Goal: Task Accomplishment & Management: Manage account settings

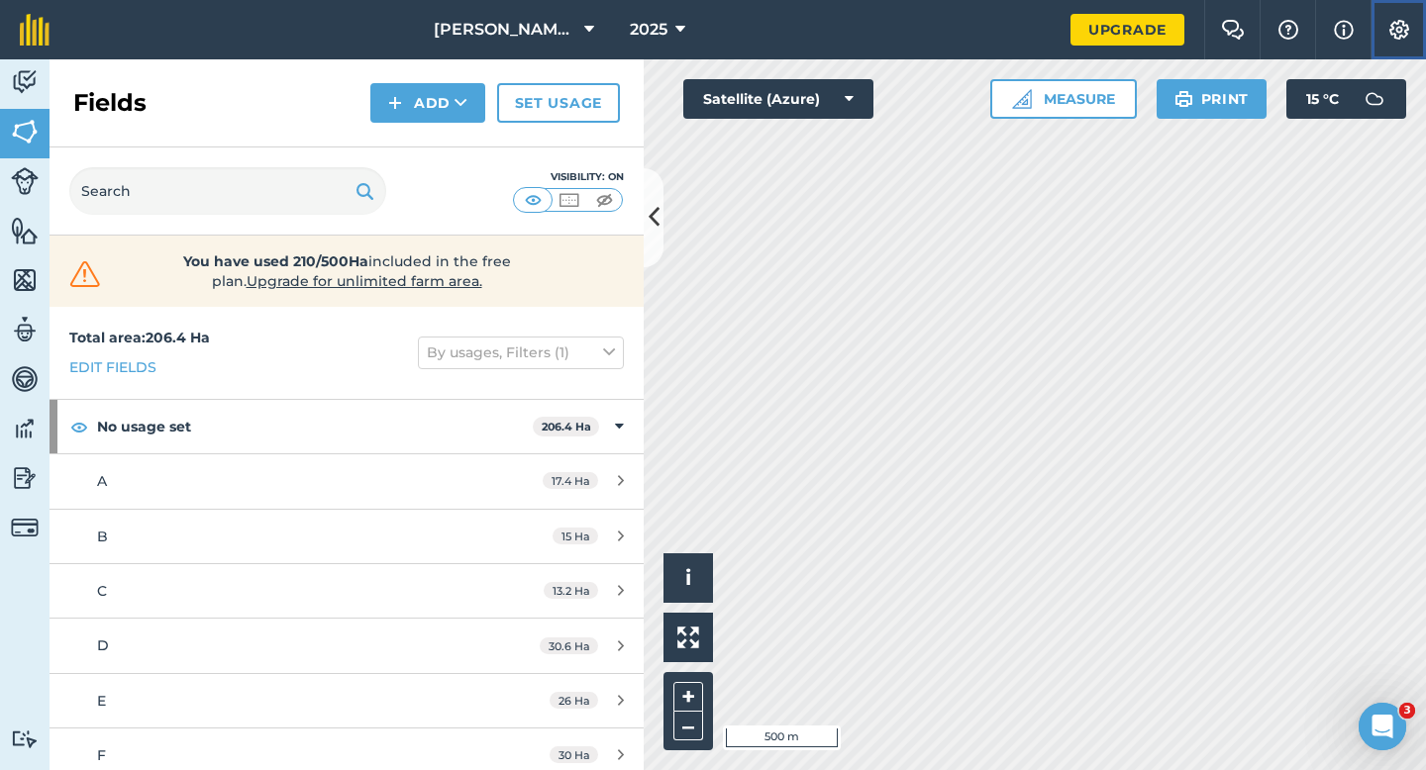
click at [1394, 45] on button "Settings" at bounding box center [1397, 29] width 55 height 59
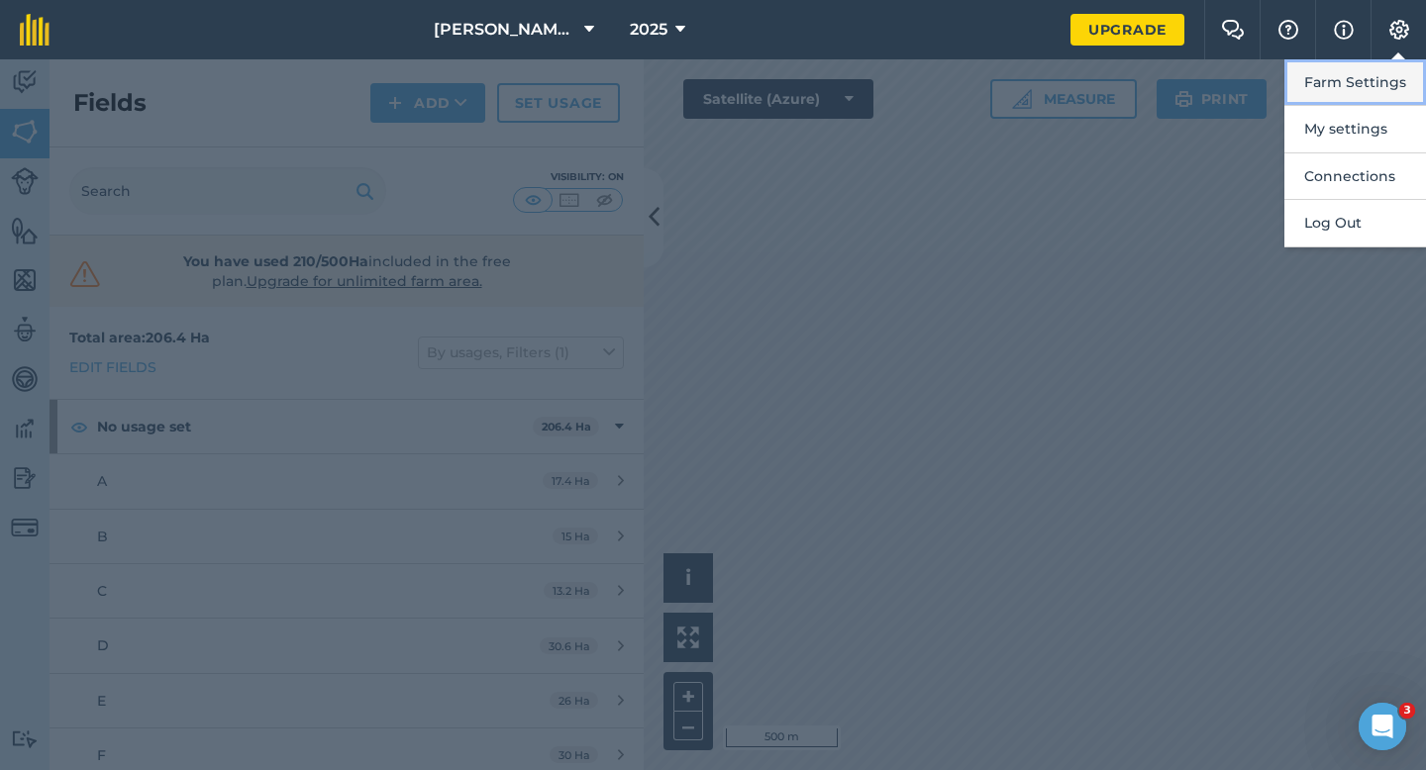
click at [1365, 77] on button "Farm Settings" at bounding box center [1355, 82] width 142 height 47
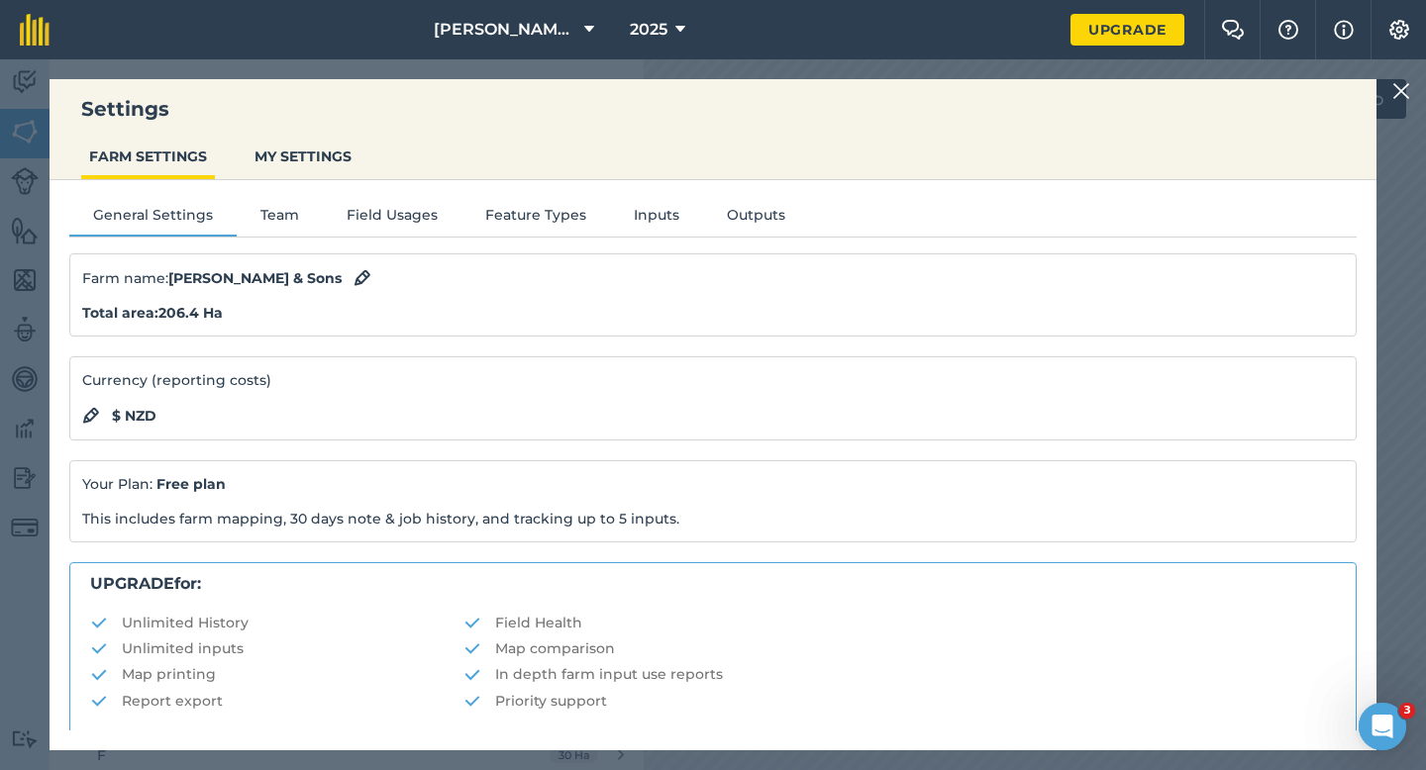
scroll to position [380, 0]
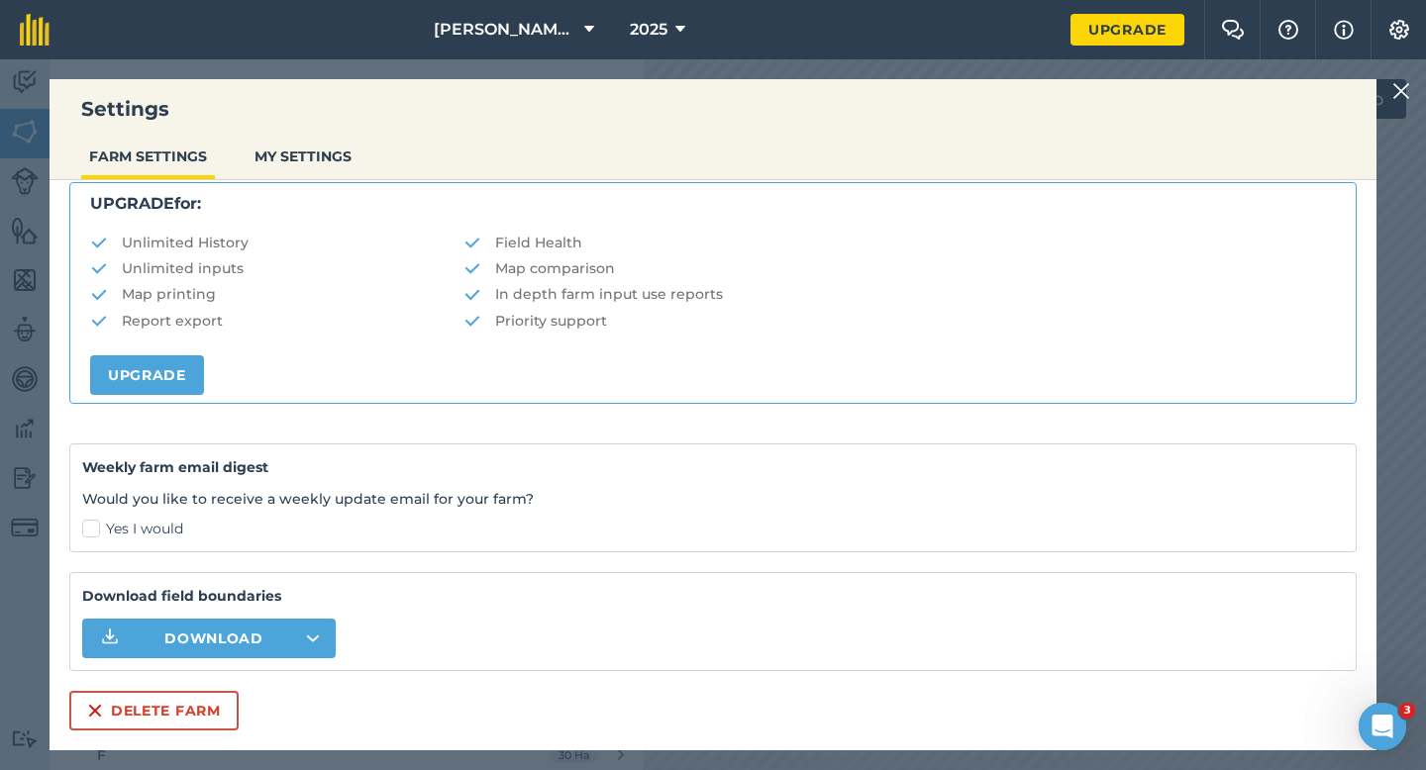
click at [206, 682] on div "Farm name : [PERSON_NAME] & Sons Total area : 206.4 Ha Currency (reporting cost…" at bounding box center [712, 301] width 1287 height 857
click at [198, 699] on button "Delete farm" at bounding box center [153, 711] width 169 height 40
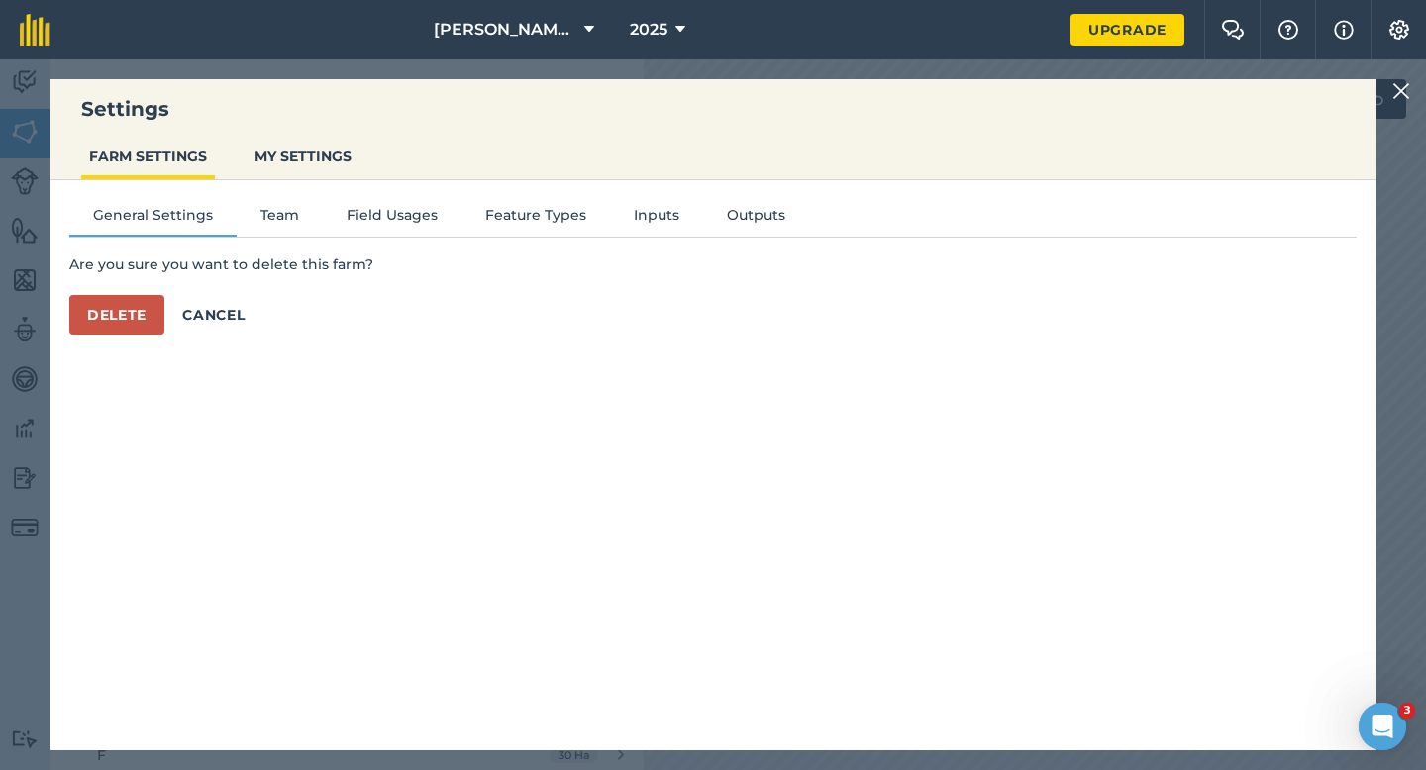
scroll to position [0, 0]
click at [118, 306] on button "Delete" at bounding box center [116, 315] width 95 height 40
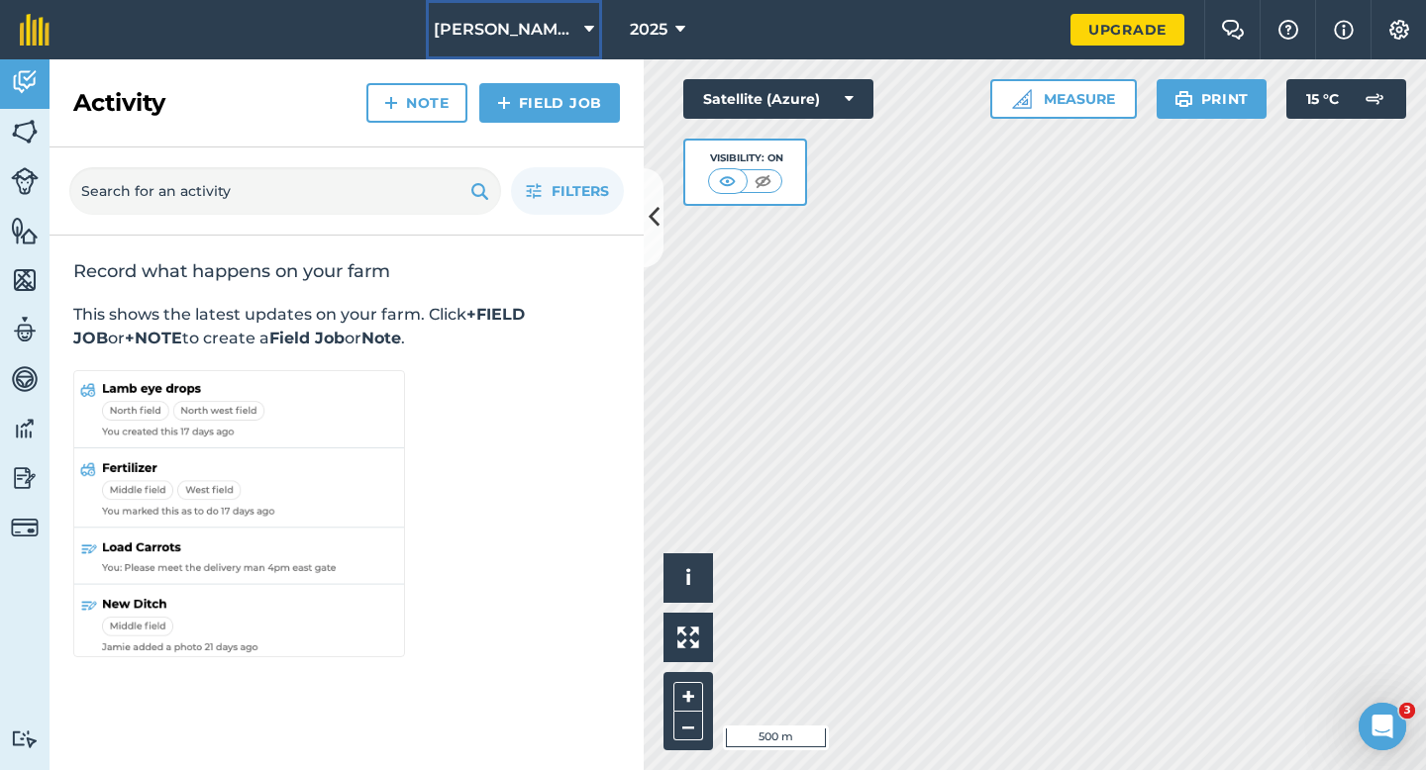
click at [497, 17] on button "[PERSON_NAME] & Sons Farming" at bounding box center [514, 29] width 176 height 59
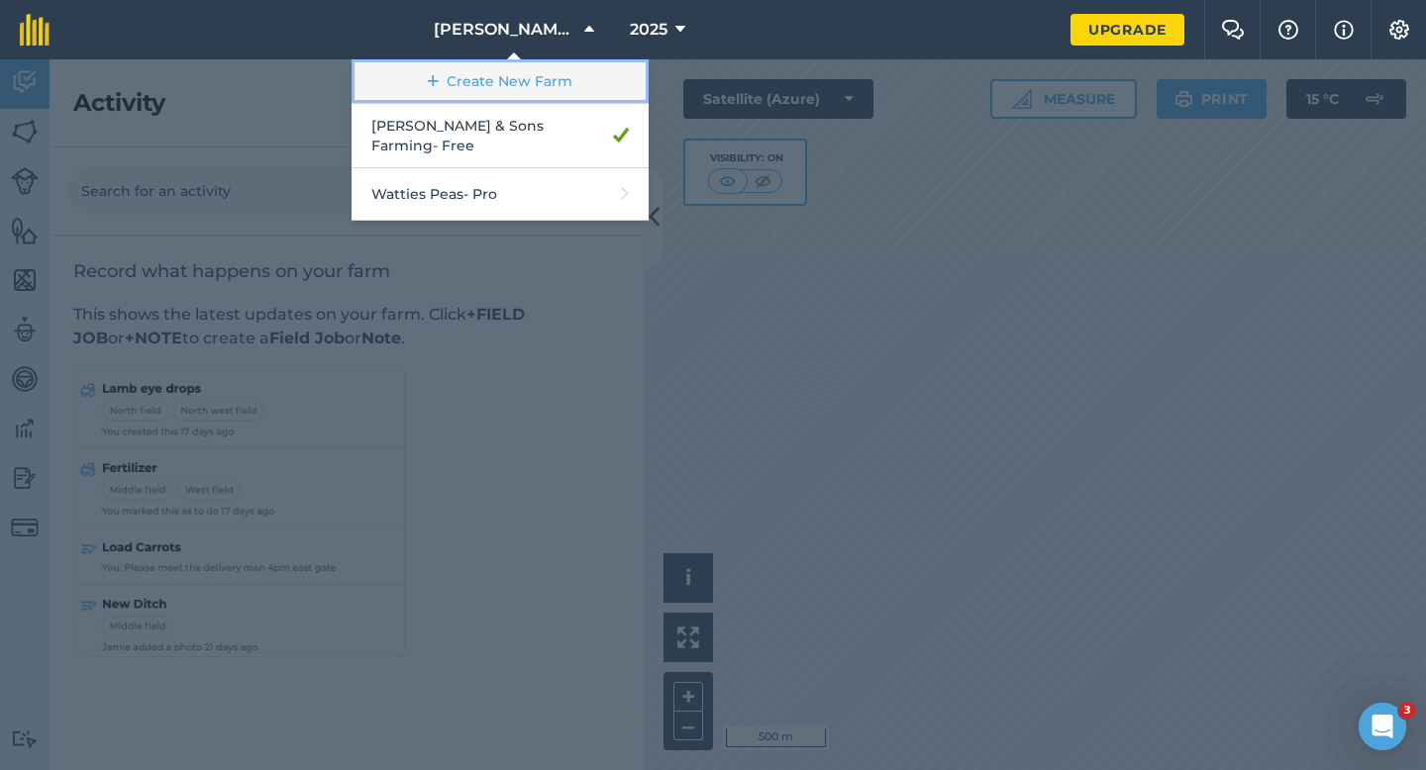
click at [506, 63] on link "Create New Farm" at bounding box center [499, 81] width 297 height 45
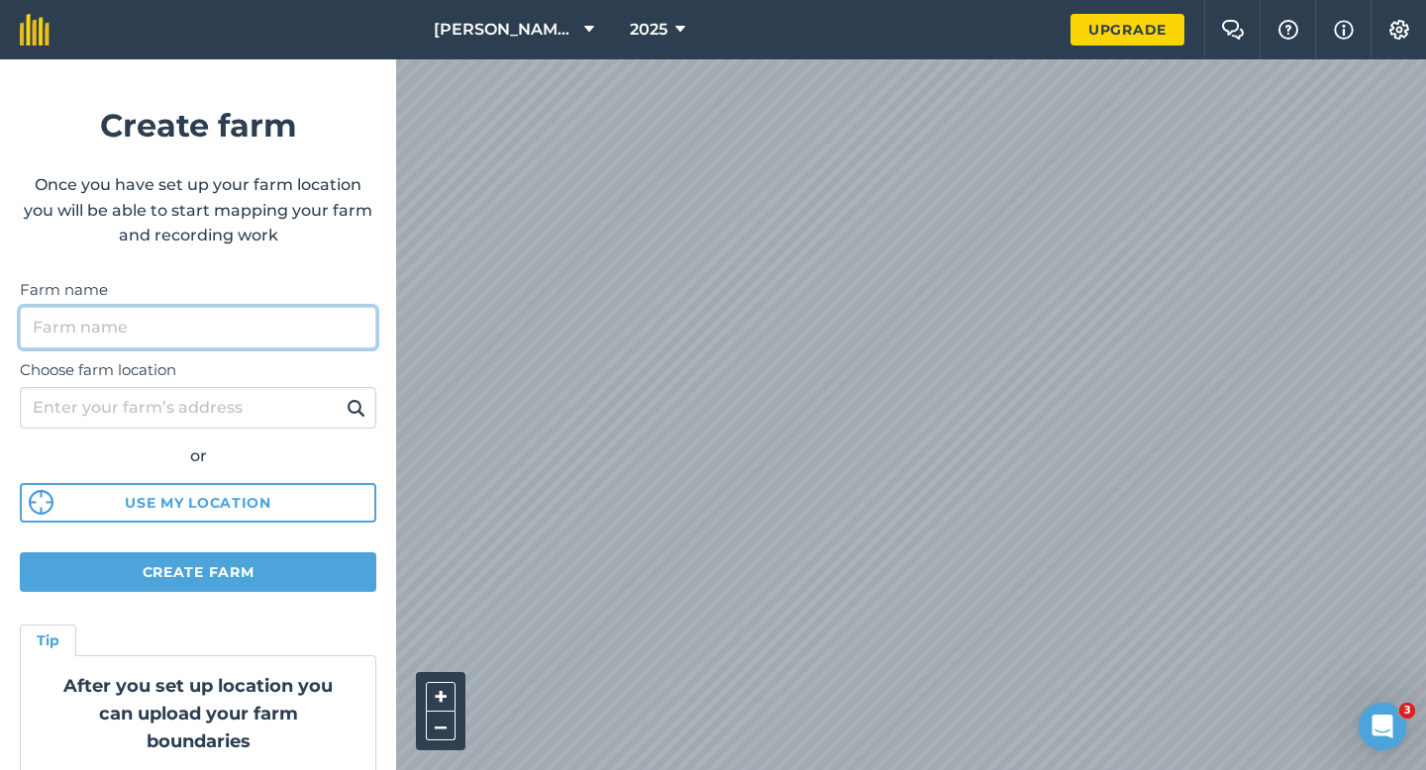
click at [319, 318] on input "Farm name" at bounding box center [198, 328] width 356 height 42
type input "[PERSON_NAME] & Sons"
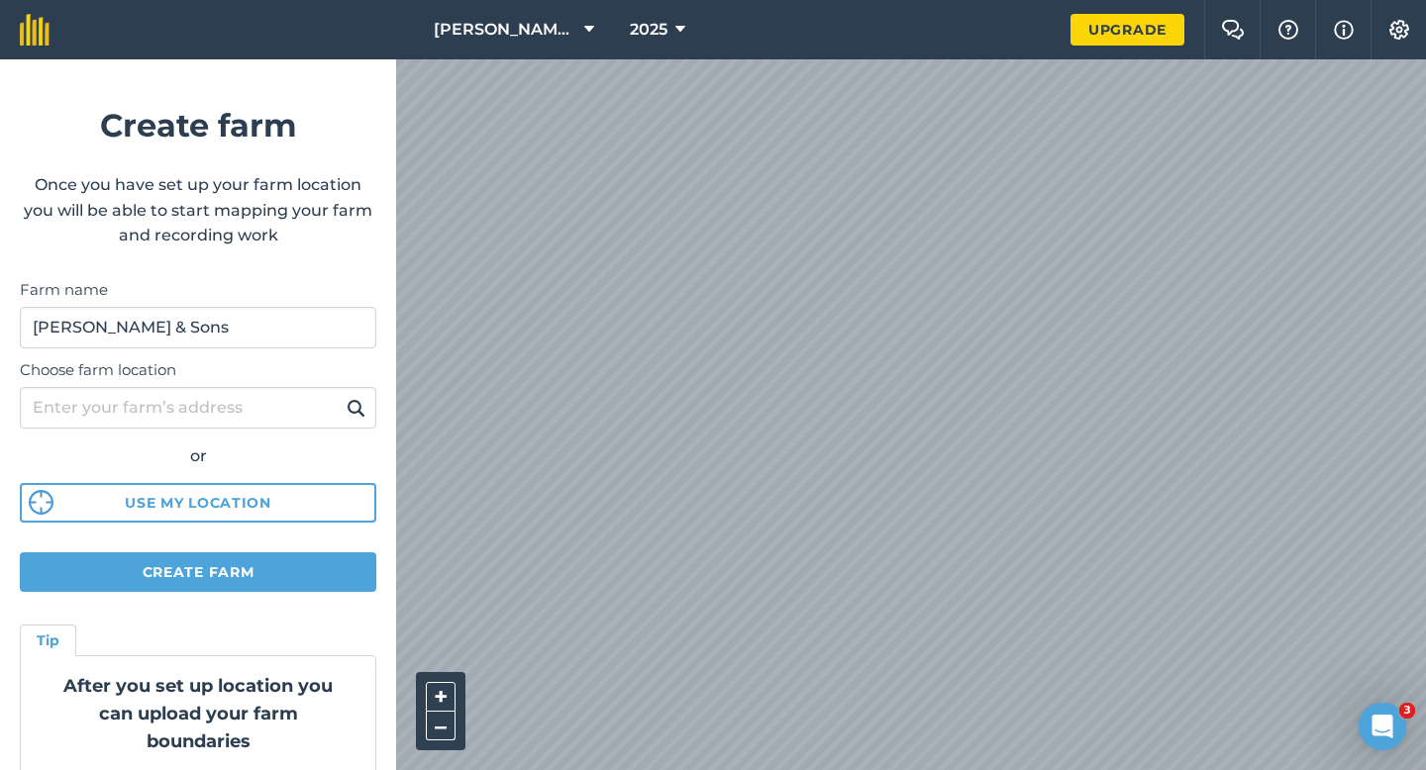
click at [963, 8] on div "[PERSON_NAME] & Sons Farming 2025 Upgrade Farm Chat Help Info Settings Create f…" at bounding box center [713, 29] width 1426 height 59
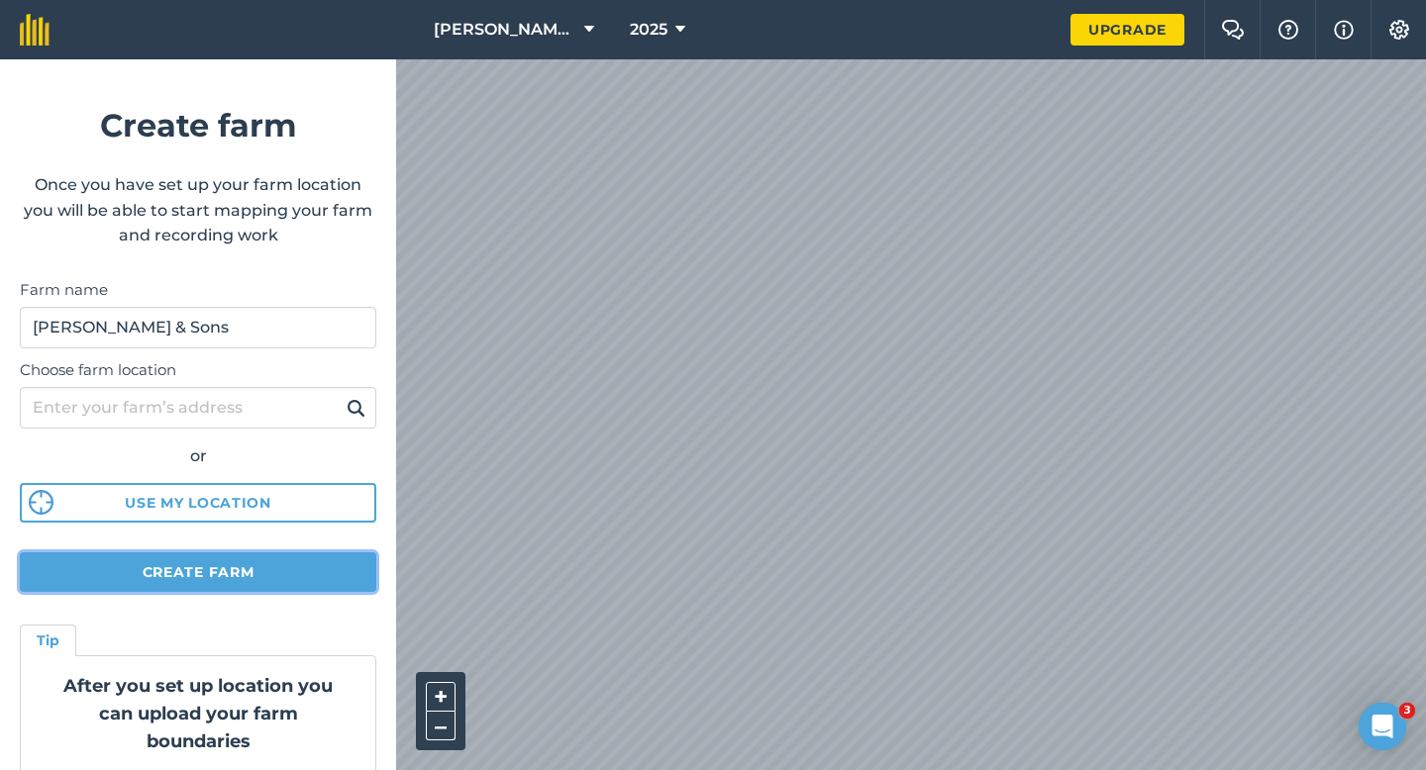
click at [365, 572] on button "Create farm" at bounding box center [198, 572] width 356 height 40
click at [366, 572] on button "Create farm" at bounding box center [198, 572] width 356 height 40
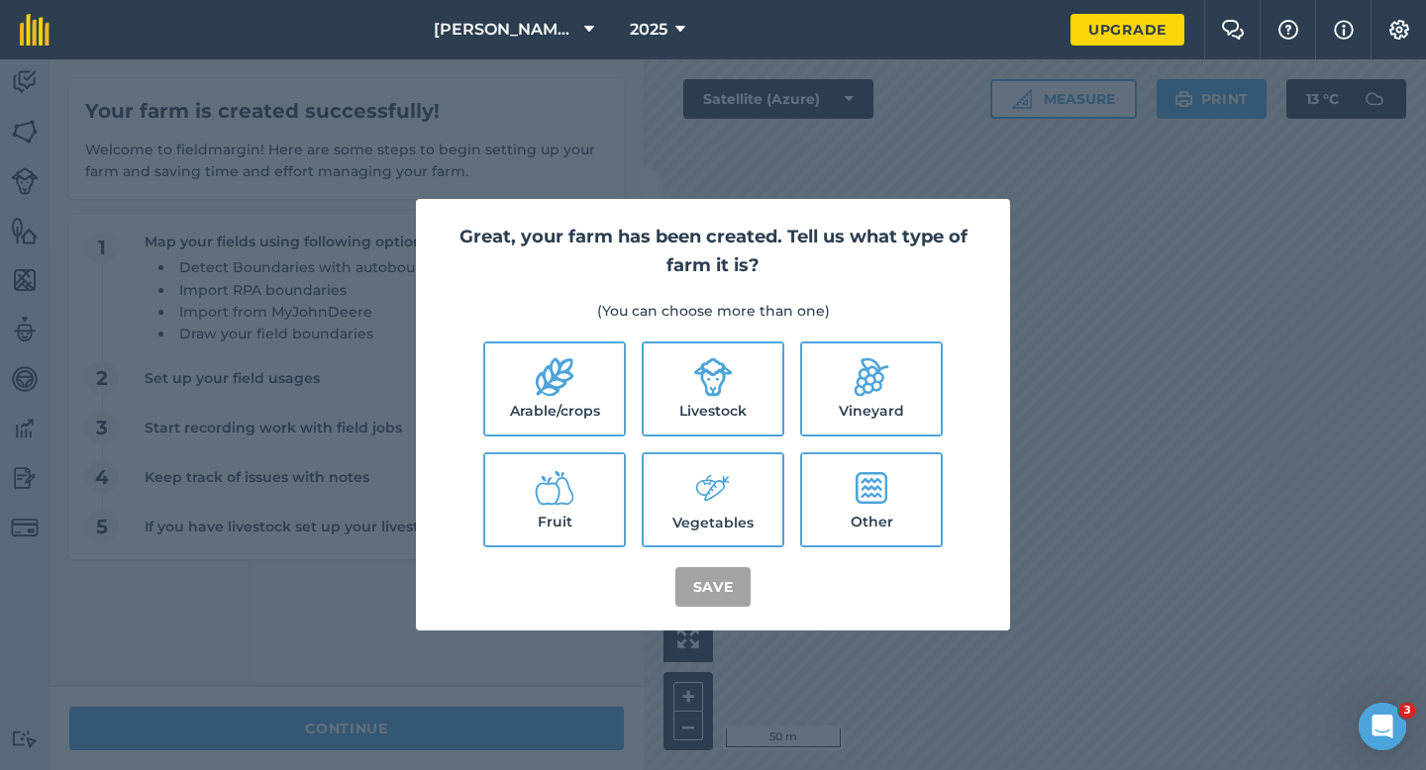
click at [510, 354] on label "Arable/crops" at bounding box center [554, 389] width 139 height 91
checkbox input "true"
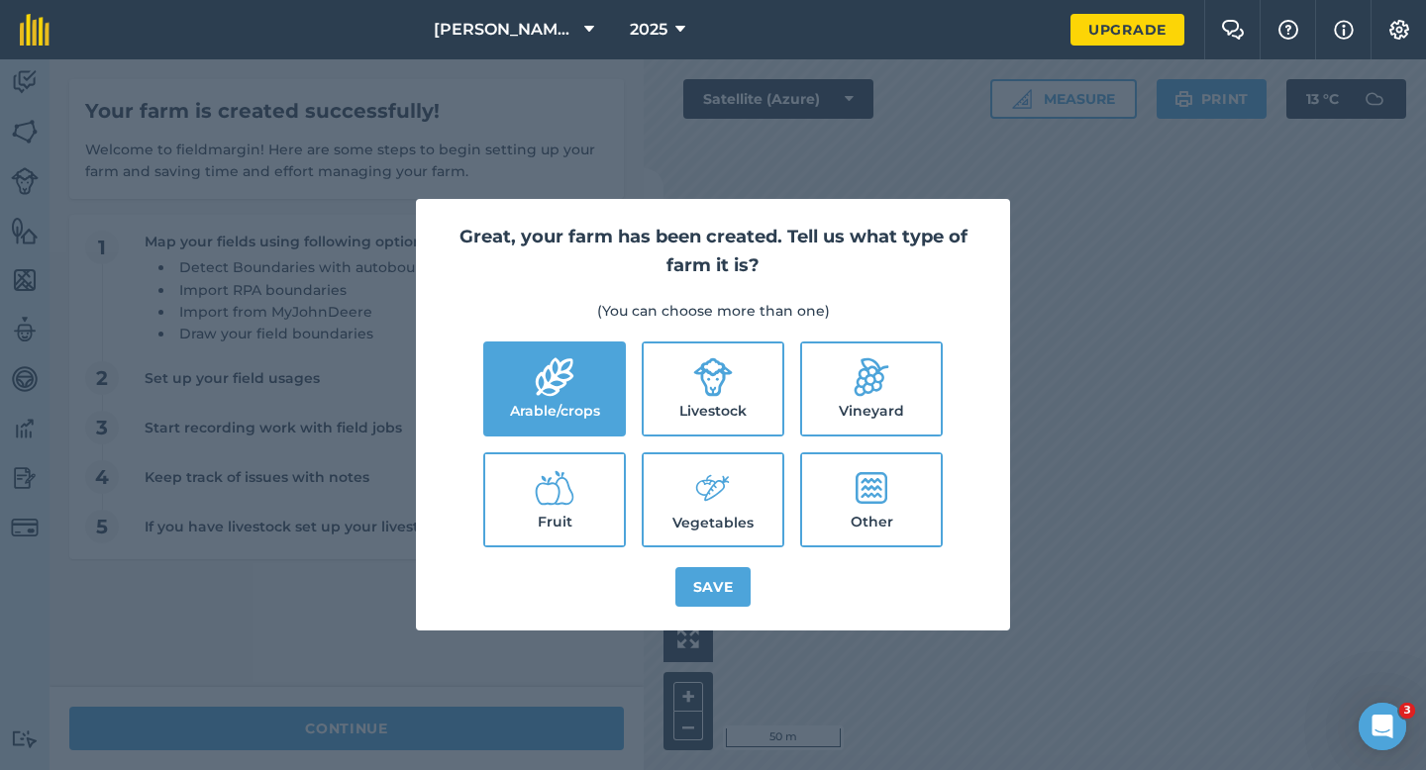
click at [679, 398] on label "Livestock" at bounding box center [713, 389] width 139 height 91
checkbox input "true"
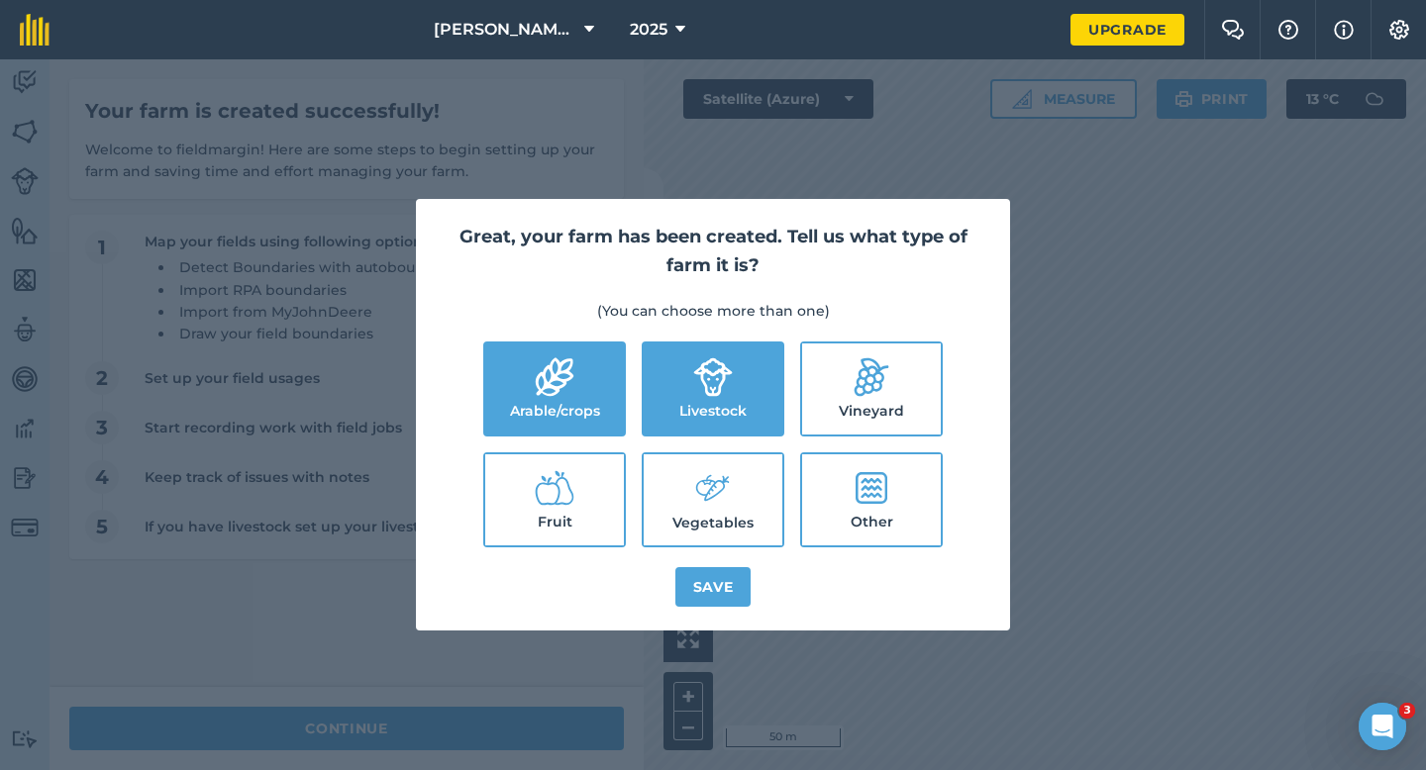
click at [685, 454] on label "Vegetables" at bounding box center [713, 499] width 139 height 91
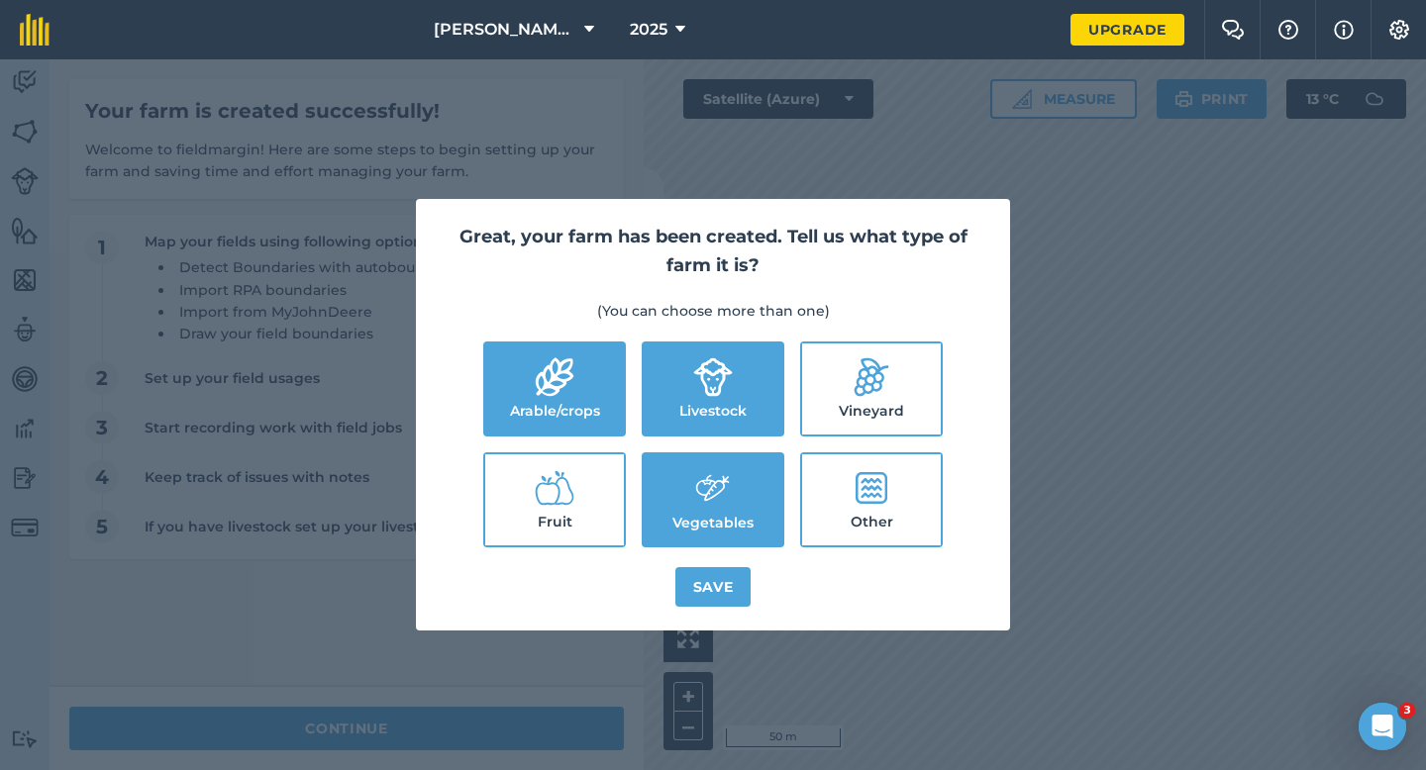
click at [685, 540] on label "Vegetables" at bounding box center [713, 499] width 139 height 91
checkbox input "false"
click at [689, 576] on button "Save" at bounding box center [713, 587] width 76 height 40
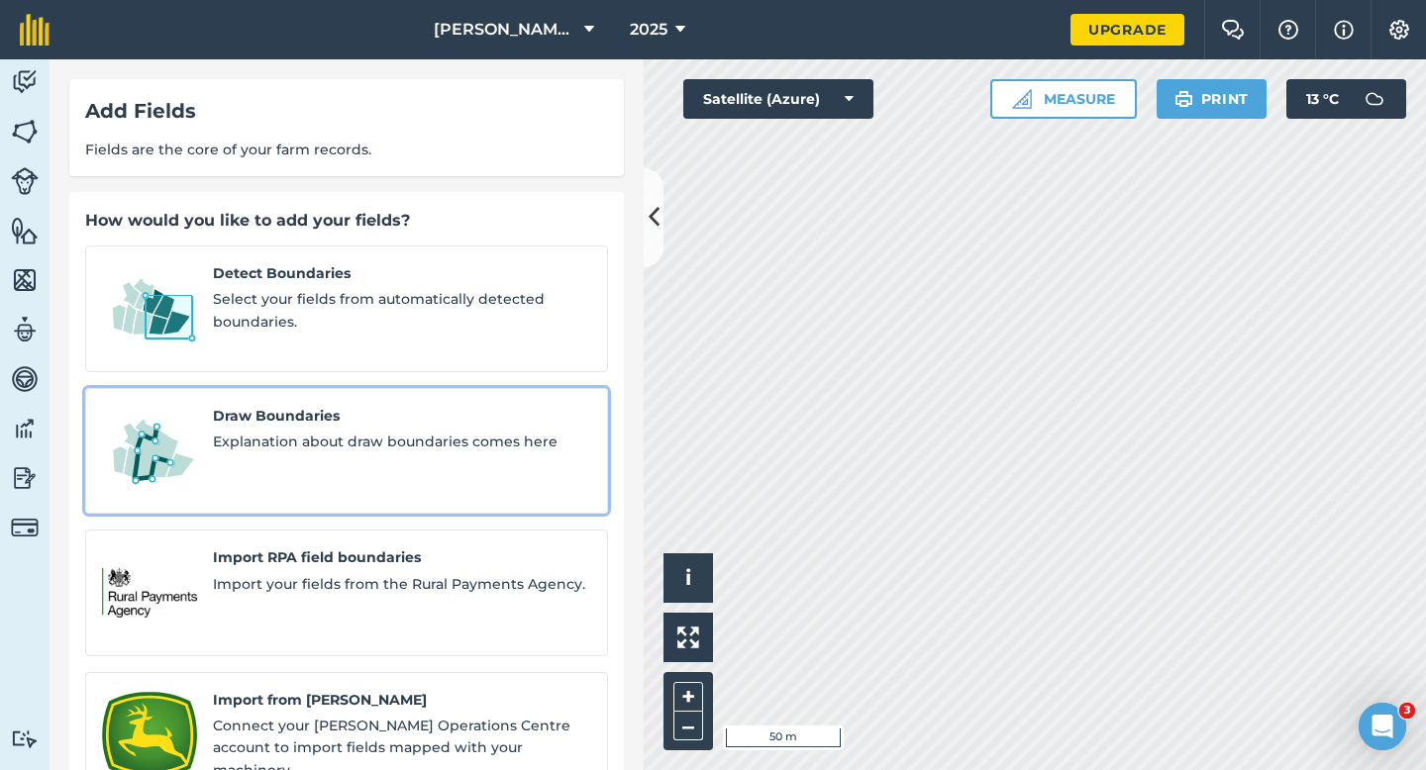
click at [300, 431] on span "Explanation about draw boundaries comes here" at bounding box center [402, 442] width 378 height 22
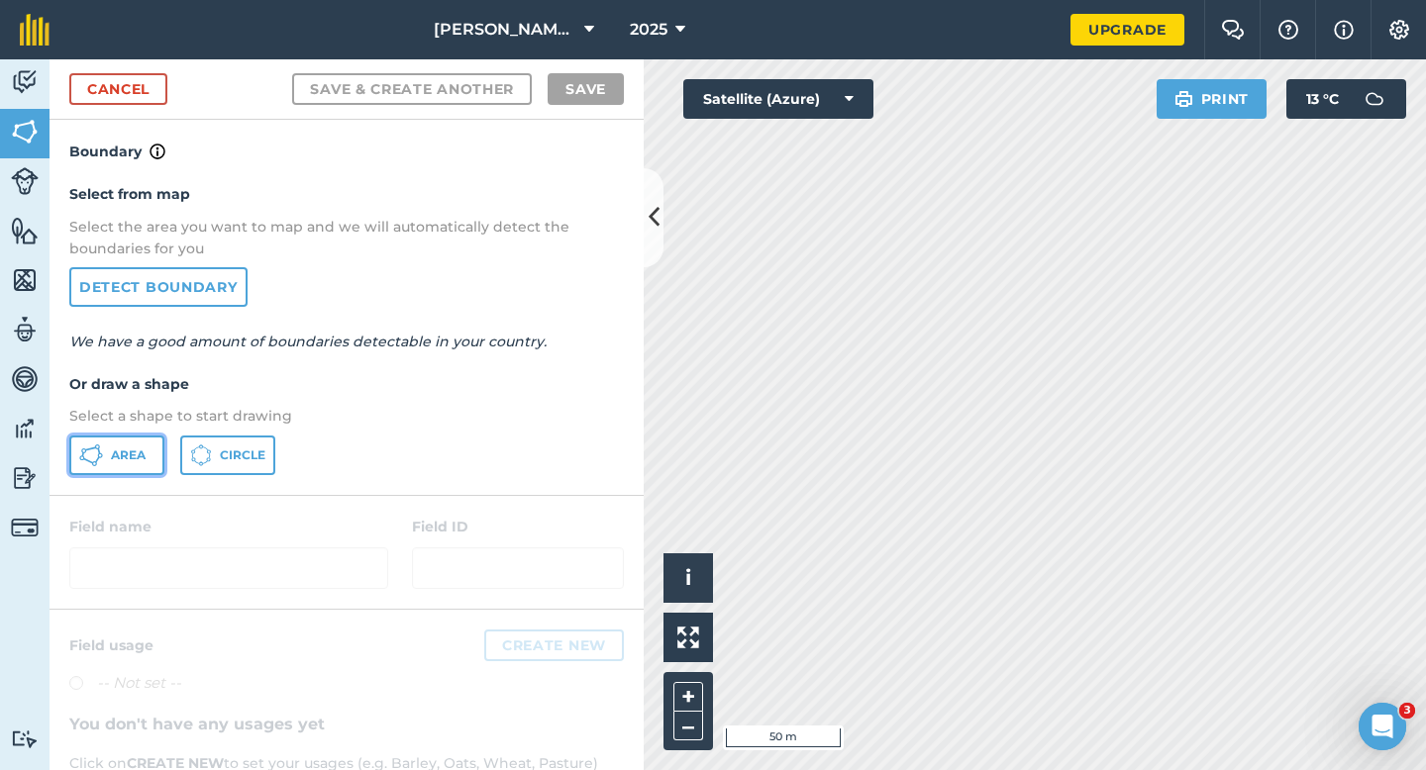
click at [118, 465] on button "Area" at bounding box center [116, 456] width 95 height 40
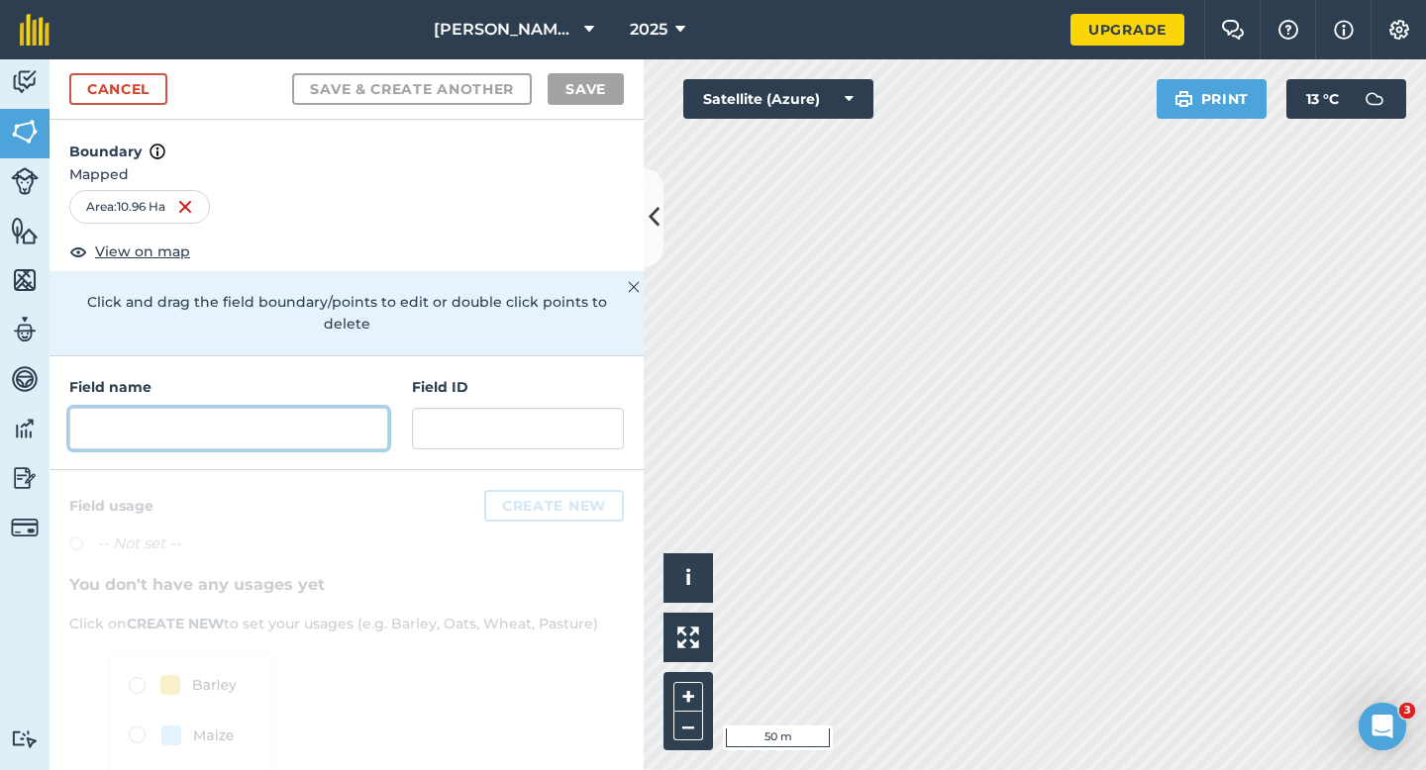
click at [348, 408] on input "text" at bounding box center [228, 429] width 319 height 42
click at [403, 393] on div "Field name Field ID" at bounding box center [347, 413] width 594 height 114
click at [373, 408] on input "text" at bounding box center [228, 429] width 319 height 42
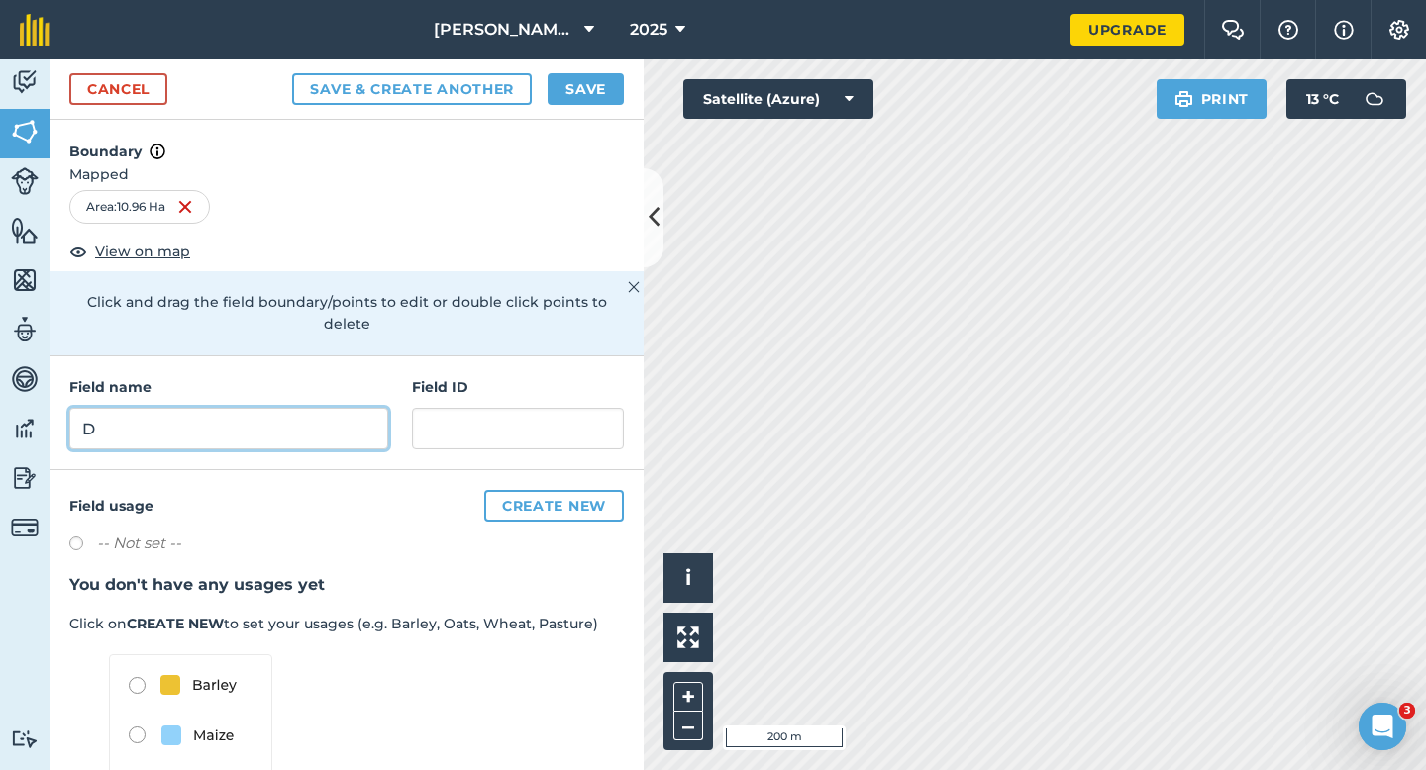
type input "D"
click at [584, 93] on button "Save" at bounding box center [585, 89] width 76 height 32
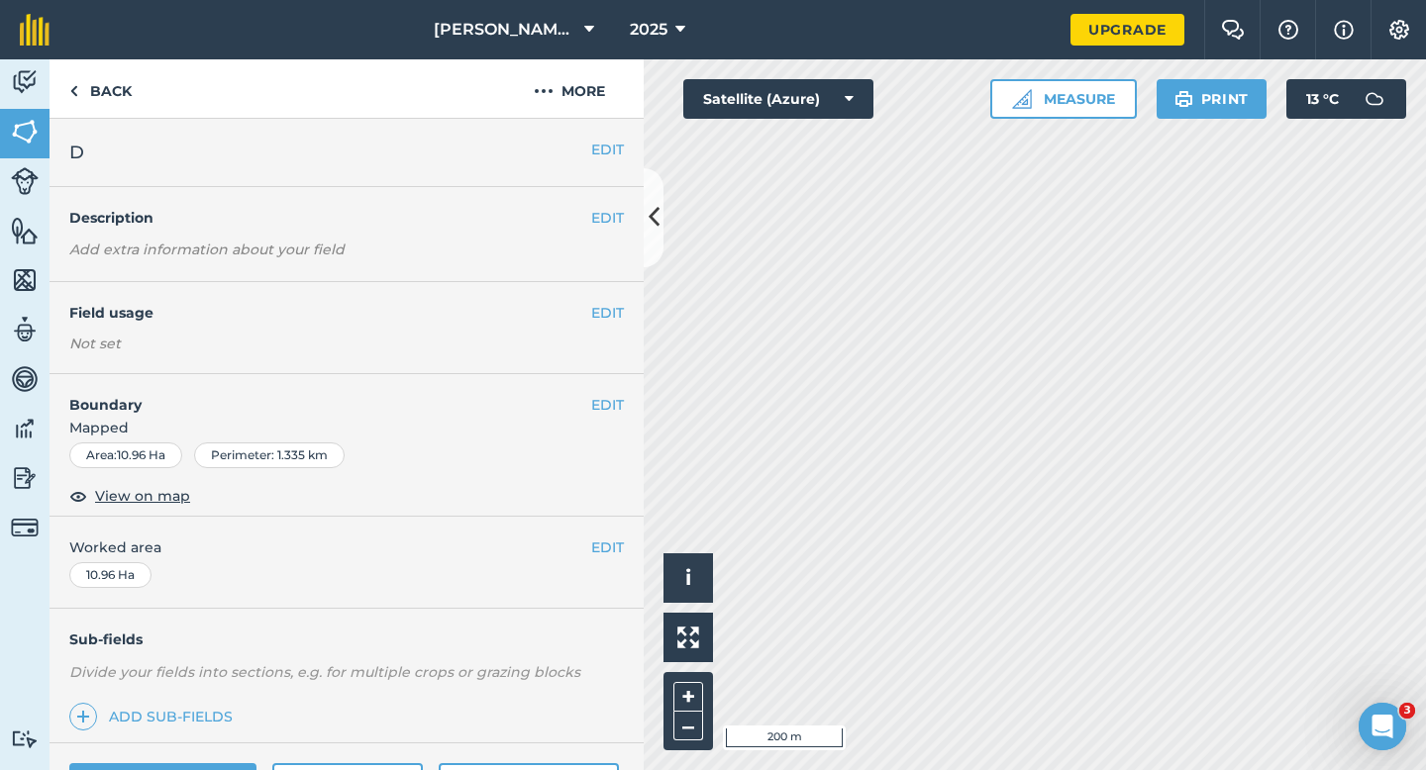
click at [588, 543] on span "Worked area" at bounding box center [346, 548] width 554 height 22
click at [594, 544] on button "EDIT" at bounding box center [607, 548] width 33 height 22
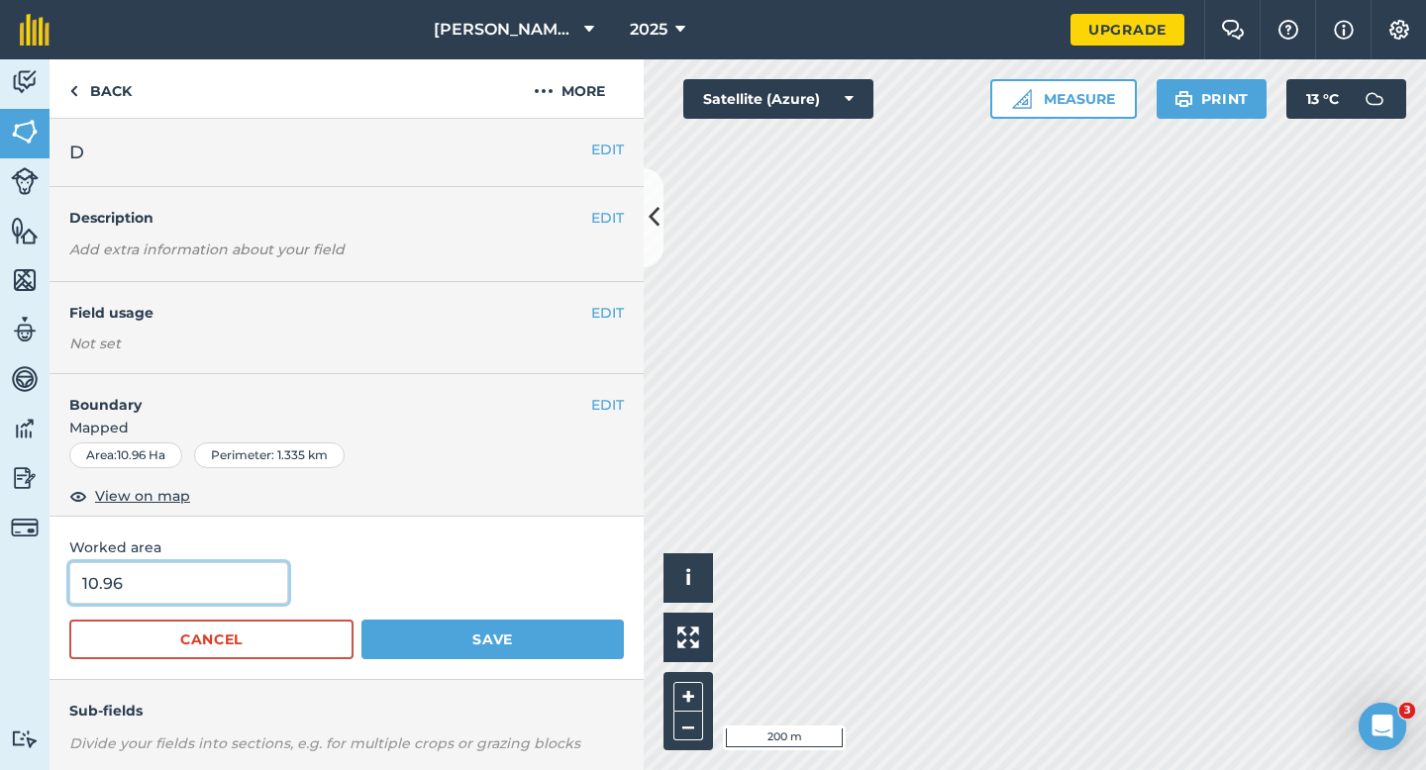
click at [227, 601] on input "10.96" at bounding box center [178, 583] width 219 height 42
type input "11"
click at [361, 620] on button "Save" at bounding box center [492, 640] width 262 height 40
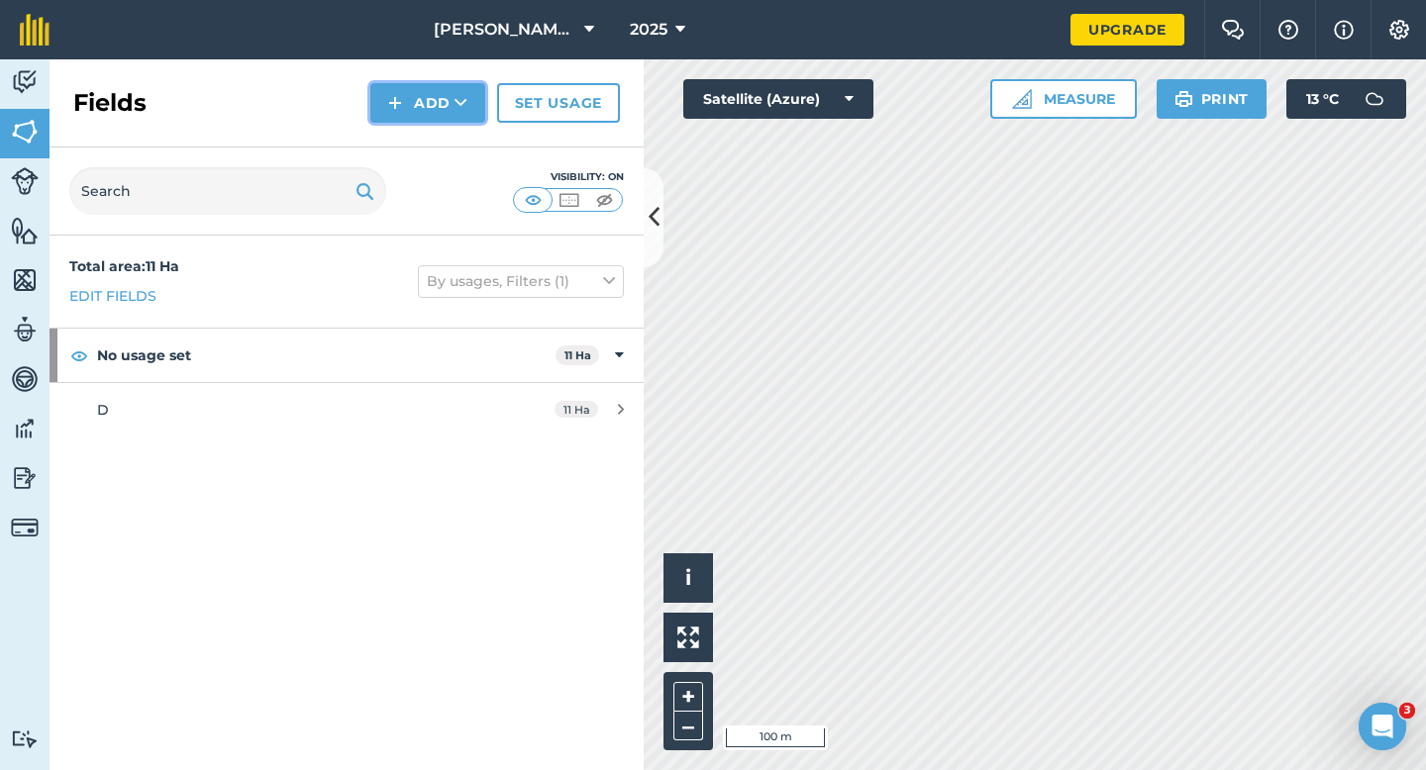
click at [410, 120] on button "Add" at bounding box center [427, 103] width 115 height 40
click at [410, 143] on link "Draw" at bounding box center [427, 148] width 109 height 44
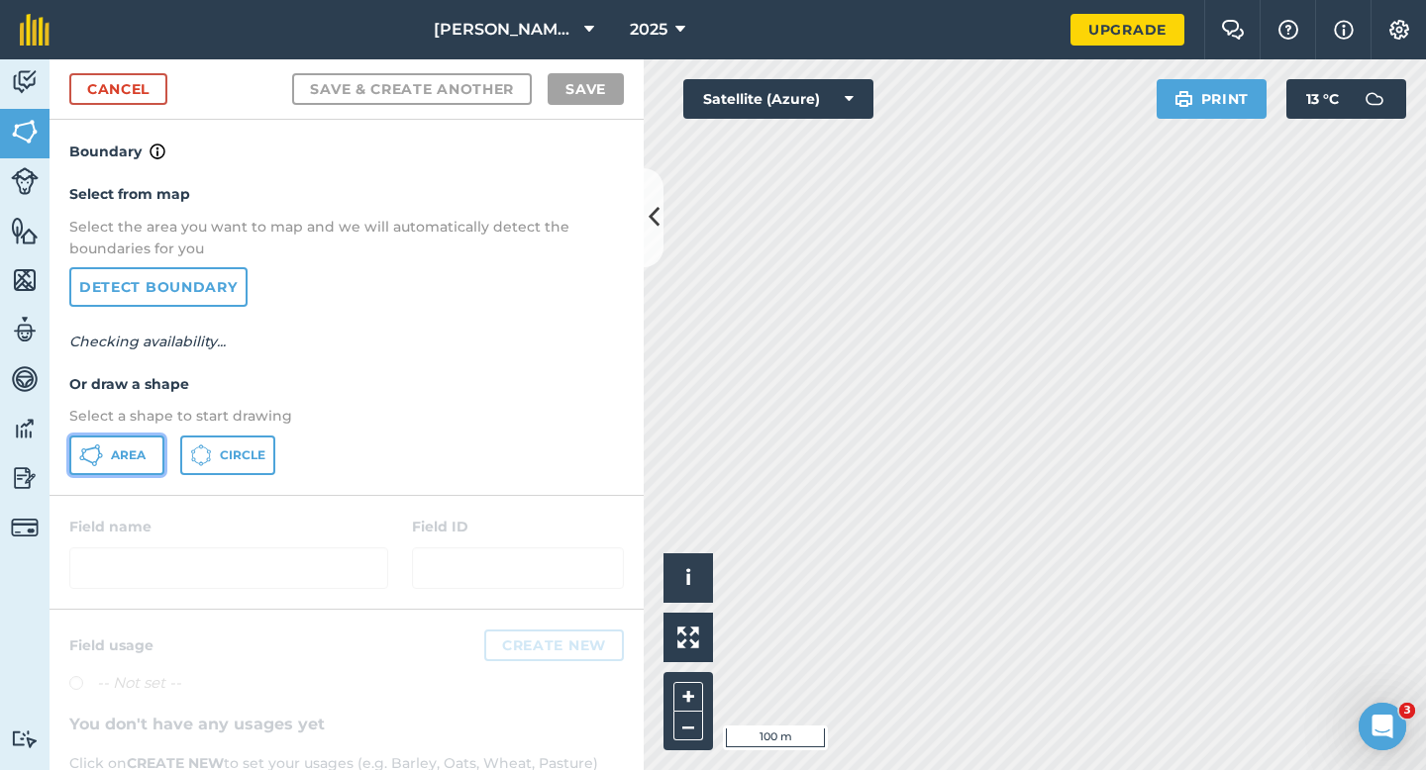
click at [141, 449] on span "Area" at bounding box center [128, 456] width 35 height 16
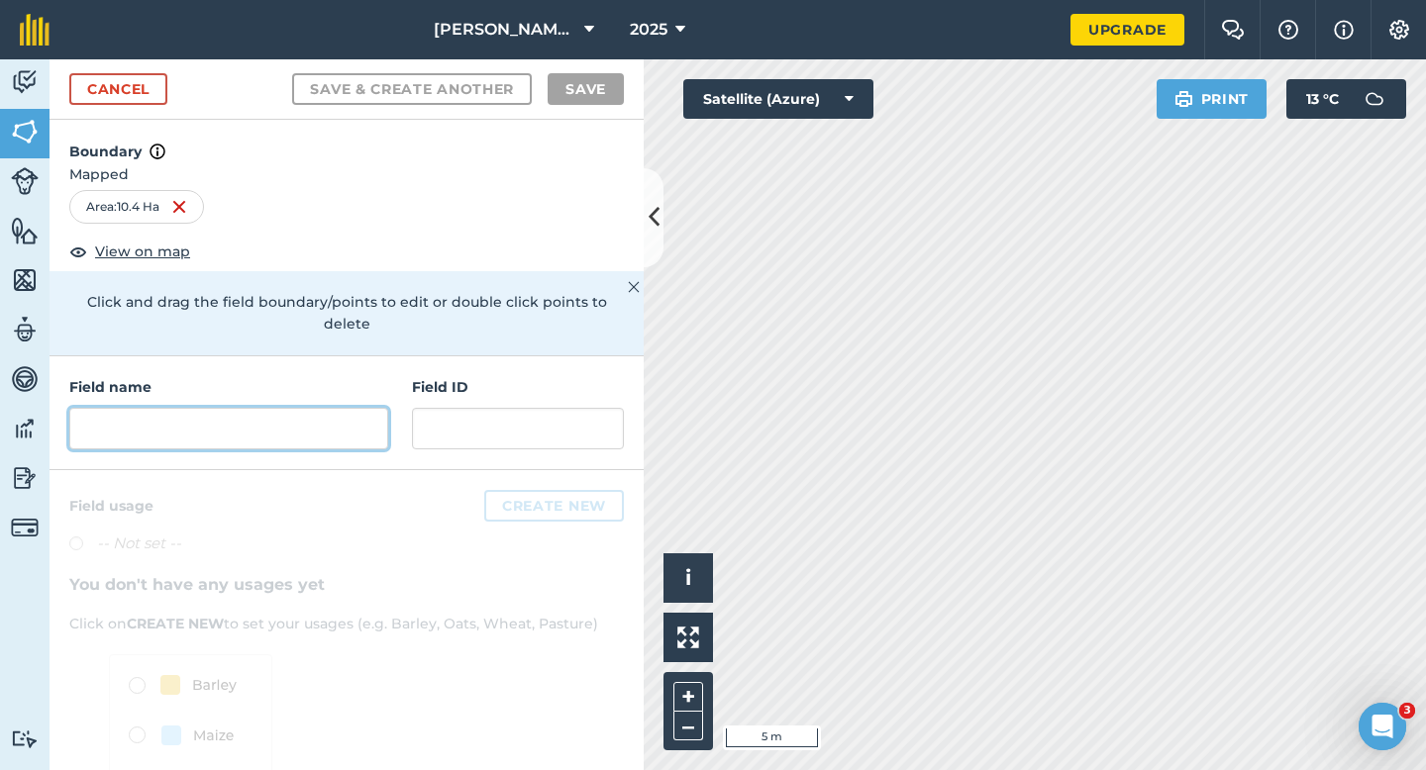
click at [337, 418] on input "text" at bounding box center [228, 429] width 319 height 42
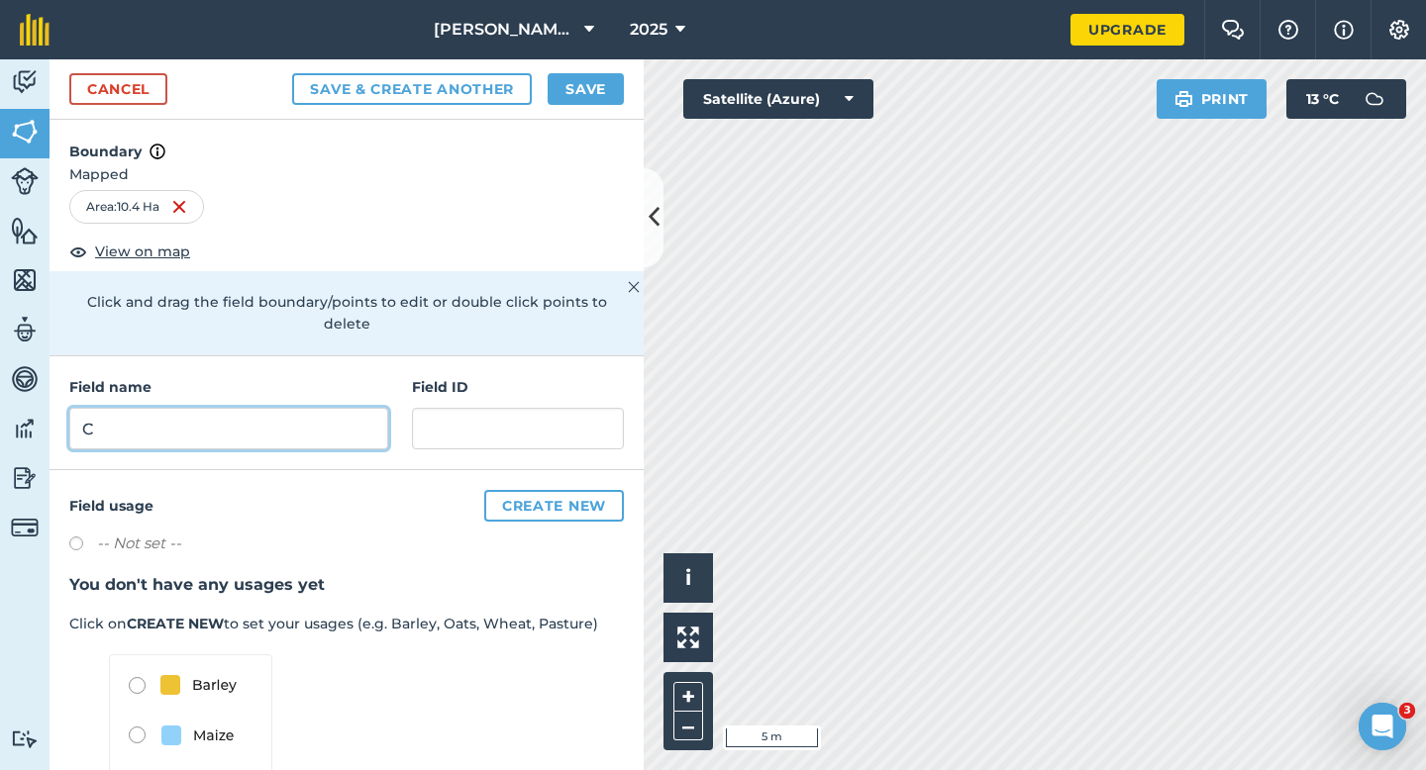
type input "C"
click at [575, 85] on button "Save" at bounding box center [585, 89] width 76 height 32
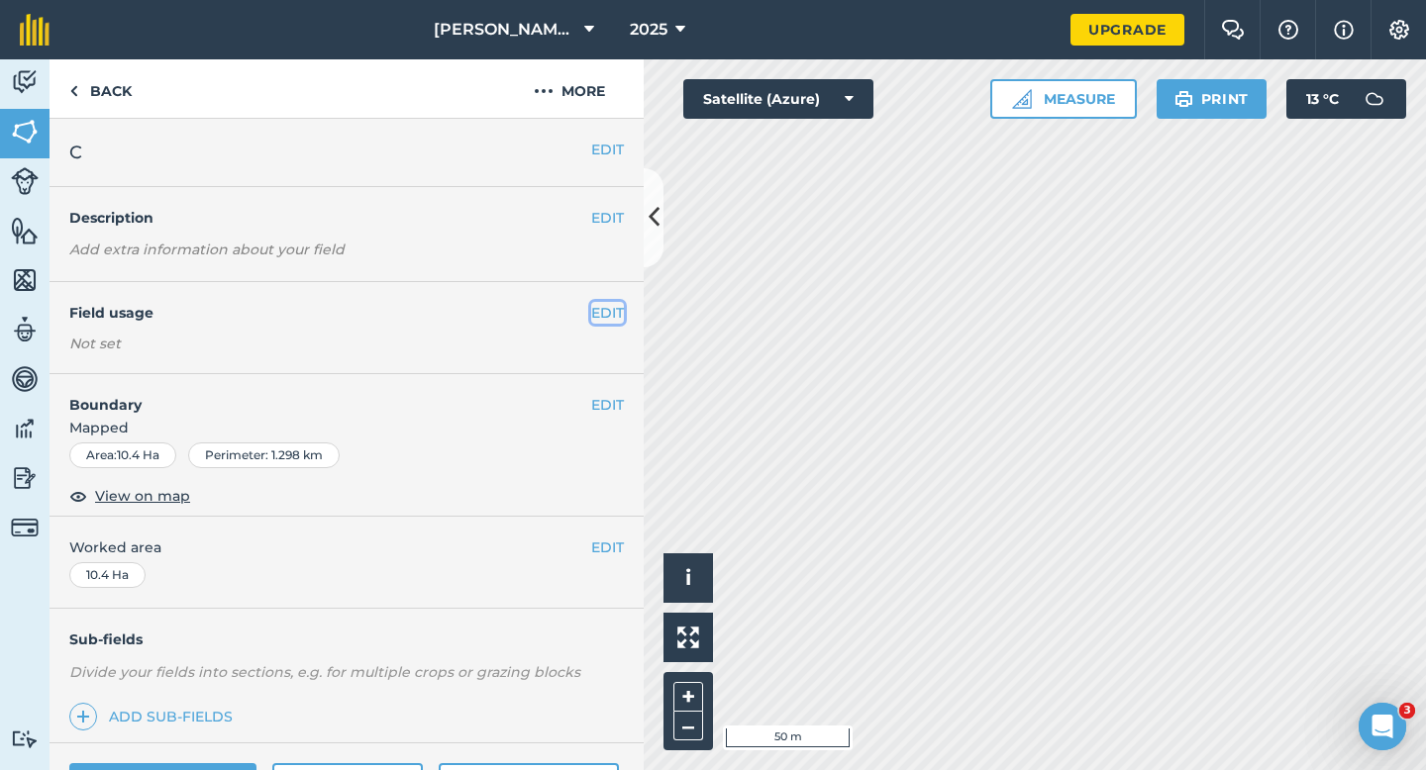
click at [598, 318] on button "EDIT" at bounding box center [607, 313] width 33 height 22
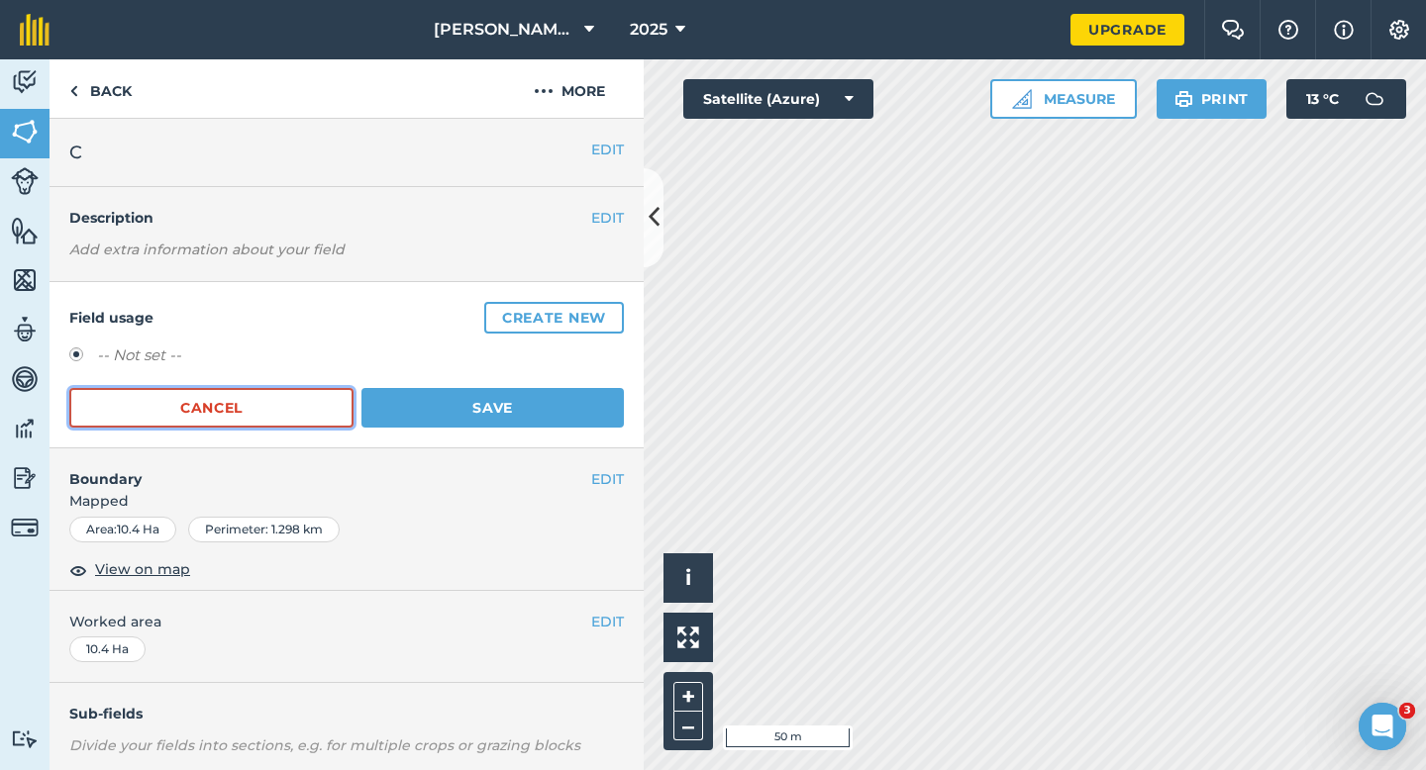
click at [217, 421] on button "Cancel" at bounding box center [211, 408] width 284 height 40
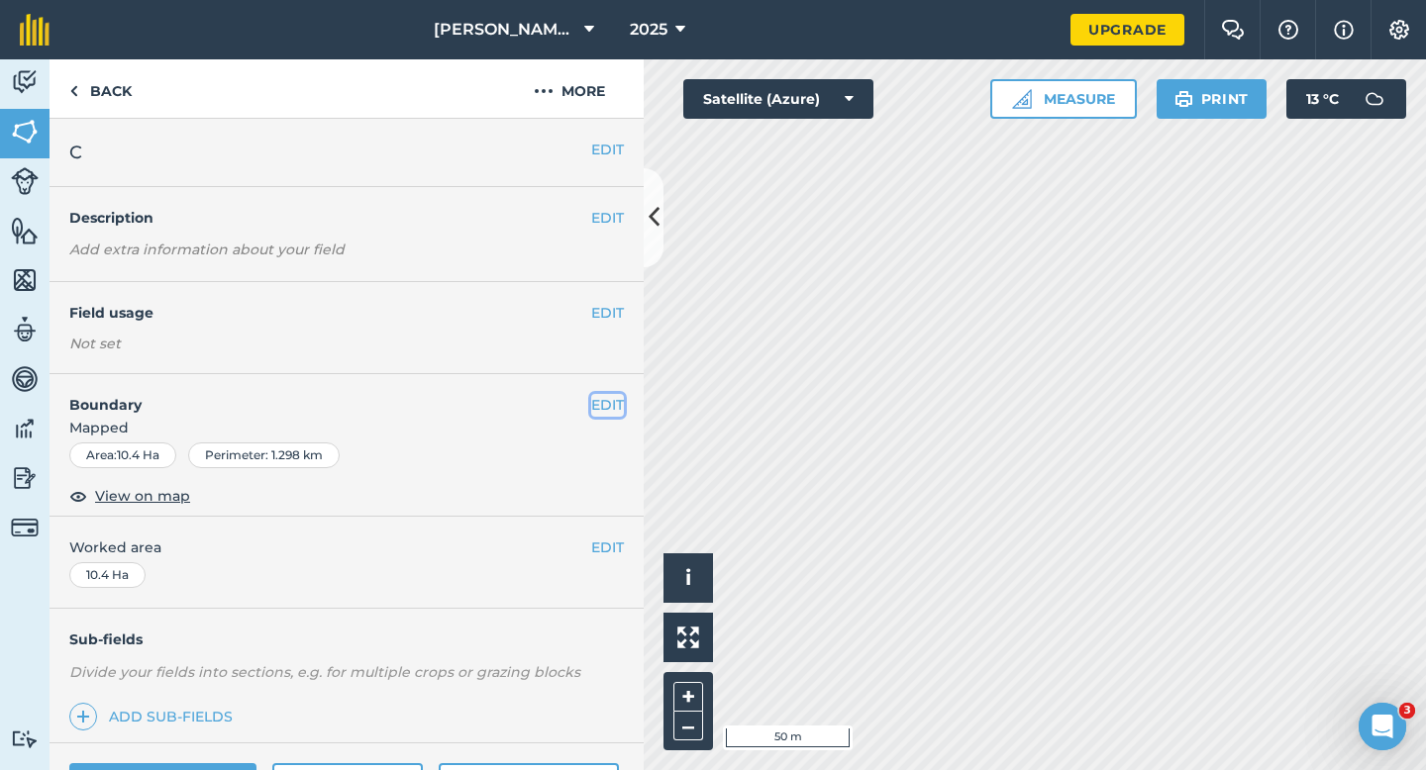
click at [608, 407] on button "EDIT" at bounding box center [607, 405] width 33 height 22
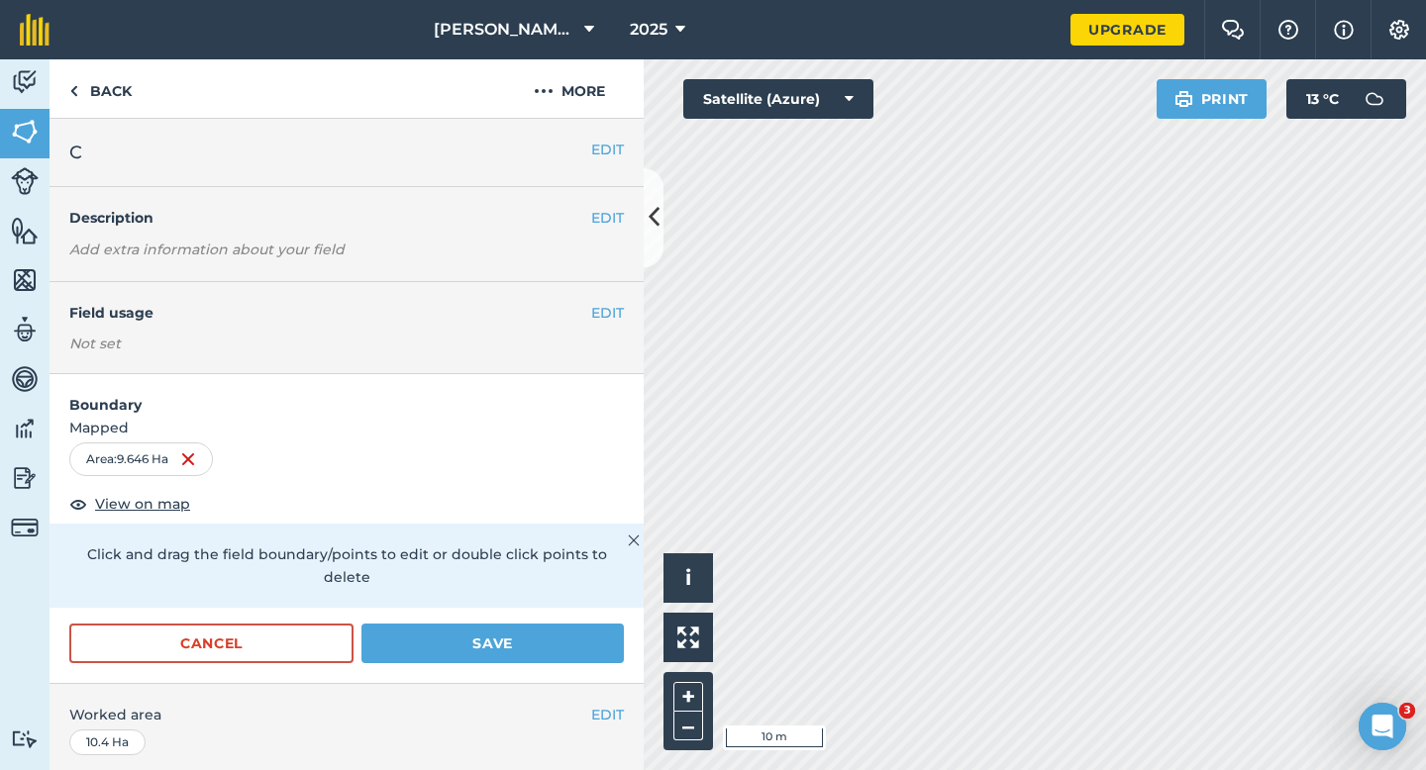
click at [494, 599] on form "Boundary Mapped Area : 9.646 Ha View on map Click and drag the field boundary/p…" at bounding box center [347, 528] width 594 height 309
click at [496, 624] on button "Save" at bounding box center [492, 644] width 262 height 40
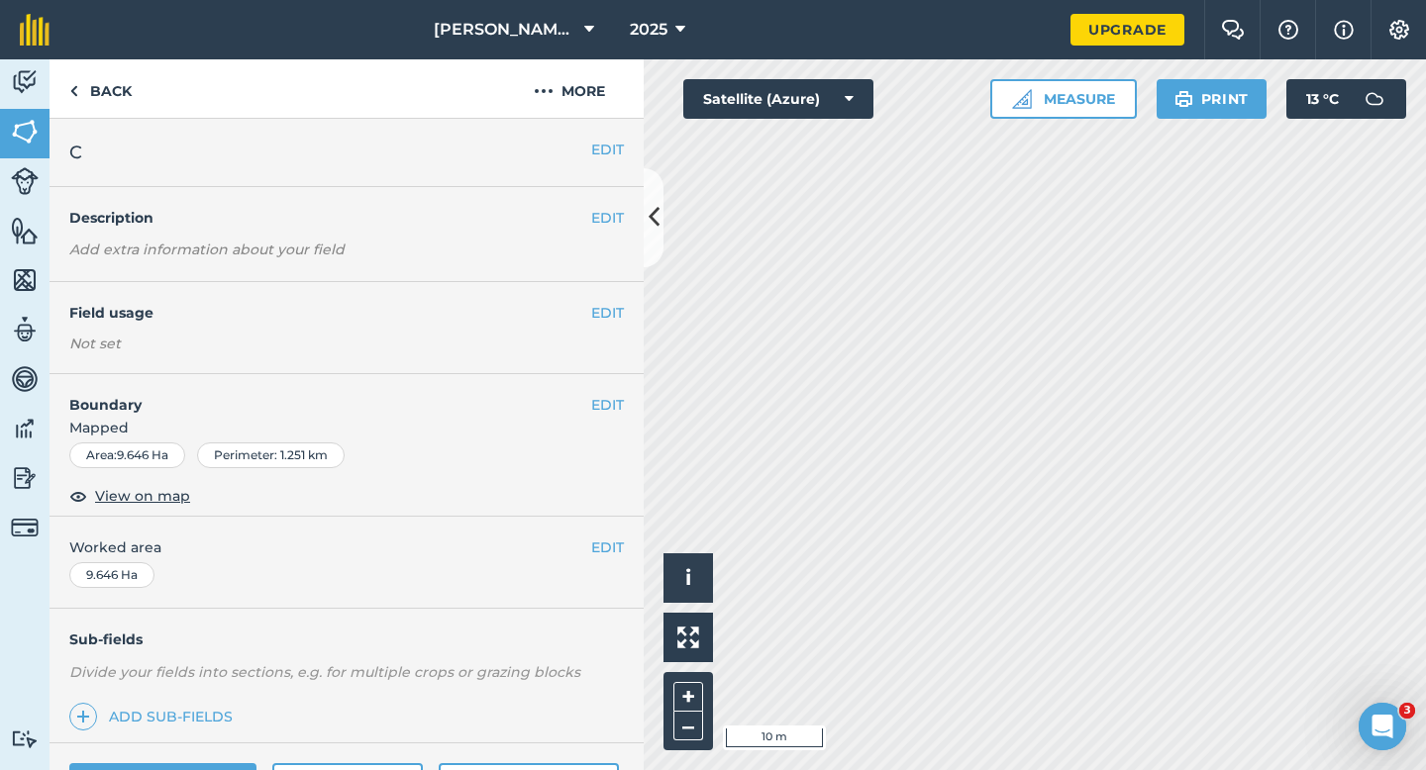
click at [614, 533] on div "EDIT Worked area 9.646 Ha" at bounding box center [347, 563] width 594 height 92
click at [613, 544] on button "EDIT" at bounding box center [607, 548] width 33 height 22
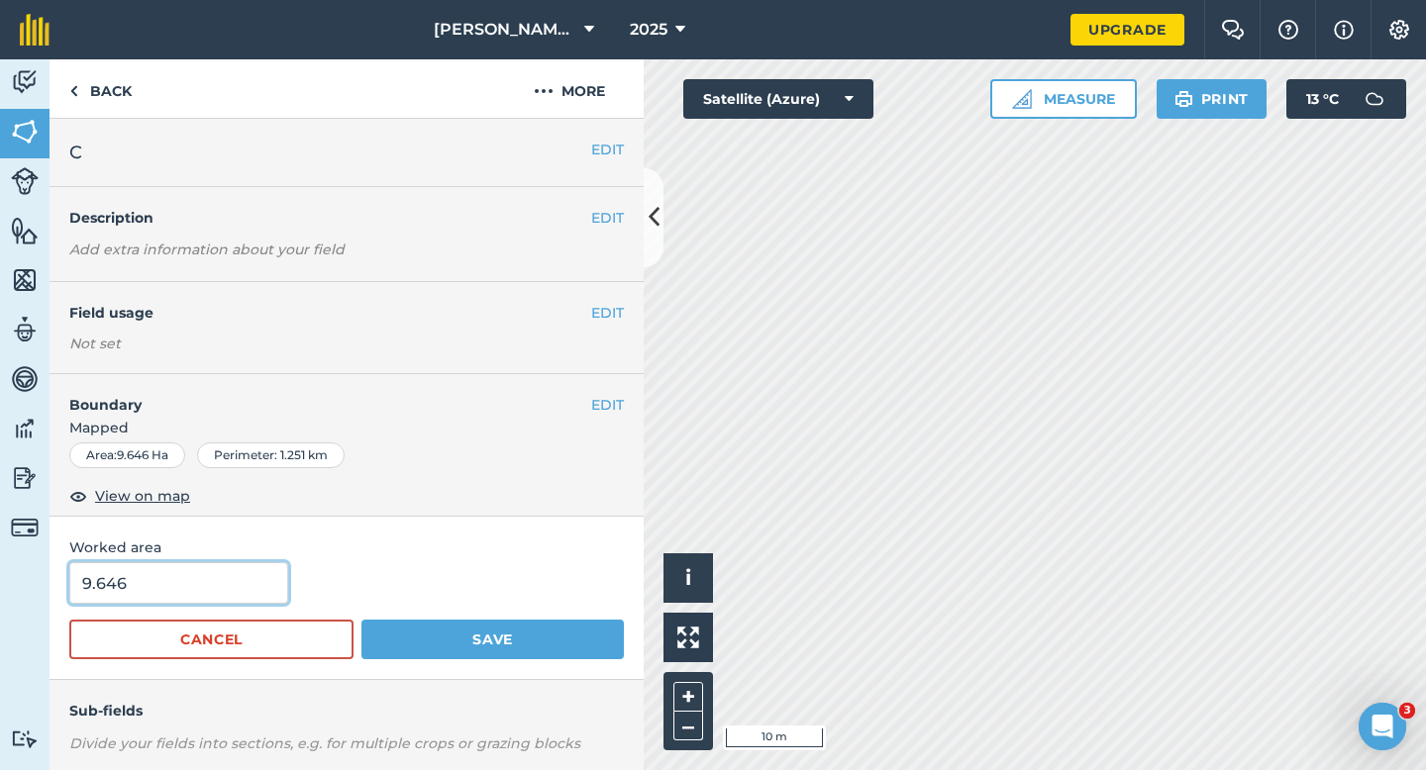
click at [181, 574] on input "9.646" at bounding box center [178, 583] width 219 height 42
type input "10"
click at [361, 620] on button "Save" at bounding box center [492, 640] width 262 height 40
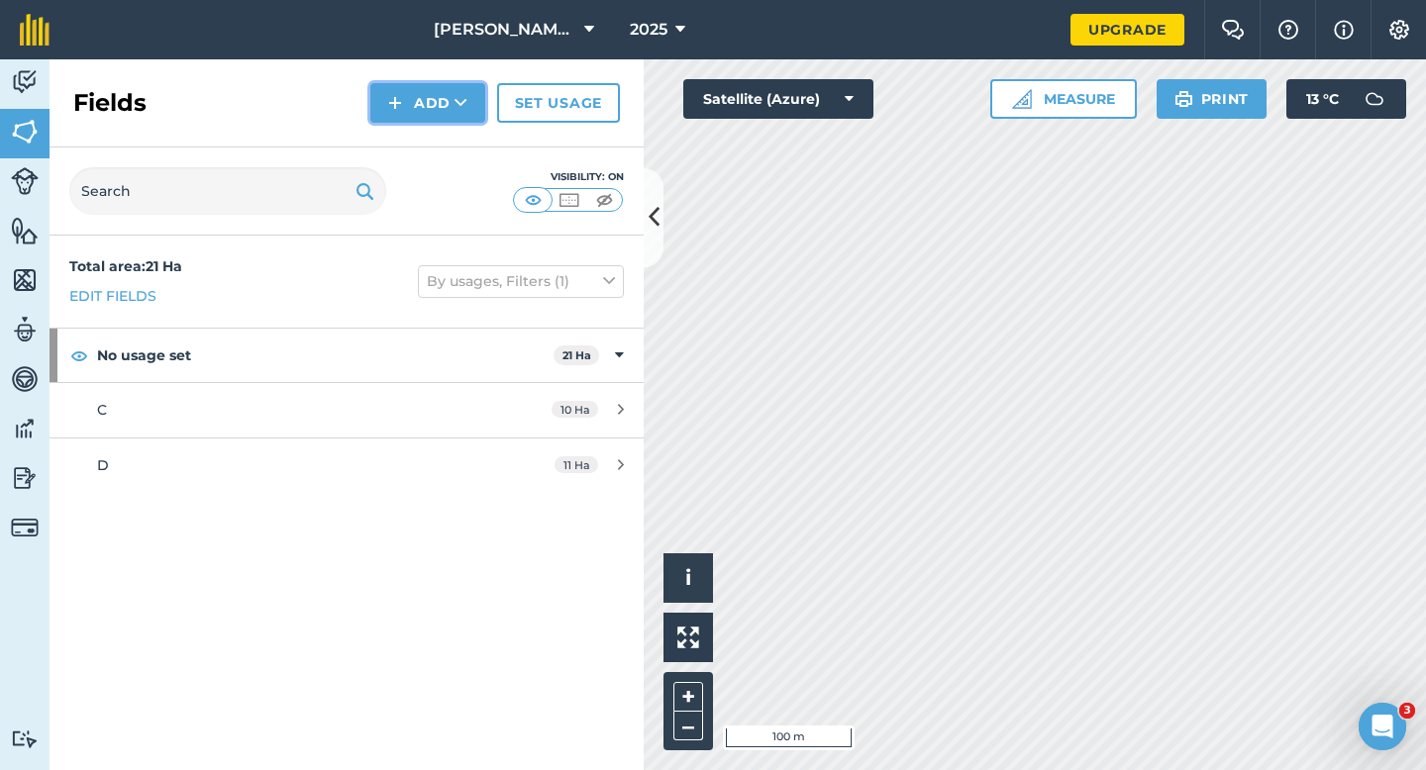
click at [425, 106] on button "Add" at bounding box center [427, 103] width 115 height 40
drag, startPoint x: 425, startPoint y: 121, endPoint x: 431, endPoint y: 139, distance: 18.8
click at [431, 139] on link "Draw" at bounding box center [427, 148] width 109 height 44
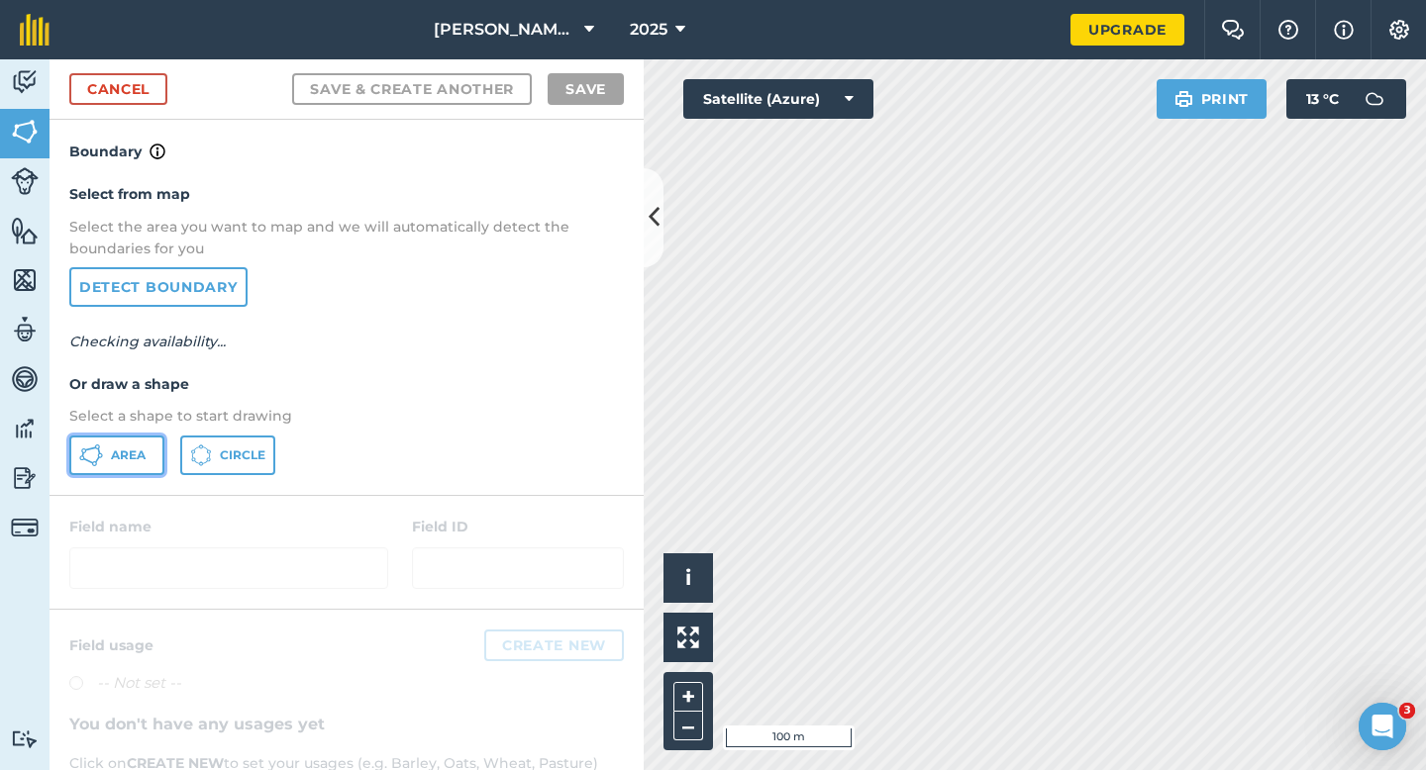
click at [78, 461] on button "Area" at bounding box center [116, 456] width 95 height 40
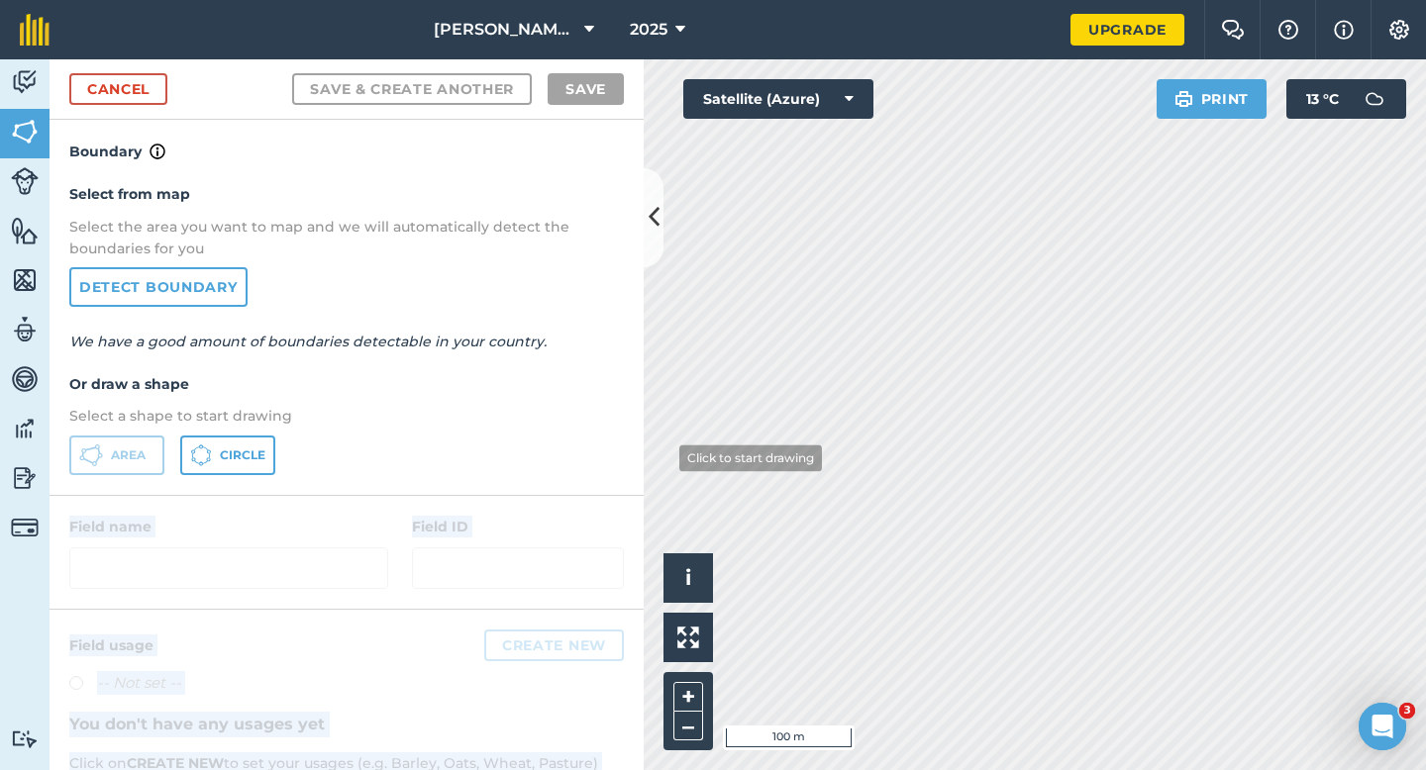
click at [665, 448] on div "Activity Fields Livestock Features Maps Team Vehicles Data Reporting Billing Tu…" at bounding box center [713, 414] width 1426 height 711
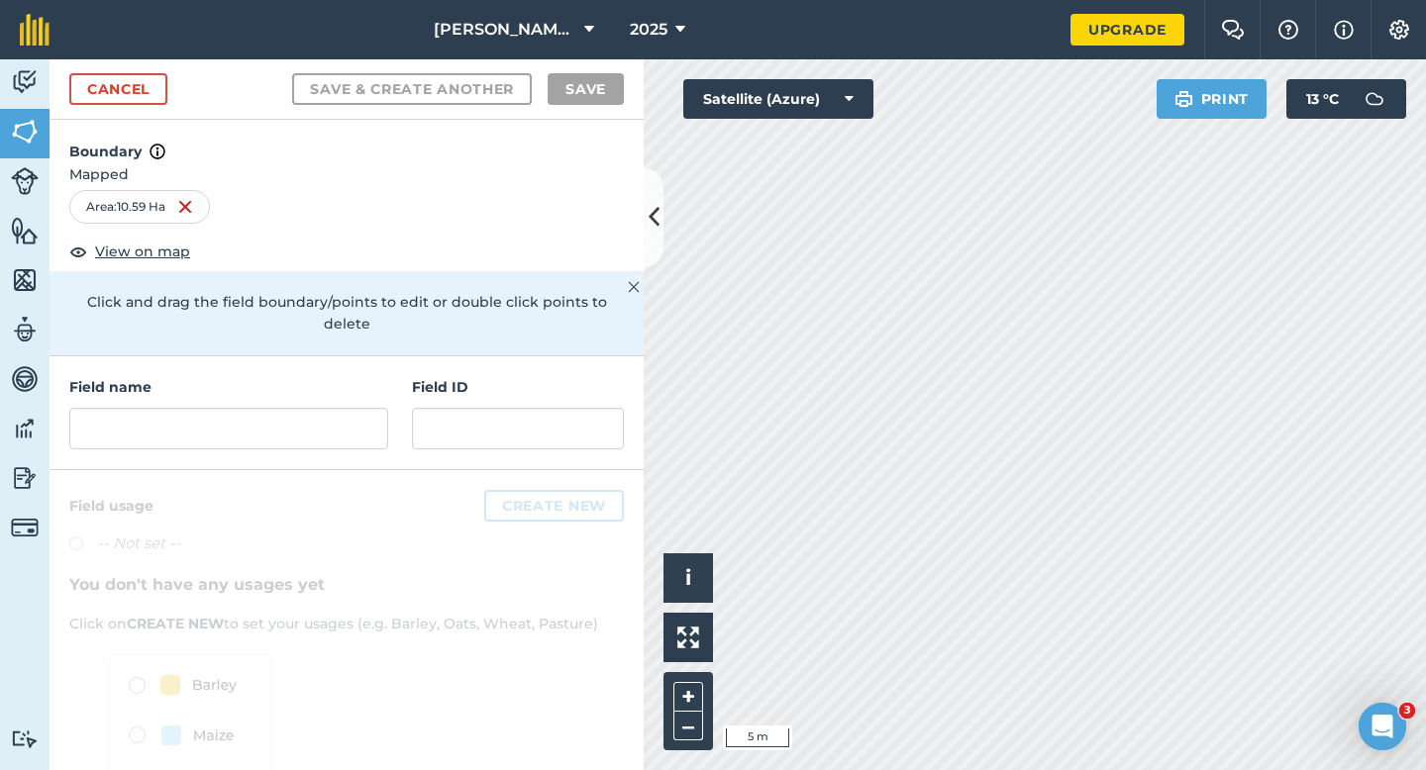
click at [547, 356] on div "Field name Field ID" at bounding box center [347, 413] width 594 height 114
click at [361, 422] on input "text" at bounding box center [228, 429] width 319 height 42
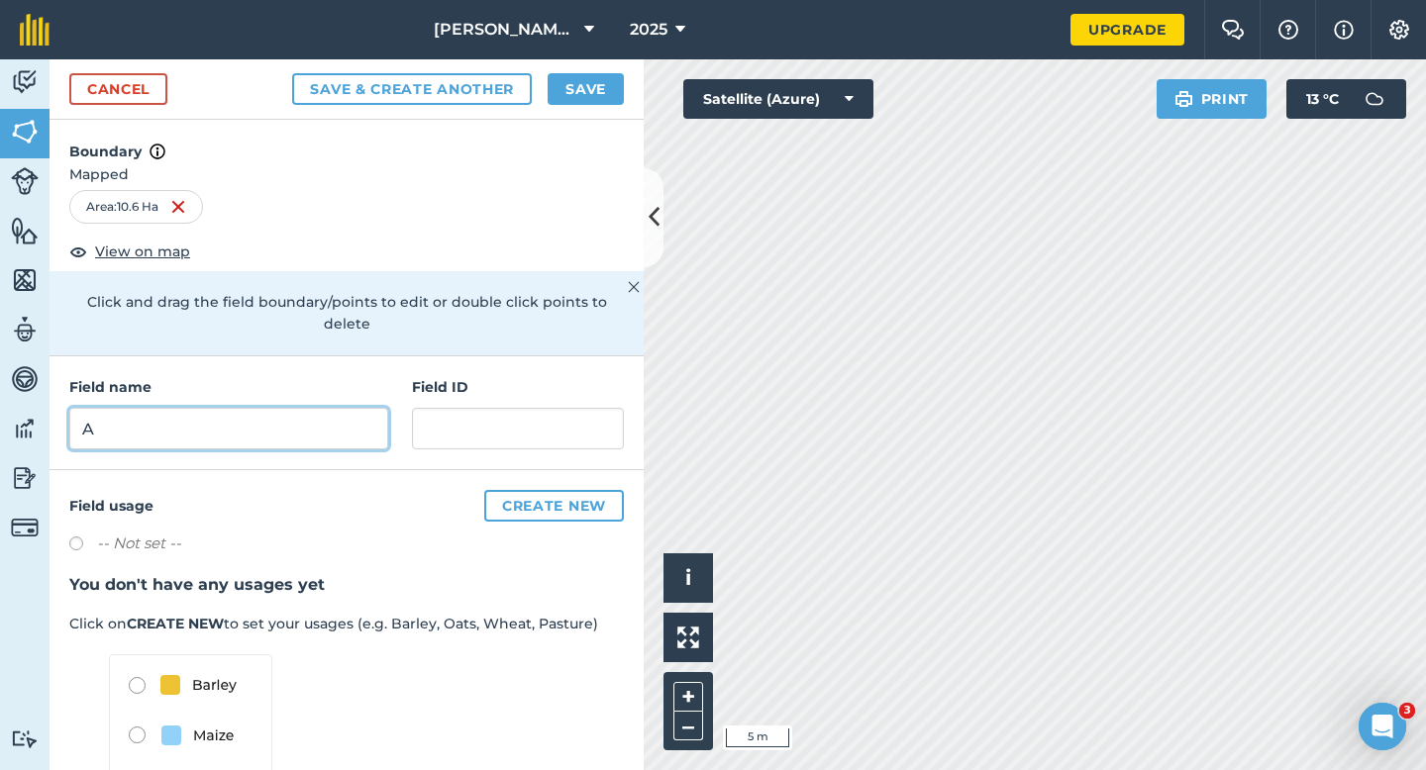
type input "A"
click at [542, 113] on div "Cancel Save & Create Another Save" at bounding box center [347, 89] width 594 height 60
click at [588, 82] on button "Save" at bounding box center [585, 89] width 76 height 32
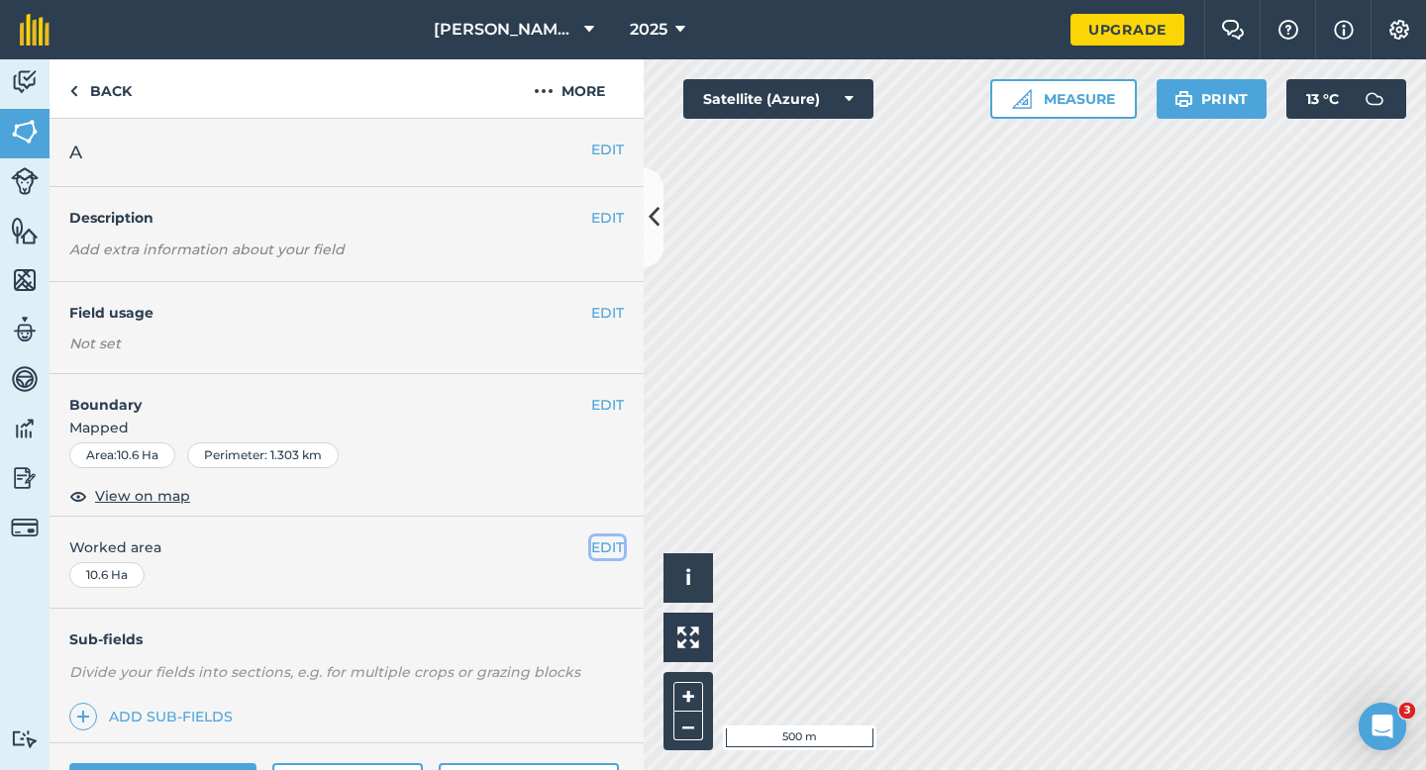
click at [609, 547] on button "EDIT" at bounding box center [607, 548] width 33 height 22
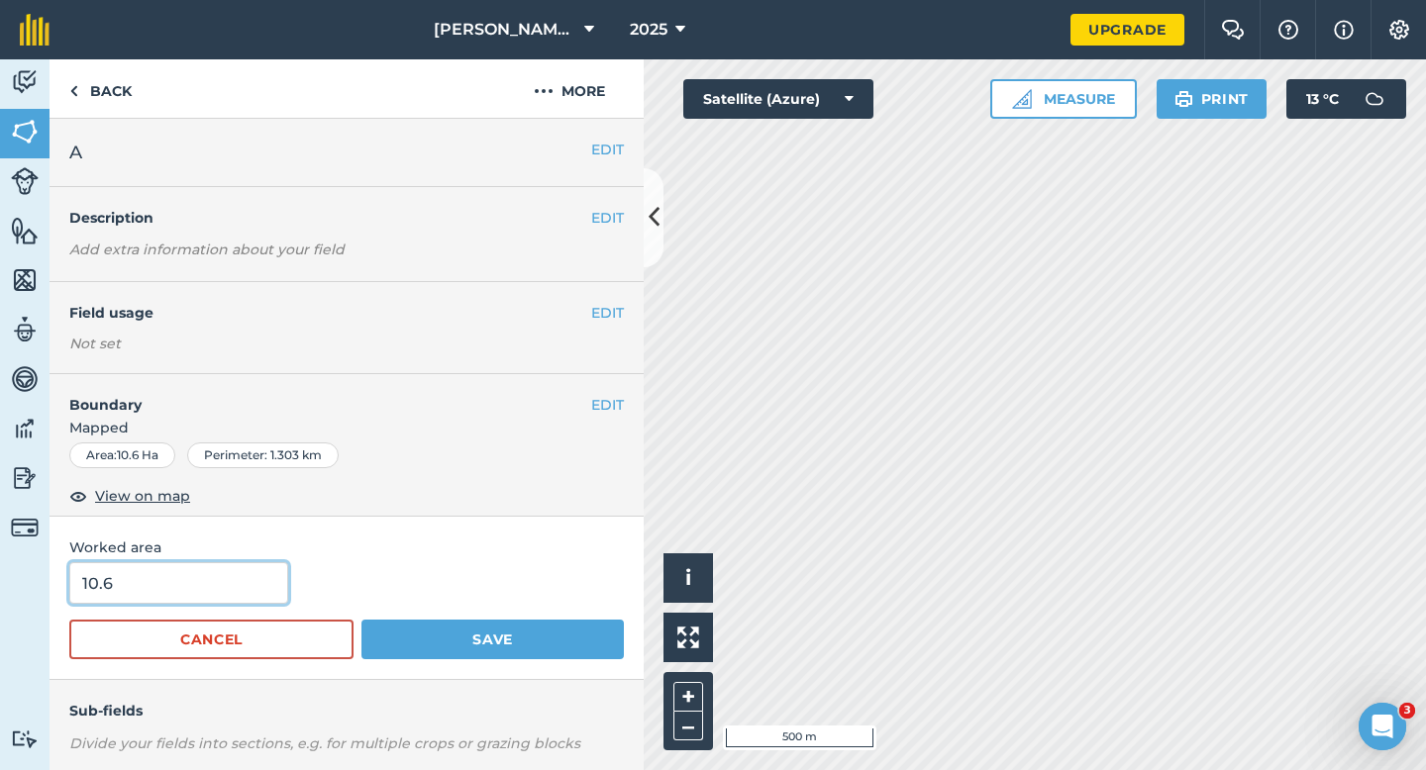
click at [201, 578] on input "10.6" at bounding box center [178, 583] width 219 height 42
click at [361, 620] on button "Save" at bounding box center [492, 640] width 262 height 40
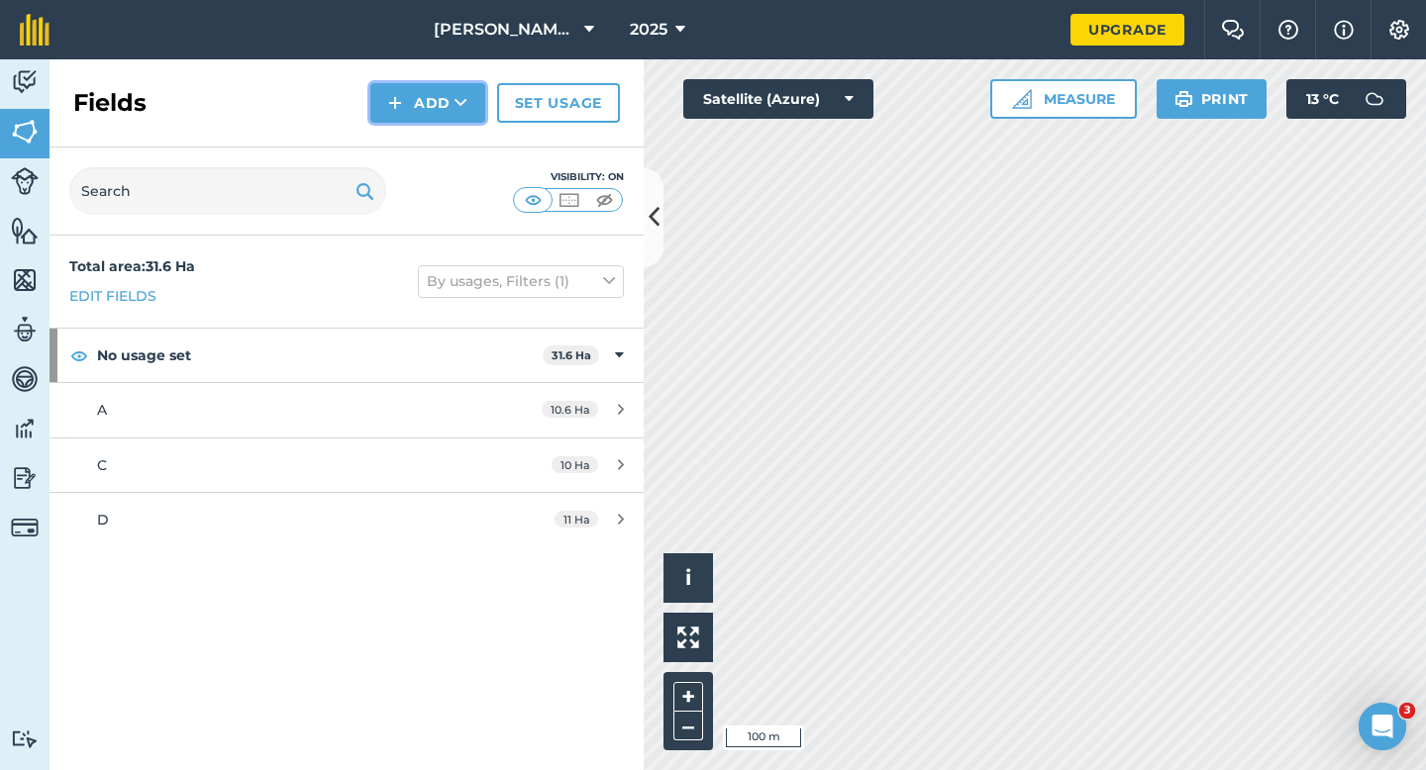
click at [405, 99] on button "Add" at bounding box center [427, 103] width 115 height 40
click at [420, 149] on link "Draw" at bounding box center [427, 148] width 109 height 44
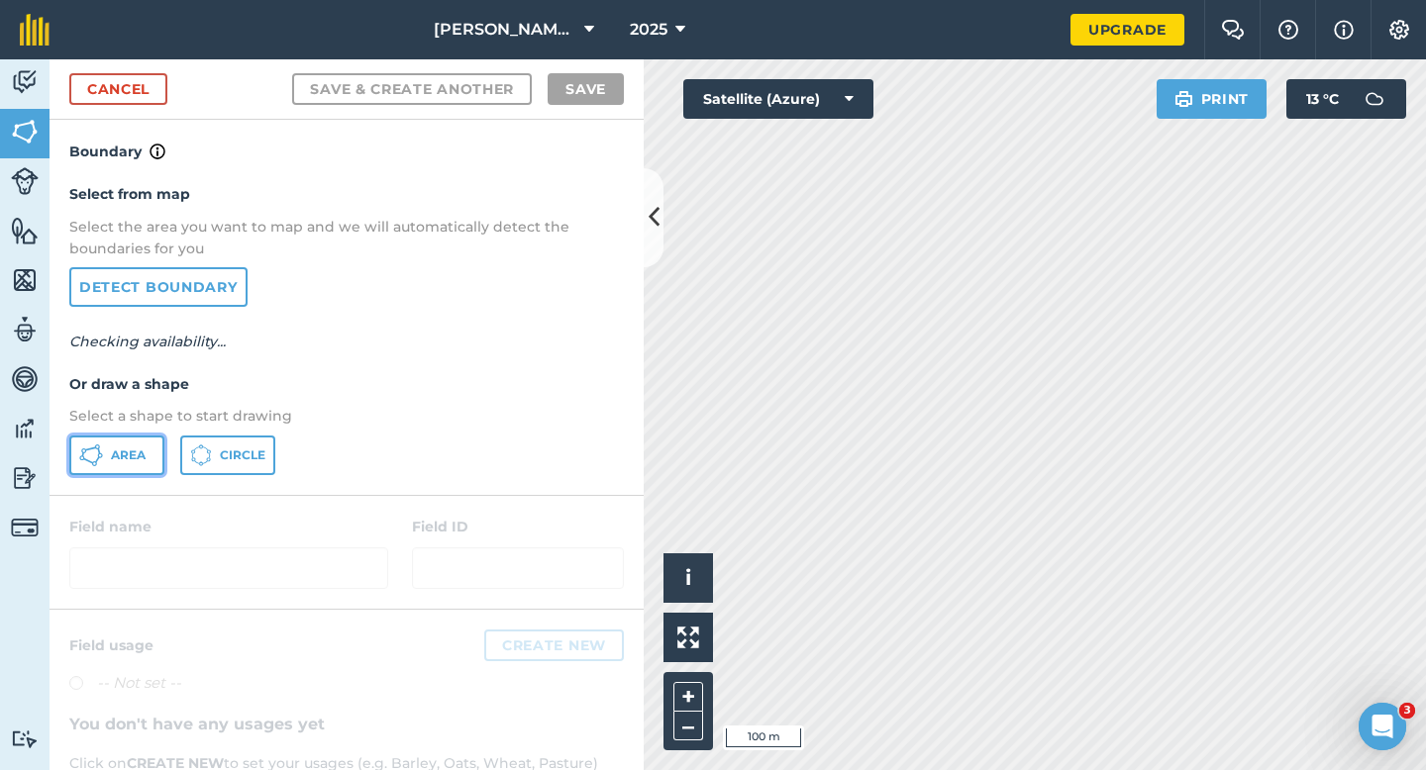
click at [135, 469] on button "Area" at bounding box center [116, 456] width 95 height 40
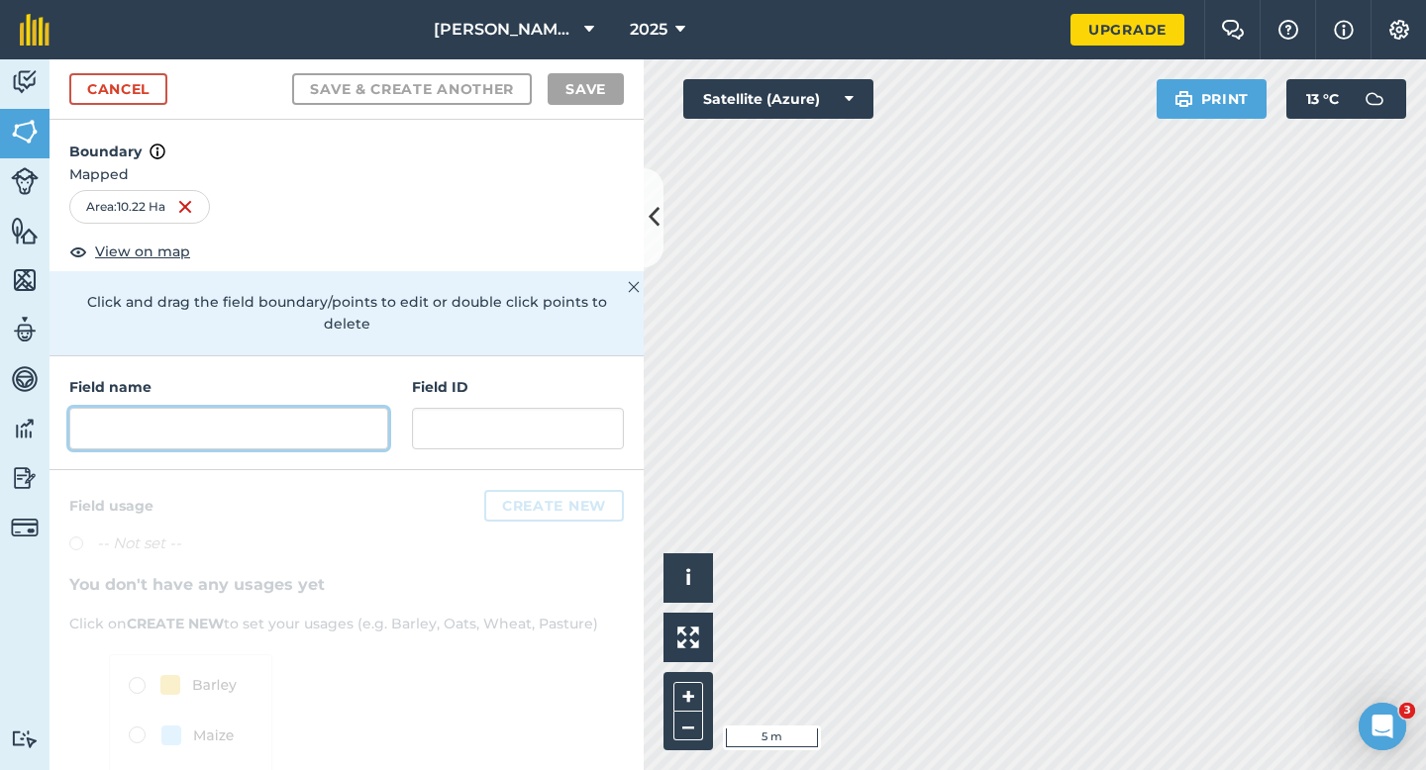
click at [329, 415] on input "text" at bounding box center [228, 429] width 319 height 42
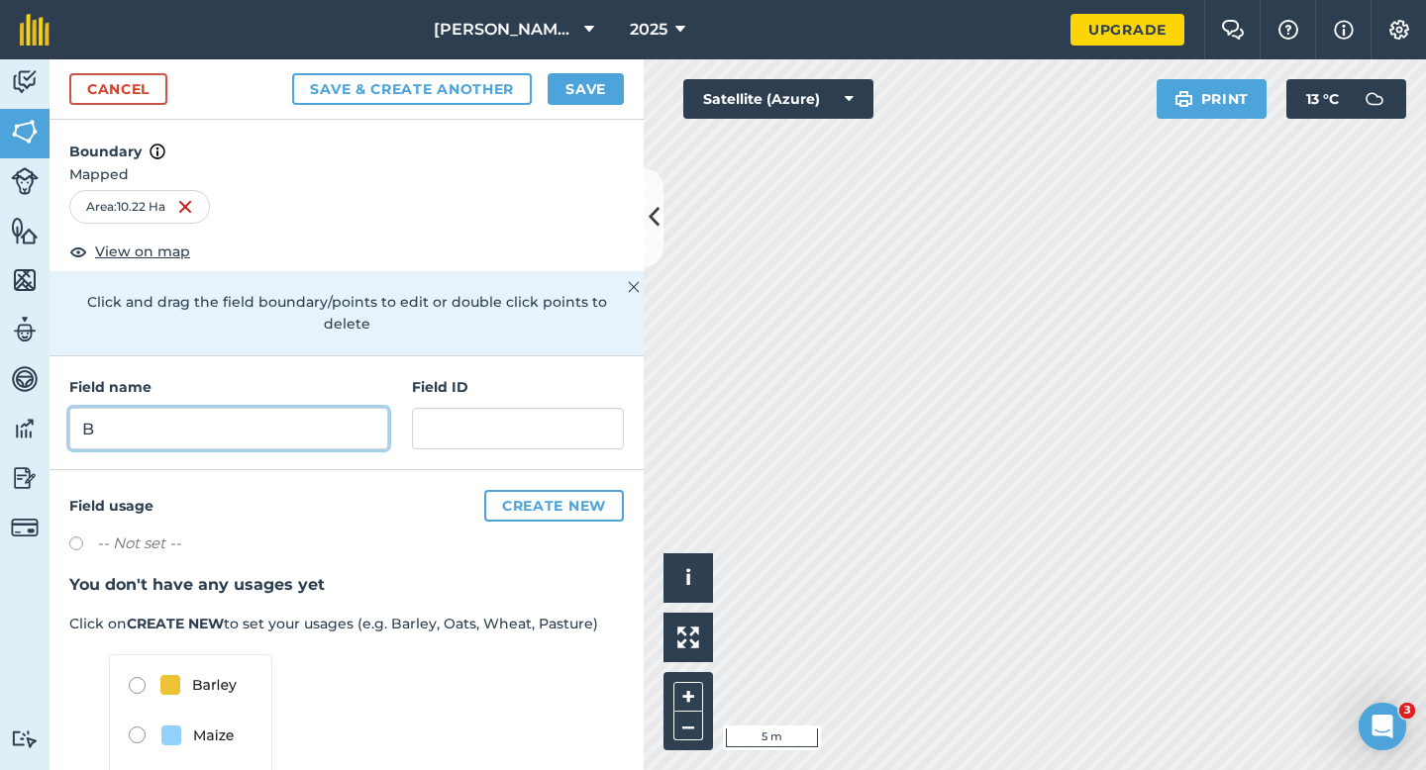
type input "B"
click at [572, 84] on button "Save" at bounding box center [585, 89] width 76 height 32
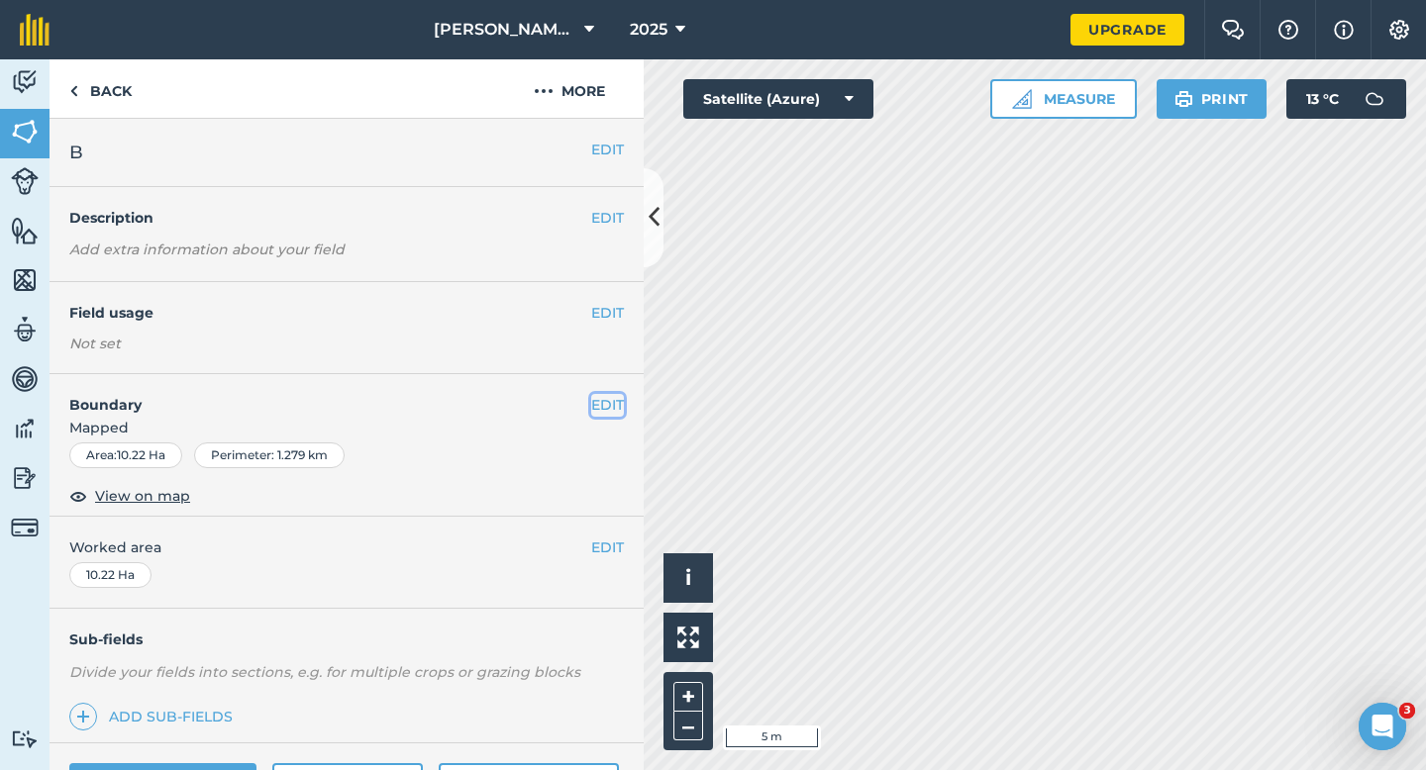
click at [604, 405] on button "EDIT" at bounding box center [607, 405] width 33 height 22
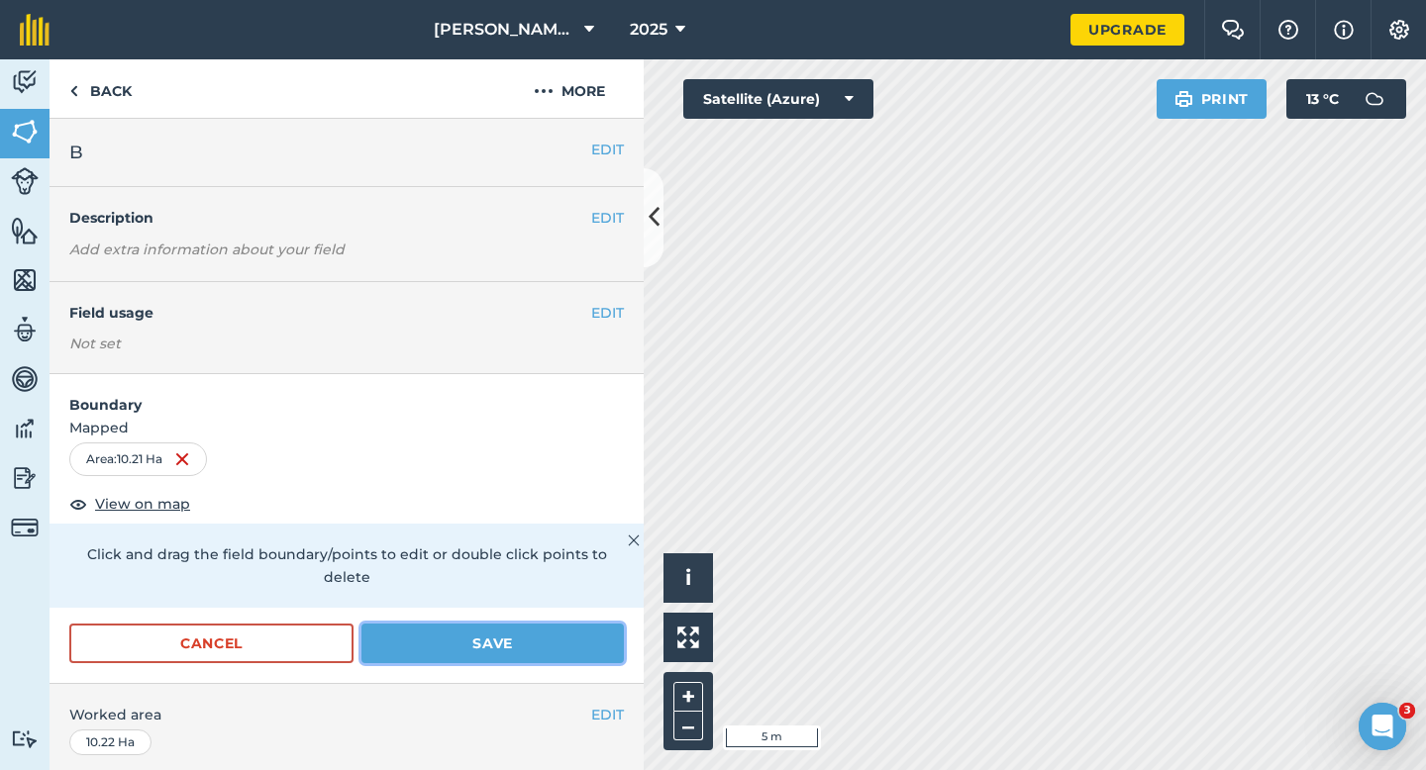
click at [554, 640] on button "Save" at bounding box center [492, 644] width 262 height 40
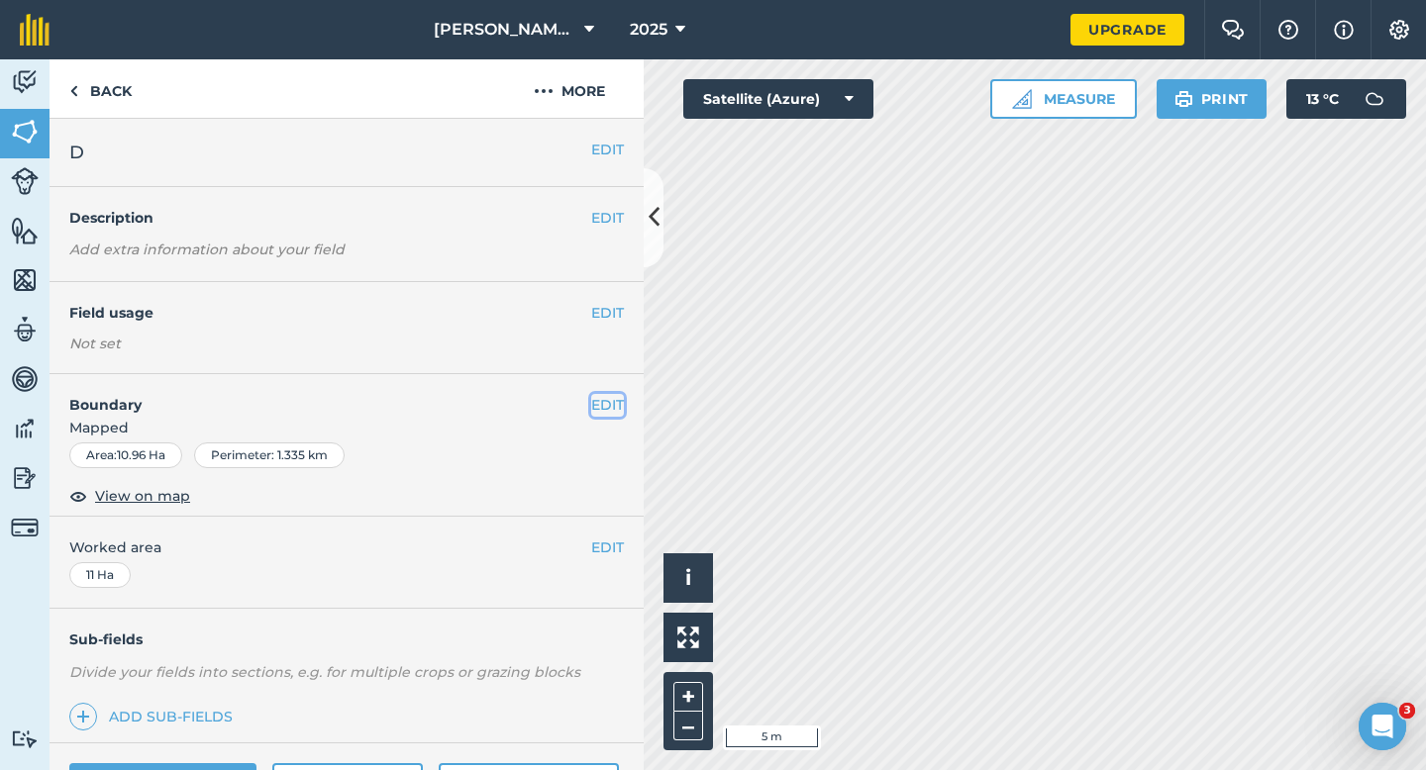
click at [603, 403] on button "EDIT" at bounding box center [607, 405] width 33 height 22
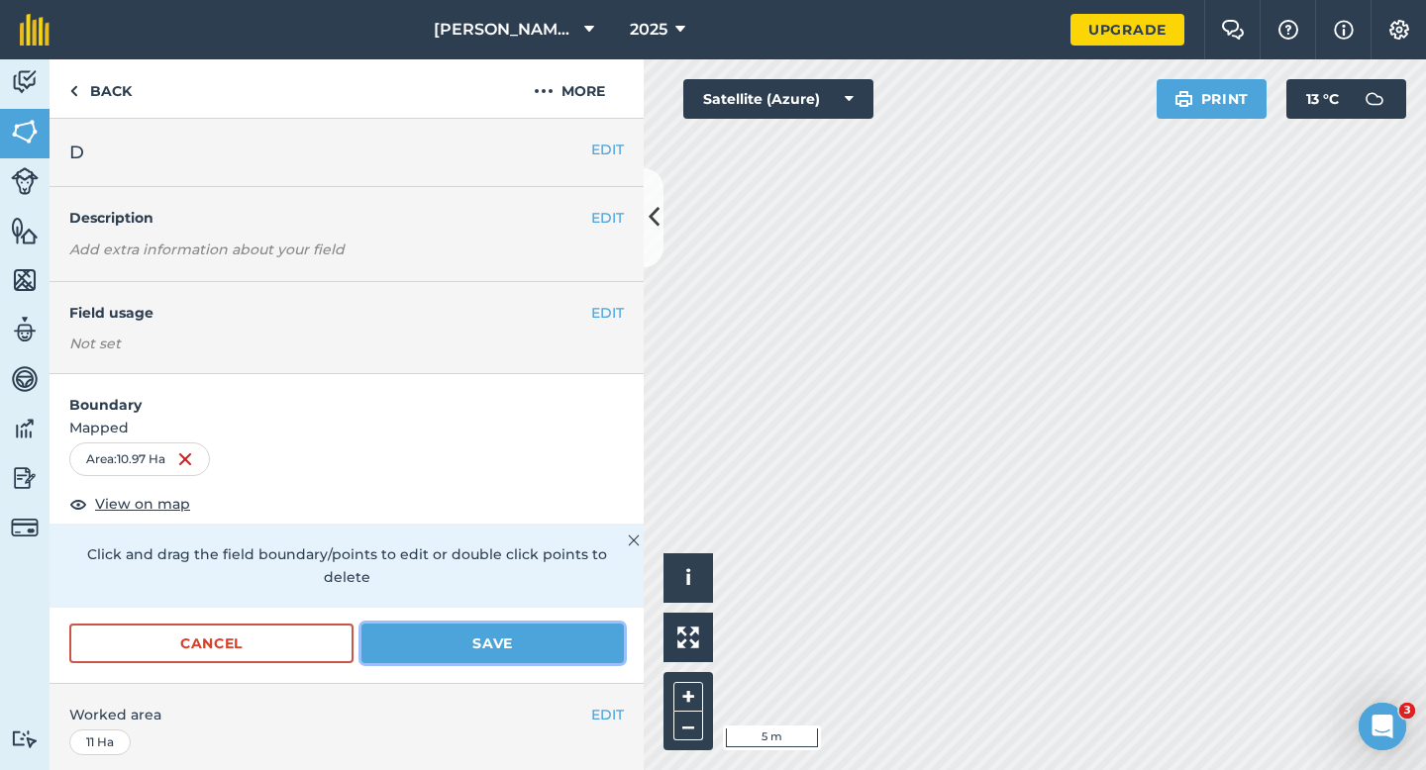
click at [550, 625] on button "Save" at bounding box center [492, 644] width 262 height 40
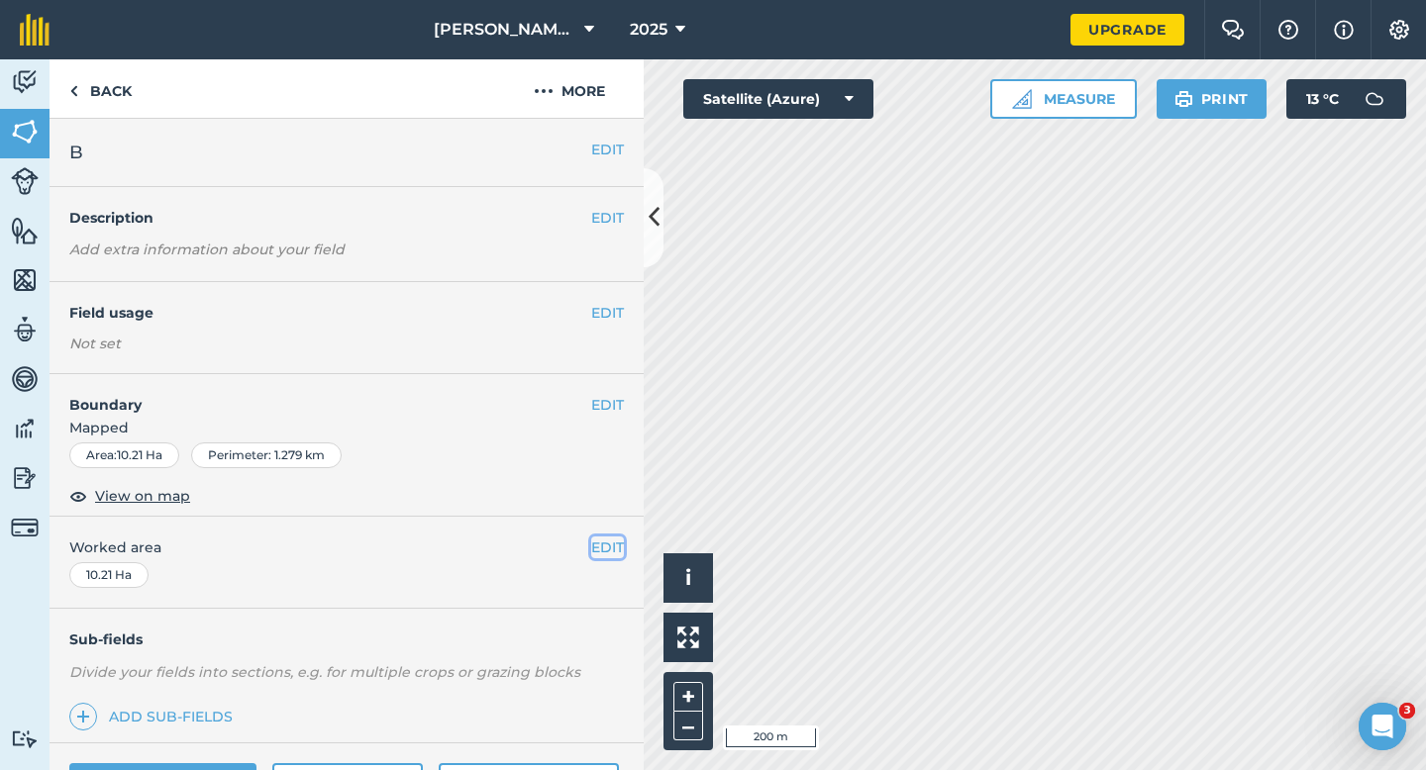
click at [606, 549] on button "EDIT" at bounding box center [607, 548] width 33 height 22
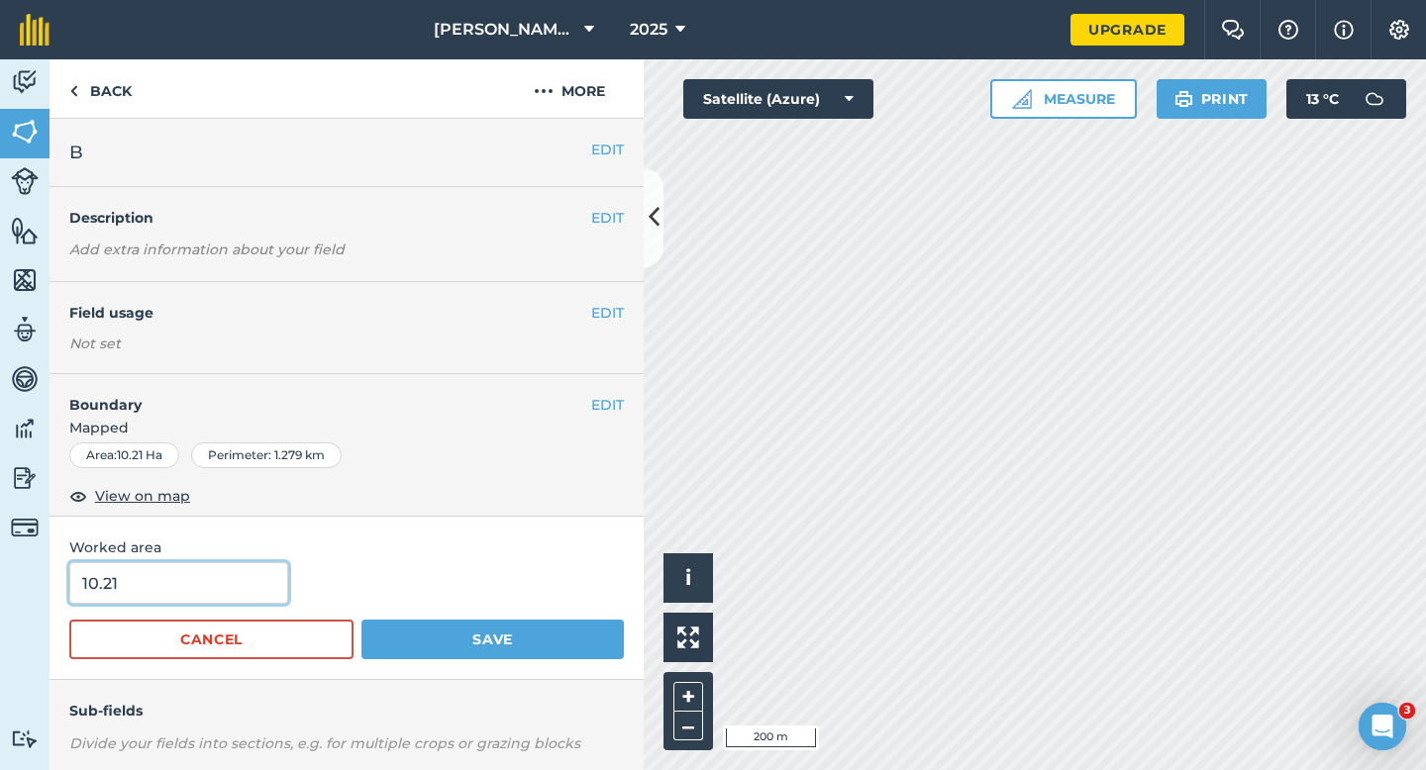
click at [244, 571] on input "10.21" at bounding box center [178, 583] width 219 height 42
click at [244, 583] on input "10.21" at bounding box center [178, 583] width 219 height 42
type input "10.2"
click at [361, 620] on button "Save" at bounding box center [492, 640] width 262 height 40
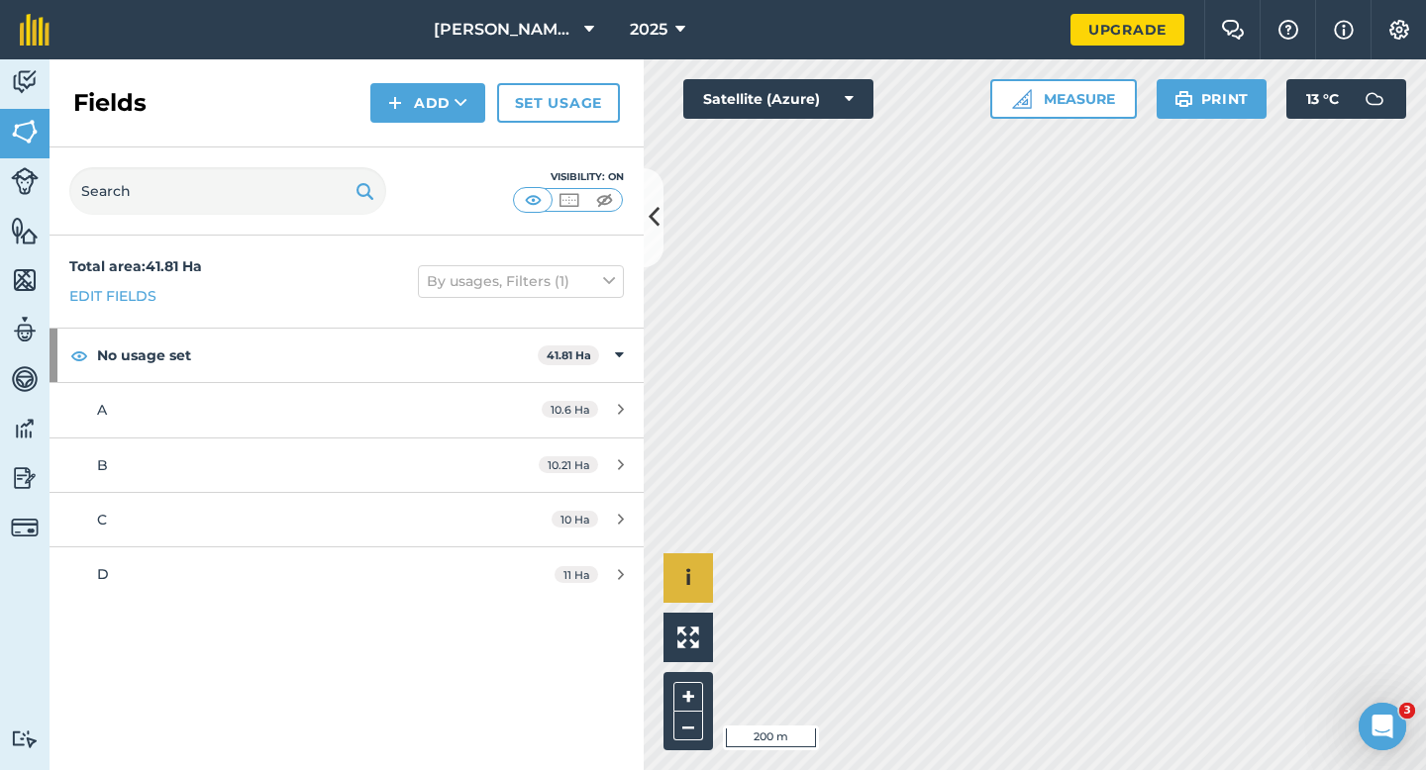
click at [691, 575] on div "Click to start drawing i © 2025 TomTom, Microsoft 200 m + –" at bounding box center [1035, 414] width 782 height 711
click at [438, 107] on button "Add" at bounding box center [427, 103] width 115 height 40
click at [438, 135] on link "Draw" at bounding box center [427, 148] width 109 height 44
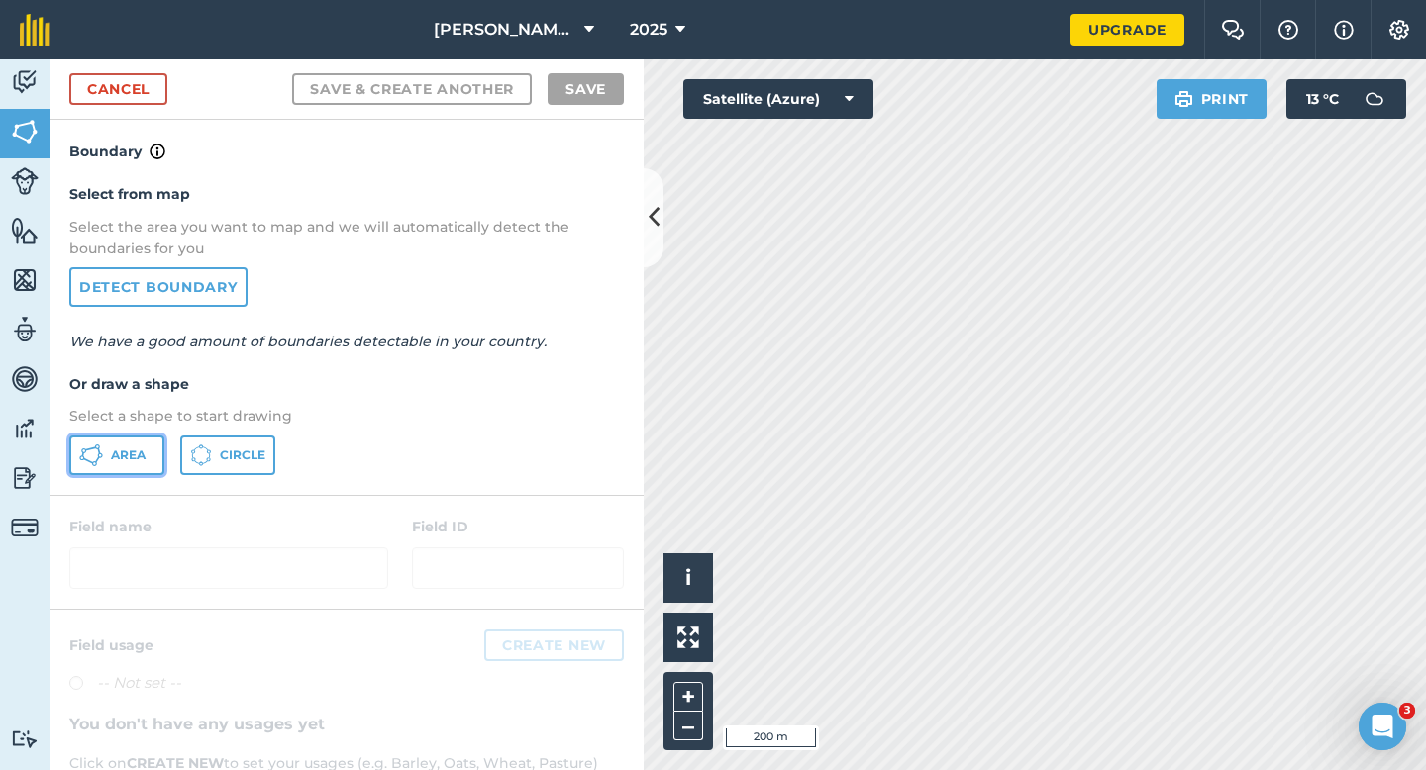
drag, startPoint x: 117, startPoint y: 457, endPoint x: 589, endPoint y: 475, distance: 472.6
click at [123, 457] on span "Area" at bounding box center [128, 456] width 35 height 16
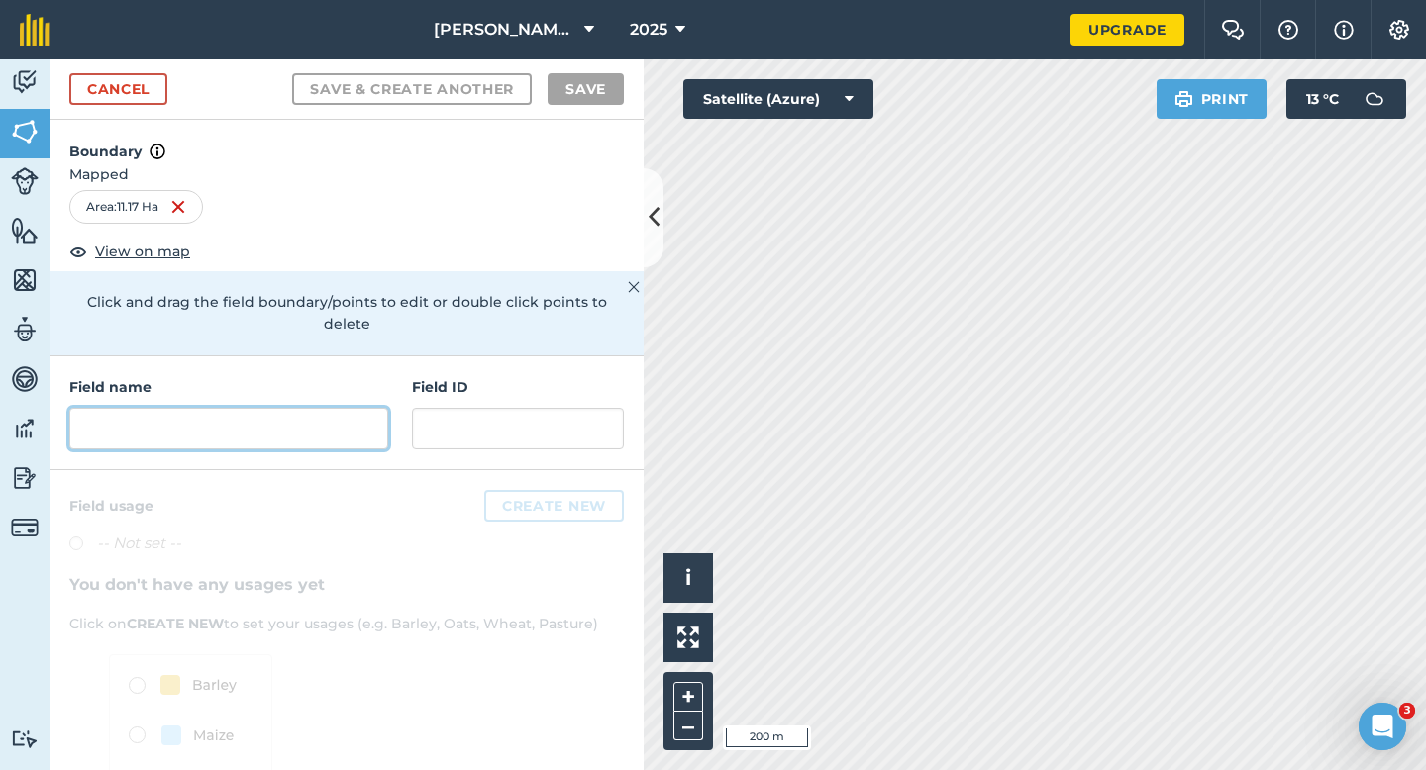
click at [297, 422] on input "text" at bounding box center [228, 429] width 319 height 42
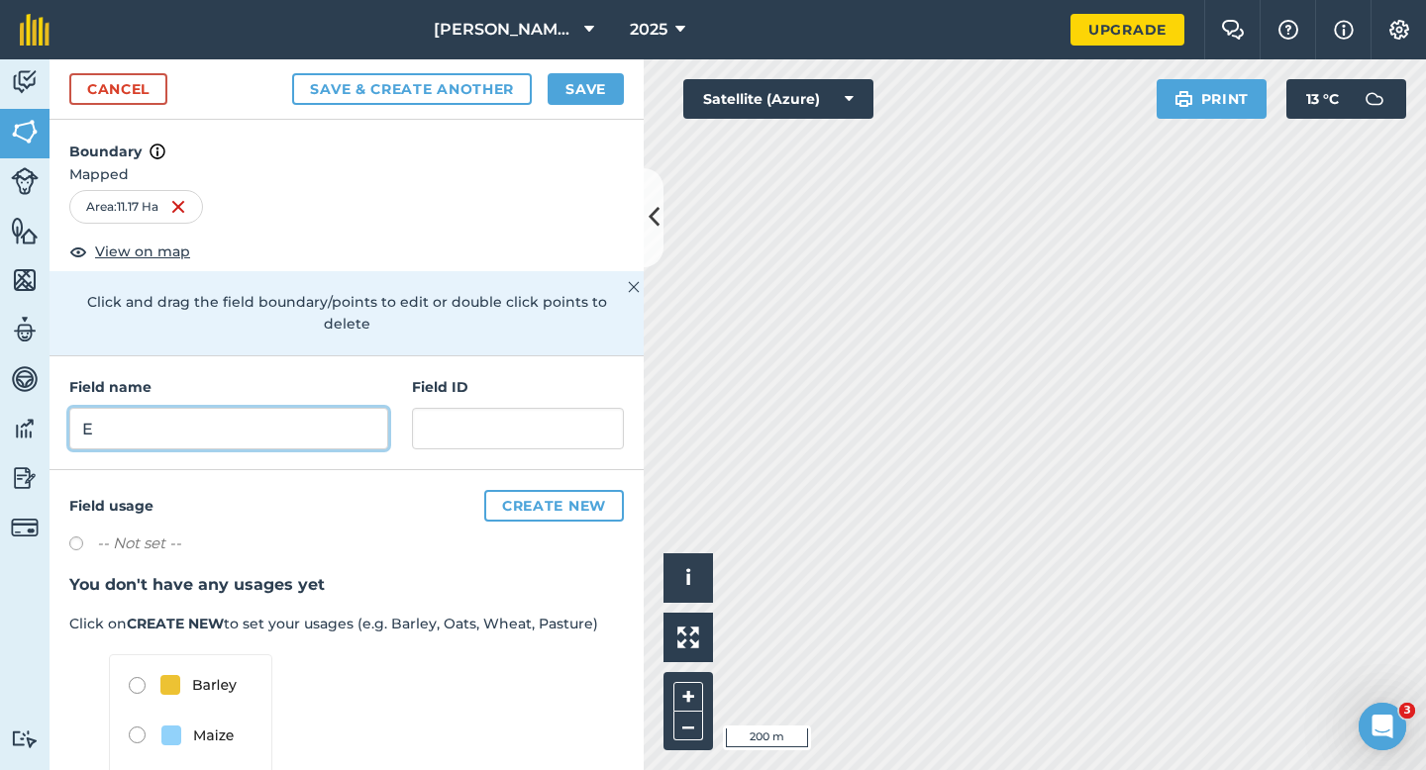
type input "E"
click at [589, 85] on button "Save" at bounding box center [585, 89] width 76 height 32
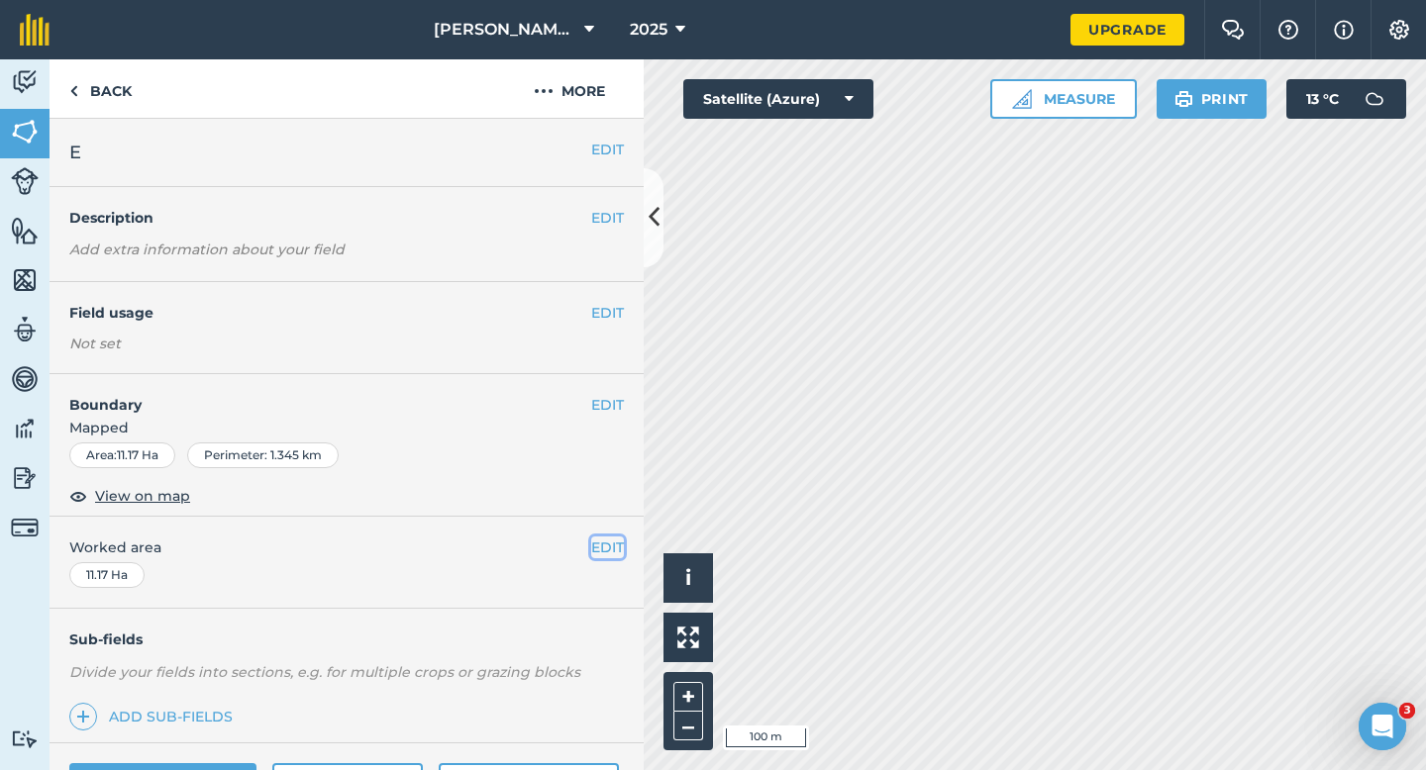
click at [608, 547] on button "EDIT" at bounding box center [607, 548] width 33 height 22
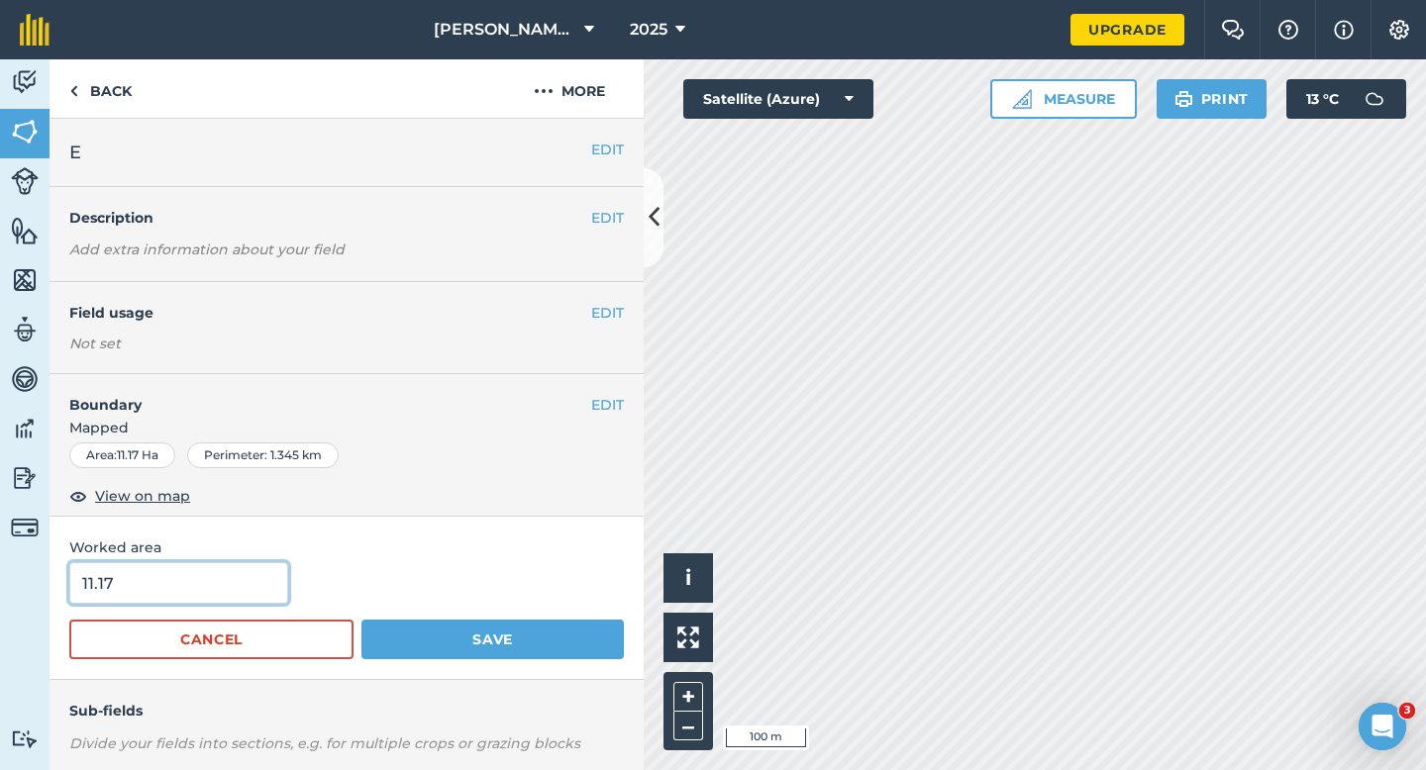
click at [205, 580] on input "11.17" at bounding box center [178, 583] width 219 height 42
type input "11.2"
click at [361, 620] on button "Save" at bounding box center [492, 640] width 262 height 40
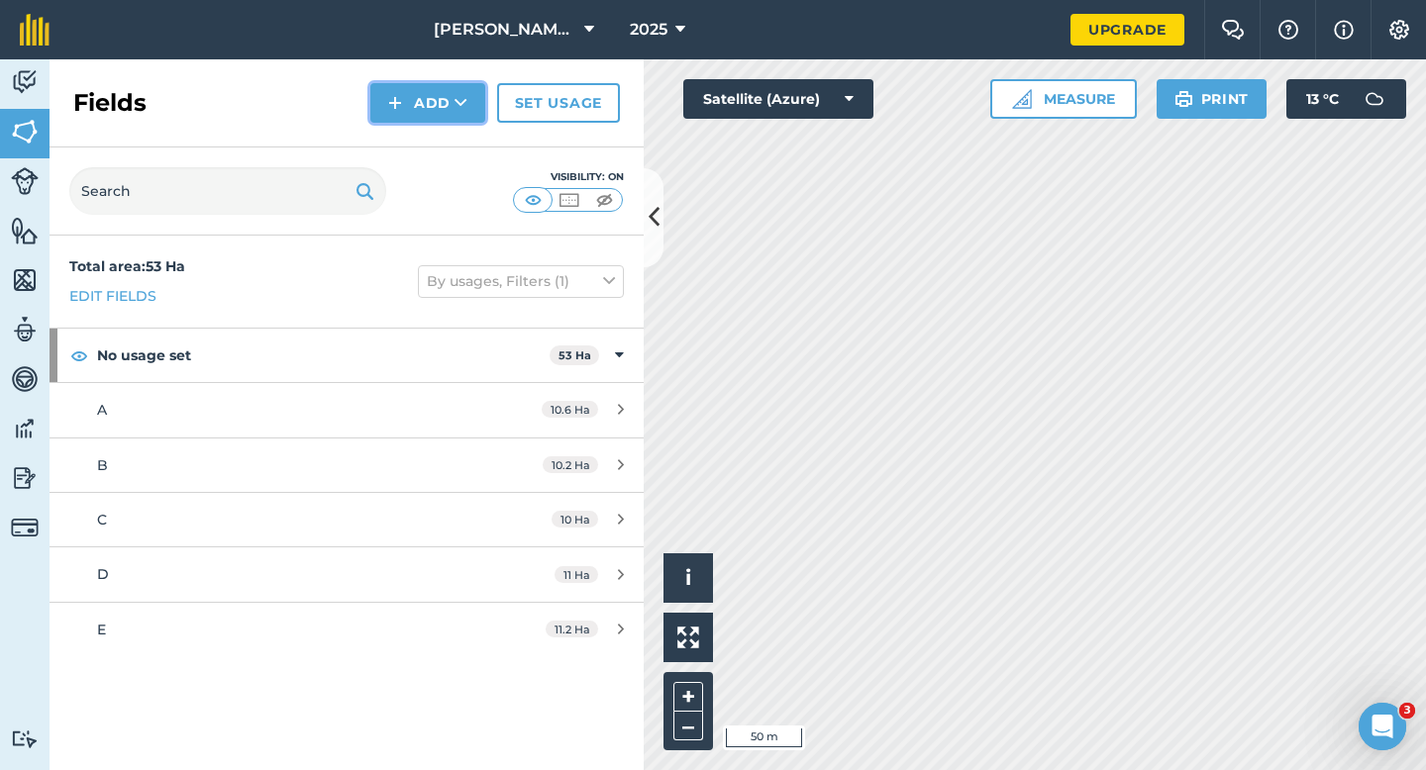
click at [430, 122] on button "Add" at bounding box center [427, 103] width 115 height 40
click at [430, 146] on link "Draw" at bounding box center [427, 148] width 109 height 44
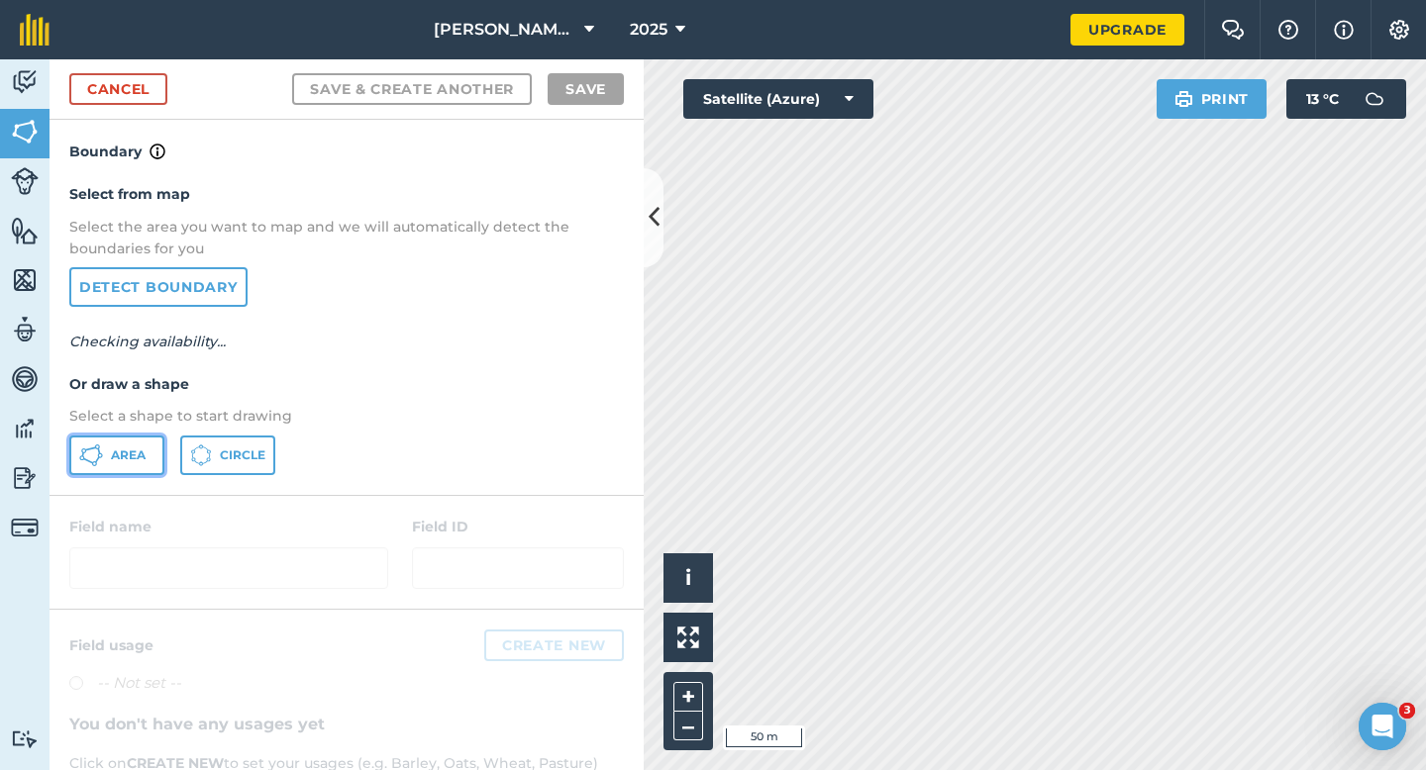
click at [144, 448] on span "Area" at bounding box center [128, 456] width 35 height 16
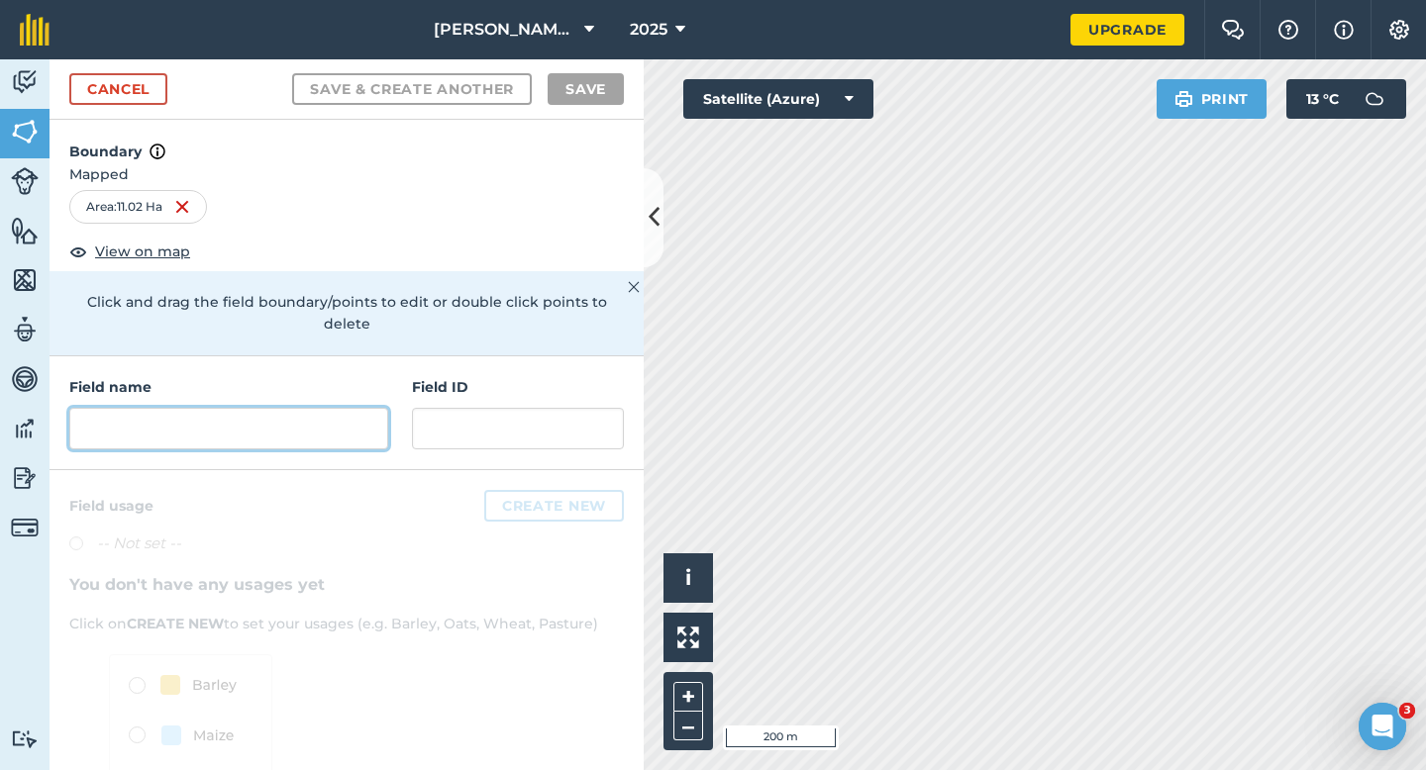
click at [341, 408] on input "text" at bounding box center [228, 429] width 319 height 42
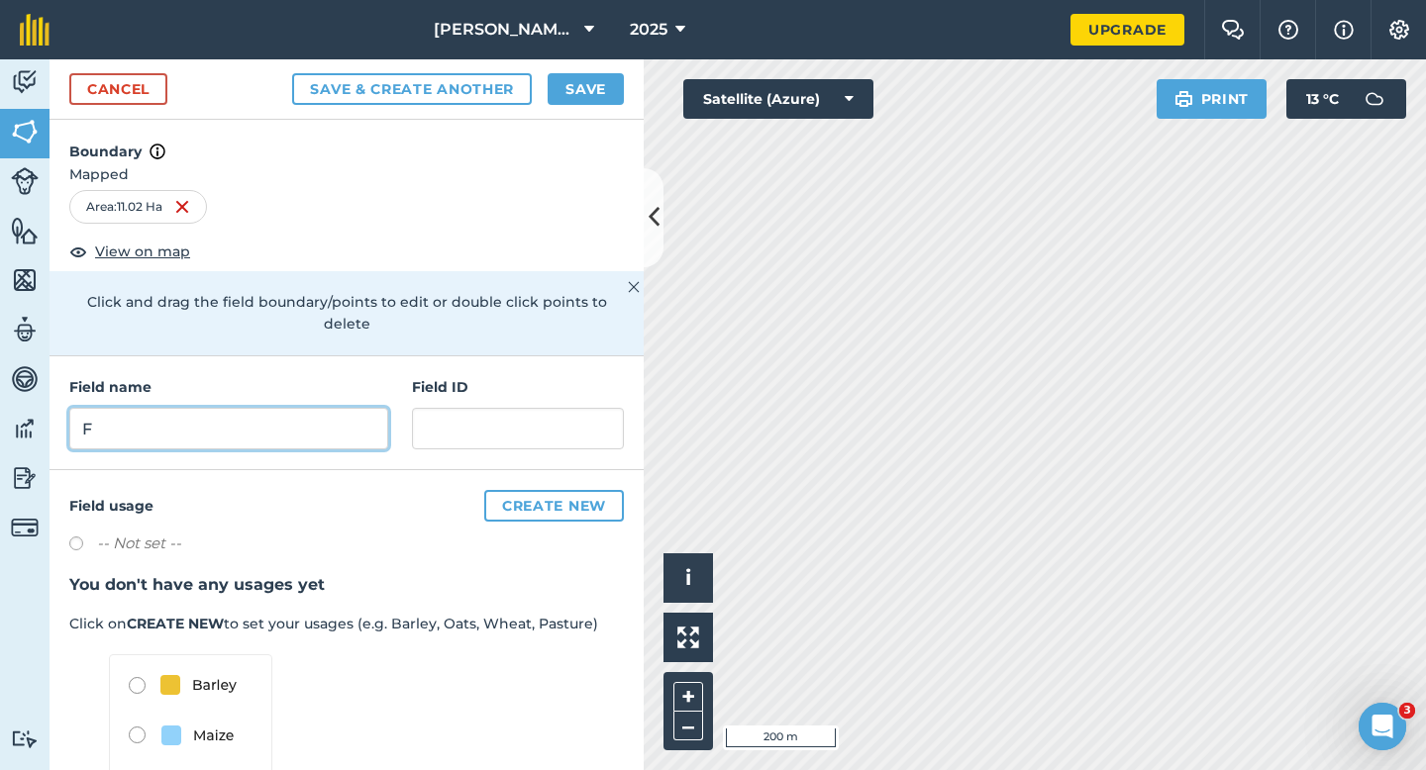
type input "F"
click at [557, 89] on button "Save" at bounding box center [585, 89] width 76 height 32
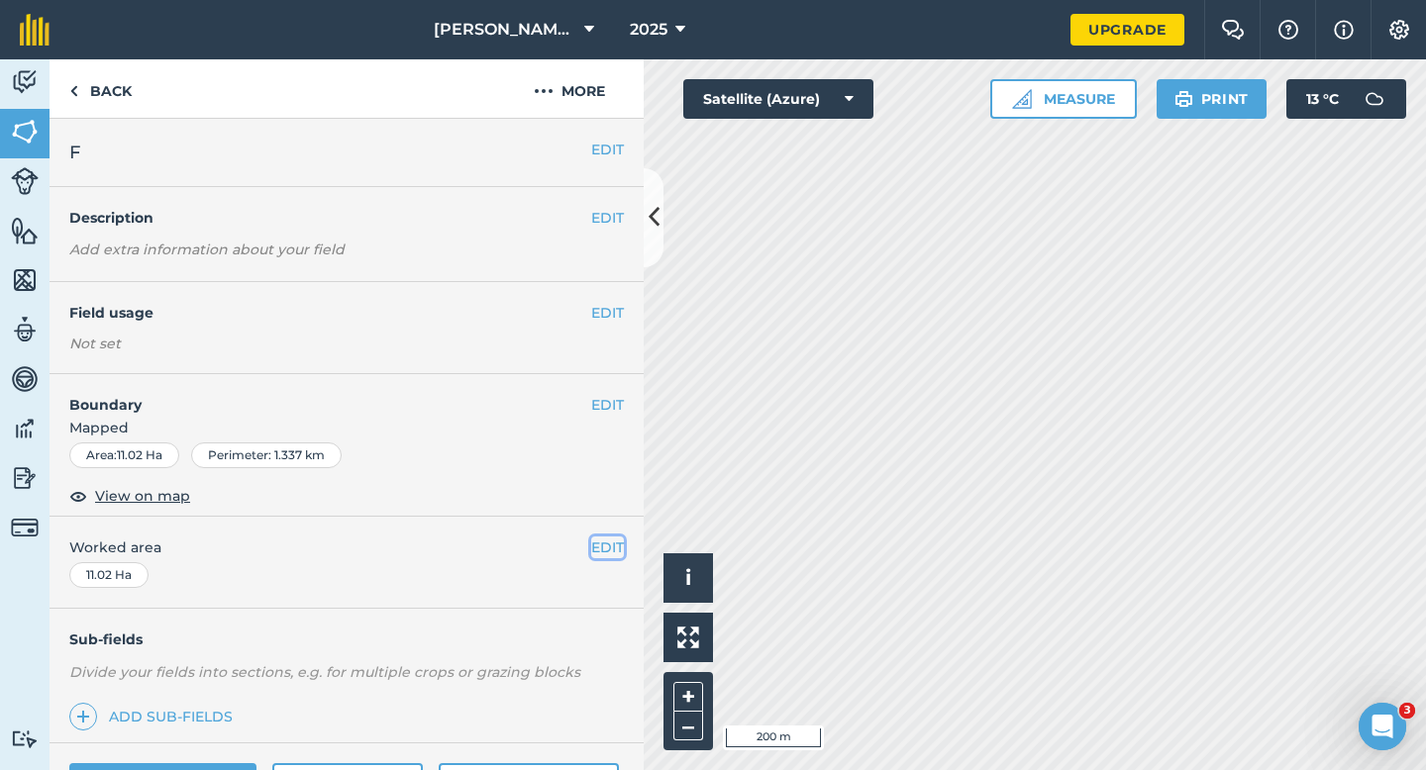
click at [612, 539] on button "EDIT" at bounding box center [607, 548] width 33 height 22
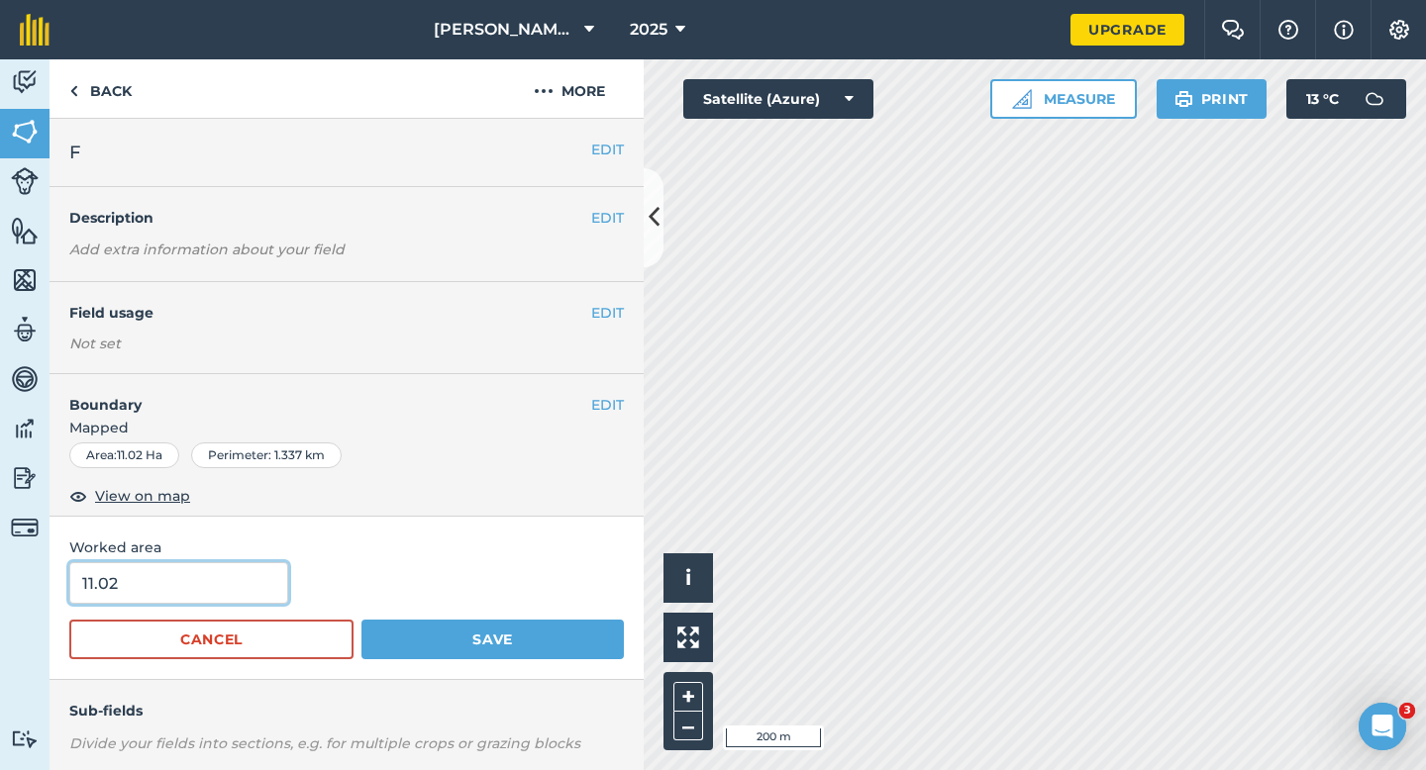
click at [254, 571] on input "11.02" at bounding box center [178, 583] width 219 height 42
type input "11"
click at [361, 620] on button "Save" at bounding box center [492, 640] width 262 height 40
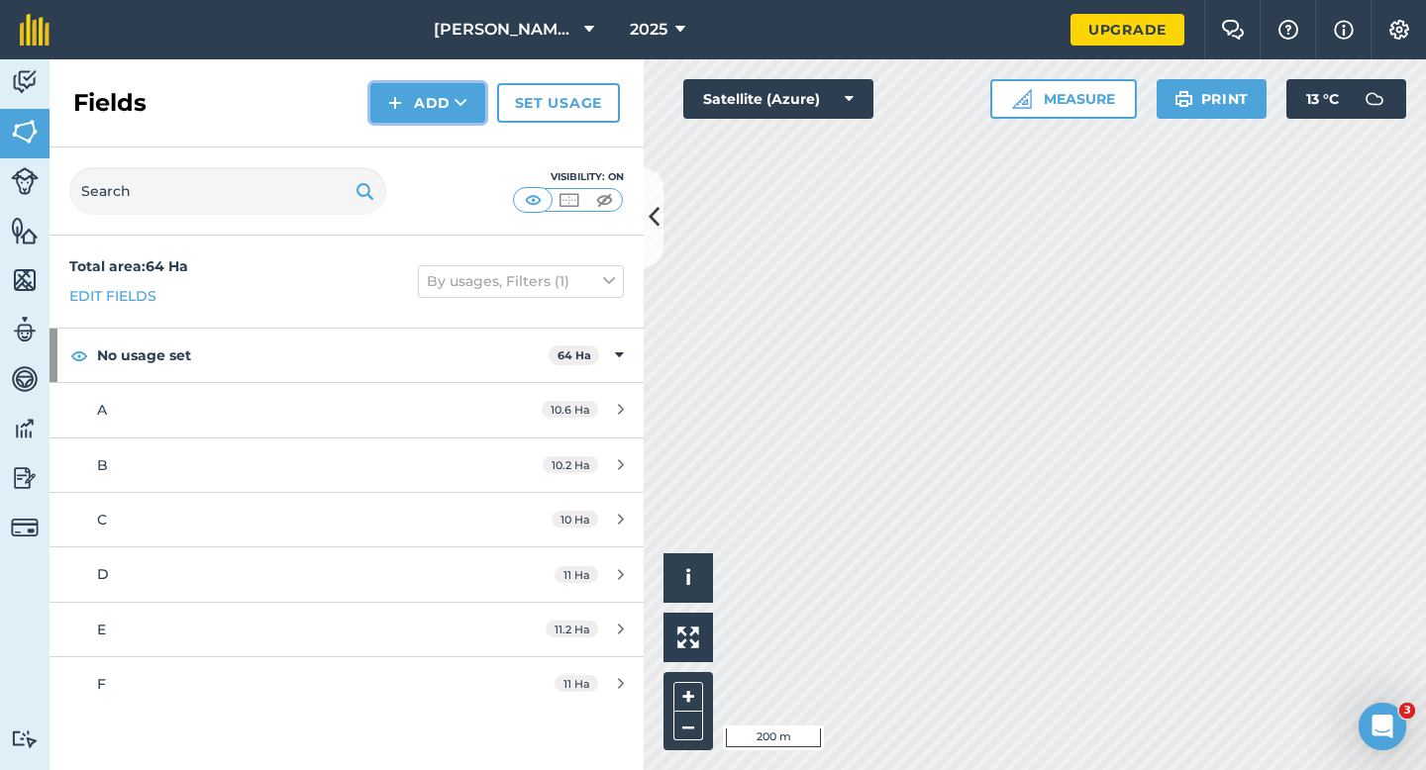
click at [424, 103] on button "Add" at bounding box center [427, 103] width 115 height 40
click at [424, 143] on link "Draw" at bounding box center [427, 148] width 109 height 44
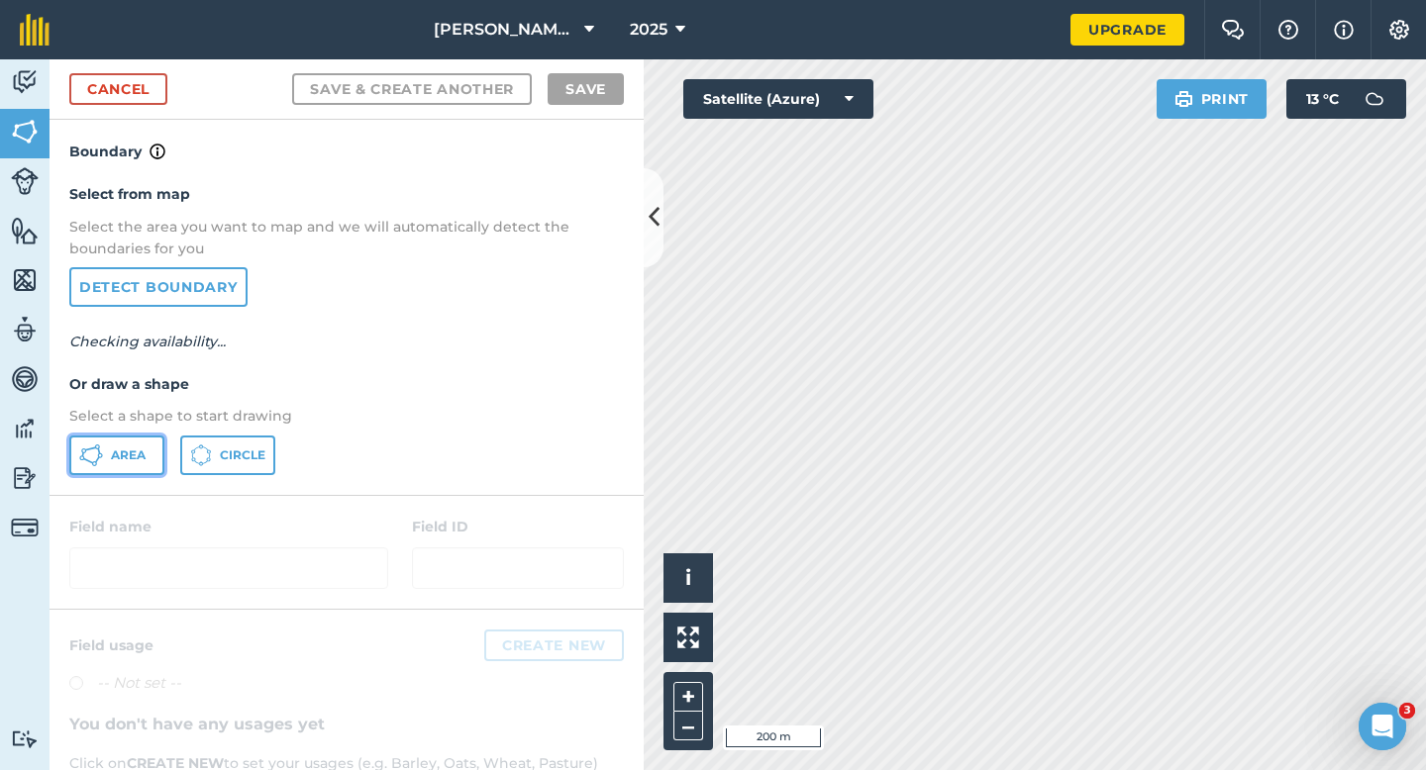
click at [92, 445] on icon at bounding box center [91, 456] width 24 height 24
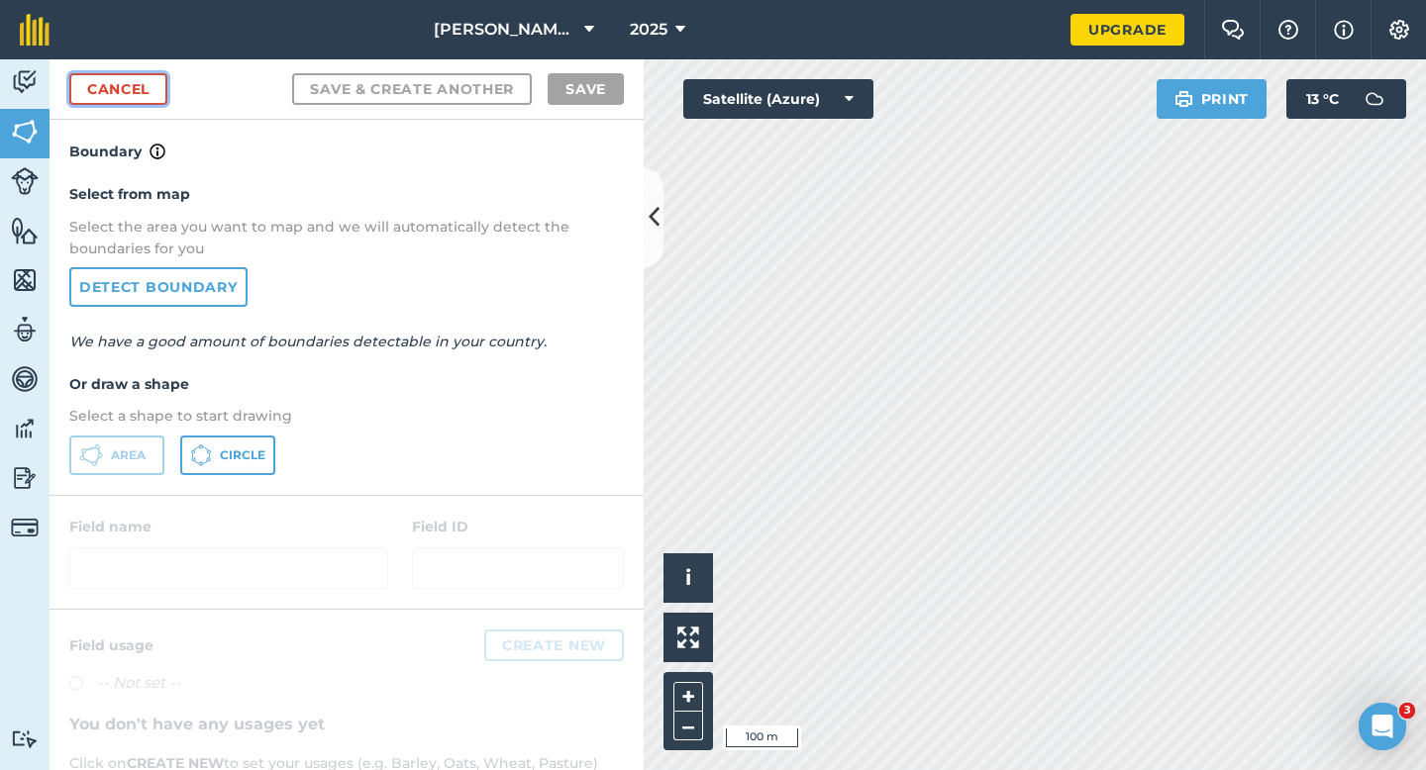
click at [147, 100] on link "Cancel" at bounding box center [118, 89] width 98 height 32
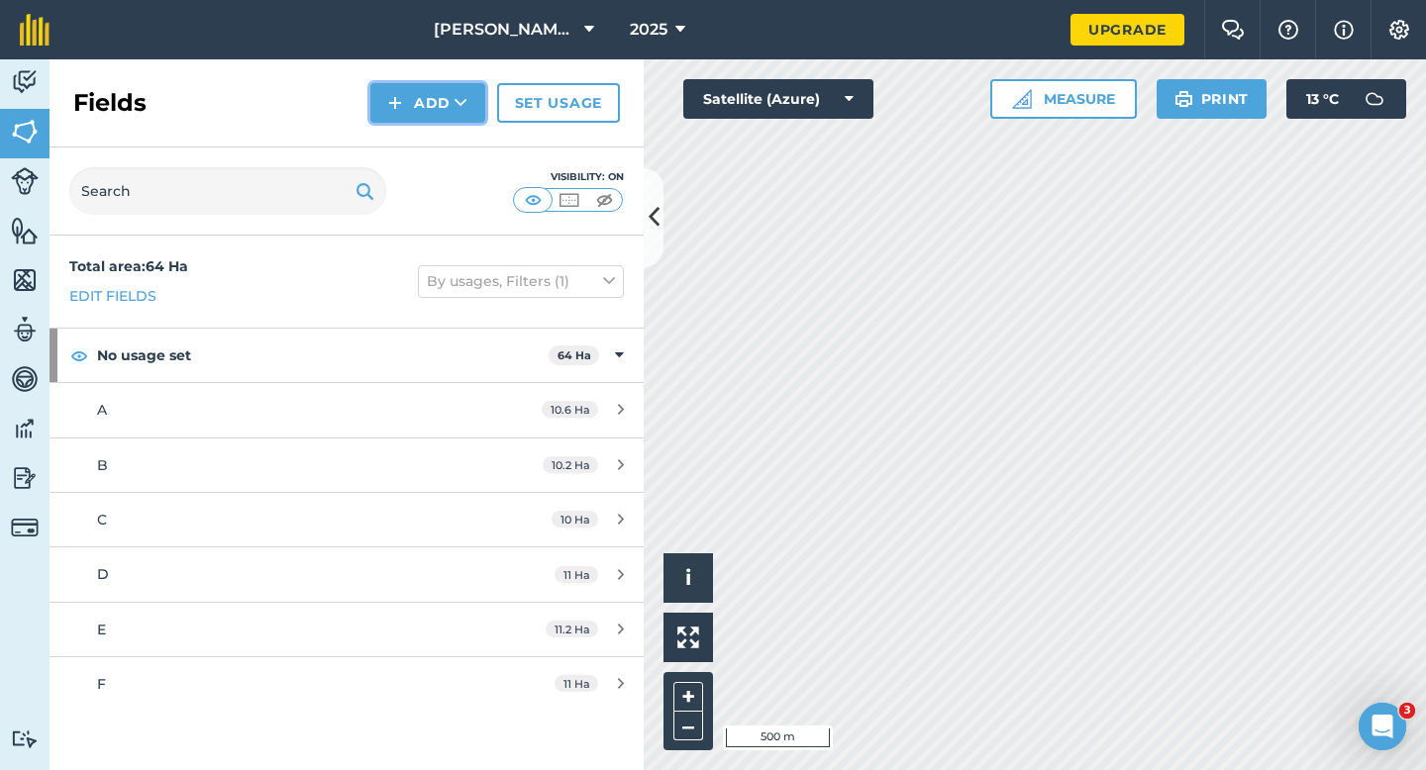
click at [420, 109] on button "Add" at bounding box center [427, 103] width 115 height 40
click at [420, 143] on link "Draw" at bounding box center [427, 148] width 109 height 44
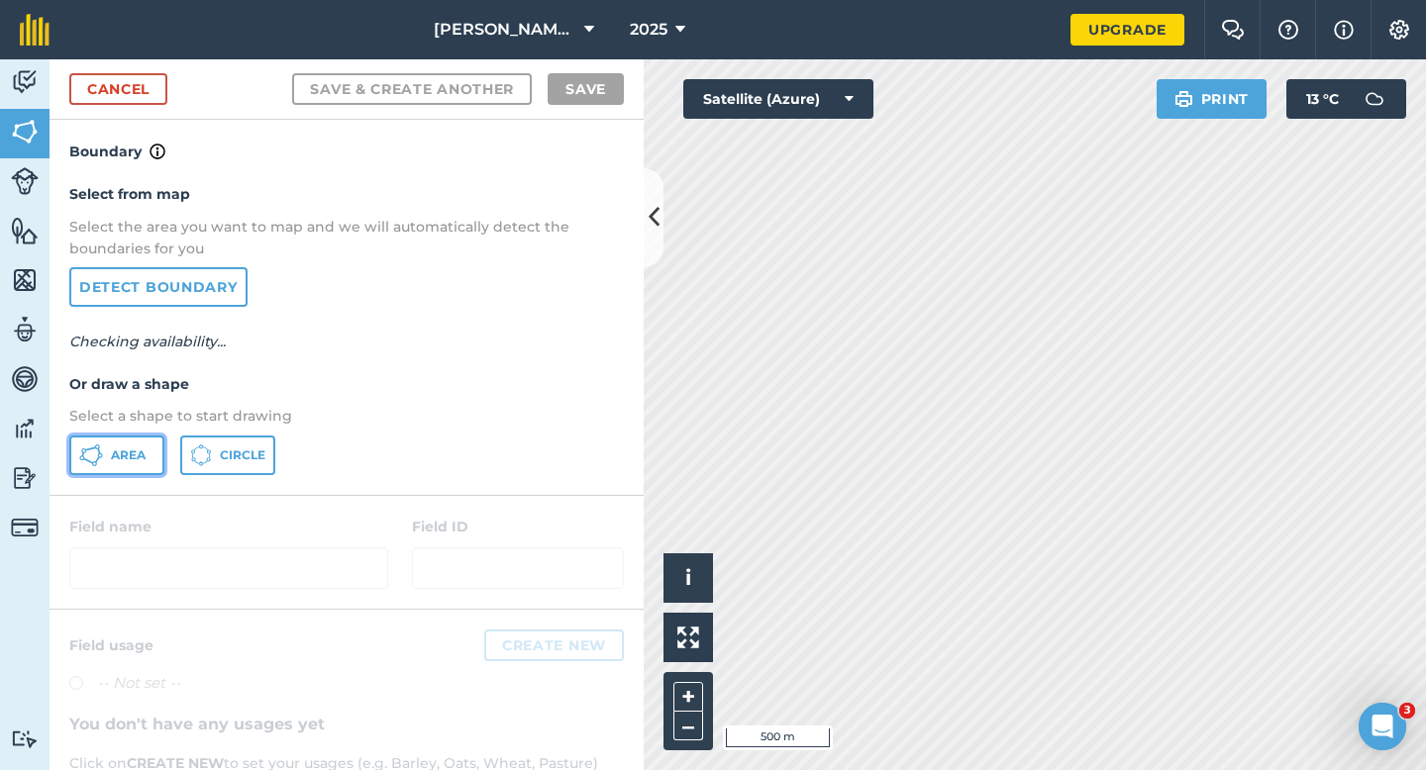
click at [139, 439] on button "Area" at bounding box center [116, 456] width 95 height 40
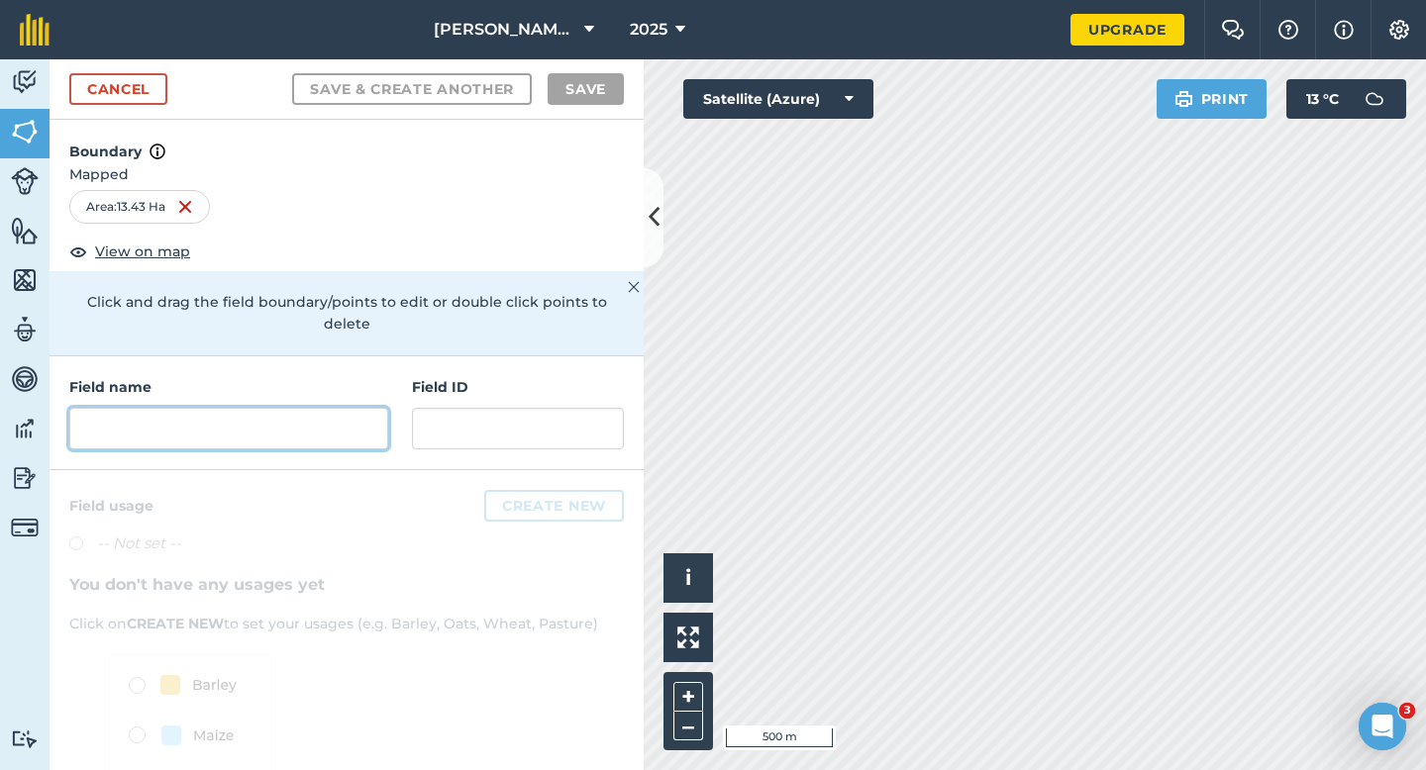
click at [352, 415] on input "text" at bounding box center [228, 429] width 319 height 42
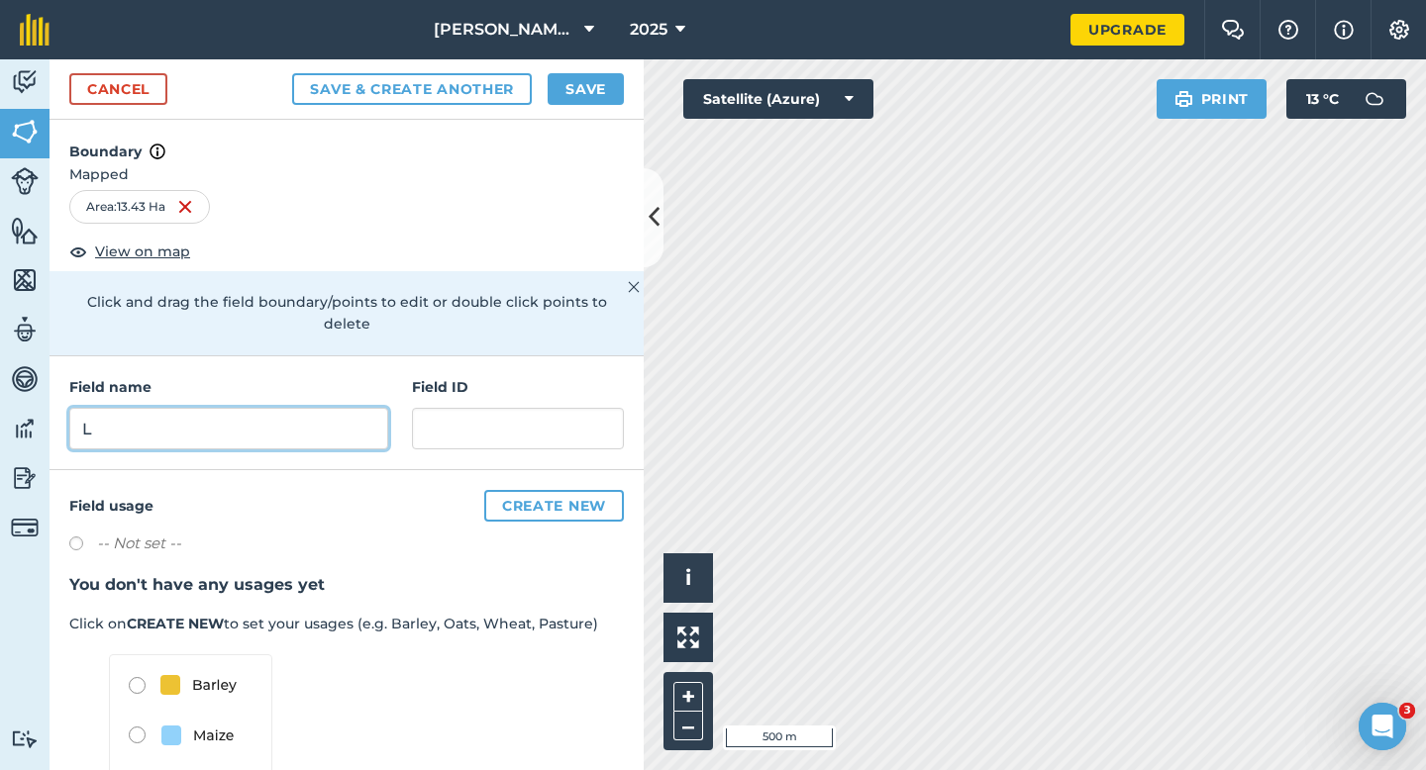
type input "L"
click at [582, 92] on button "Save" at bounding box center [585, 89] width 76 height 32
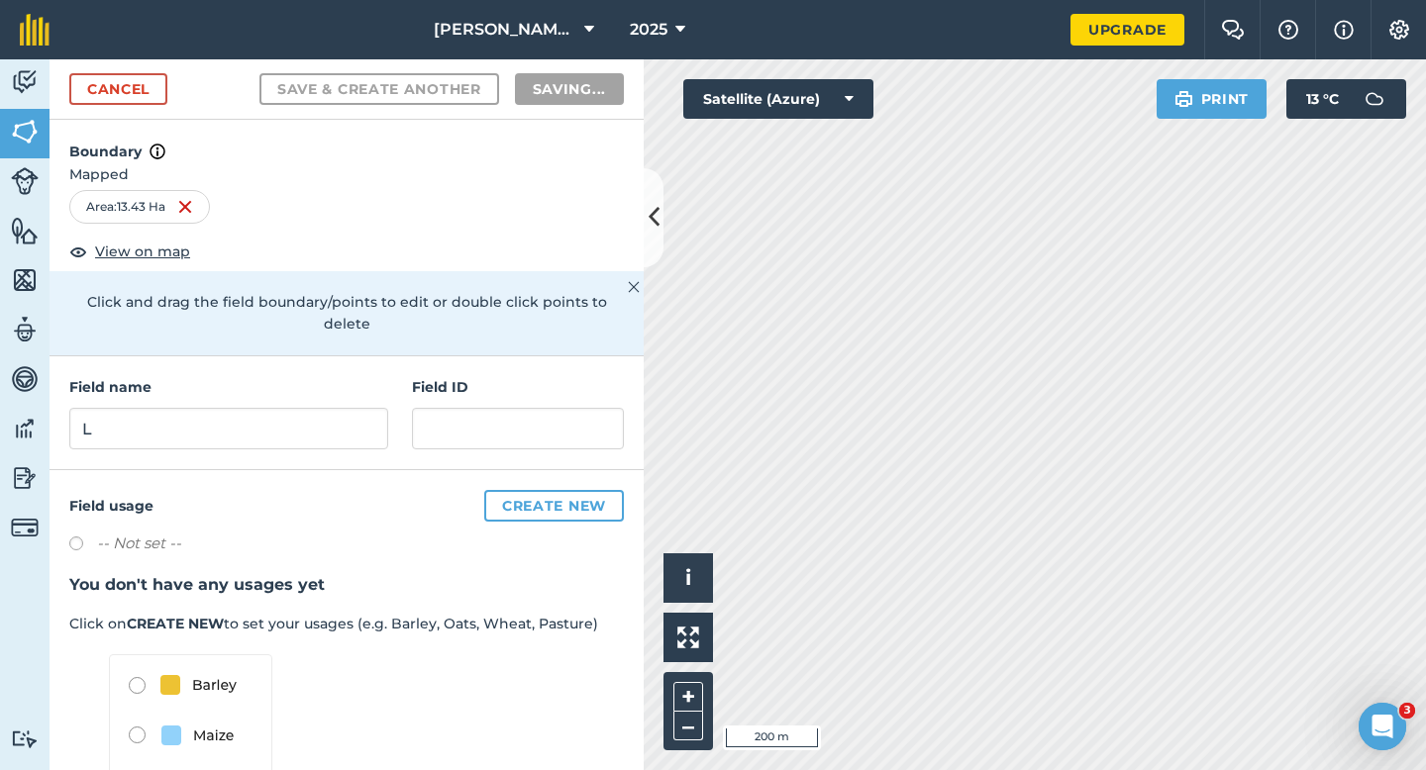
click at [610, 572] on h3 "You don't have any usages yet" at bounding box center [346, 585] width 554 height 26
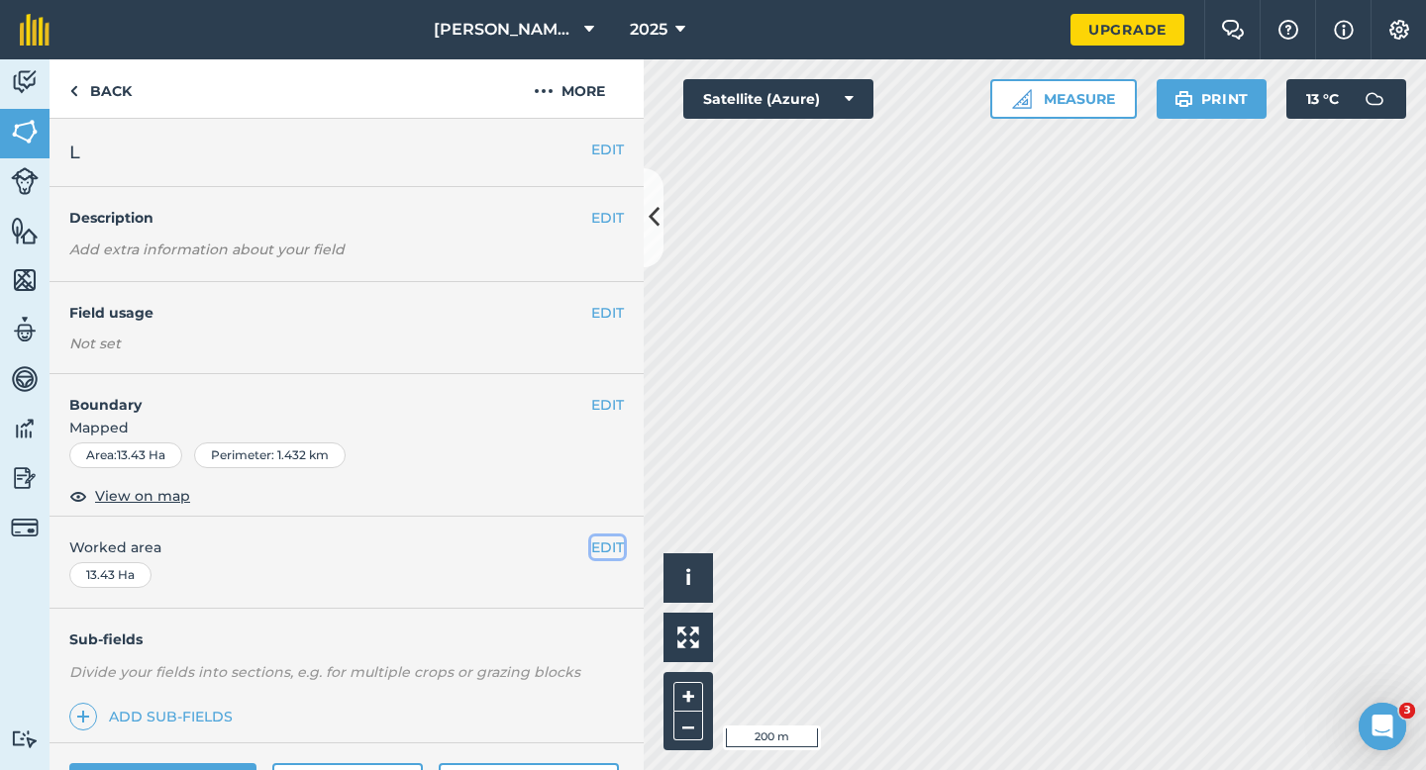
click at [619, 546] on button "EDIT" at bounding box center [607, 548] width 33 height 22
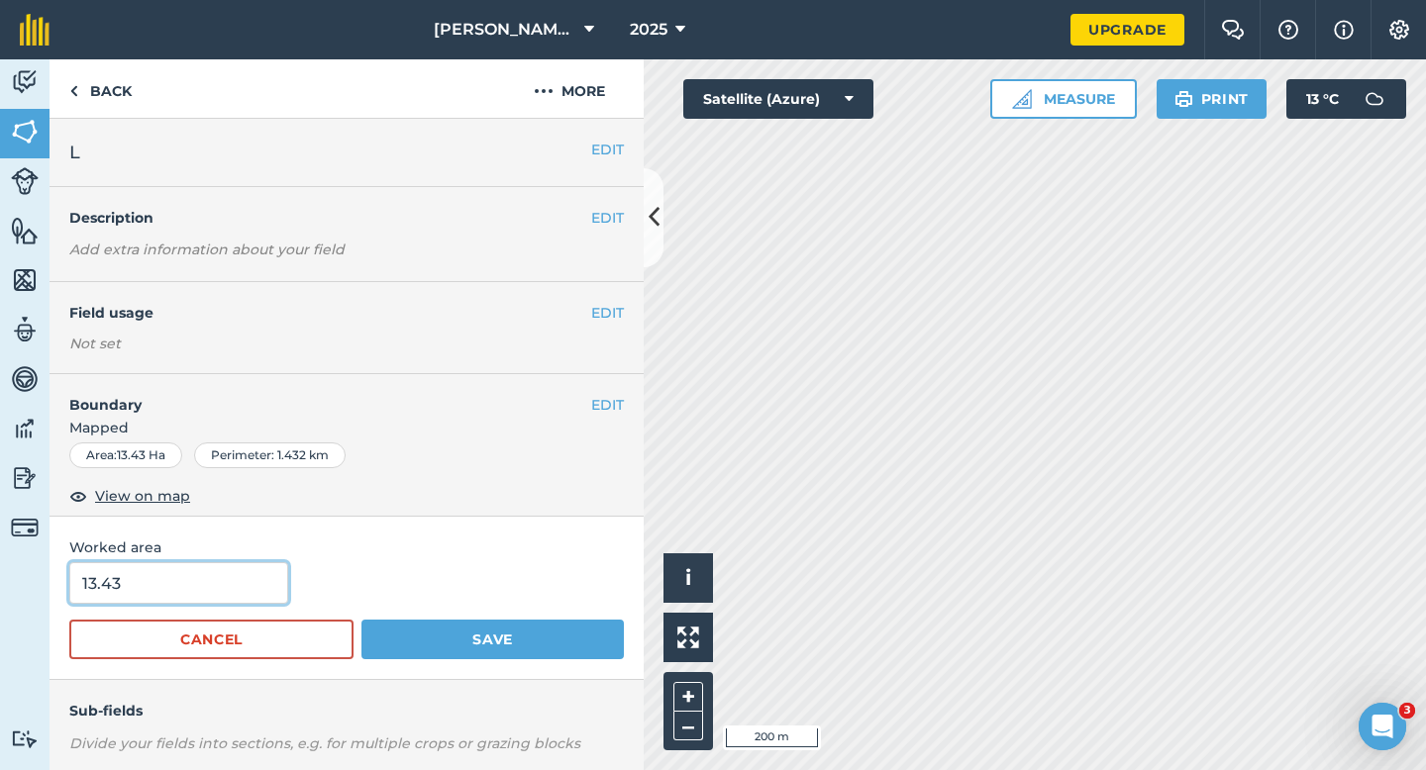
click at [206, 600] on input "13.43" at bounding box center [178, 583] width 219 height 42
type input "13.5"
click at [361, 620] on button "Save" at bounding box center [492, 640] width 262 height 40
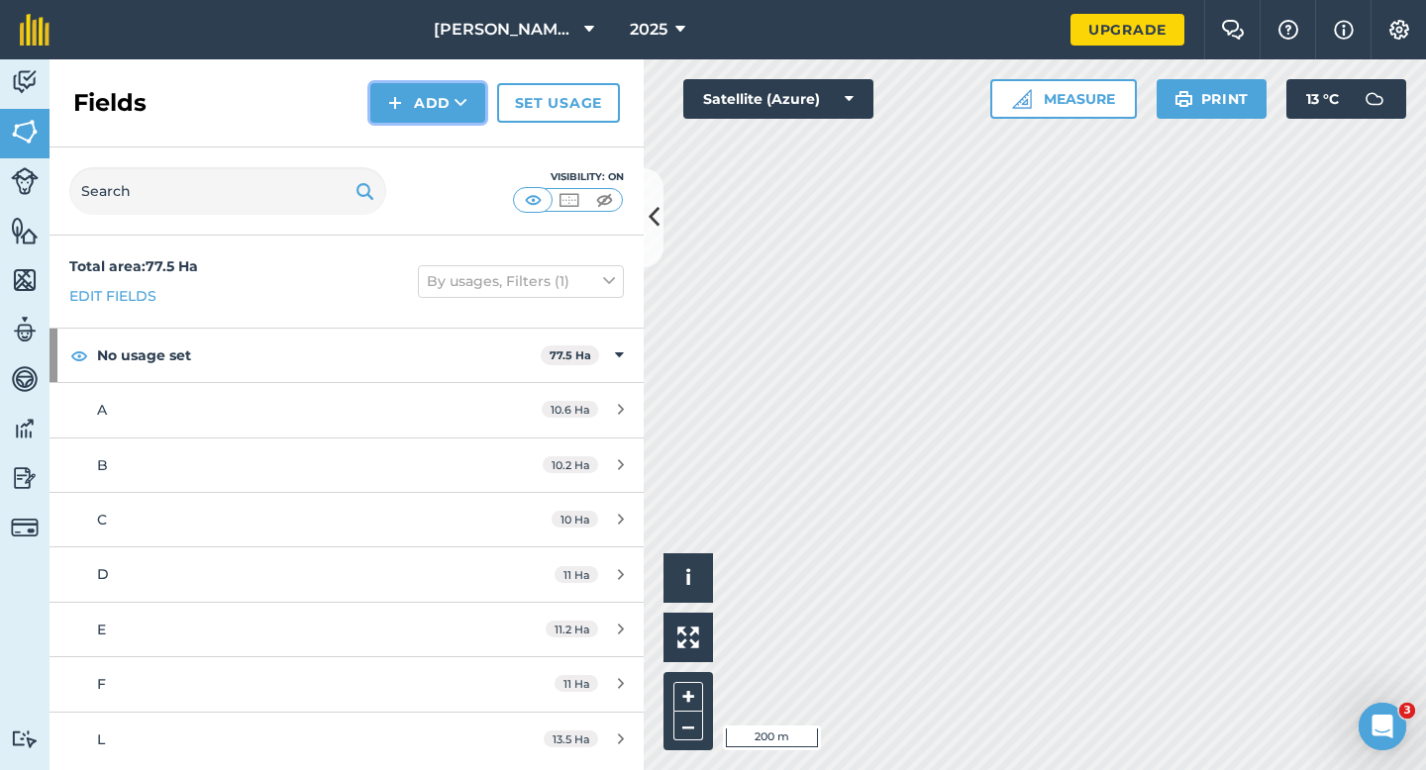
click at [436, 112] on button "Add" at bounding box center [427, 103] width 115 height 40
click at [436, 140] on link "Draw" at bounding box center [427, 148] width 109 height 44
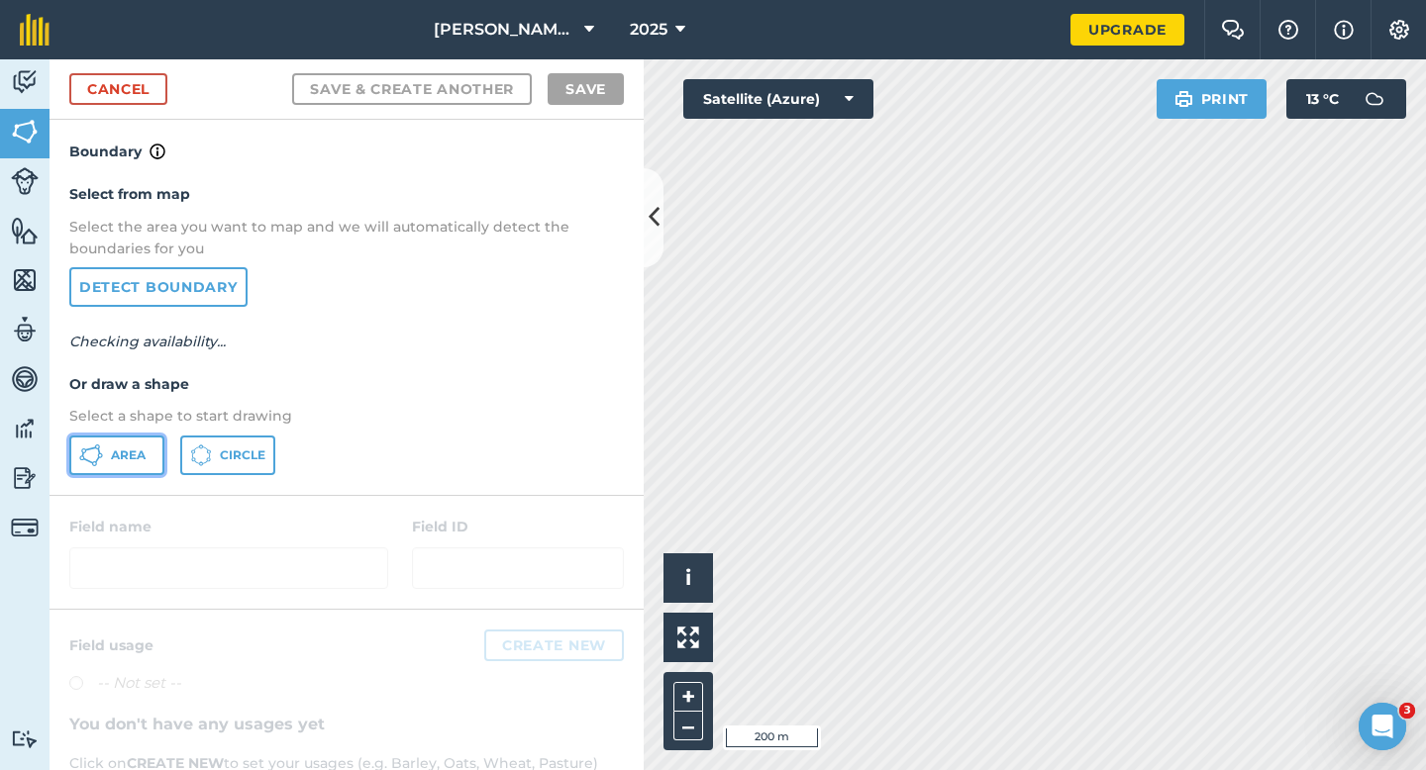
click at [149, 445] on button "Area" at bounding box center [116, 456] width 95 height 40
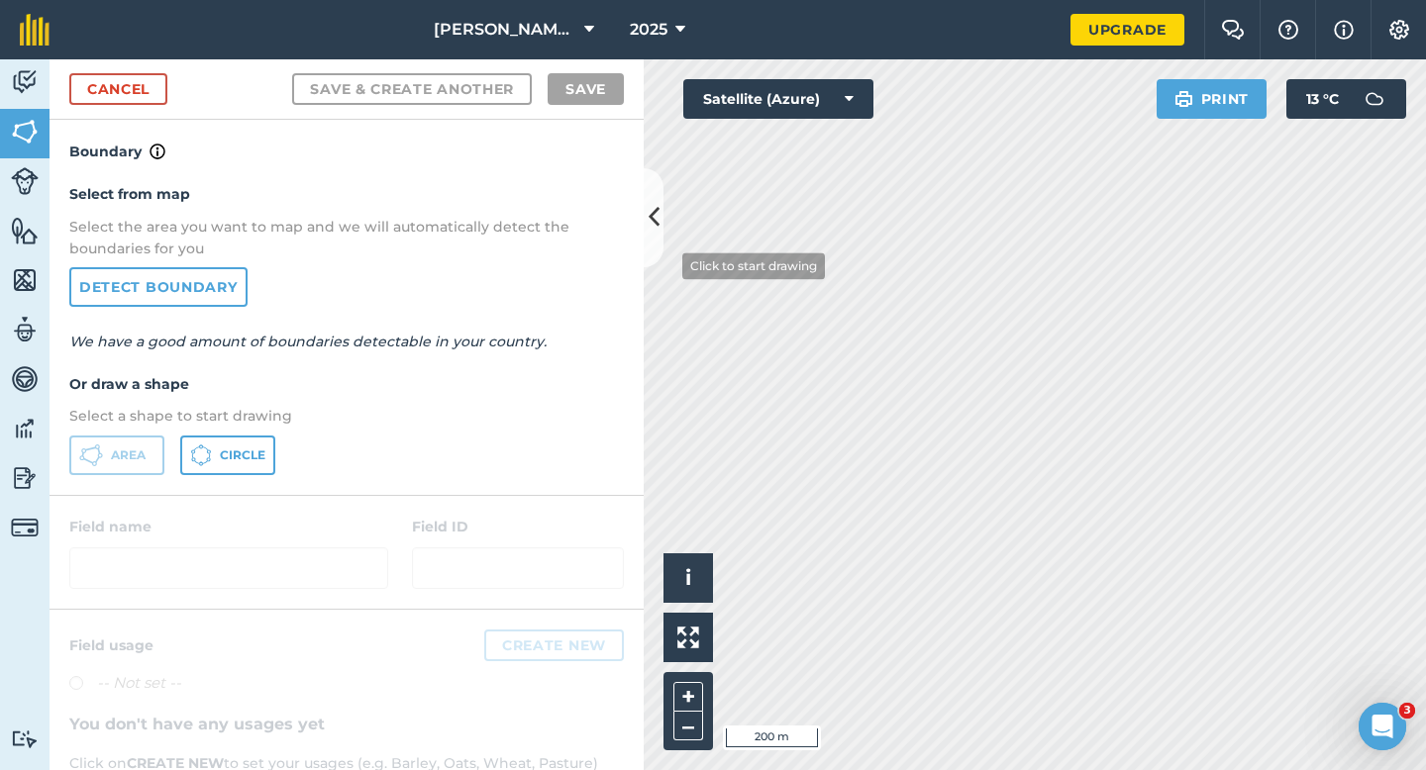
click at [647, 250] on div "Activity Fields Livestock Features Maps Team Vehicles Data Reporting Billing Tu…" at bounding box center [713, 414] width 1426 height 711
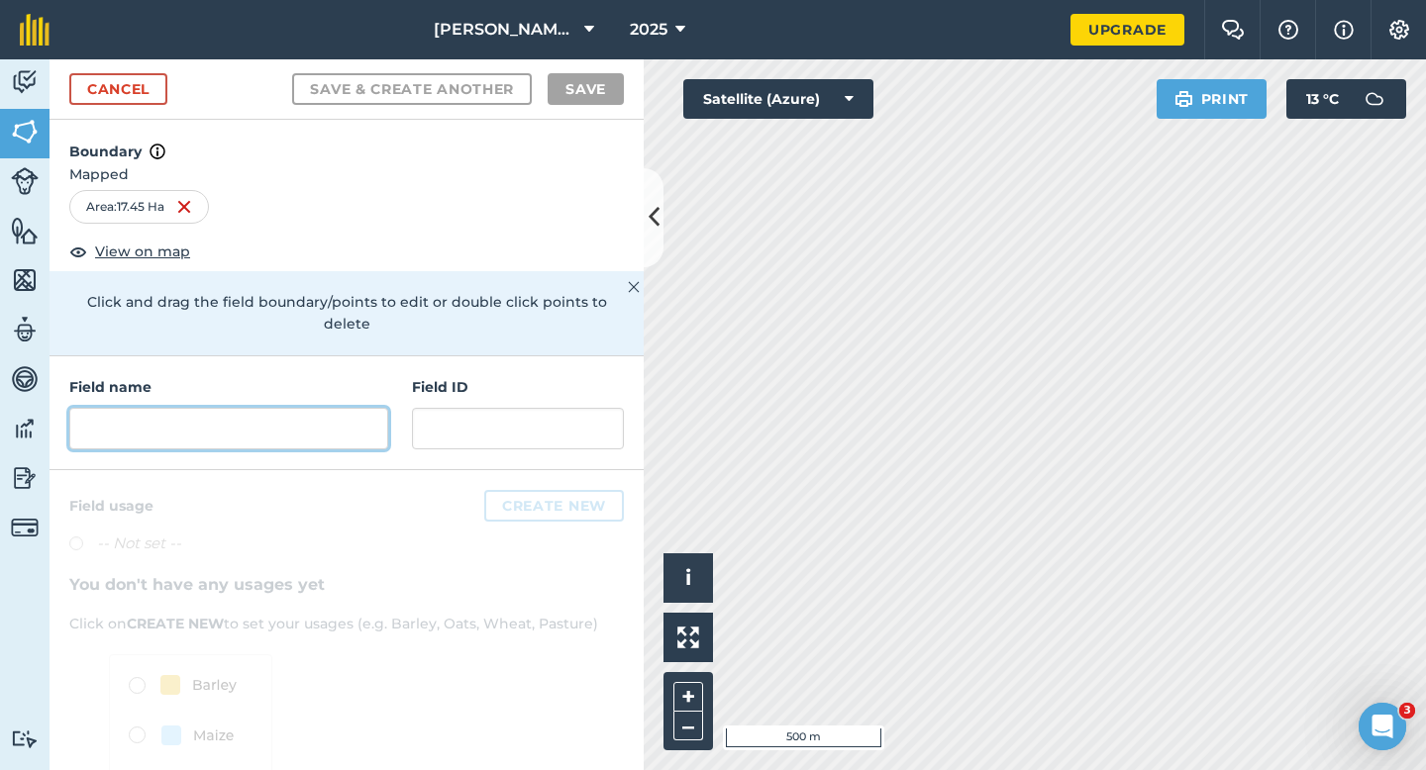
click at [283, 408] on input "text" at bounding box center [228, 429] width 319 height 42
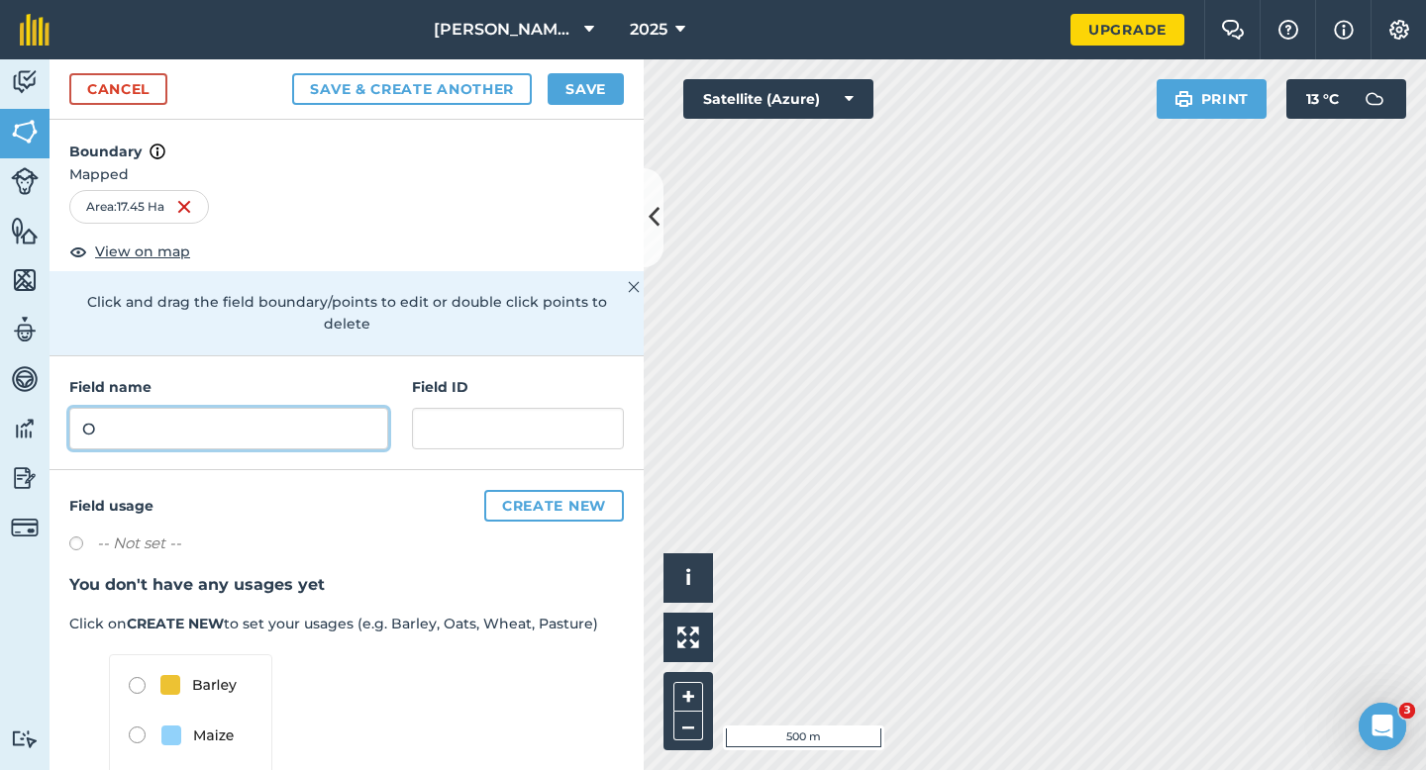
type input "O"
click at [557, 76] on button "Save" at bounding box center [585, 89] width 76 height 32
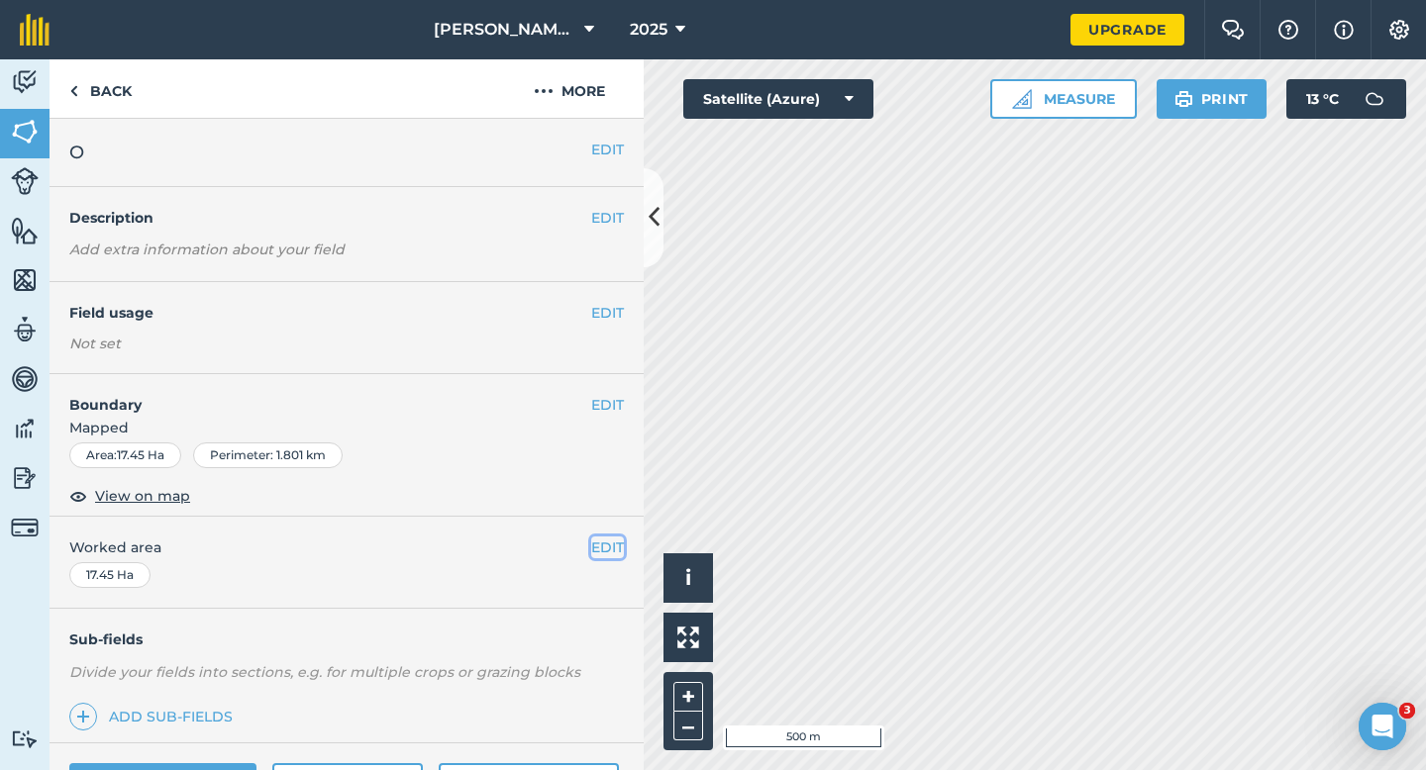
click at [606, 544] on button "EDIT" at bounding box center [607, 548] width 33 height 22
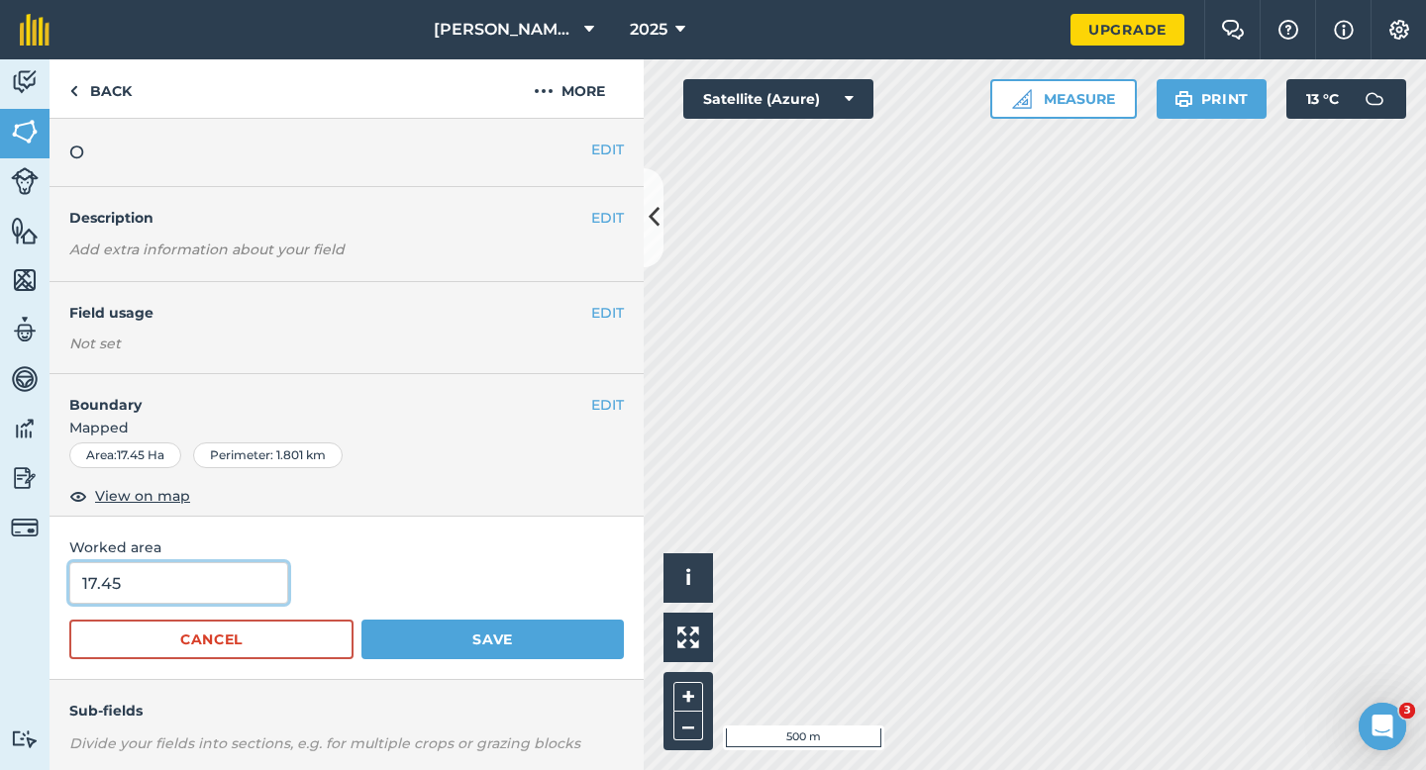
click at [150, 586] on input "17.45" at bounding box center [178, 583] width 219 height 42
type input "17.5"
click at [361, 620] on button "Save" at bounding box center [492, 640] width 262 height 40
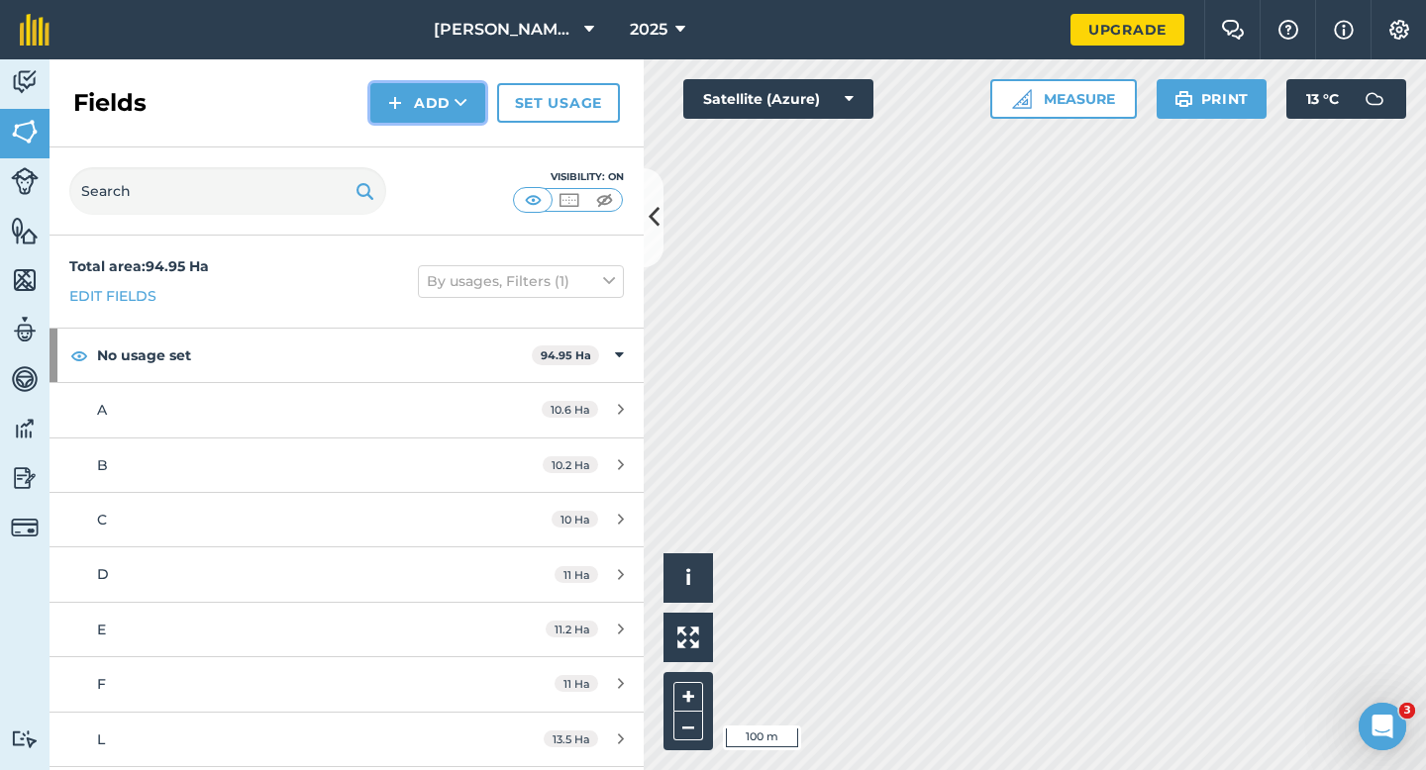
click at [409, 117] on button "Add" at bounding box center [427, 103] width 115 height 40
click at [409, 151] on link "Draw" at bounding box center [427, 148] width 109 height 44
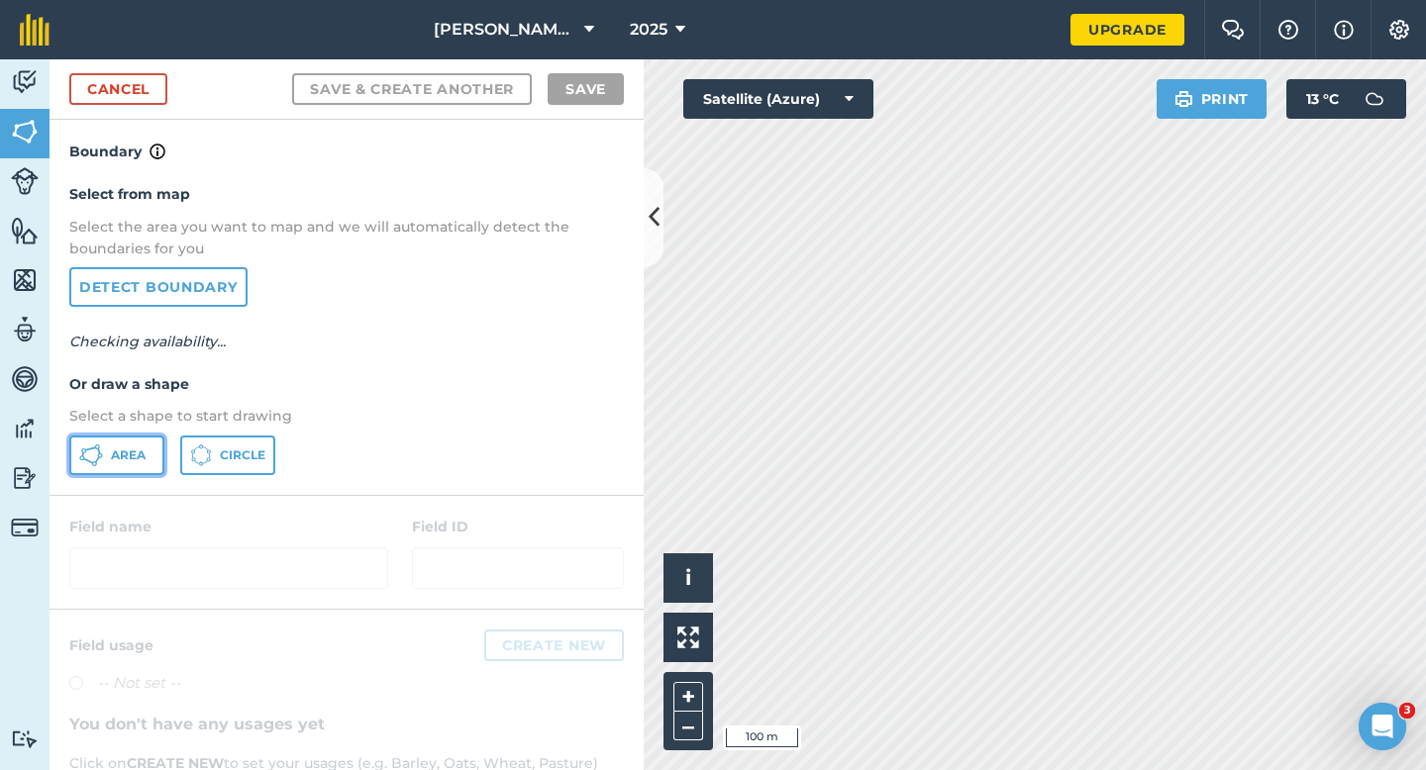
click at [118, 459] on span "Area" at bounding box center [128, 456] width 35 height 16
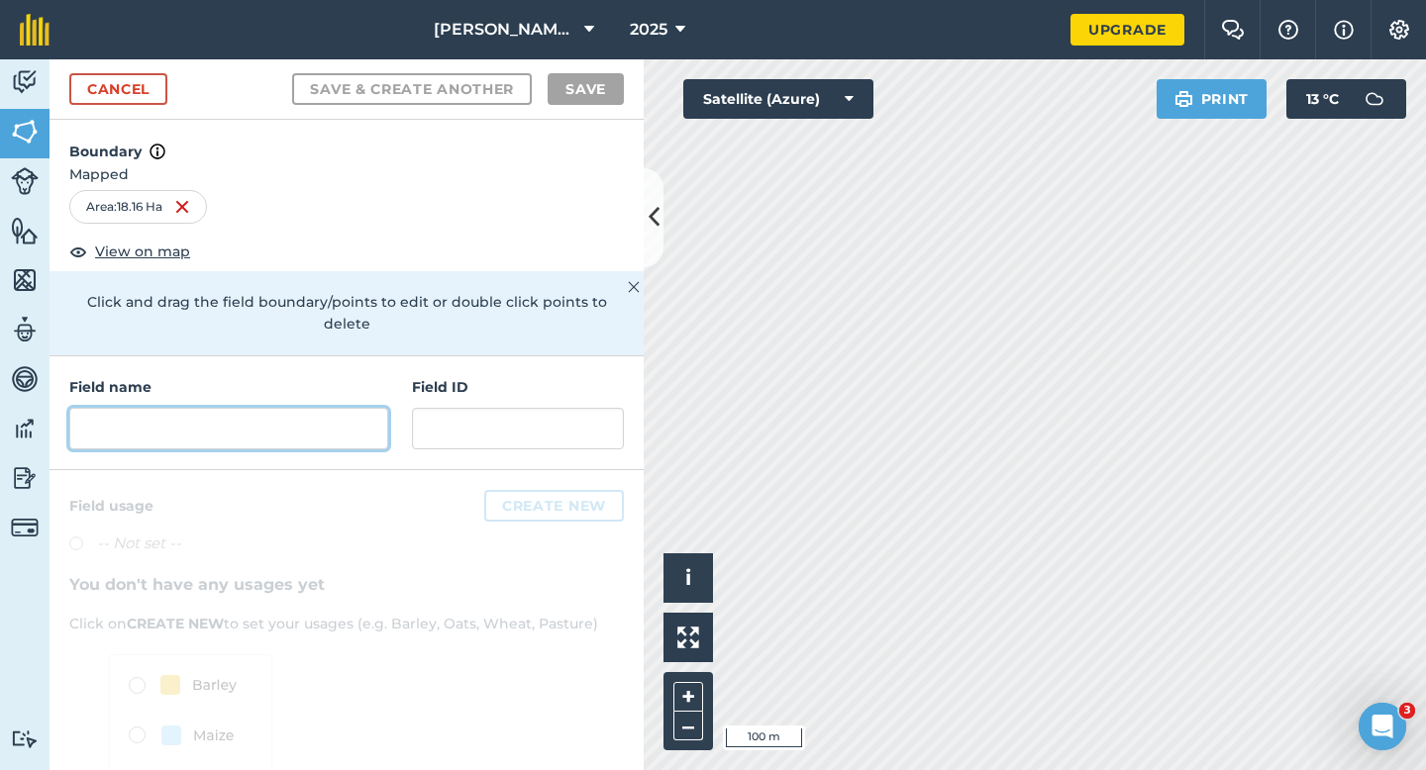
click at [333, 420] on input "text" at bounding box center [228, 429] width 319 height 42
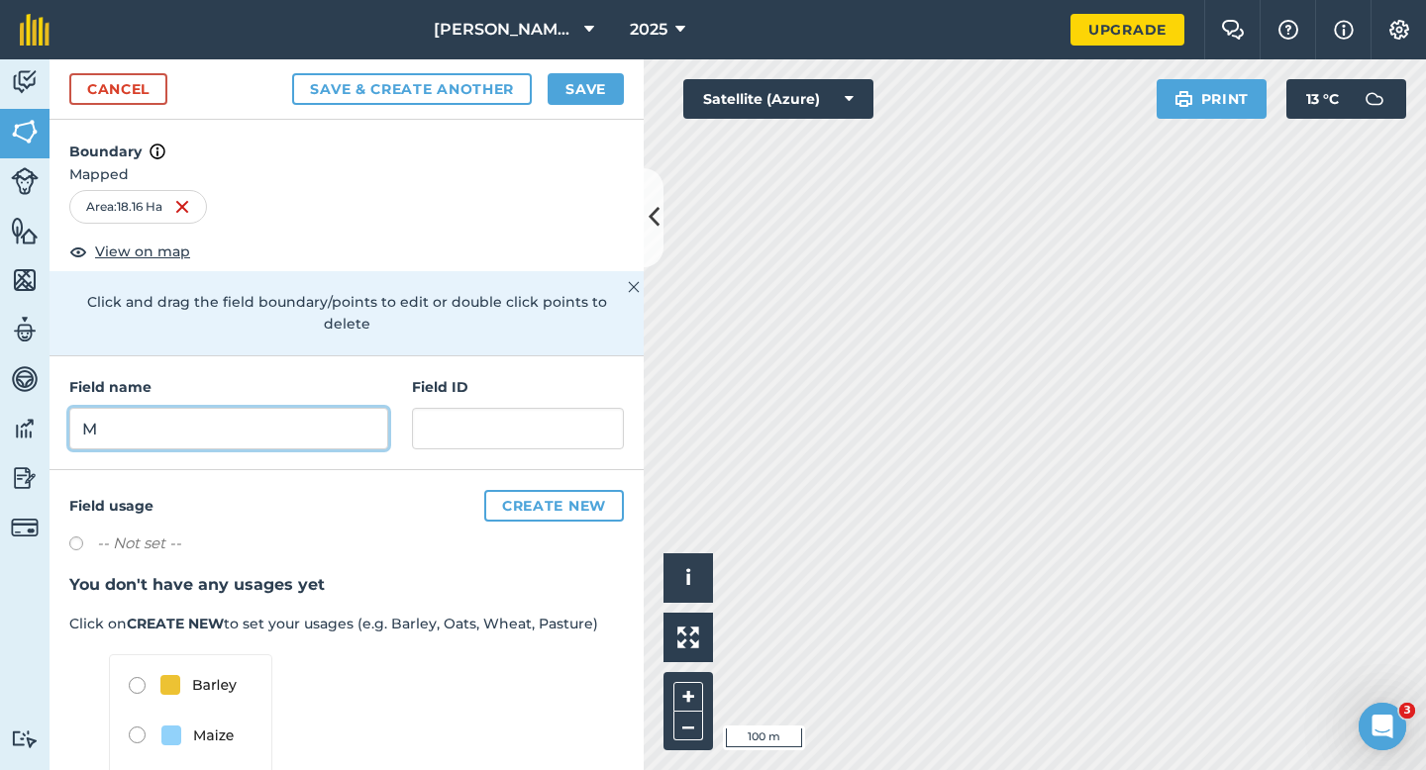
type input "M"
click at [553, 83] on button "Save" at bounding box center [585, 89] width 76 height 32
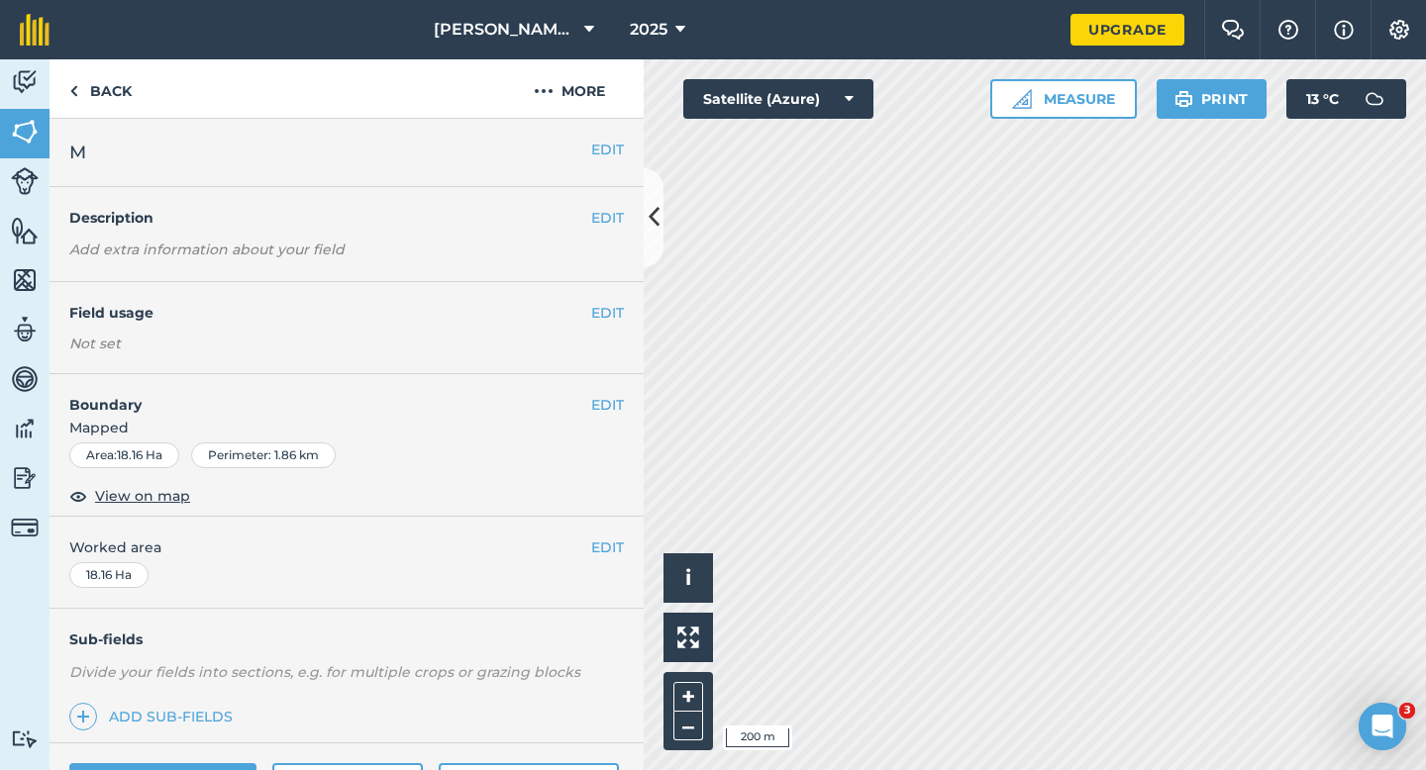
click at [625, 558] on div "EDIT Worked area 18.16 Ha" at bounding box center [347, 563] width 594 height 92
click at [625, 553] on div "EDIT Worked area 18.16 Ha" at bounding box center [347, 563] width 594 height 92
click at [608, 549] on button "EDIT" at bounding box center [607, 548] width 33 height 22
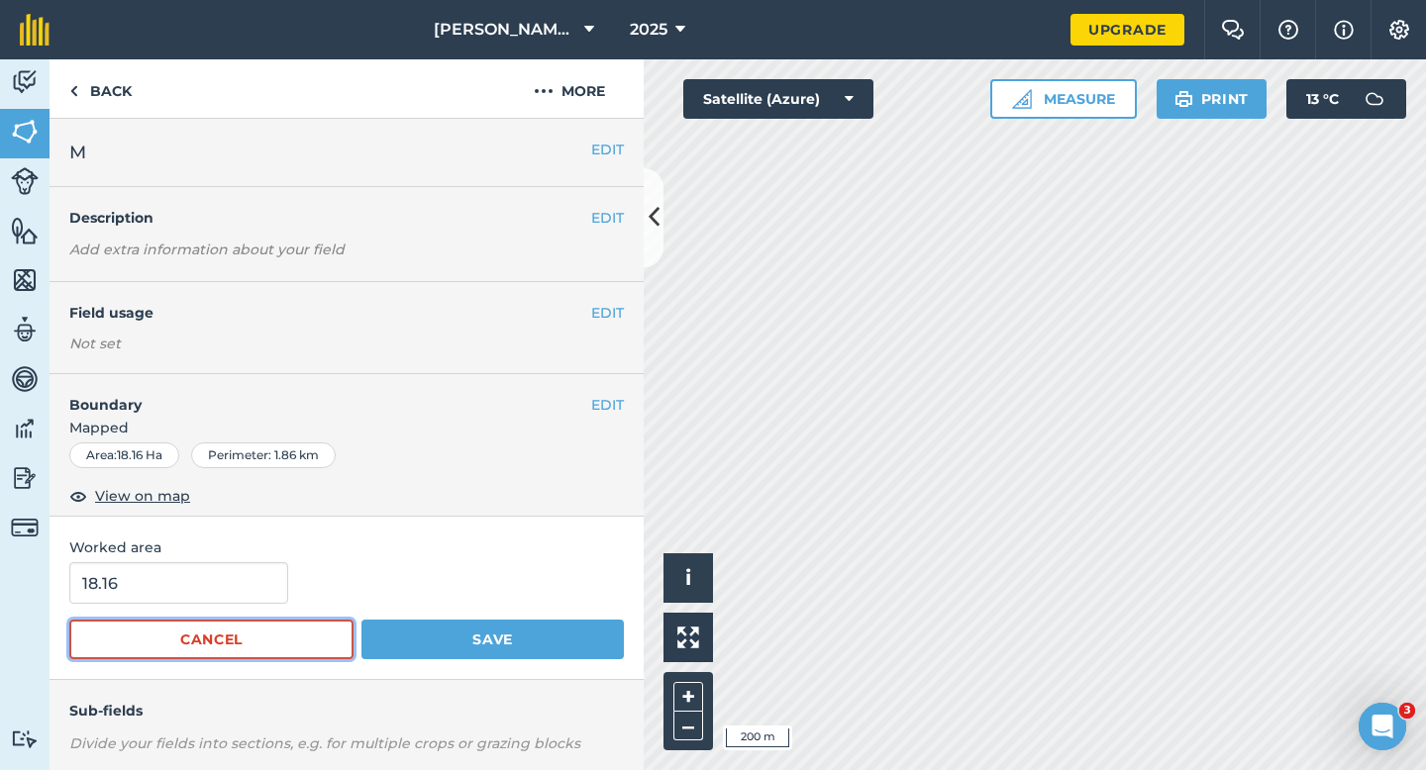
drag, startPoint x: 134, startPoint y: 634, endPoint x: 138, endPoint y: 611, distance: 23.1
click at [135, 620] on button "Cancel" at bounding box center [211, 640] width 284 height 40
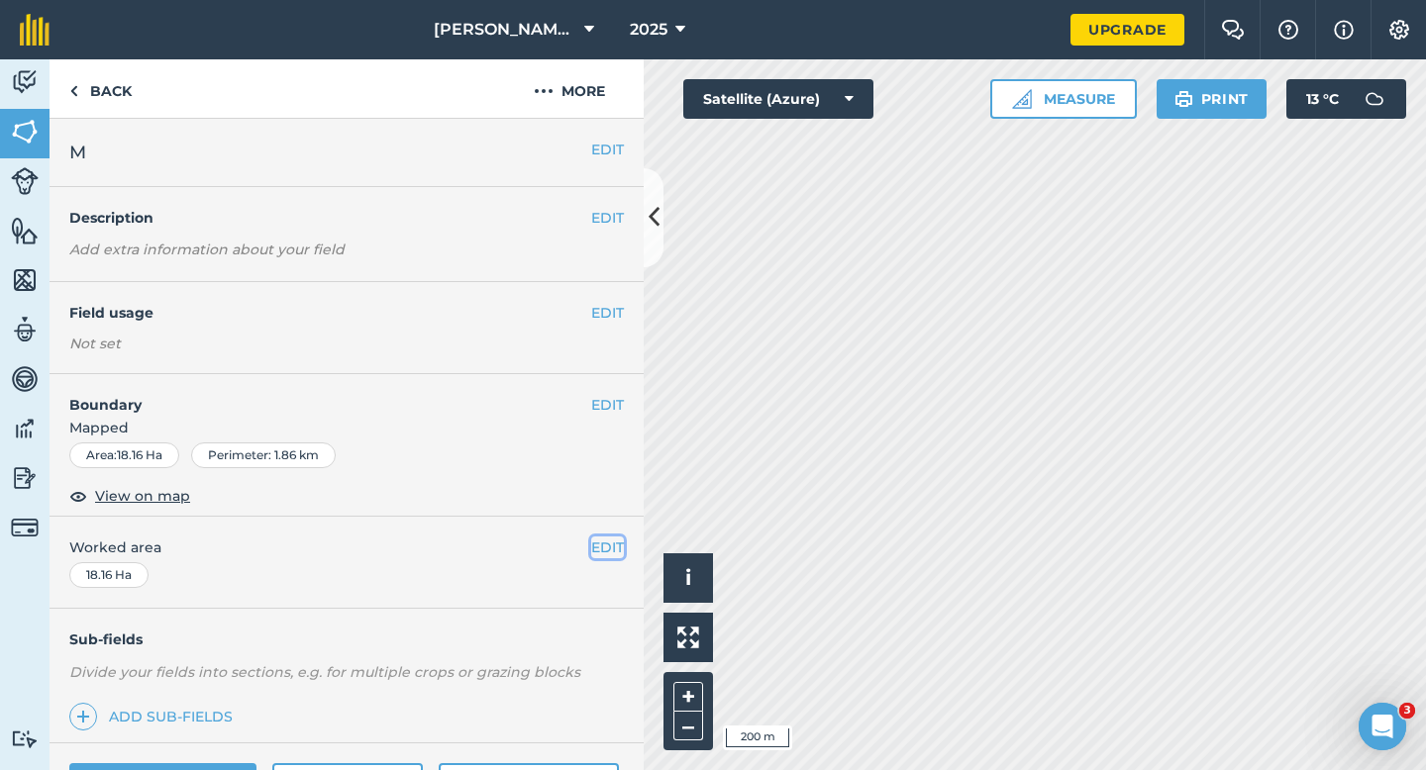
click at [607, 554] on button "EDIT" at bounding box center [607, 548] width 33 height 22
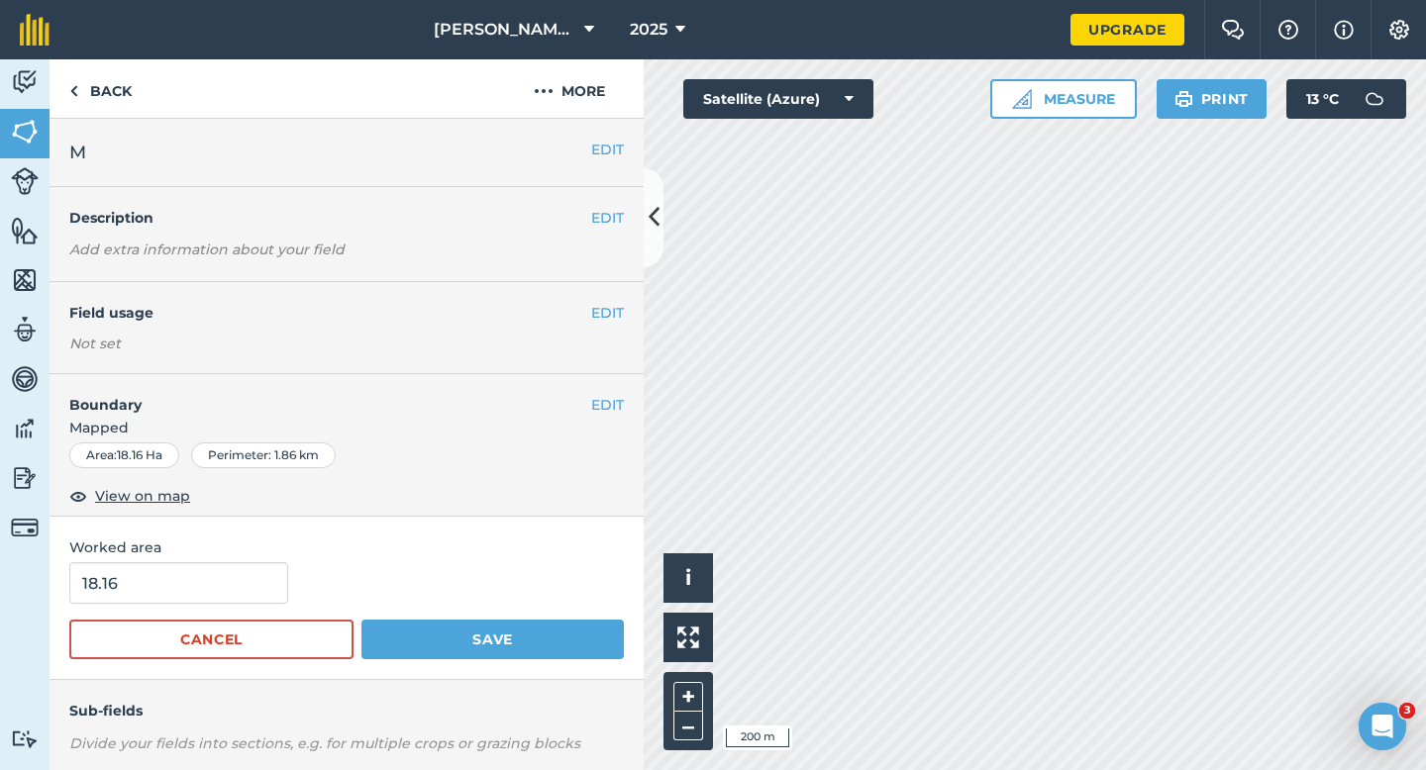
click at [297, 571] on div "18.16" at bounding box center [346, 583] width 554 height 42
click at [265, 571] on input "18.16" at bounding box center [178, 583] width 219 height 42
click at [260, 601] on input "18.16" at bounding box center [178, 583] width 219 height 42
type input "18.2"
click at [361, 620] on button "Save" at bounding box center [492, 640] width 262 height 40
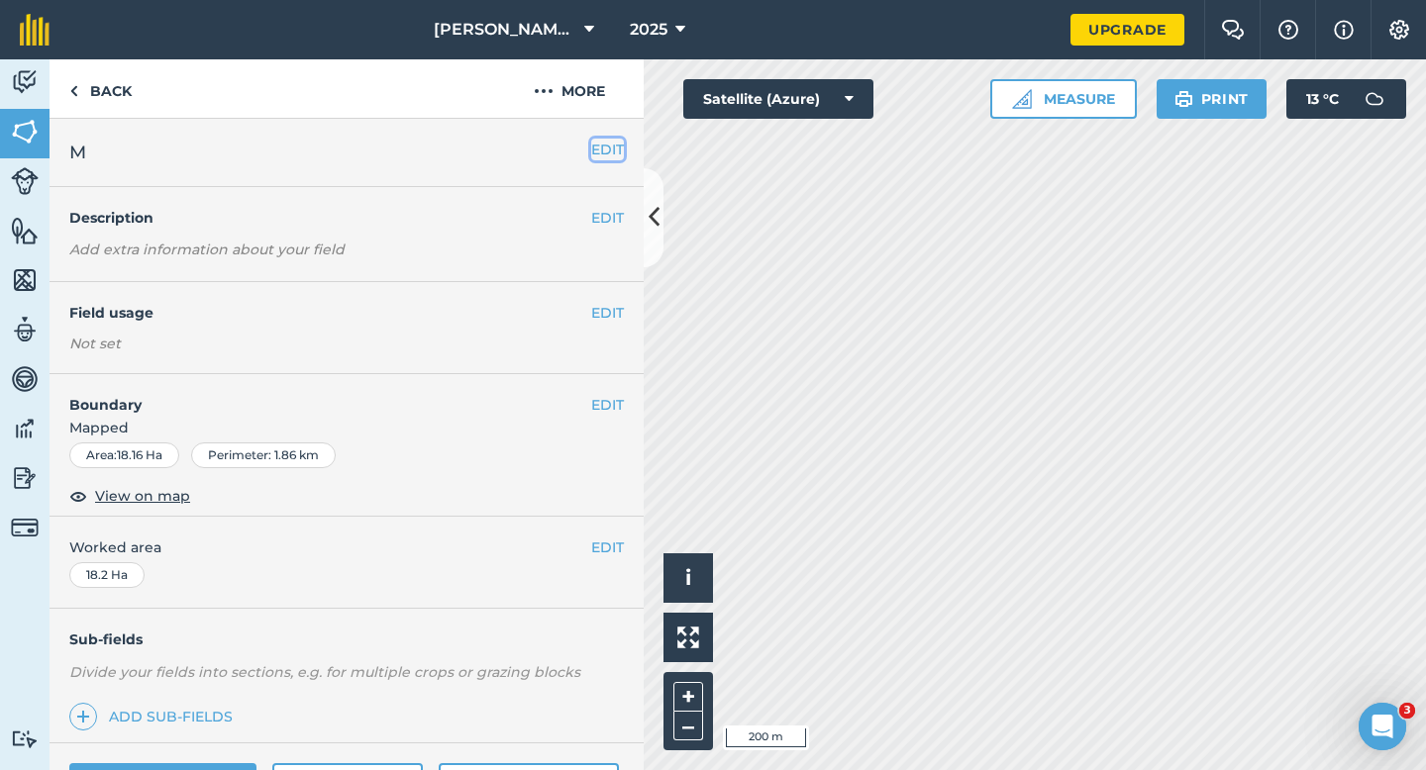
click at [603, 153] on button "EDIT" at bounding box center [607, 150] width 33 height 22
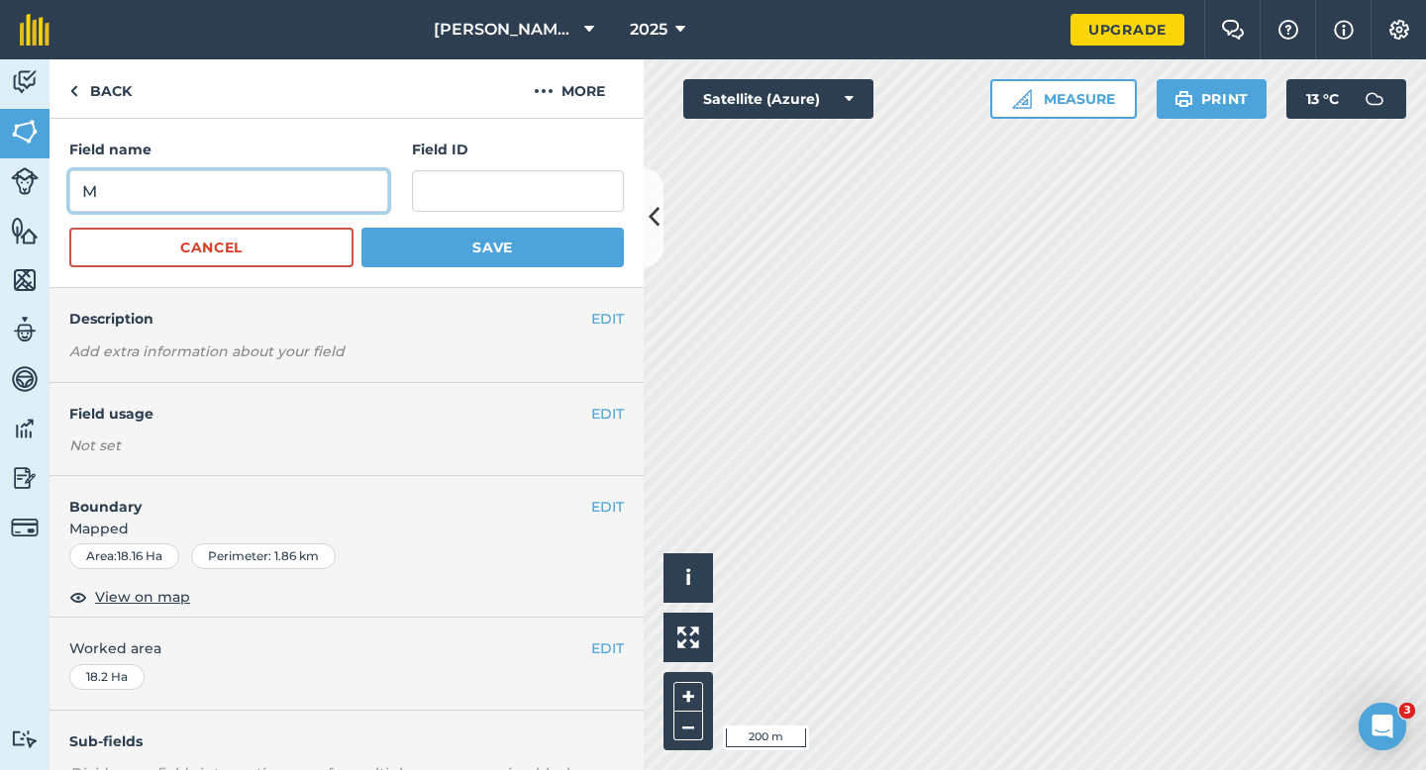
click at [337, 199] on input "M" at bounding box center [228, 191] width 319 height 42
click at [337, 199] on input "N" at bounding box center [228, 191] width 319 height 42
type input "N"
click at [361, 228] on button "Save" at bounding box center [492, 248] width 262 height 40
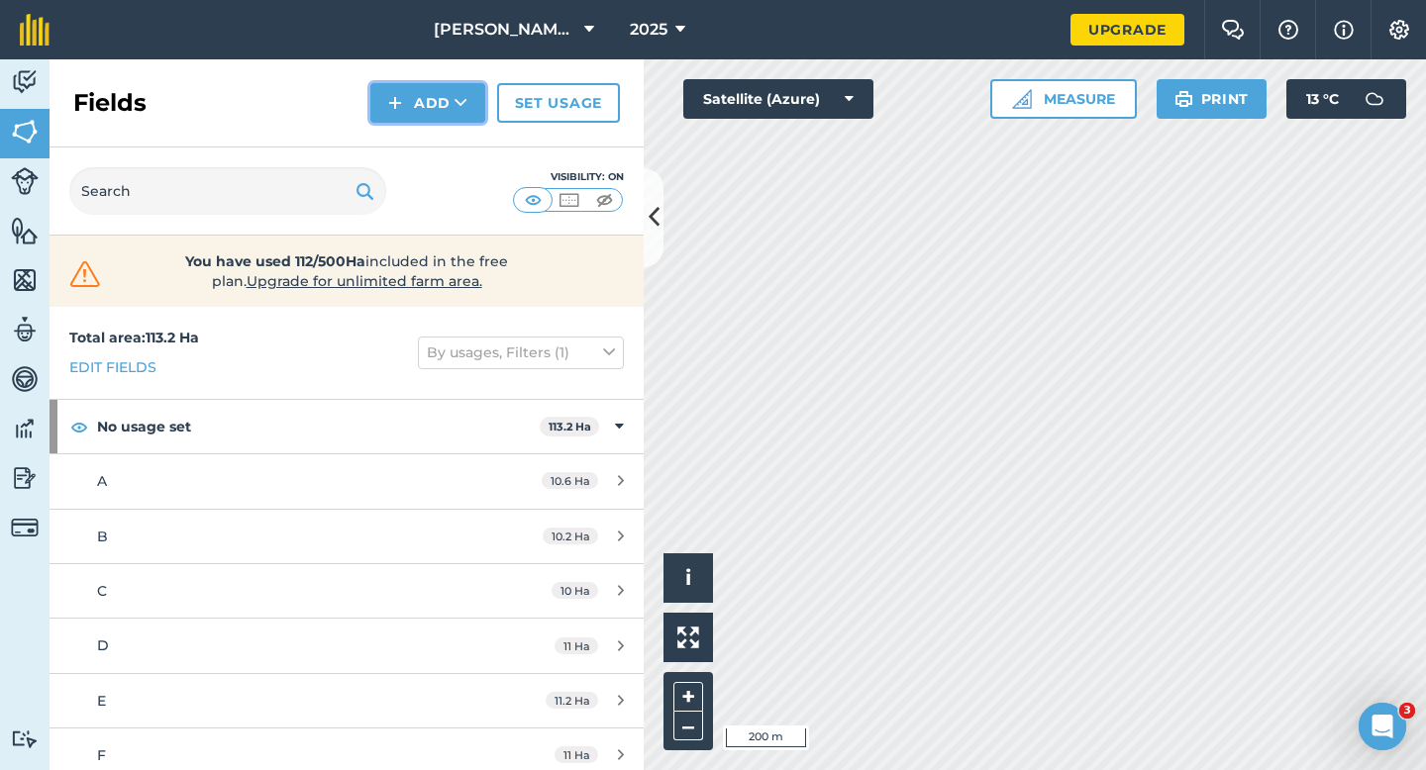
click at [385, 97] on button "Add" at bounding box center [427, 103] width 115 height 40
click at [395, 141] on link "Draw" at bounding box center [427, 148] width 109 height 44
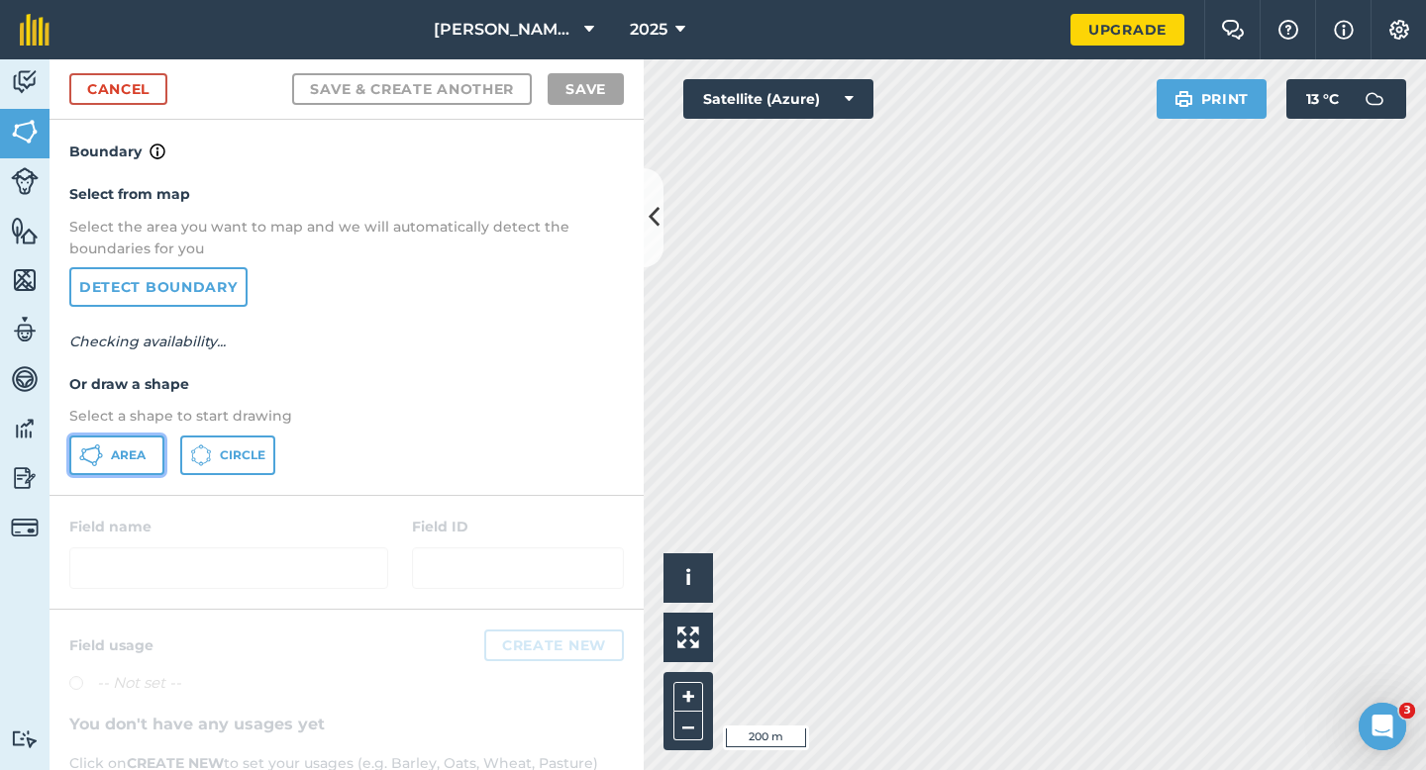
click at [136, 446] on button "Area" at bounding box center [116, 456] width 95 height 40
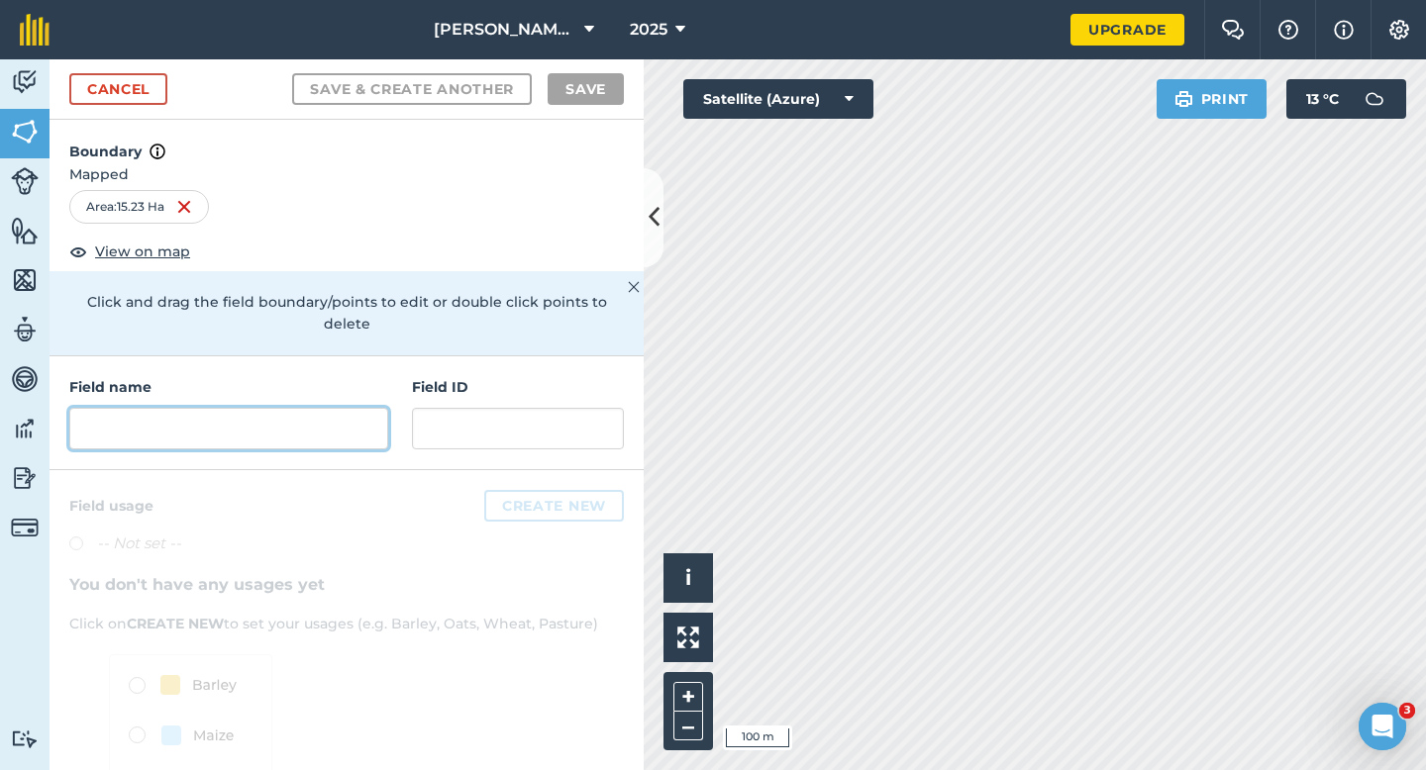
click at [326, 409] on input "text" at bounding box center [228, 429] width 319 height 42
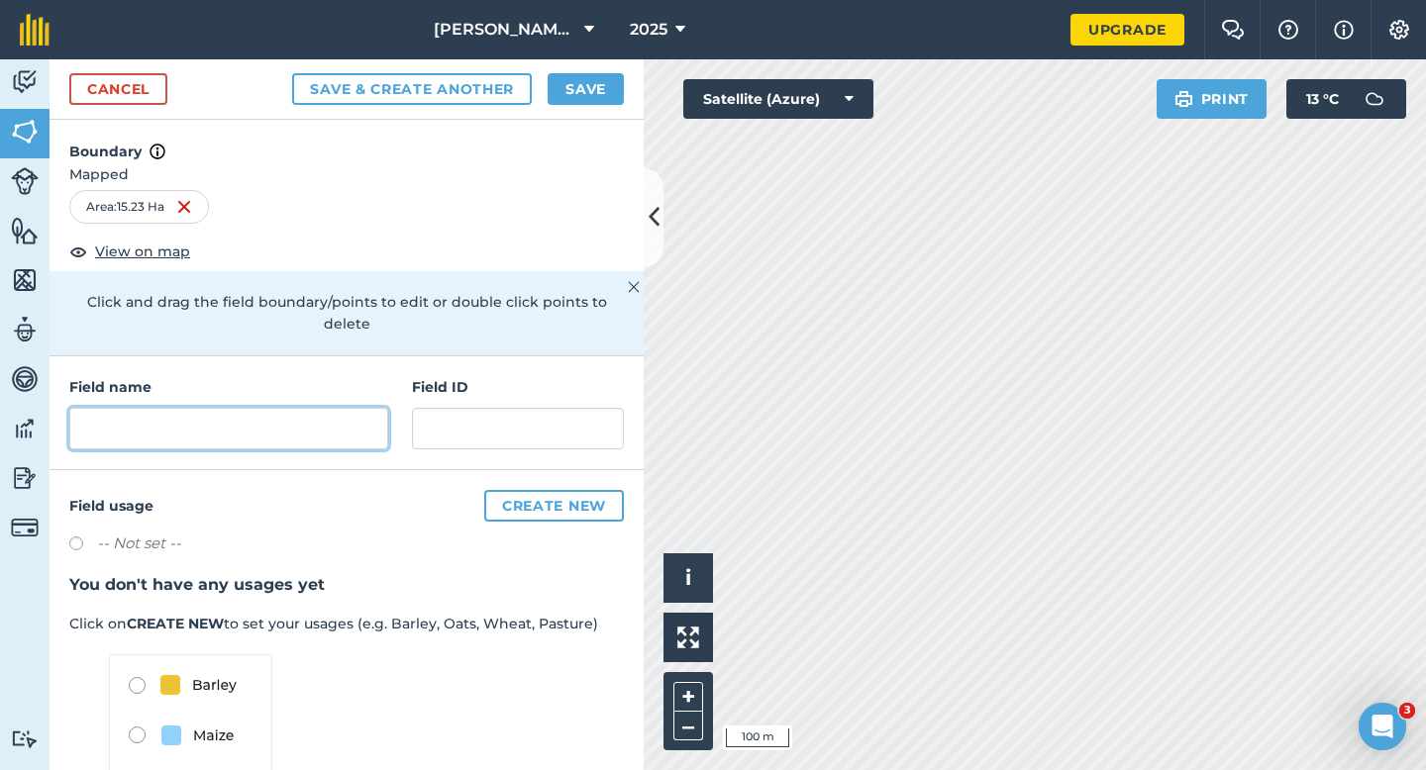
type input "M"
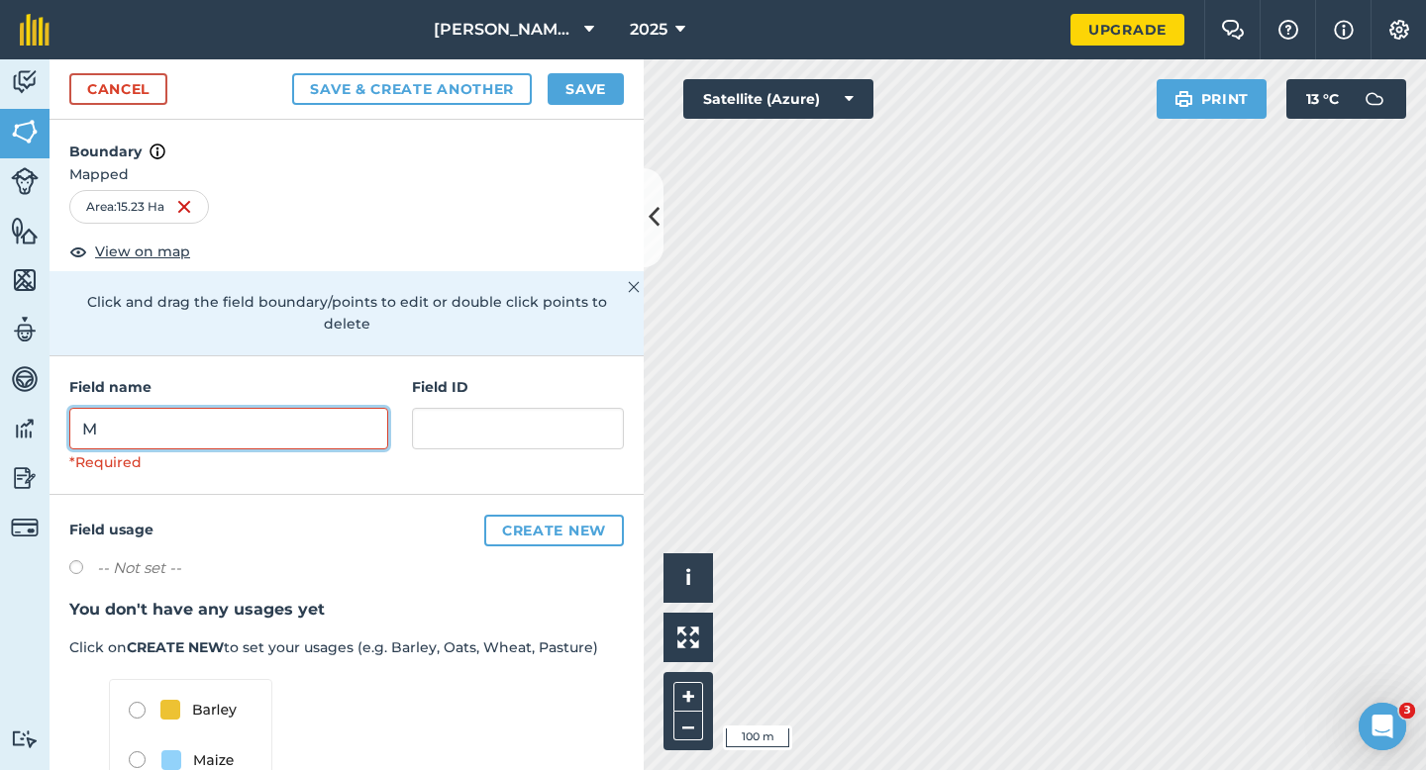
type input "M"
click at [597, 89] on button "Save" at bounding box center [585, 89] width 76 height 32
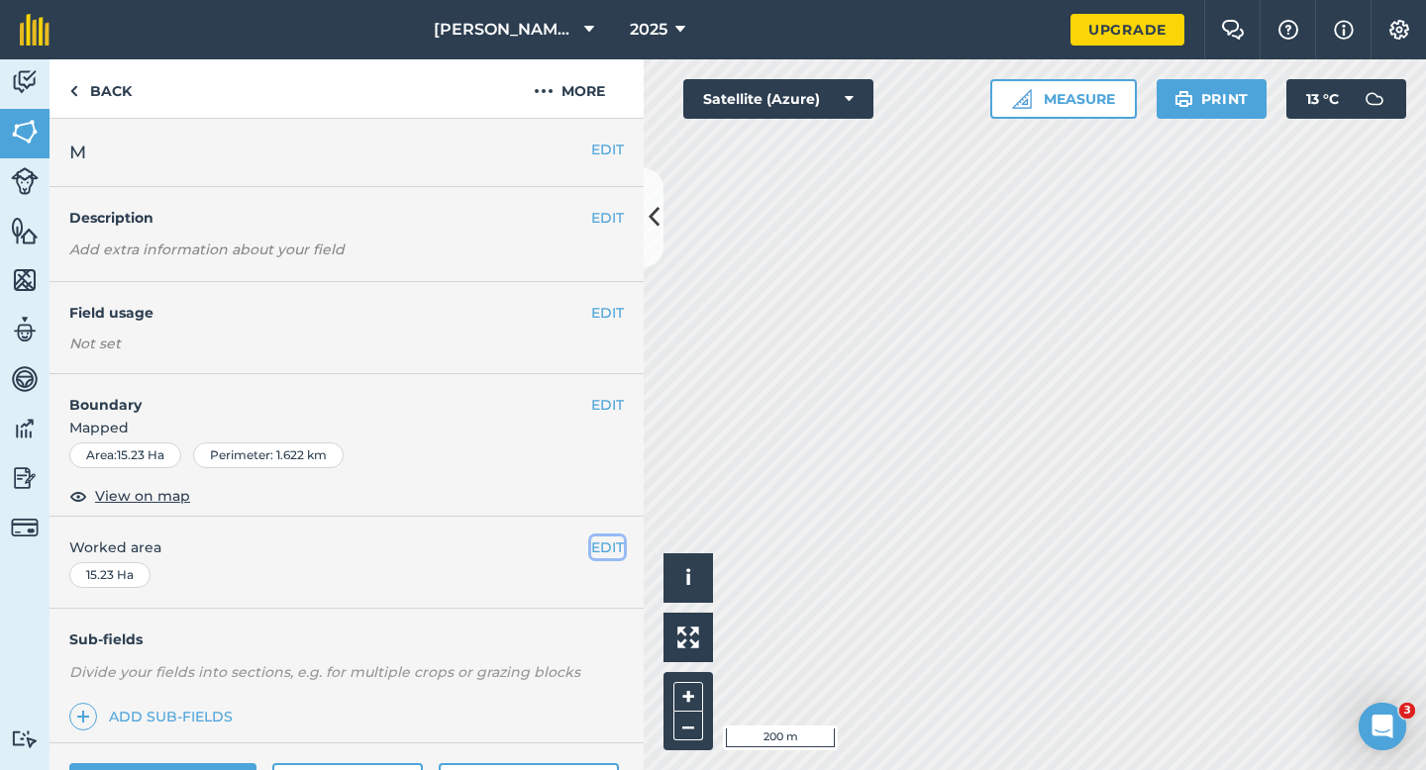
click at [599, 549] on button "EDIT" at bounding box center [607, 548] width 33 height 22
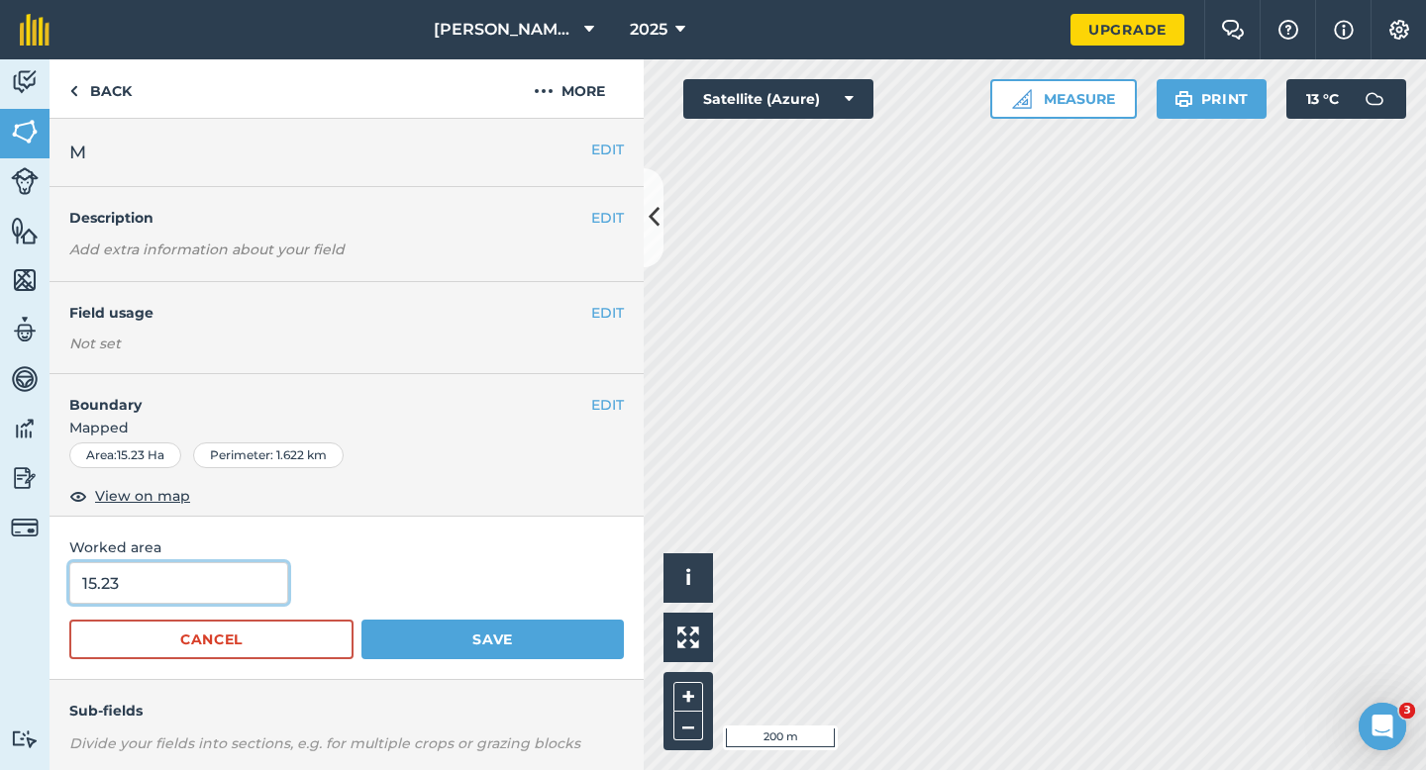
click at [271, 592] on input "15.23" at bounding box center [178, 583] width 219 height 42
type input "15.3"
click at [361, 620] on button "Save" at bounding box center [492, 640] width 262 height 40
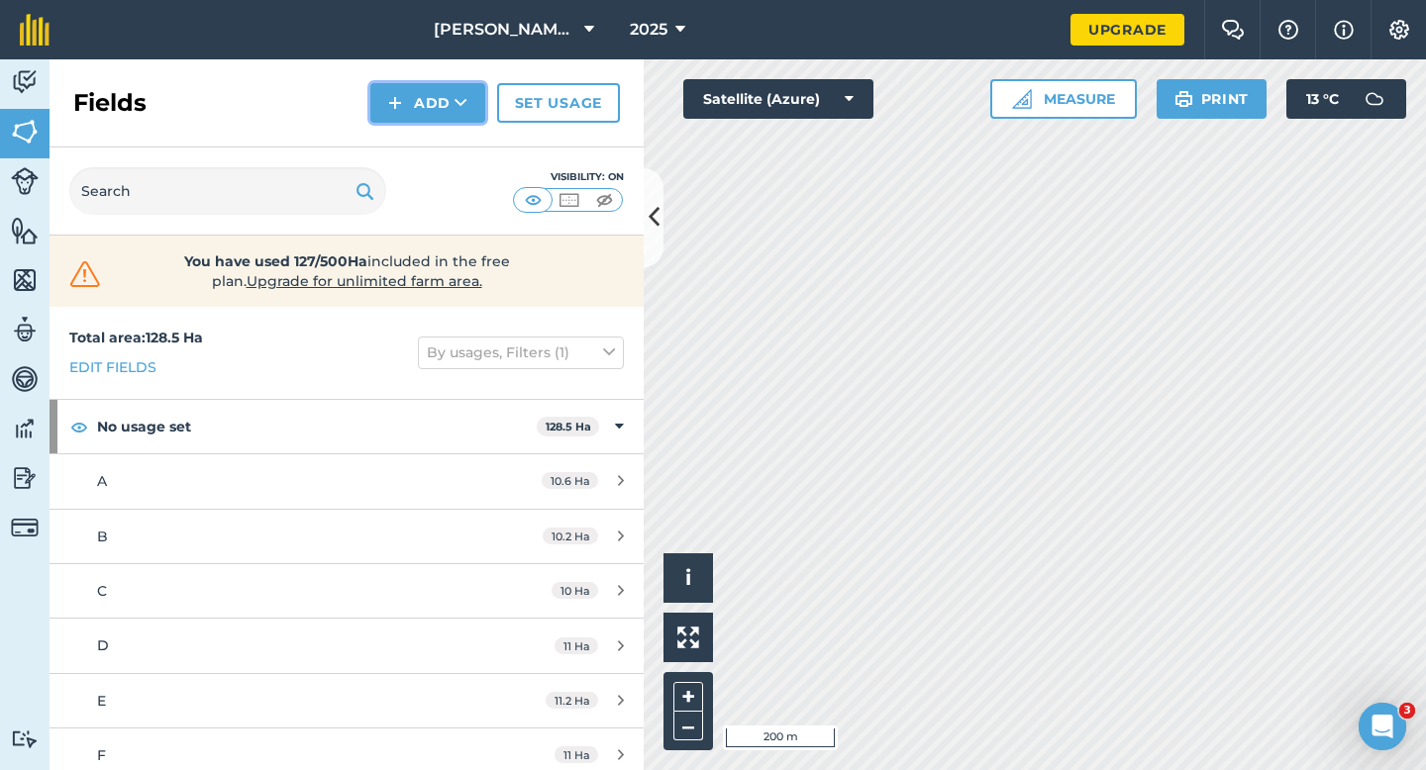
click at [416, 105] on button "Add" at bounding box center [427, 103] width 115 height 40
click at [418, 149] on link "Draw" at bounding box center [427, 148] width 109 height 44
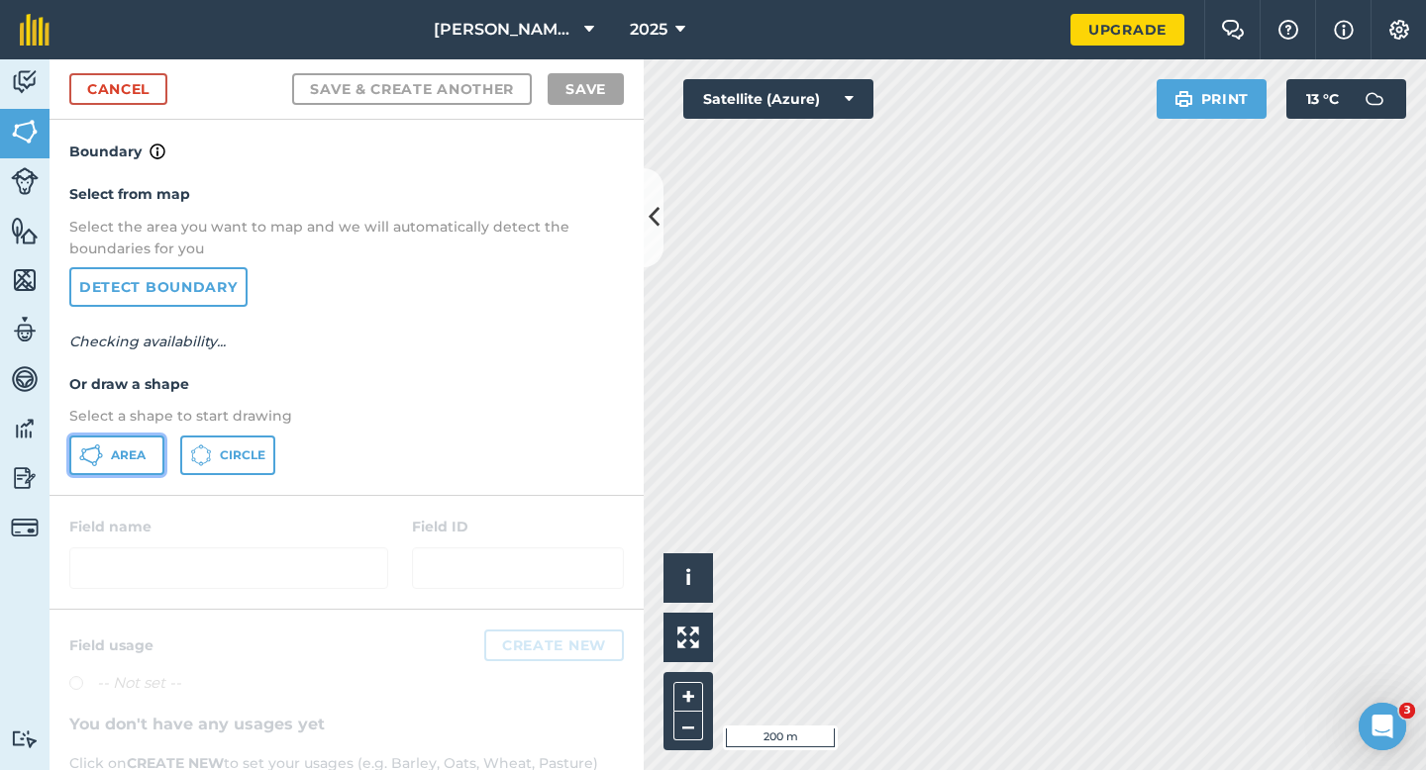
click at [123, 466] on button "Area" at bounding box center [116, 456] width 95 height 40
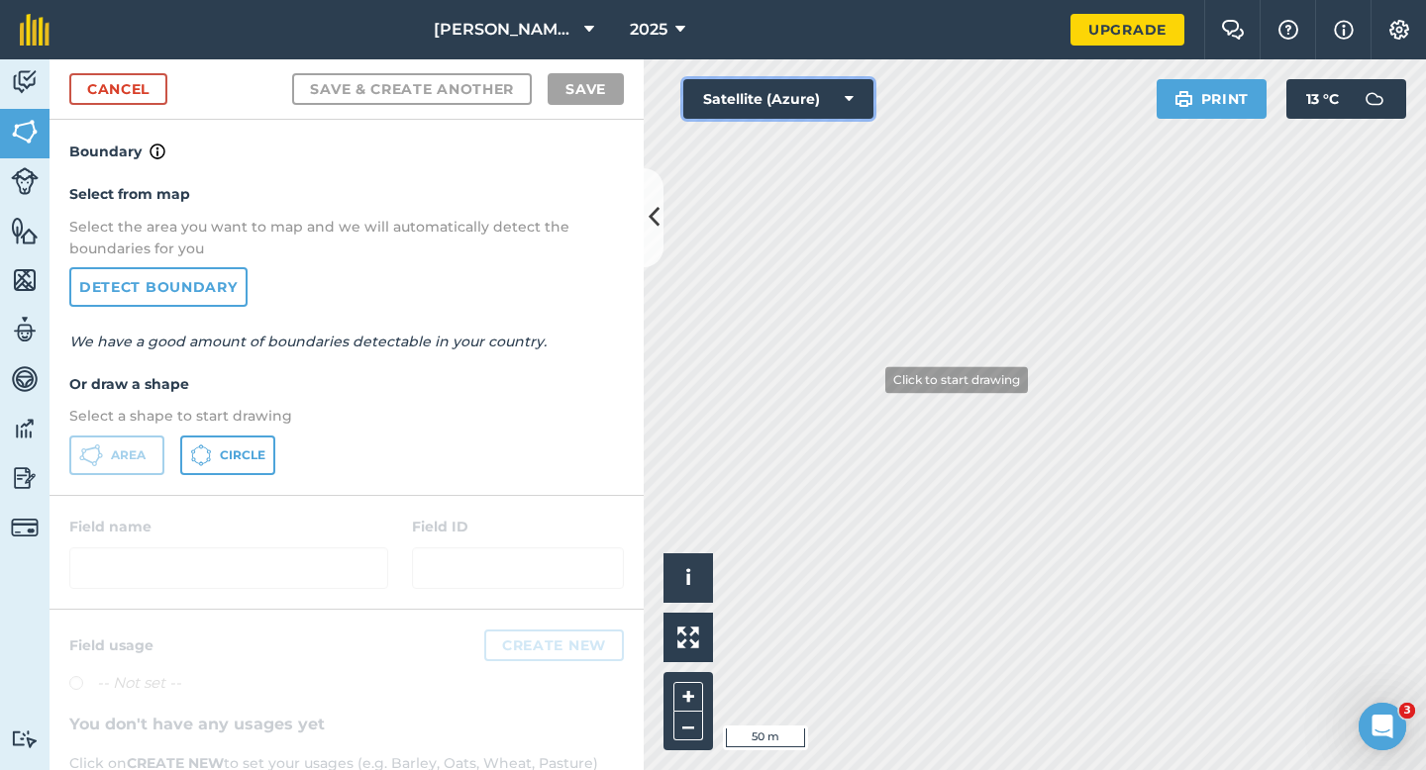
click at [868, 388] on div "Click to start drawing i © 2025 TomTom, Microsoft 50 m + – Satellite (Azure) Pr…" at bounding box center [1035, 414] width 782 height 711
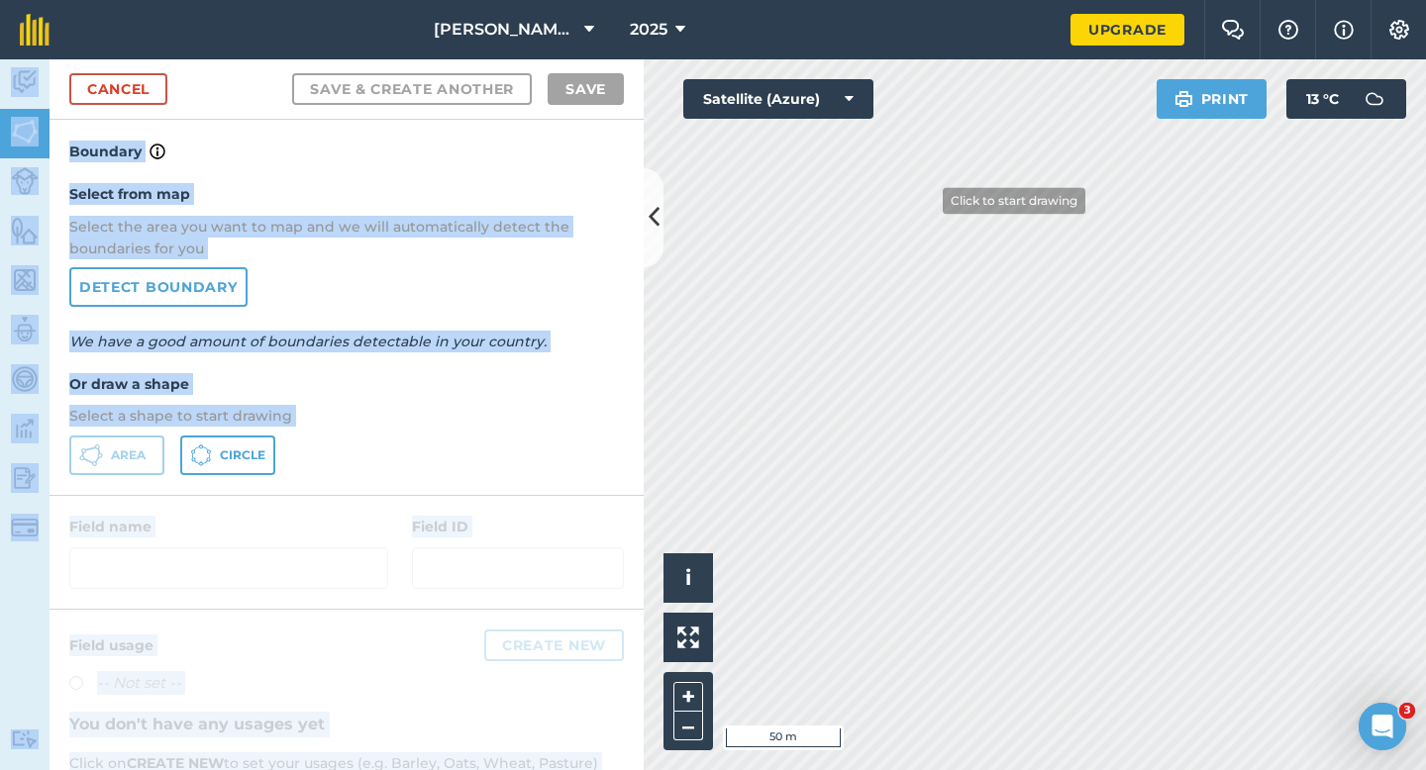
click at [922, 219] on div "[PERSON_NAME] & Sons 2025 Upgrade Farm Chat Help Info Settings Map printing is …" at bounding box center [713, 385] width 1426 height 770
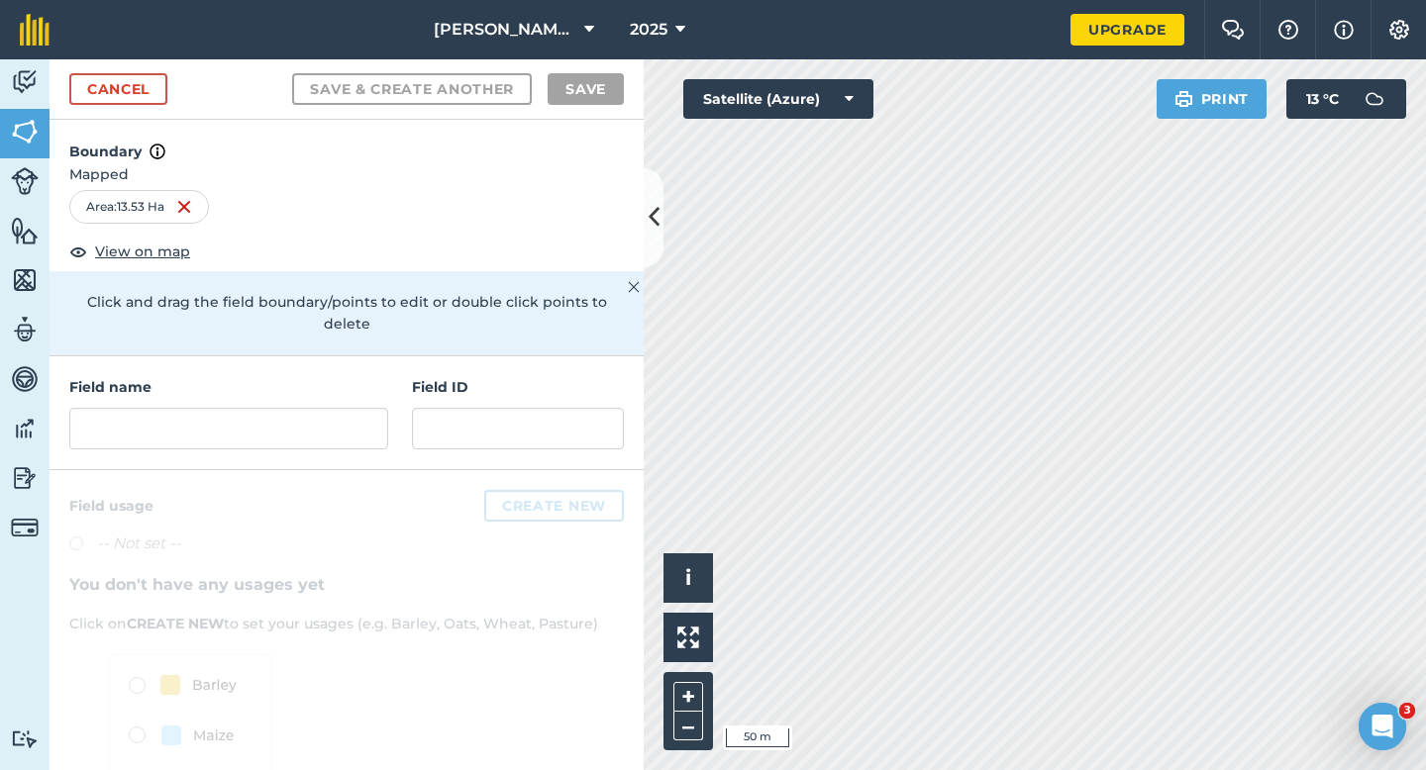
click at [418, 356] on div "Field name Field ID" at bounding box center [347, 413] width 594 height 114
click at [302, 408] on input "text" at bounding box center [228, 429] width 319 height 42
click at [341, 418] on input "text" at bounding box center [228, 429] width 319 height 42
click at [361, 420] on input "text" at bounding box center [228, 429] width 319 height 42
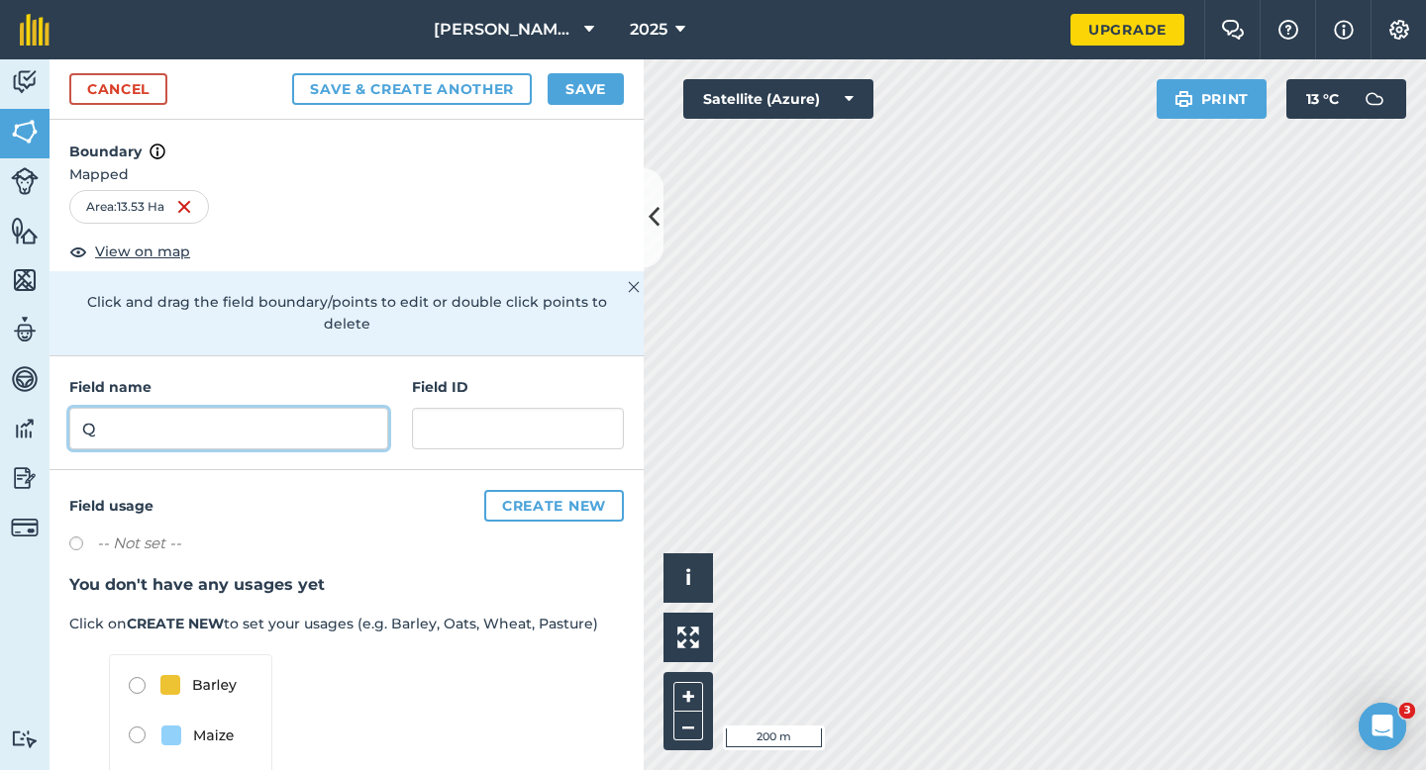
type input "Q"
click at [559, 93] on button "Save" at bounding box center [585, 89] width 76 height 32
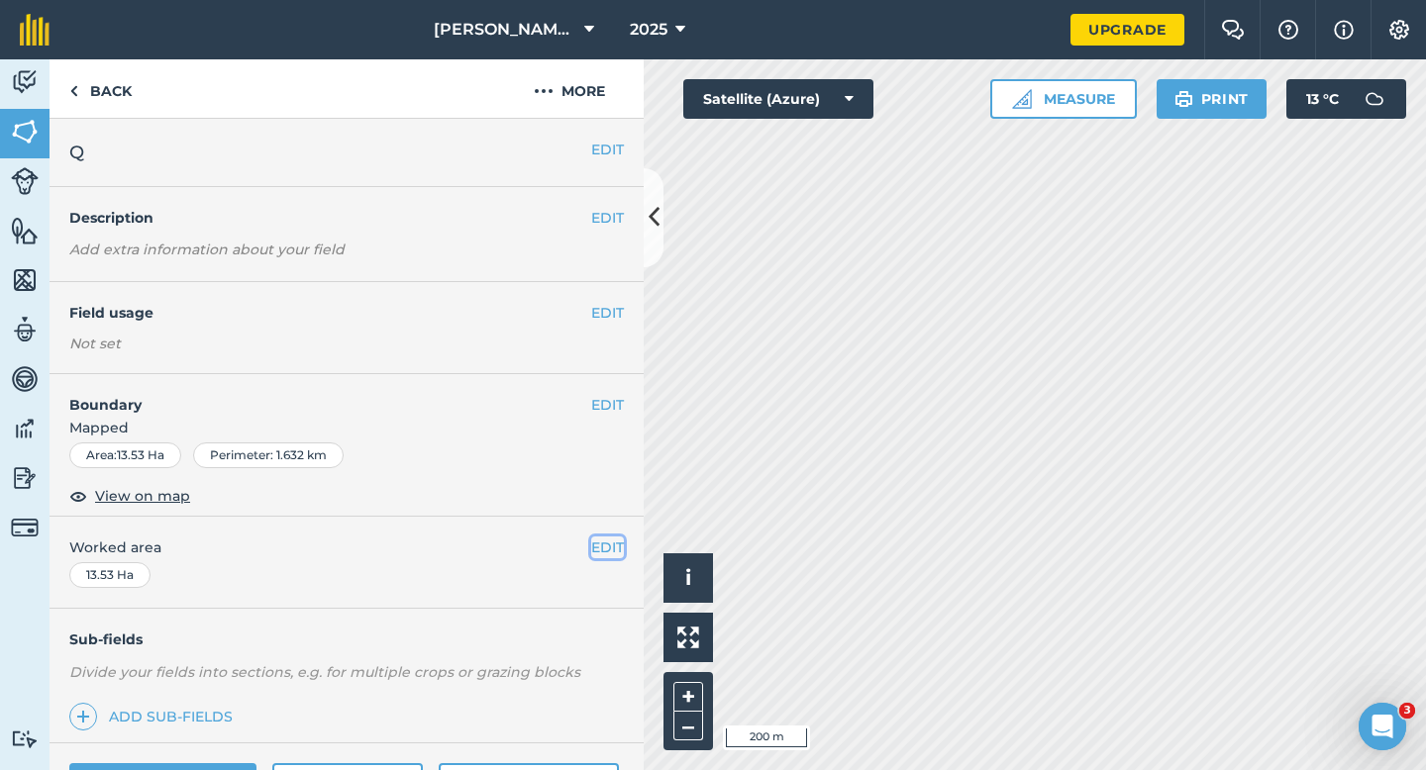
click at [607, 547] on button "EDIT" at bounding box center [607, 548] width 33 height 22
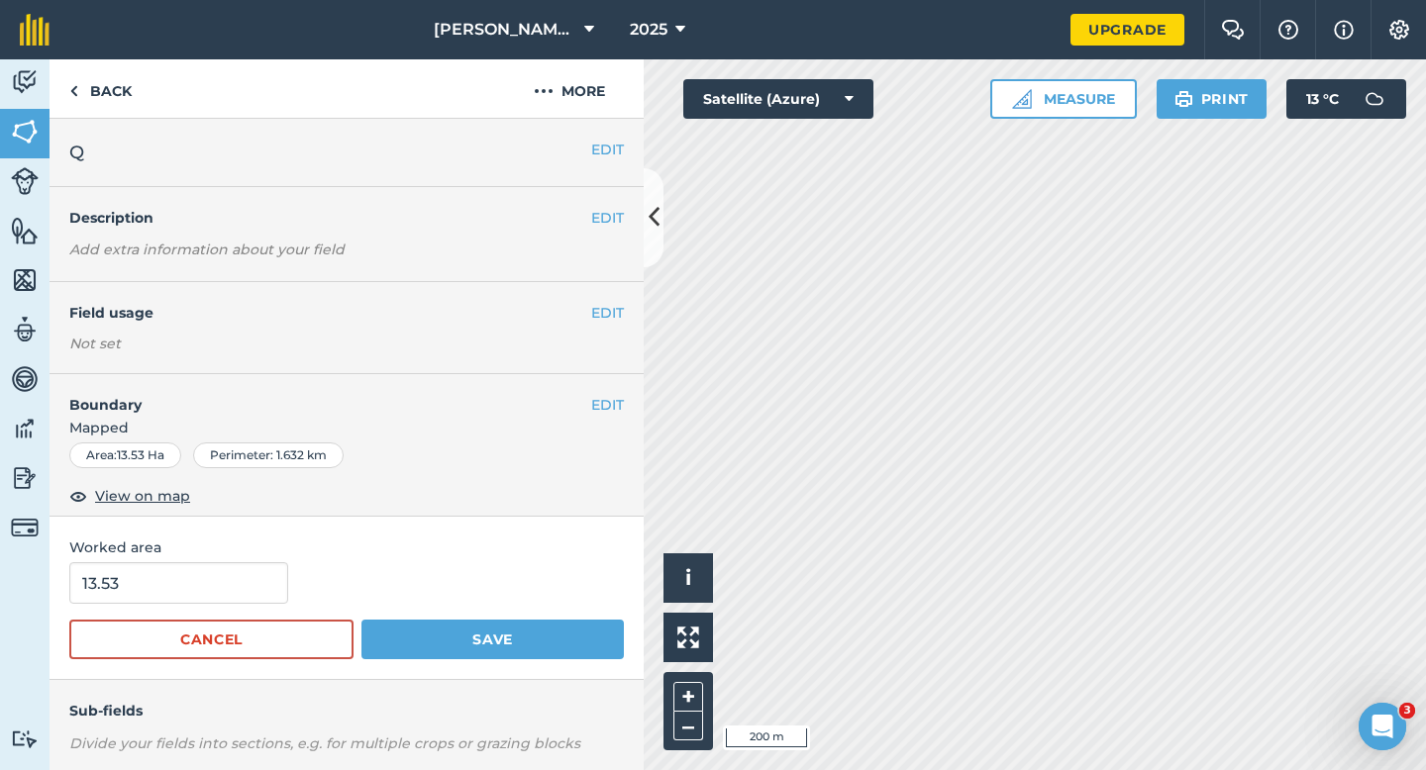
click at [202, 613] on form "13.53 Cancel Save" at bounding box center [346, 610] width 554 height 97
click at [202, 585] on input "13.53" at bounding box center [178, 583] width 219 height 42
type input "13.5"
click at [361, 620] on button "Save" at bounding box center [492, 640] width 262 height 40
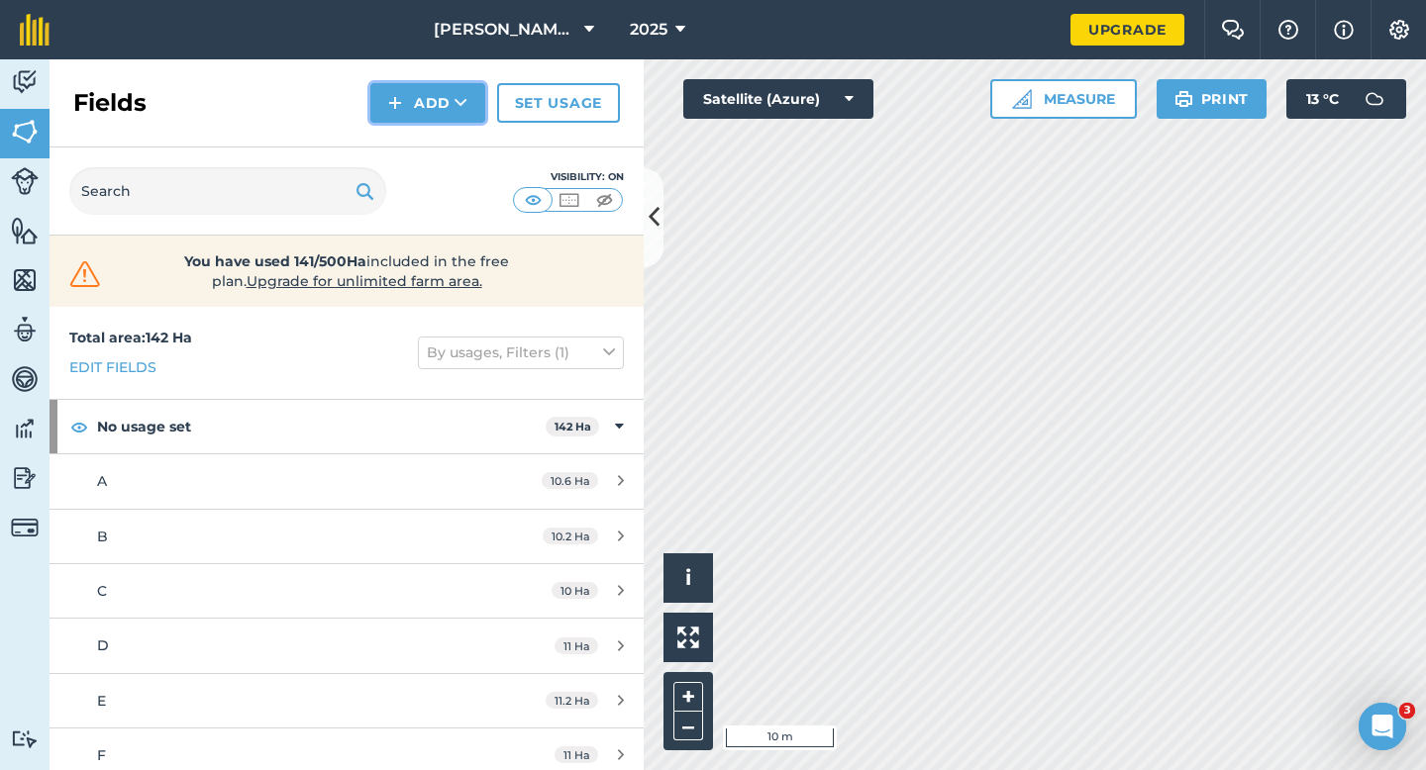
click at [430, 111] on button "Add" at bounding box center [427, 103] width 115 height 40
click at [430, 134] on link "Draw" at bounding box center [427, 148] width 109 height 44
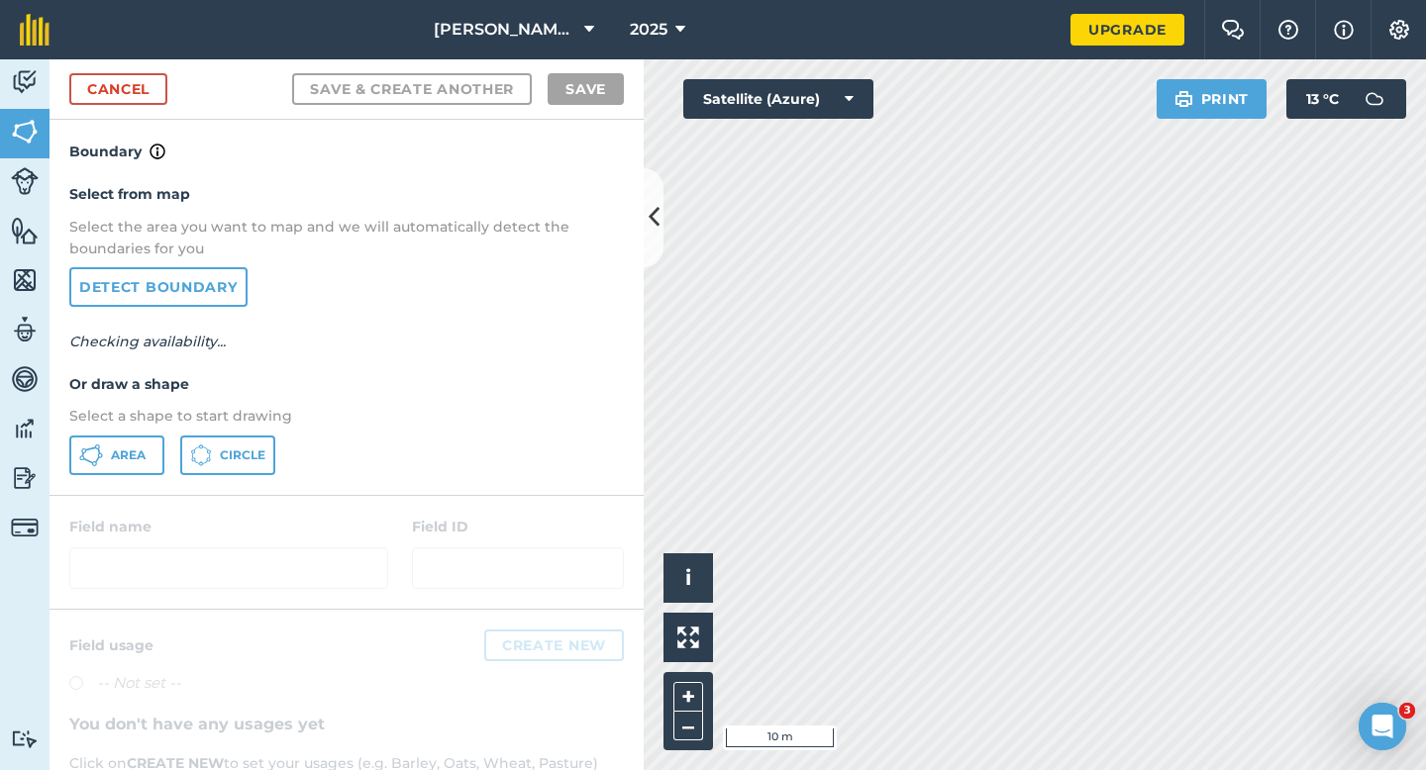
click at [115, 480] on div "Select from map Select the area you want to map and we will automatically detec…" at bounding box center [347, 328] width 594 height 331
click at [115, 456] on span "Area" at bounding box center [128, 456] width 35 height 16
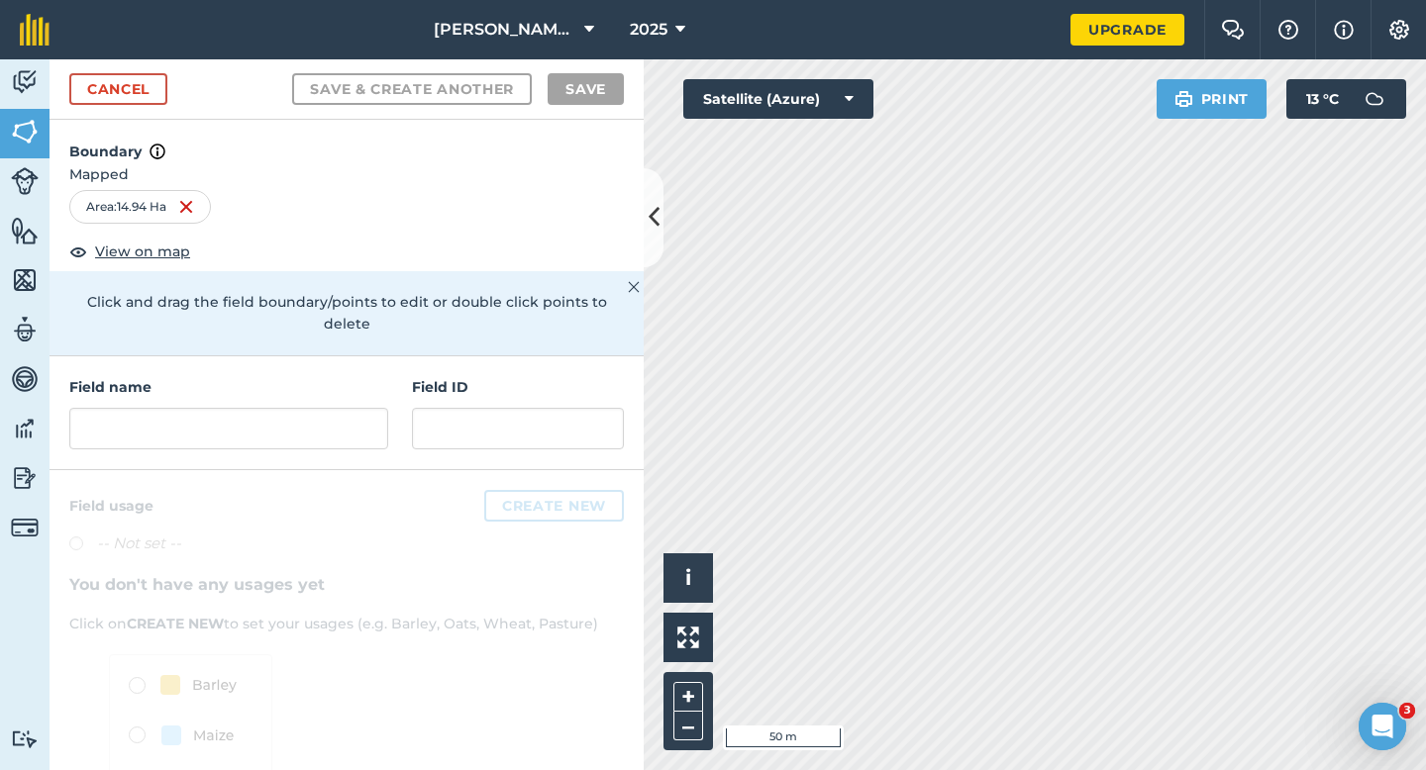
click at [807, 97] on div "Click to start drawing i © 2025 TomTom, Microsoft 50 m + – Satellite (Azure) Pr…" at bounding box center [1035, 414] width 782 height 711
click at [378, 376] on h4 "Field name" at bounding box center [228, 387] width 319 height 22
click at [372, 386] on div "Field name" at bounding box center [228, 412] width 319 height 73
click at [388, 400] on div "Field name Field ID" at bounding box center [347, 413] width 594 height 114
click at [364, 408] on input "text" at bounding box center [228, 429] width 319 height 42
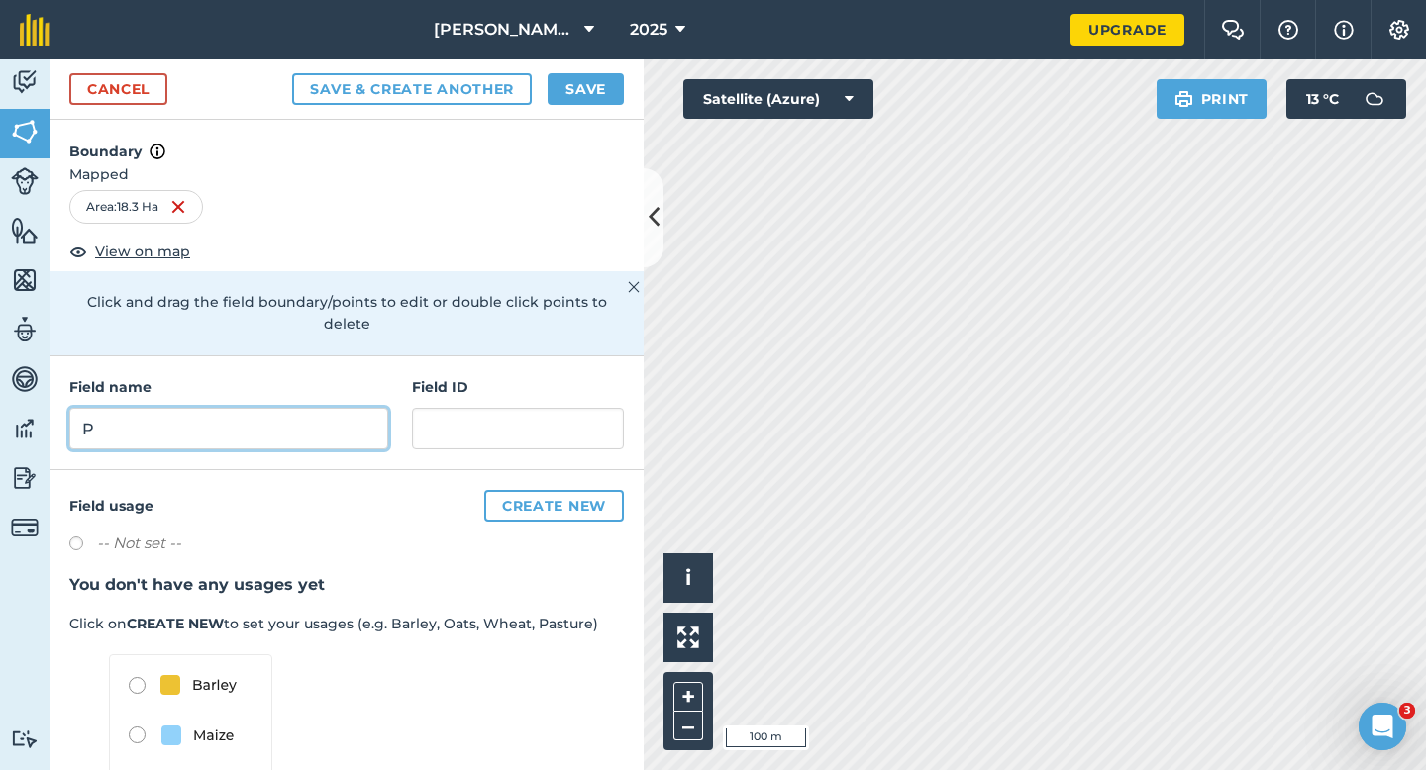
type input "P"
click at [619, 65] on div "Cancel Save & Create Another Save" at bounding box center [347, 89] width 594 height 60
click at [596, 87] on button "Save" at bounding box center [585, 89] width 76 height 32
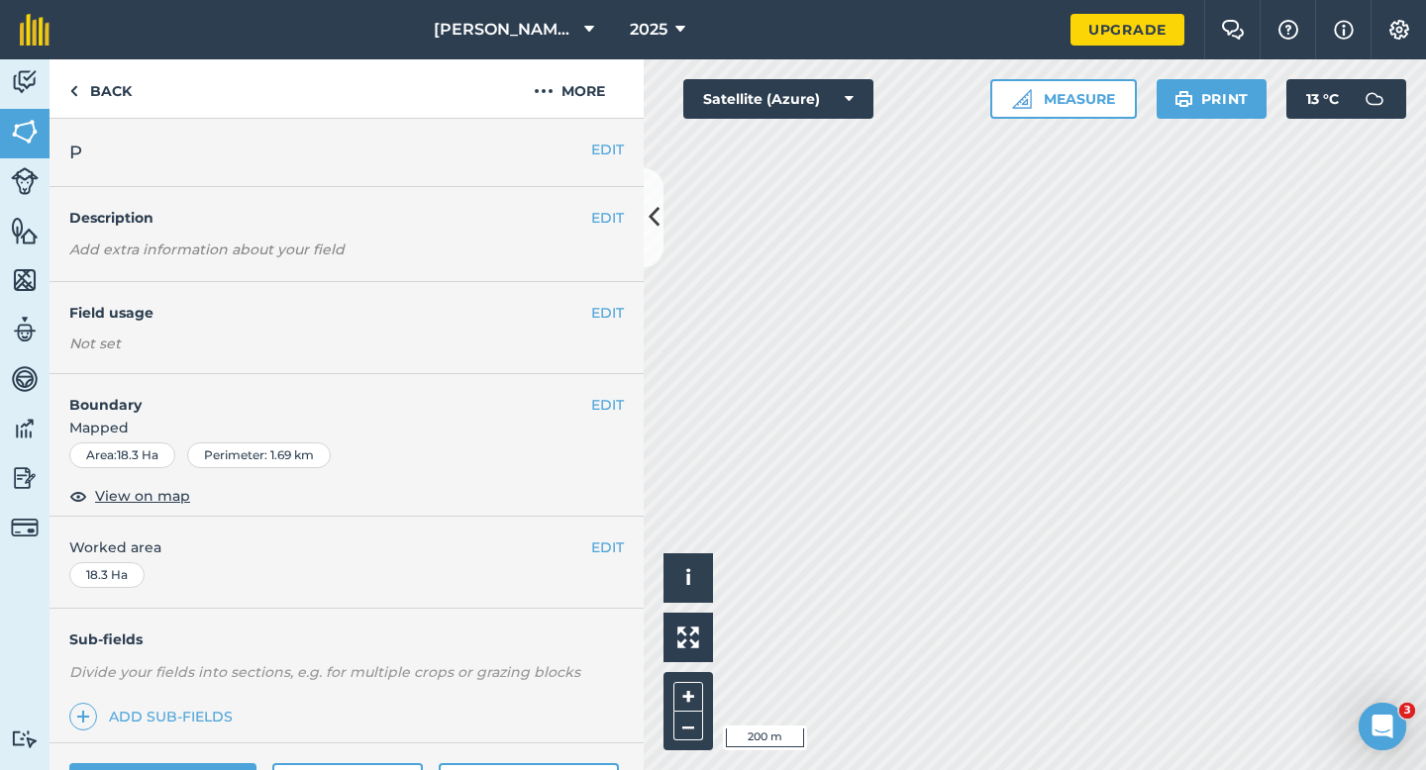
click at [600, 559] on div "EDIT Worked area 18.3 Ha" at bounding box center [347, 563] width 594 height 92
click at [596, 547] on button "EDIT" at bounding box center [607, 548] width 33 height 22
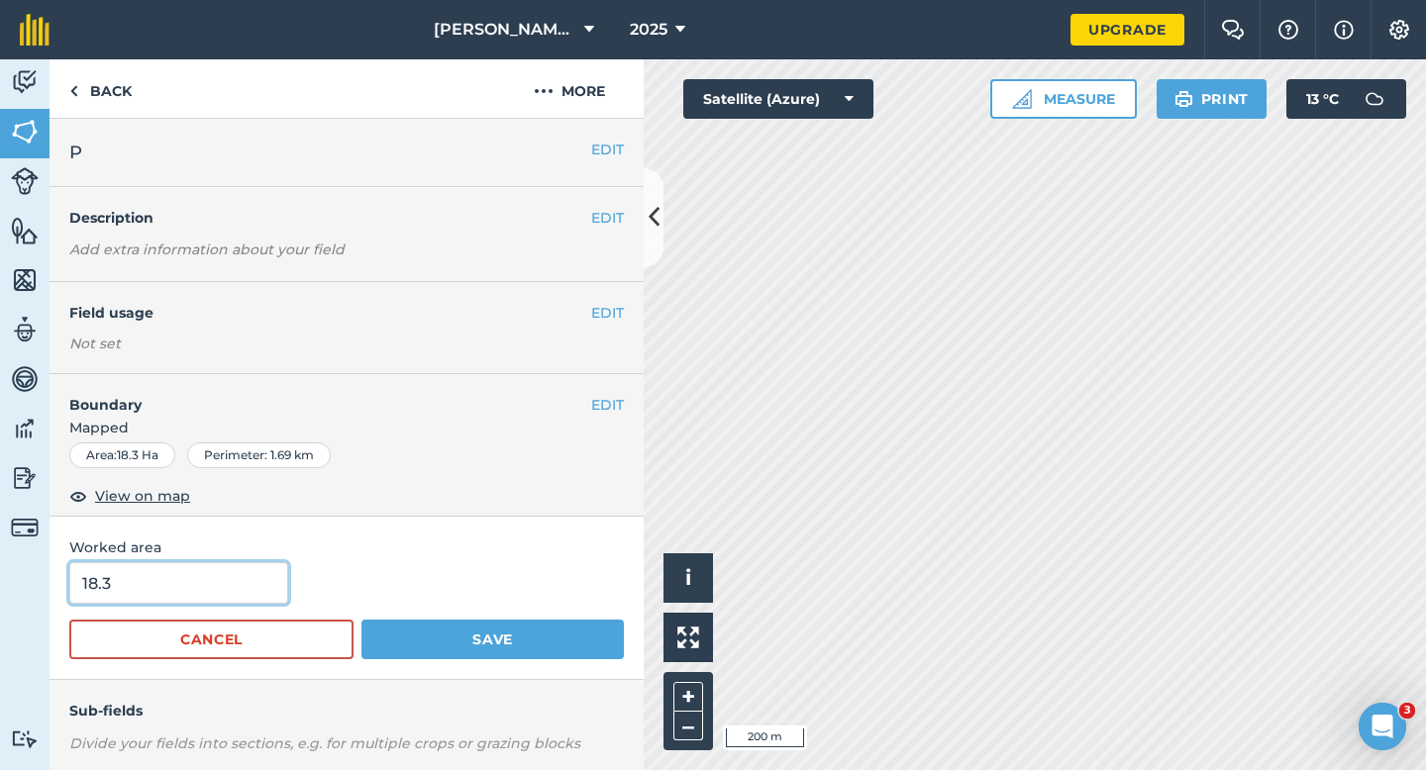
click at [186, 575] on input "18.3" at bounding box center [178, 583] width 219 height 42
click at [361, 620] on button "Save" at bounding box center [492, 640] width 262 height 40
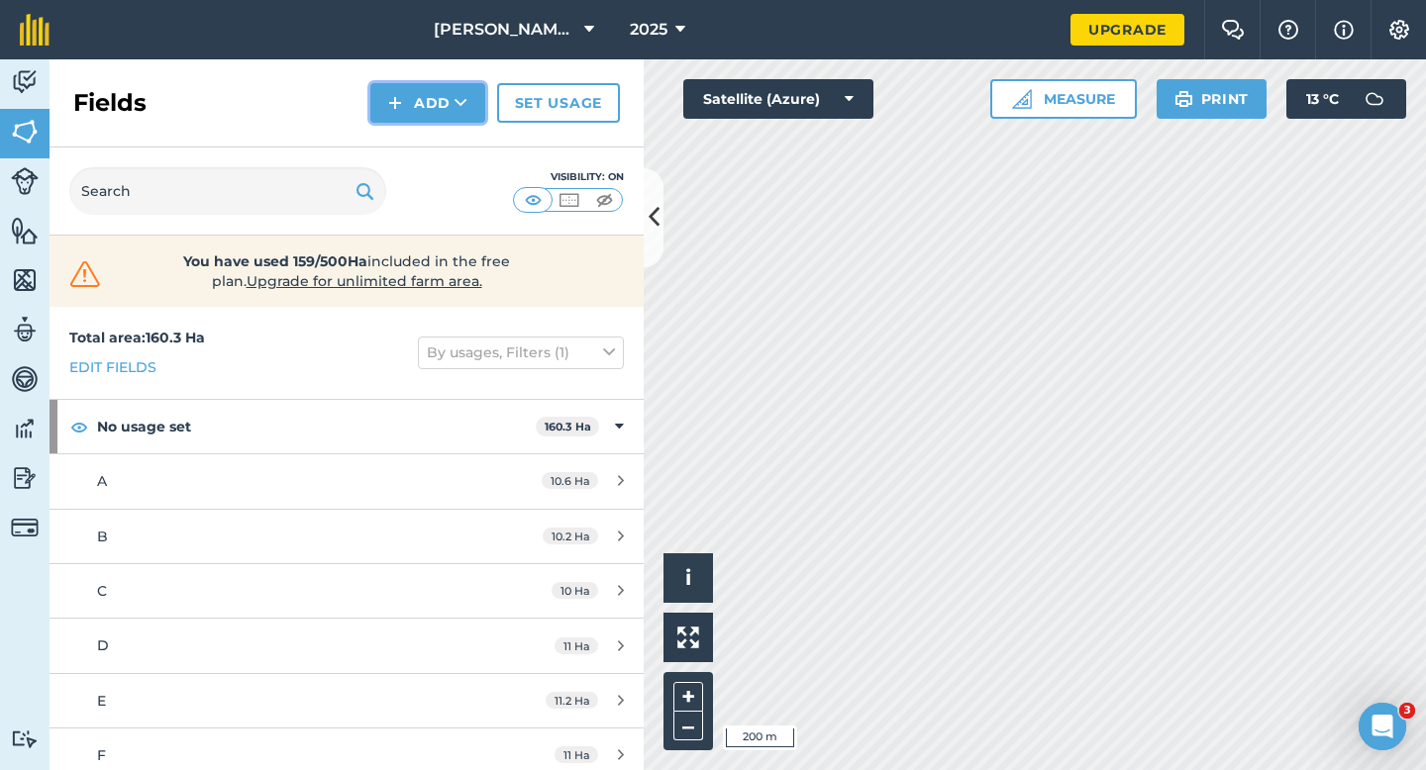
click at [409, 119] on button "Add" at bounding box center [427, 103] width 115 height 40
click at [409, 136] on link "Draw" at bounding box center [427, 148] width 109 height 44
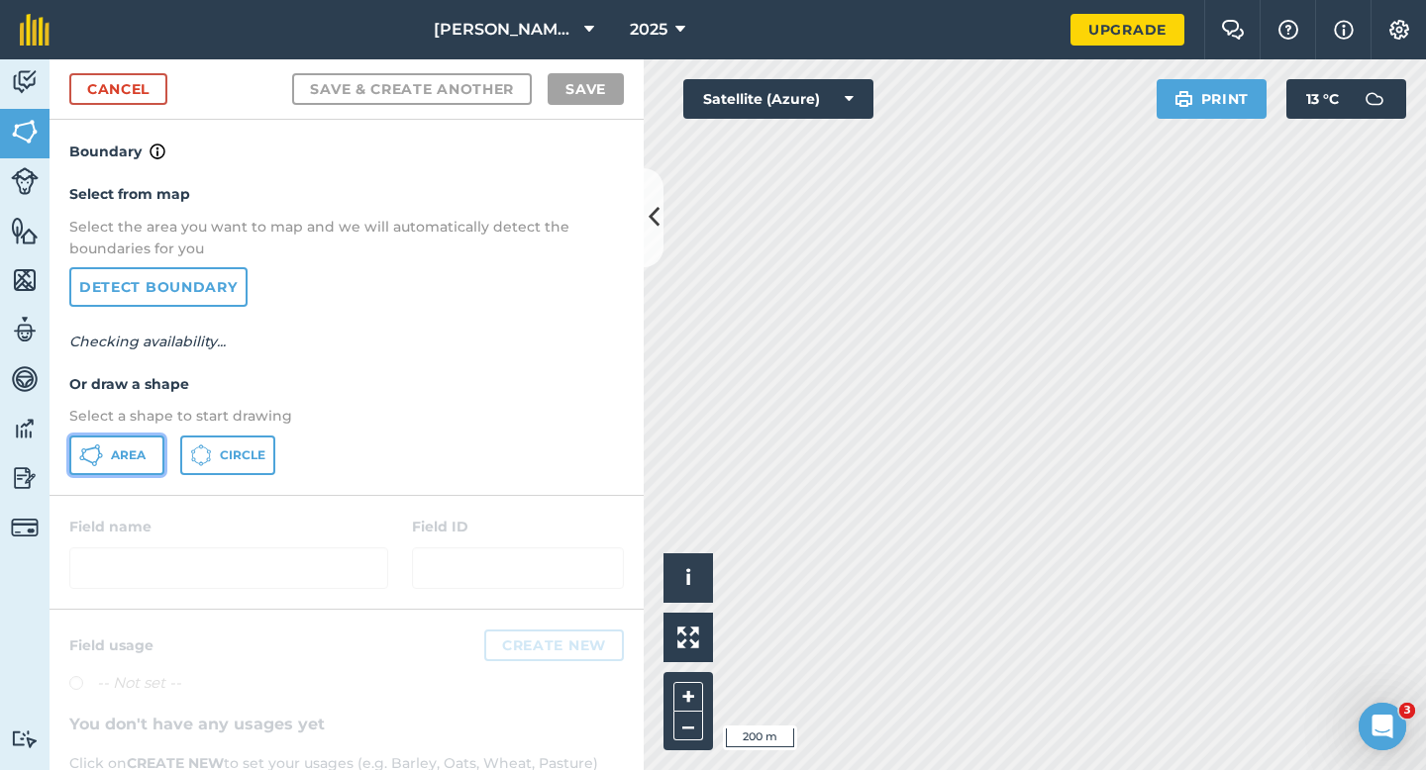
click at [119, 440] on button "Area" at bounding box center [116, 456] width 95 height 40
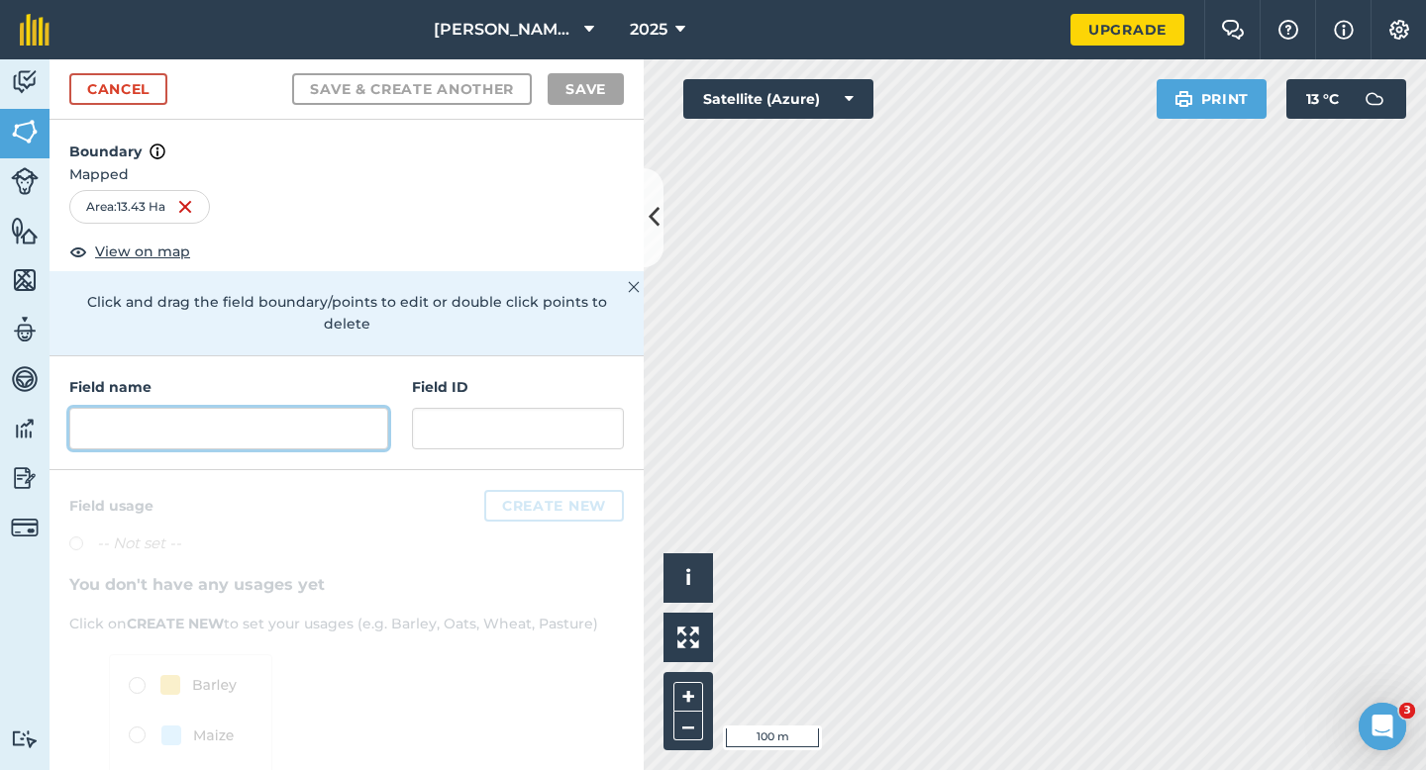
click at [322, 408] on input "text" at bounding box center [228, 429] width 319 height 42
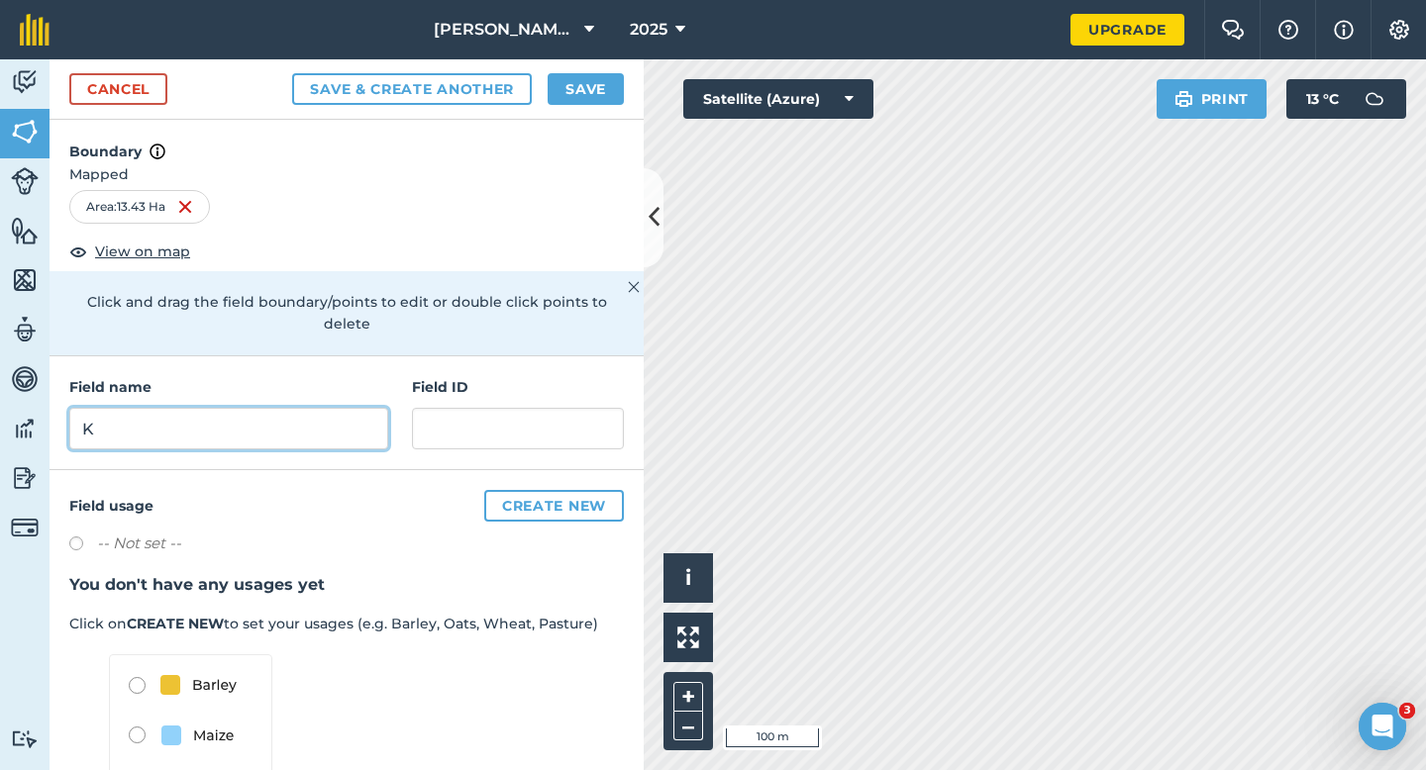
type input "K"
click at [601, 66] on div "Cancel Save & Create Another Save" at bounding box center [347, 89] width 594 height 60
click at [601, 73] on button "Save" at bounding box center [585, 89] width 76 height 32
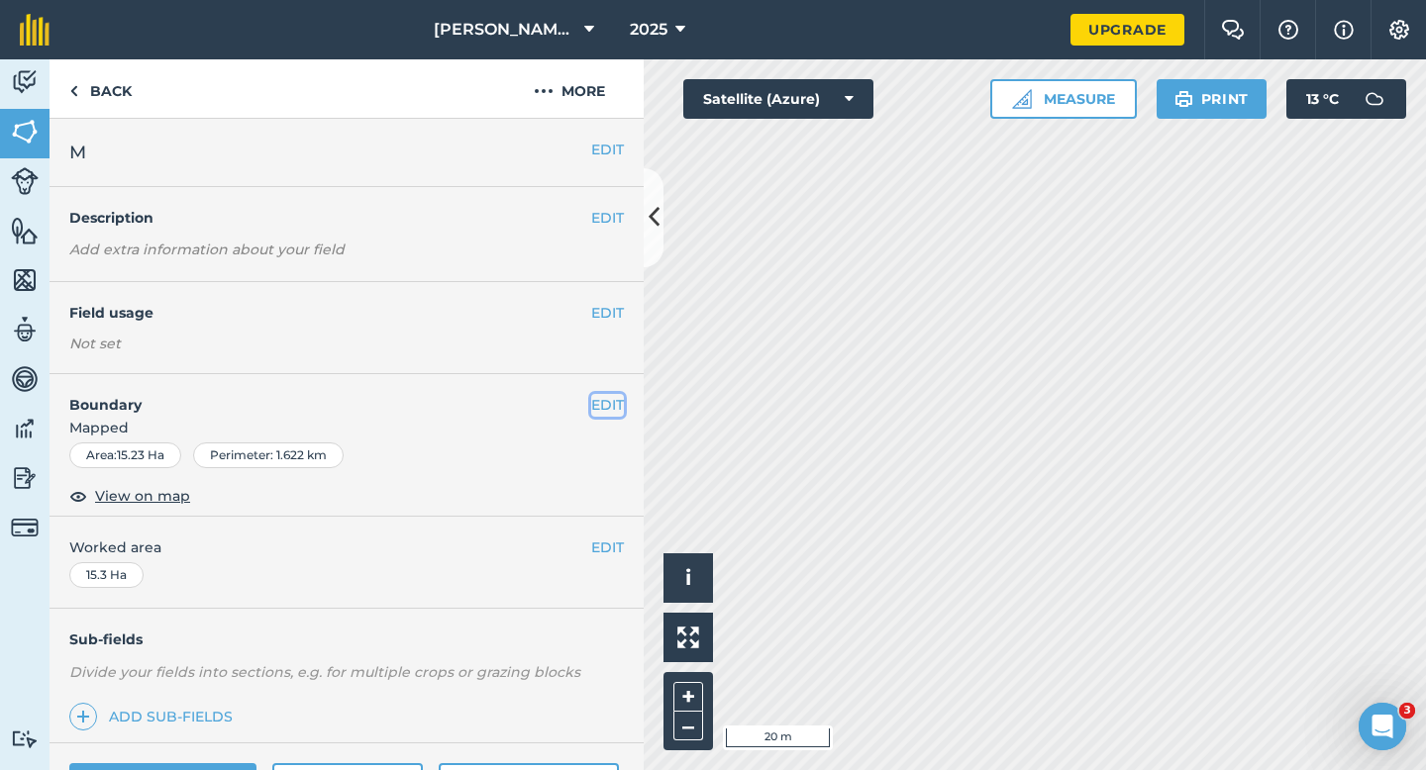
click at [618, 402] on button "EDIT" at bounding box center [607, 405] width 33 height 22
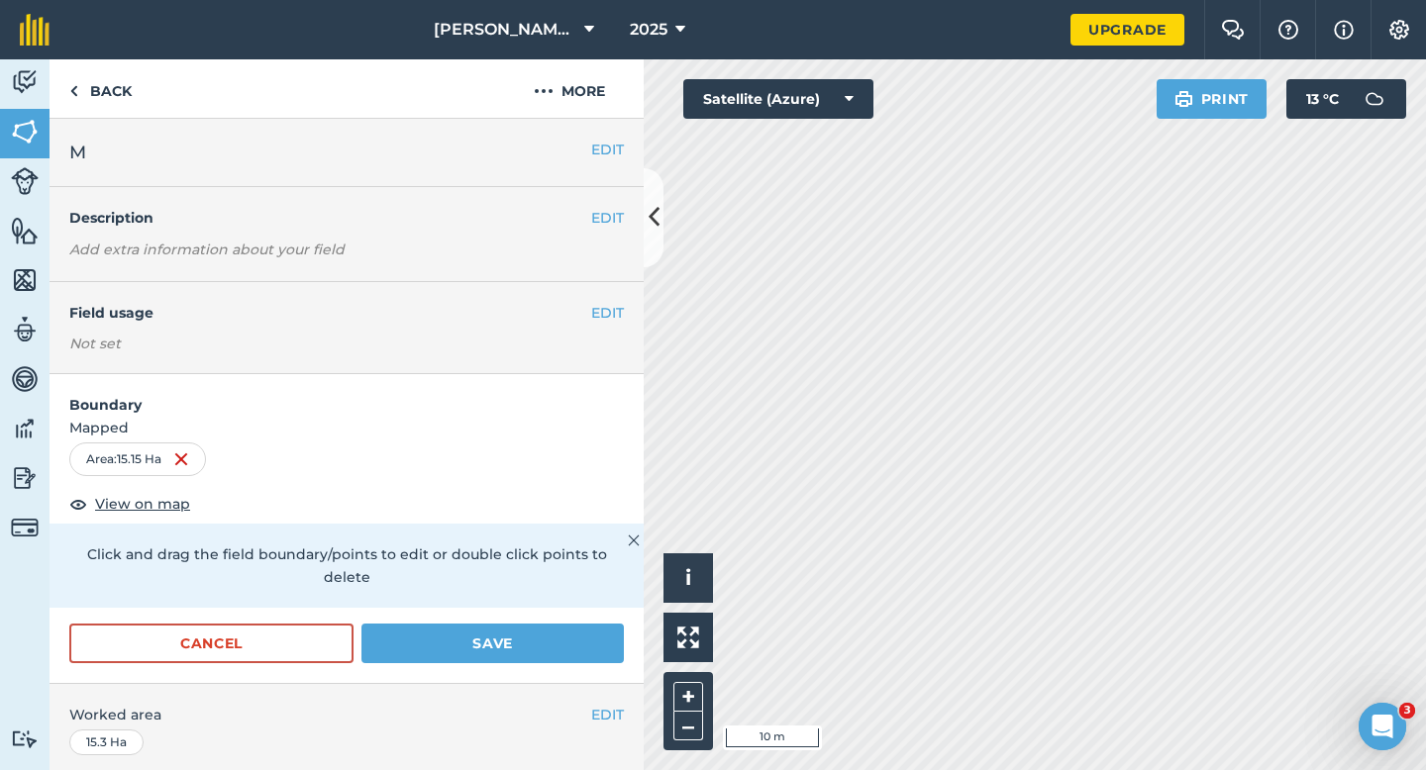
click at [574, 646] on div "Cancel Save" at bounding box center [347, 653] width 594 height 59
click at [579, 624] on button "Save" at bounding box center [492, 644] width 262 height 40
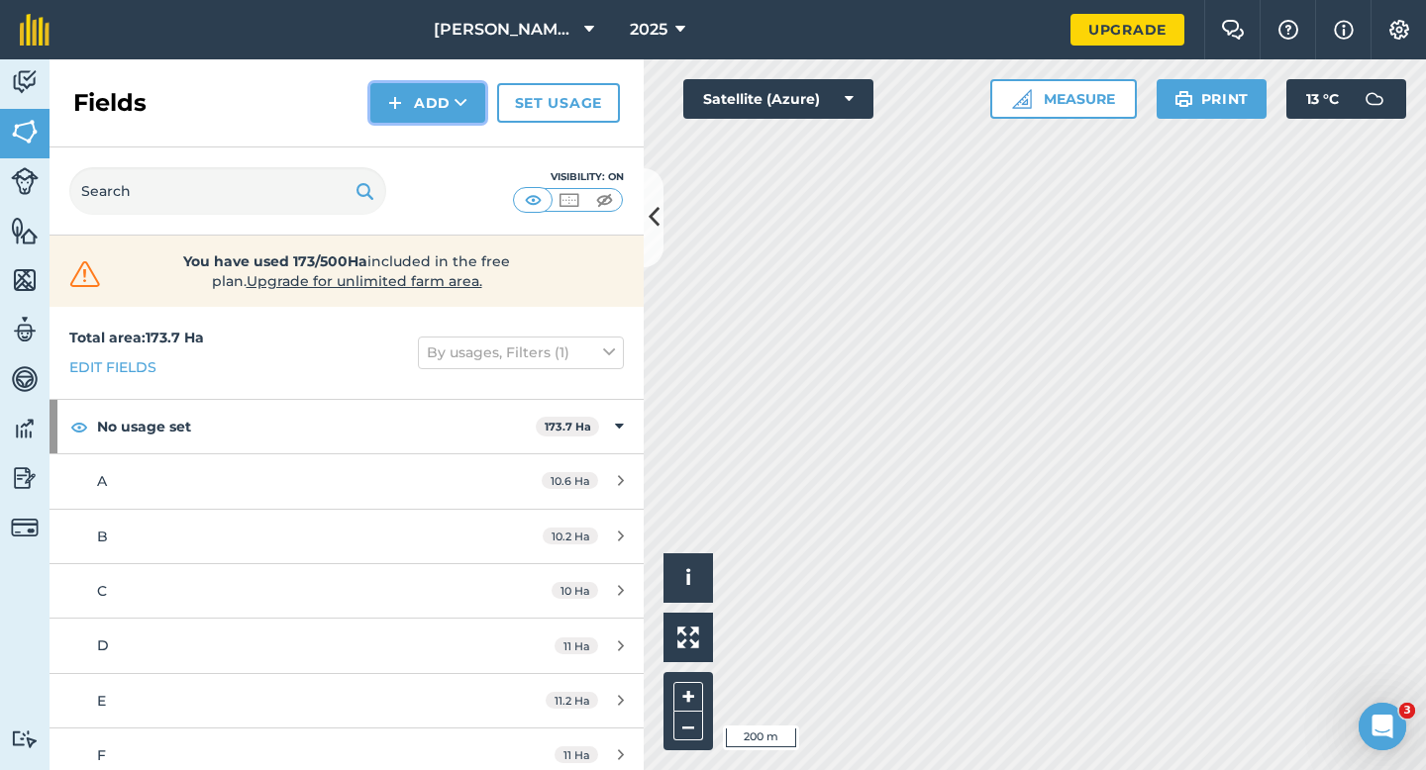
click at [397, 103] on img at bounding box center [395, 103] width 14 height 24
click at [408, 149] on link "Draw" at bounding box center [427, 148] width 109 height 44
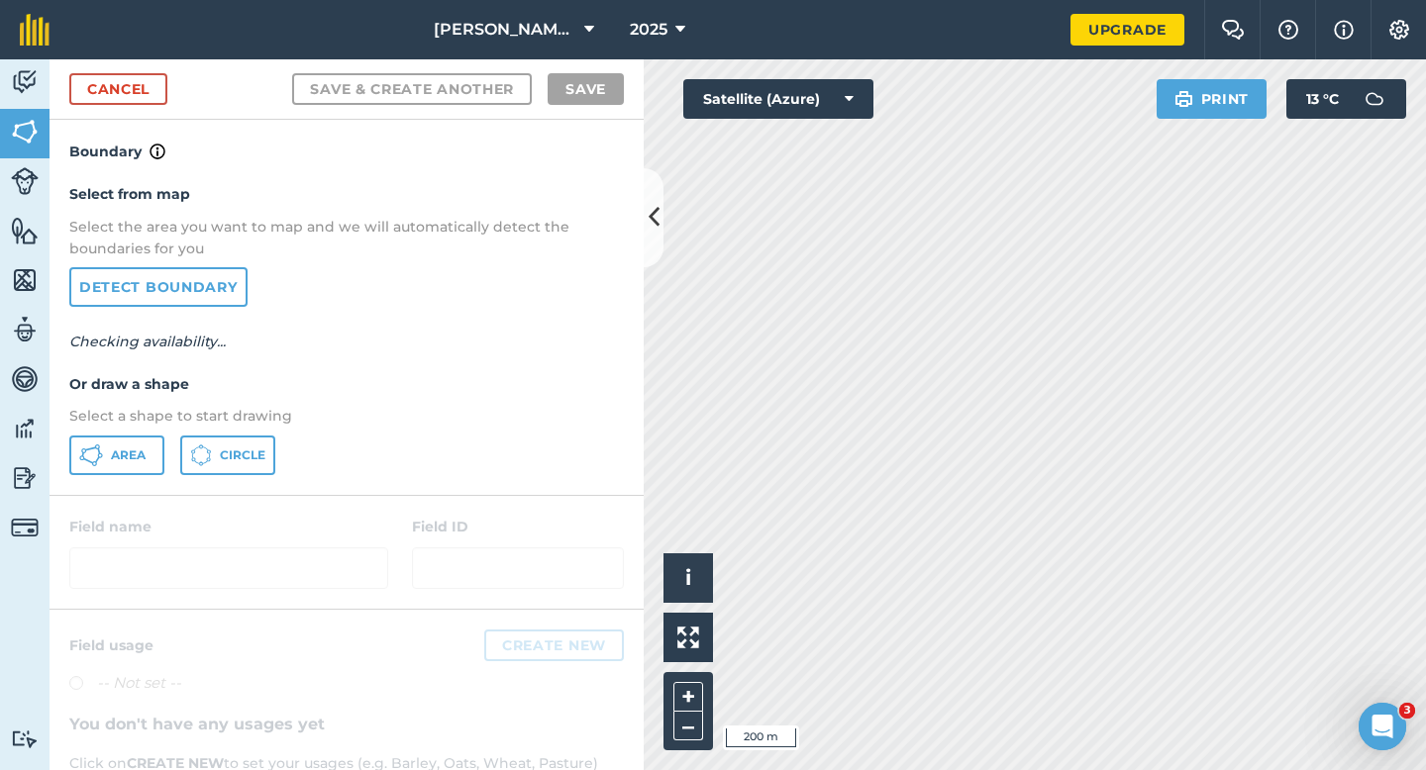
click at [128, 416] on p "Select a shape to start drawing" at bounding box center [346, 416] width 554 height 22
click at [128, 441] on button "Area" at bounding box center [116, 456] width 95 height 40
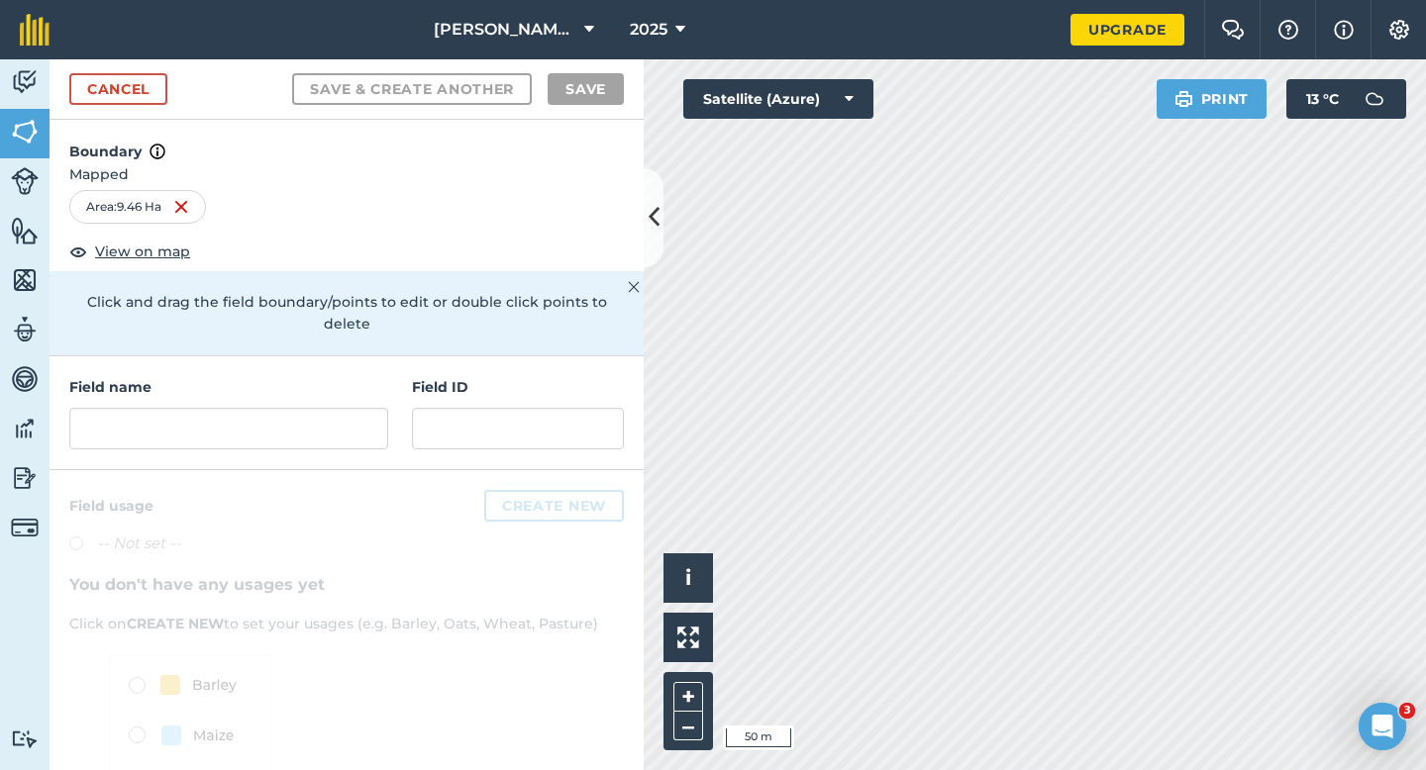
click at [361, 381] on div "Field name" at bounding box center [228, 412] width 319 height 73
click at [357, 408] on input "text" at bounding box center [228, 429] width 319 height 42
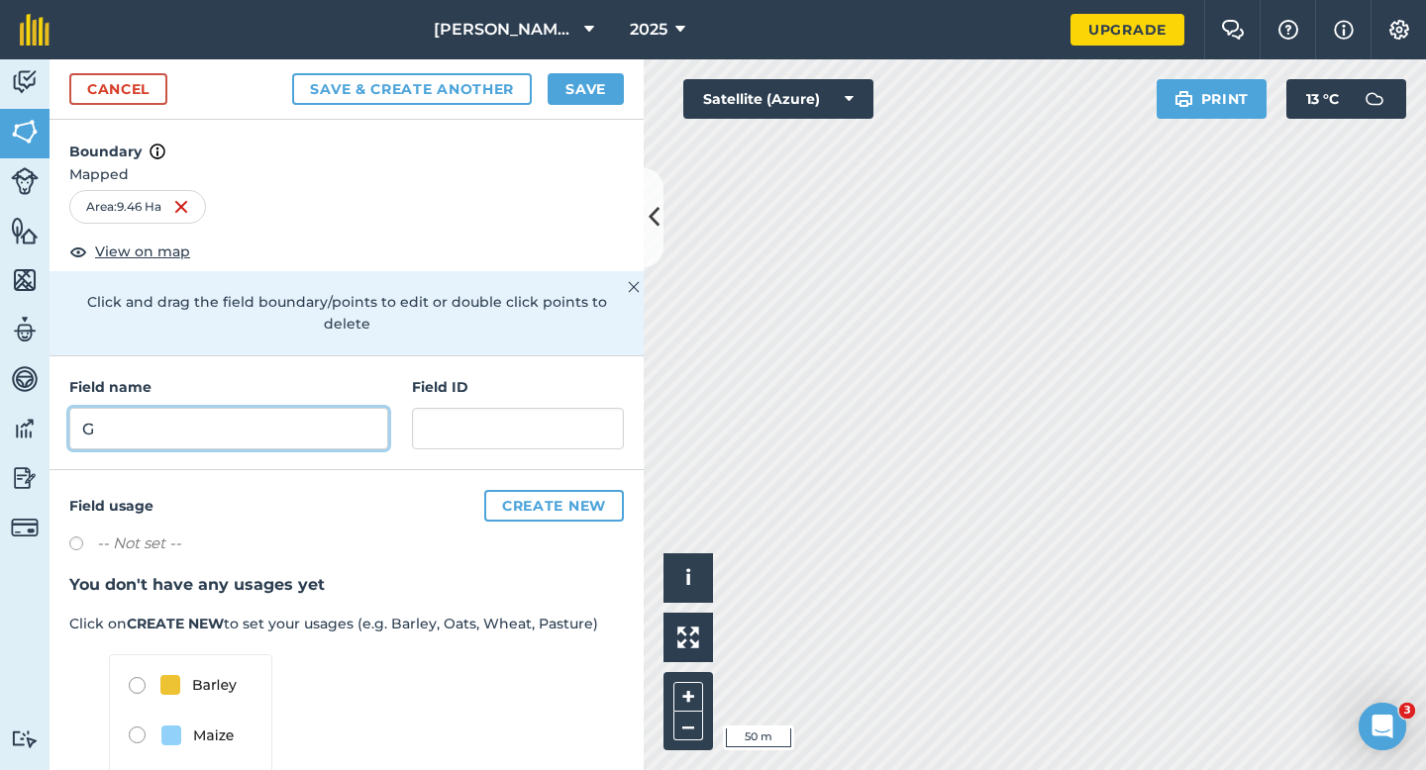
type input "G"
click at [576, 79] on button "Save" at bounding box center [585, 89] width 76 height 32
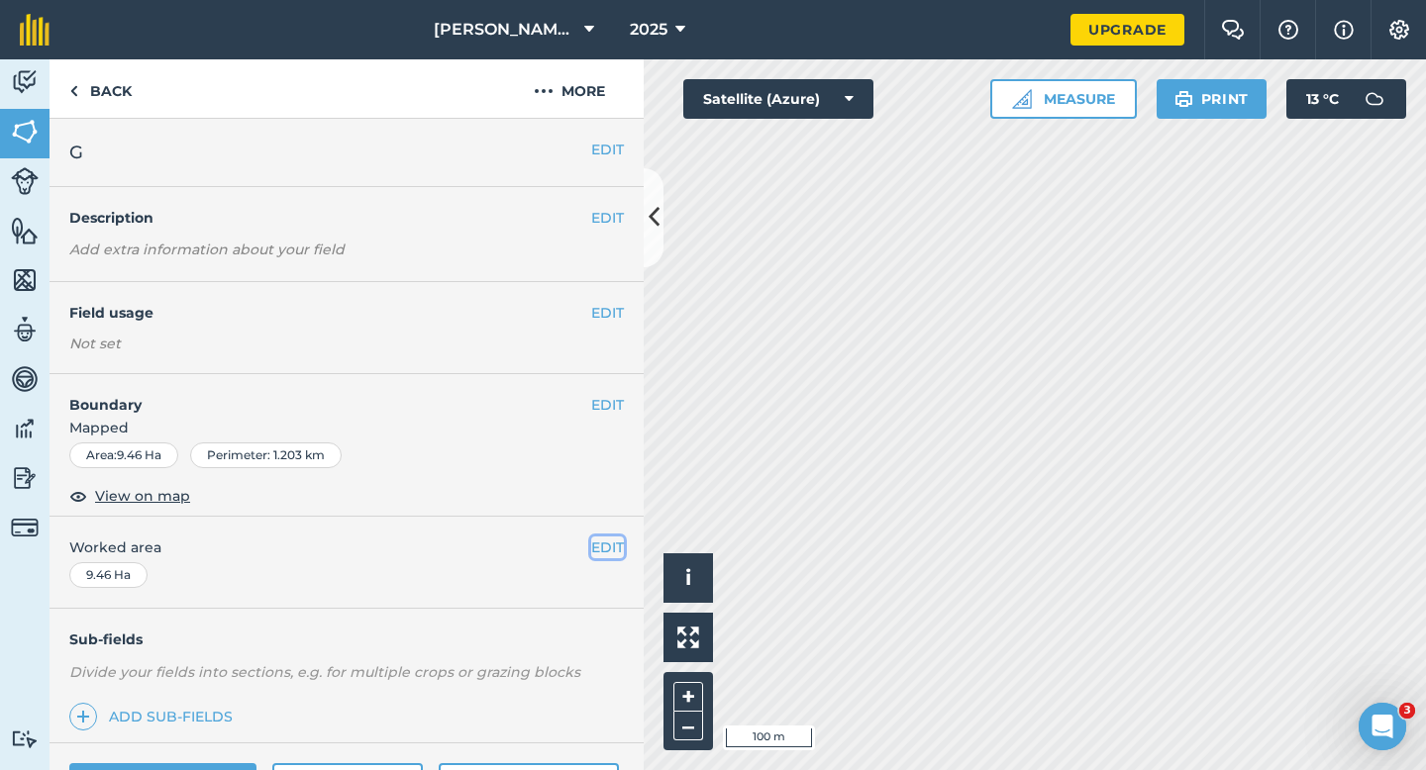
click at [604, 555] on button "EDIT" at bounding box center [607, 548] width 33 height 22
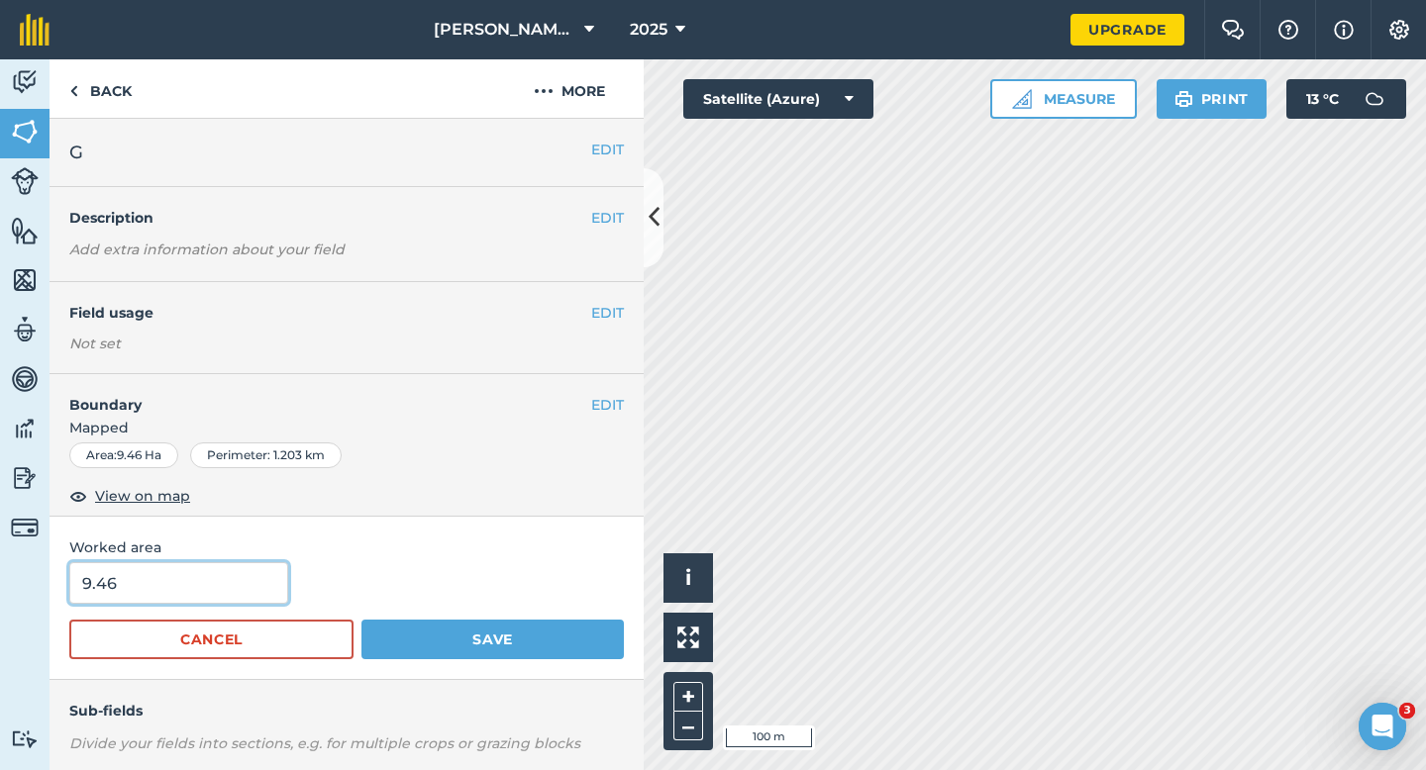
click at [249, 583] on input "9.46" at bounding box center [178, 583] width 219 height 42
type input "9.5"
click at [361, 620] on button "Save" at bounding box center [492, 640] width 262 height 40
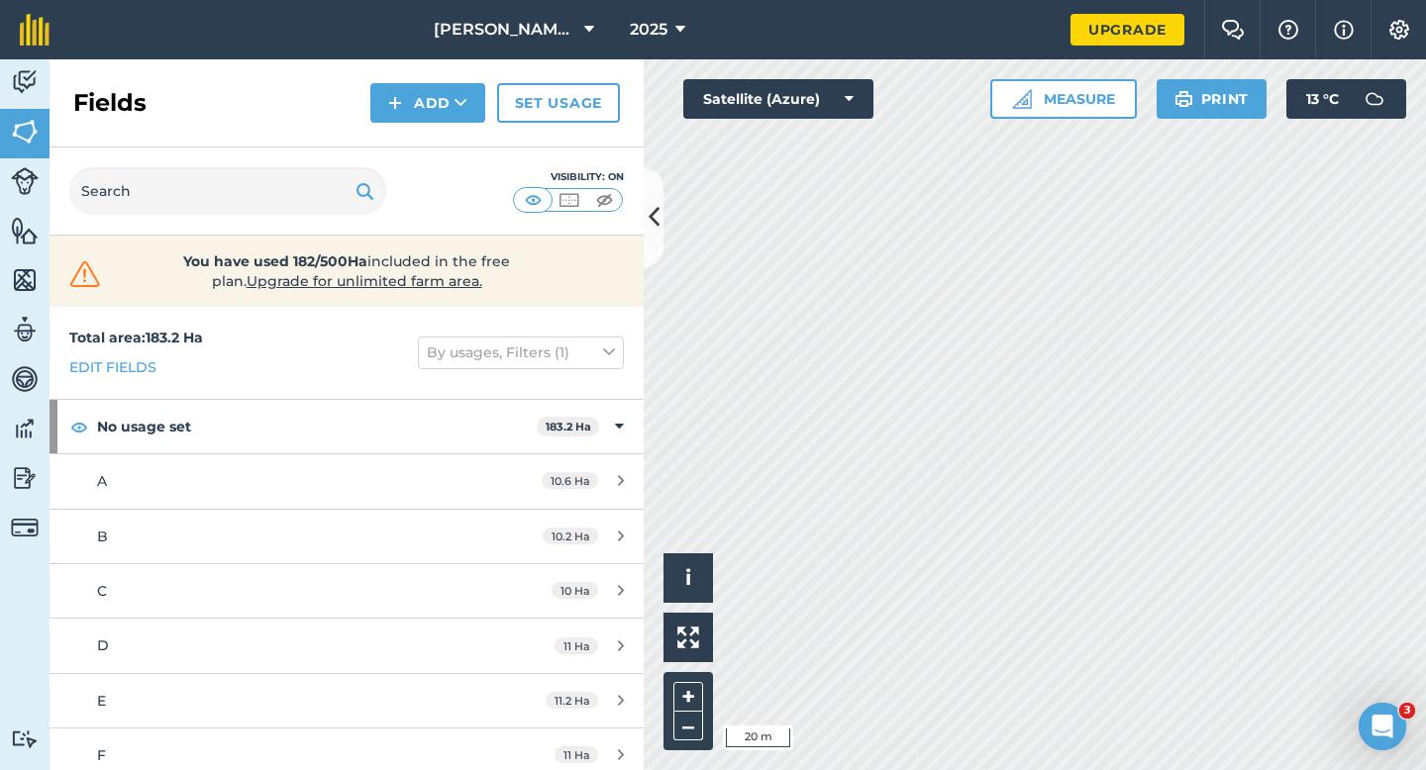
click at [414, 127] on div "Fields Add Set usage" at bounding box center [347, 103] width 594 height 88
click at [416, 116] on button "Add" at bounding box center [427, 103] width 115 height 40
click at [416, 131] on link "Draw" at bounding box center [427, 148] width 109 height 44
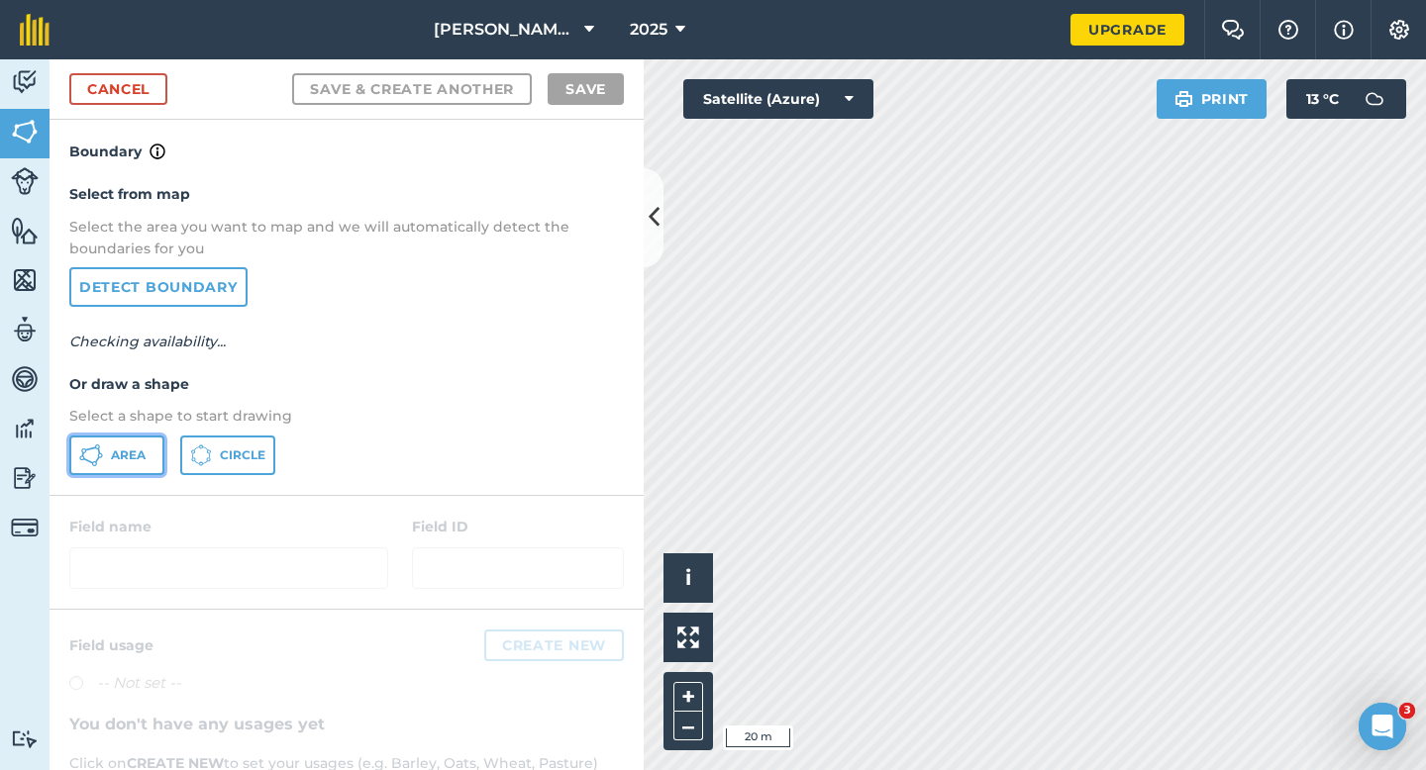
click at [154, 456] on button "Area" at bounding box center [116, 456] width 95 height 40
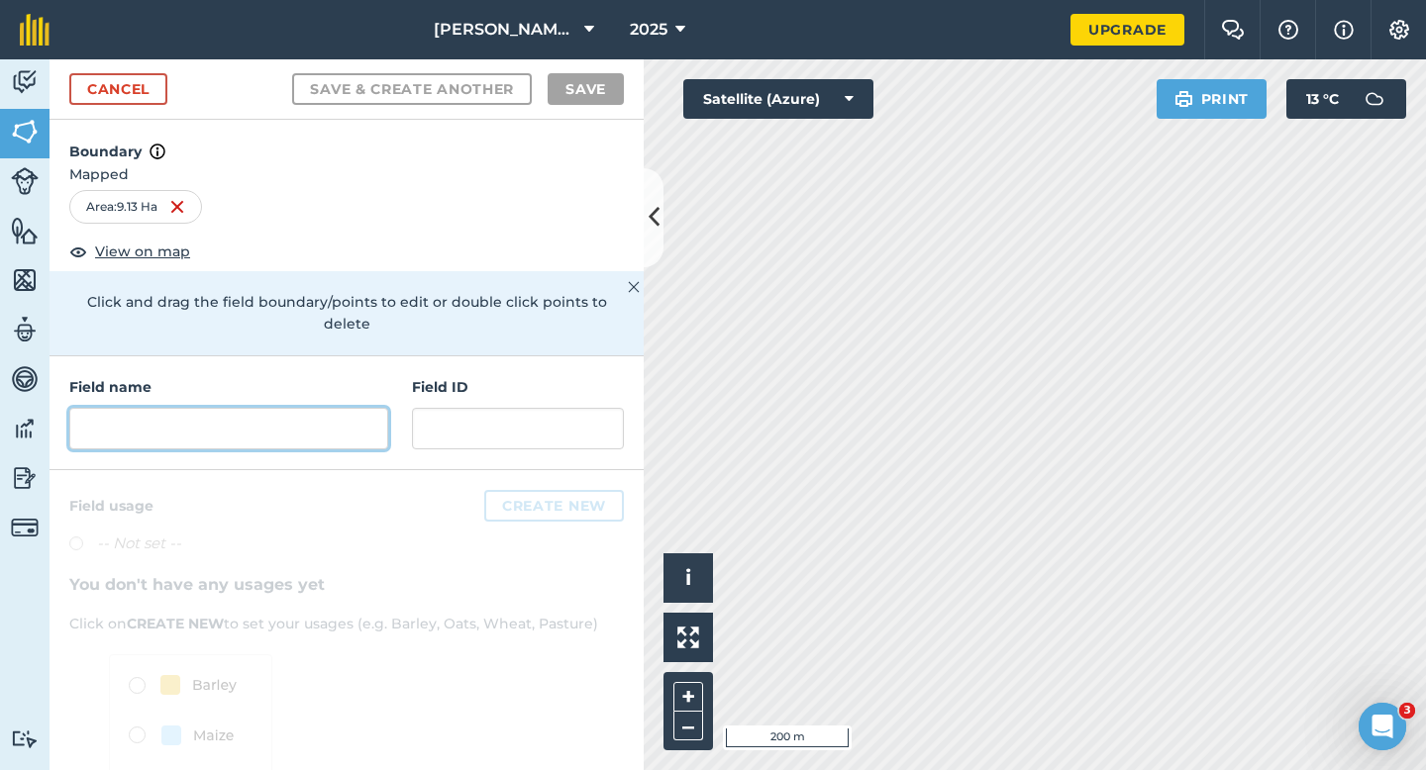
click at [267, 424] on input "text" at bounding box center [228, 429] width 319 height 42
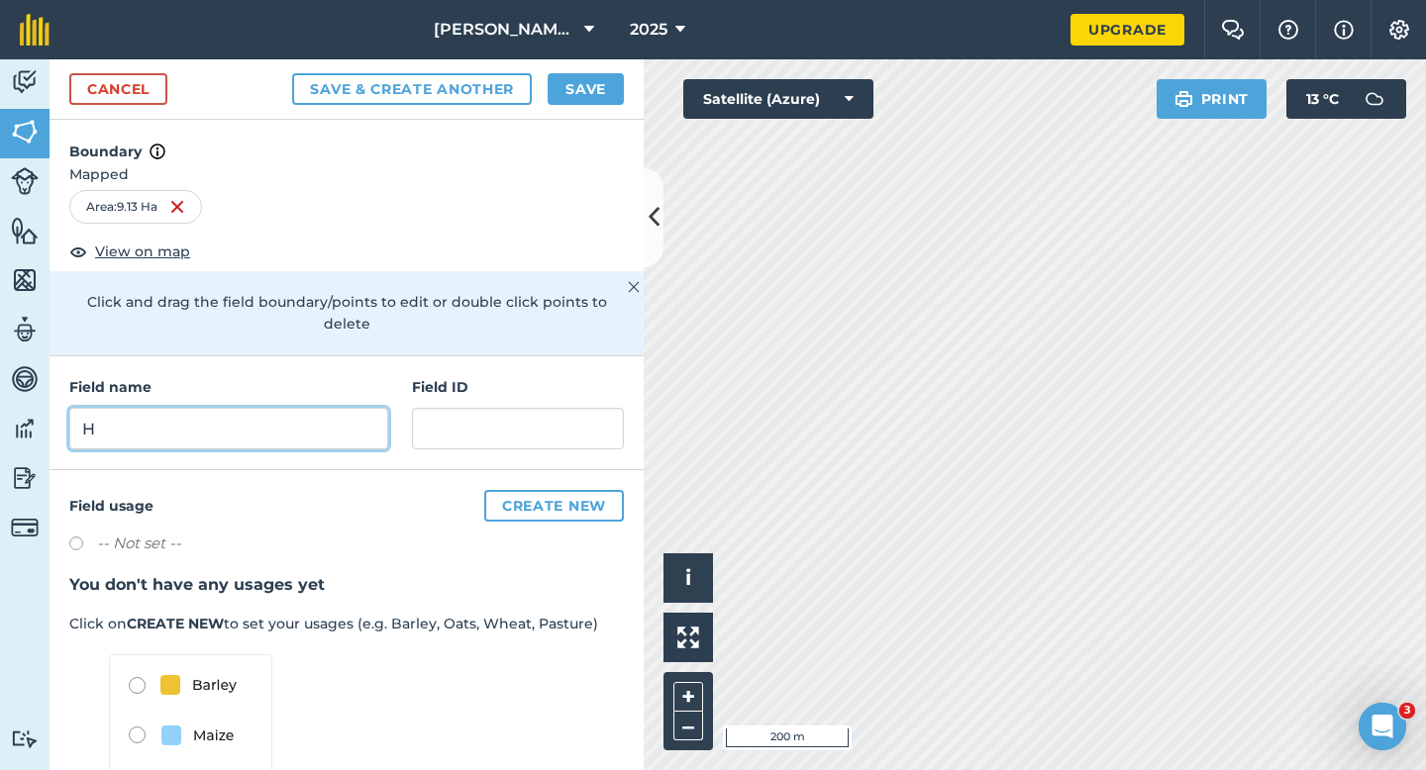
type input "H"
click at [587, 102] on button "Save" at bounding box center [585, 89] width 76 height 32
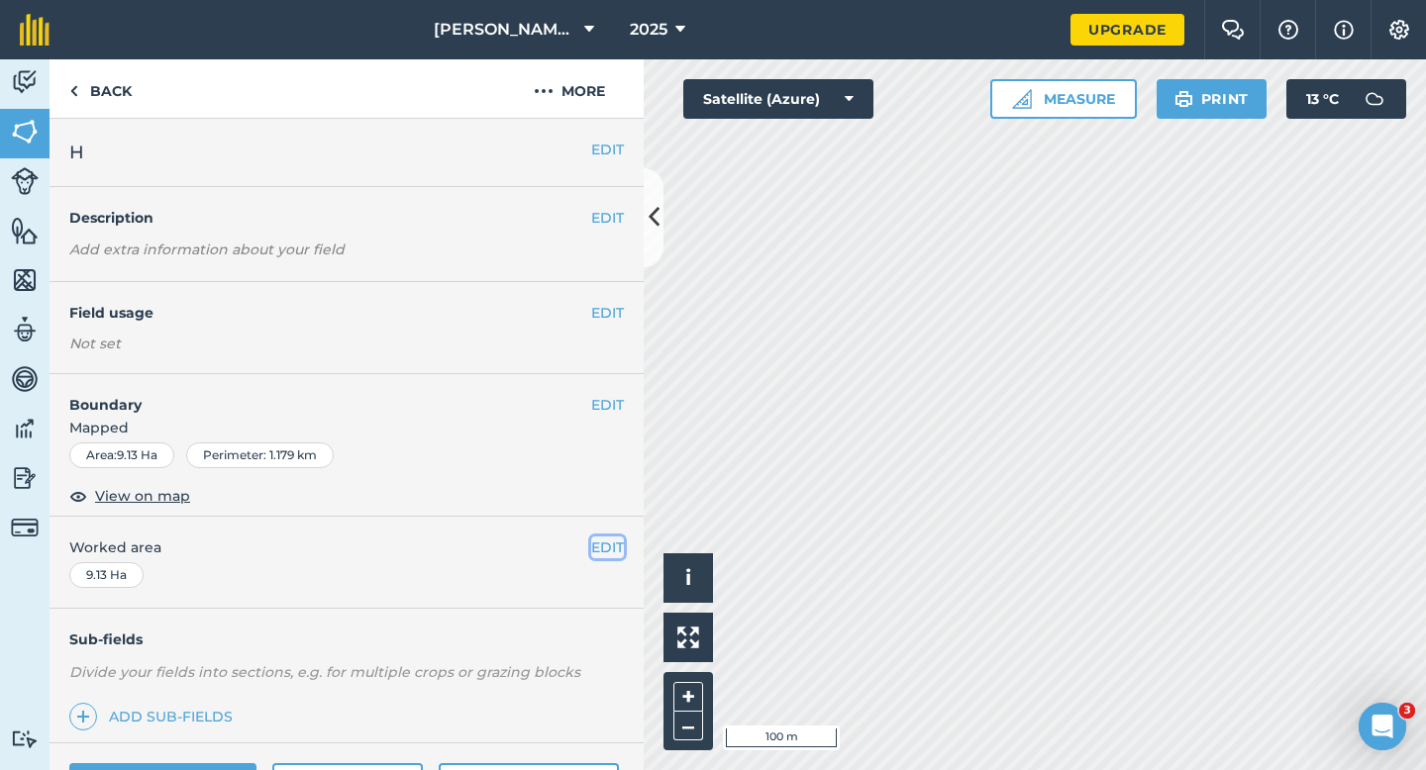
click at [616, 547] on button "EDIT" at bounding box center [607, 548] width 33 height 22
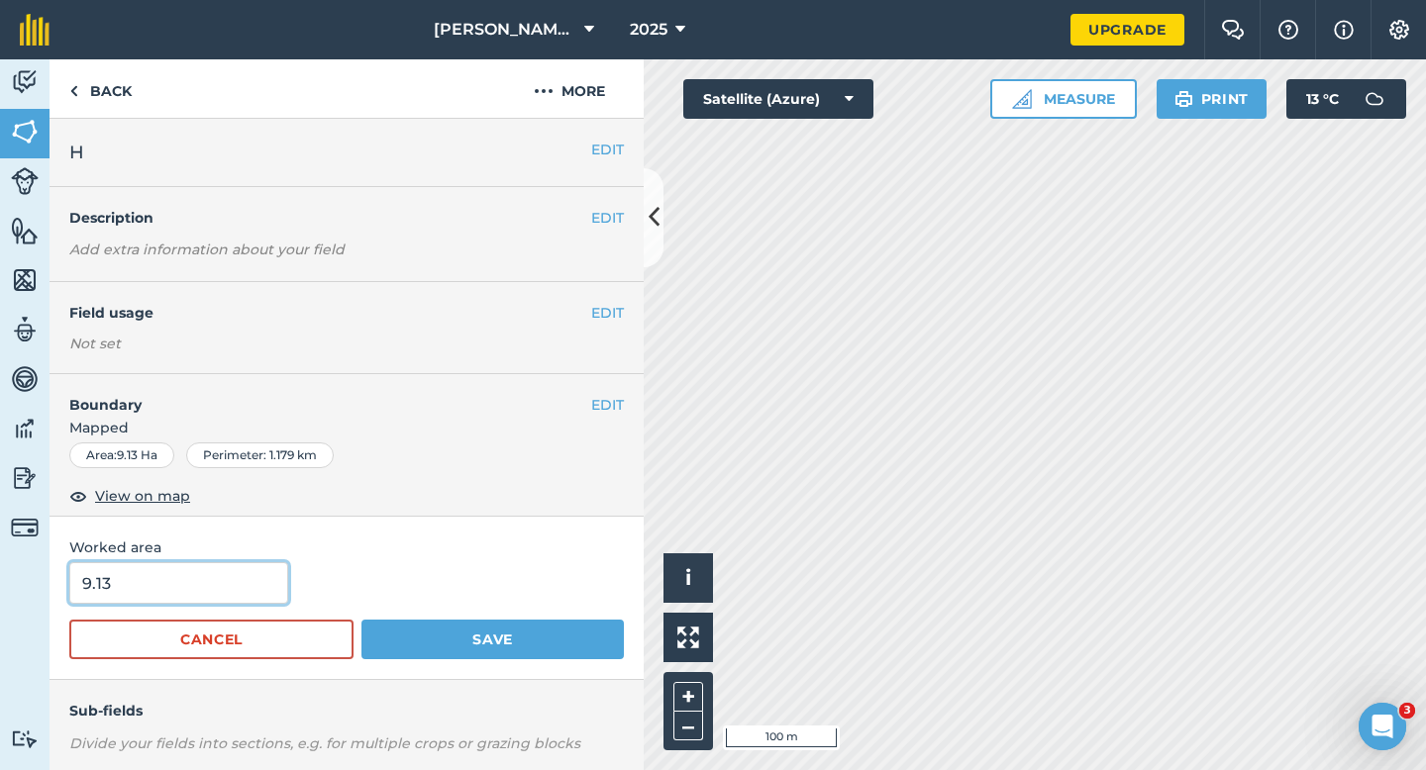
click at [239, 571] on input "9.13" at bounding box center [178, 583] width 219 height 42
click at [239, 585] on input "9.13" at bounding box center [178, 583] width 219 height 42
type input "9.5"
click at [361, 620] on button "Save" at bounding box center [492, 640] width 262 height 40
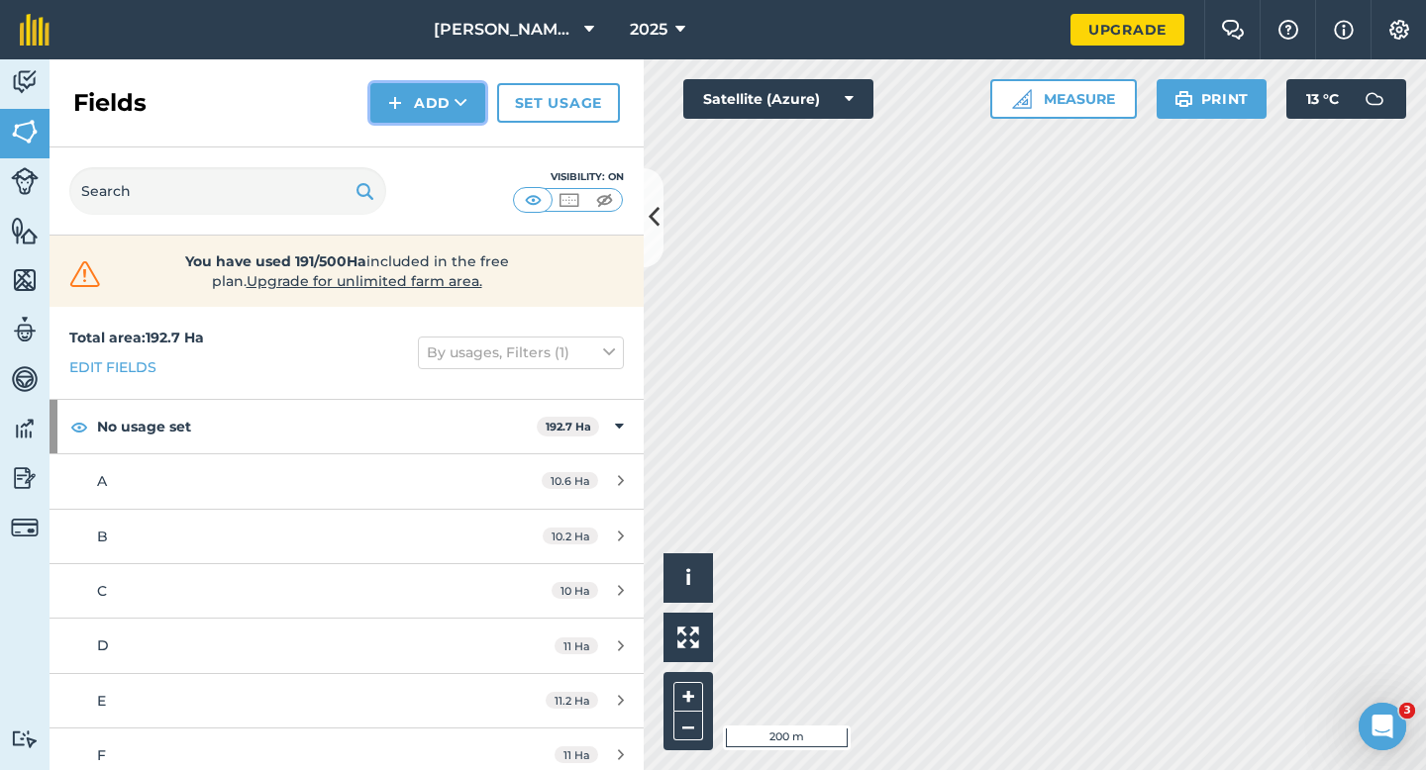
click at [460, 90] on button "Add" at bounding box center [427, 103] width 115 height 40
click at [460, 138] on link "Draw" at bounding box center [427, 148] width 109 height 44
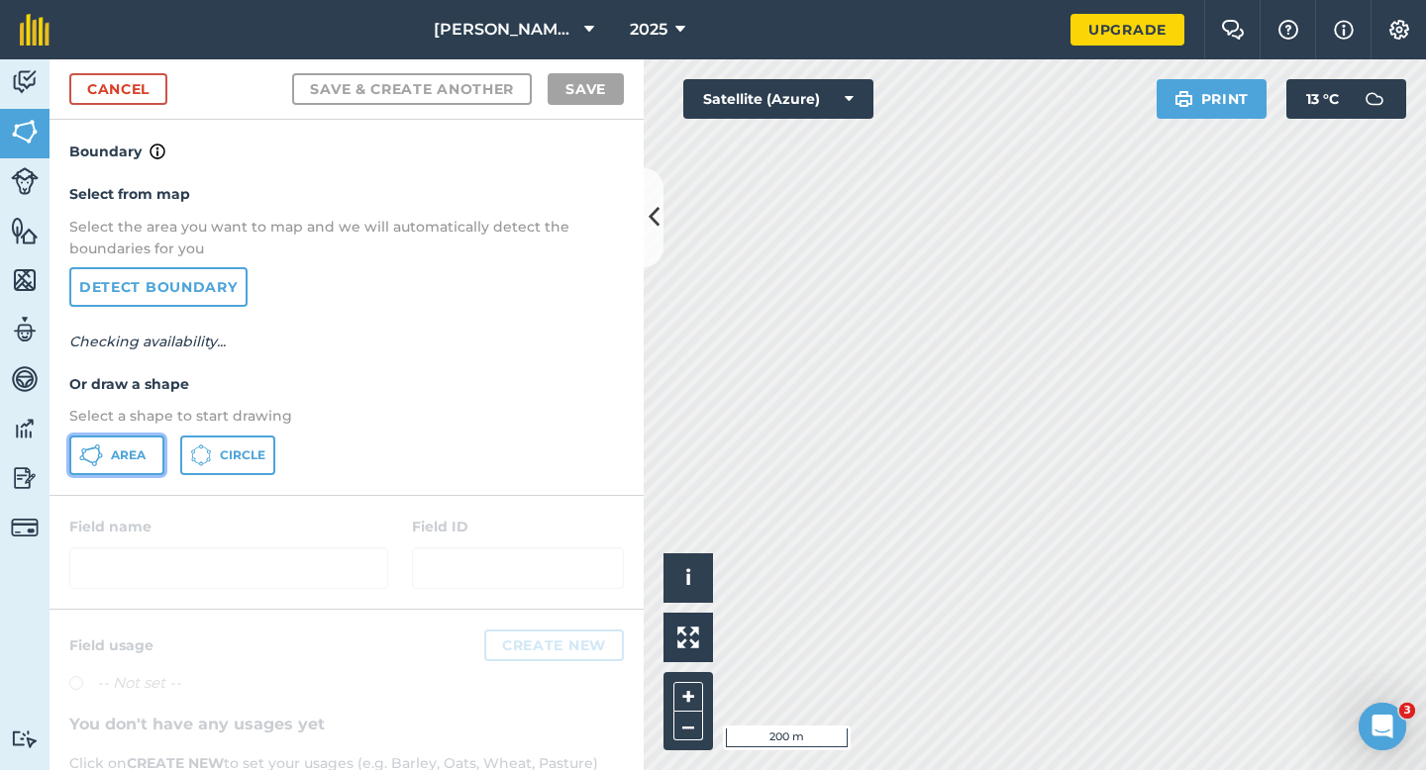
click at [90, 451] on icon at bounding box center [91, 456] width 24 height 24
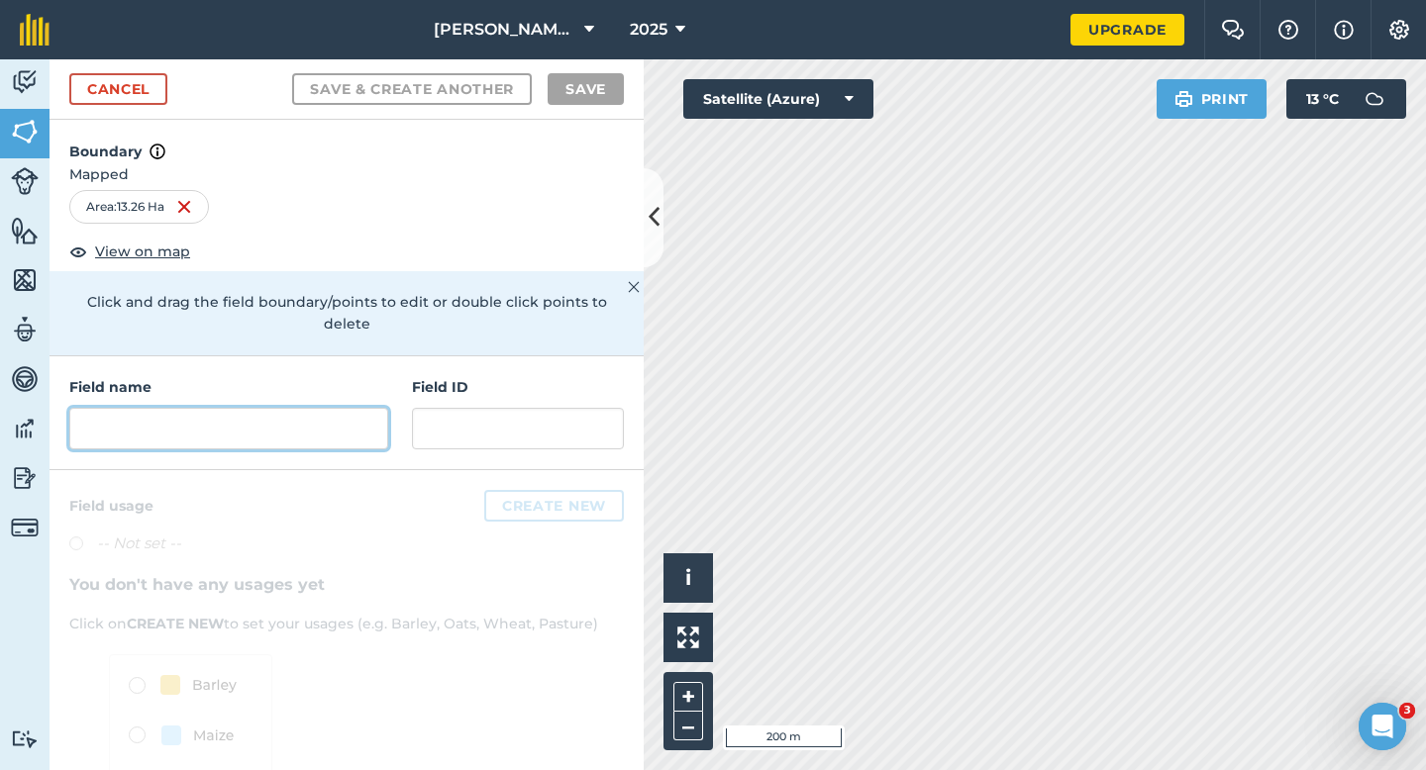
click at [256, 419] on input "text" at bounding box center [228, 429] width 319 height 42
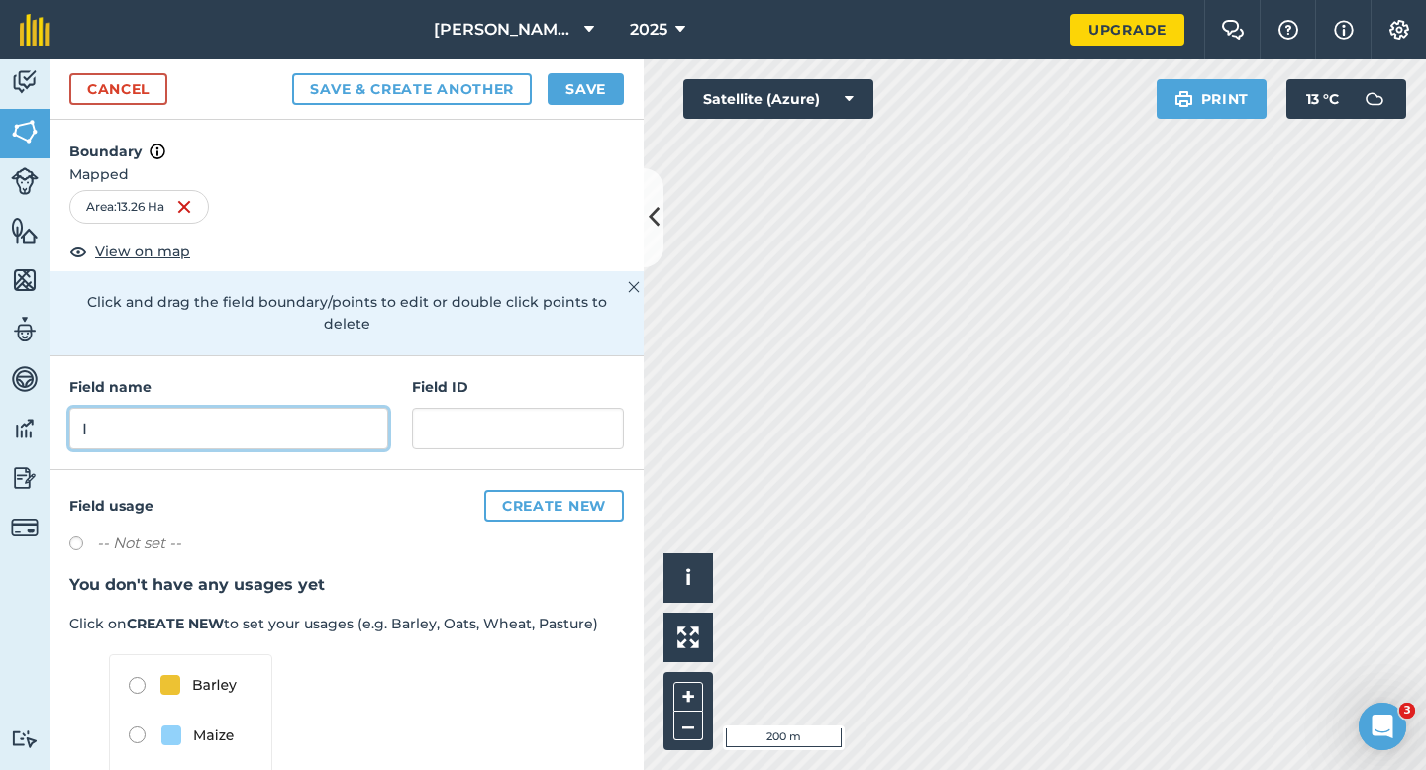
type input "I"
click at [562, 73] on button "Save" at bounding box center [585, 89] width 76 height 32
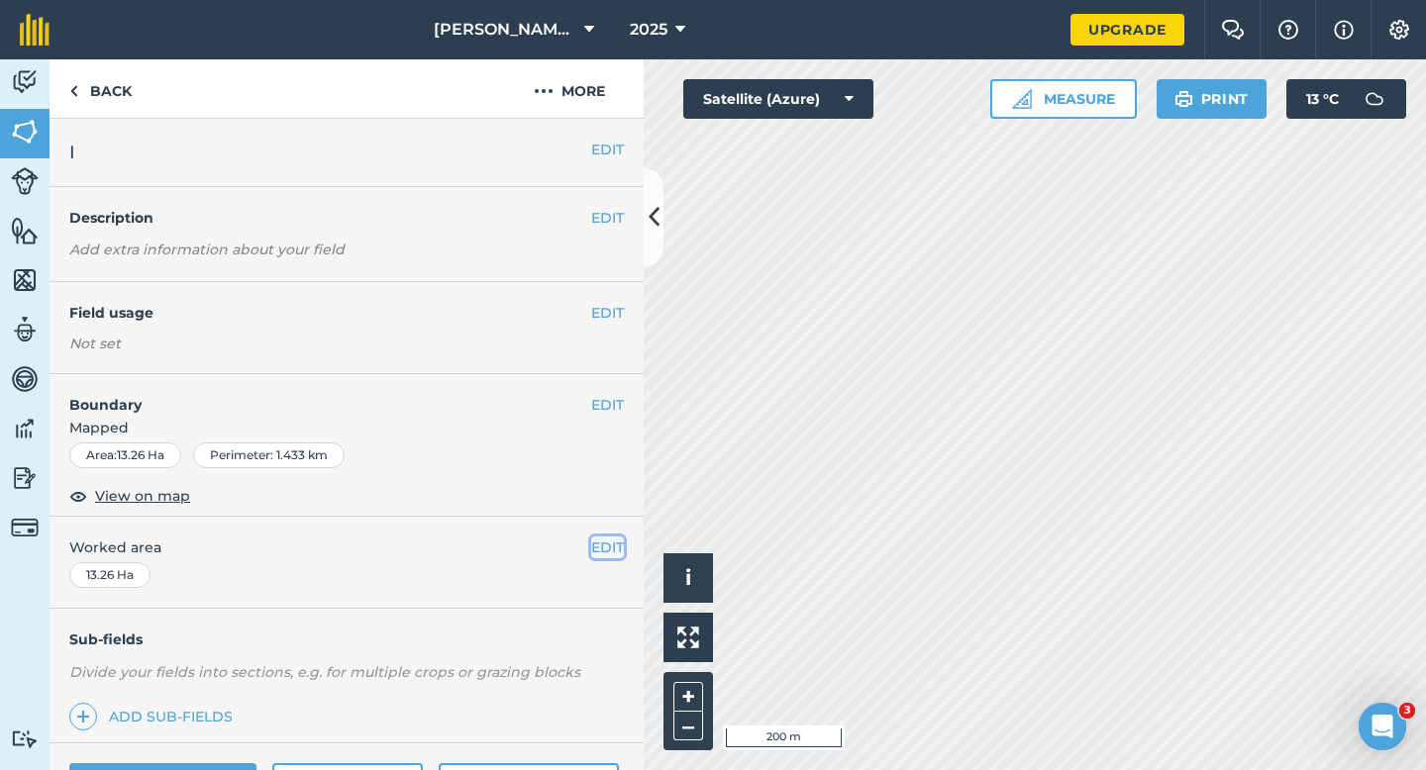
click at [599, 551] on button "EDIT" at bounding box center [607, 548] width 33 height 22
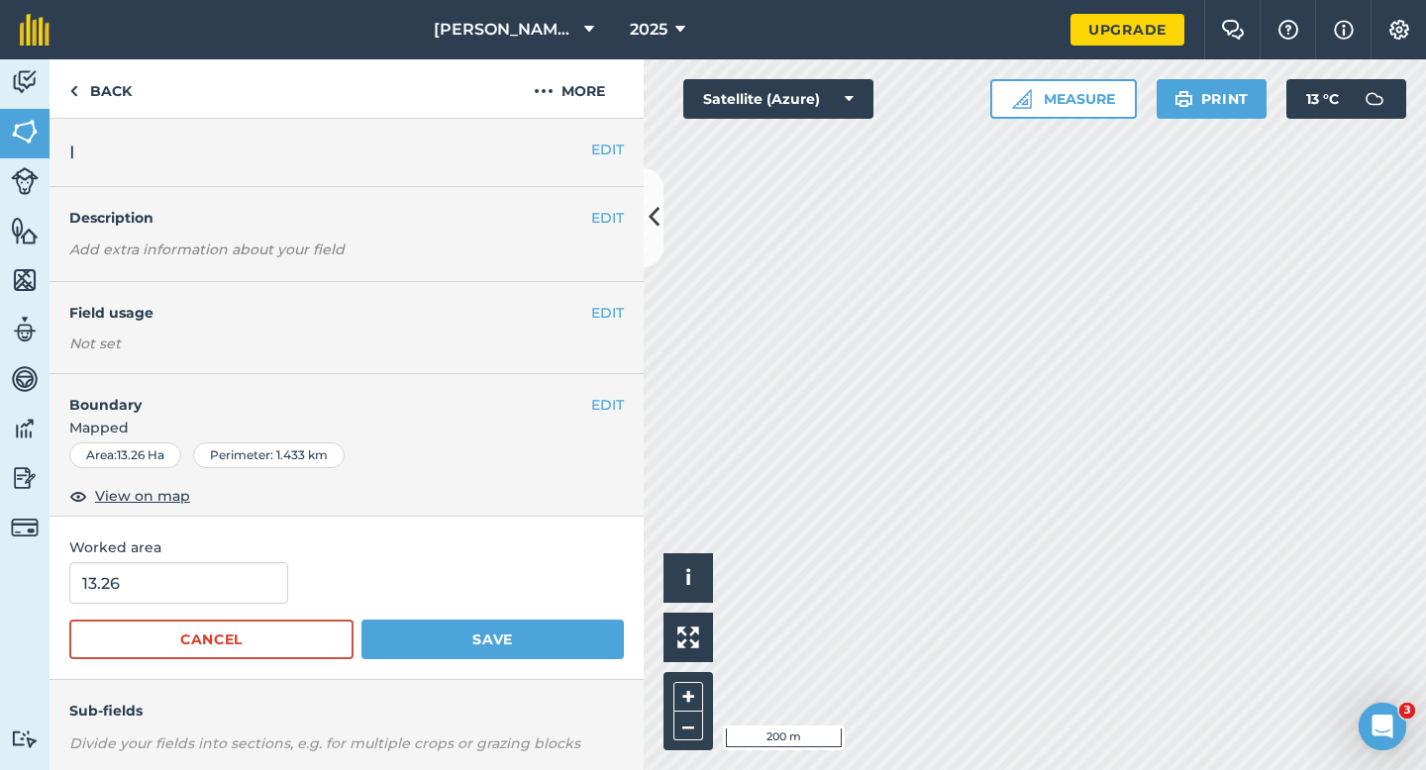
click at [282, 586] on div "13.26" at bounding box center [346, 583] width 554 height 42
click at [249, 587] on input "13.26" at bounding box center [178, 583] width 219 height 42
type input "13.5"
click at [361, 620] on button "Save" at bounding box center [492, 640] width 262 height 40
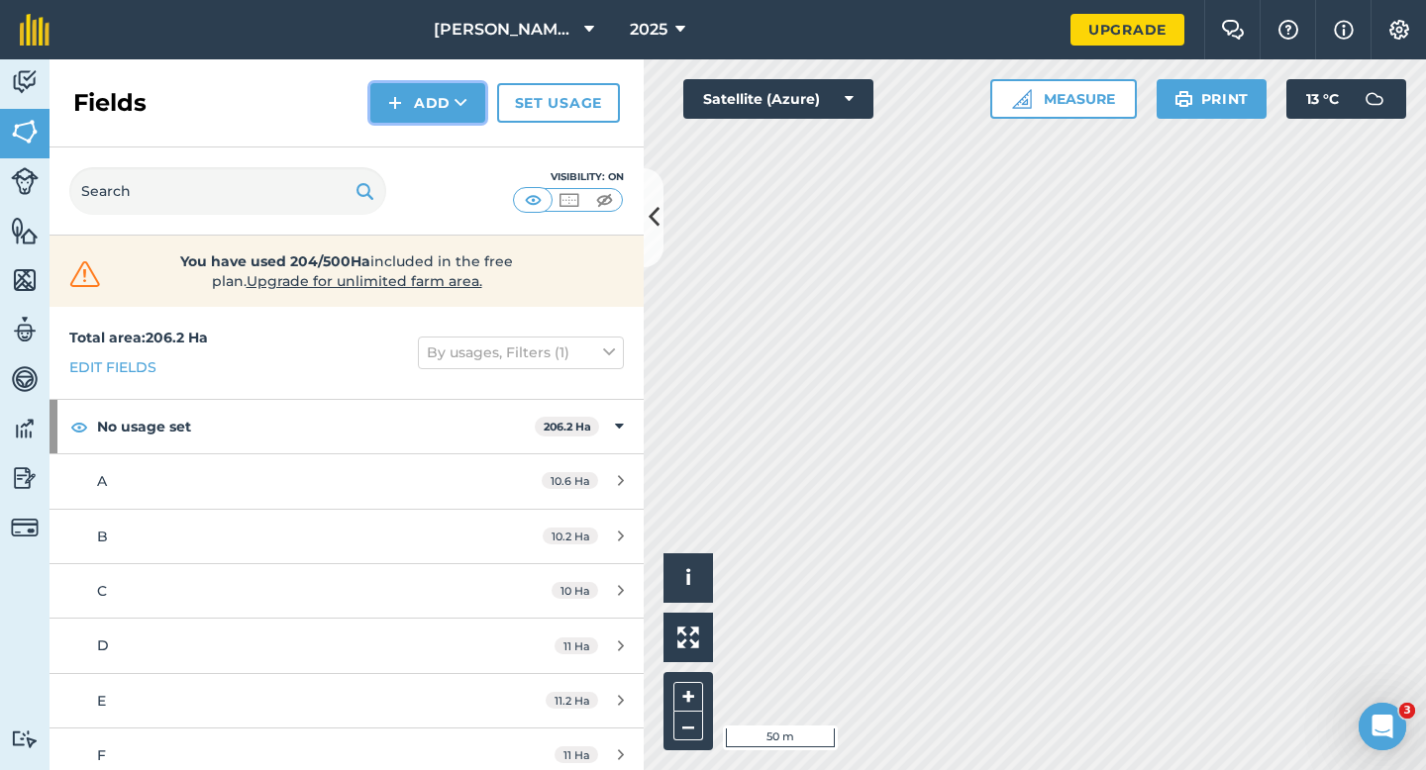
click at [394, 106] on img at bounding box center [395, 103] width 14 height 24
click at [404, 133] on link "Draw" at bounding box center [427, 148] width 109 height 44
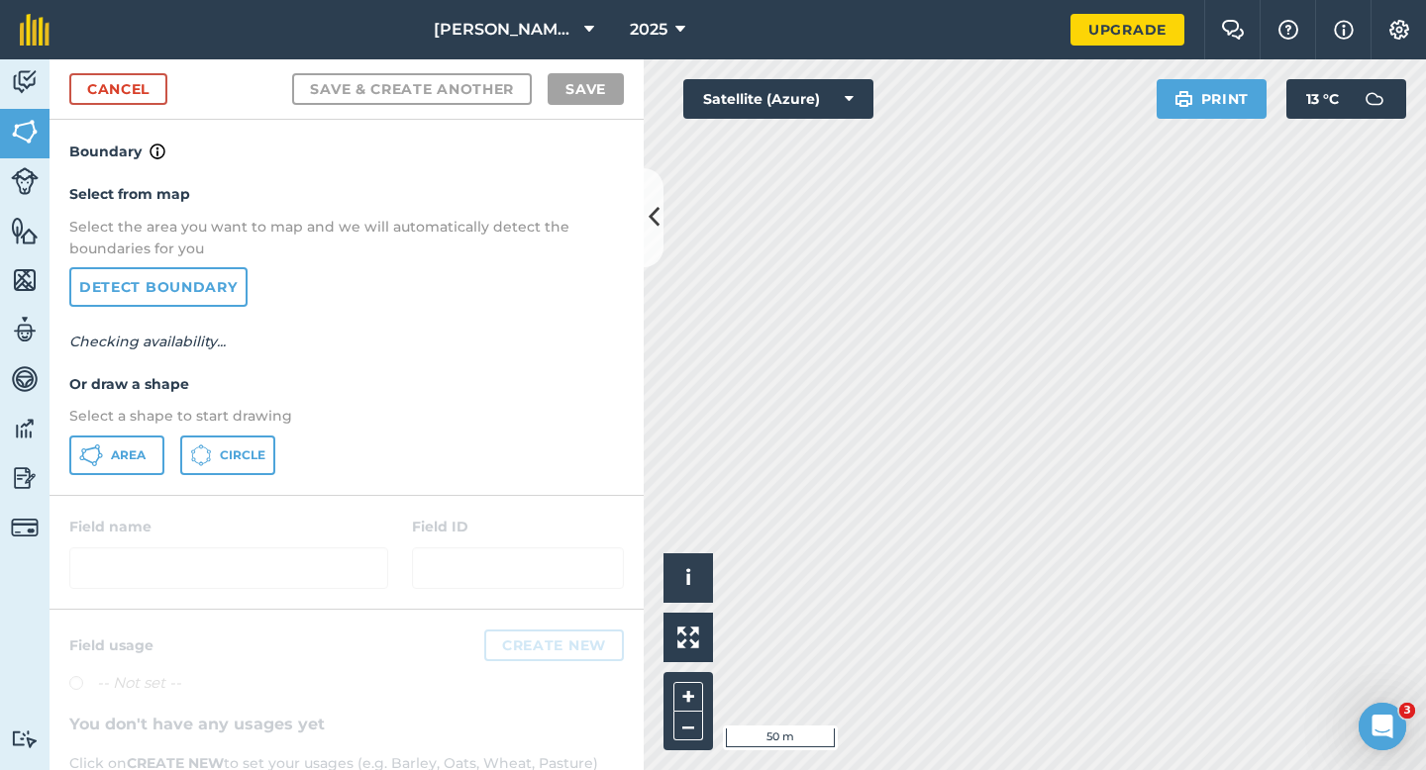
click at [88, 482] on div "Select from map Select the area you want to map and we will automatically detec…" at bounding box center [347, 328] width 594 height 331
click at [111, 451] on span "Area" at bounding box center [128, 456] width 35 height 16
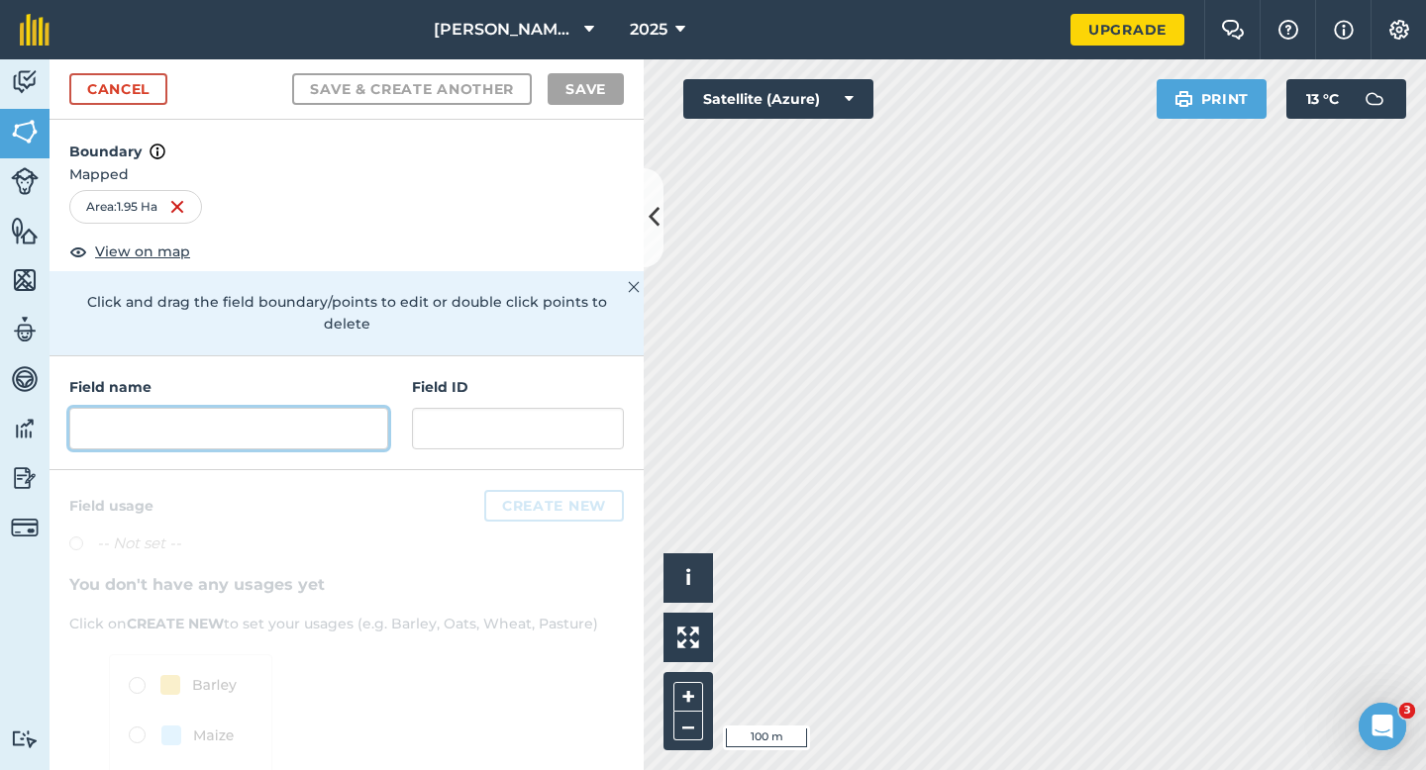
click at [217, 410] on input "text" at bounding box center [228, 429] width 319 height 42
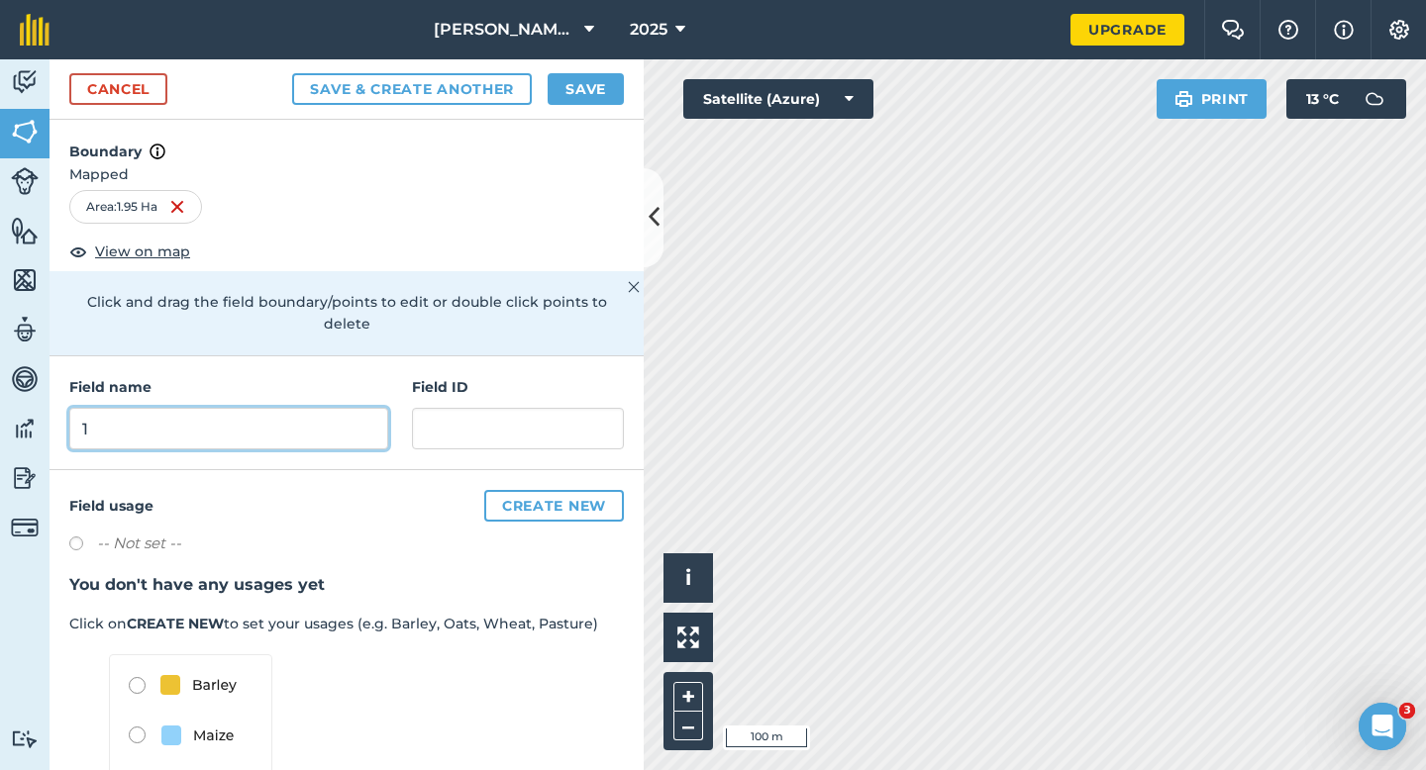
type input "1"
click at [602, 89] on button "Save" at bounding box center [585, 89] width 76 height 32
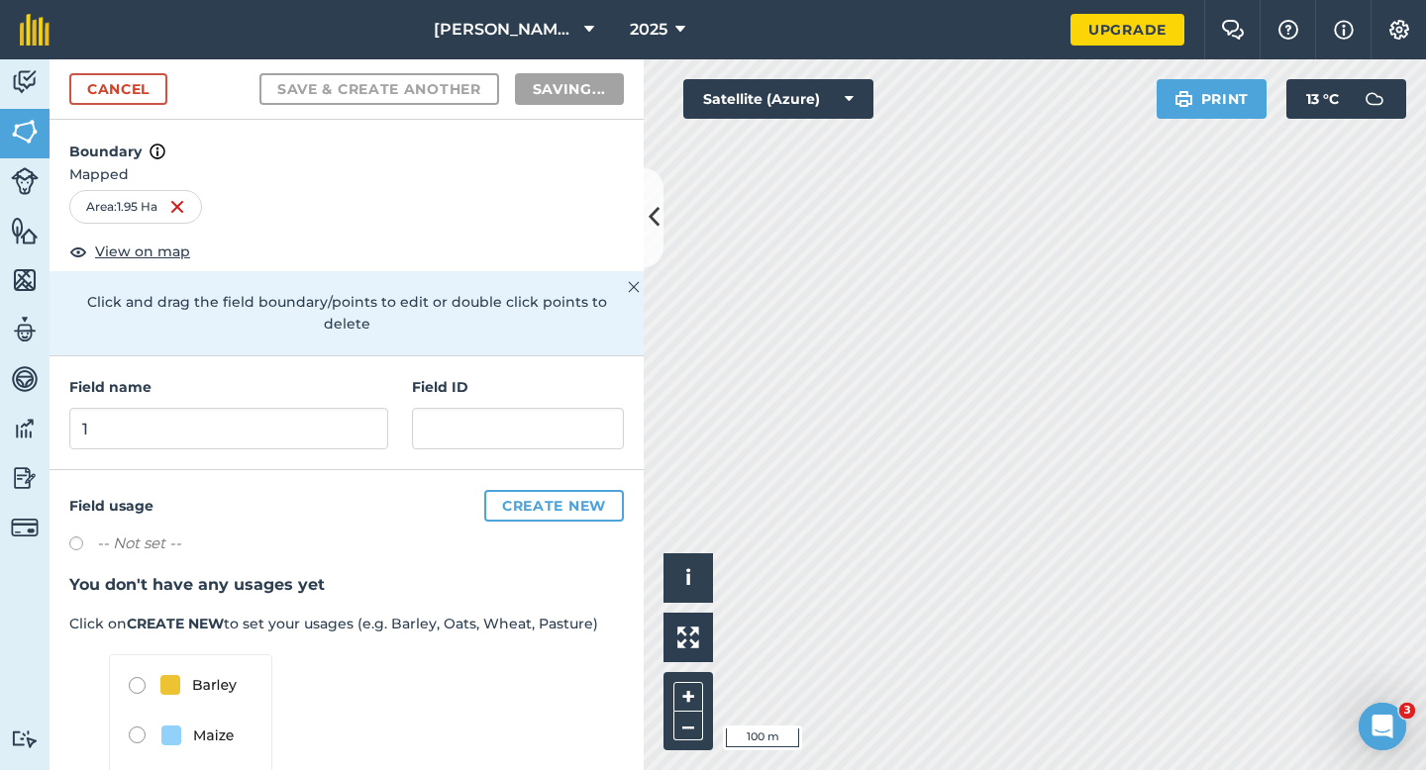
click at [610, 548] on div "Field usage Create new -- Not set -- You don't have any usages yet Click on CRE…" at bounding box center [347, 684] width 594 height 429
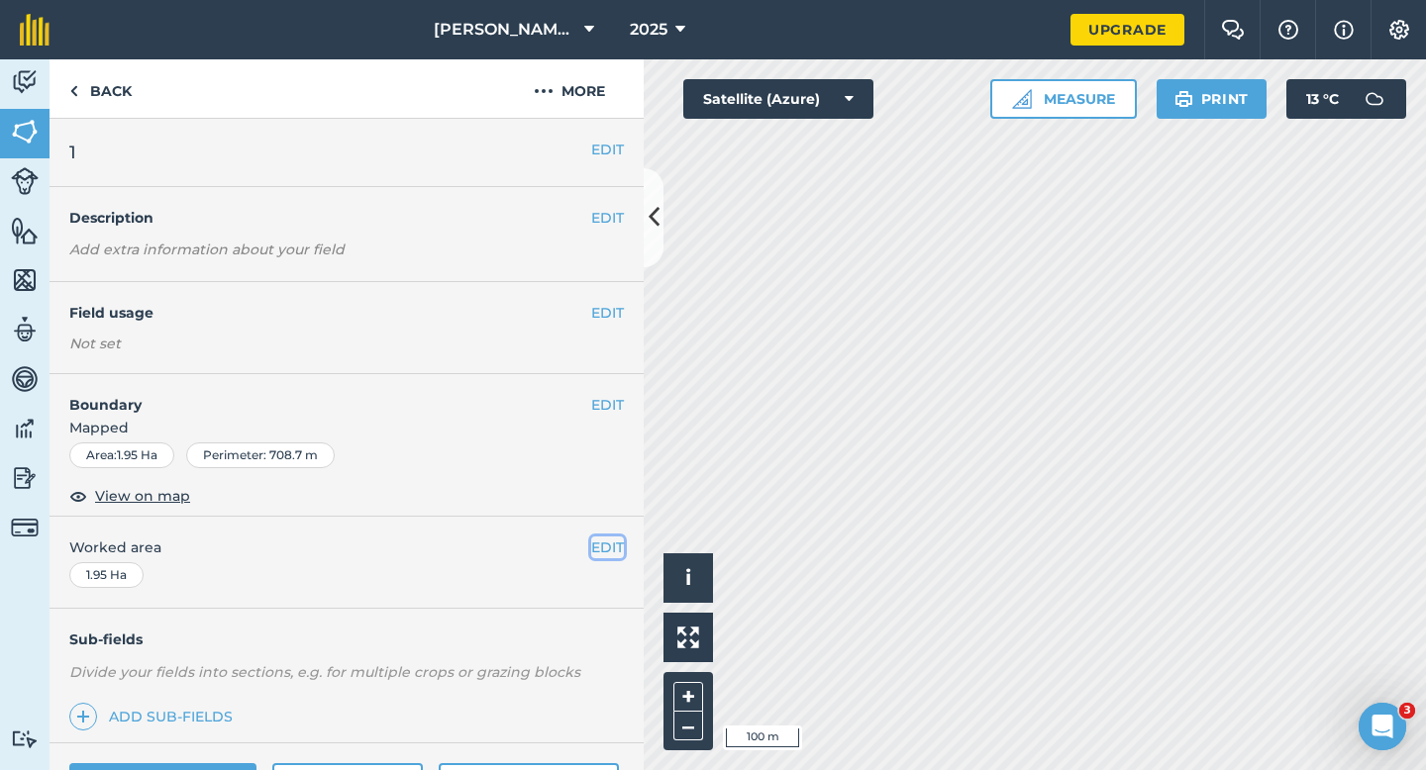
click at [608, 537] on button "EDIT" at bounding box center [607, 548] width 33 height 22
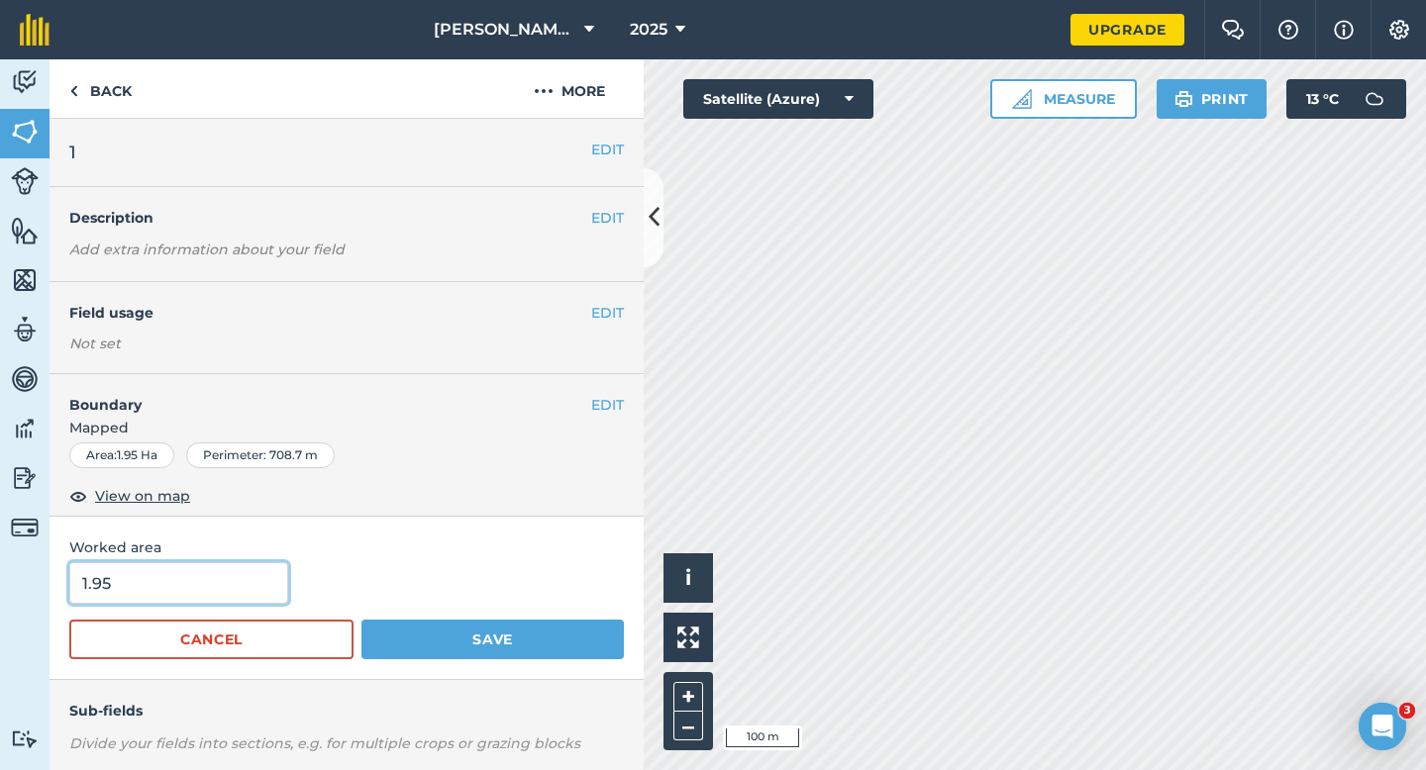
click at [173, 588] on input "1.95" at bounding box center [178, 583] width 219 height 42
type input "2"
click at [361, 620] on button "Save" at bounding box center [492, 640] width 262 height 40
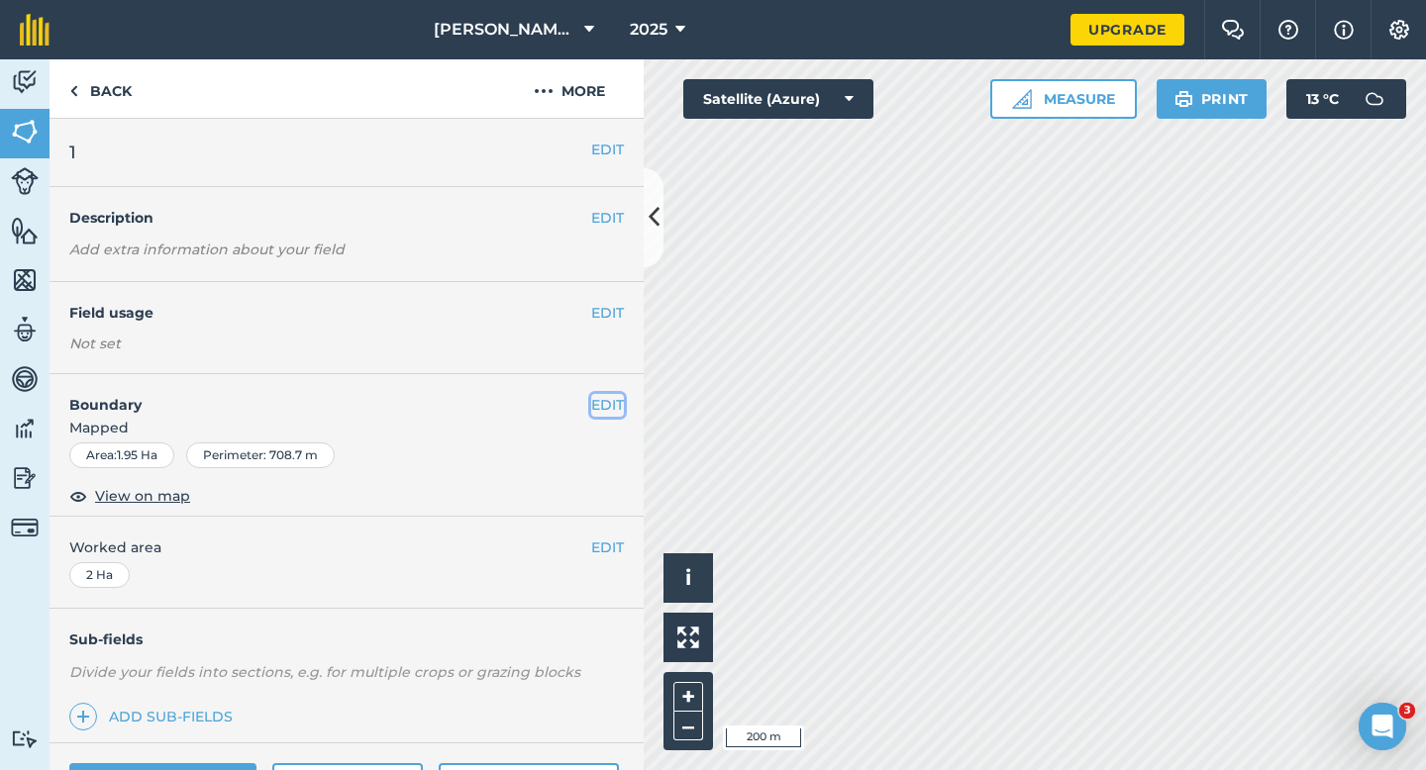
click at [601, 401] on button "EDIT" at bounding box center [607, 405] width 33 height 22
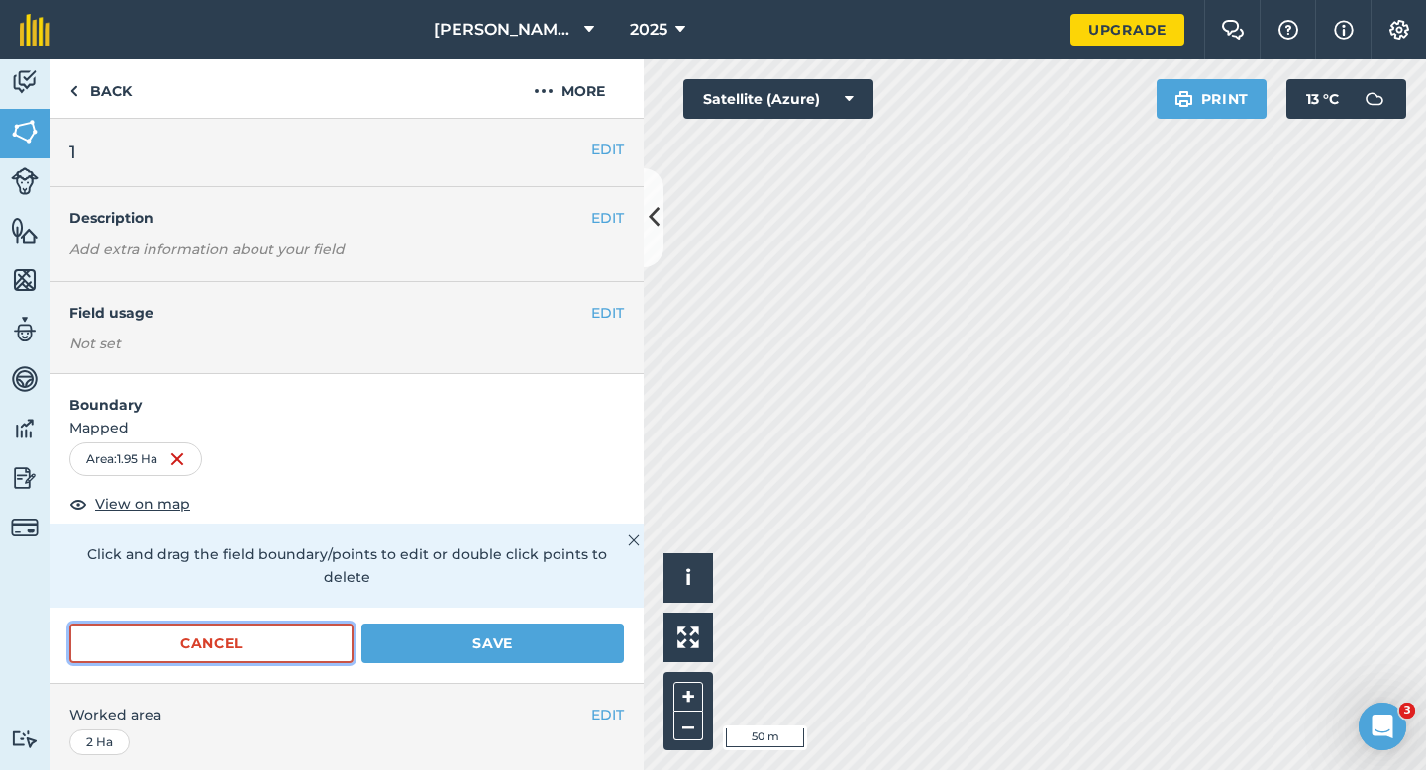
click at [271, 628] on button "Cancel" at bounding box center [211, 644] width 284 height 40
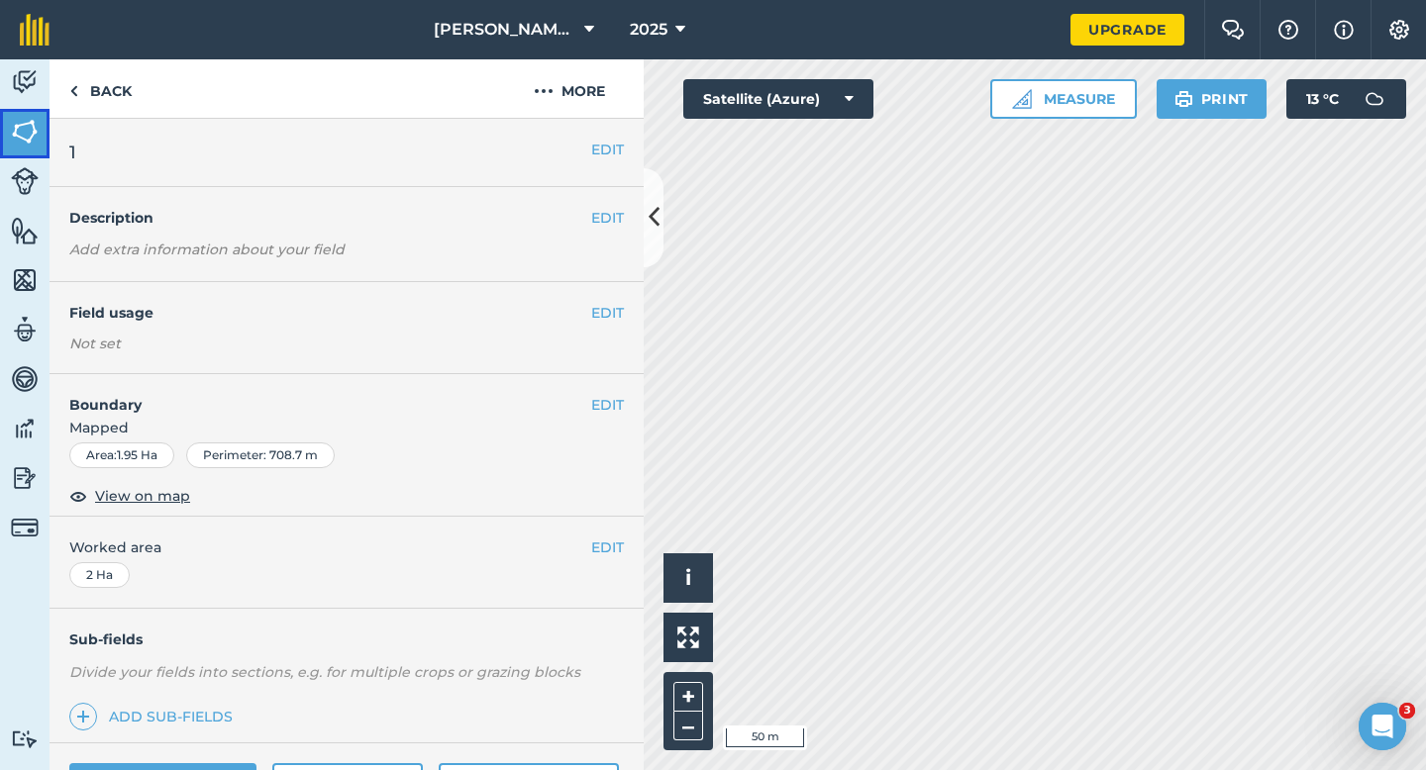
click at [30, 117] on img at bounding box center [25, 132] width 28 height 30
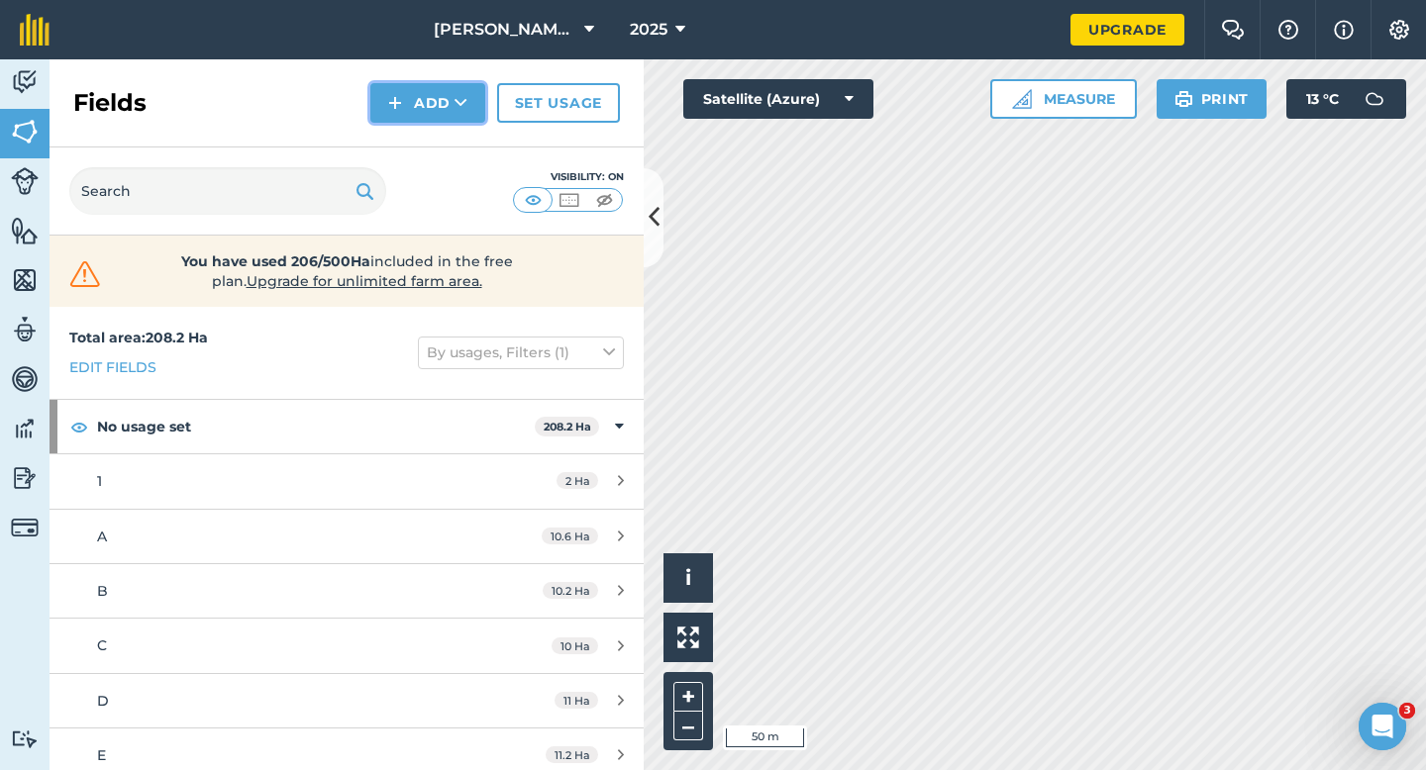
click at [397, 102] on img at bounding box center [395, 103] width 14 height 24
click at [398, 127] on link "Draw" at bounding box center [427, 148] width 109 height 44
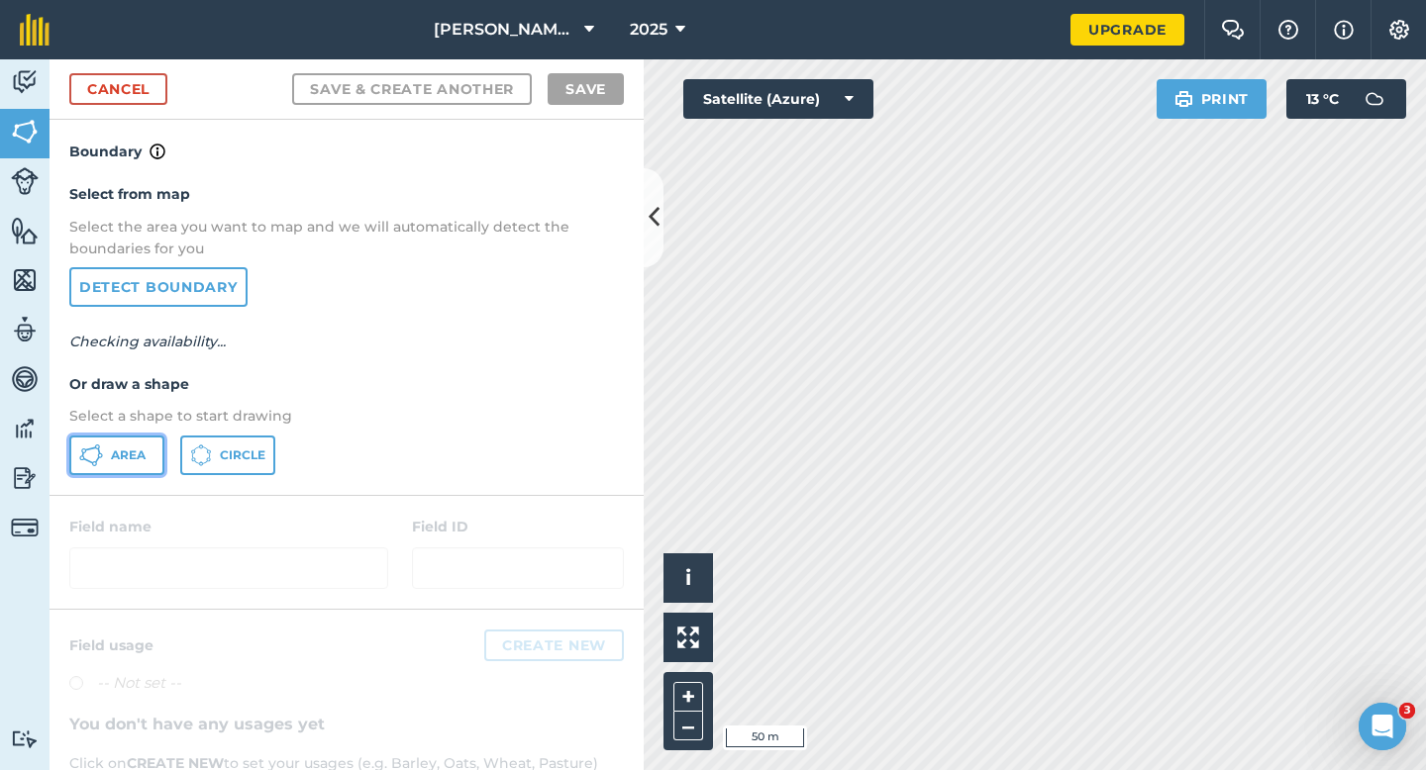
click at [137, 455] on span "Area" at bounding box center [128, 456] width 35 height 16
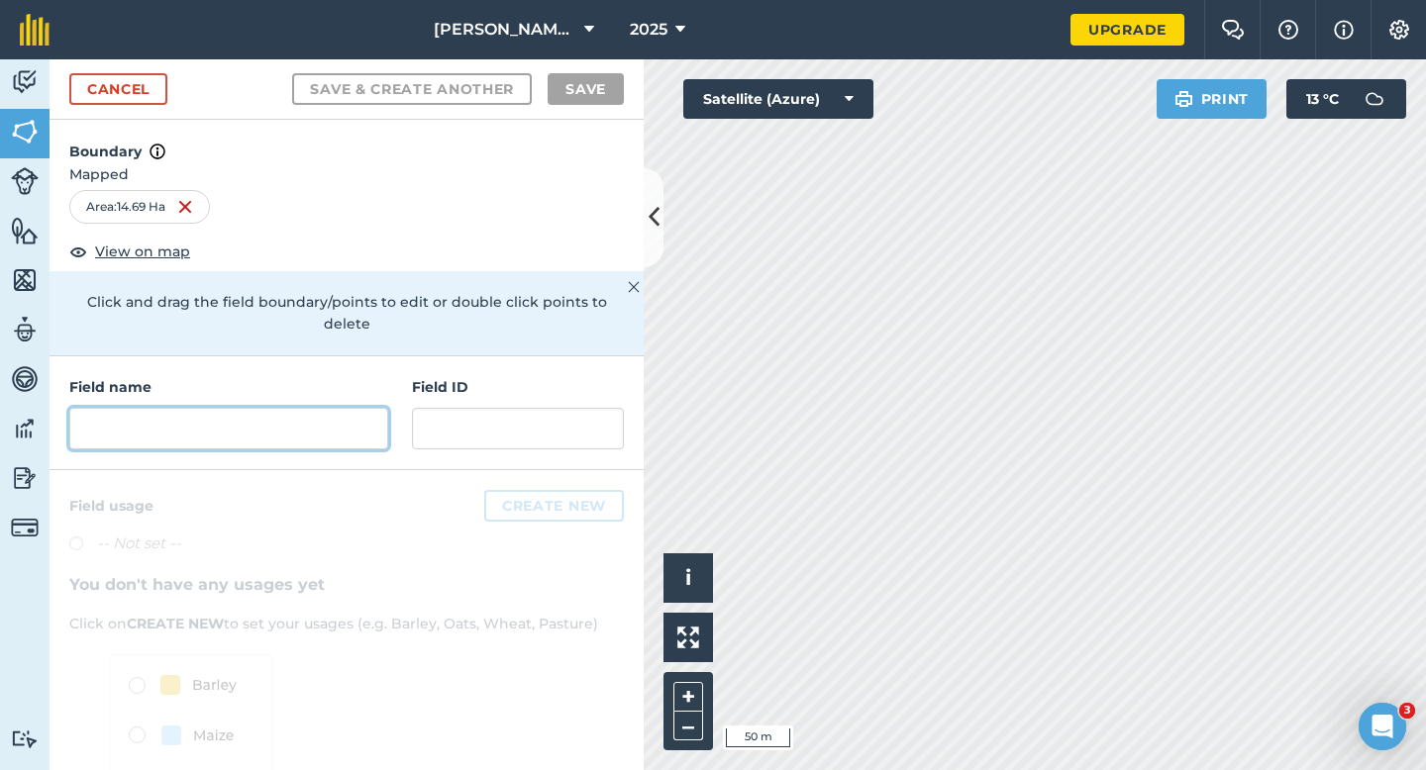
click at [278, 408] on input "text" at bounding box center [228, 429] width 319 height 42
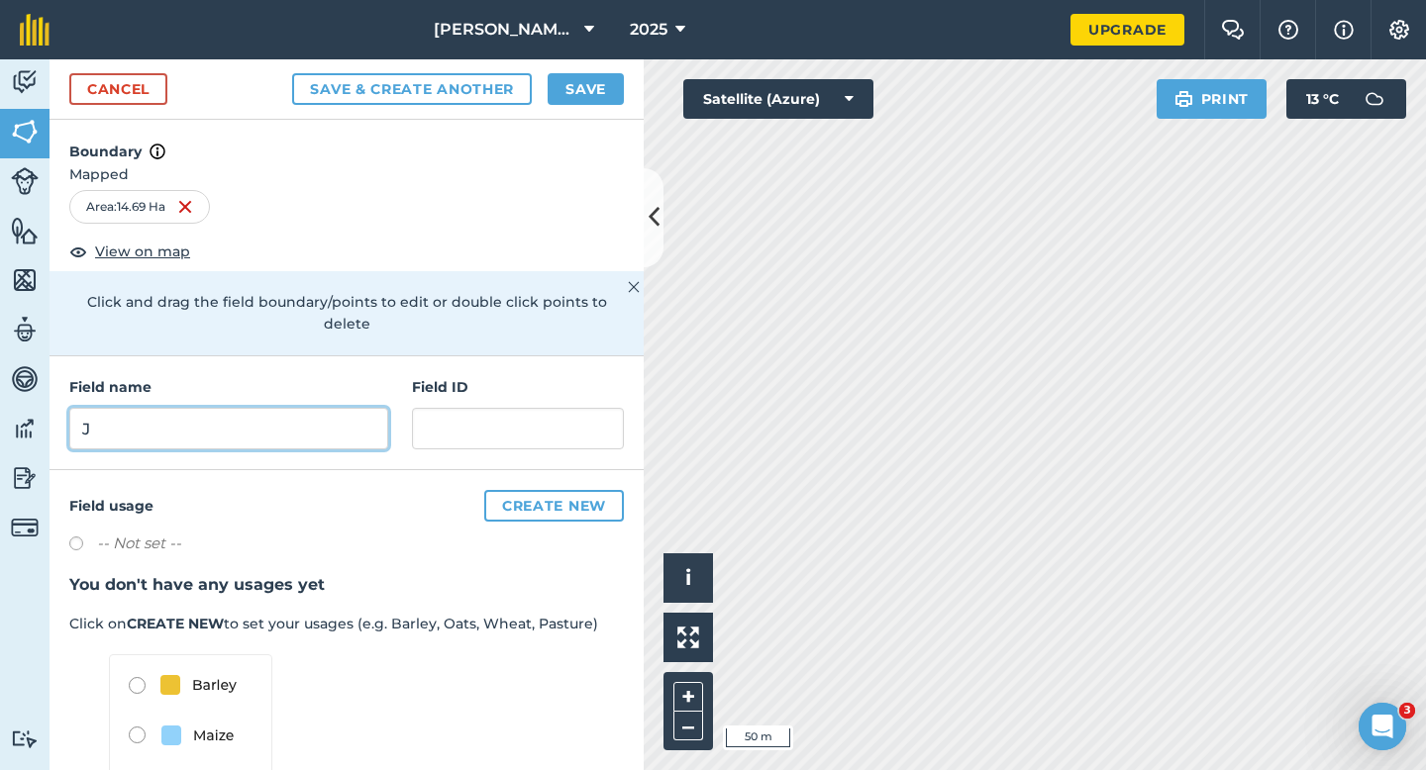
type input "J"
click at [578, 82] on button "Save" at bounding box center [585, 89] width 76 height 32
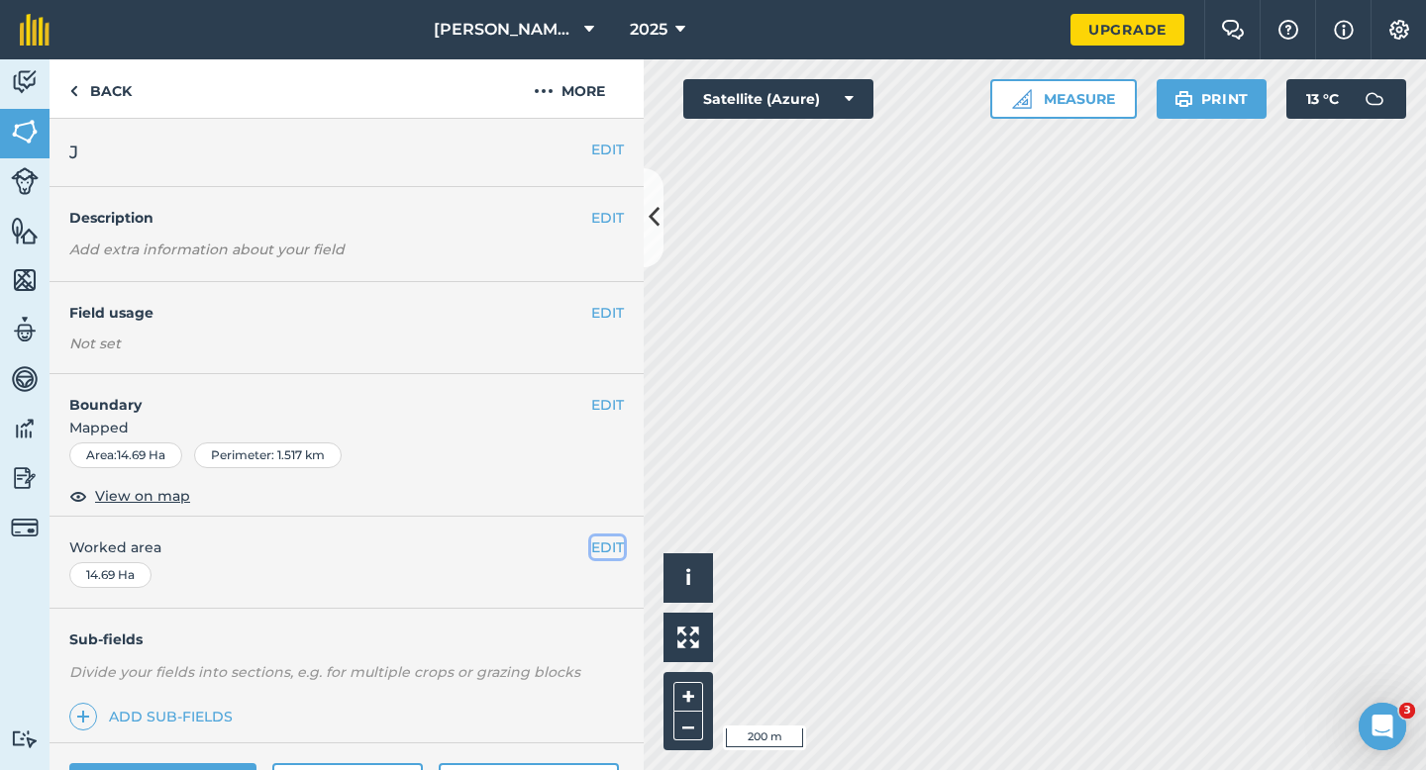
click at [602, 551] on button "EDIT" at bounding box center [607, 548] width 33 height 22
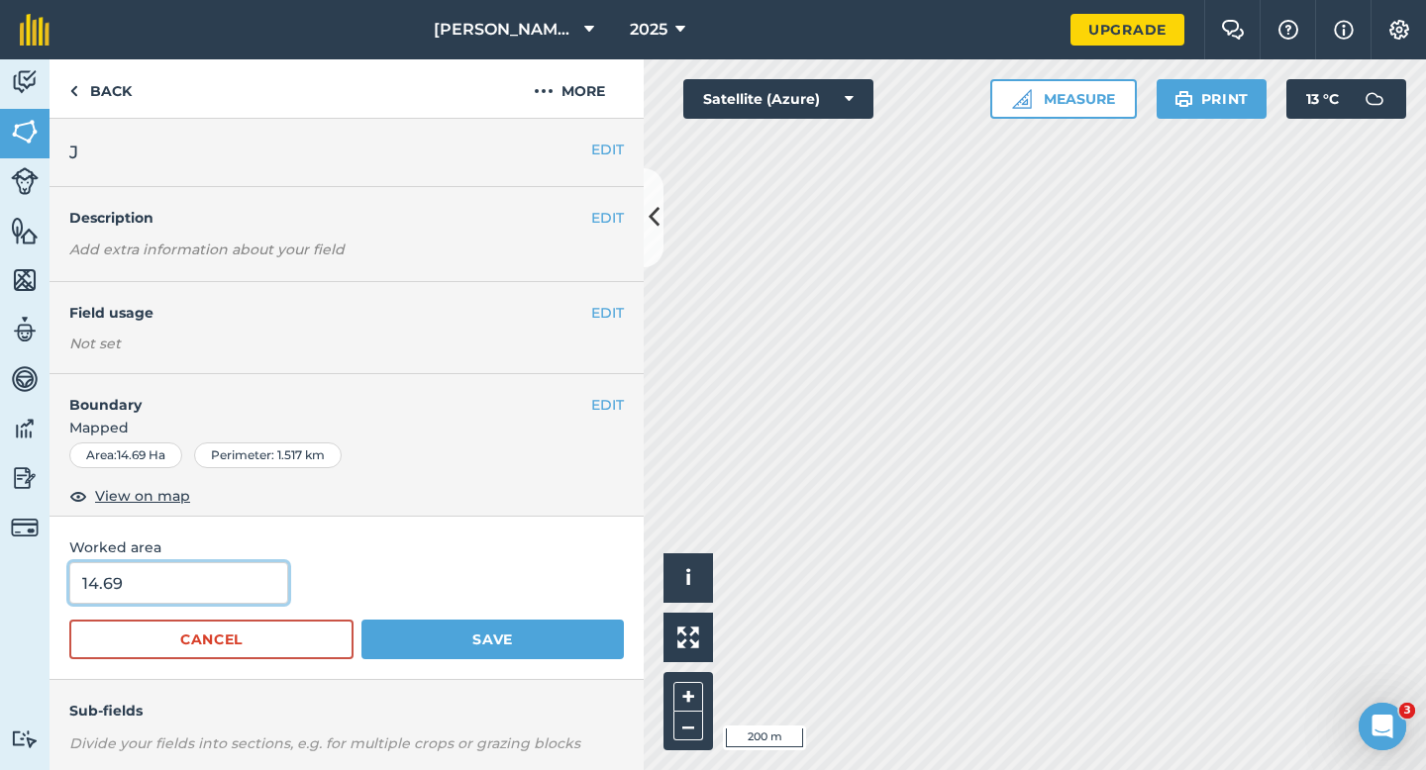
click at [237, 567] on input "14.69" at bounding box center [178, 583] width 219 height 42
click at [237, 575] on input "14.69" at bounding box center [178, 583] width 219 height 42
type input "14.7"
click at [361, 620] on button "Save" at bounding box center [492, 640] width 262 height 40
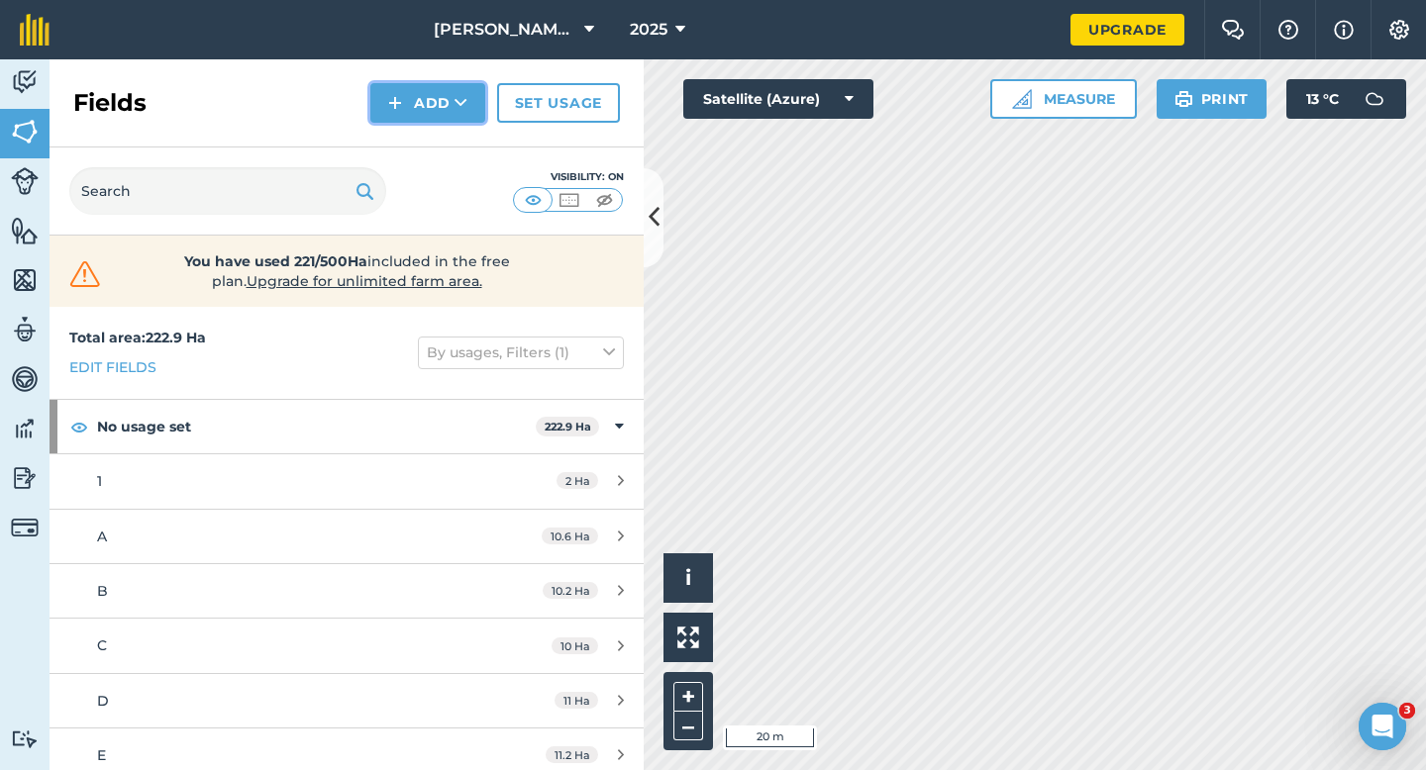
click at [400, 113] on img at bounding box center [395, 103] width 14 height 24
click at [408, 150] on link "Draw" at bounding box center [427, 148] width 109 height 44
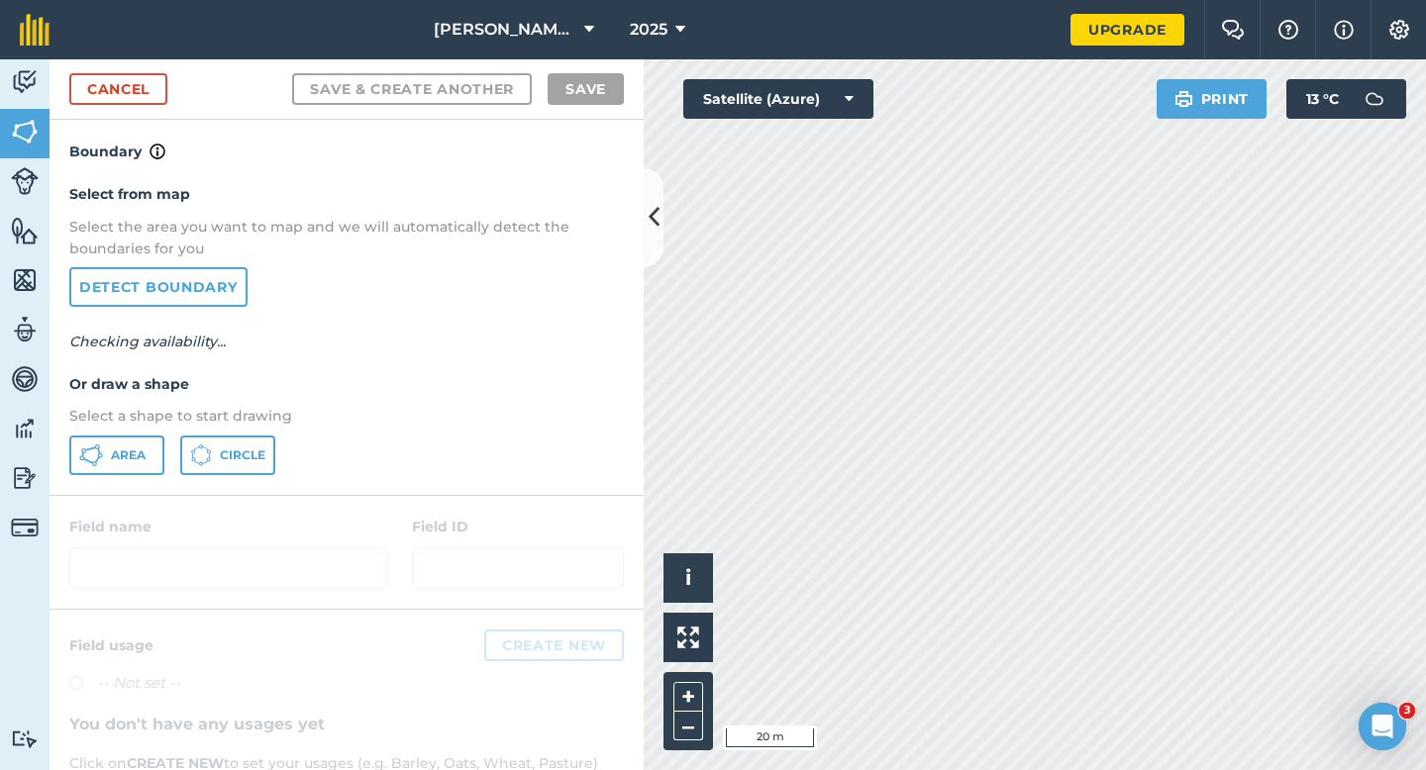
click at [153, 421] on p "Select a shape to start drawing" at bounding box center [346, 416] width 554 height 22
click at [153, 432] on div "Select from map Select the area you want to map and we will automatically detec…" at bounding box center [347, 328] width 594 height 331
click at [139, 448] on span "Area" at bounding box center [128, 456] width 35 height 16
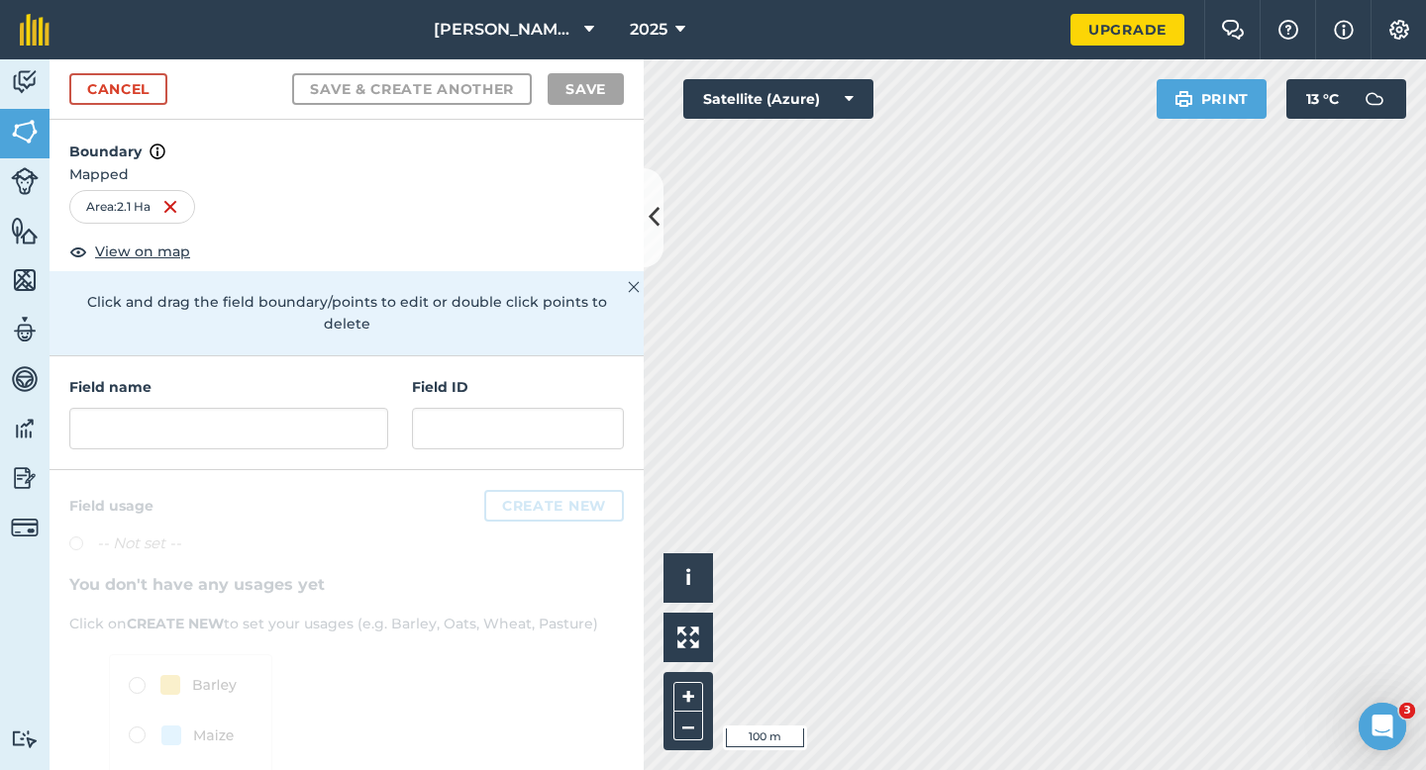
click at [312, 430] on div "Field name Field ID" at bounding box center [347, 413] width 594 height 114
click at [312, 408] on input "text" at bounding box center [228, 429] width 319 height 42
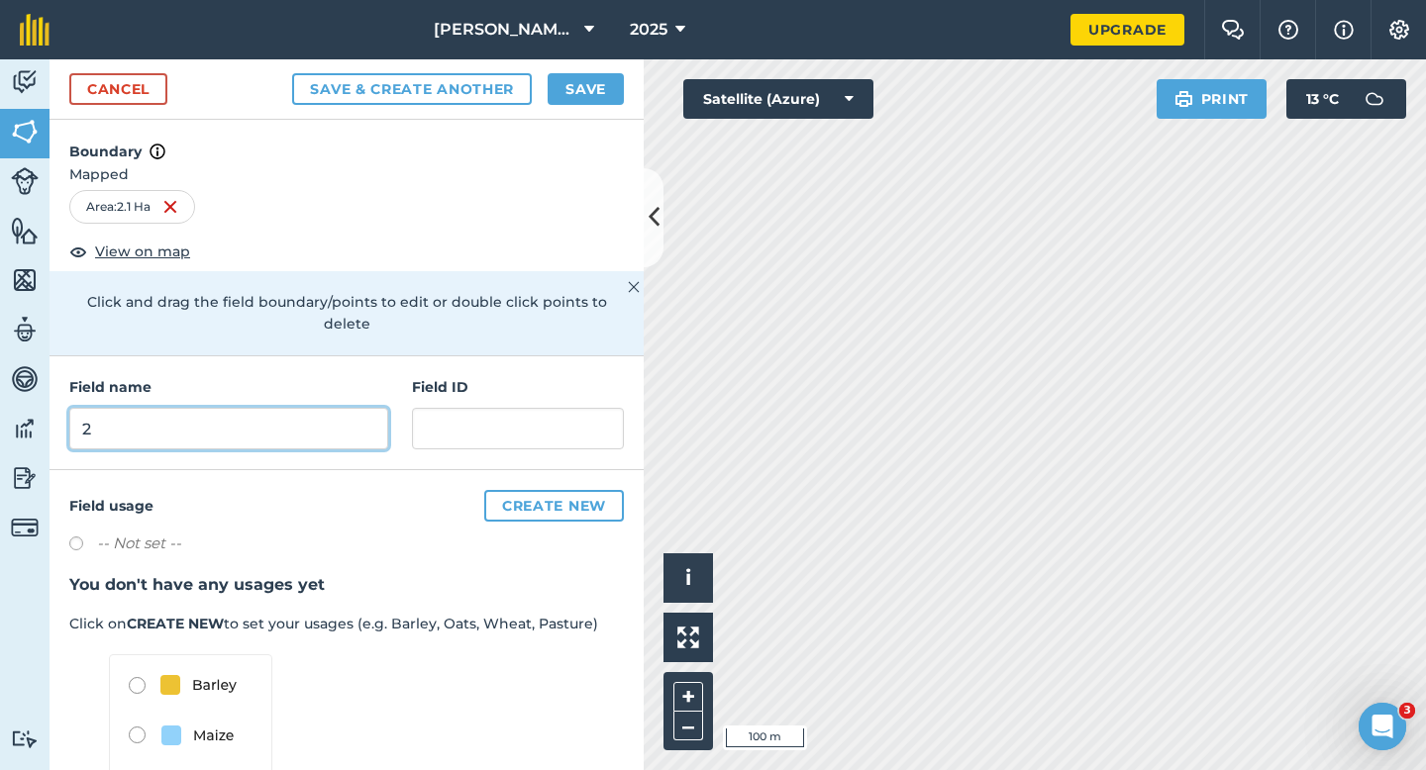
type input "2"
click at [617, 105] on div "Cancel Save & Create Another Save" at bounding box center [347, 89] width 594 height 60
click at [617, 103] on button "Save" at bounding box center [585, 89] width 76 height 32
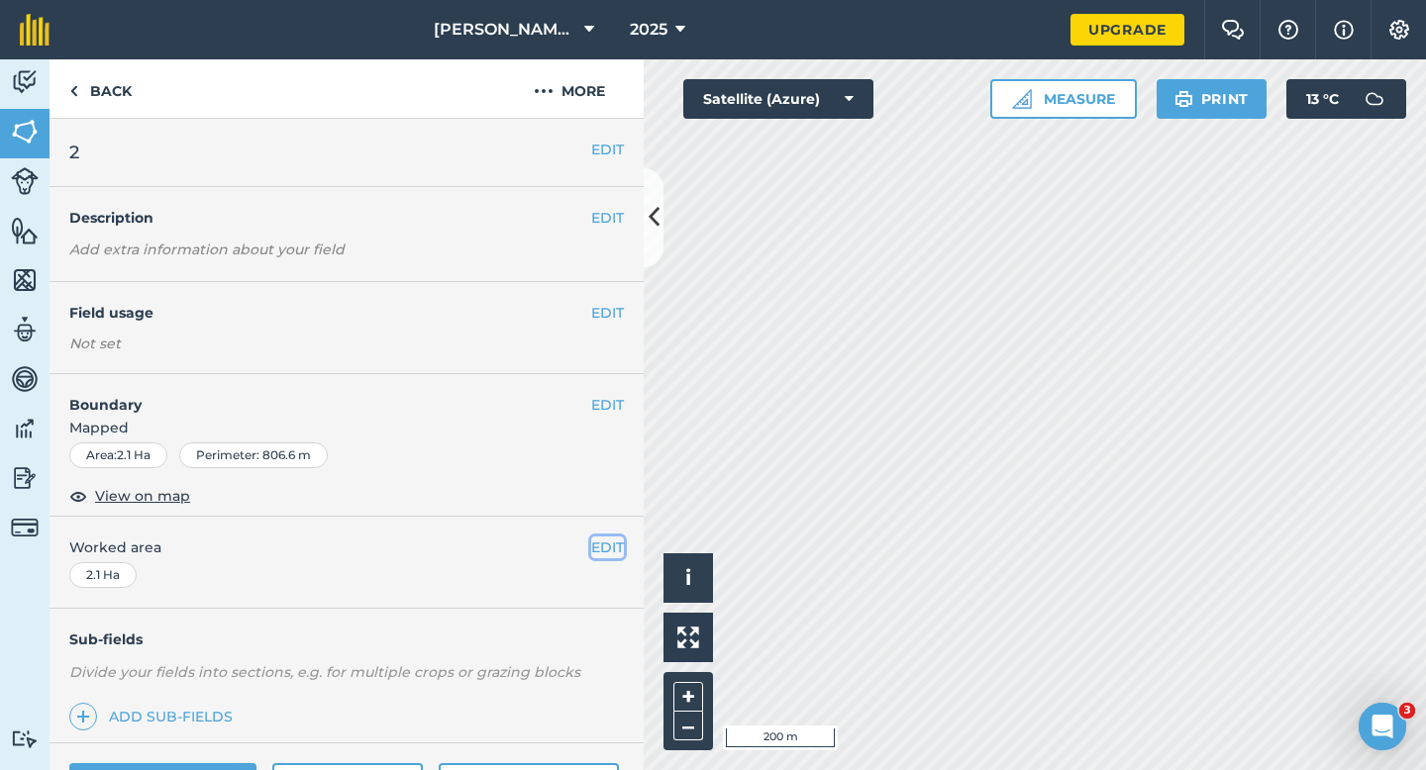
click at [594, 551] on button "EDIT" at bounding box center [607, 548] width 33 height 22
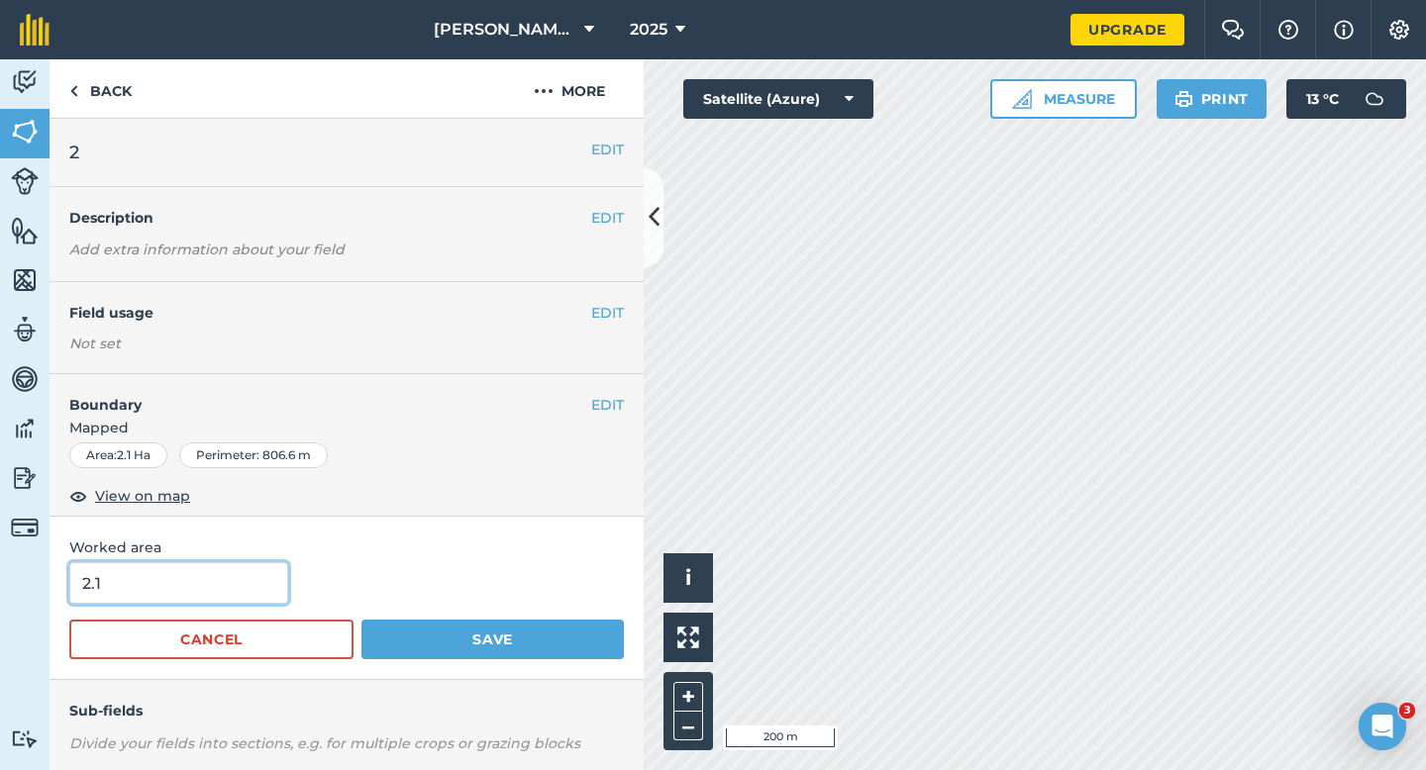
click at [171, 592] on input "2.1" at bounding box center [178, 583] width 219 height 42
type input "2"
click at [361, 620] on button "Save" at bounding box center [492, 640] width 262 height 40
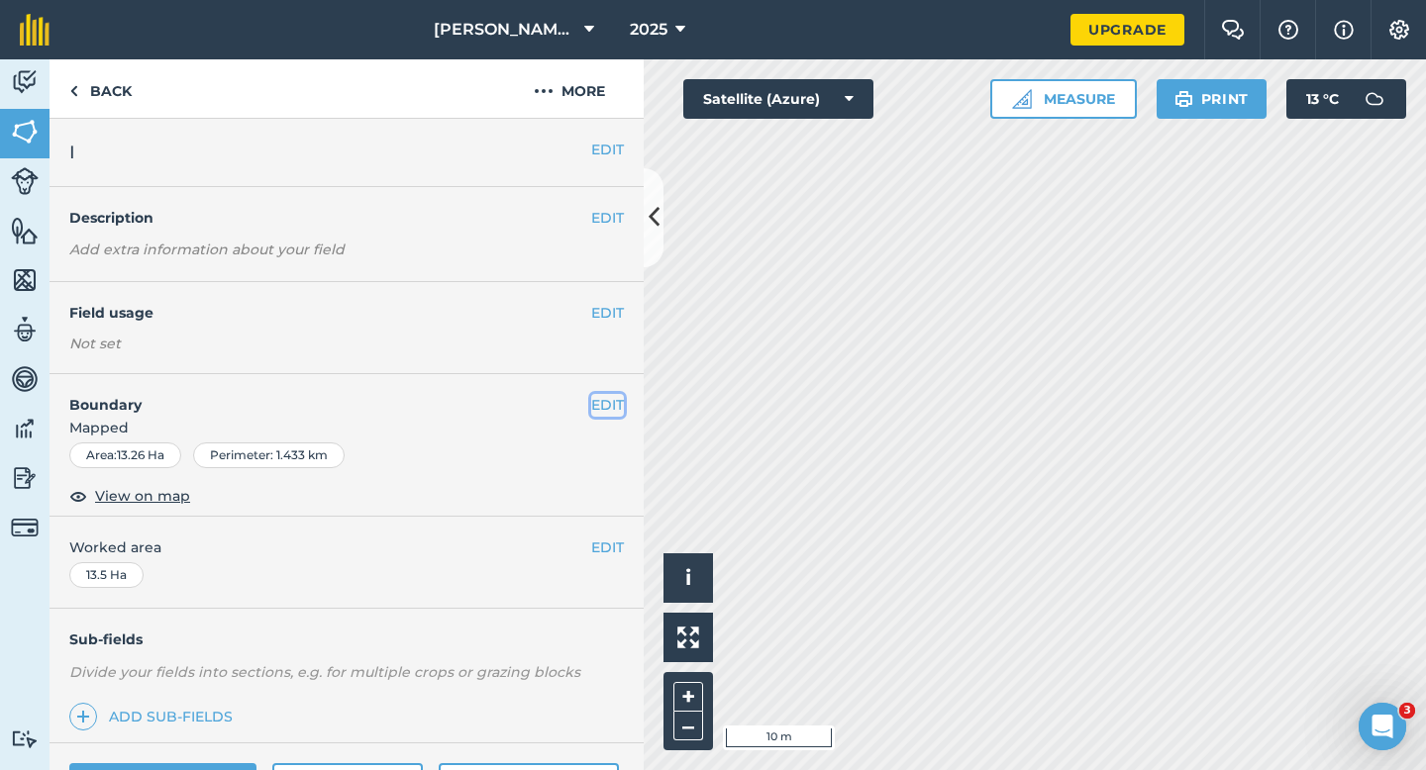
click at [609, 409] on button "EDIT" at bounding box center [607, 405] width 33 height 22
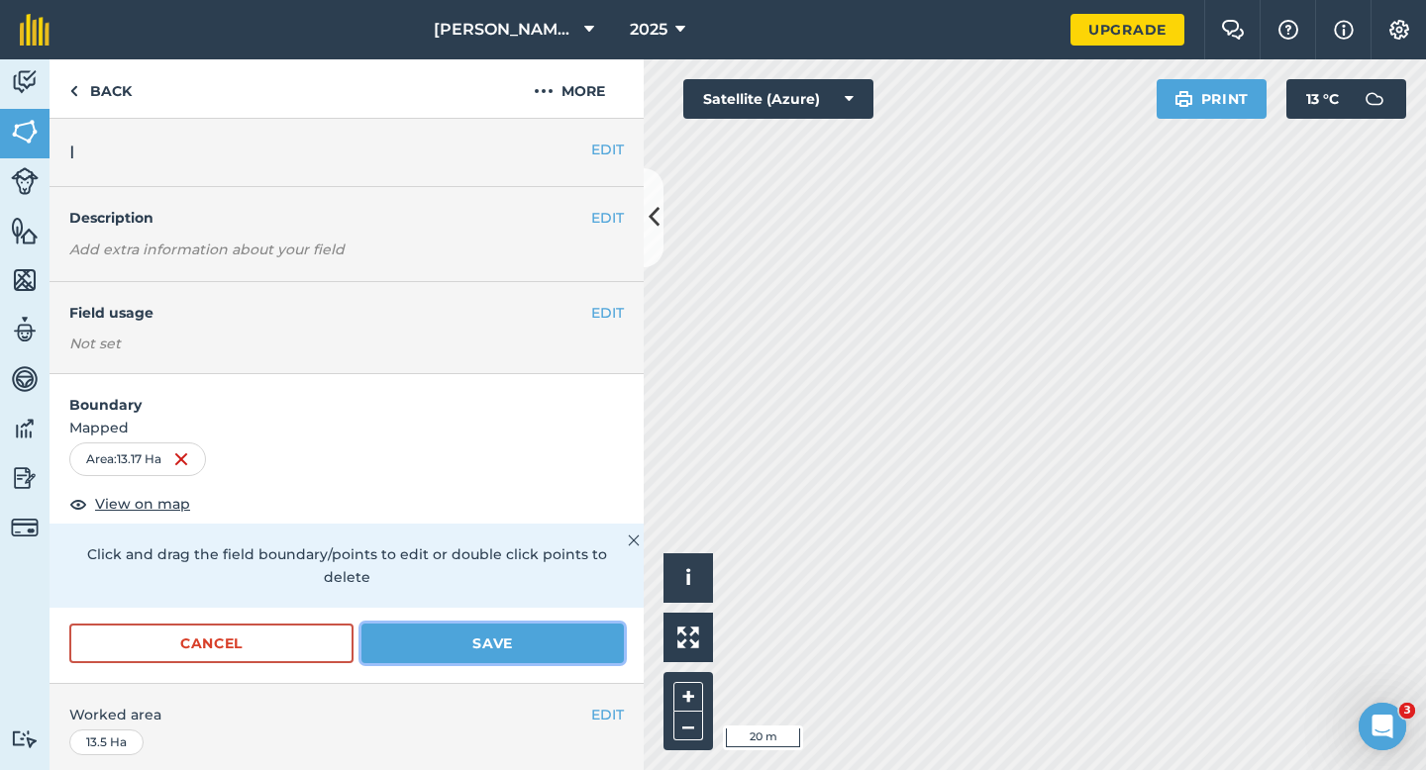
click at [570, 624] on button "Save" at bounding box center [492, 644] width 262 height 40
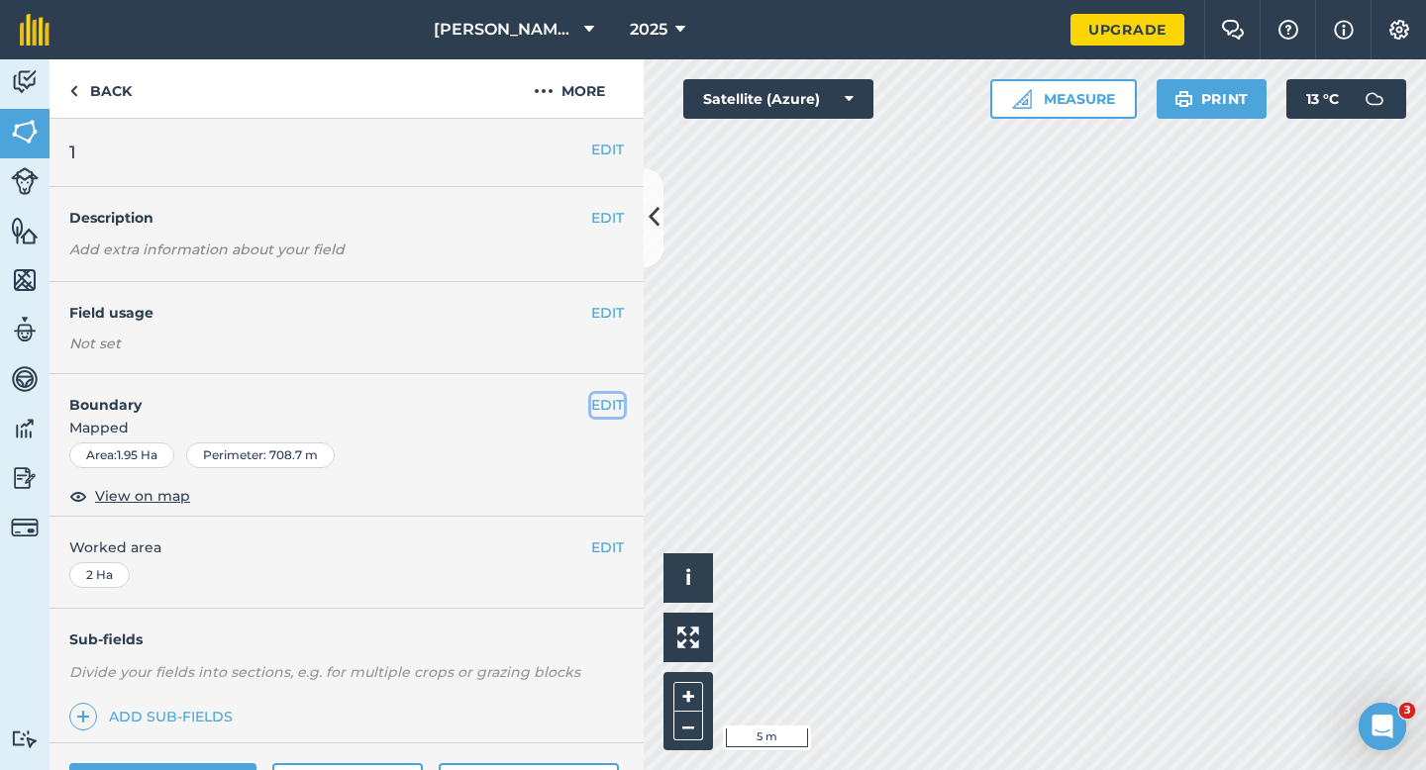
click at [619, 405] on button "EDIT" at bounding box center [607, 405] width 33 height 22
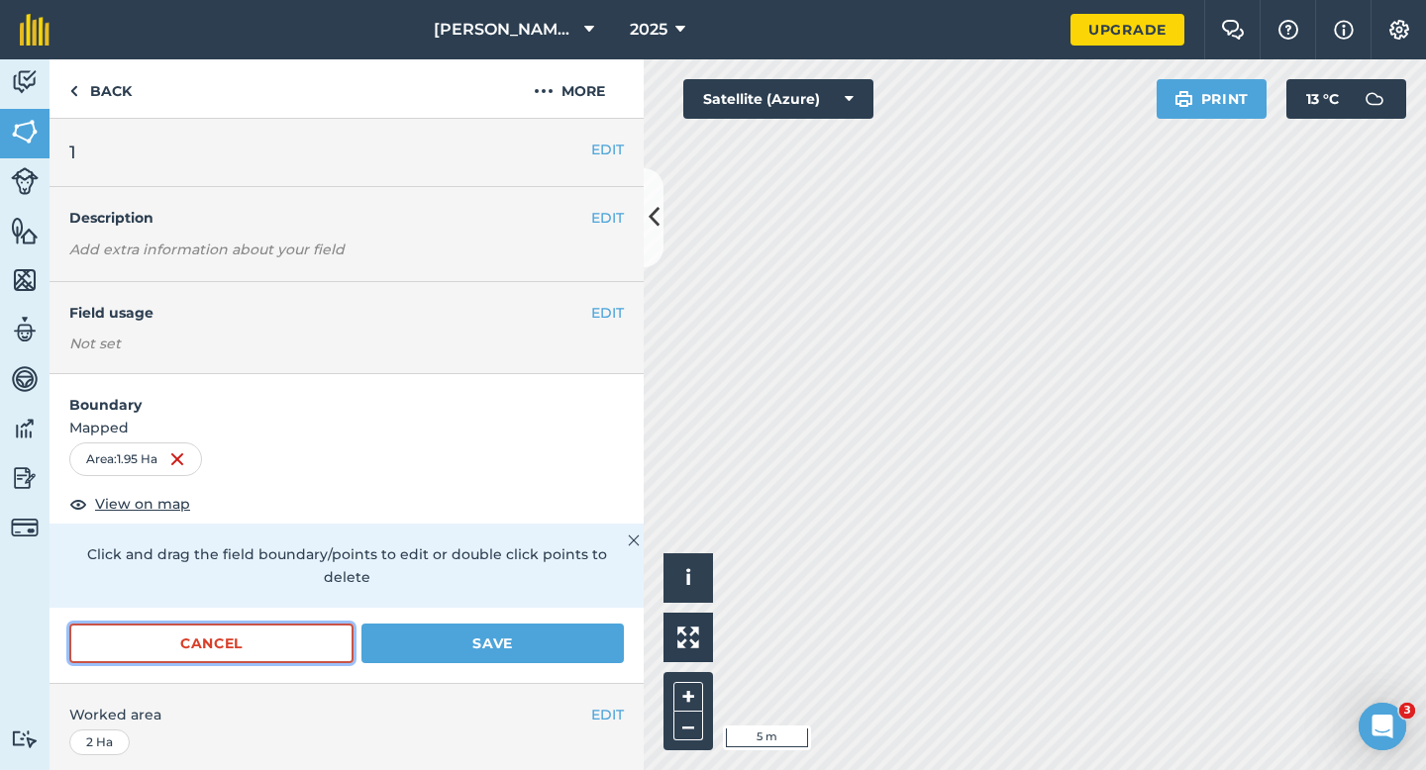
click at [275, 624] on button "Cancel" at bounding box center [211, 644] width 284 height 40
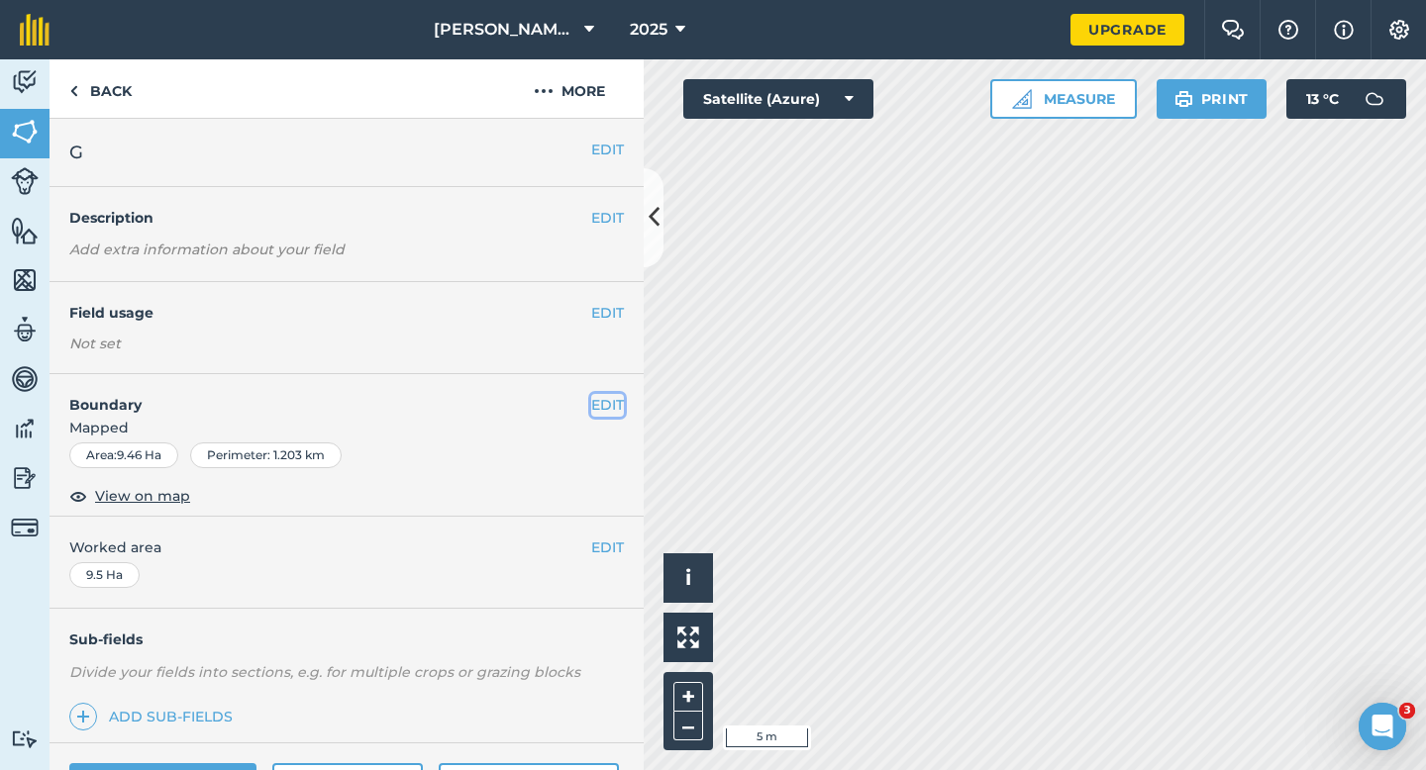
click at [613, 397] on button "EDIT" at bounding box center [607, 405] width 33 height 22
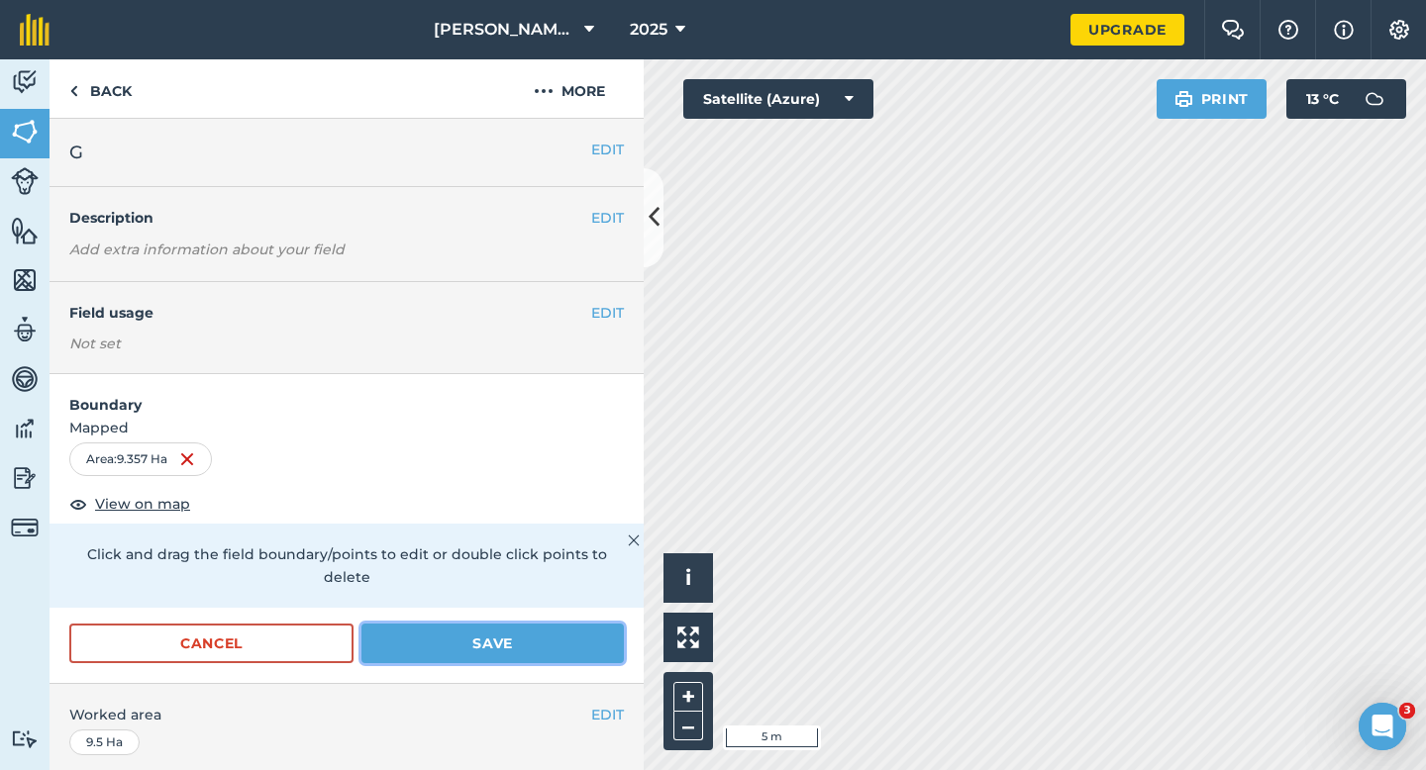
click at [525, 624] on button "Save" at bounding box center [492, 644] width 262 height 40
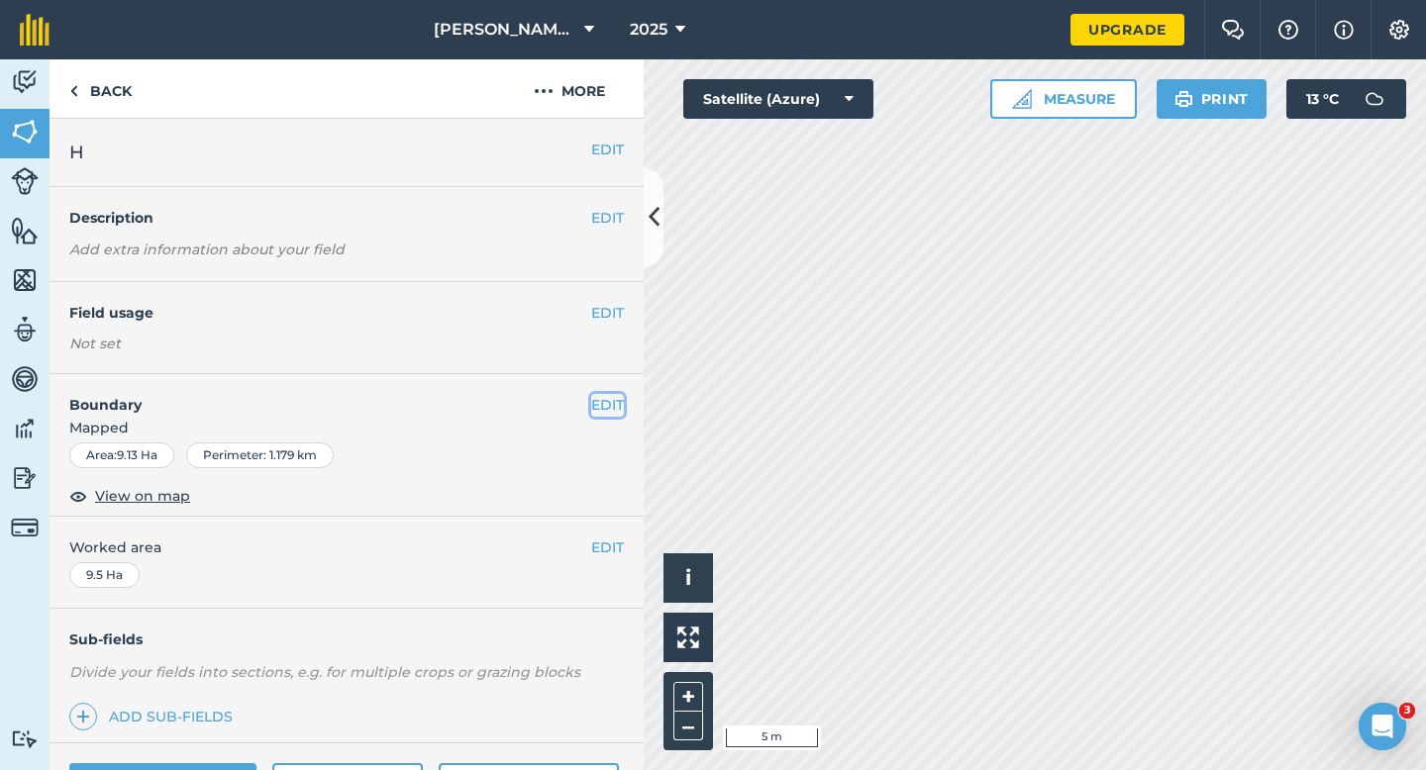
click at [595, 405] on button "EDIT" at bounding box center [607, 405] width 33 height 22
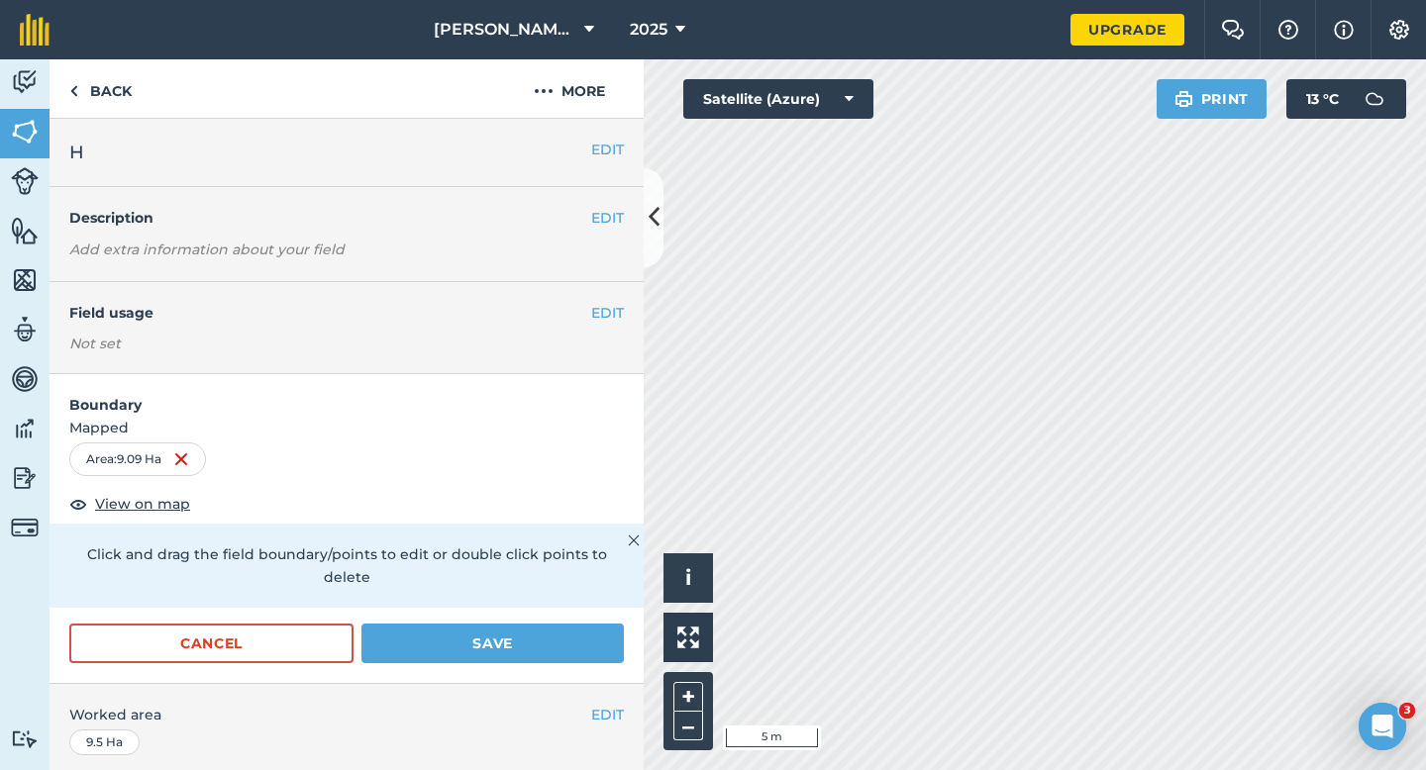
click at [475, 641] on div "Cancel Save" at bounding box center [347, 653] width 594 height 59
click at [574, 600] on form "Boundary Mapped Area : 9.09 Ha View on map Click and drag the field boundary/po…" at bounding box center [347, 528] width 594 height 309
click at [607, 632] on div "Activity Fields Livestock Features Maps Team Vehicles Data Reporting Billing Tu…" at bounding box center [713, 414] width 1426 height 711
click at [629, 624] on div "Cancel Save" at bounding box center [347, 653] width 594 height 59
click at [573, 624] on button "Save" at bounding box center [492, 644] width 262 height 40
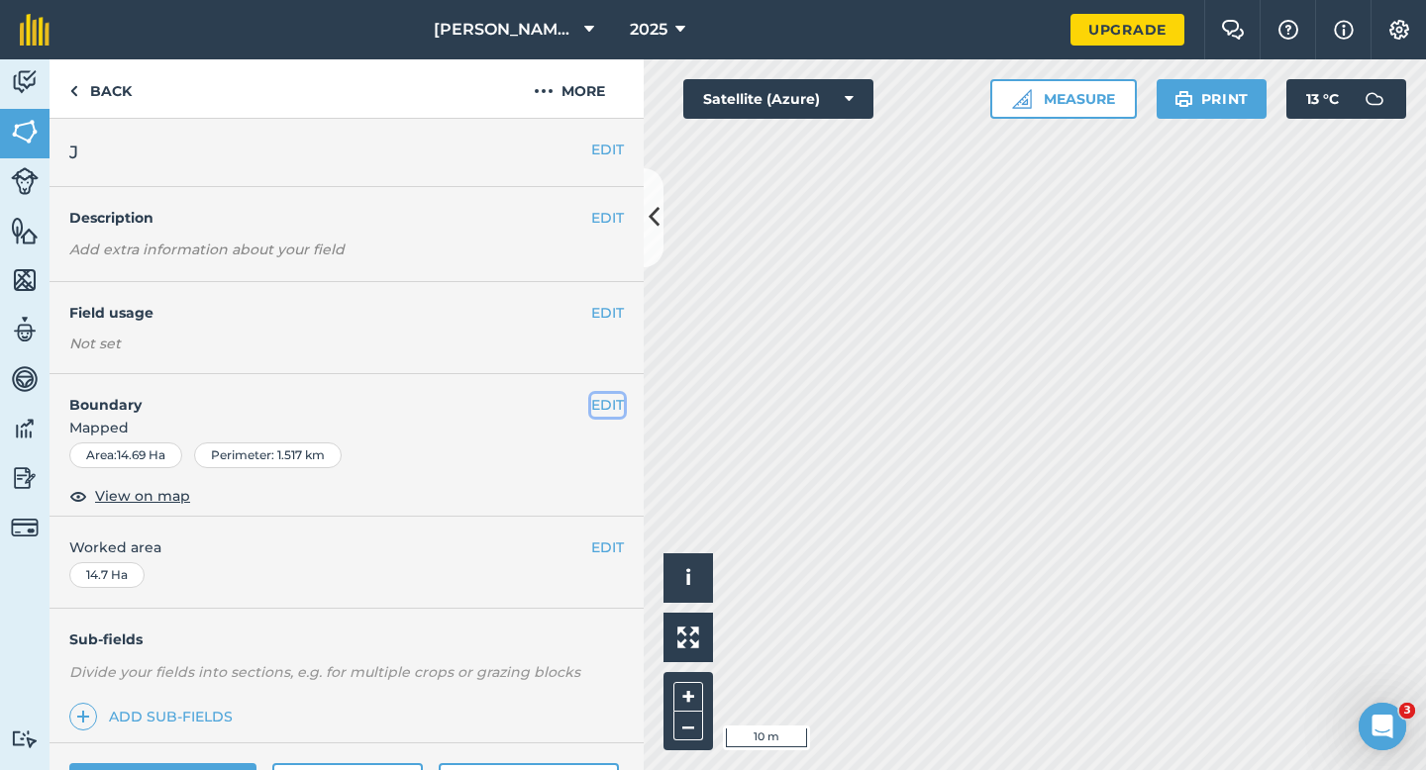
click at [606, 402] on button "EDIT" at bounding box center [607, 405] width 33 height 22
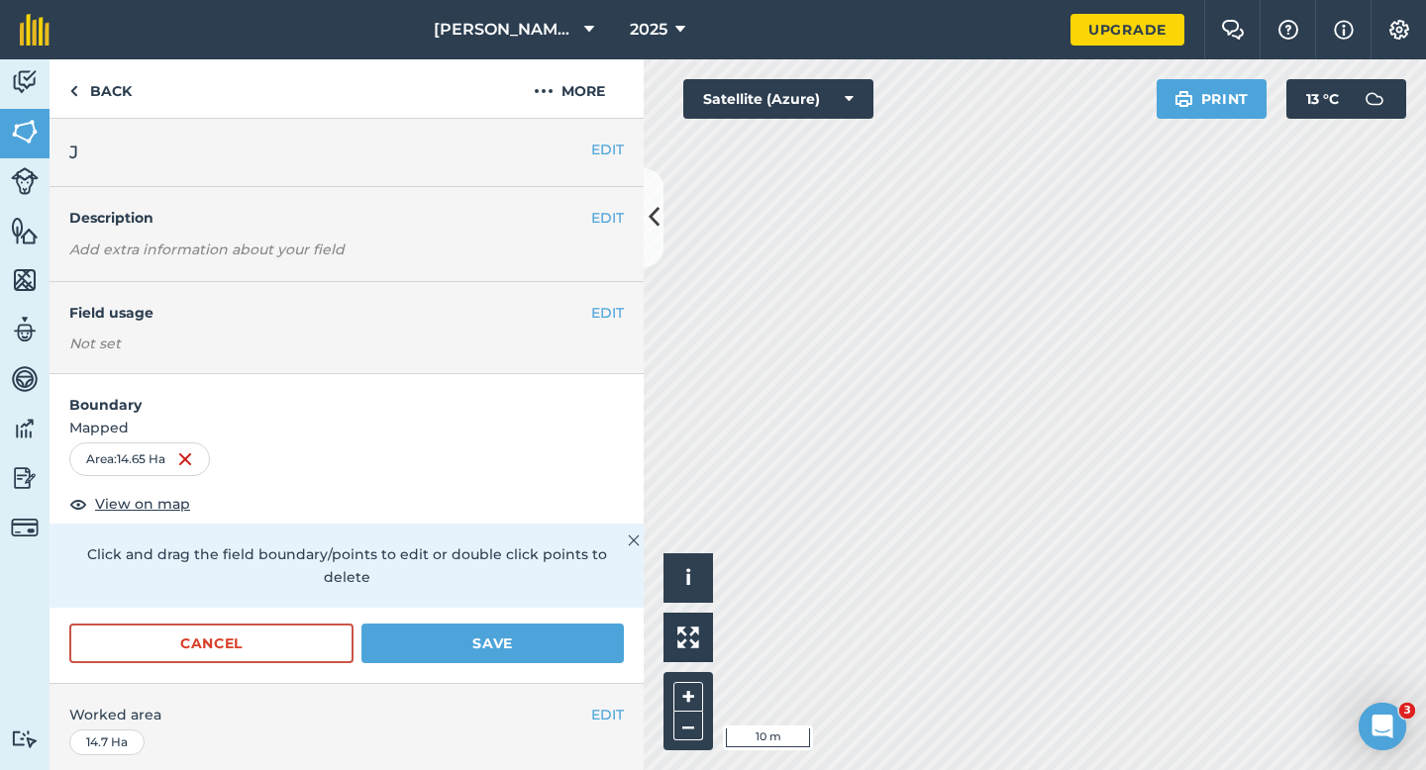
click at [601, 469] on div "Activity Fields Livestock Features Maps Team Vehicles Data Reporting Billing Tu…" at bounding box center [713, 414] width 1426 height 711
click at [492, 624] on button "Save" at bounding box center [492, 644] width 262 height 40
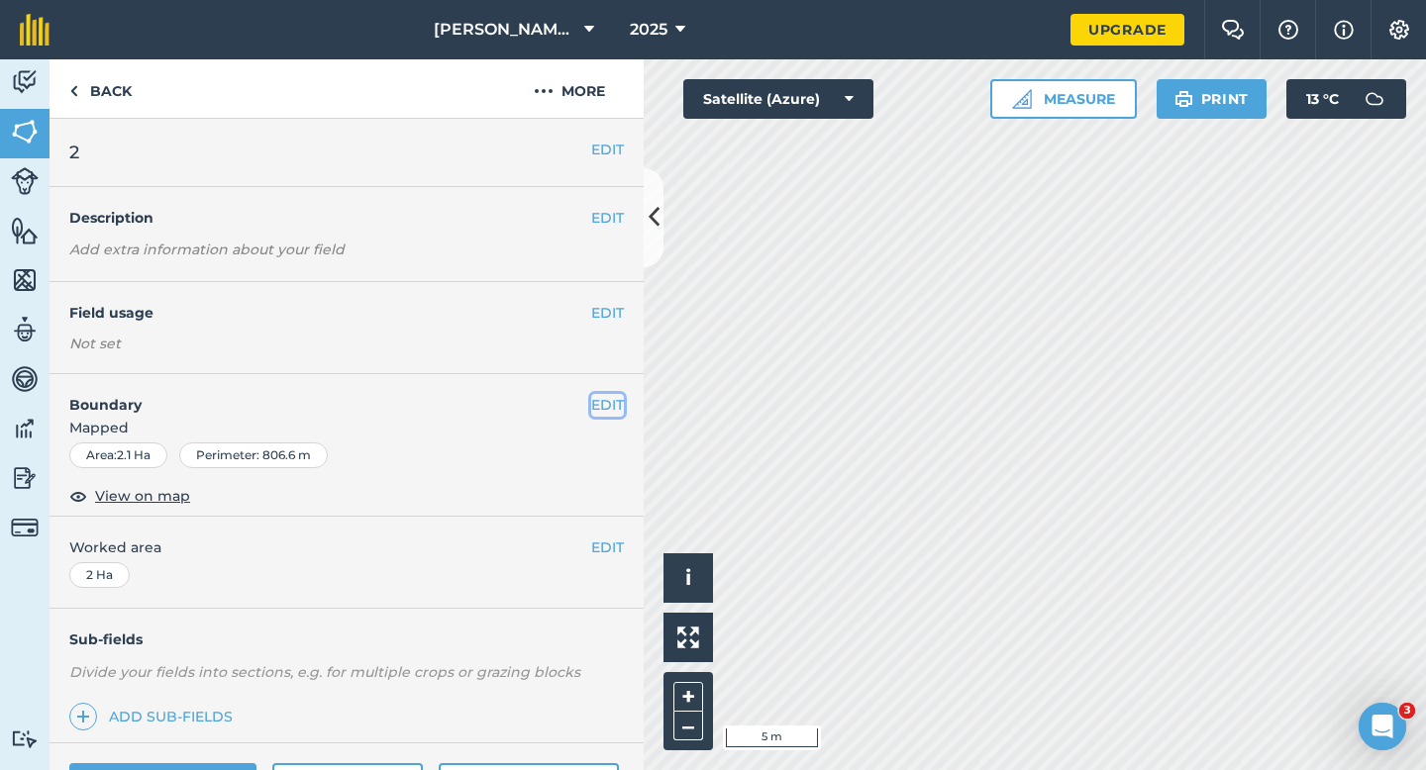
click at [594, 401] on button "EDIT" at bounding box center [607, 405] width 33 height 22
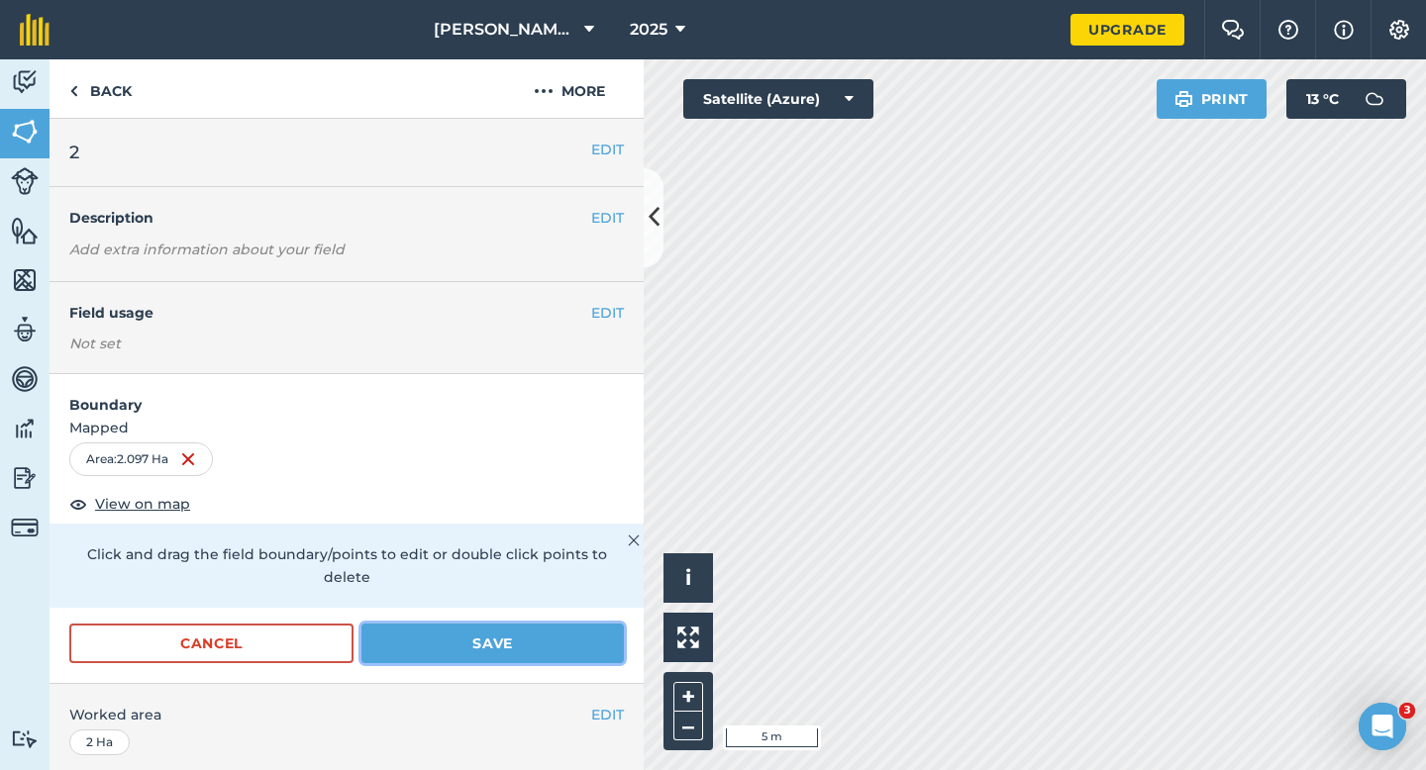
click at [585, 624] on button "Save" at bounding box center [492, 644] width 262 height 40
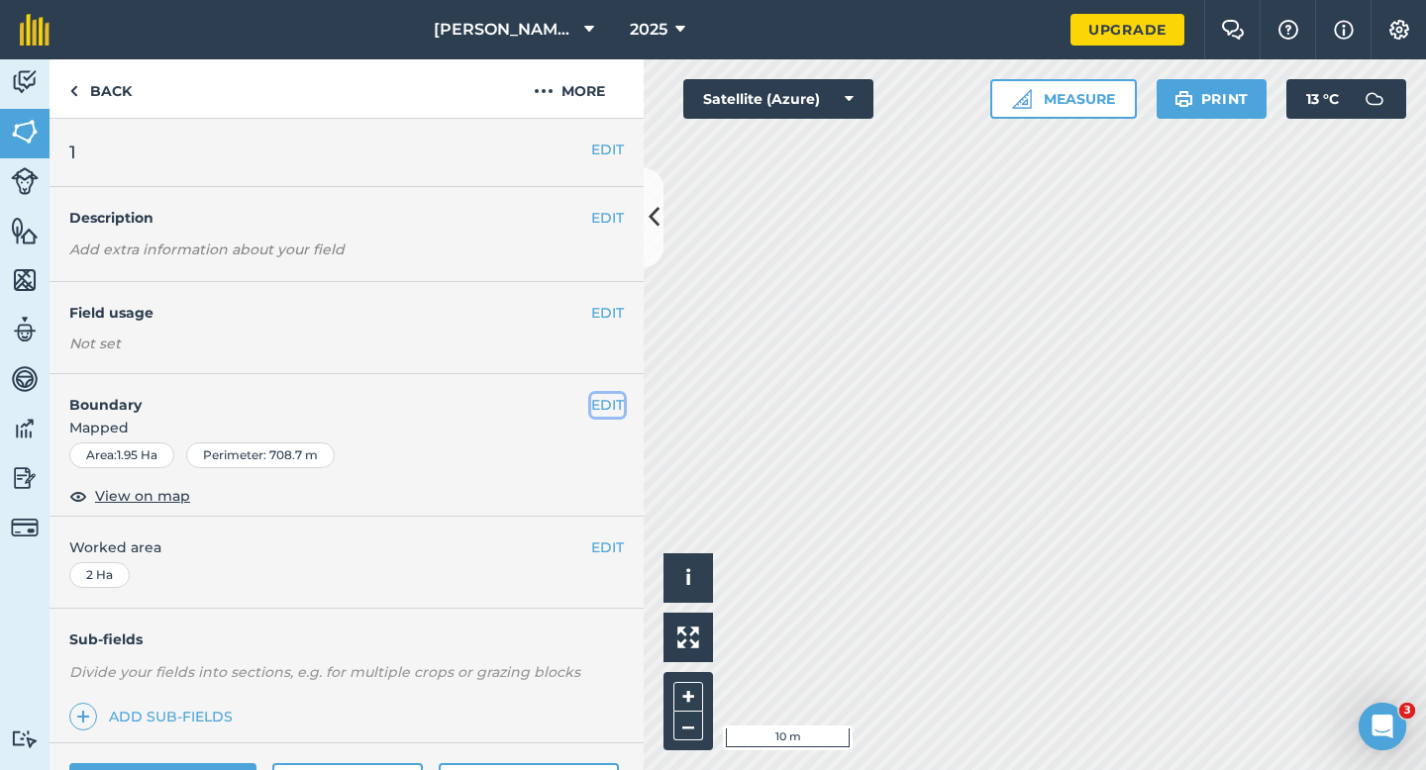
click at [612, 411] on button "EDIT" at bounding box center [607, 405] width 33 height 22
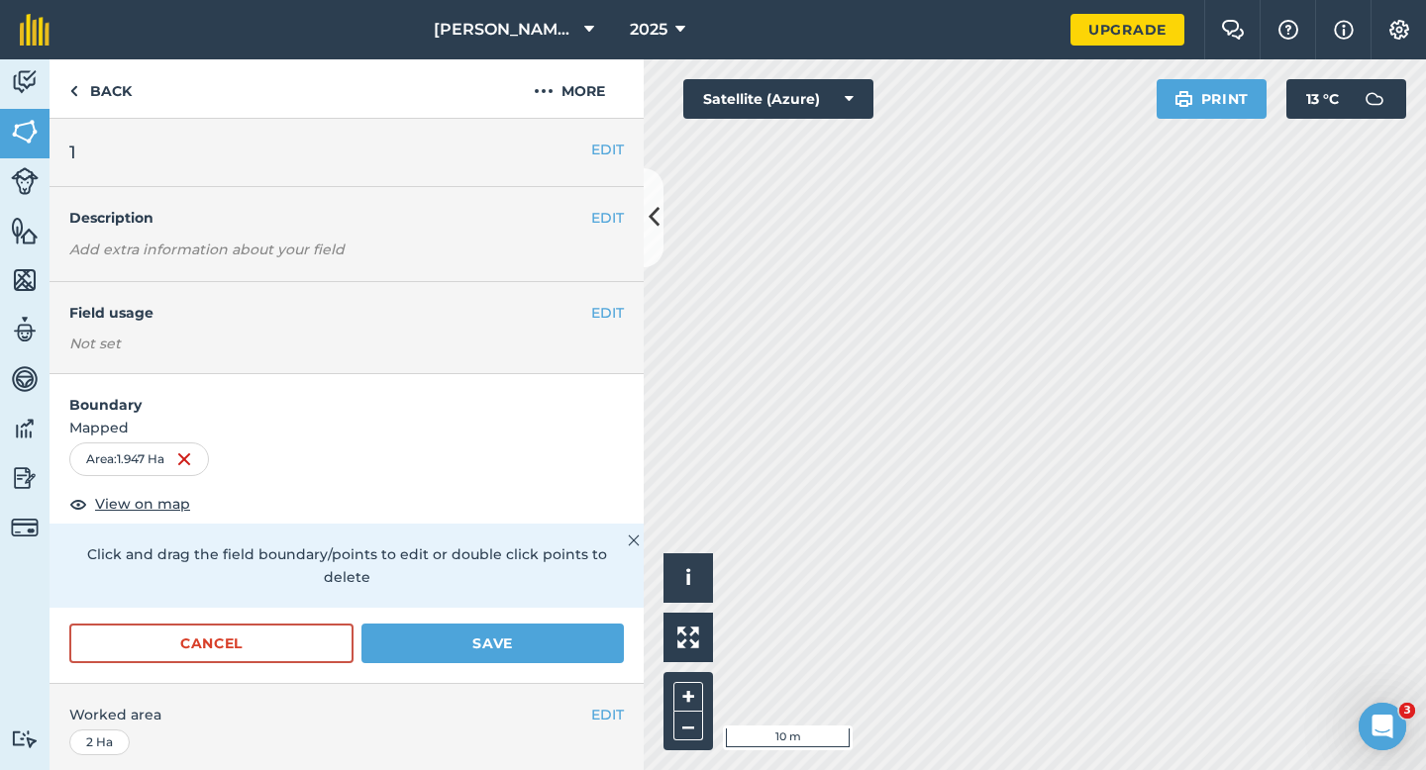
click at [564, 645] on div "Cancel Save" at bounding box center [347, 653] width 594 height 59
click at [579, 624] on button "Save" at bounding box center [492, 644] width 262 height 40
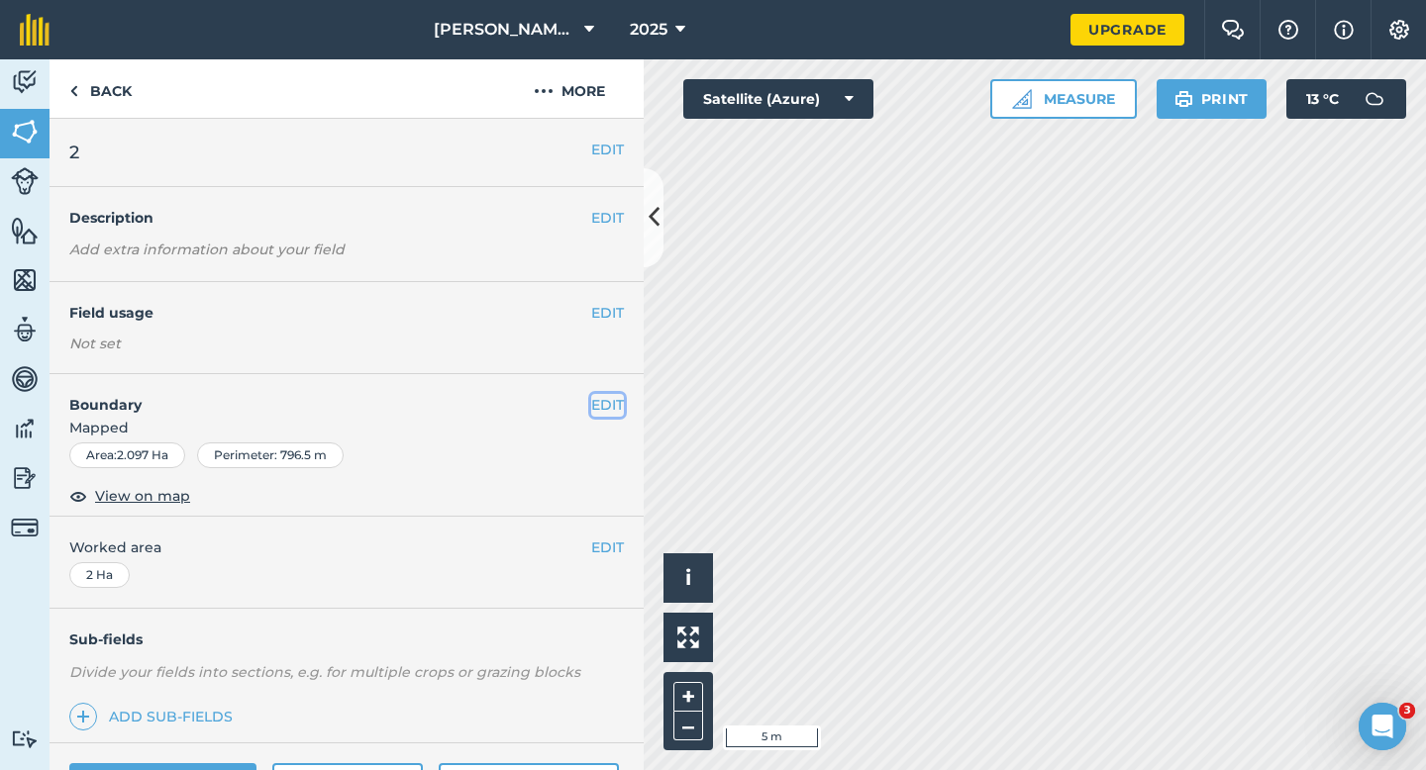
click at [606, 394] on button "EDIT" at bounding box center [607, 405] width 33 height 22
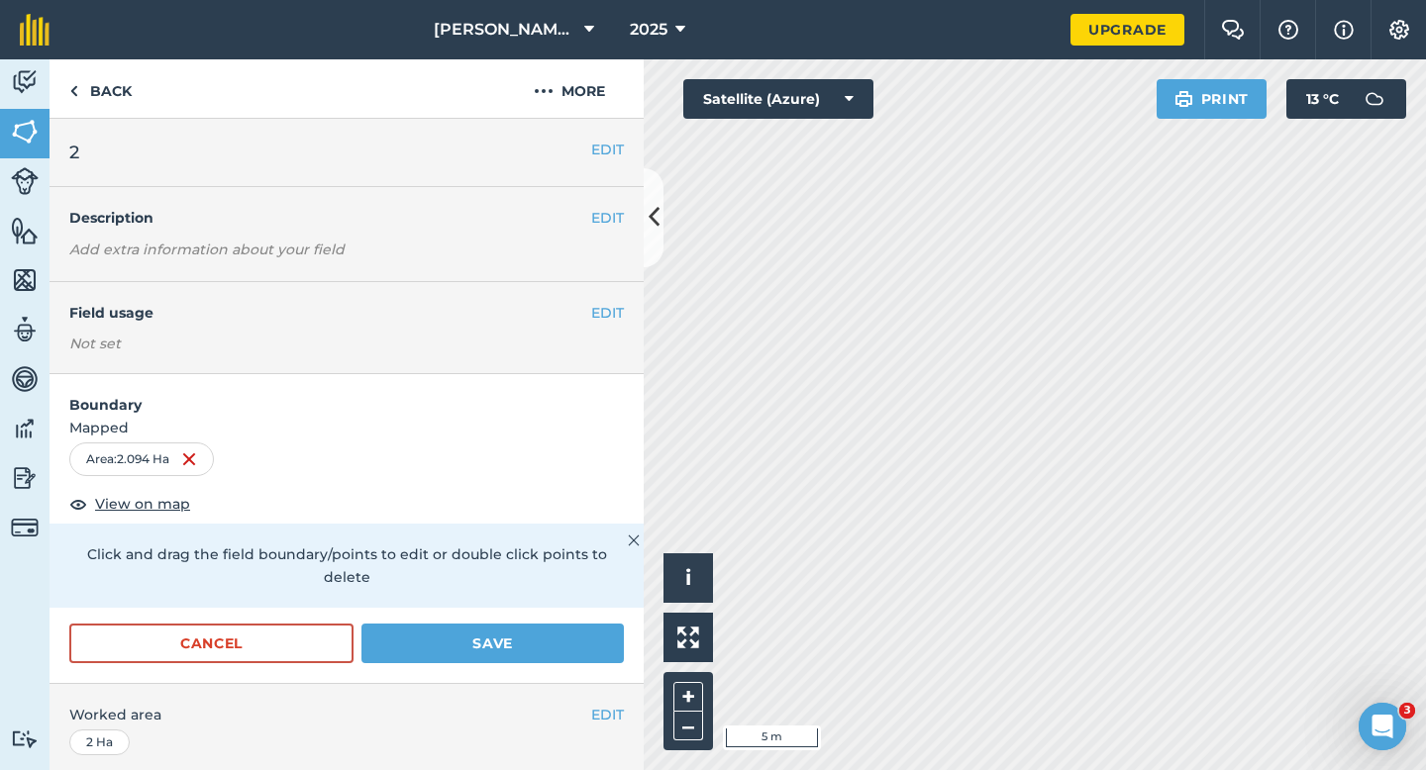
click at [488, 684] on div "EDIT Worked area 2 Ha" at bounding box center [347, 730] width 594 height 92
click at [489, 660] on div "Cancel Save" at bounding box center [347, 653] width 594 height 59
click at [504, 624] on button "Save" at bounding box center [492, 644] width 262 height 40
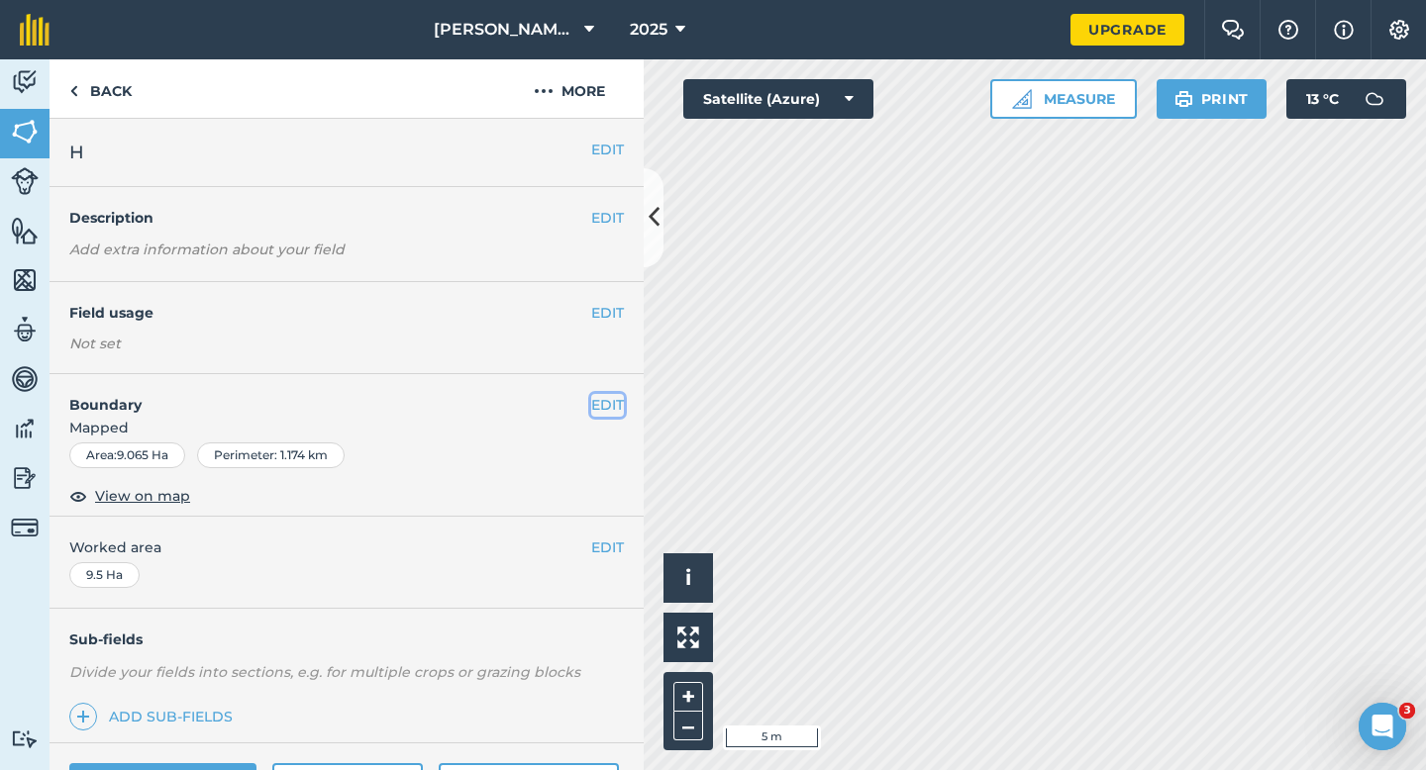
click at [608, 396] on button "EDIT" at bounding box center [607, 405] width 33 height 22
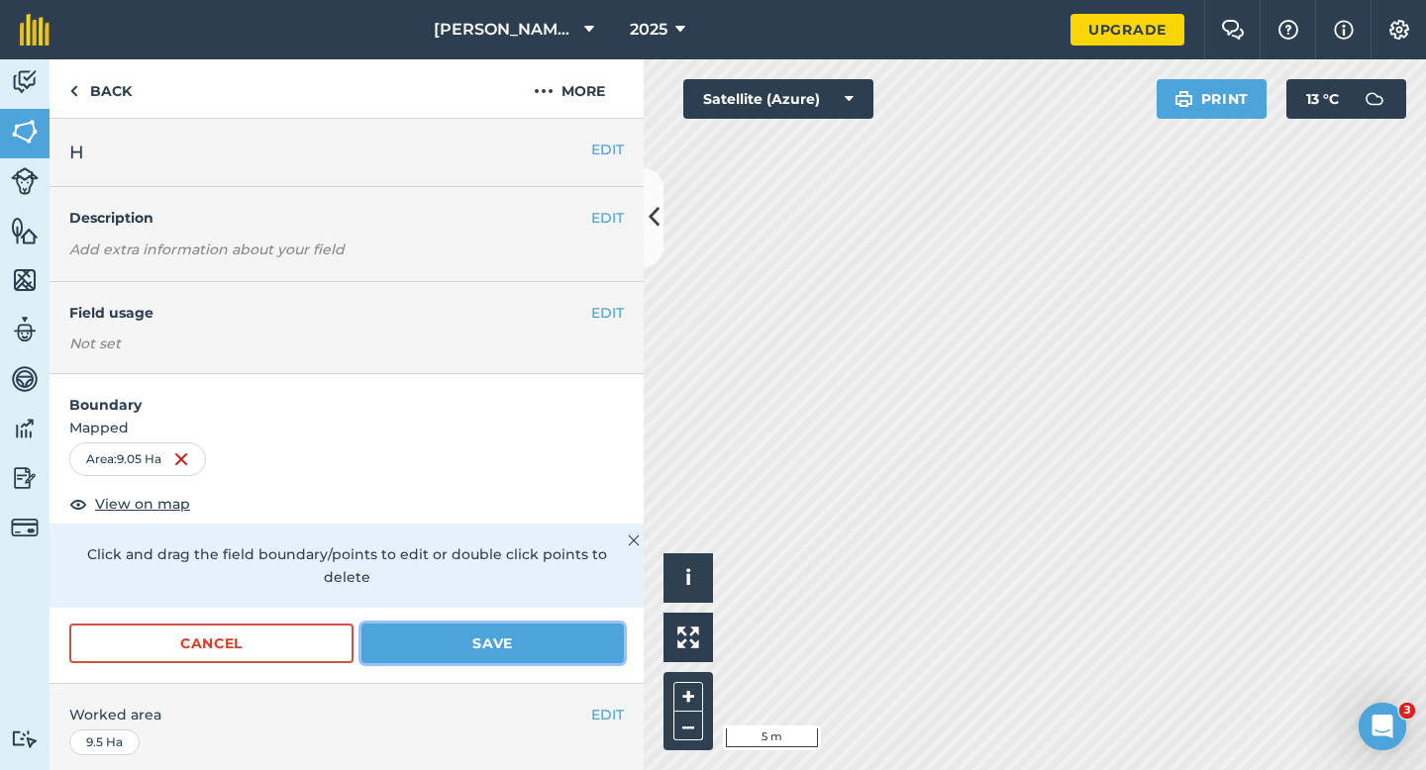
click at [597, 624] on button "Save" at bounding box center [492, 644] width 262 height 40
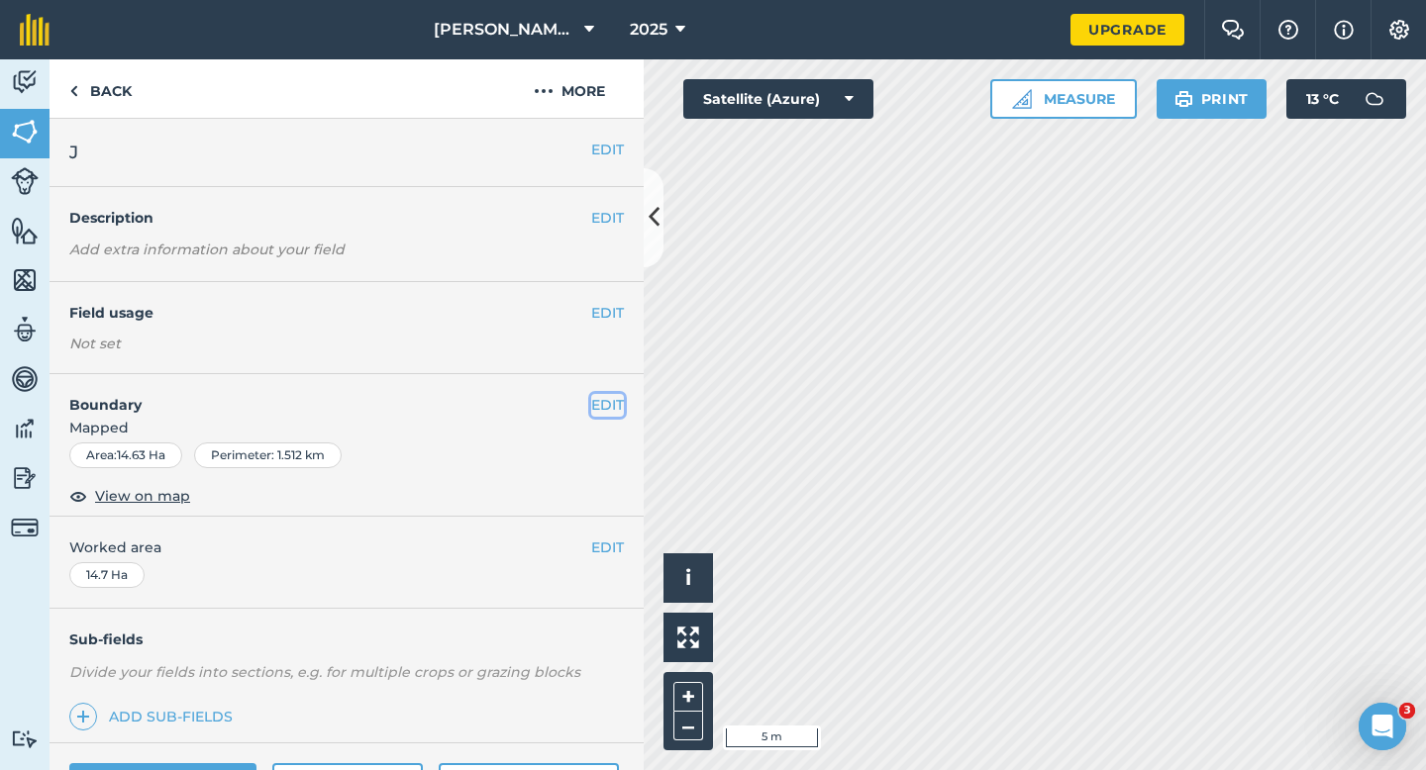
click at [597, 411] on button "EDIT" at bounding box center [607, 405] width 33 height 22
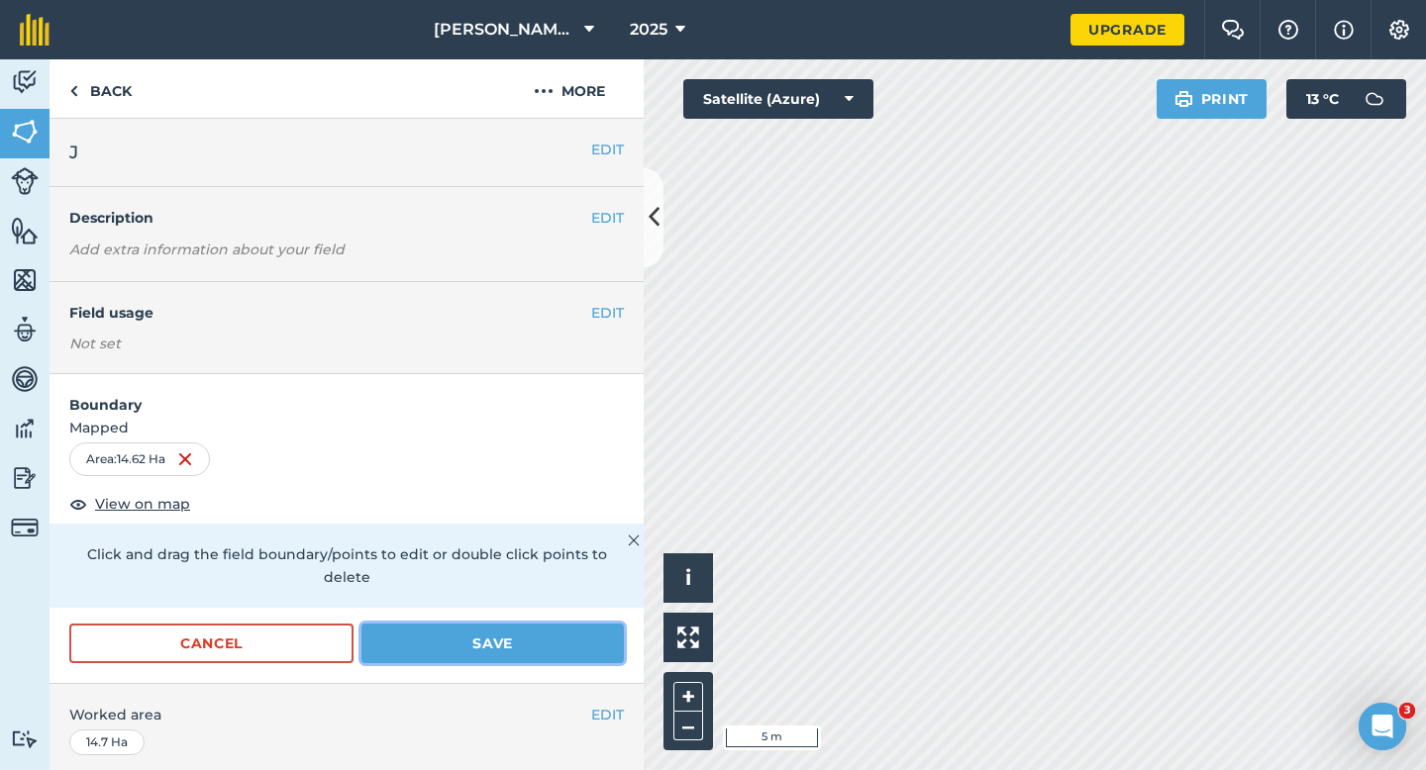
click at [562, 624] on button "Save" at bounding box center [492, 644] width 262 height 40
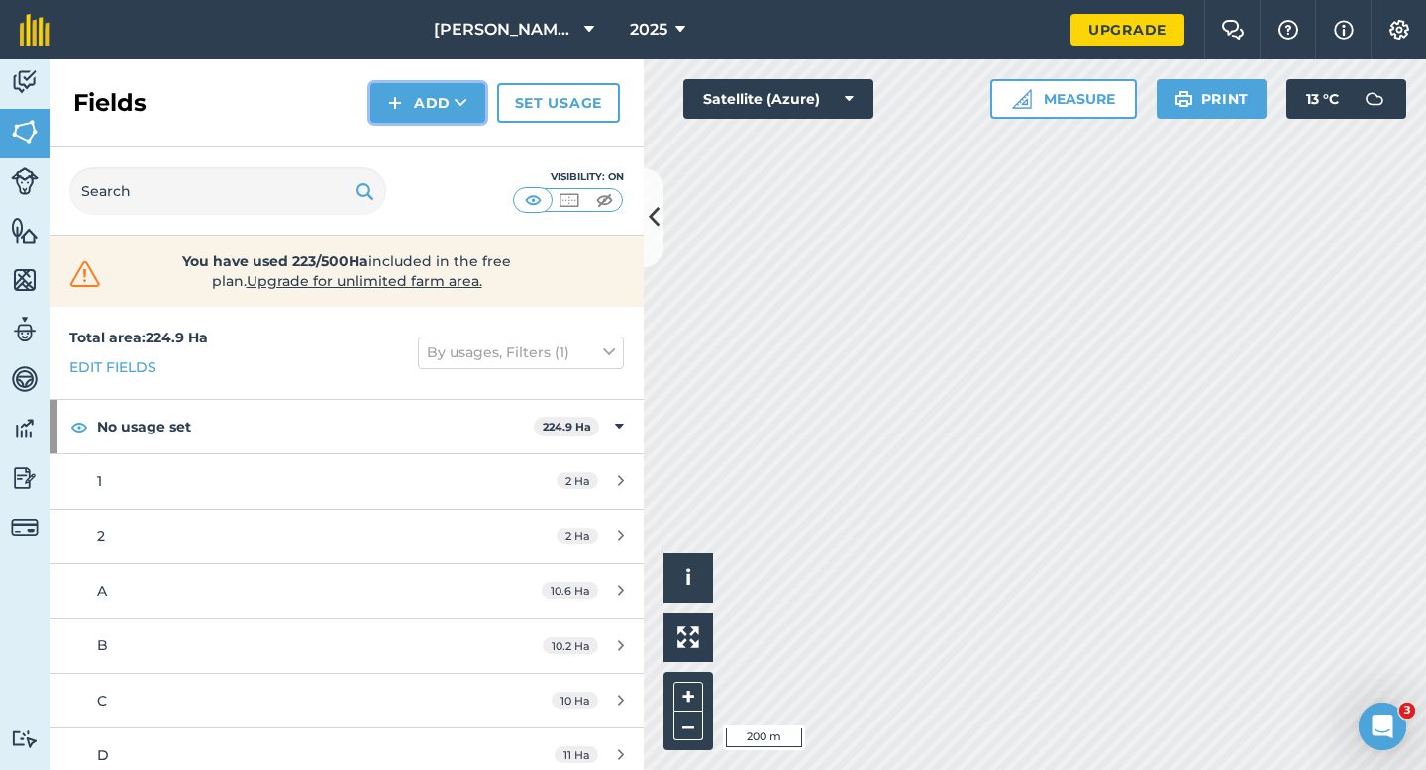
click at [420, 110] on button "Add" at bounding box center [427, 103] width 115 height 40
click at [420, 147] on link "Draw" at bounding box center [427, 148] width 109 height 44
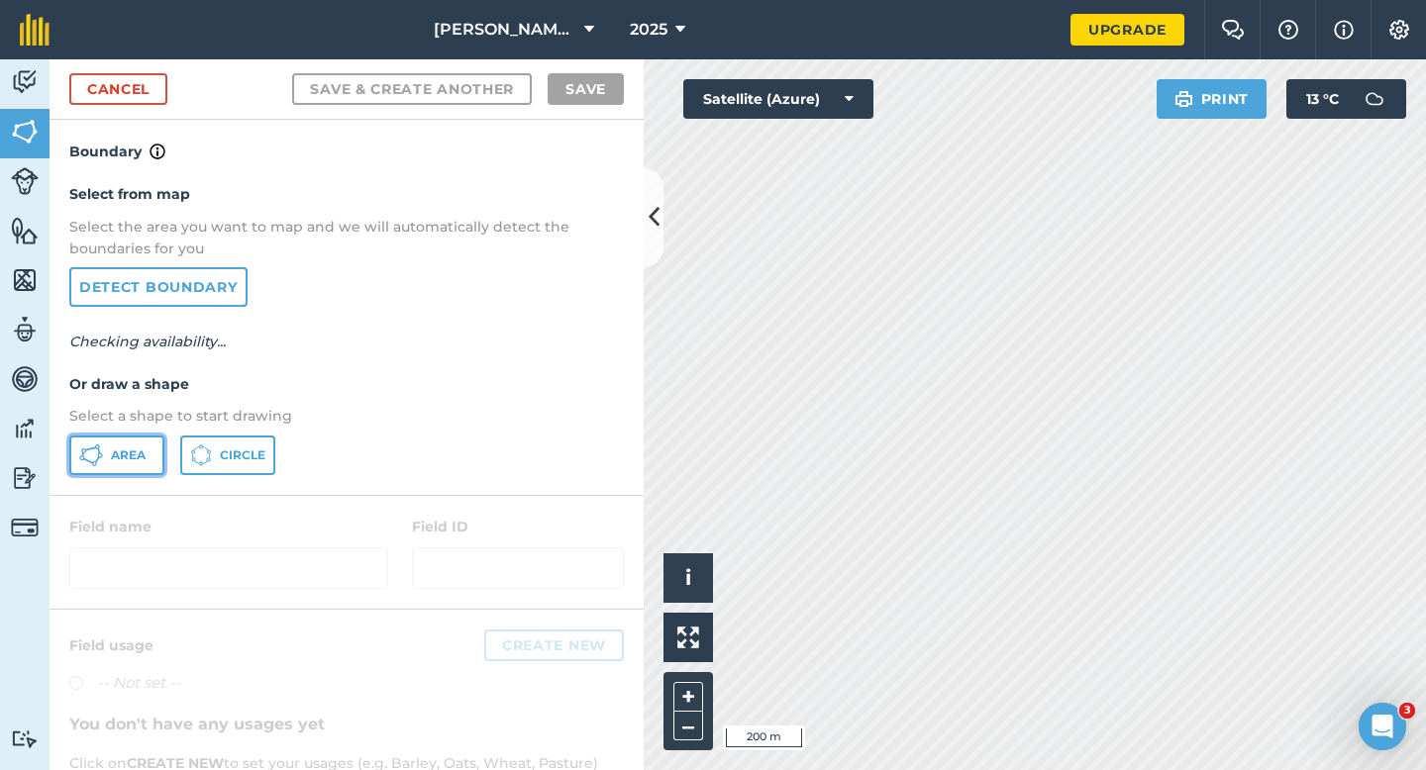
click at [135, 442] on button "Area" at bounding box center [116, 456] width 95 height 40
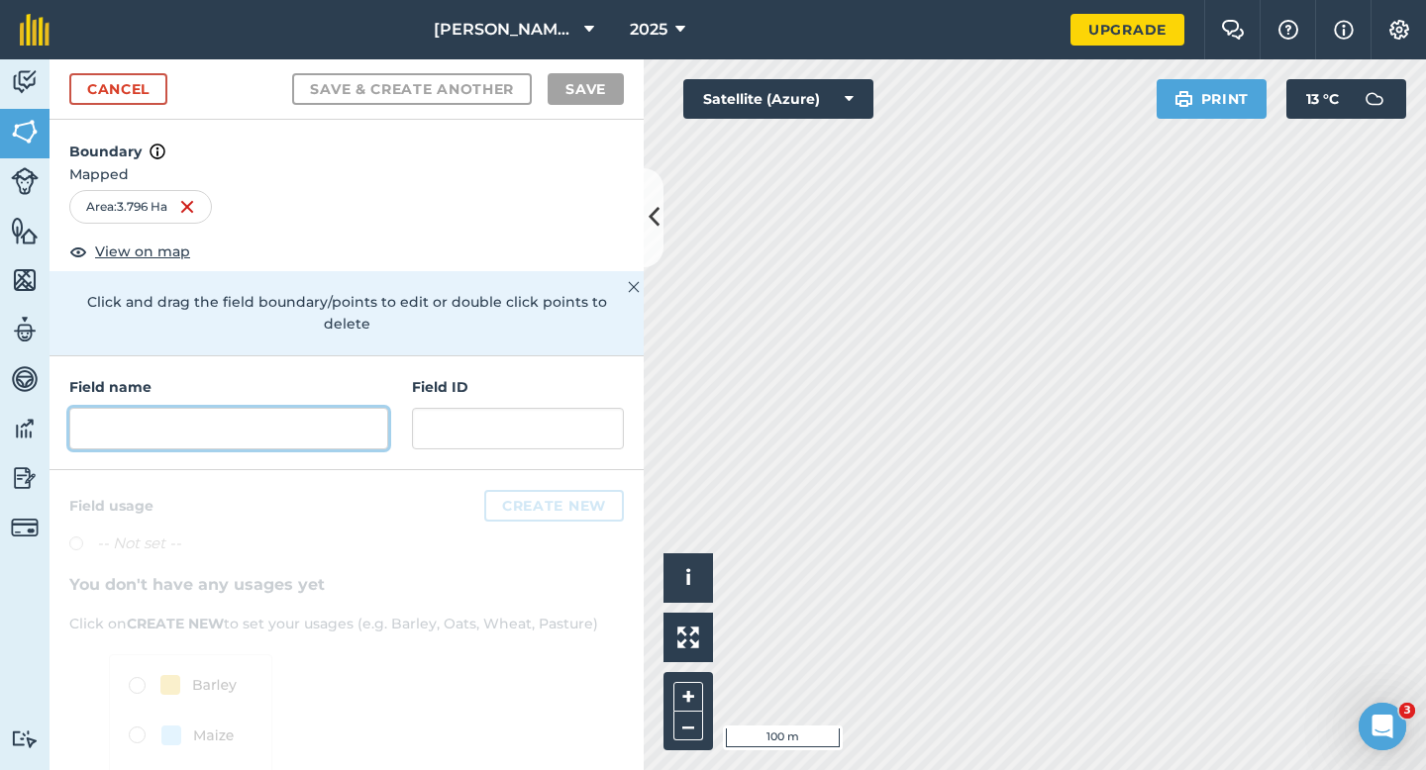
click at [207, 412] on input "text" at bounding box center [228, 429] width 319 height 42
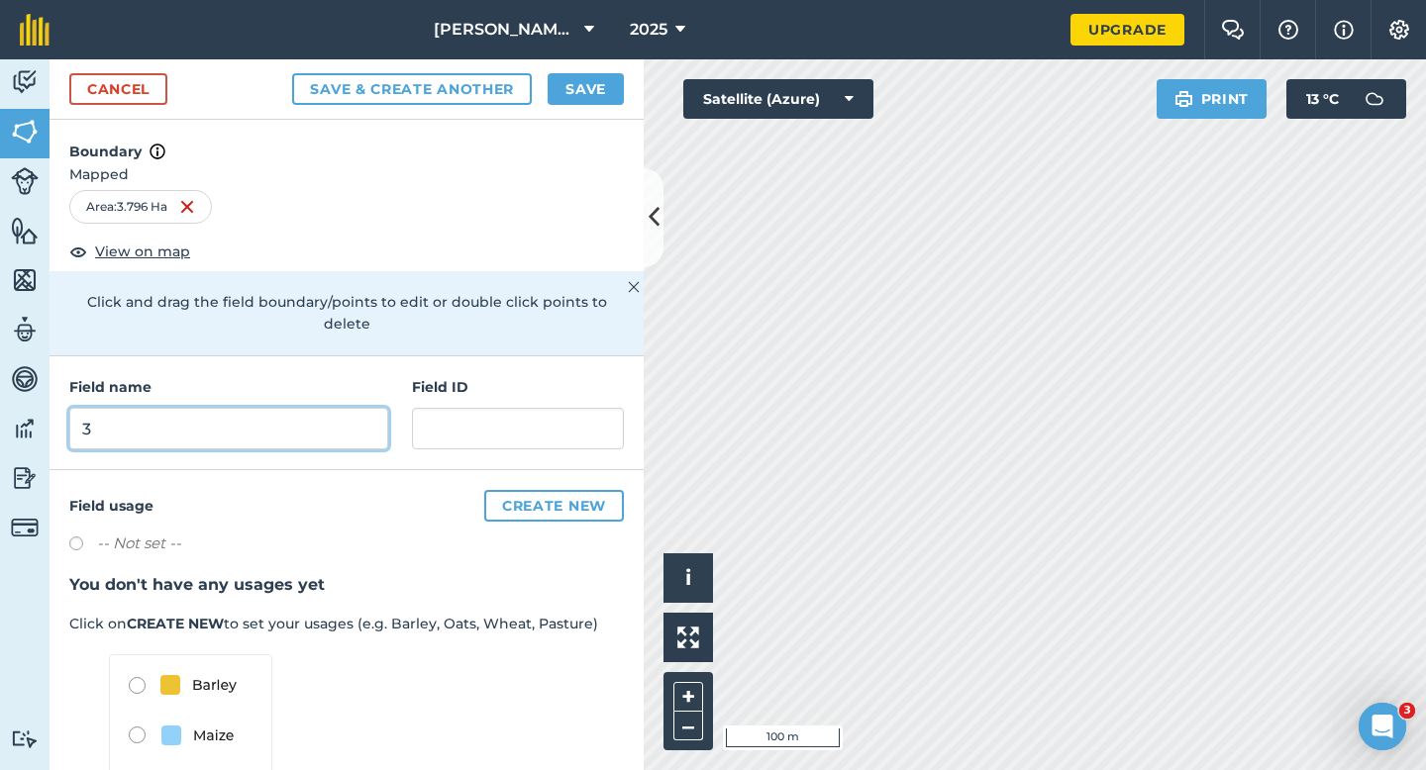
type input "3"
click at [597, 84] on button "Save" at bounding box center [585, 89] width 76 height 32
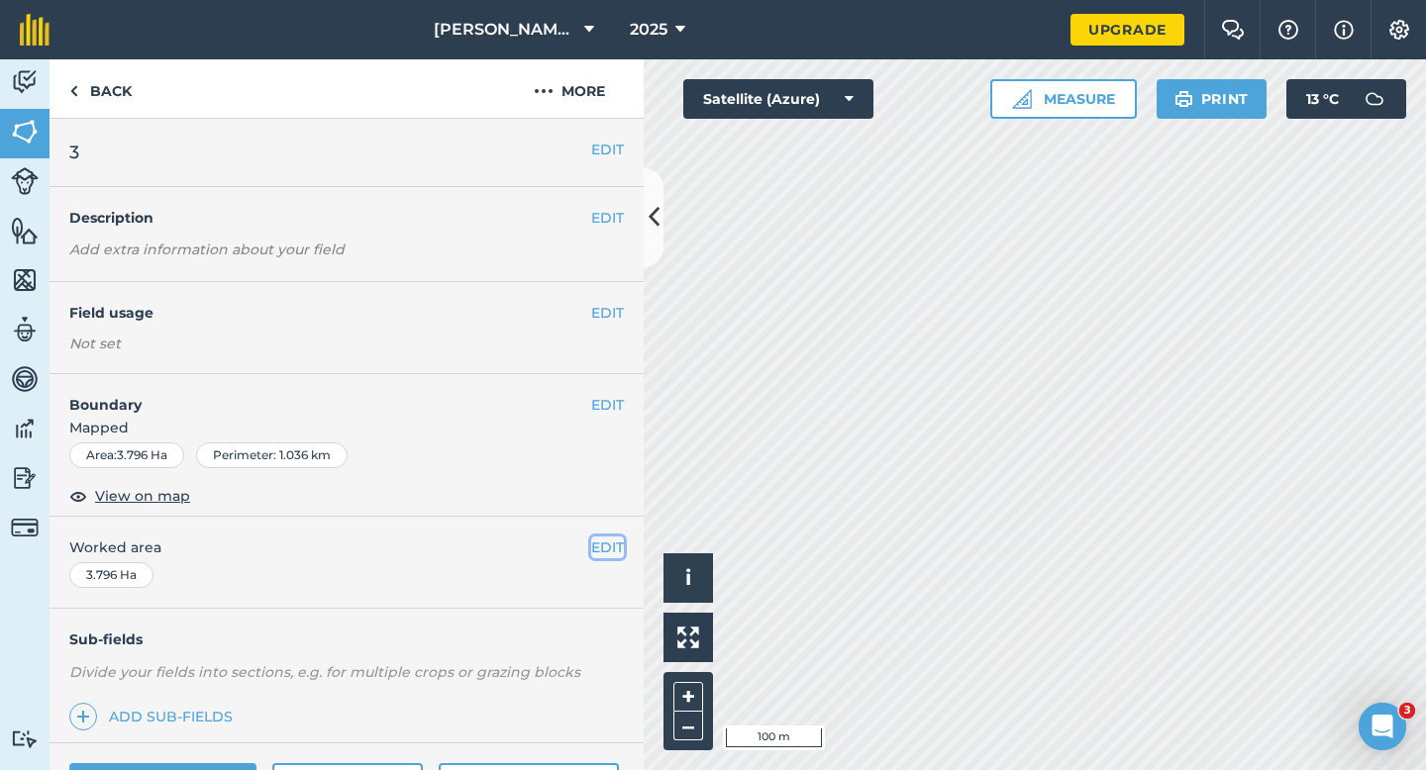
click at [610, 544] on button "EDIT" at bounding box center [607, 548] width 33 height 22
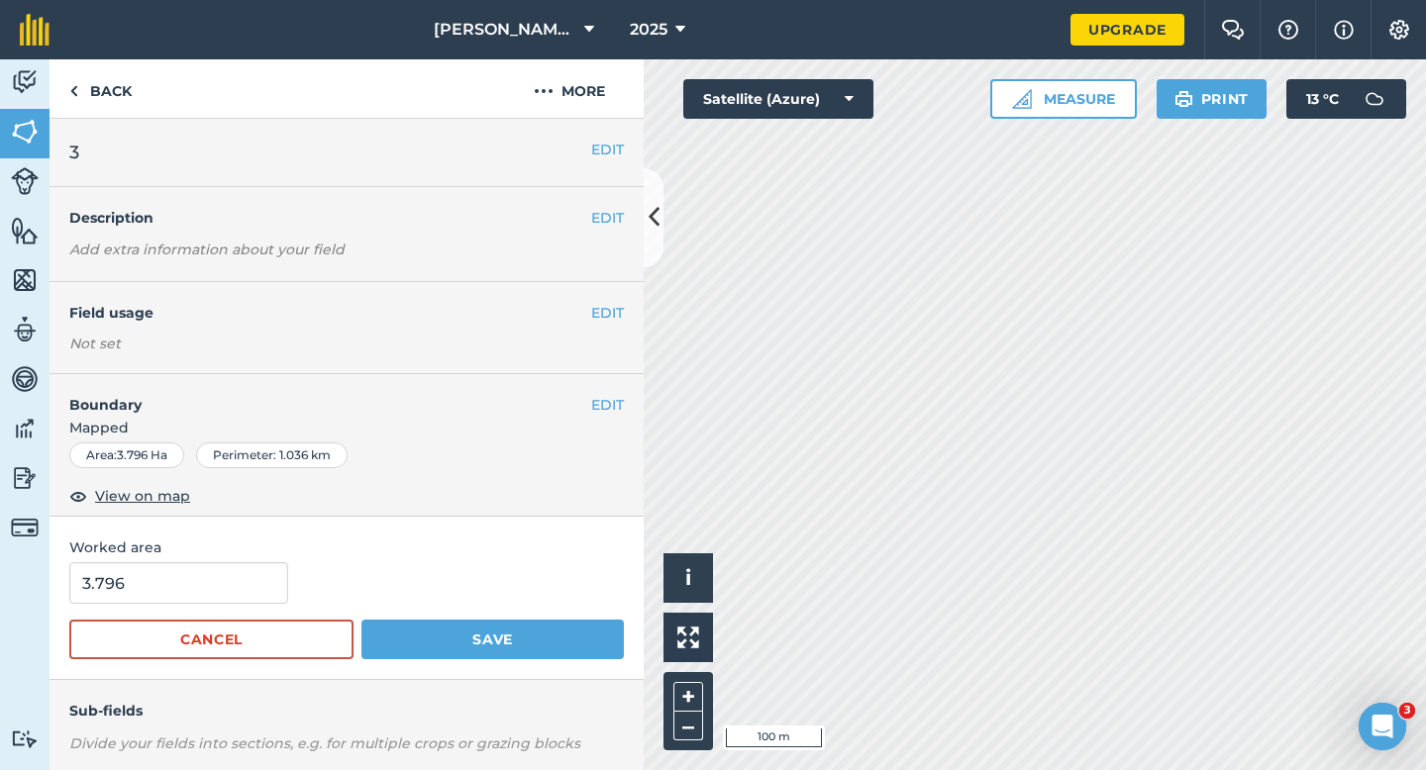
click at [237, 547] on span "Worked area" at bounding box center [346, 548] width 554 height 22
click at [235, 580] on input "3.796" at bounding box center [178, 583] width 219 height 42
type input "4"
click at [361, 620] on button "Save" at bounding box center [492, 640] width 262 height 40
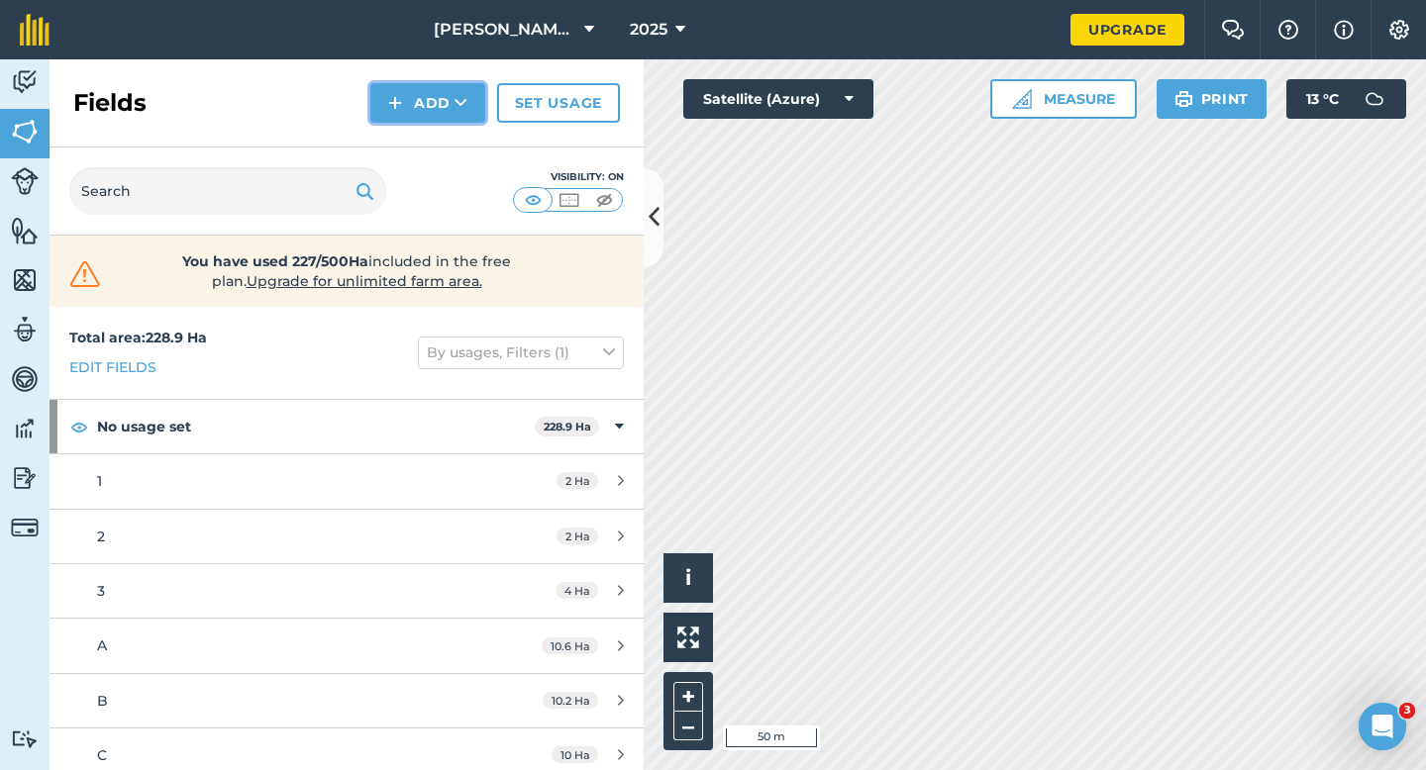
click at [387, 117] on button "Add" at bounding box center [427, 103] width 115 height 40
click at [401, 133] on link "Draw" at bounding box center [427, 148] width 109 height 44
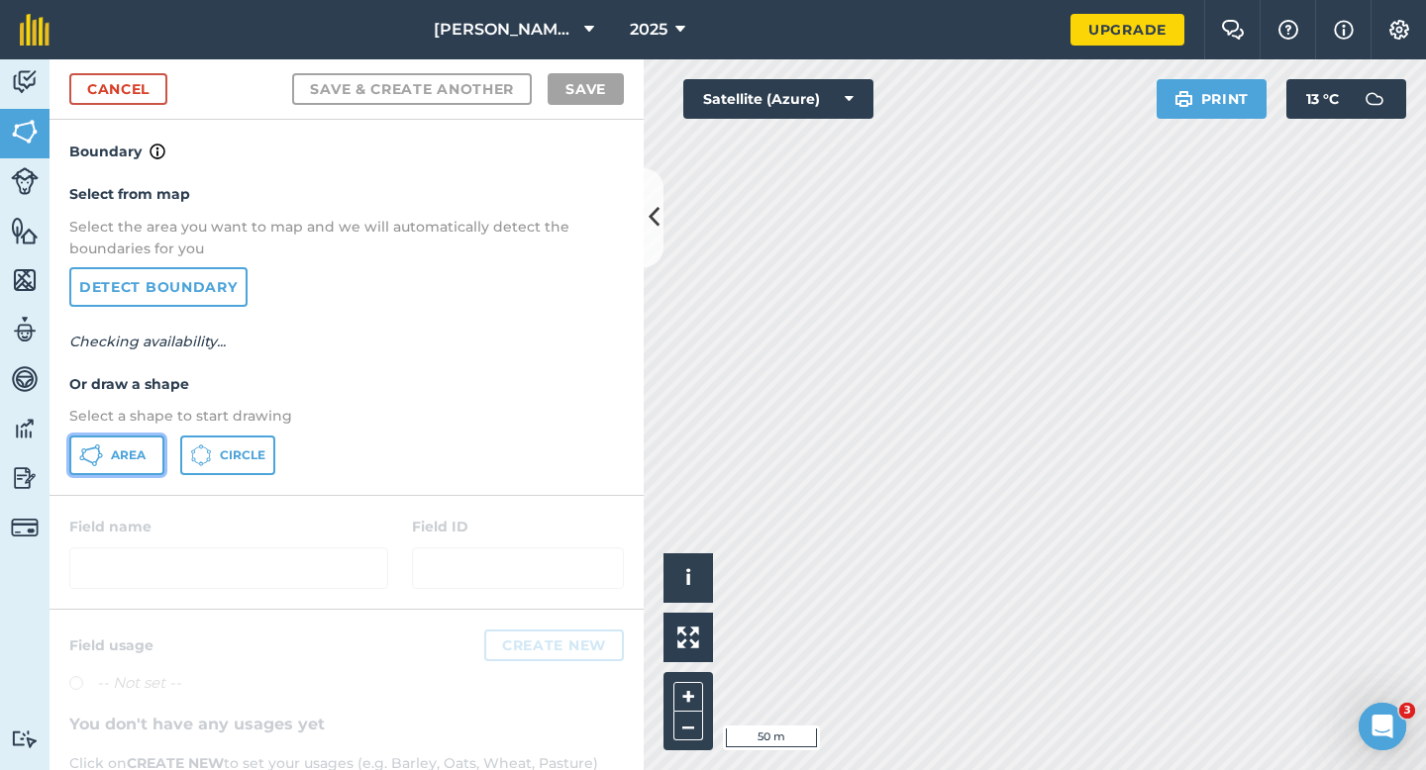
click at [143, 458] on span "Area" at bounding box center [128, 456] width 35 height 16
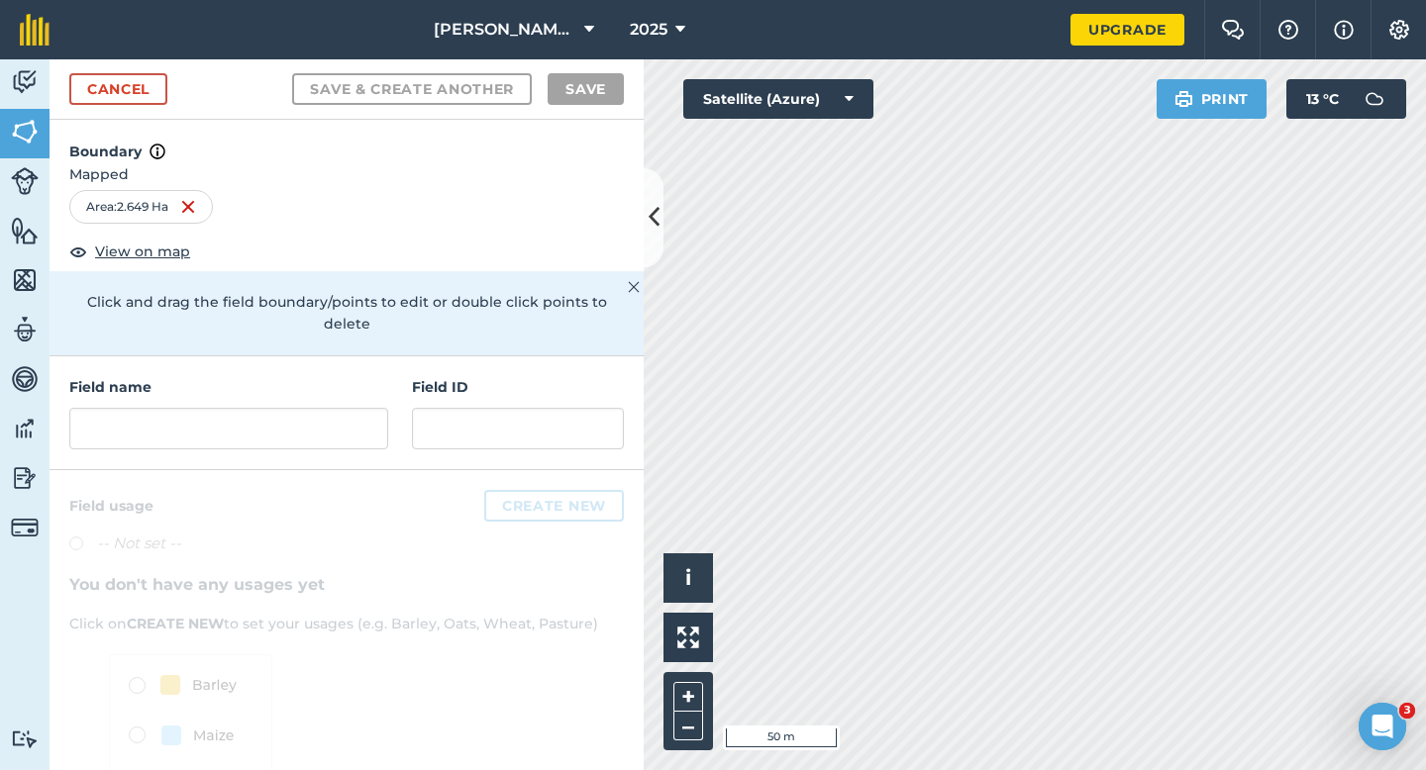
click at [316, 376] on h4 "Field name" at bounding box center [228, 387] width 319 height 22
click at [307, 439] on div "Field name Field ID" at bounding box center [347, 413] width 594 height 114
click at [317, 408] on input "text" at bounding box center [228, 429] width 319 height 42
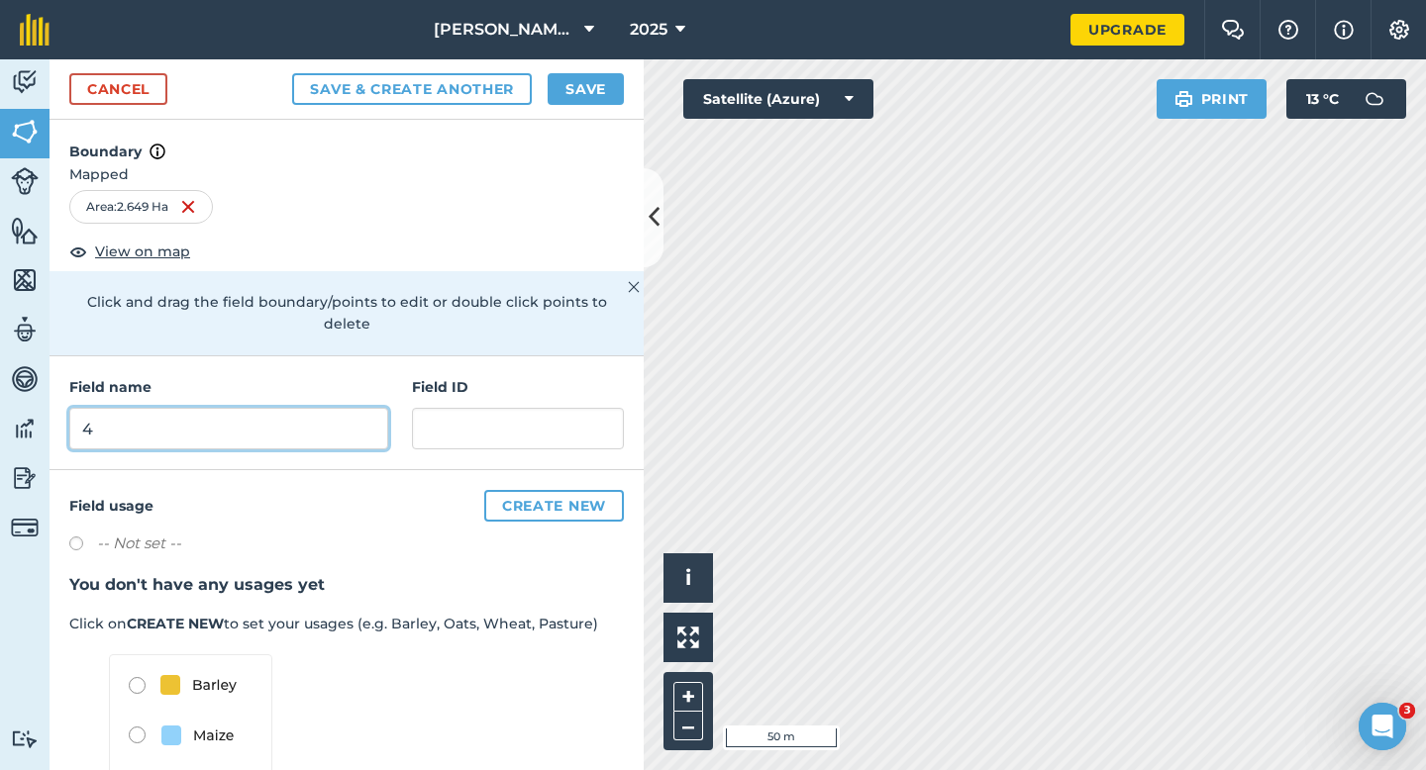
type input "4"
click at [586, 72] on div "Cancel Save & Create Another Save" at bounding box center [347, 89] width 594 height 60
click at [587, 90] on button "Save" at bounding box center [585, 89] width 76 height 32
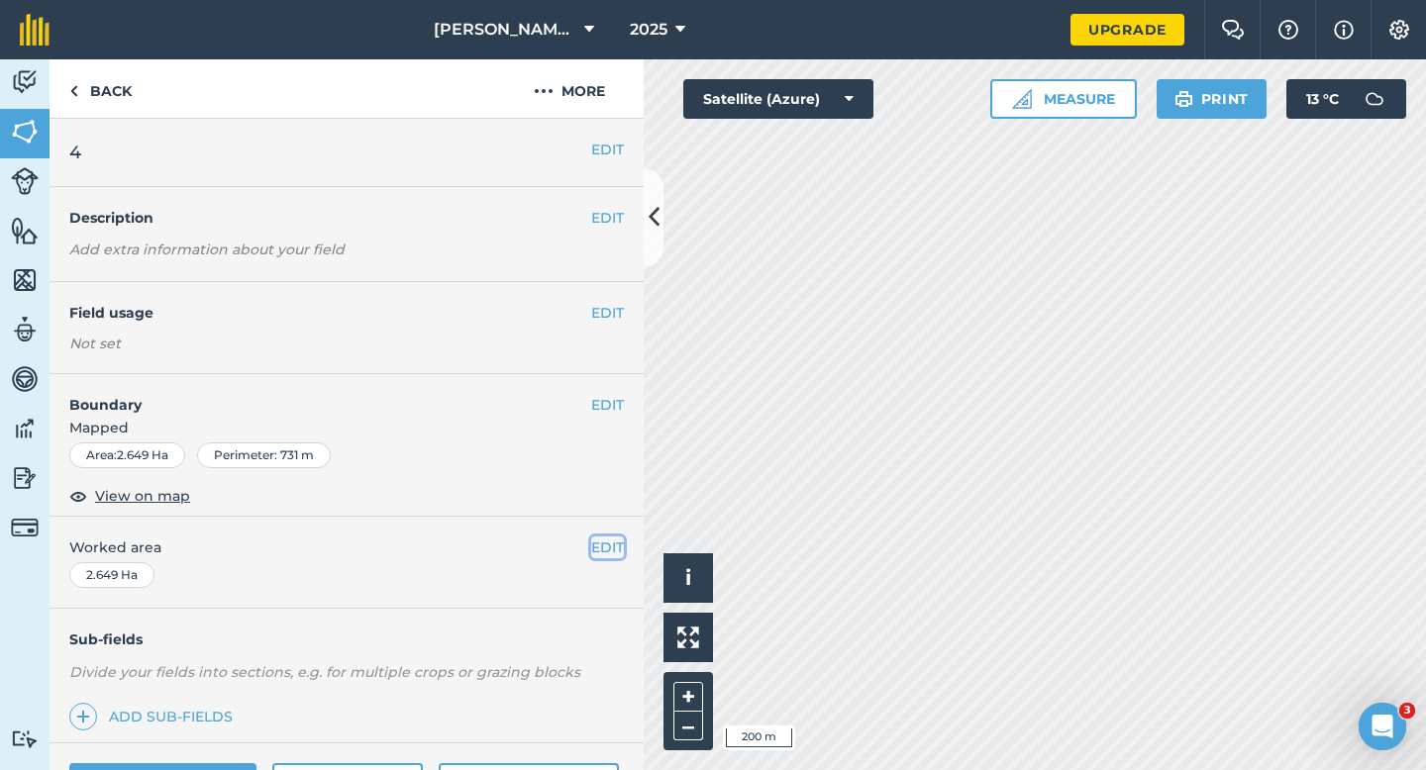
click at [614, 551] on button "EDIT" at bounding box center [607, 548] width 33 height 22
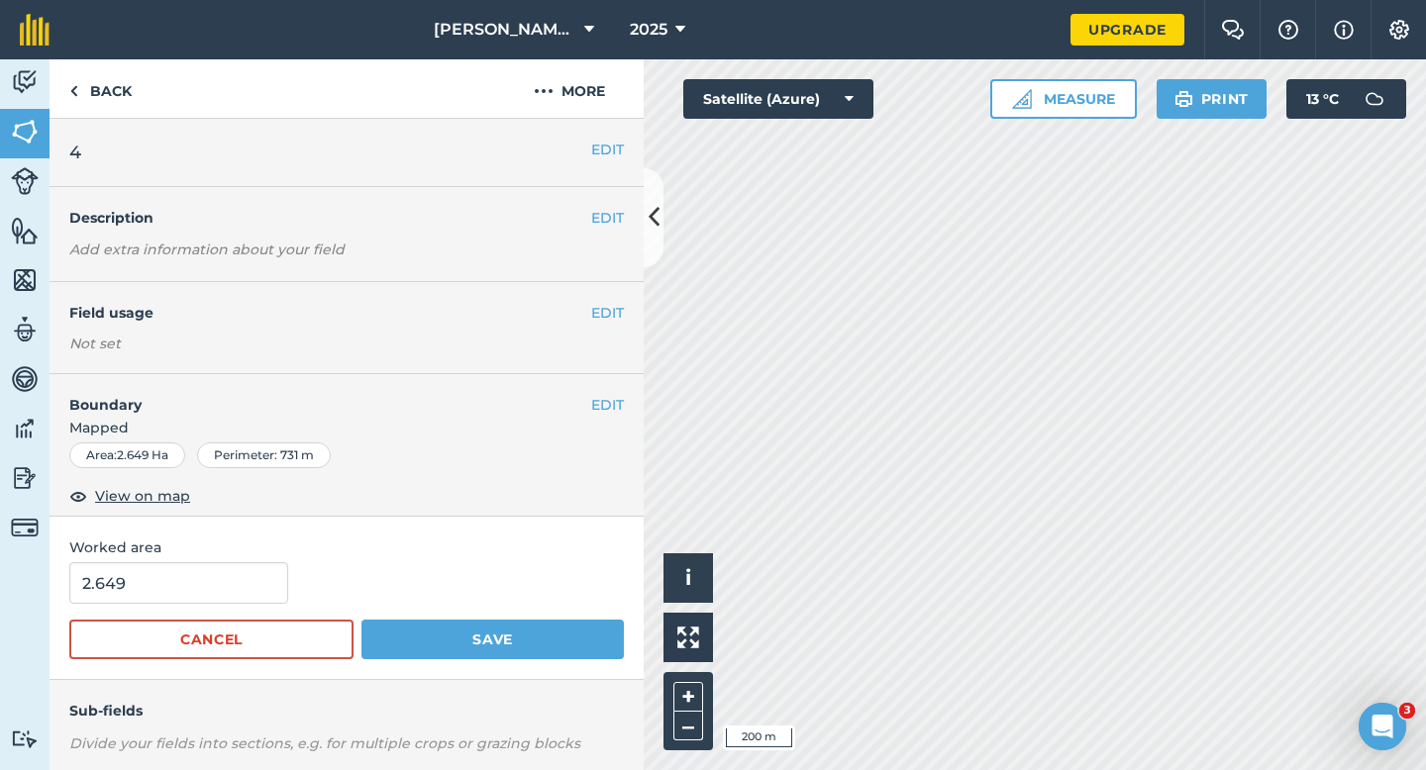
click at [270, 560] on div "Worked area 2.649 Cancel Save" at bounding box center [347, 598] width 594 height 163
click at [248, 594] on input "2.649" at bounding box center [178, 583] width 219 height 42
type input "3"
click at [361, 620] on button "Save" at bounding box center [492, 640] width 262 height 40
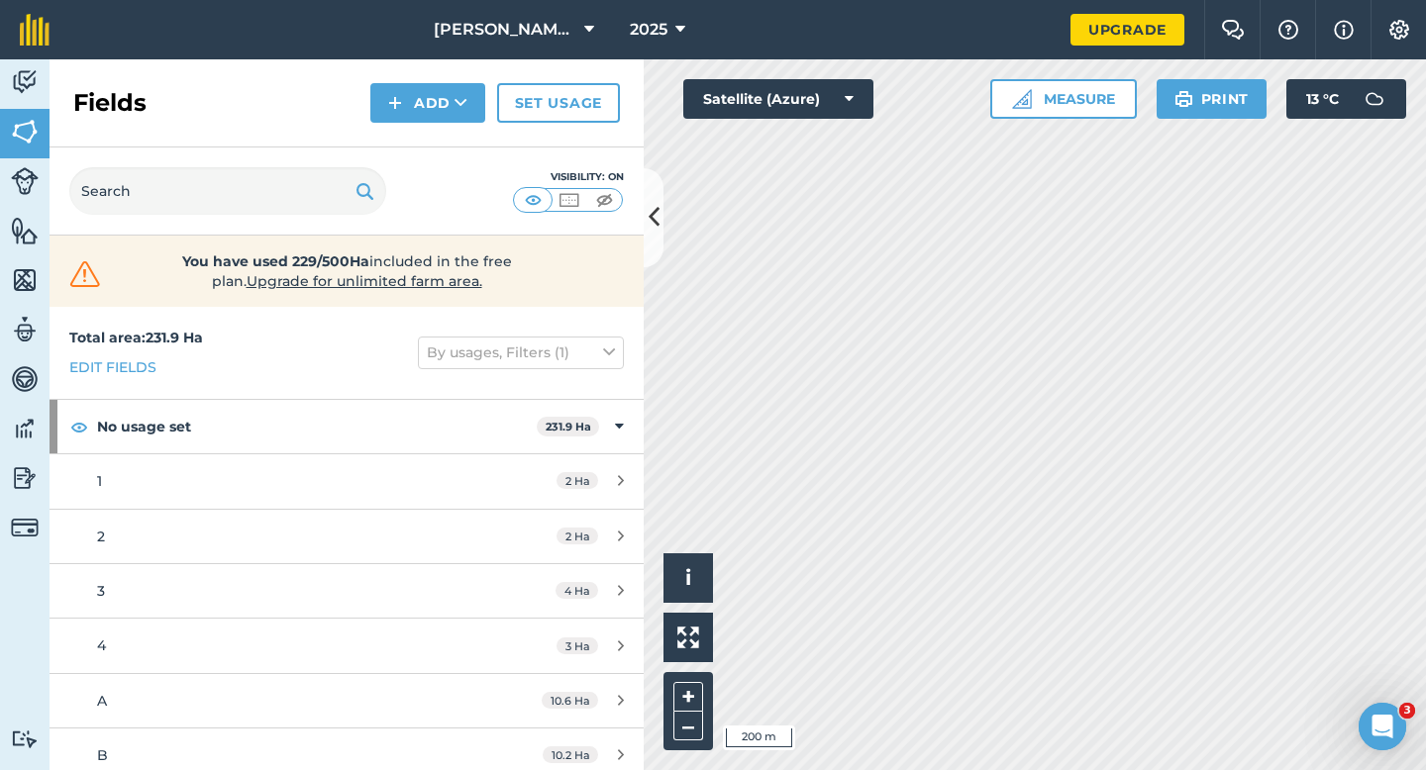
click at [396, 128] on div "Fields Add Set usage" at bounding box center [347, 103] width 594 height 88
click at [403, 118] on button "Add" at bounding box center [427, 103] width 115 height 40
click at [403, 132] on link "Draw" at bounding box center [427, 148] width 109 height 44
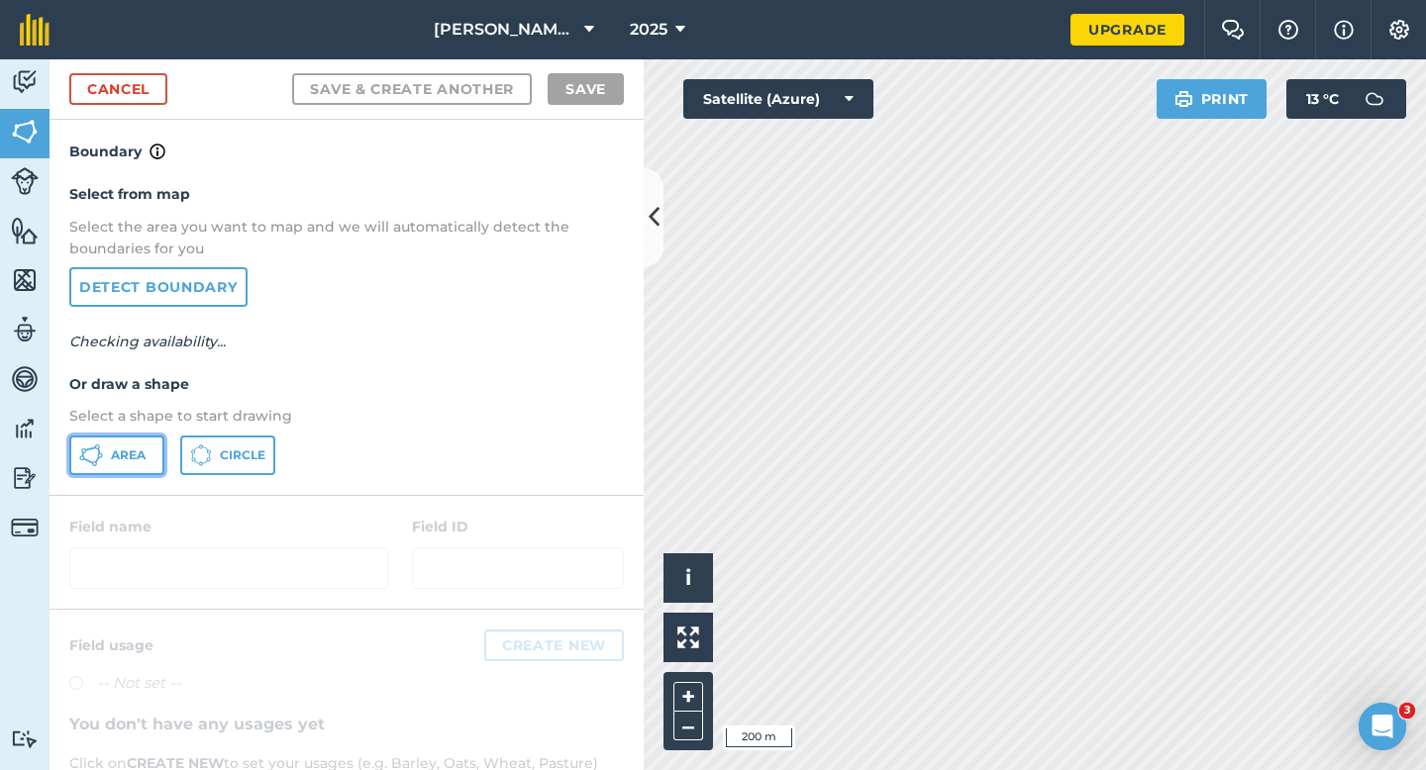
click at [136, 454] on span "Area" at bounding box center [128, 456] width 35 height 16
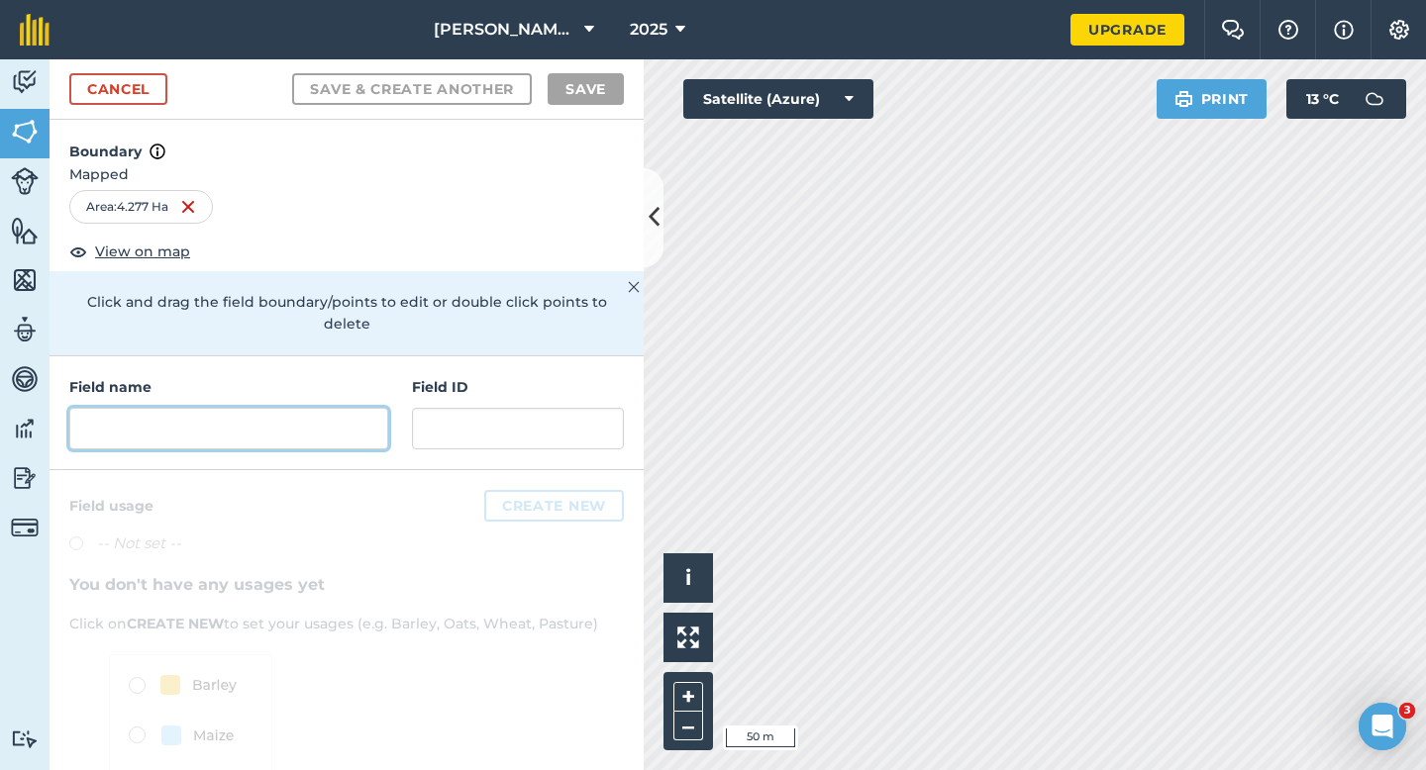
click at [347, 408] on input "text" at bounding box center [228, 429] width 319 height 42
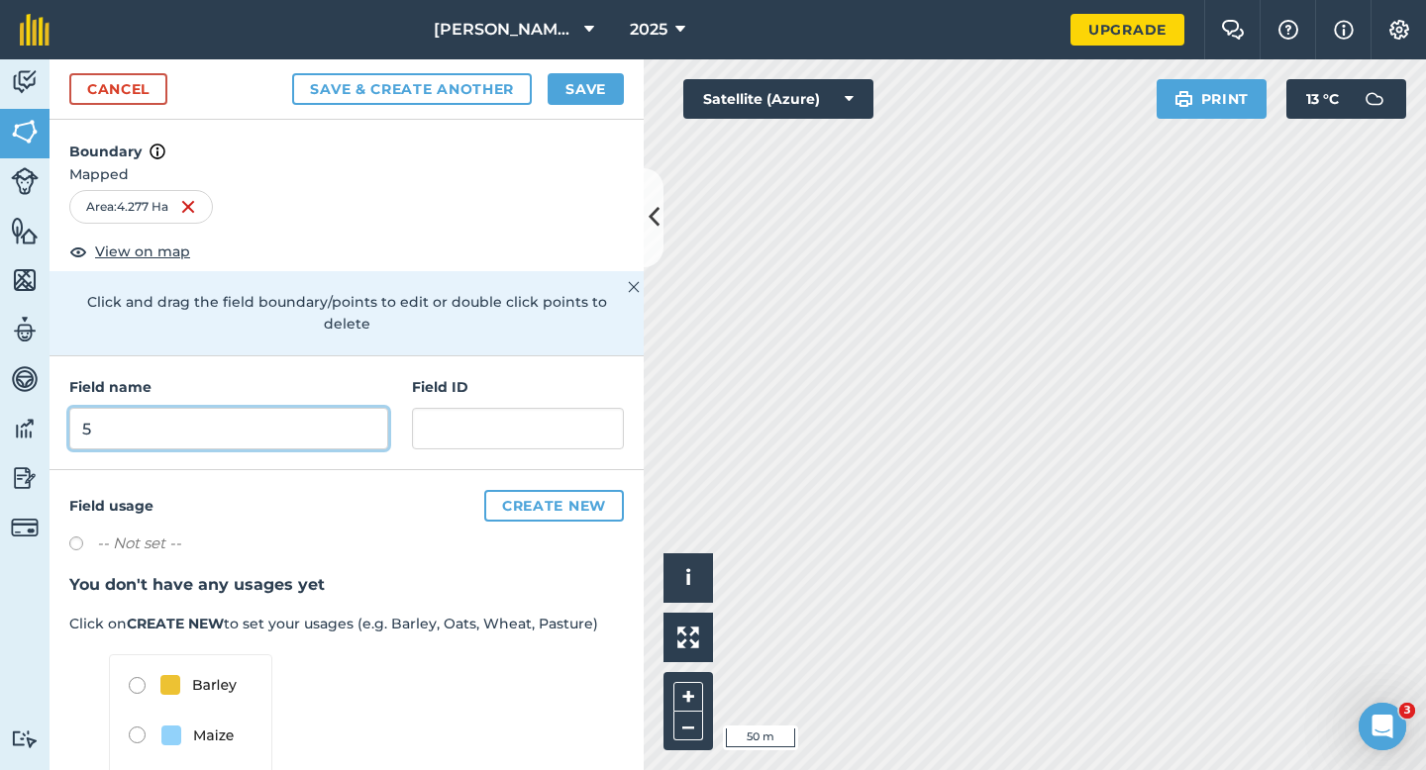
type input "5"
click at [556, 85] on button "Save" at bounding box center [585, 89] width 76 height 32
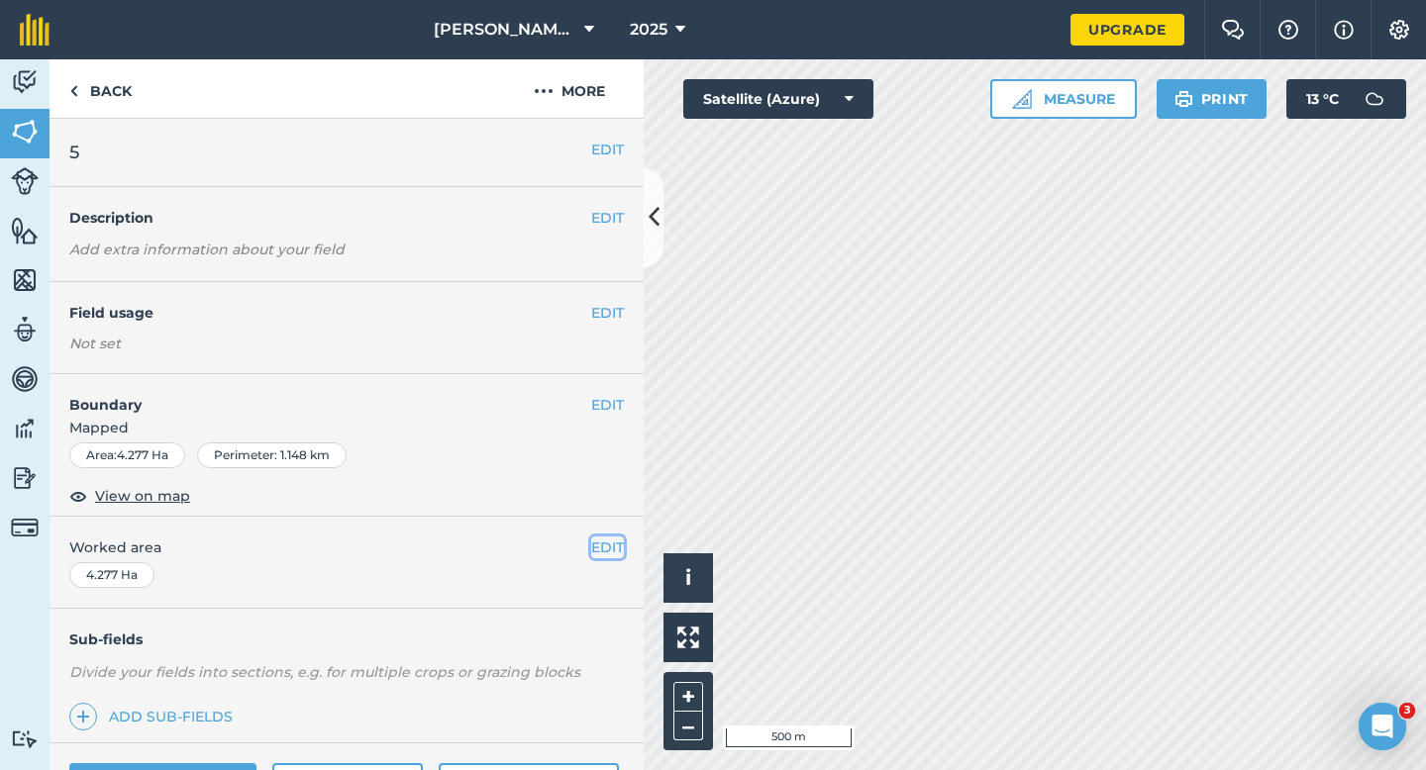
click at [612, 550] on button "EDIT" at bounding box center [607, 548] width 33 height 22
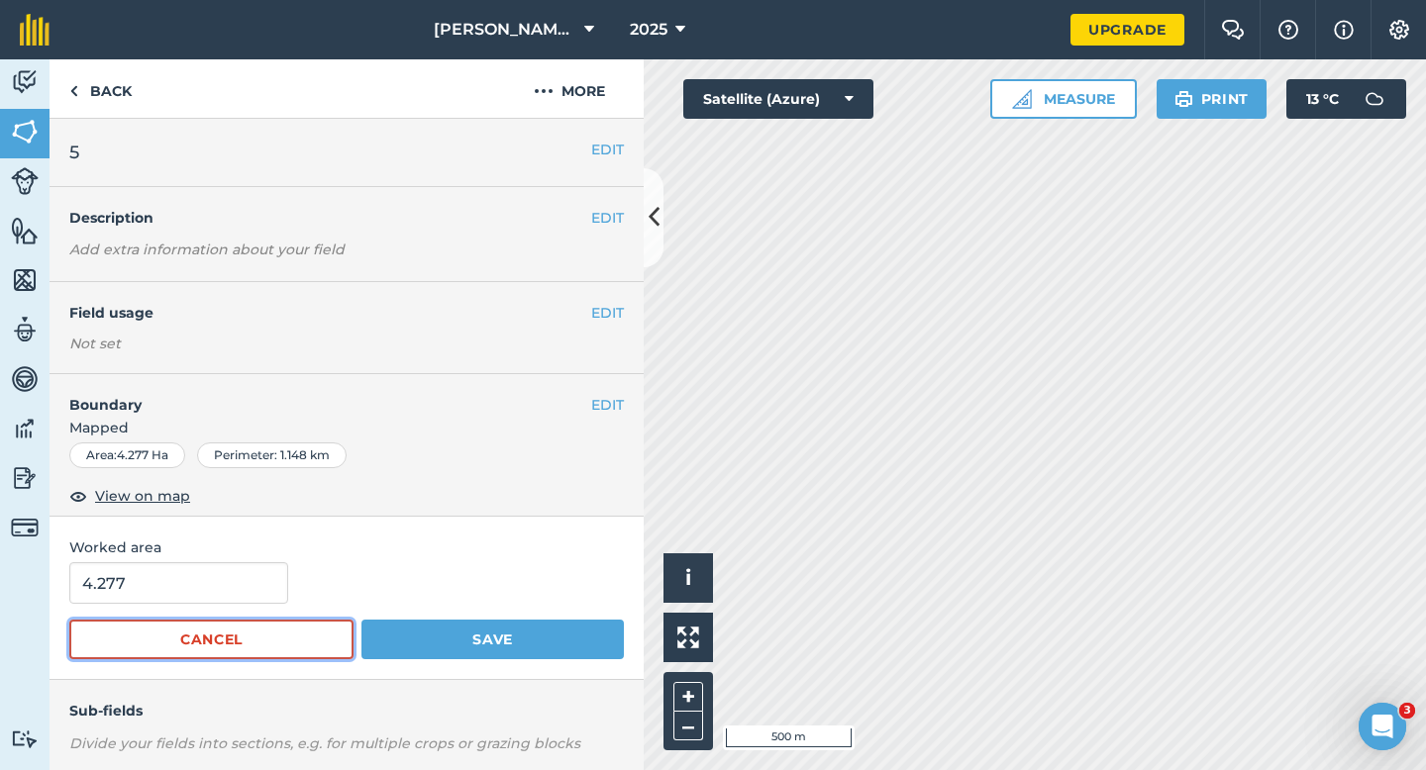
click at [113, 625] on button "Cancel" at bounding box center [211, 640] width 284 height 40
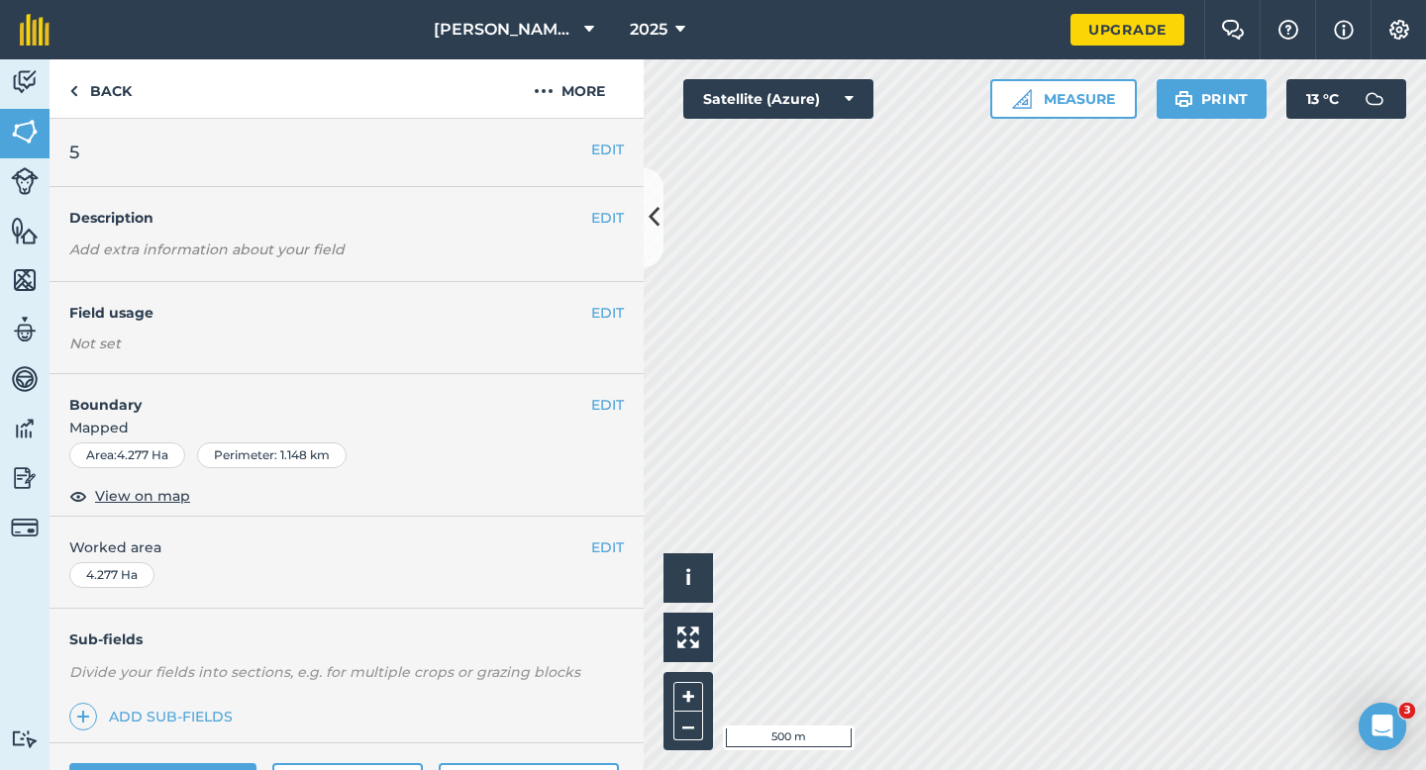
click at [145, 577] on div "4.277 Ha" at bounding box center [111, 575] width 85 height 26
click at [616, 546] on button "EDIT" at bounding box center [607, 548] width 33 height 22
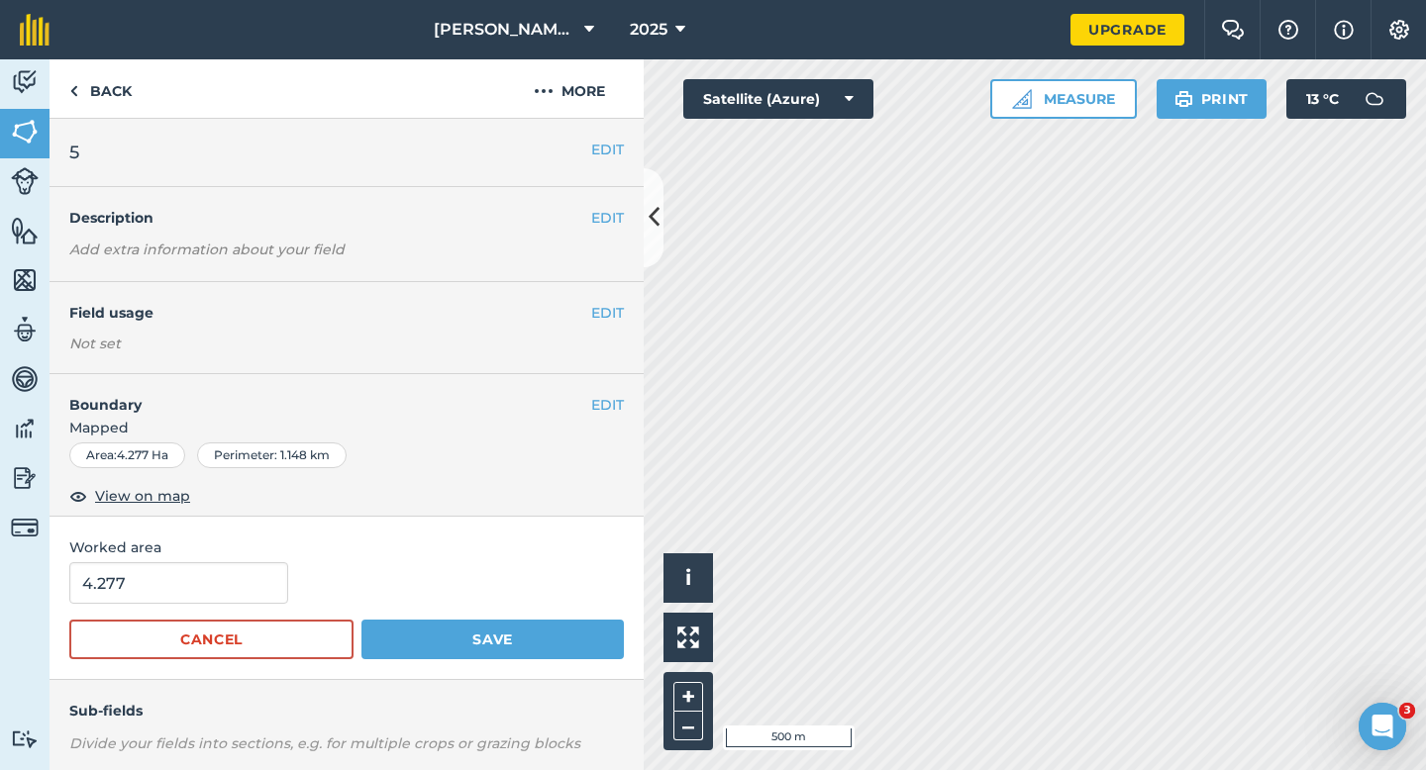
click at [182, 615] on form "4.277 Cancel Save" at bounding box center [346, 610] width 554 height 97
click at [184, 570] on input "4.277" at bounding box center [178, 583] width 219 height 42
type input "4"
click at [361, 620] on button "Save" at bounding box center [492, 640] width 262 height 40
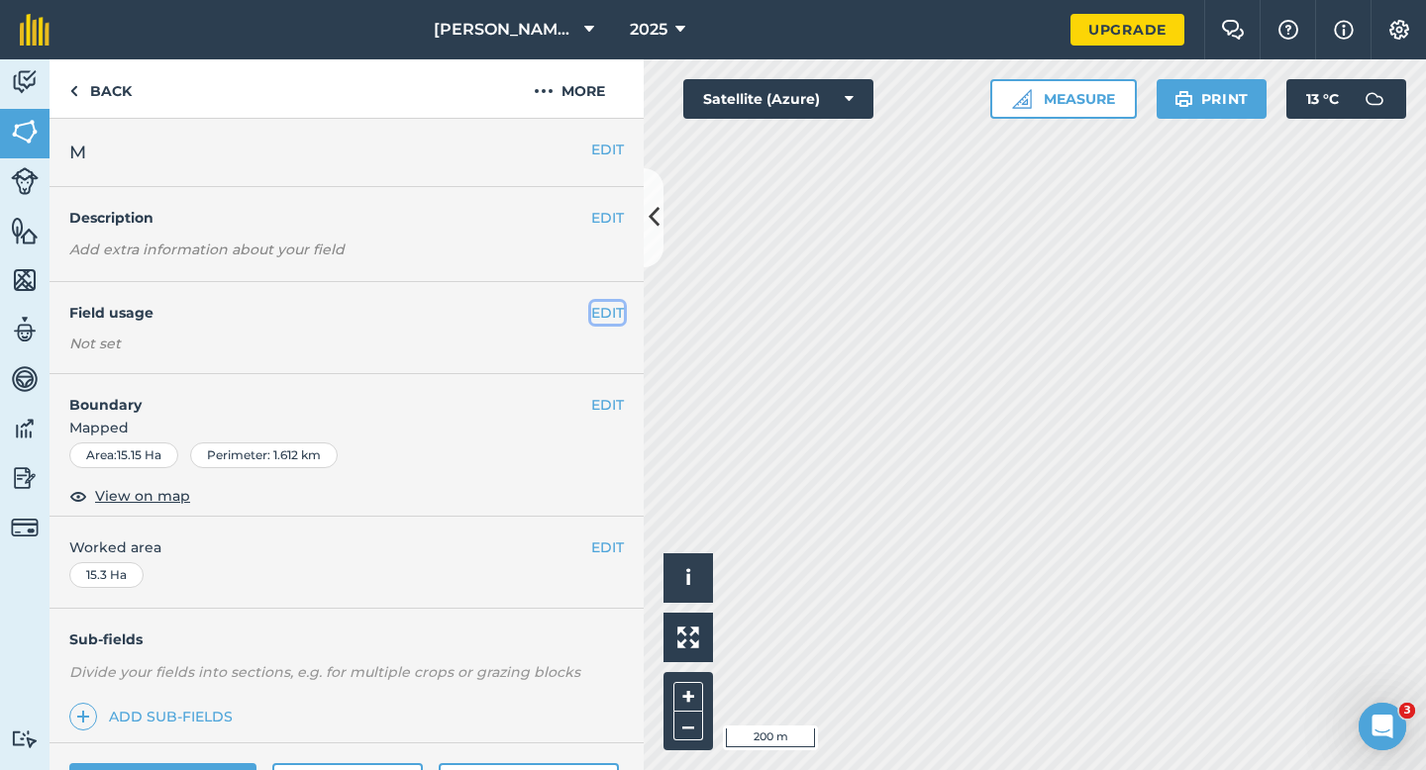
click at [601, 311] on button "EDIT" at bounding box center [607, 313] width 33 height 22
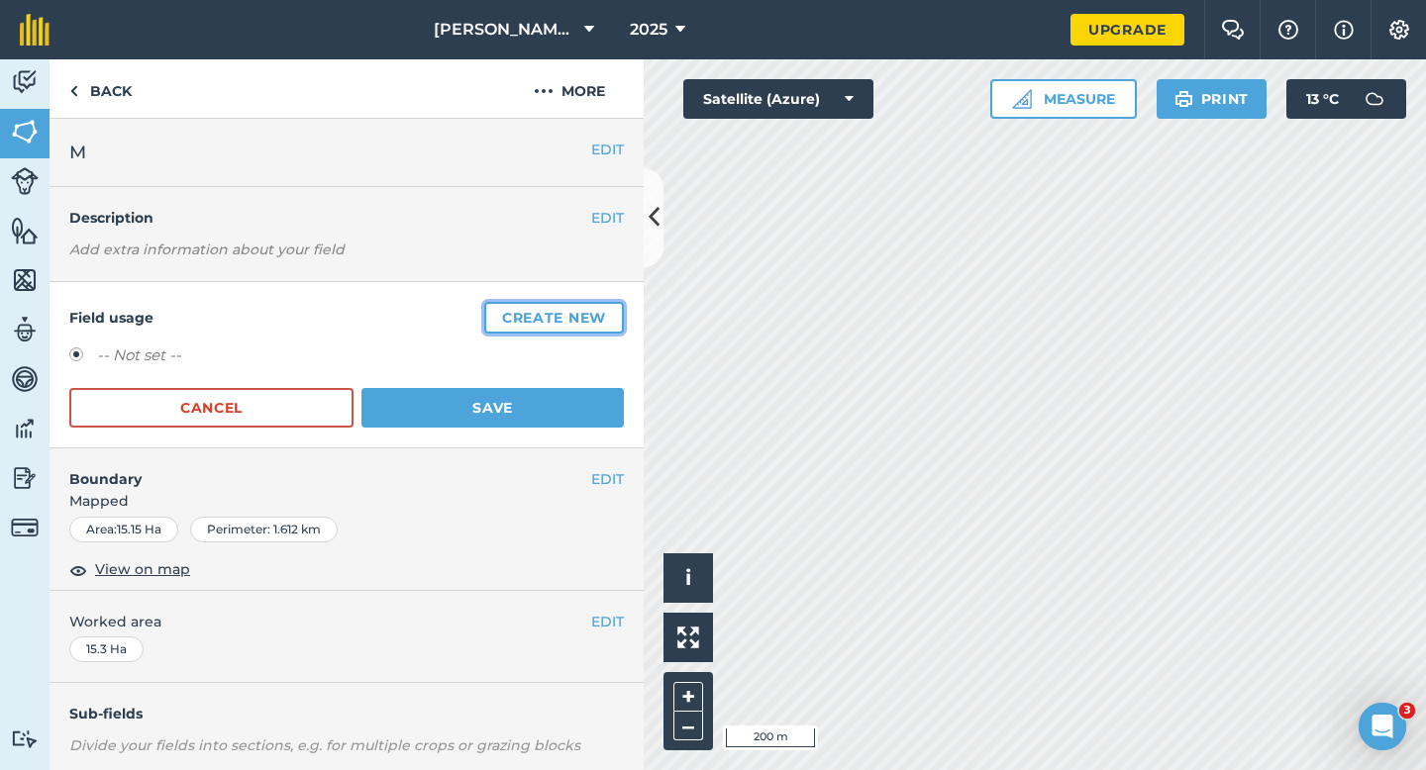
click at [601, 311] on button "Create new" at bounding box center [554, 318] width 140 height 32
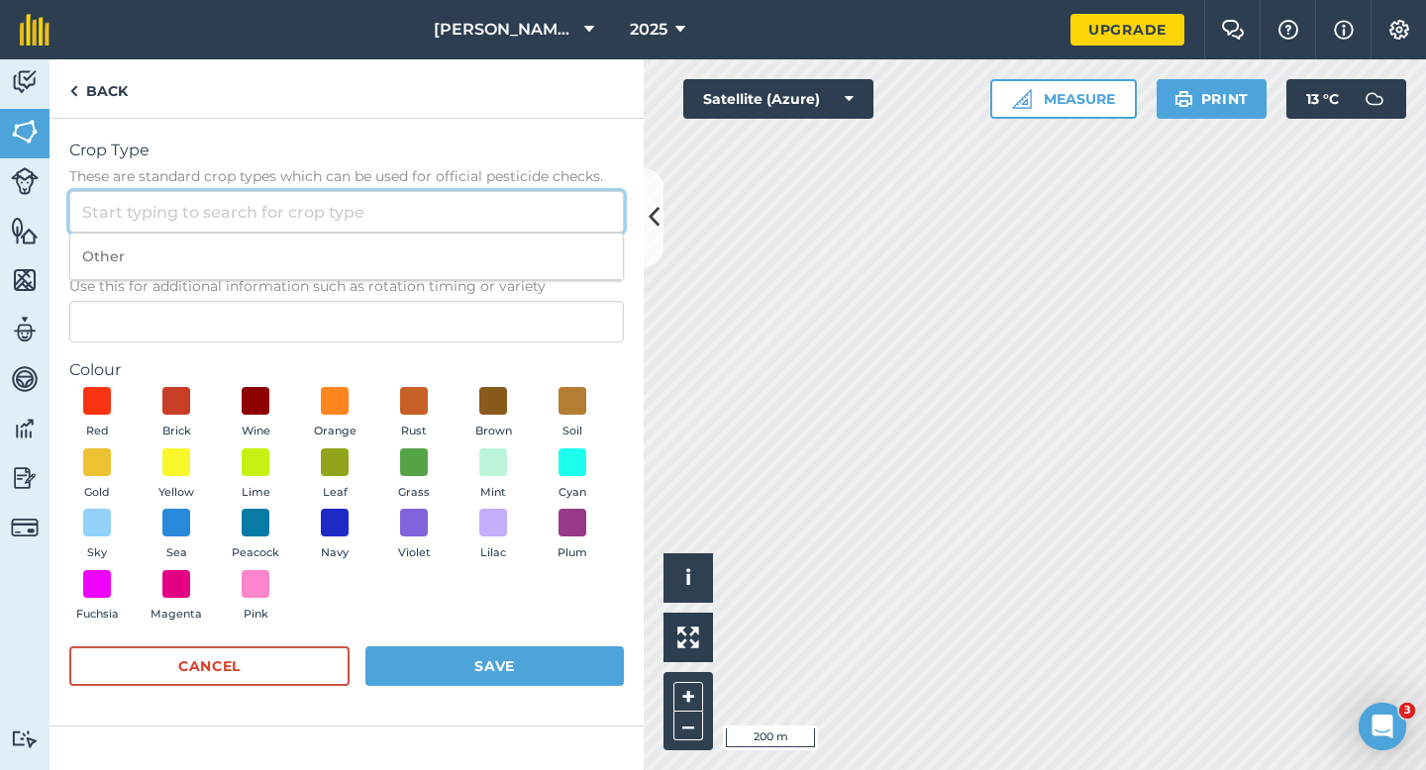
click at [557, 214] on input "Crop Type These are standard crop types which can be used for official pesticid…" at bounding box center [346, 212] width 554 height 42
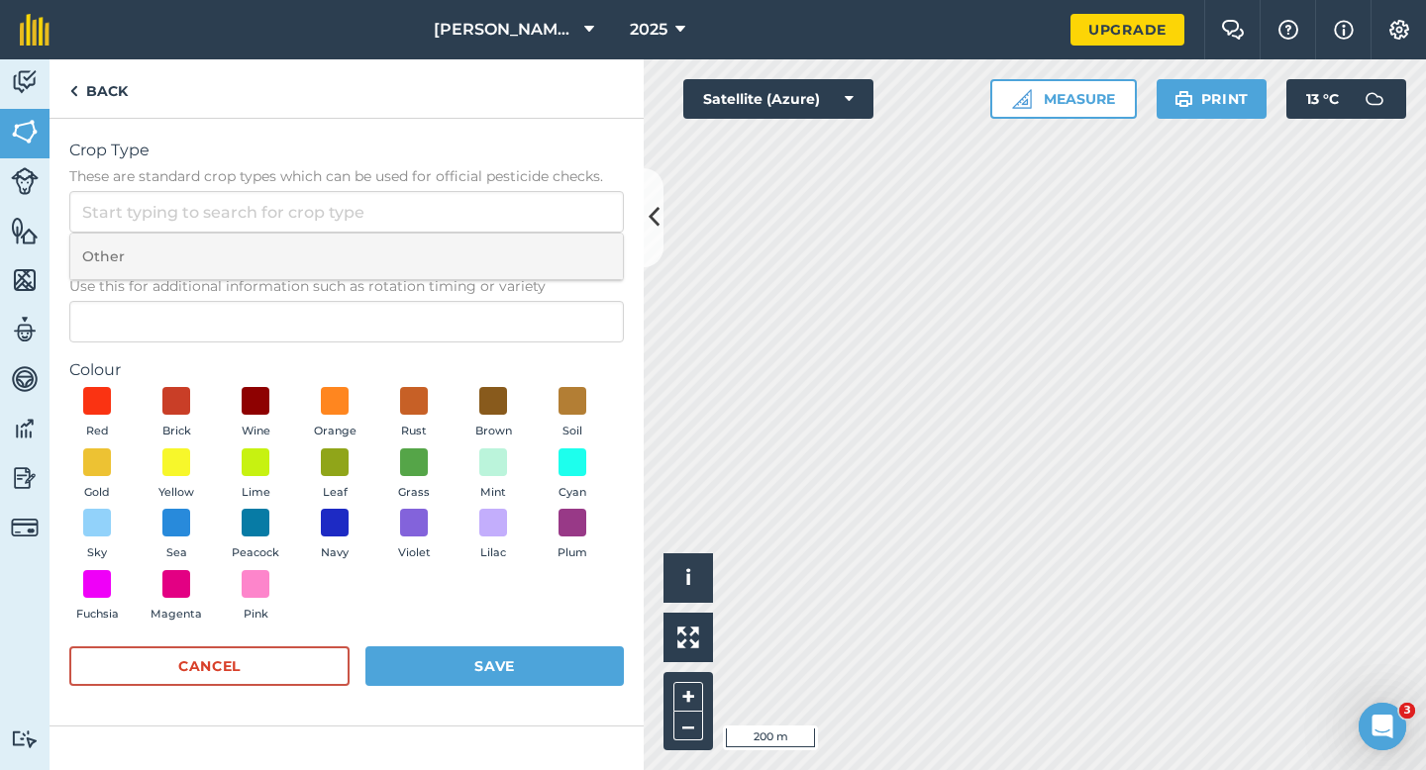
click at [557, 263] on li "Other" at bounding box center [346, 257] width 552 height 47
type input "Other"
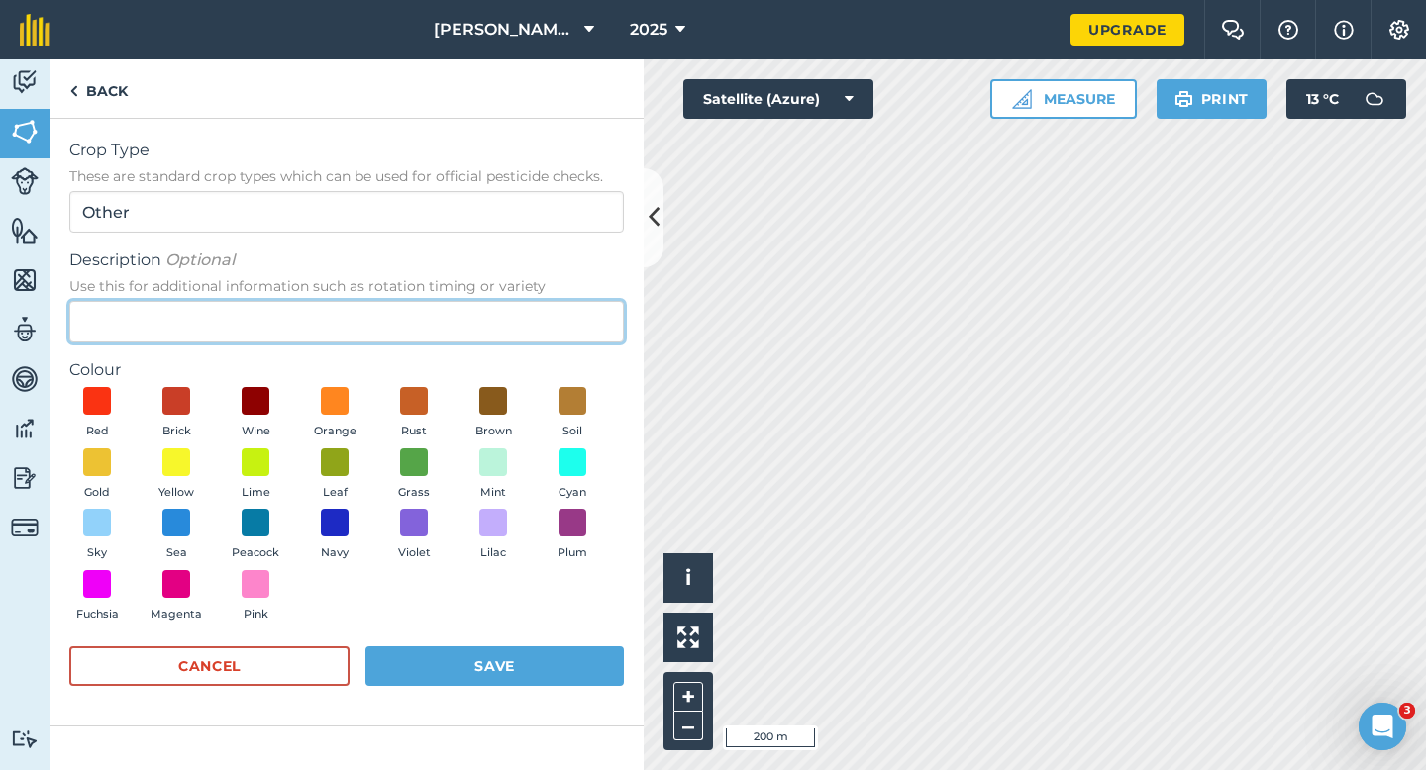
click at [557, 313] on input "Description Optional Use this for additional information such as rotation timin…" at bounding box center [346, 322] width 554 height 42
type input "Radish Seed"
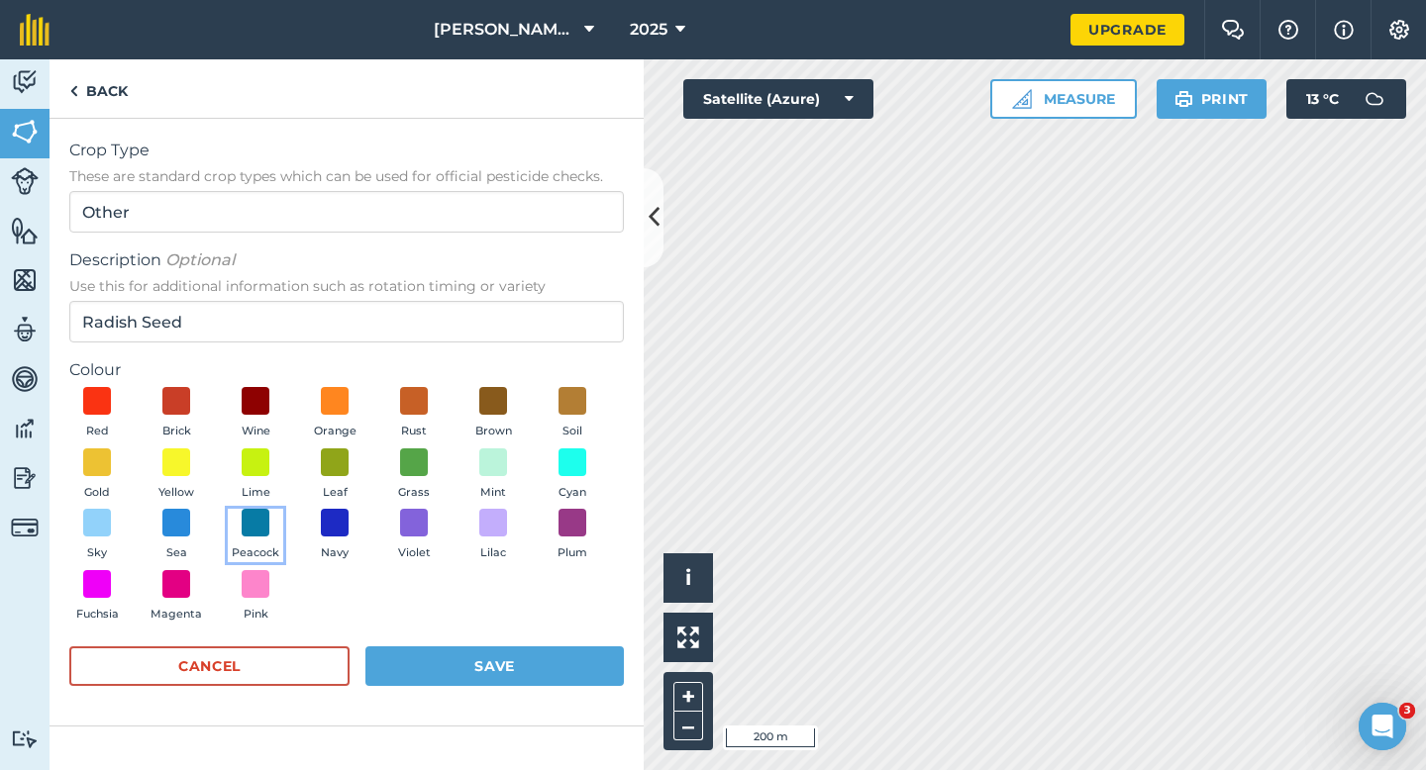
click at [275, 524] on button "Peacock" at bounding box center [255, 535] width 55 height 53
click at [461, 660] on button "Save" at bounding box center [494, 667] width 258 height 40
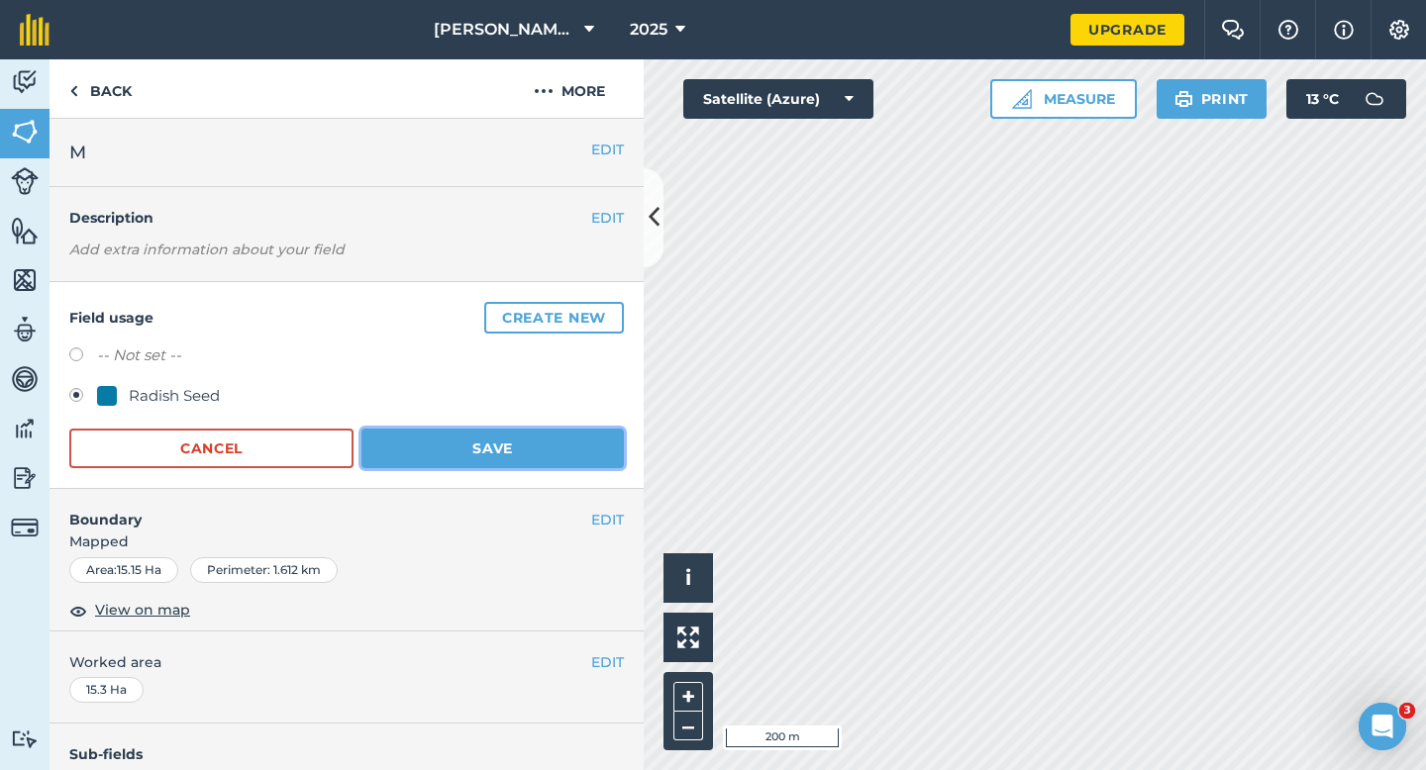
click at [543, 454] on button "Save" at bounding box center [492, 449] width 262 height 40
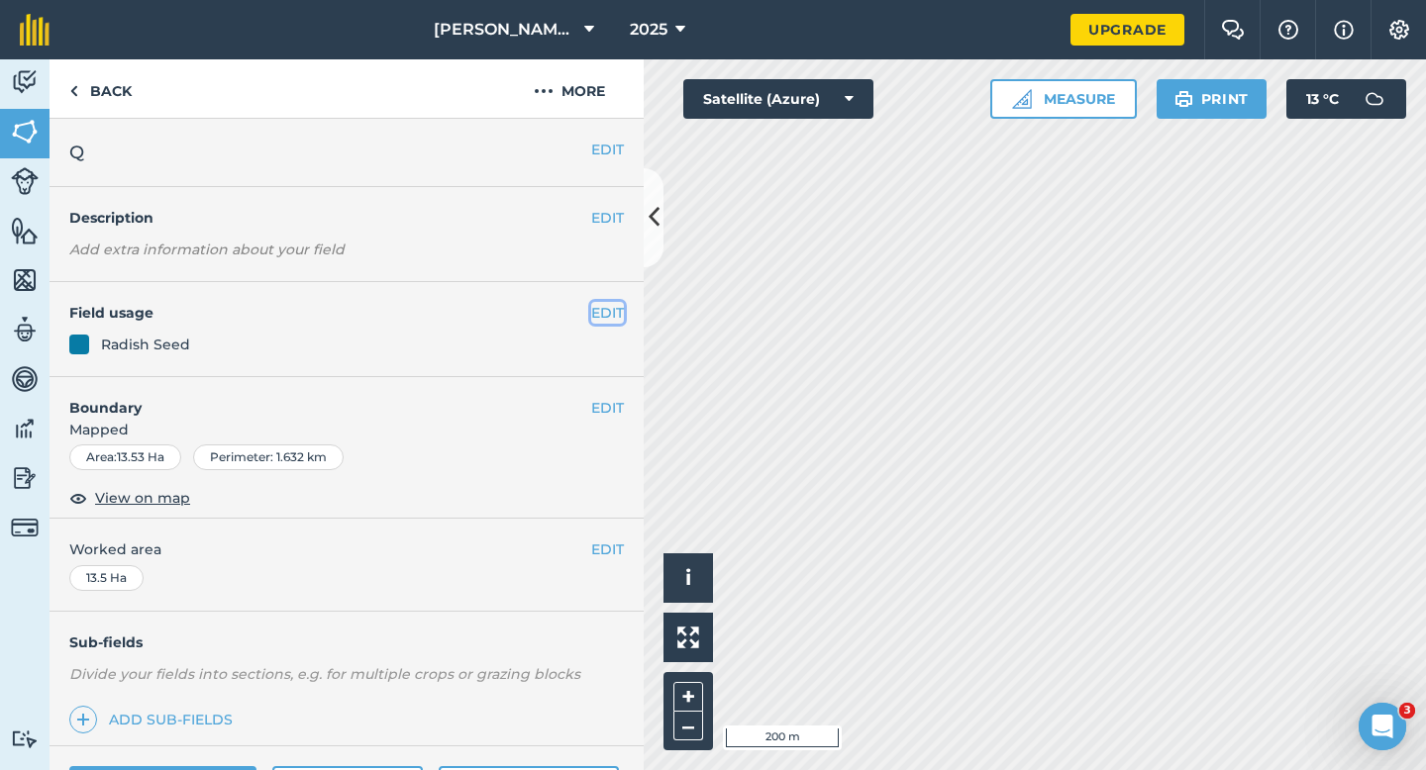
click at [606, 307] on button "EDIT" at bounding box center [607, 313] width 33 height 22
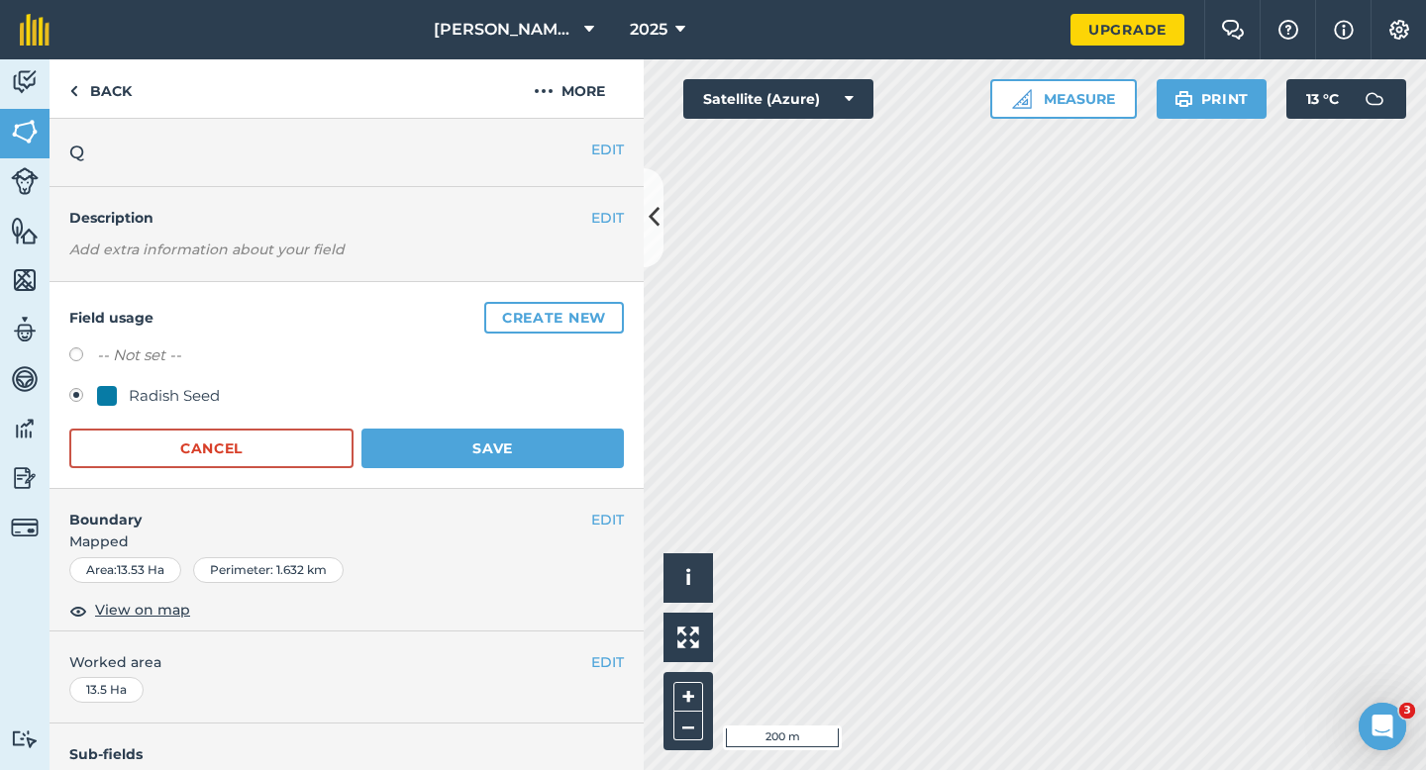
click at [556, 246] on div "EDIT Description Add extra information about your field" at bounding box center [347, 234] width 594 height 95
click at [556, 317] on button "Create new" at bounding box center [554, 318] width 140 height 32
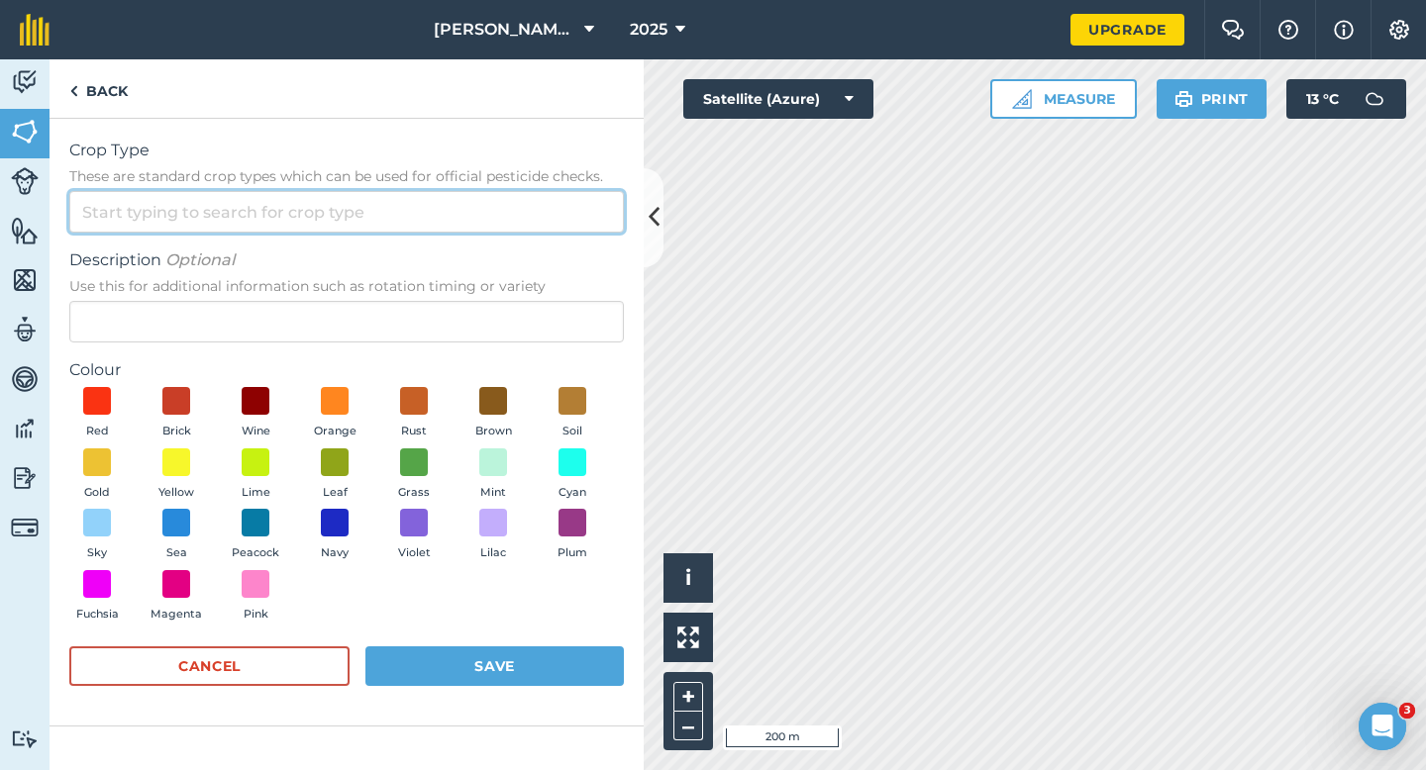
click at [536, 215] on input "Crop Type These are standard crop types which can be used for official pesticid…" at bounding box center [346, 212] width 554 height 42
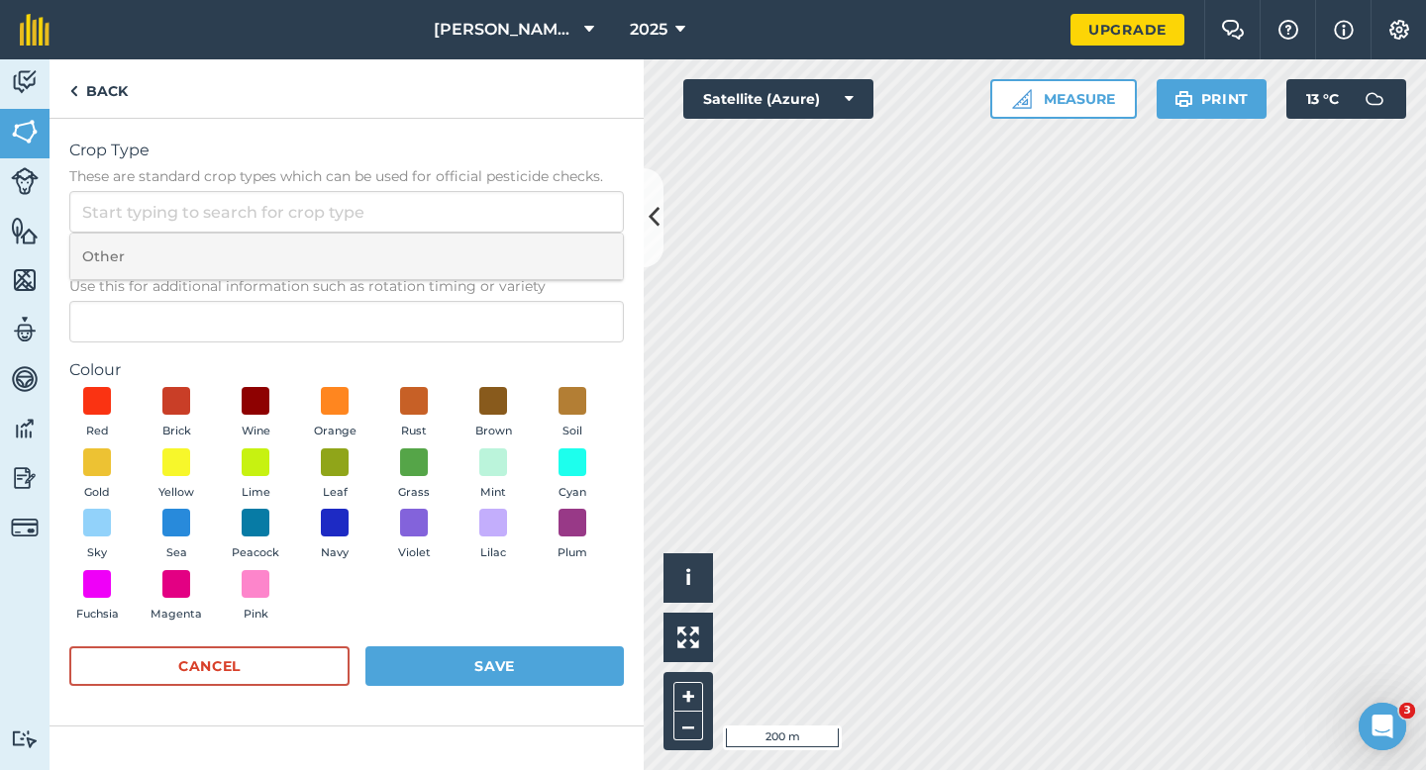
click at [536, 235] on li "Other" at bounding box center [346, 257] width 552 height 47
type input "Other"
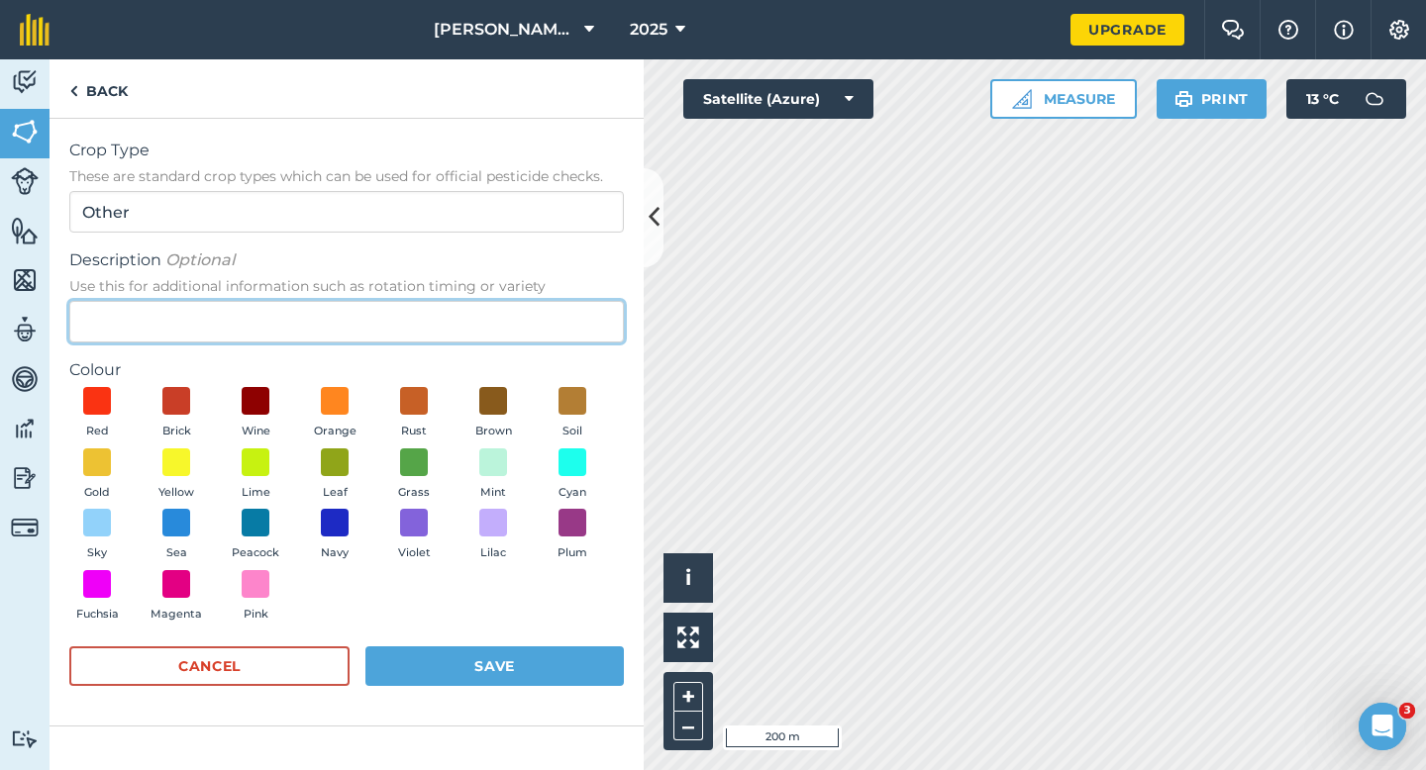
click at [536, 304] on input "Description Optional Use this for additional information such as rotation timin…" at bounding box center [346, 322] width 554 height 42
type input "Potatoes"
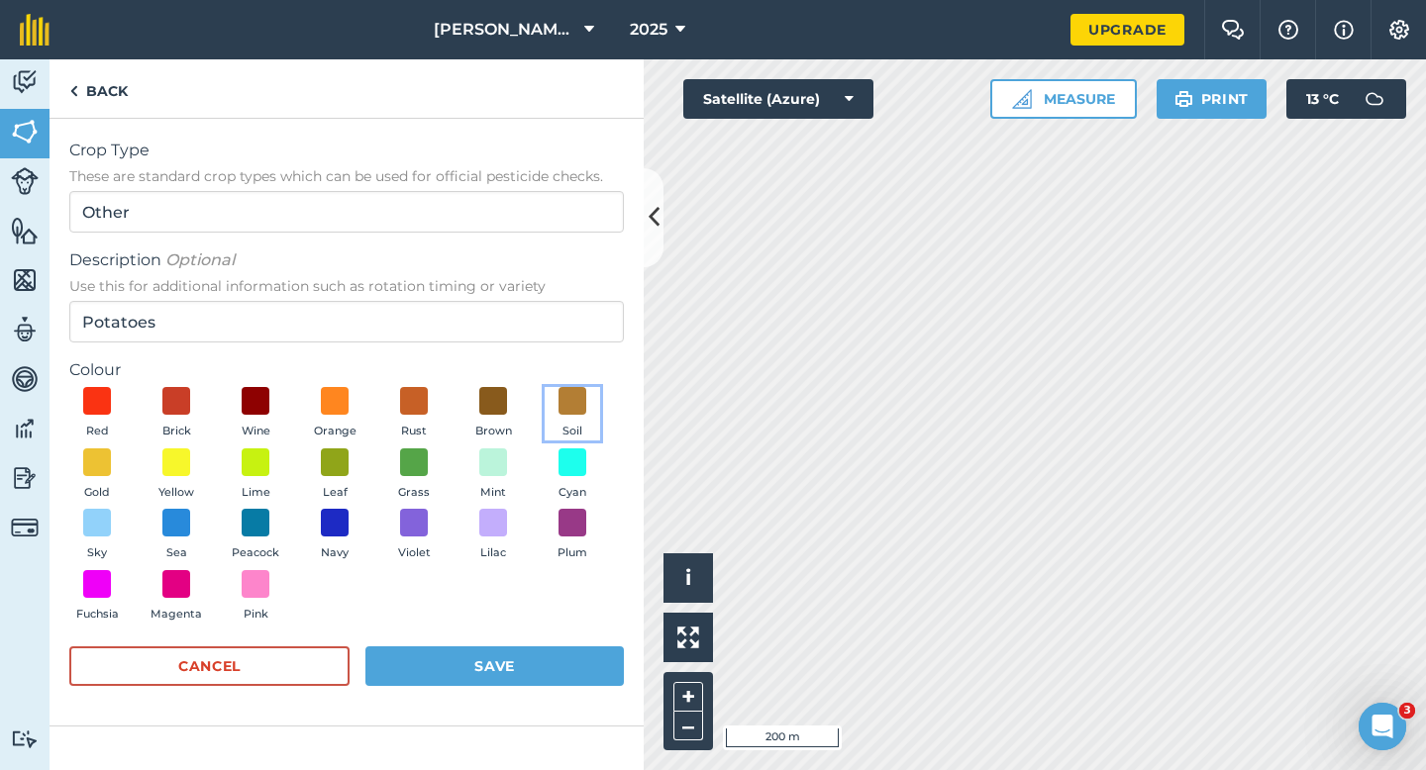
click at [566, 429] on span "Soil" at bounding box center [572, 432] width 20 height 18
click at [566, 684] on button "Save" at bounding box center [494, 667] width 258 height 40
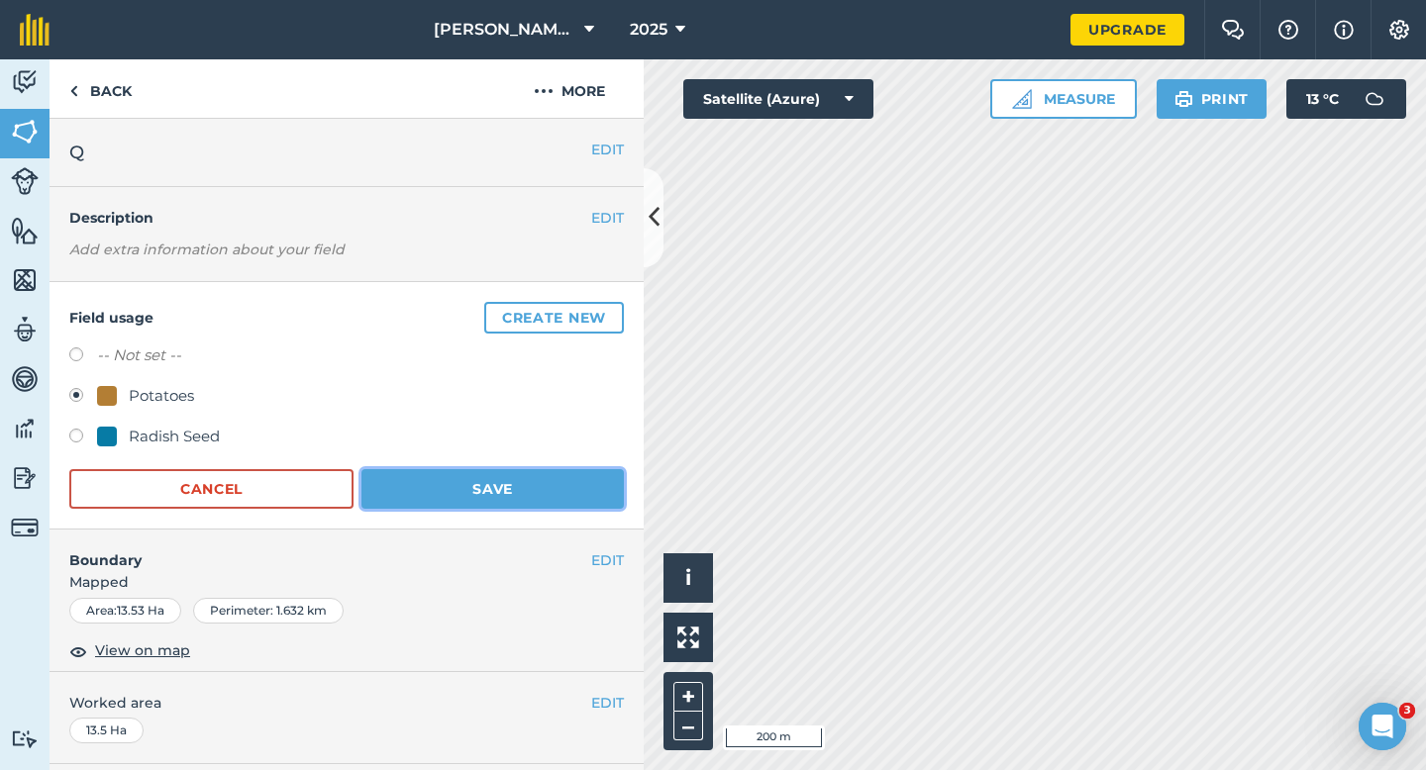
click at [489, 479] on button "Save" at bounding box center [492, 489] width 262 height 40
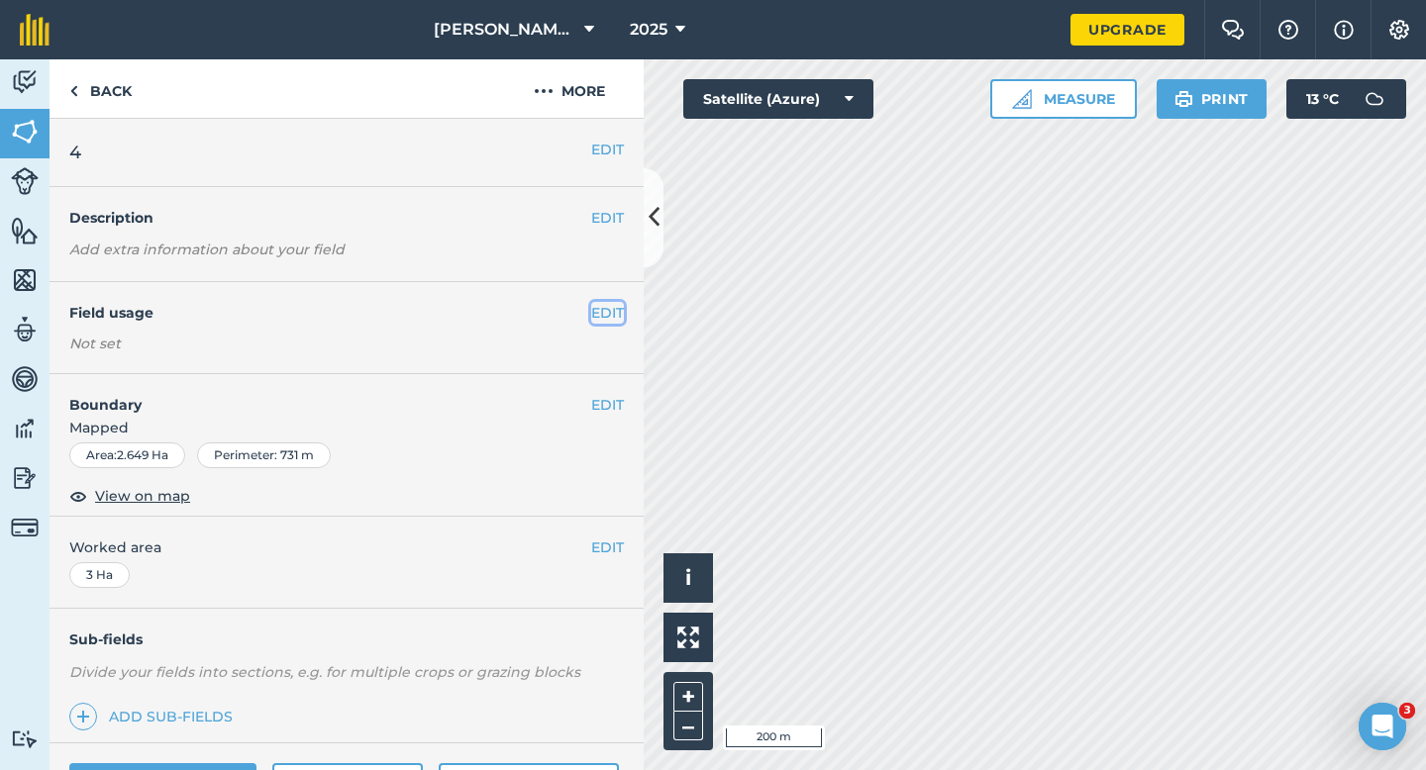
click at [602, 313] on button "EDIT" at bounding box center [607, 313] width 33 height 22
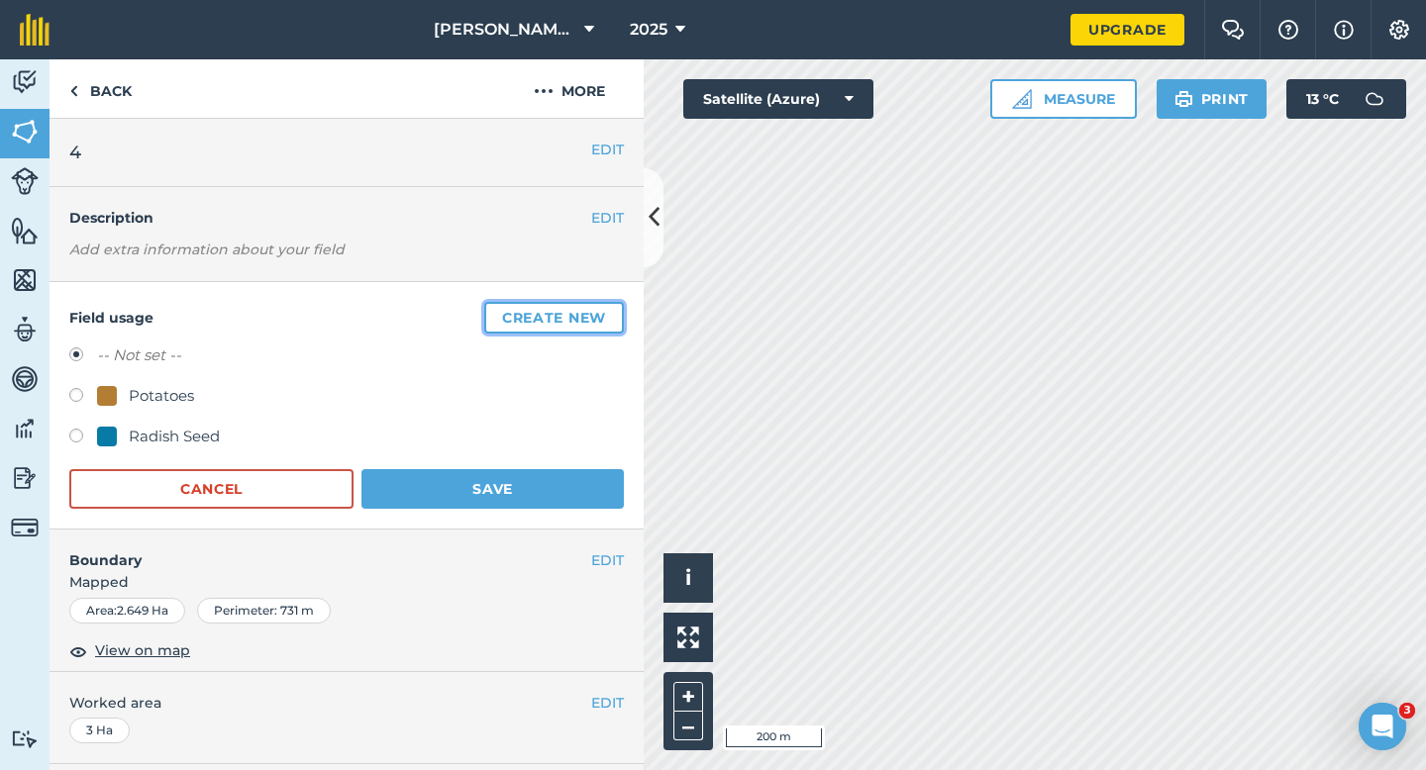
click at [602, 313] on button "Create new" at bounding box center [554, 318] width 140 height 32
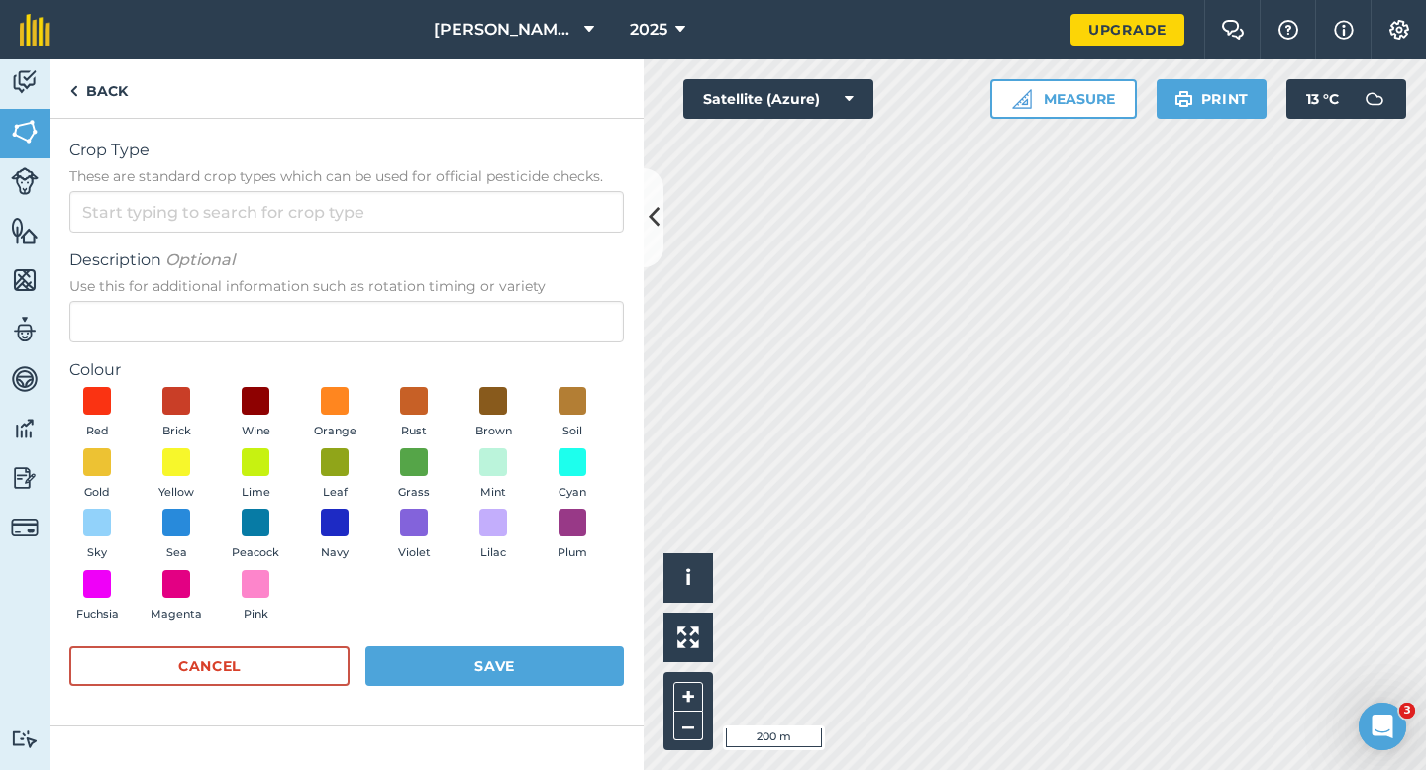
click at [554, 188] on div "Crop Type These are standard crop types which can be used for official pesticid…" at bounding box center [346, 186] width 554 height 94
click at [554, 226] on input "Crop Type These are standard crop types which can be used for official pesticid…" at bounding box center [346, 212] width 554 height 42
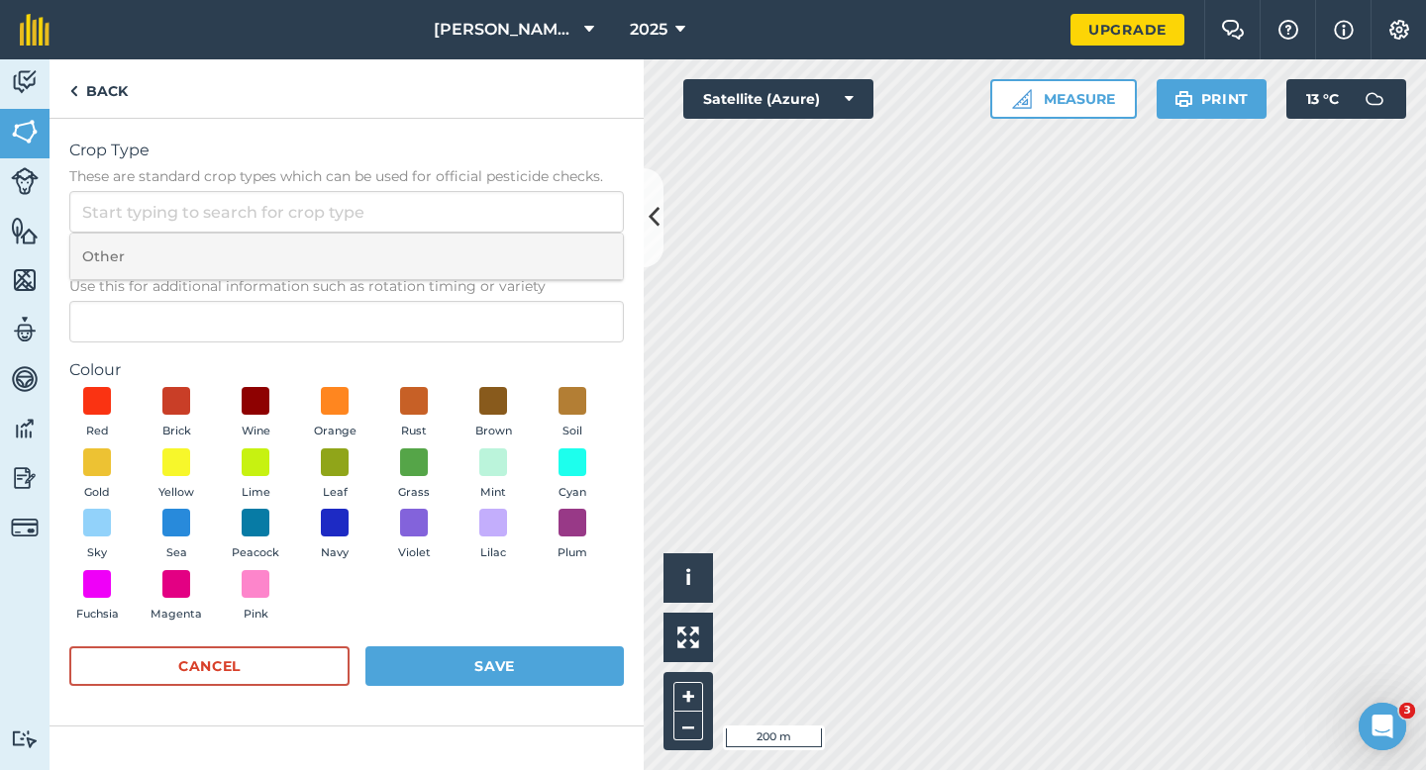
click at [554, 257] on li "Other" at bounding box center [346, 257] width 552 height 47
type input "Other"
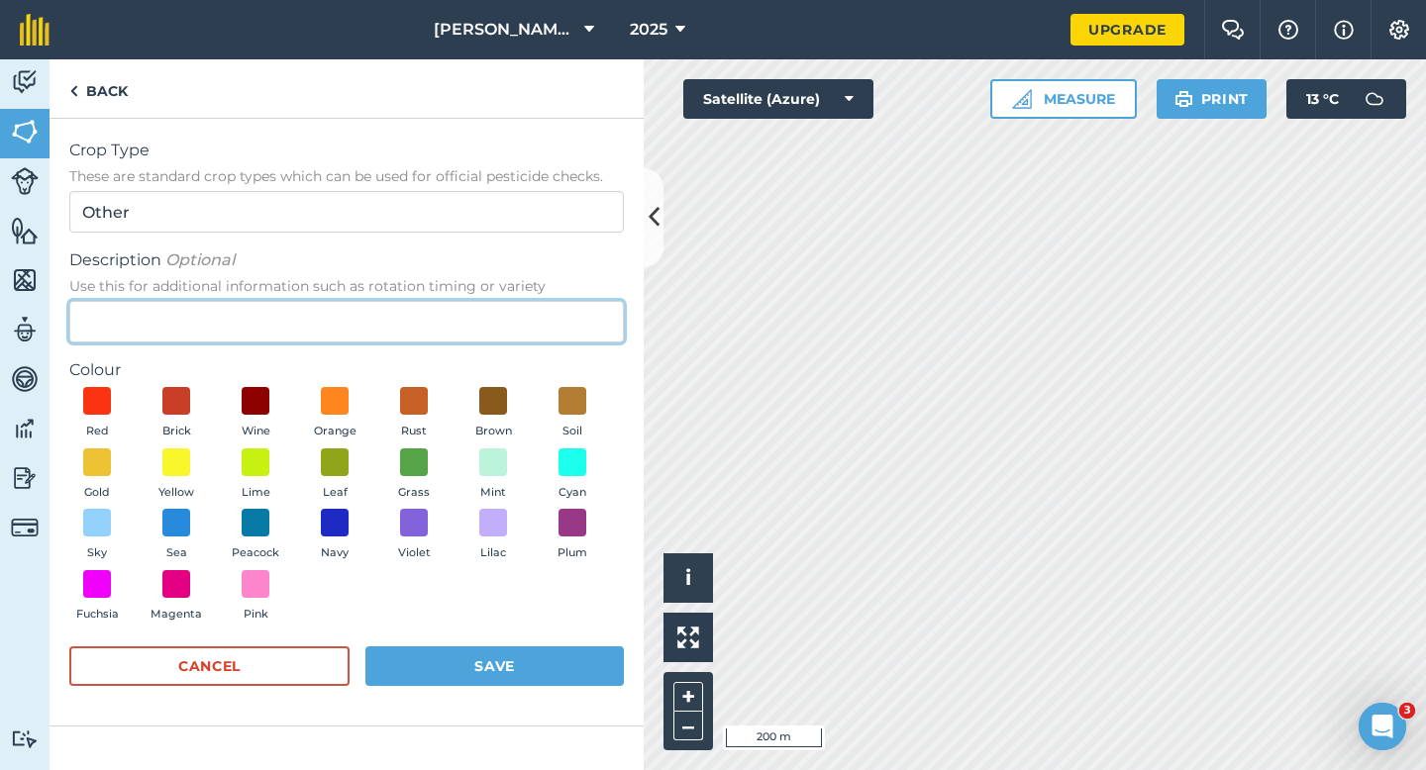
click at [554, 333] on input "Description Optional Use this for additional information such as rotation timin…" at bounding box center [346, 322] width 554 height 42
type input "Grass"
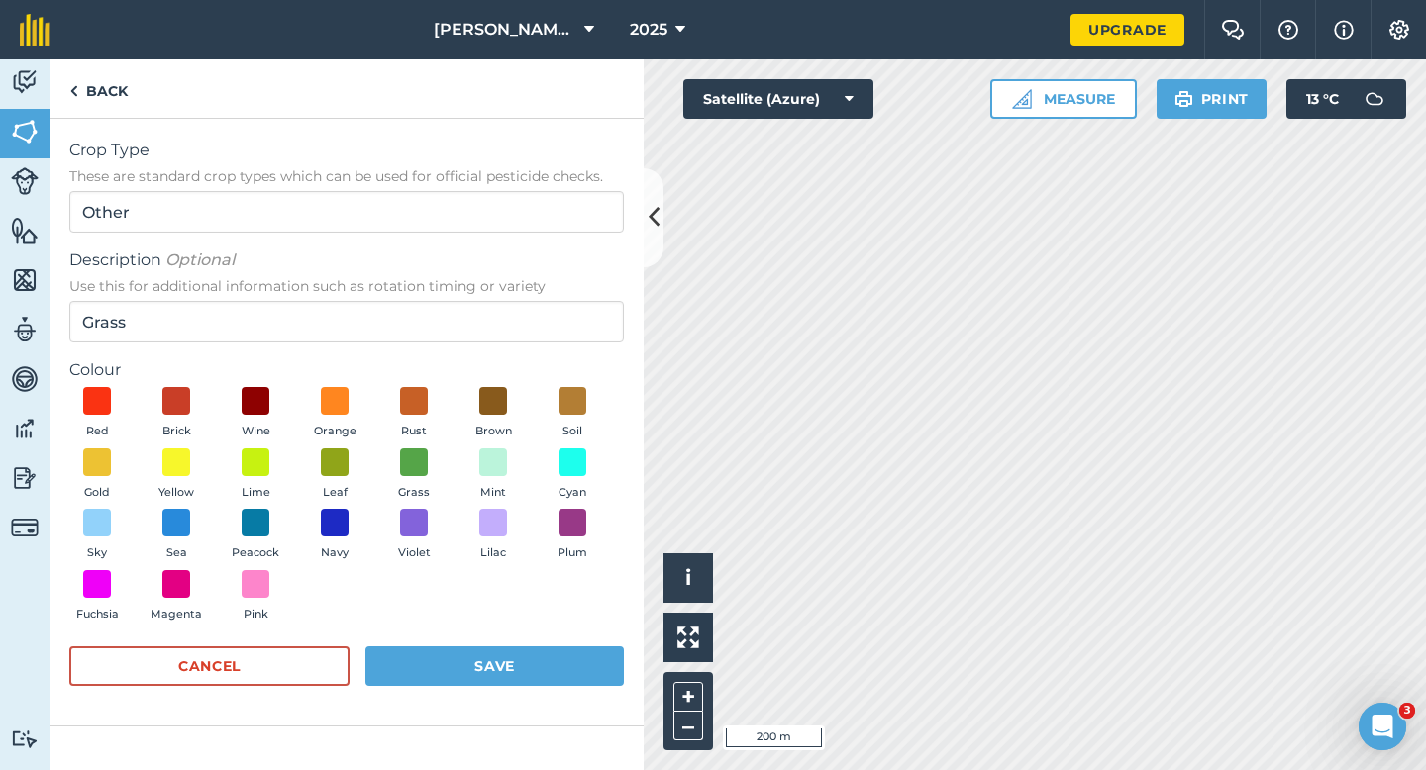
click at [444, 469] on div "Red Brick Wine Orange Rust Brown Soil Gold Yellow Lime Leaf Grass Mint Cyan Sky…" at bounding box center [346, 509] width 554 height 244
click at [437, 469] on button "Grass" at bounding box center [413, 474] width 55 height 53
click at [479, 666] on button "Save" at bounding box center [494, 667] width 258 height 40
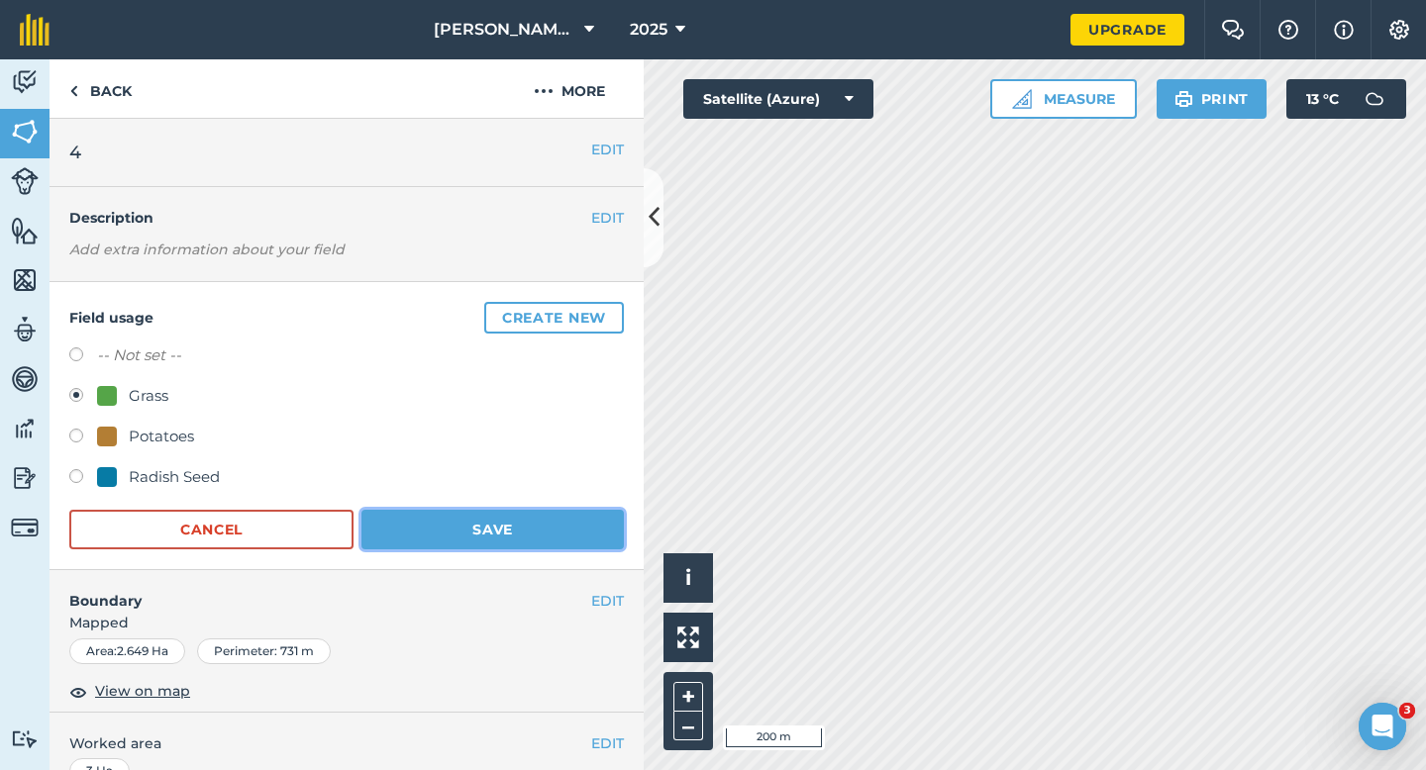
click at [565, 529] on button "Save" at bounding box center [492, 530] width 262 height 40
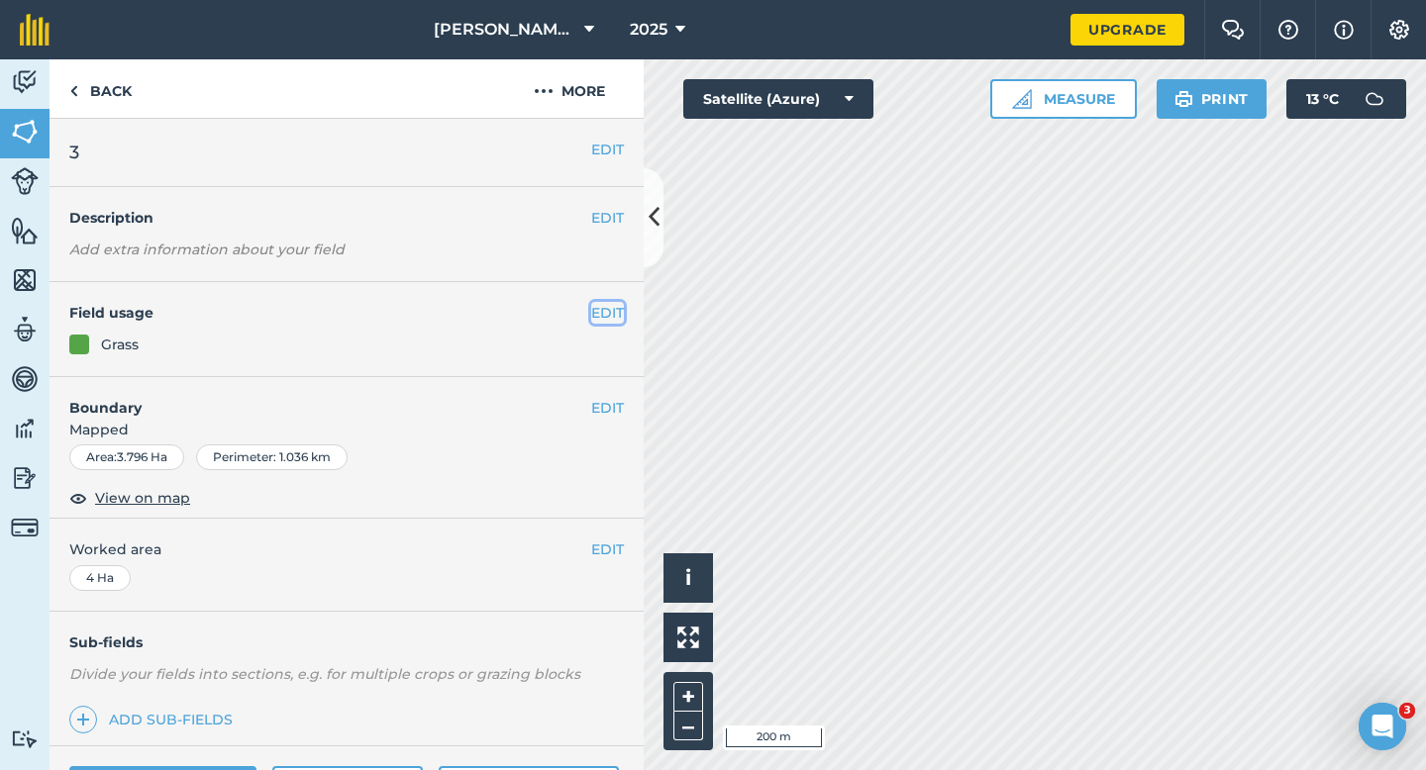
click at [601, 321] on button "EDIT" at bounding box center [607, 313] width 33 height 22
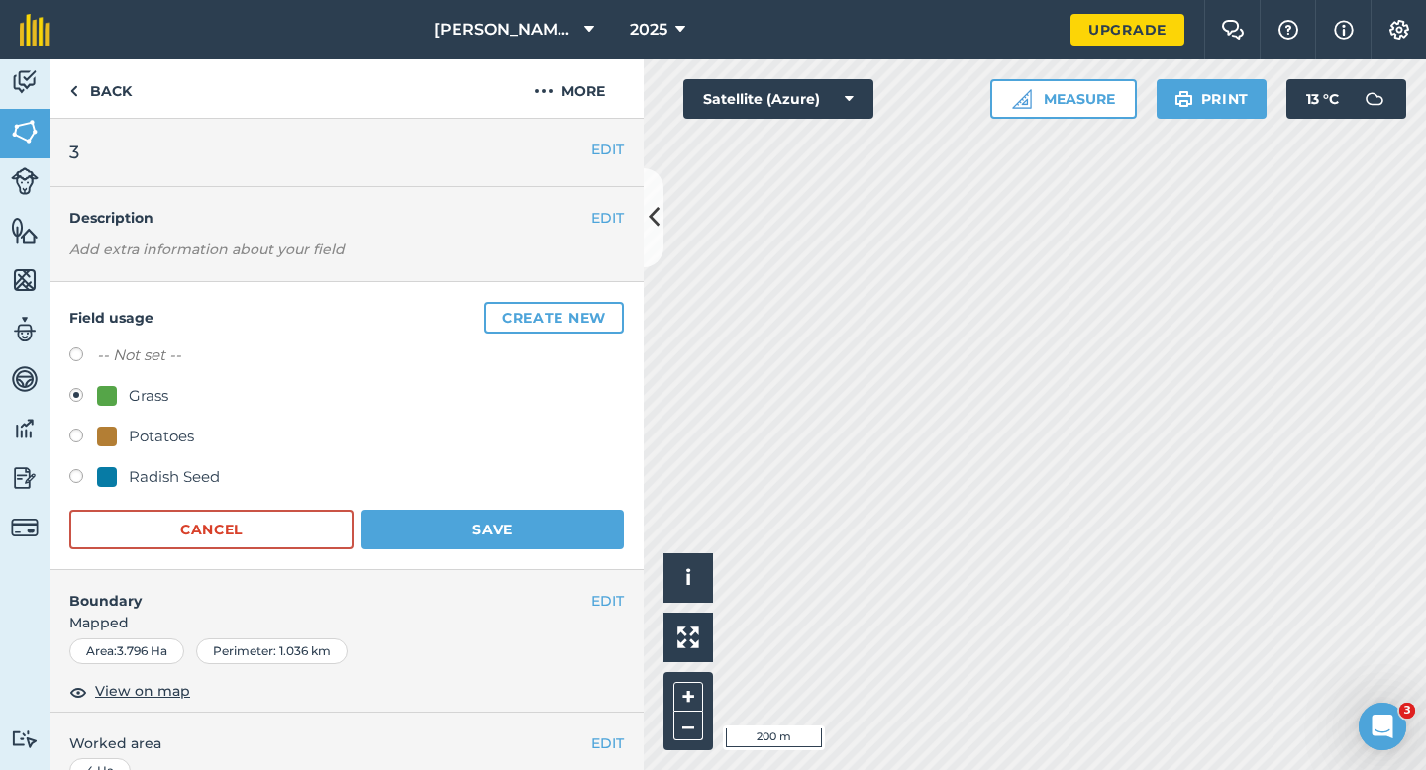
click at [513, 508] on form "-- Not set -- Grass Potatoes Radish Seed Cancel Save" at bounding box center [346, 447] width 554 height 206
click at [514, 514] on button "Save" at bounding box center [492, 530] width 262 height 40
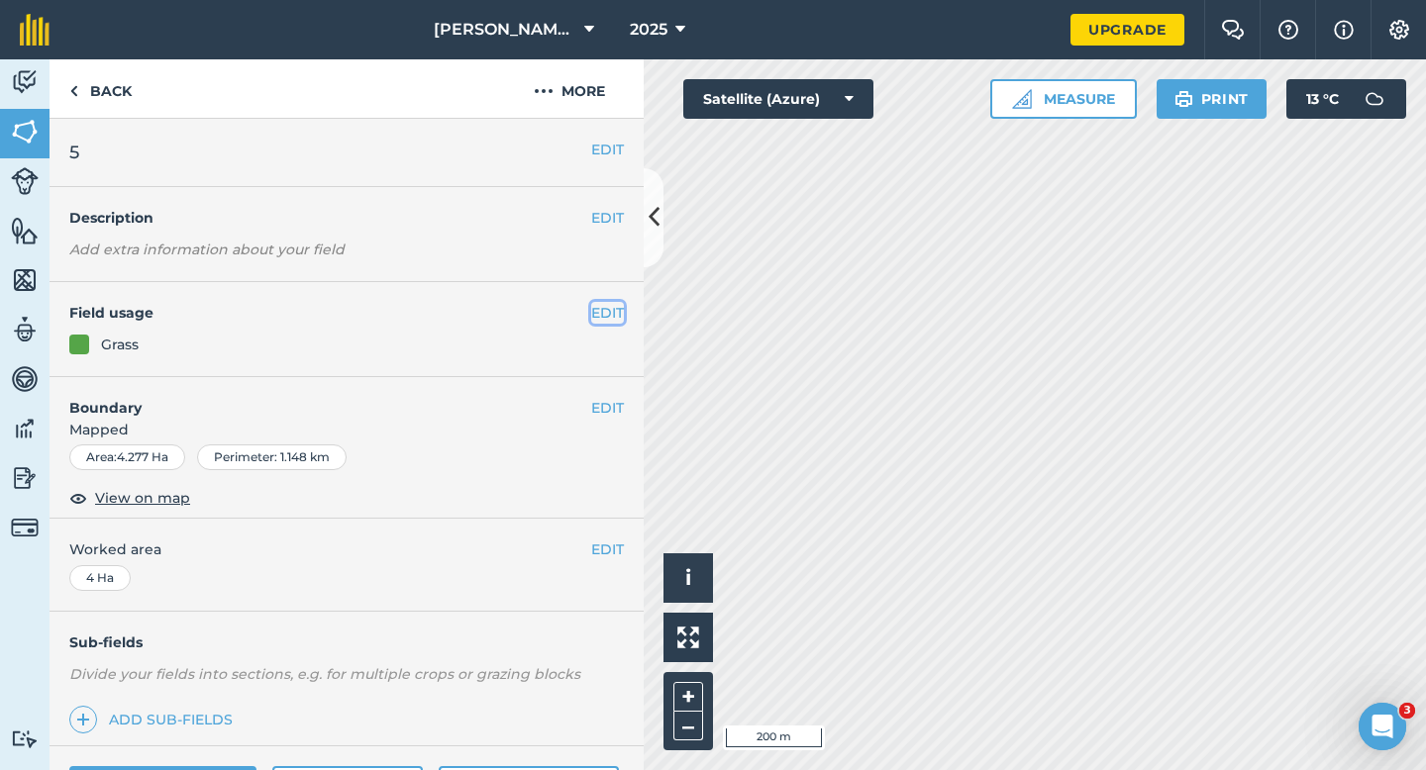
click at [615, 313] on button "EDIT" at bounding box center [607, 313] width 33 height 22
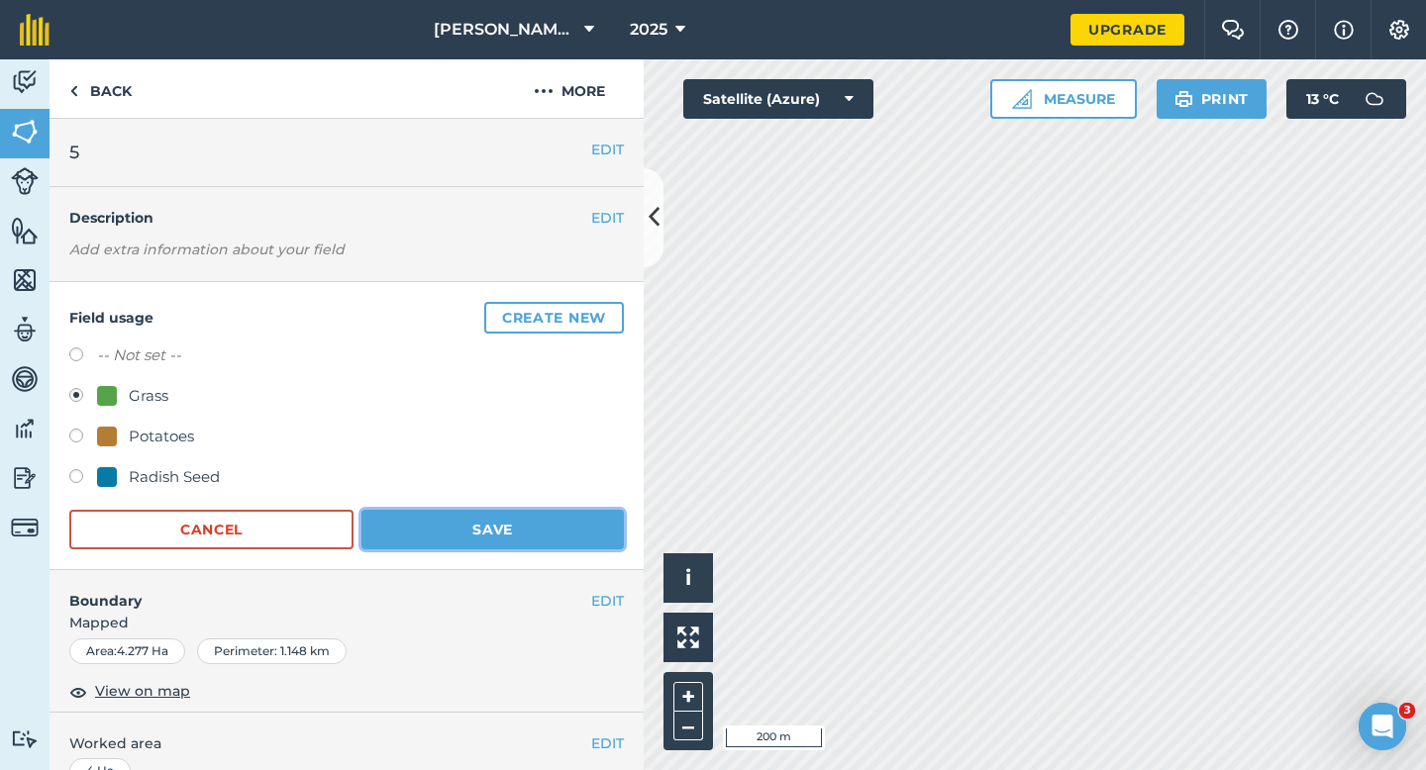
click at [381, 548] on button "Save" at bounding box center [492, 530] width 262 height 40
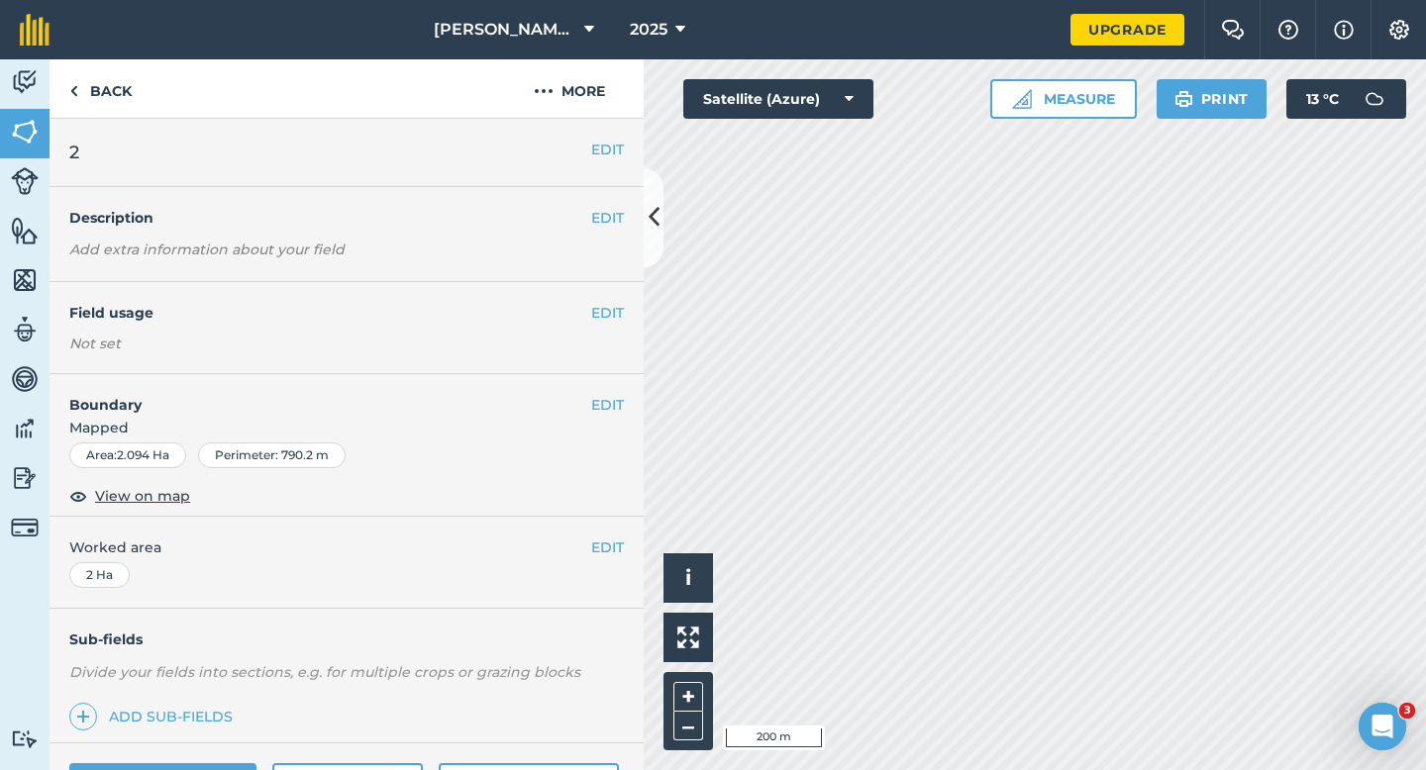
click at [601, 299] on div "EDIT Field usage Not set" at bounding box center [347, 328] width 594 height 92
click at [601, 315] on button "EDIT" at bounding box center [607, 313] width 33 height 22
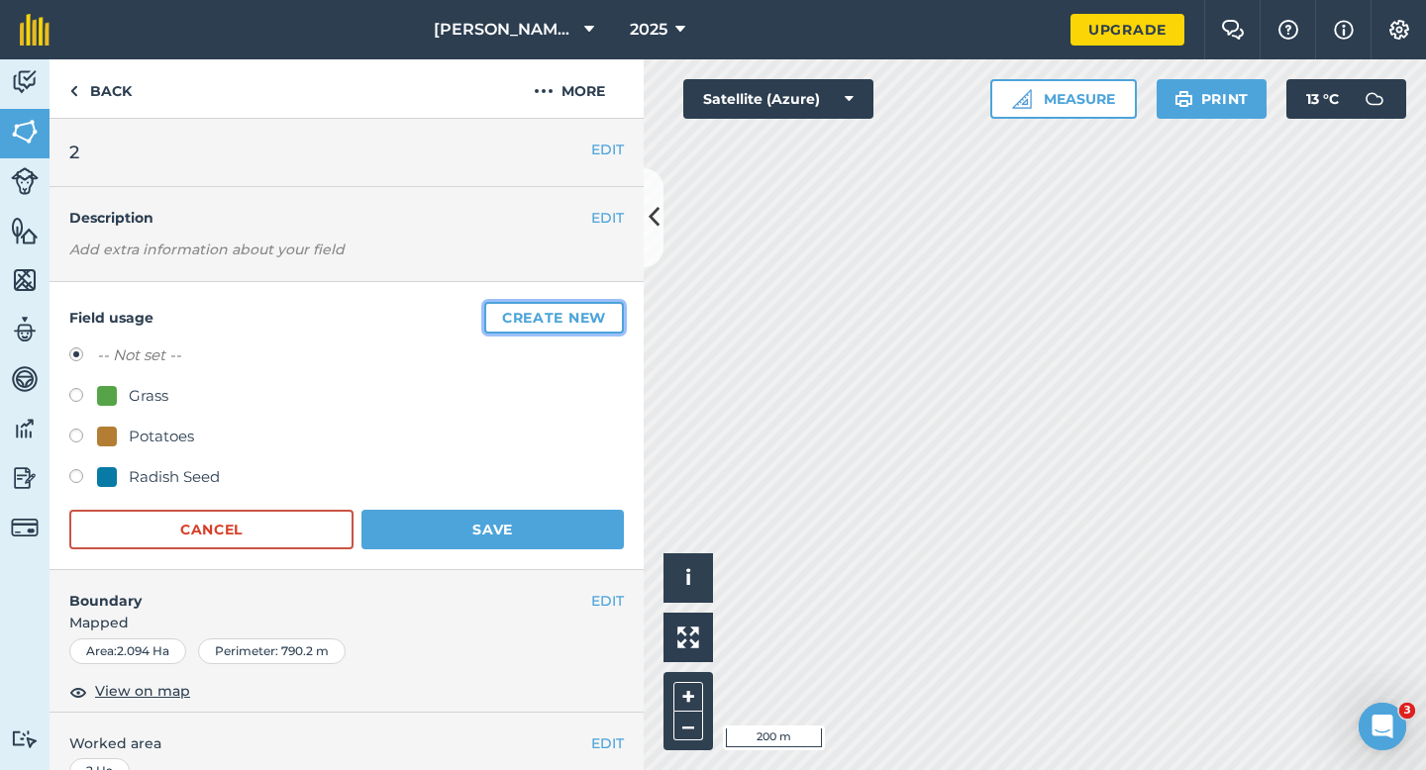
click at [599, 306] on button "Create new" at bounding box center [554, 318] width 140 height 32
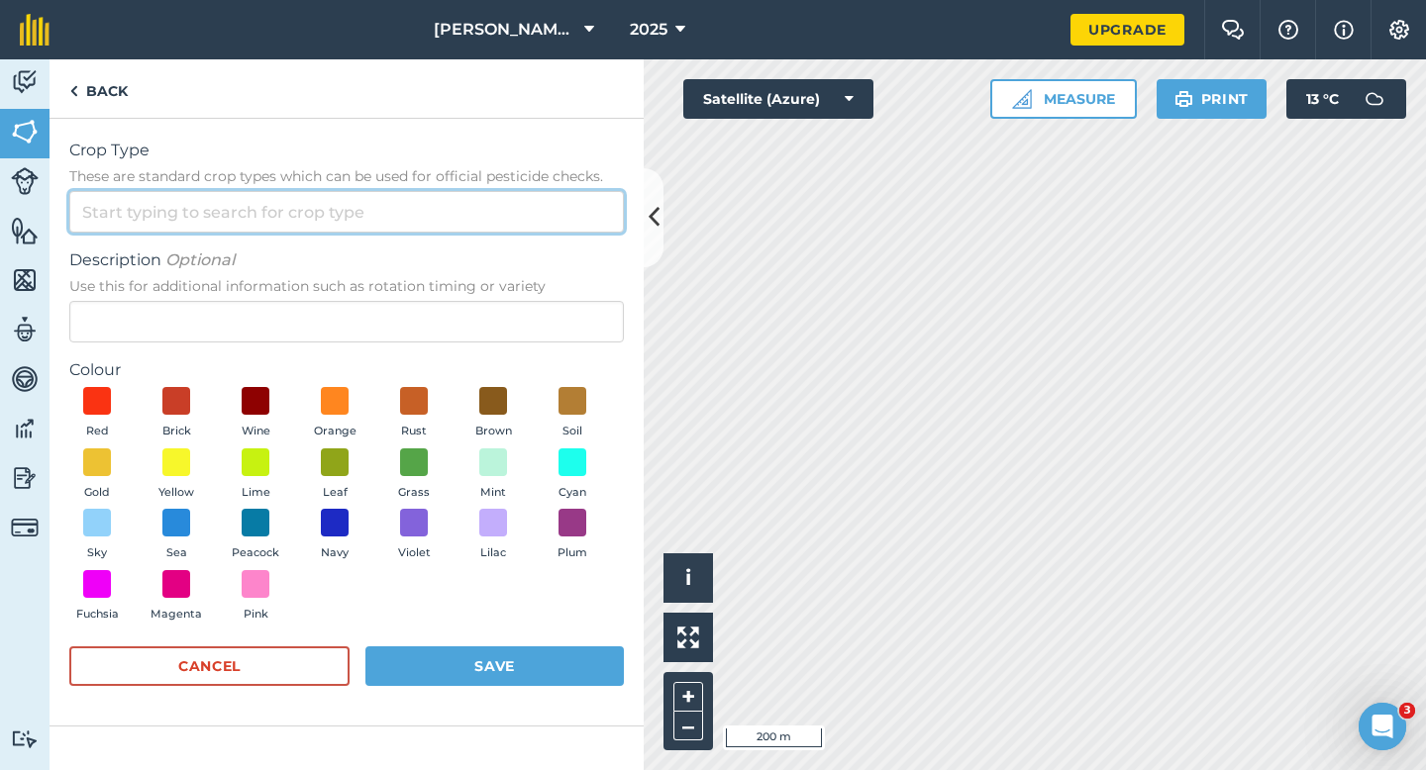
click at [577, 210] on input "Crop Type These are standard crop types which can be used for official pesticid…" at bounding box center [346, 212] width 554 height 42
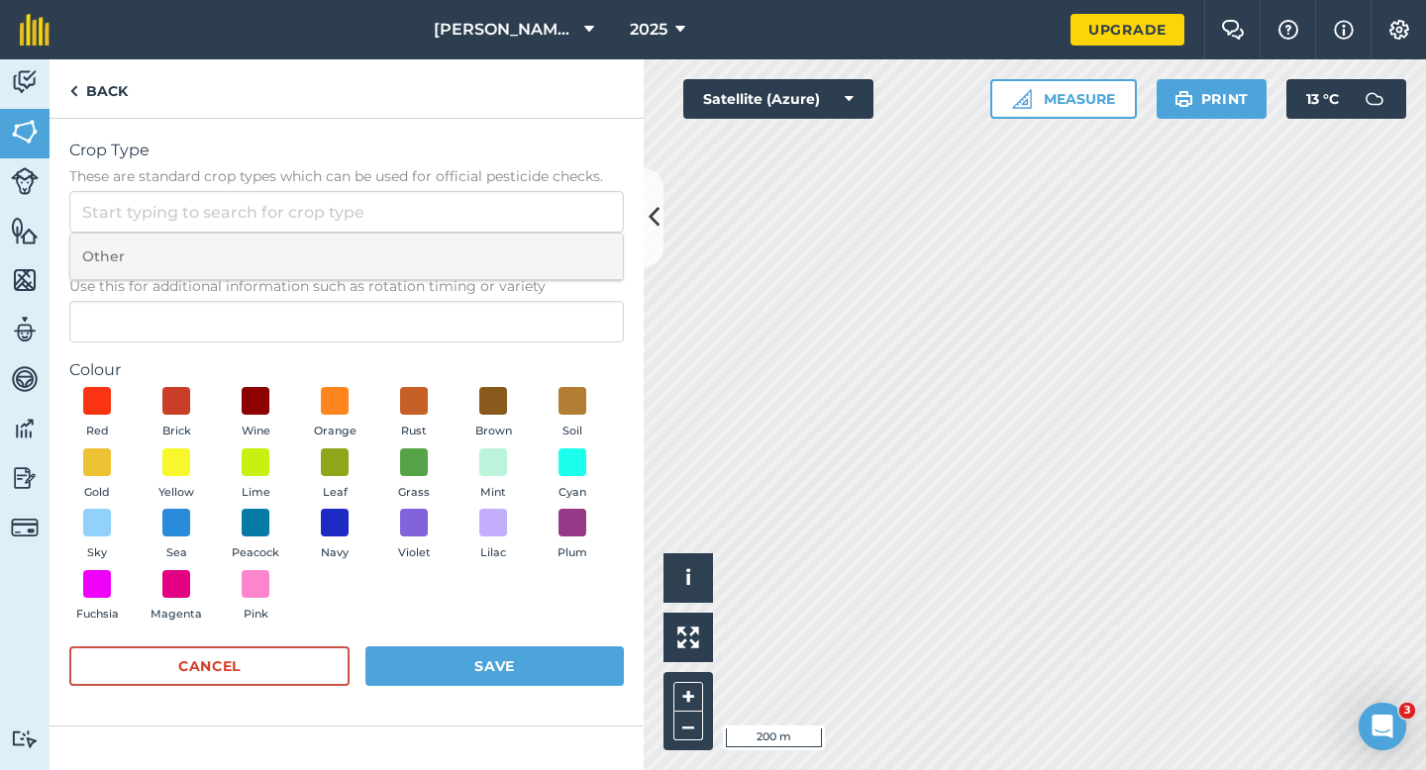
click at [577, 241] on li "Other" at bounding box center [346, 257] width 552 height 47
type input "Other"
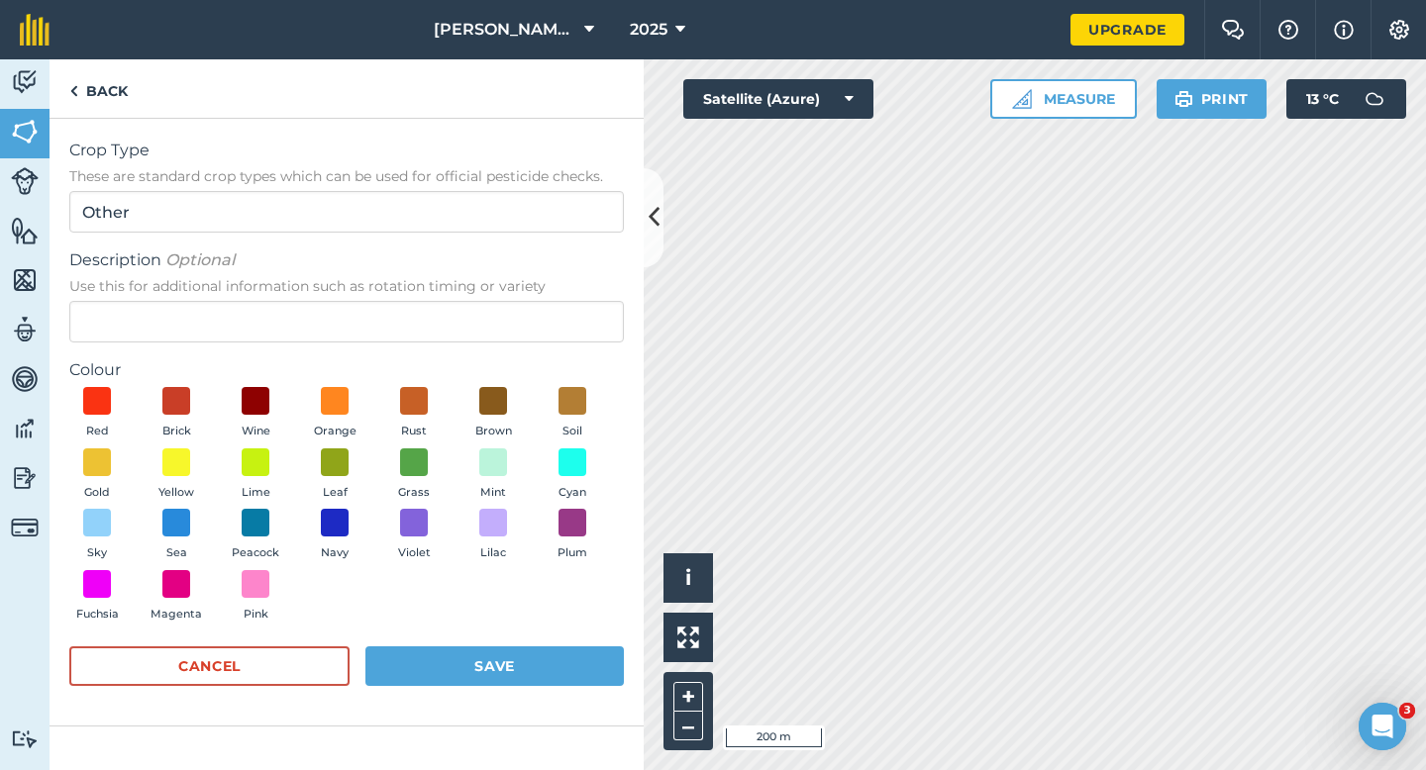
click at [577, 294] on span "Use this for additional information such as rotation timing or variety" at bounding box center [346, 286] width 554 height 20
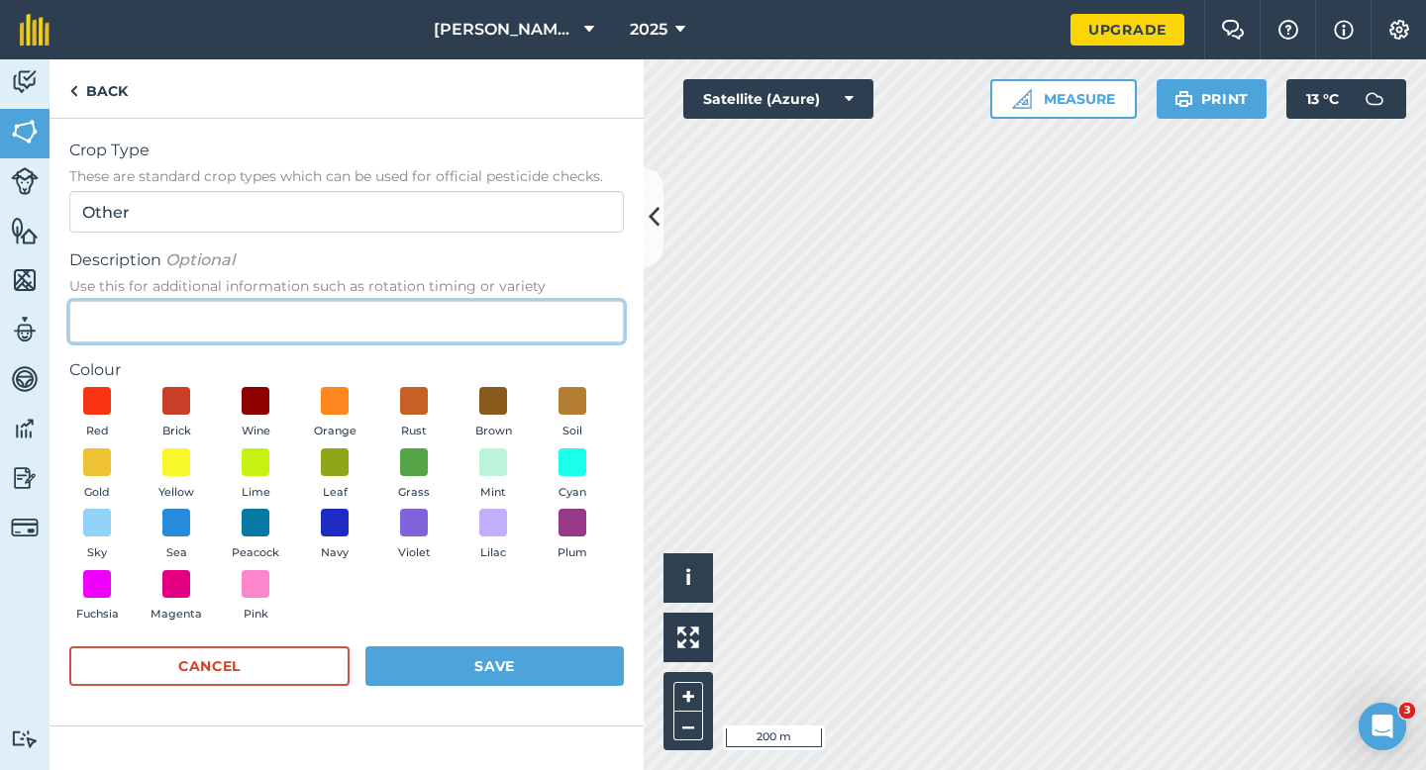
click at [577, 301] on input "Description Optional Use this for additional information such as rotation timin…" at bounding box center [346, 322] width 554 height 42
click at [577, 315] on input "Description Optional Use this for additional information such as rotation timin…" at bounding box center [346, 322] width 554 height 42
type input "Lucerne"
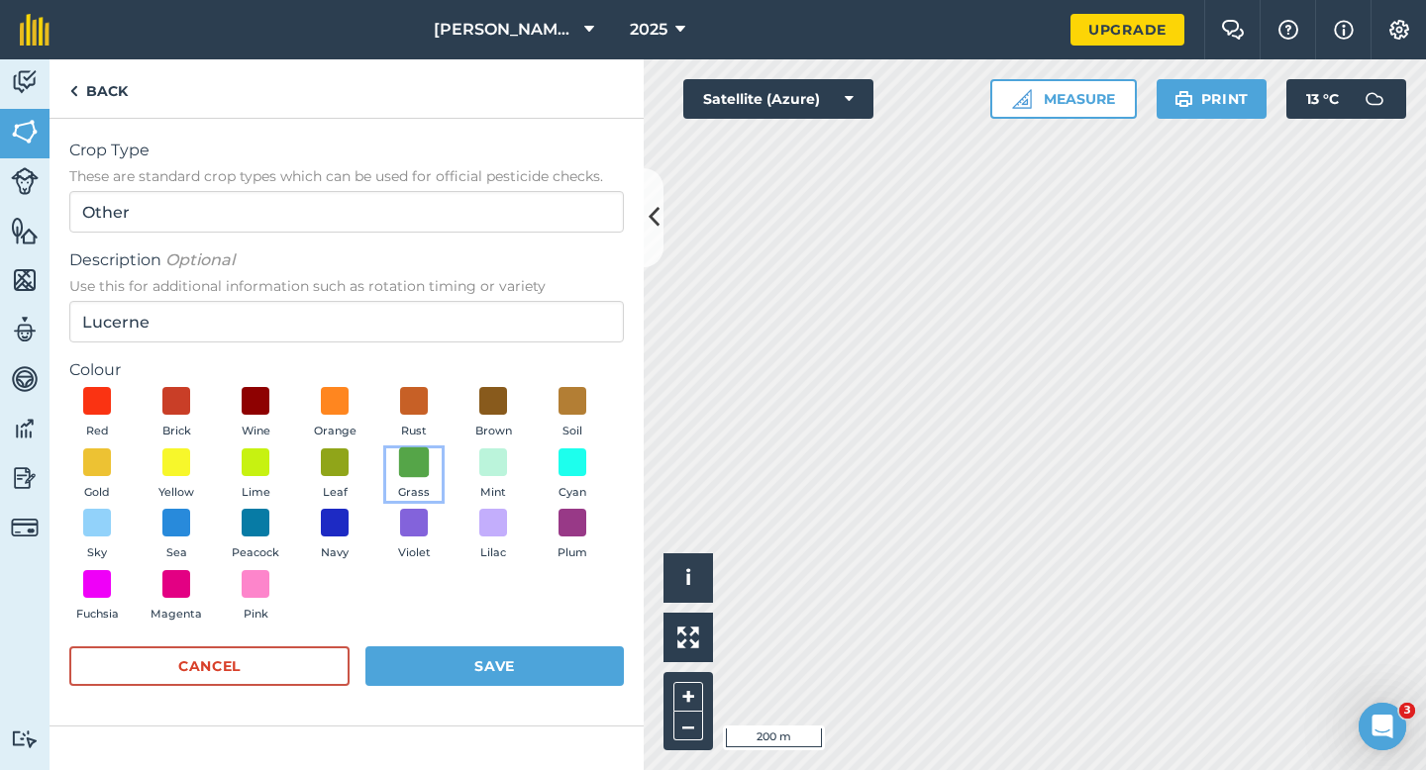
click at [411, 454] on span at bounding box center [414, 462] width 31 height 31
click at [504, 648] on button "Save" at bounding box center [494, 667] width 258 height 40
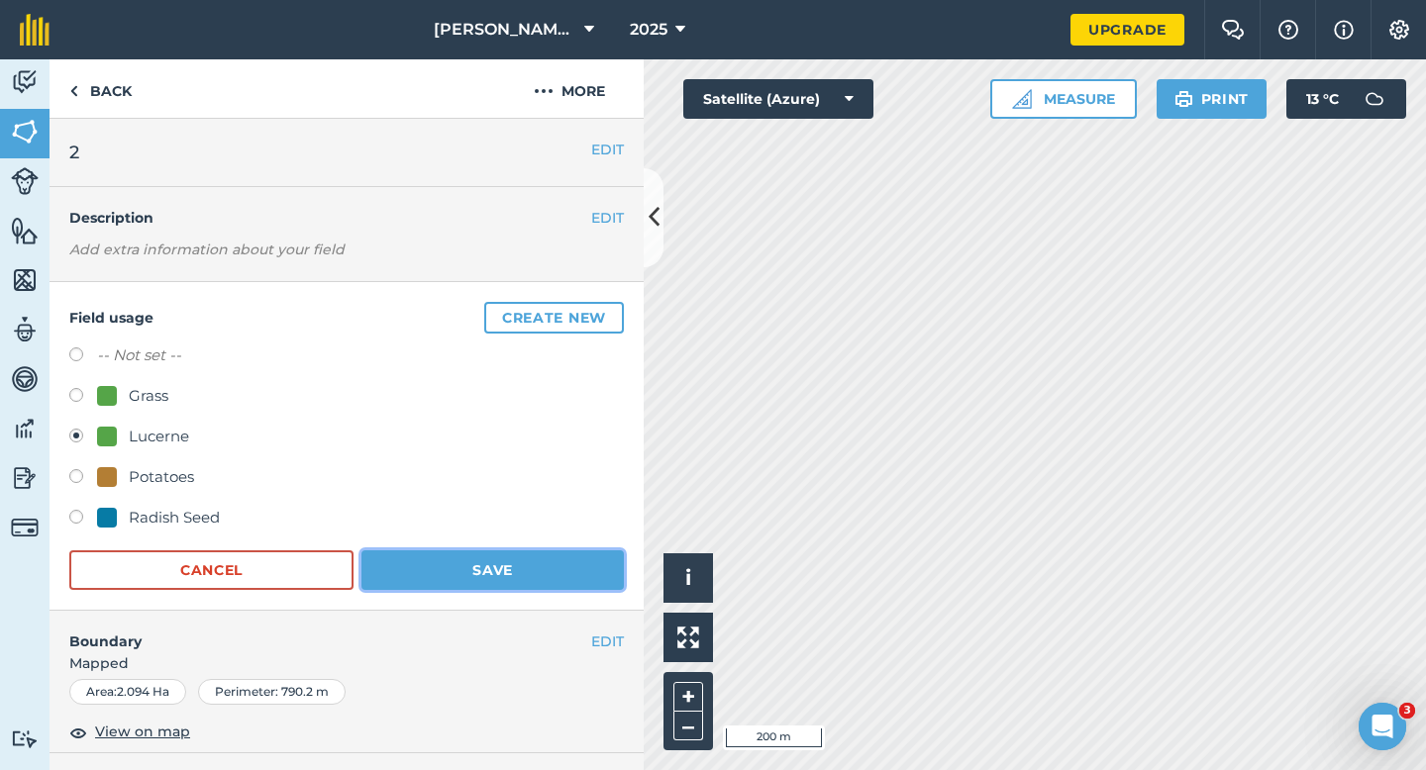
click at [501, 558] on button "Save" at bounding box center [492, 570] width 262 height 40
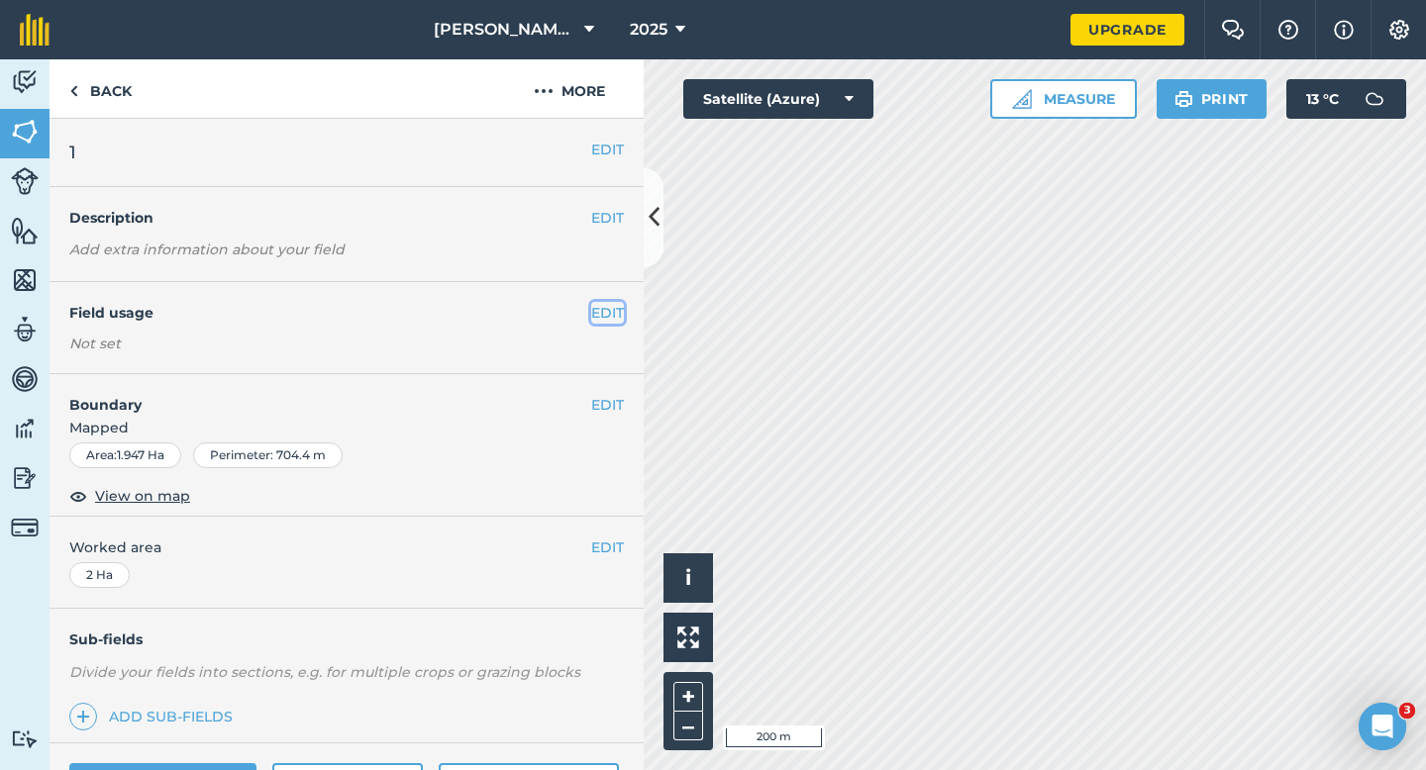
click at [604, 316] on button "EDIT" at bounding box center [607, 313] width 33 height 22
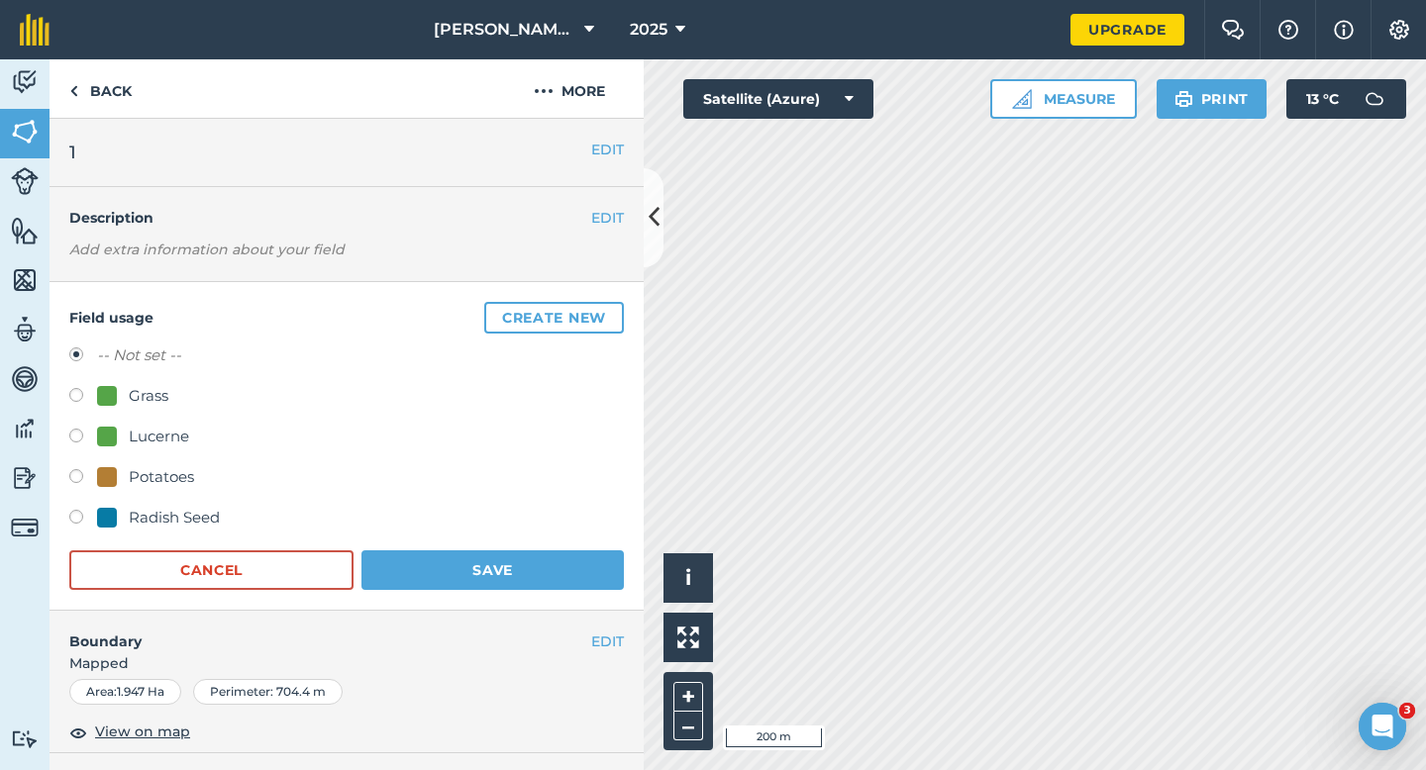
click at [136, 418] on div "-- Not set -- Grass Lucerne Potatoes Radish Seed" at bounding box center [346, 439] width 554 height 191
click at [136, 424] on div "-- Not set -- Grass Lucerne Potatoes Radish Seed" at bounding box center [346, 439] width 554 height 191
click at [136, 426] on div "Lucerne" at bounding box center [159, 437] width 60 height 24
radio input "true"
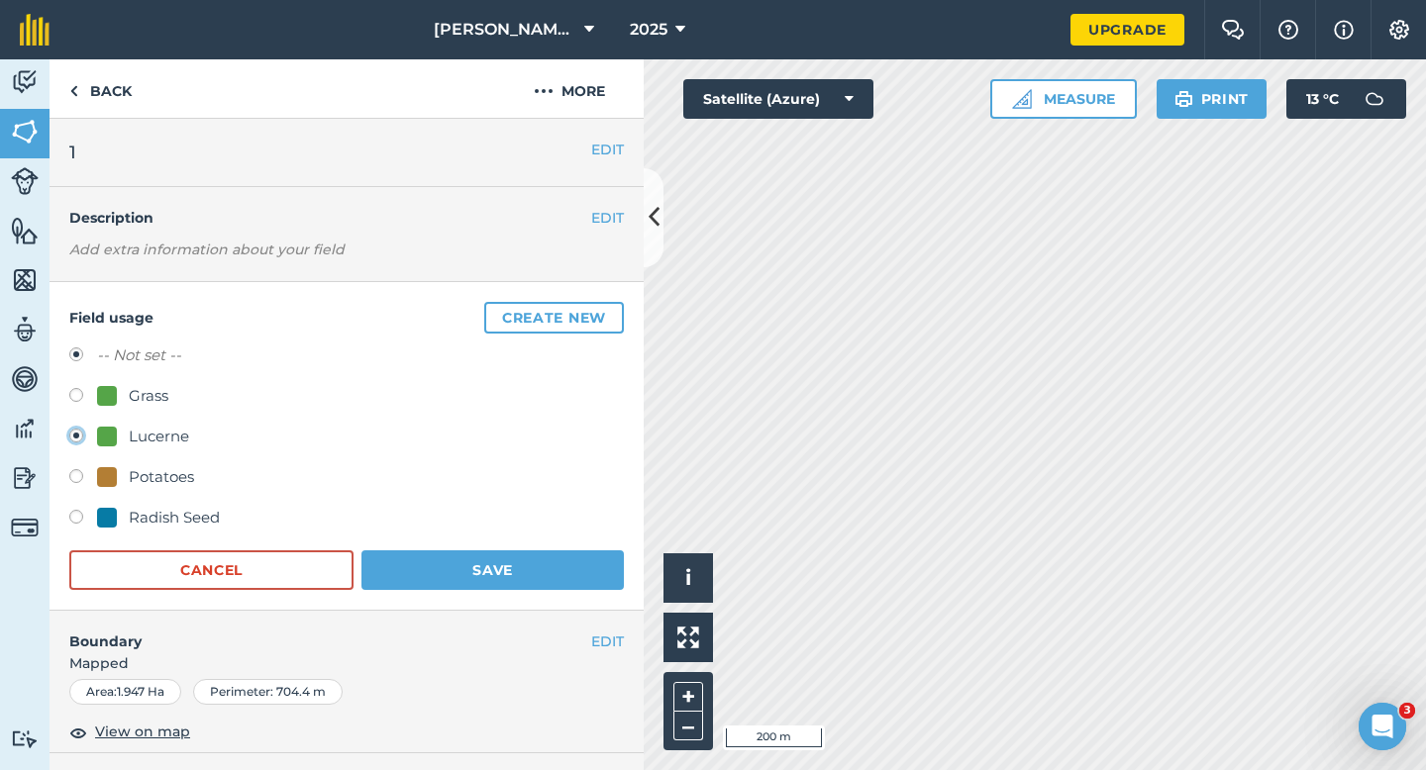
radio input "false"
click at [430, 553] on button "Save" at bounding box center [492, 570] width 262 height 40
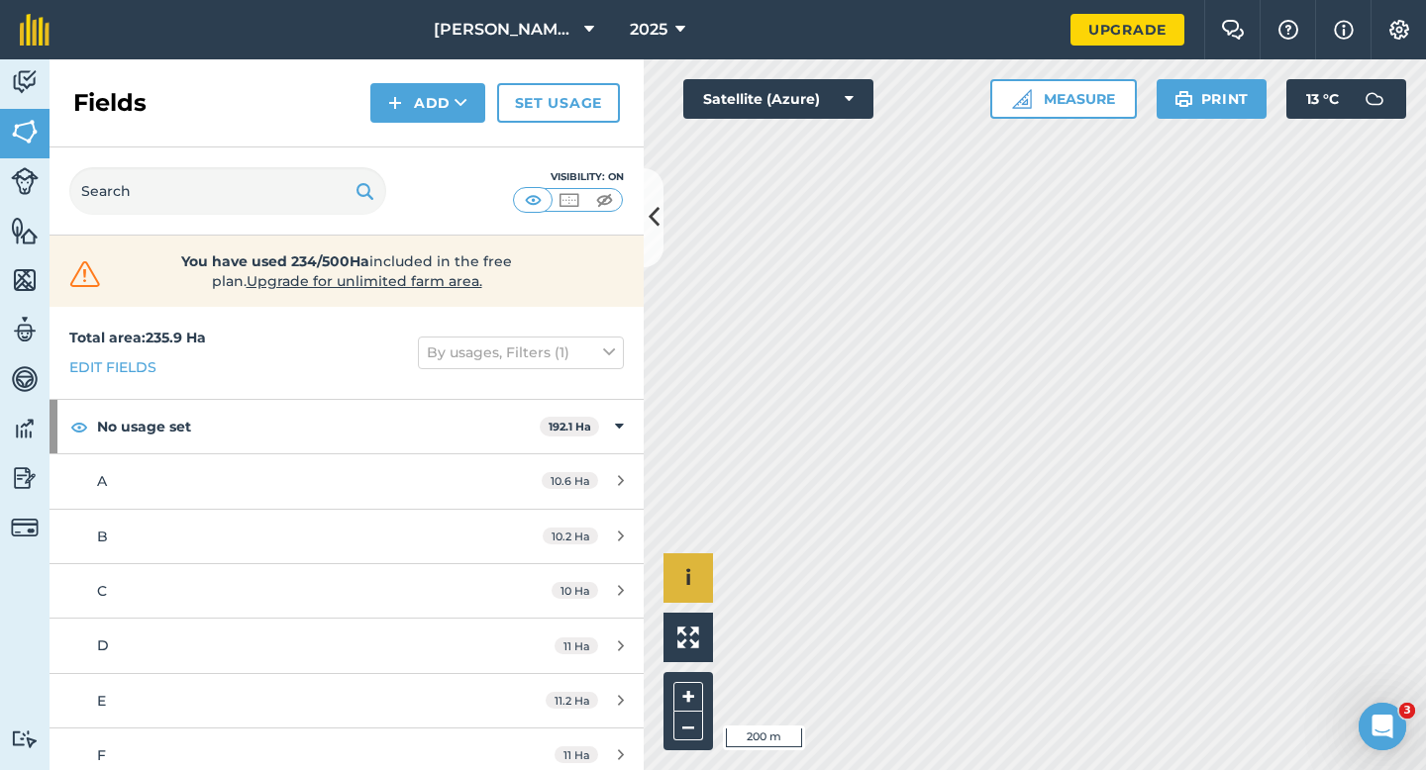
click at [699, 579] on div "Click to start drawing i © 2025 TomTom, Microsoft 200 m + –" at bounding box center [1035, 414] width 782 height 711
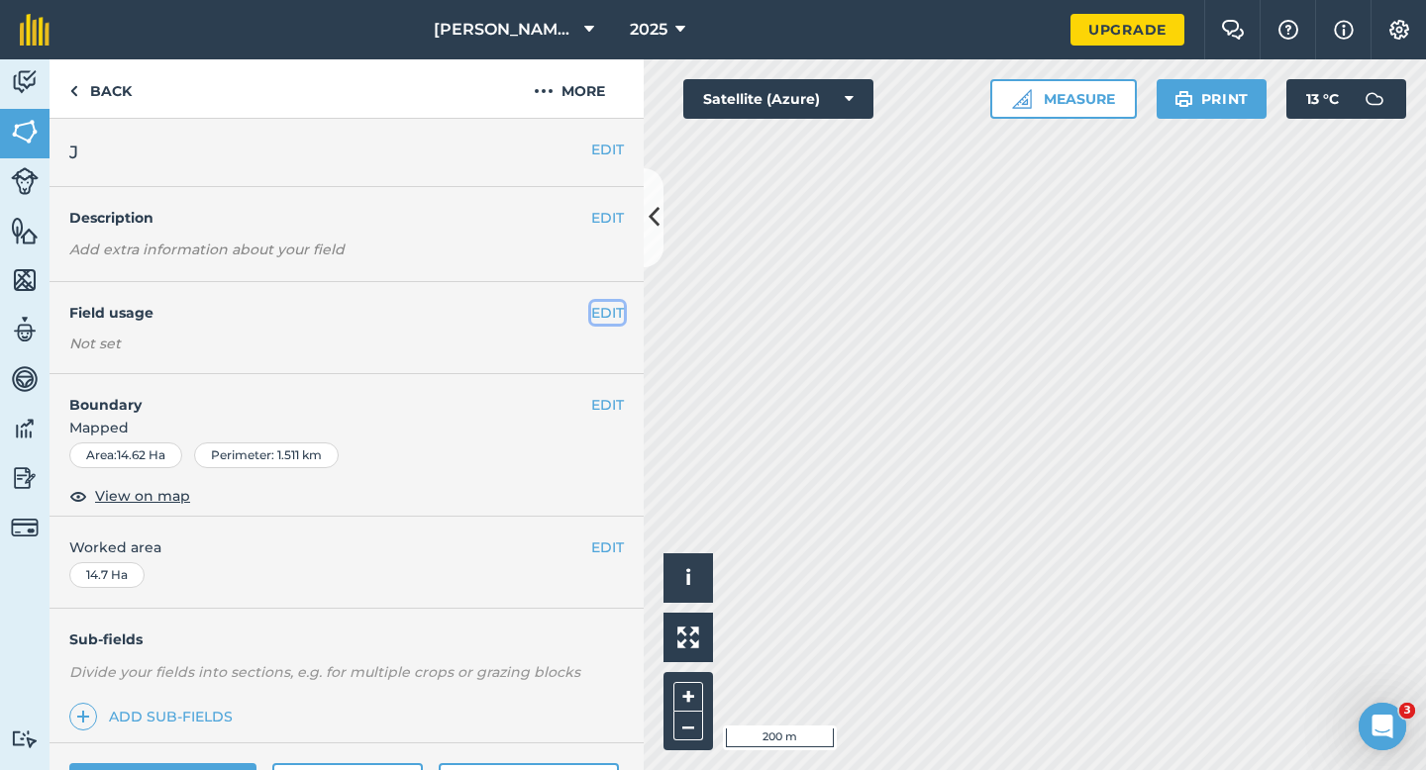
click at [599, 311] on button "EDIT" at bounding box center [607, 313] width 33 height 22
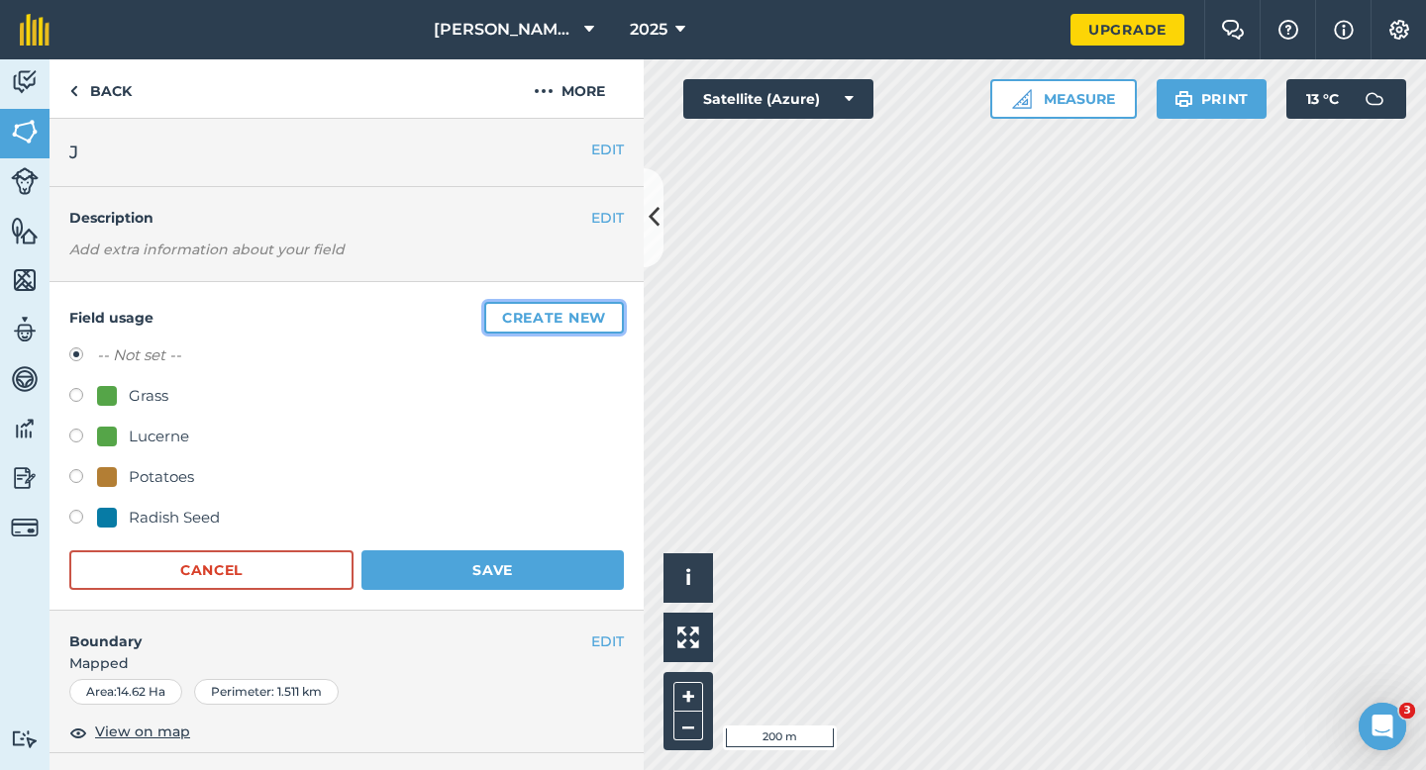
click at [599, 311] on button "Create new" at bounding box center [554, 318] width 140 height 32
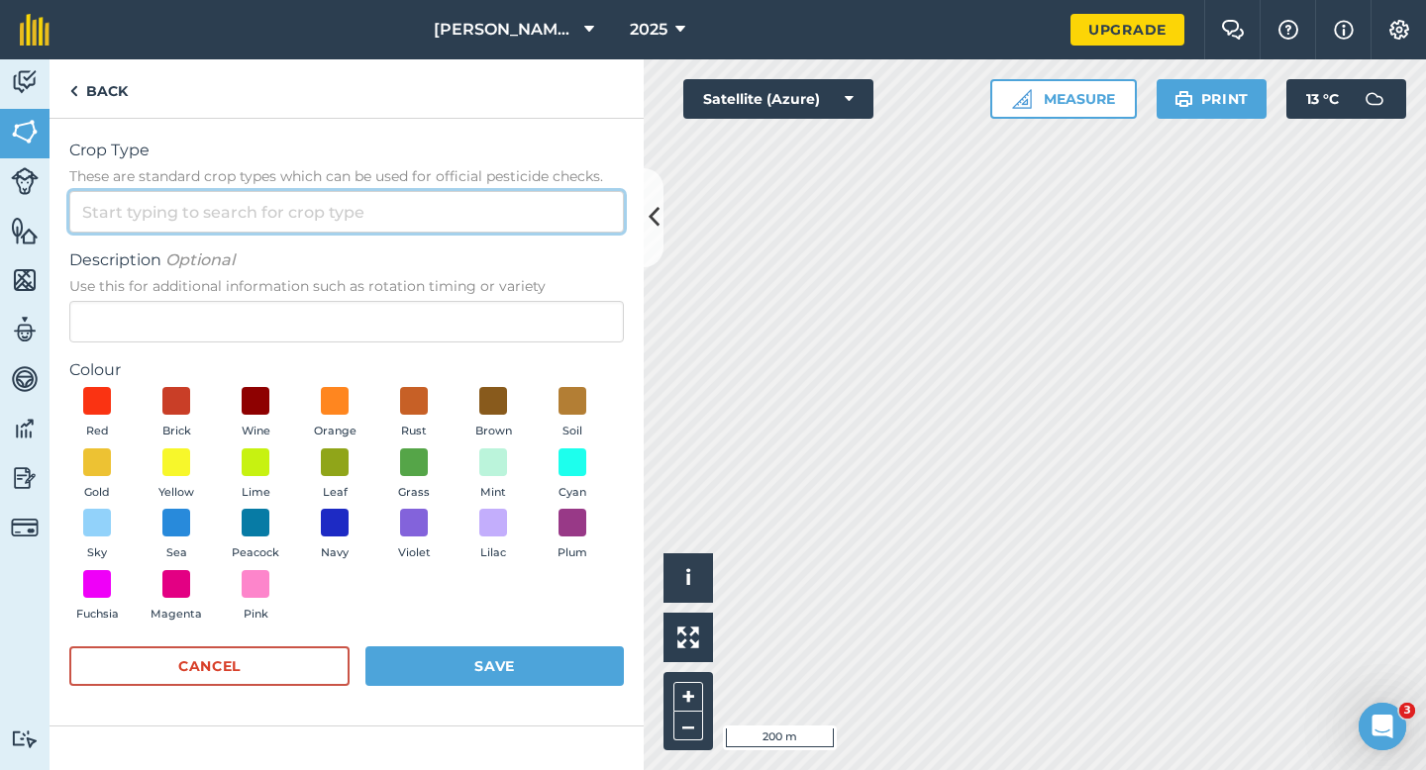
click at [566, 203] on input "Crop Type These are standard crop types which can be used for official pesticid…" at bounding box center [346, 212] width 554 height 42
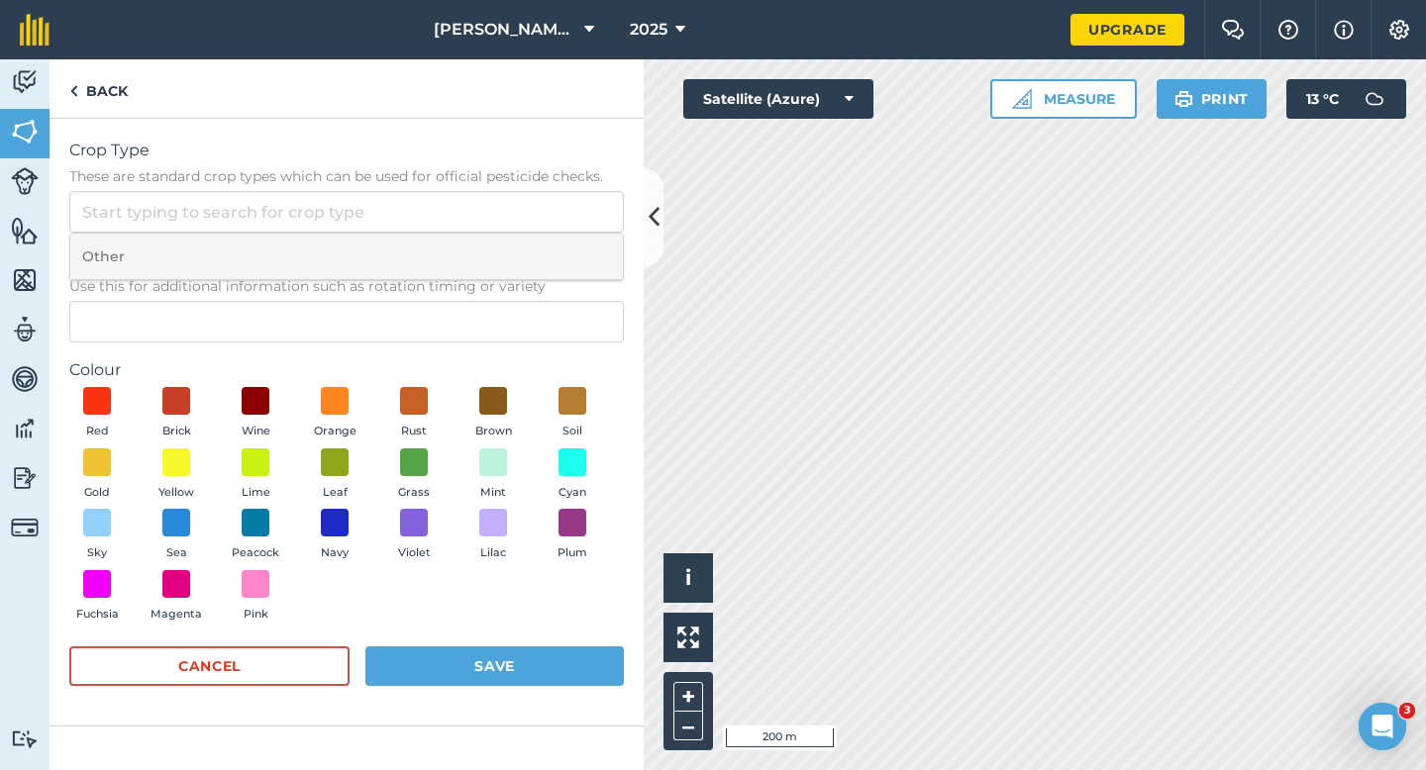
click at [566, 247] on li "Other" at bounding box center [346, 257] width 552 height 47
type input "Other"
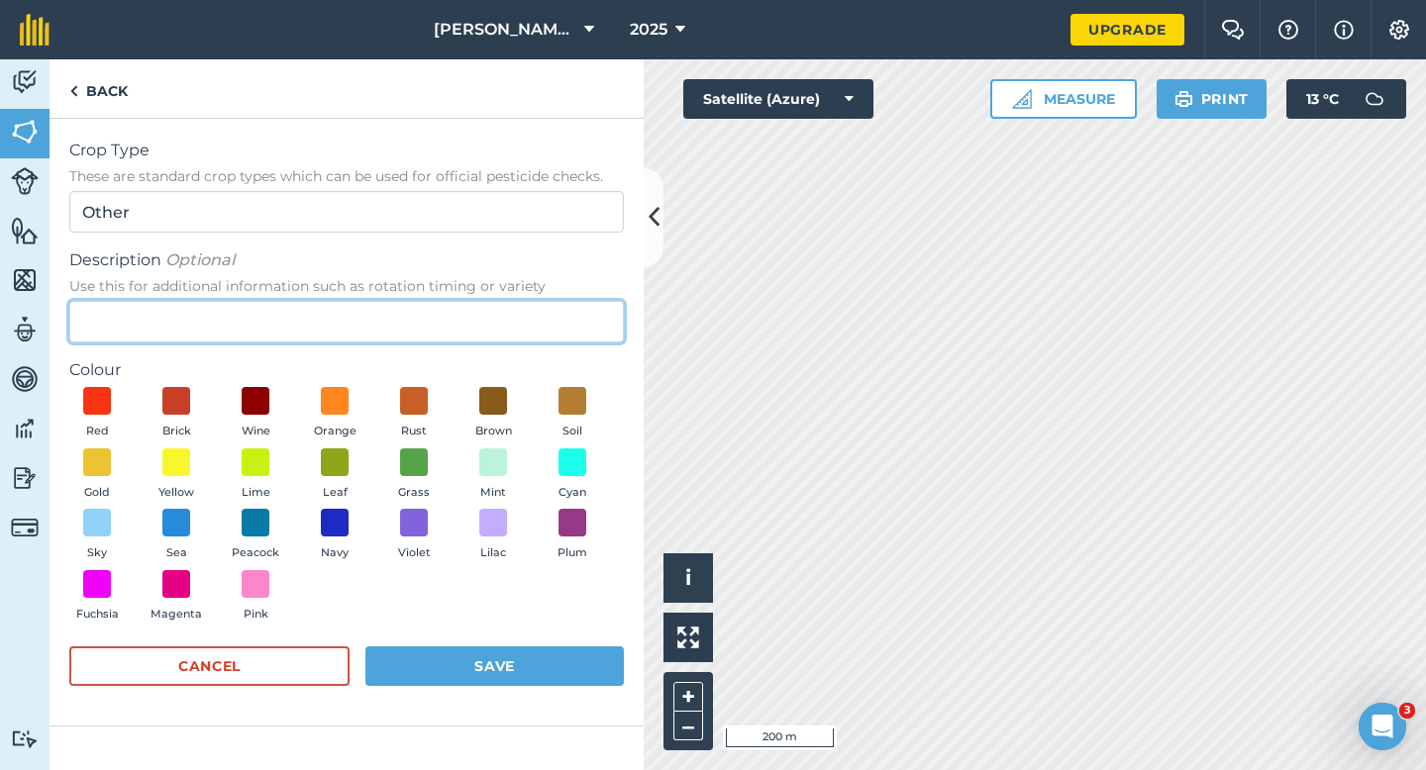
click at [550, 336] on input "Description Optional Use this for additional information such as rotation timin…" at bounding box center [346, 322] width 554 height 42
type input "Watties Peas"
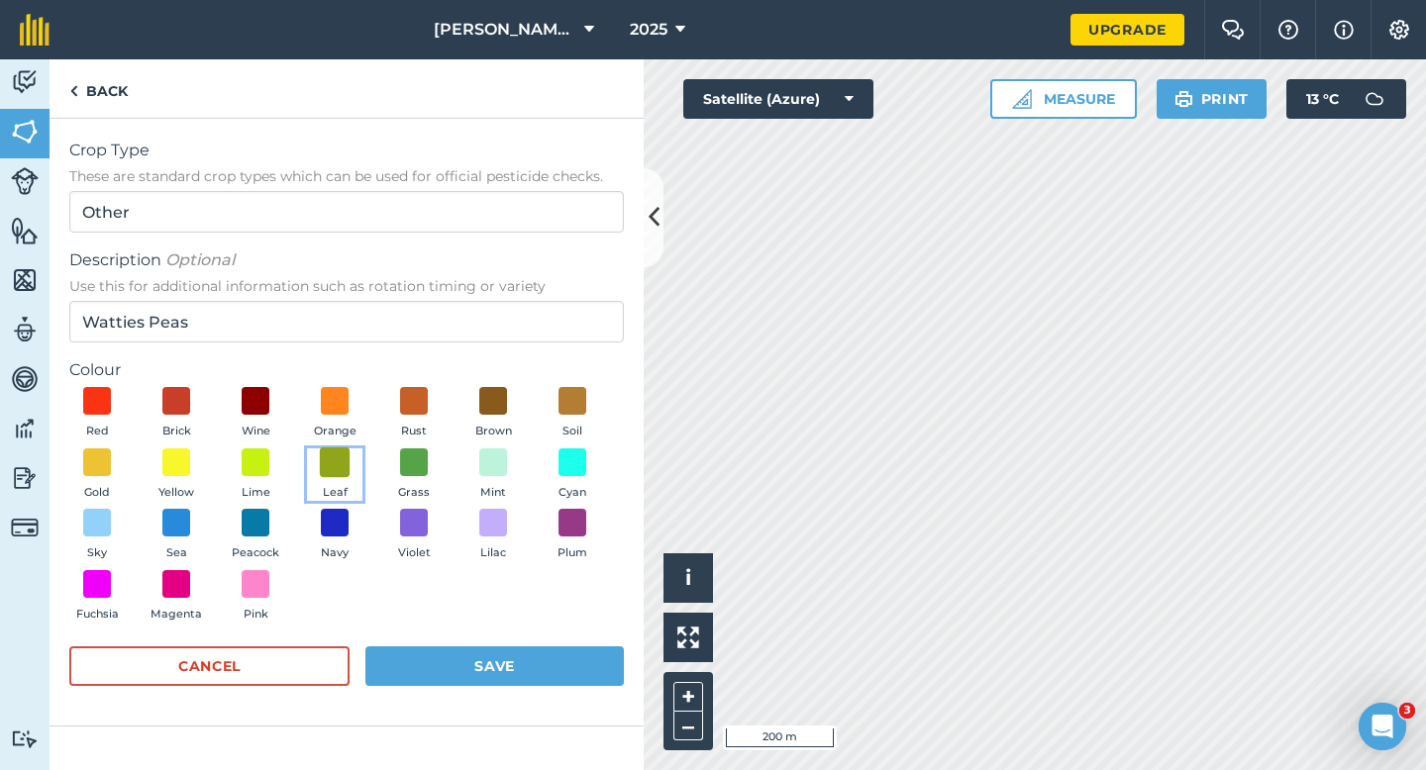
click at [325, 469] on span at bounding box center [335, 462] width 31 height 31
click at [464, 681] on button "Save" at bounding box center [494, 667] width 258 height 40
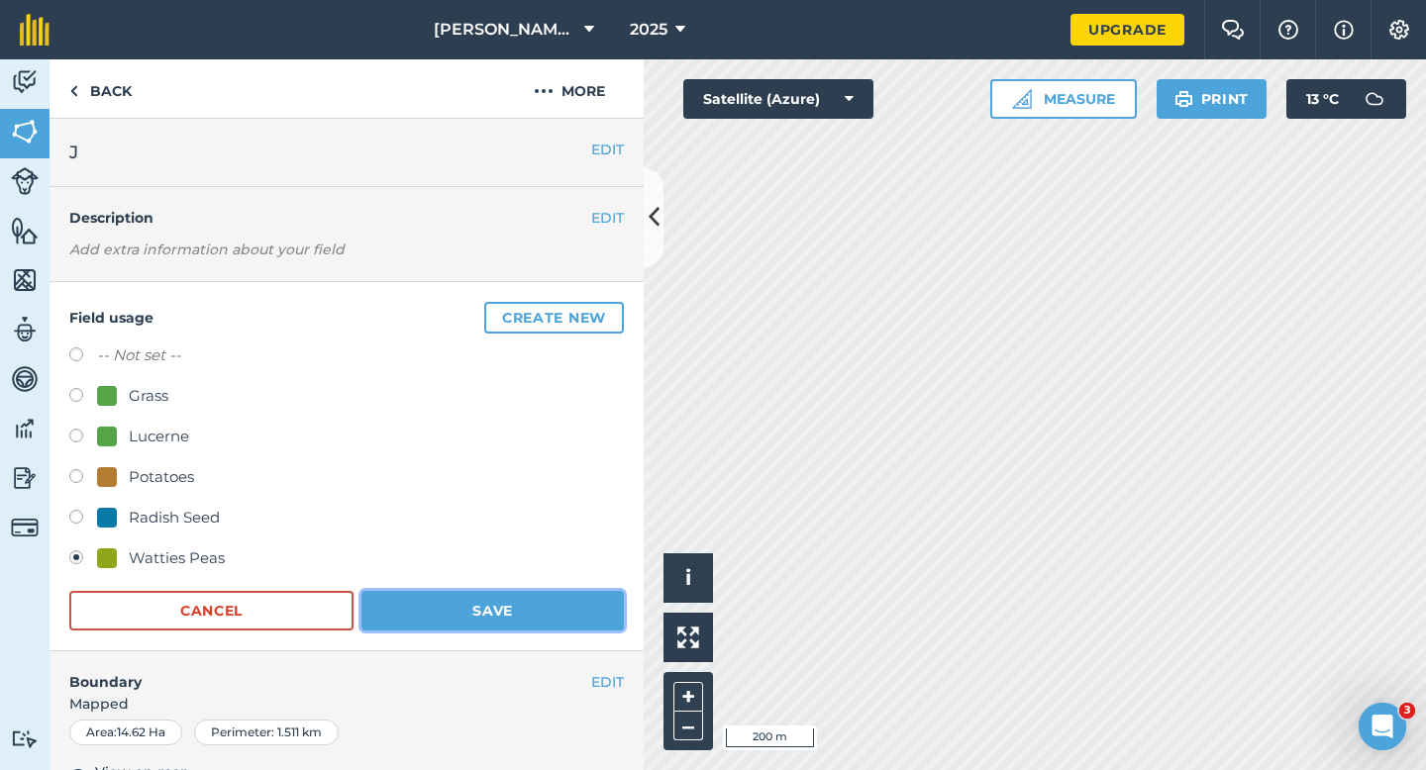
click at [469, 605] on button "Save" at bounding box center [492, 611] width 262 height 40
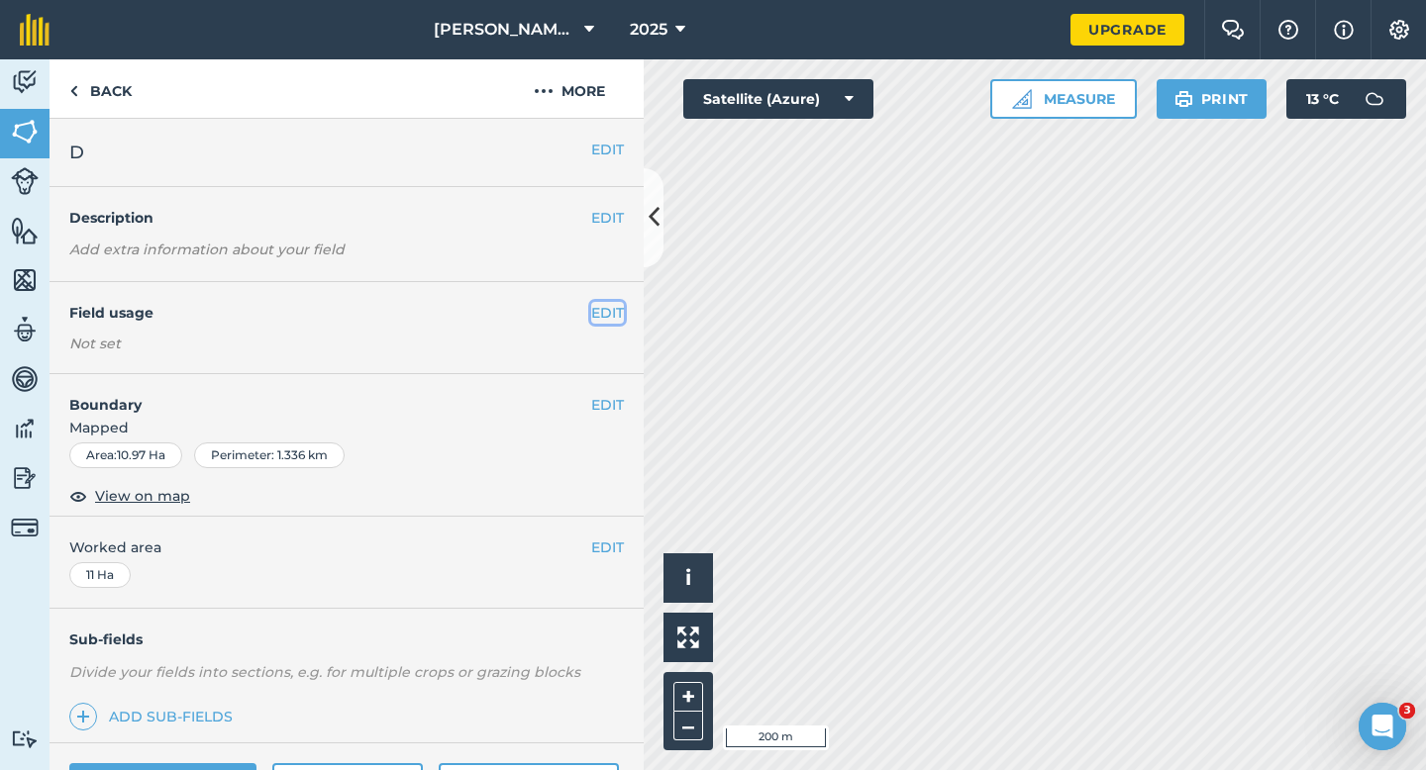
click at [616, 312] on button "EDIT" at bounding box center [607, 313] width 33 height 22
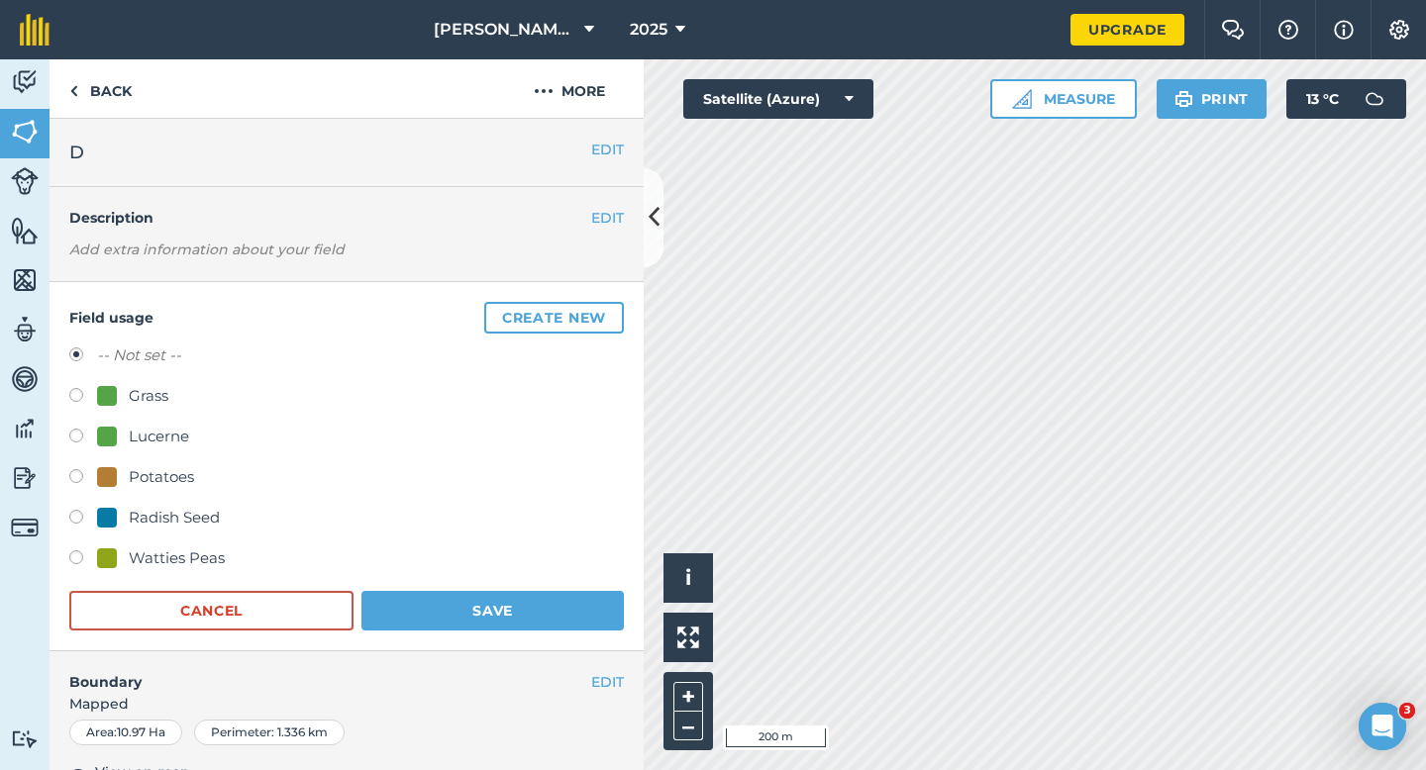
click at [161, 550] on div "Watties Peas" at bounding box center [177, 559] width 96 height 24
radio input "true"
radio input "false"
click at [429, 602] on button "Save" at bounding box center [492, 611] width 262 height 40
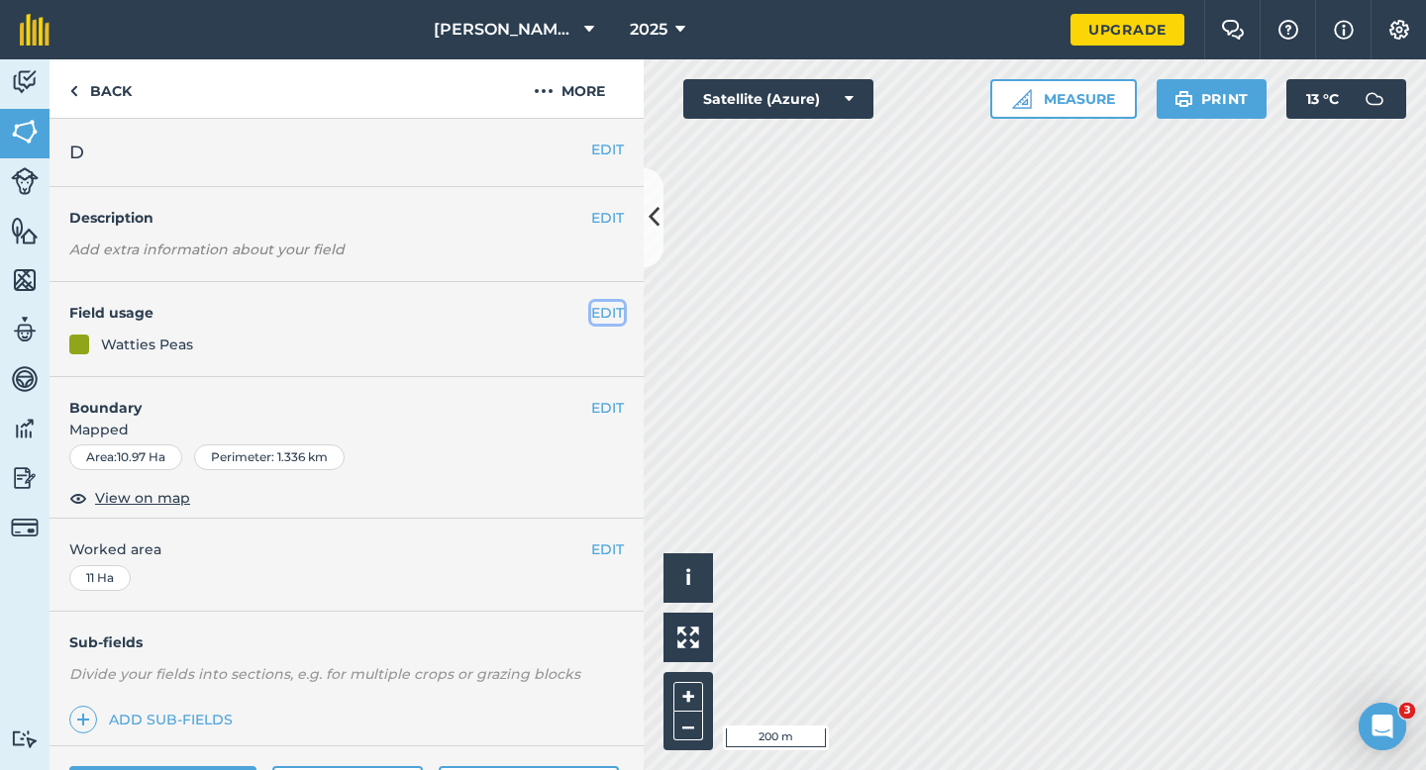
click at [596, 317] on button "EDIT" at bounding box center [607, 313] width 33 height 22
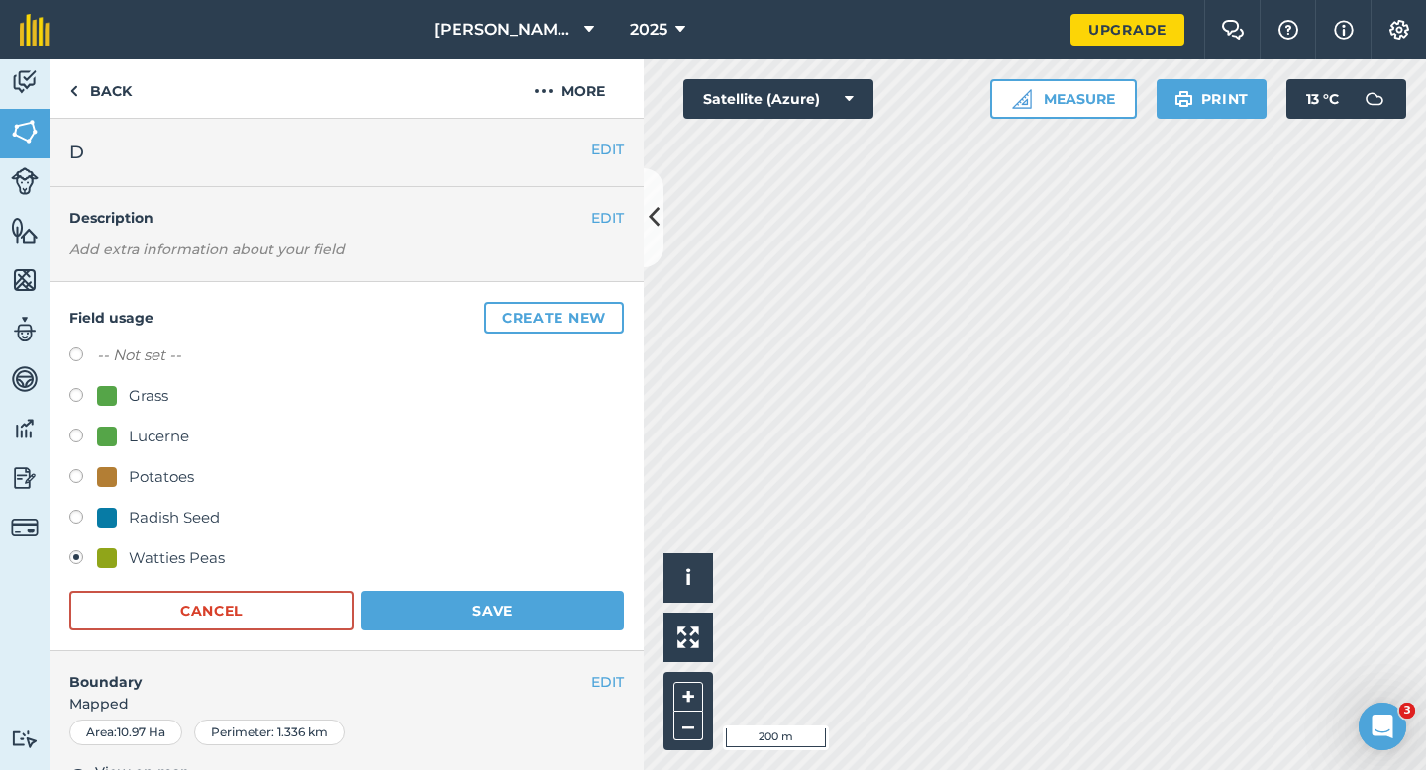
click at [149, 359] on label "-- Not set --" at bounding box center [139, 356] width 84 height 24
radio input "true"
radio input "false"
click at [424, 598] on button "Save" at bounding box center [492, 611] width 262 height 40
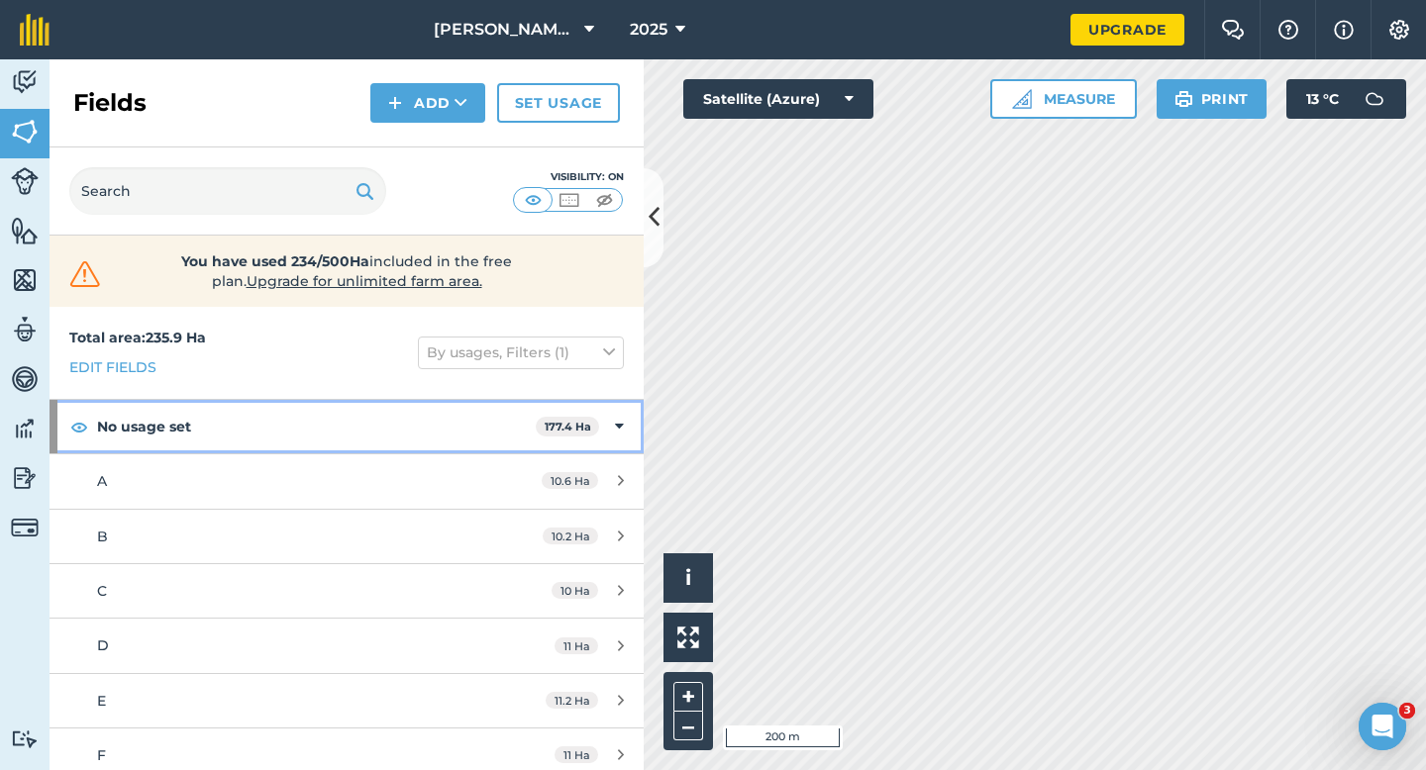
click at [610, 425] on div "No usage set 177.4 Ha" at bounding box center [347, 426] width 594 height 53
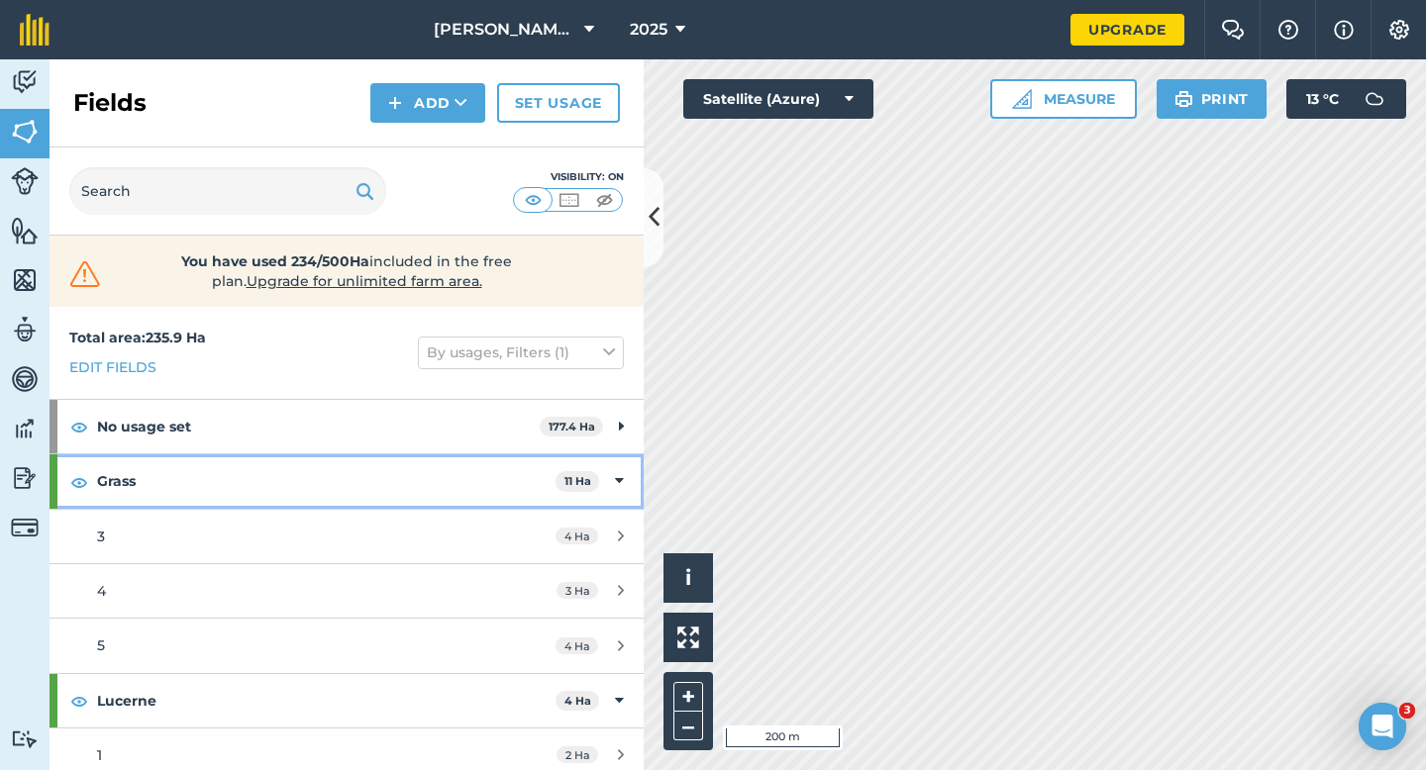
click at [608, 473] on div "Grass 11 Ha" at bounding box center [347, 480] width 594 height 53
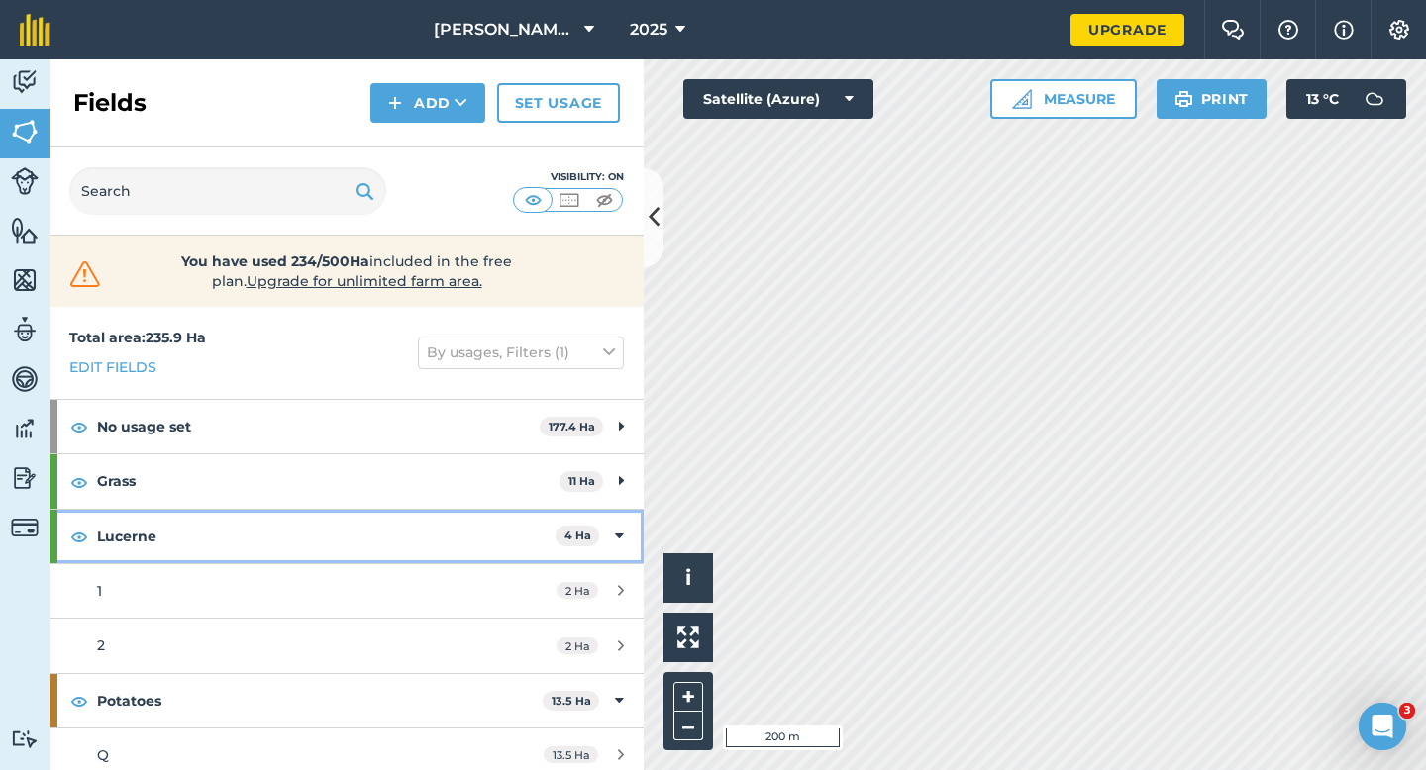
click at [610, 545] on div "Lucerne 4 Ha" at bounding box center [347, 536] width 594 height 53
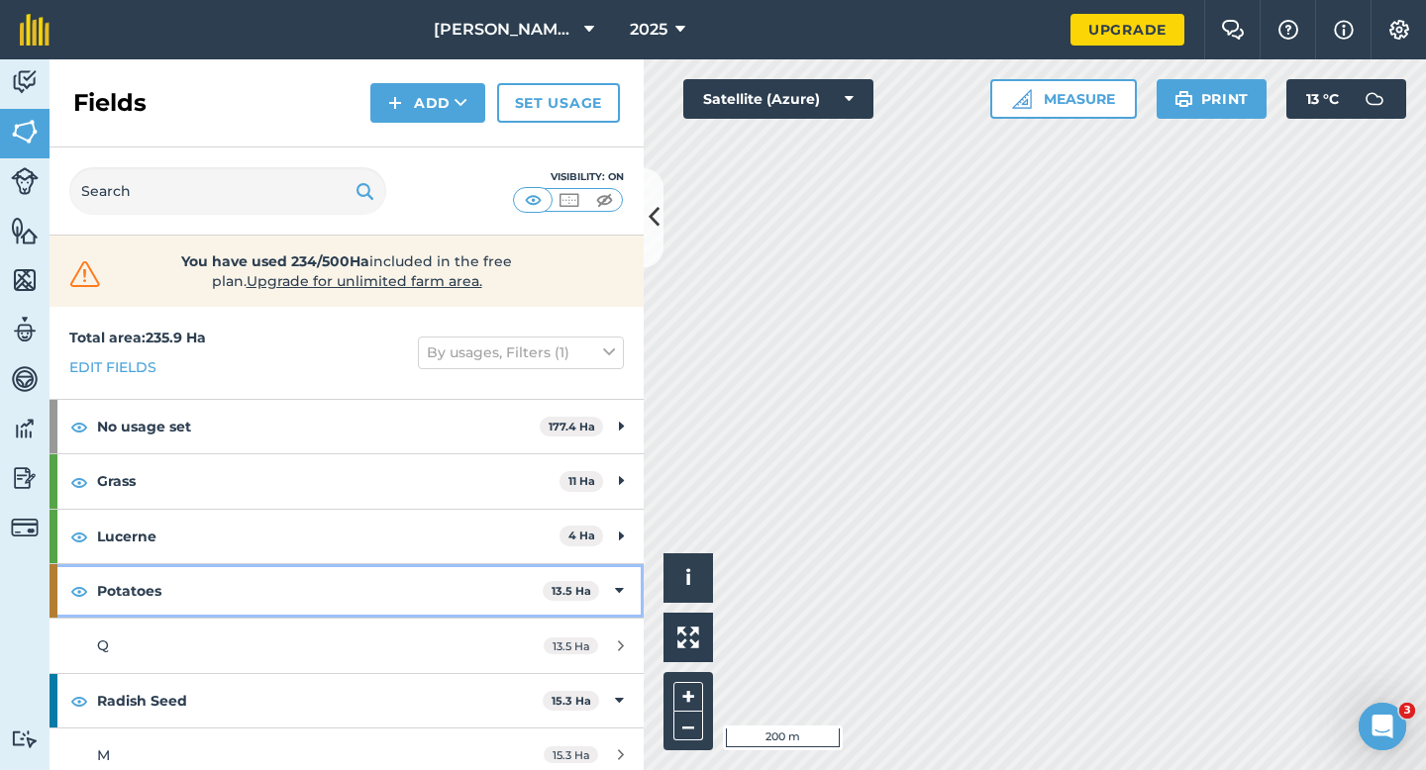
click at [614, 575] on div "Potatoes 13.5 Ha" at bounding box center [347, 590] width 594 height 53
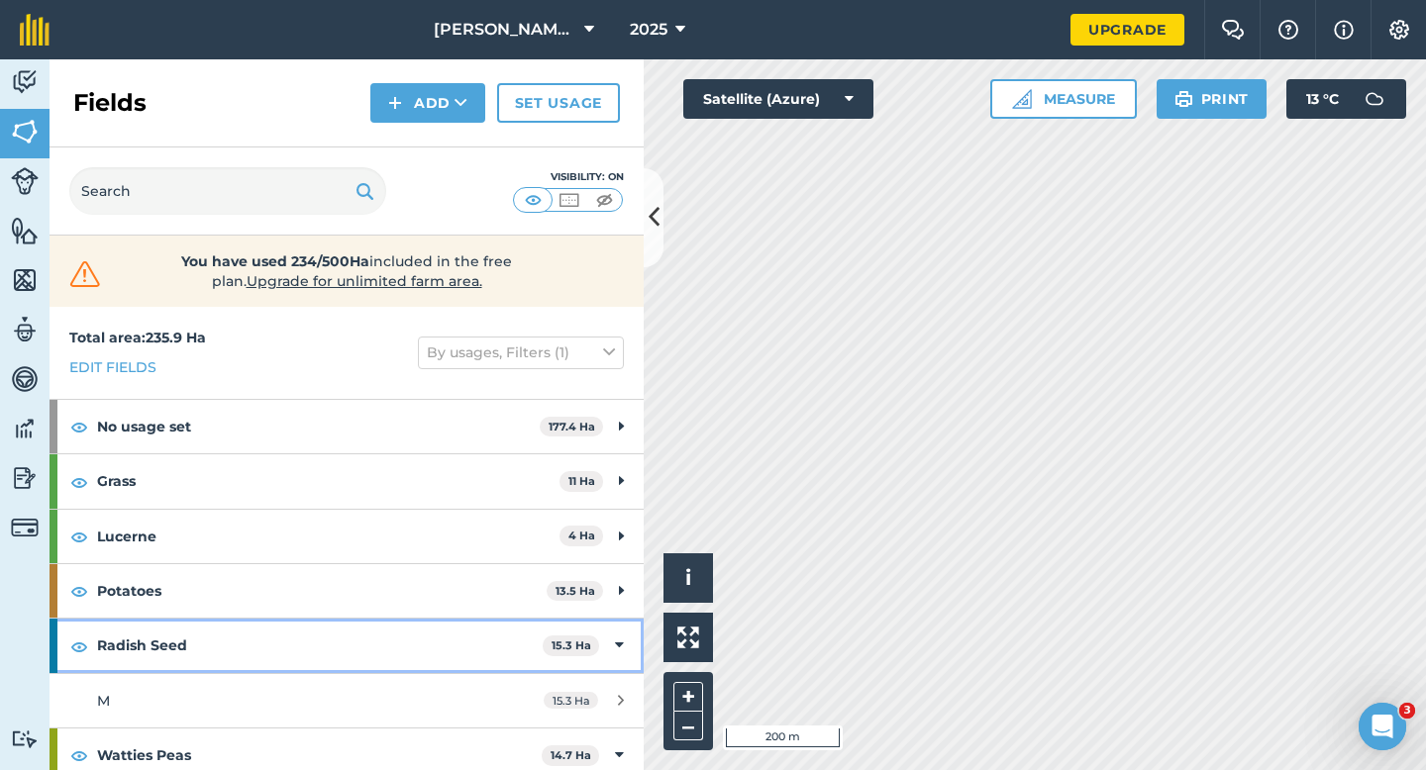
click at [619, 631] on div "Radish Seed 15.3 Ha" at bounding box center [347, 645] width 594 height 53
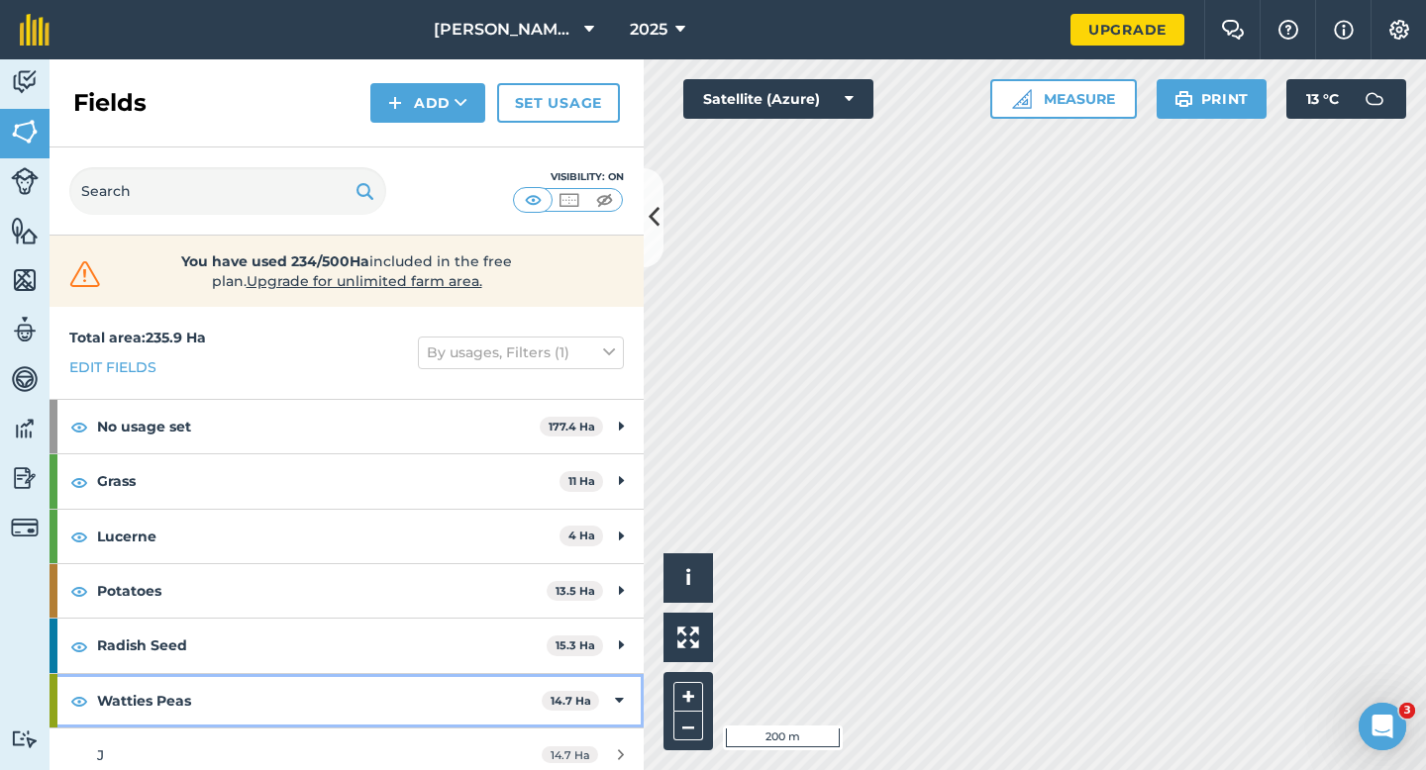
click at [619, 680] on div "Watties Peas 14.7 Ha" at bounding box center [347, 700] width 594 height 53
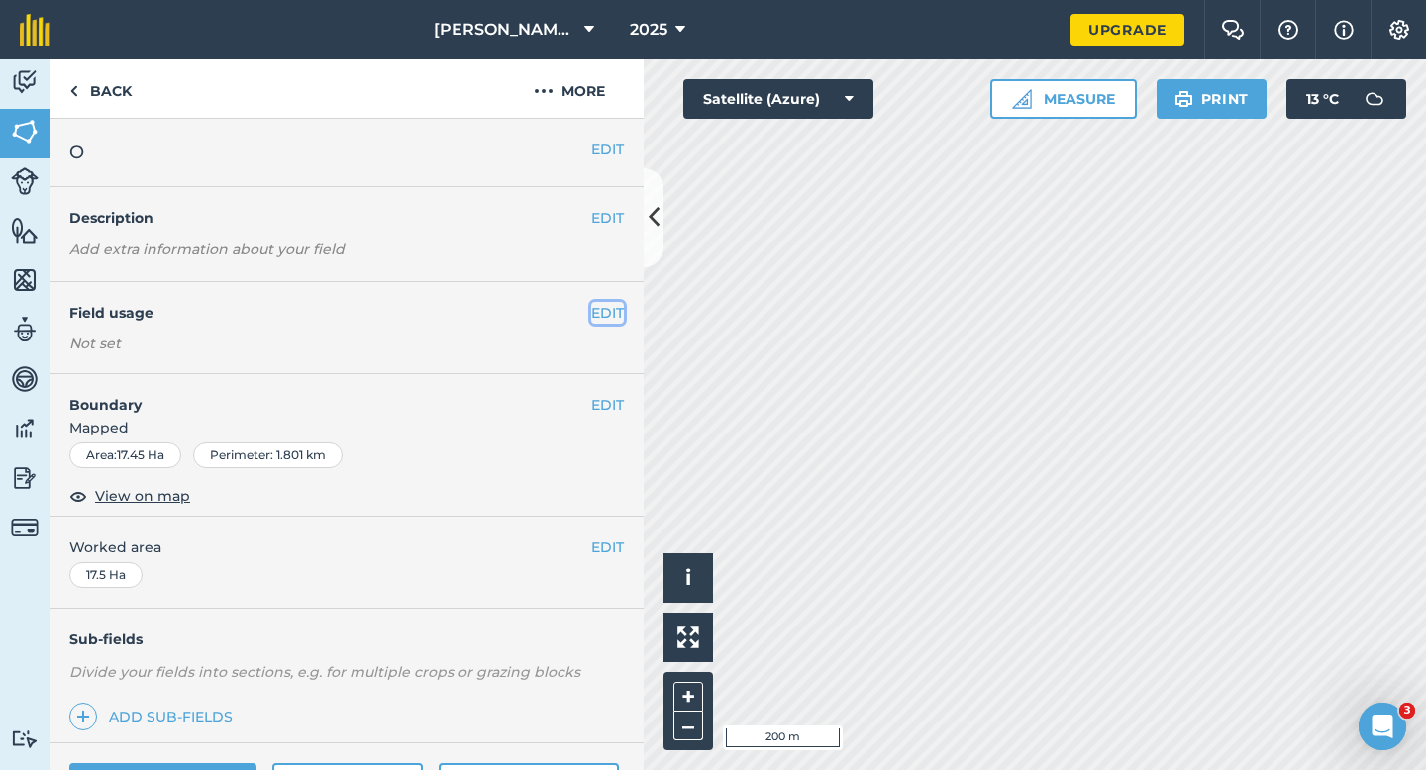
click at [612, 309] on button "EDIT" at bounding box center [607, 313] width 33 height 22
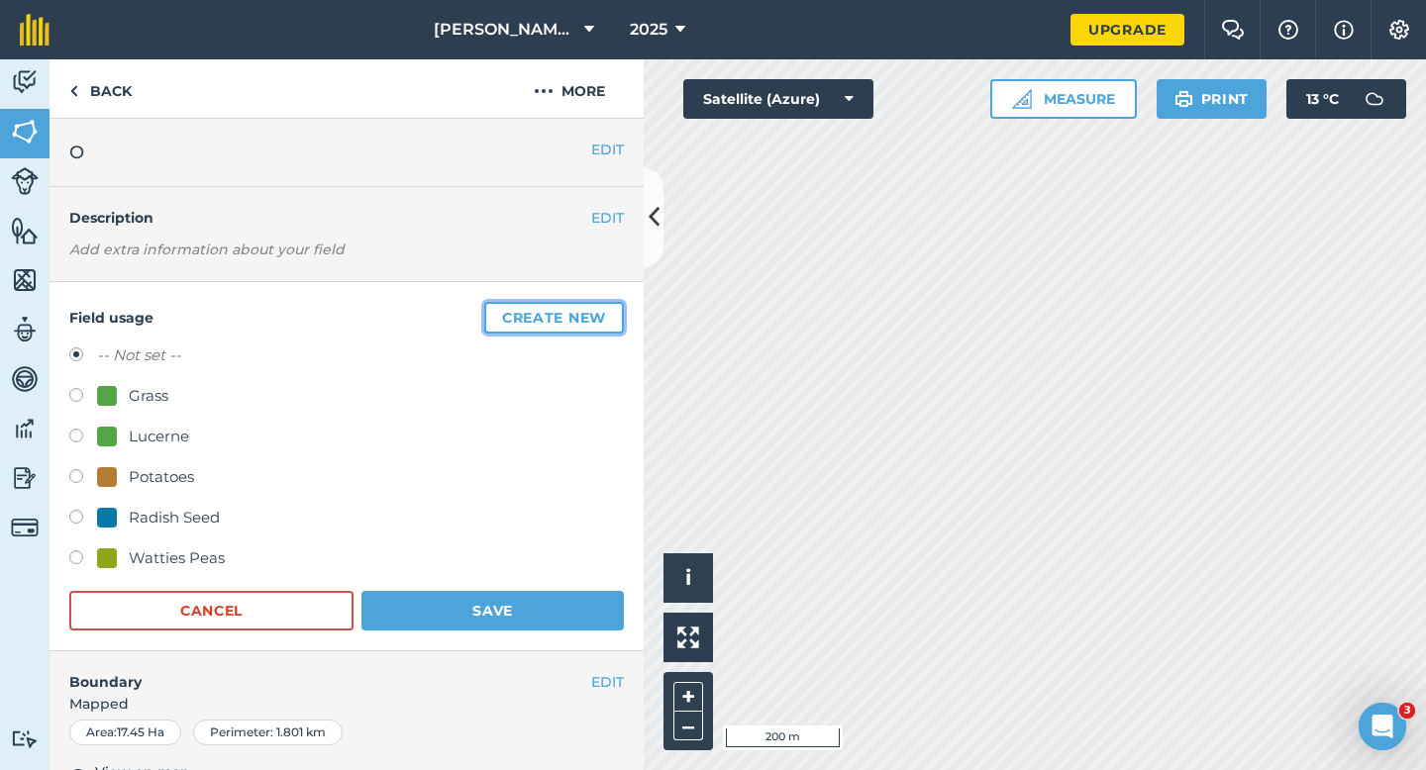
click at [557, 313] on button "Create new" at bounding box center [554, 318] width 140 height 32
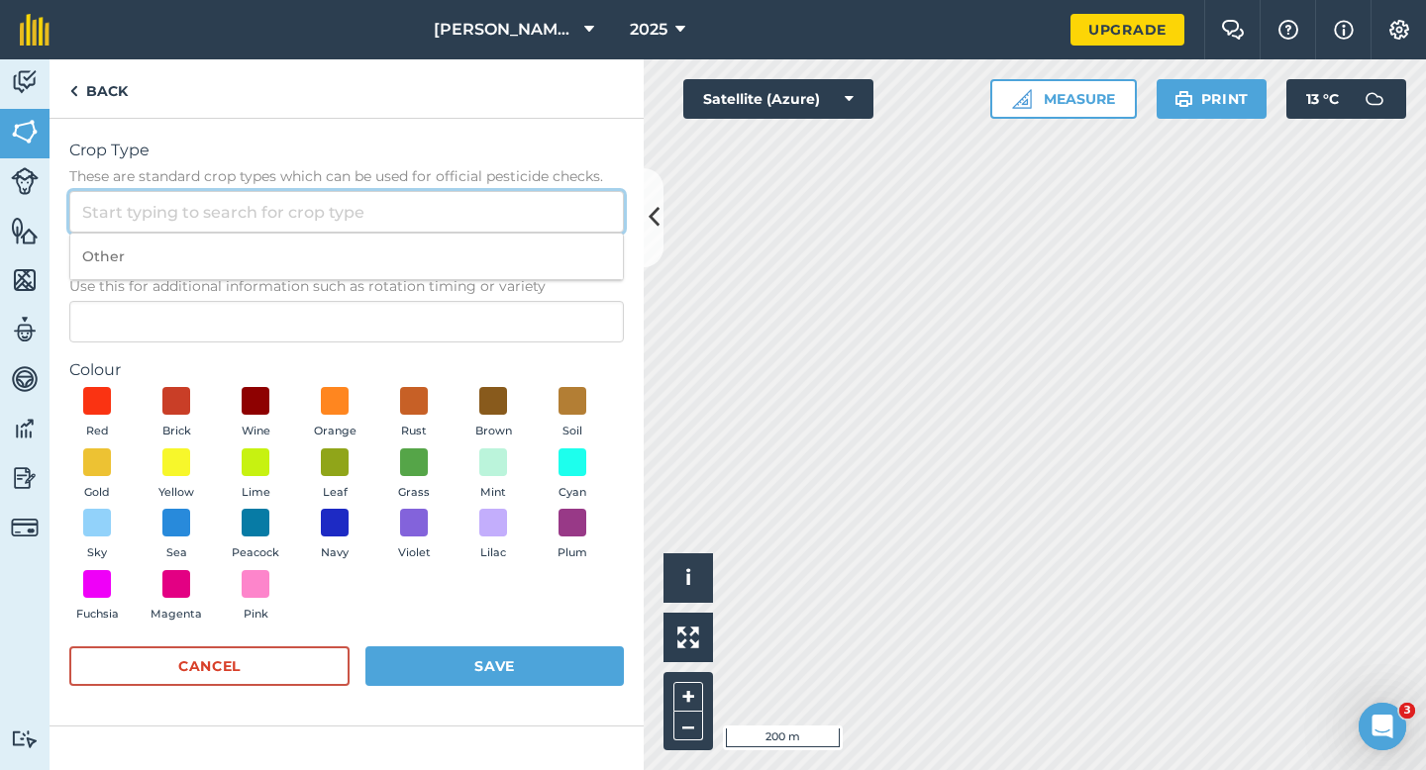
click at [493, 220] on input "Crop Type These are standard crop types which can be used for official pesticid…" at bounding box center [346, 212] width 554 height 42
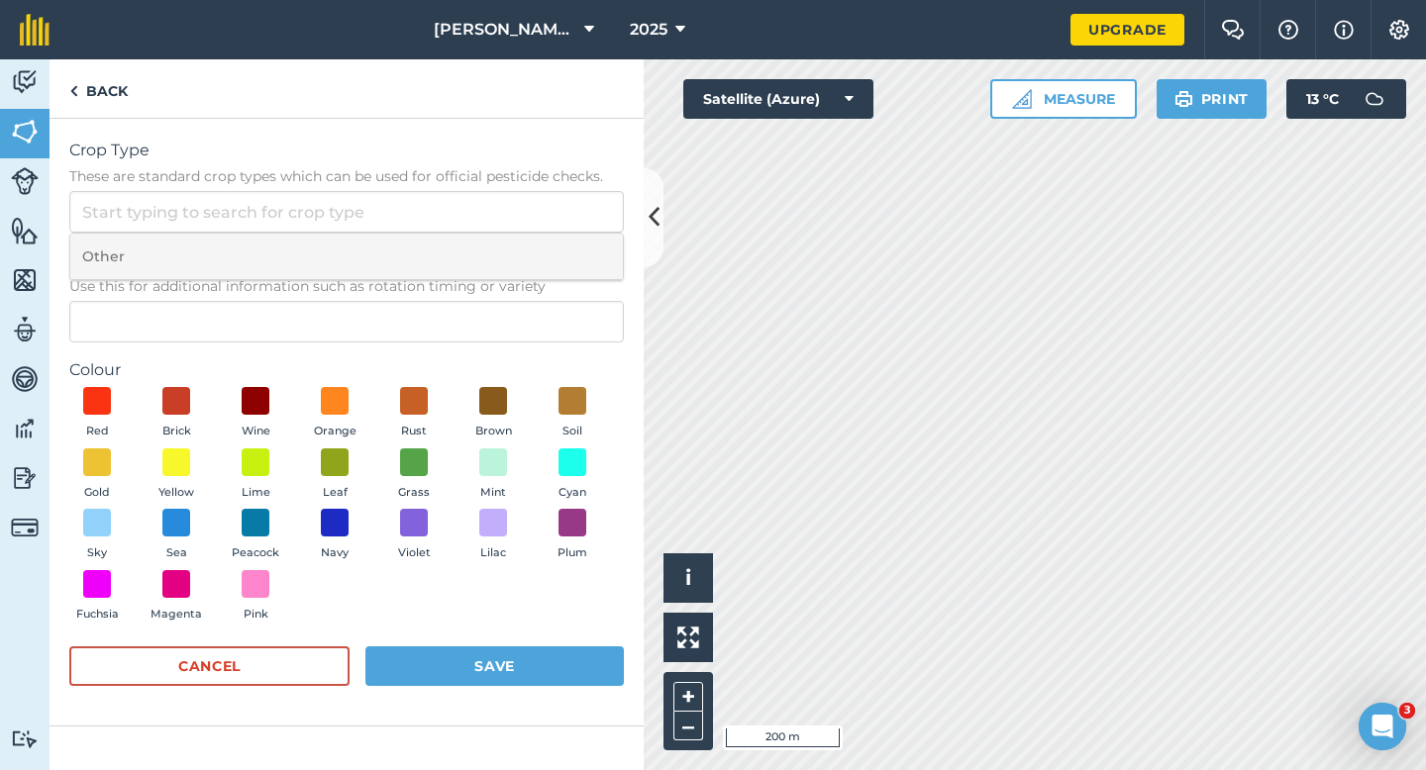
click at [493, 250] on li "Other" at bounding box center [346, 257] width 552 height 47
type input "Other"
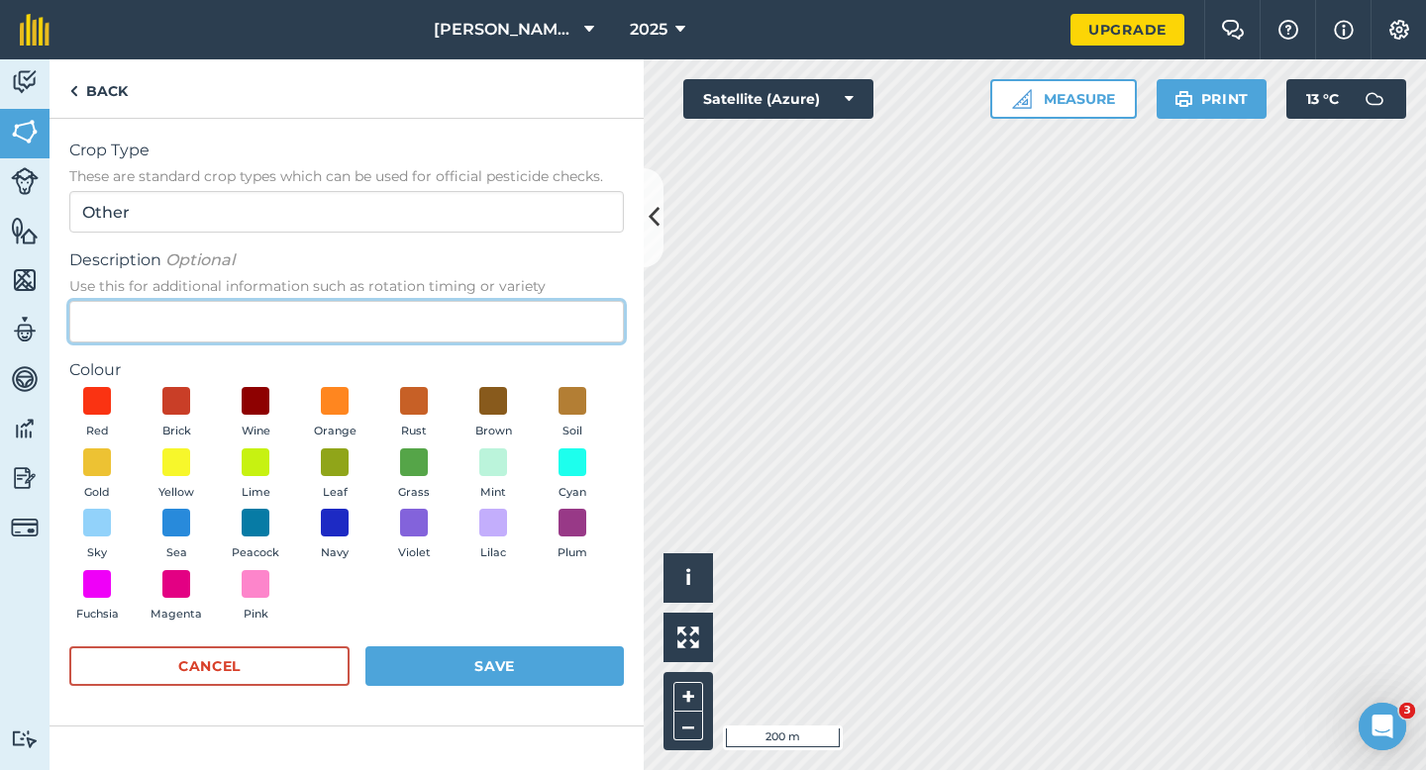
click at [493, 342] on input "Description Optional Use this for additional information such as rotation timin…" at bounding box center [346, 322] width 554 height 42
type input "Wheat"
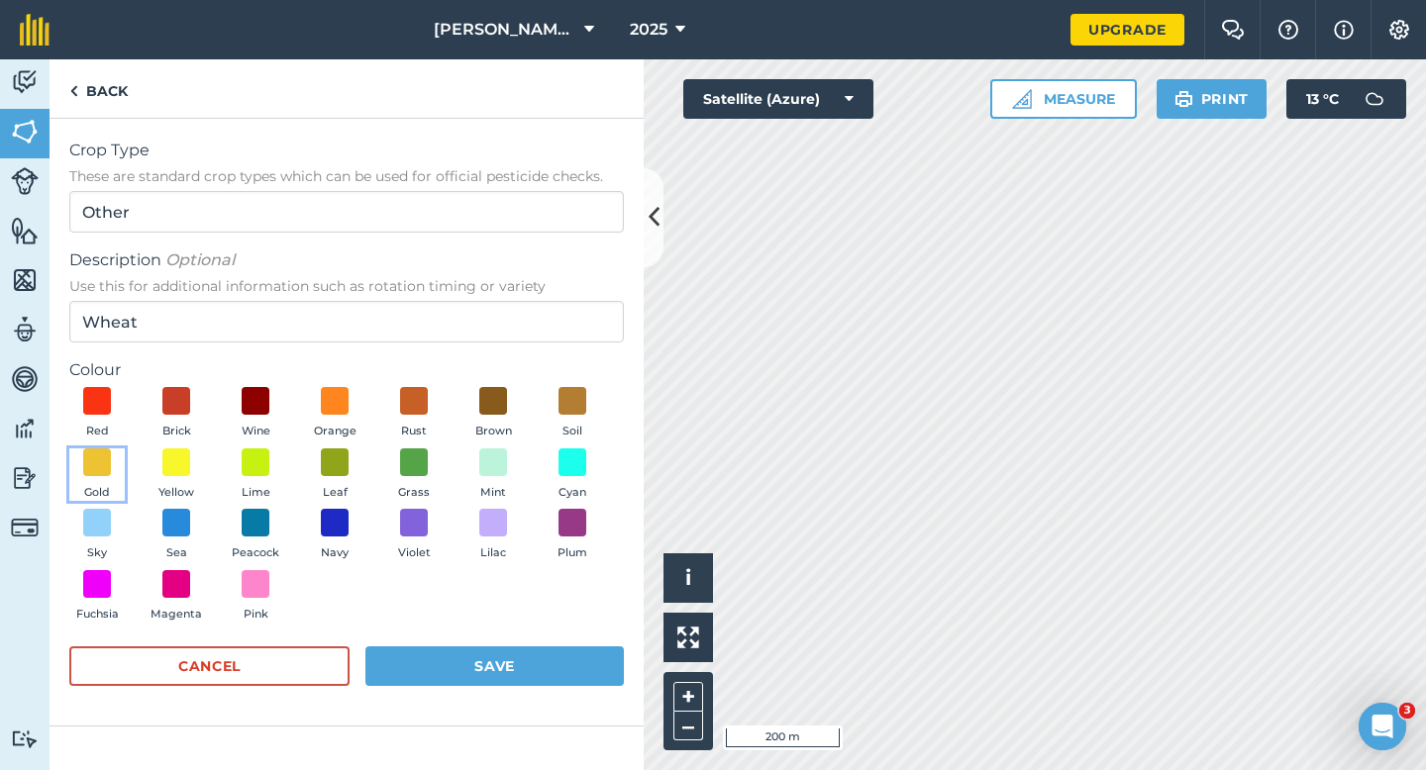
click at [121, 477] on button "Gold" at bounding box center [96, 474] width 55 height 53
click at [461, 654] on button "Save" at bounding box center [494, 667] width 258 height 40
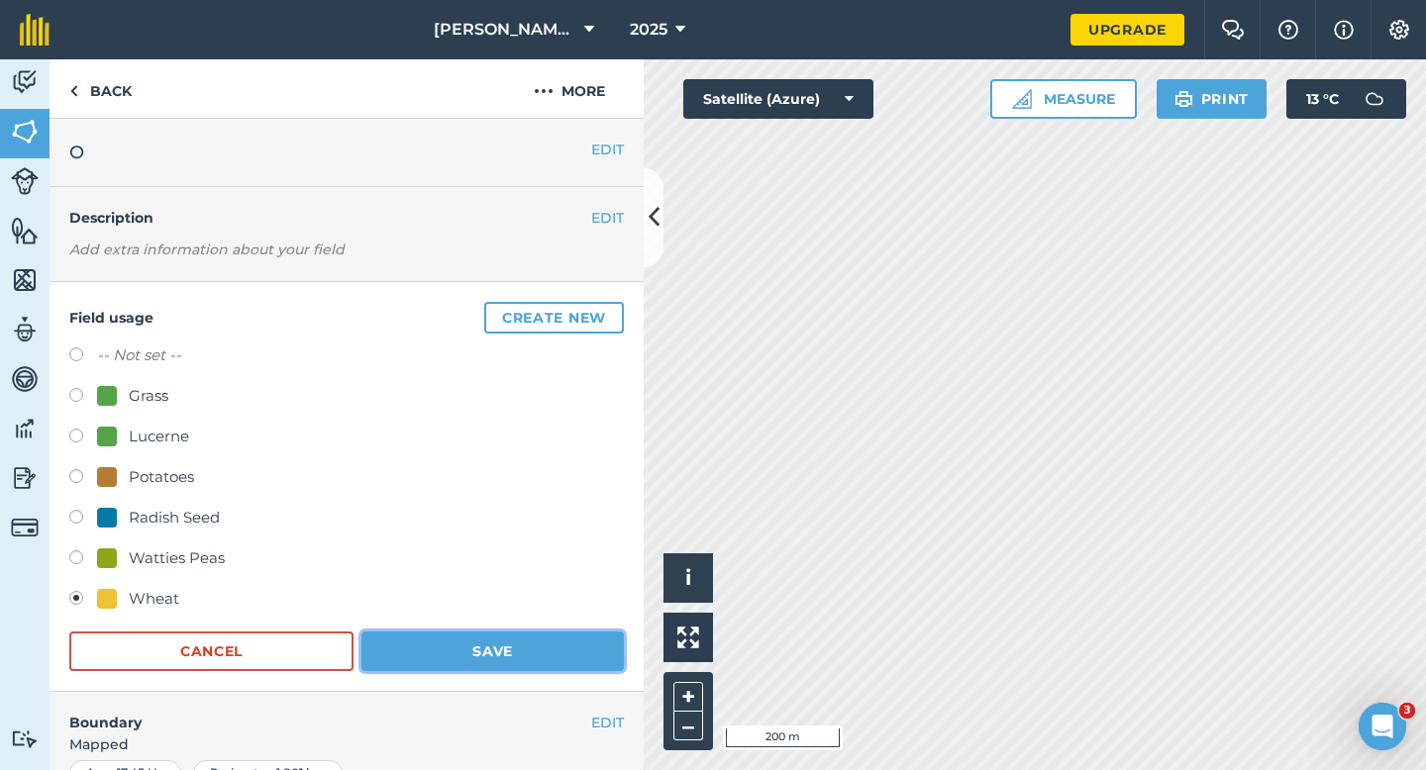
click at [591, 656] on button "Save" at bounding box center [492, 652] width 262 height 40
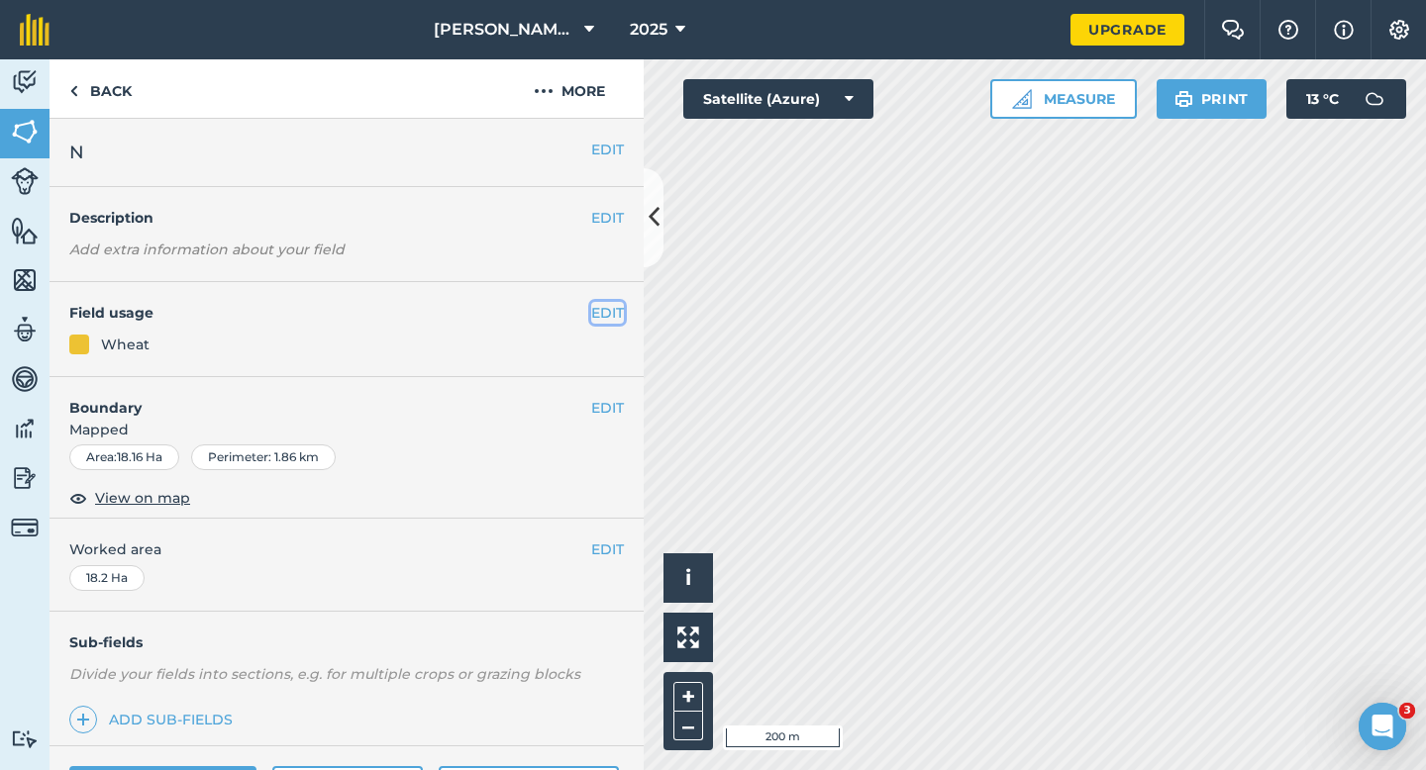
click at [612, 315] on button "EDIT" at bounding box center [607, 313] width 33 height 22
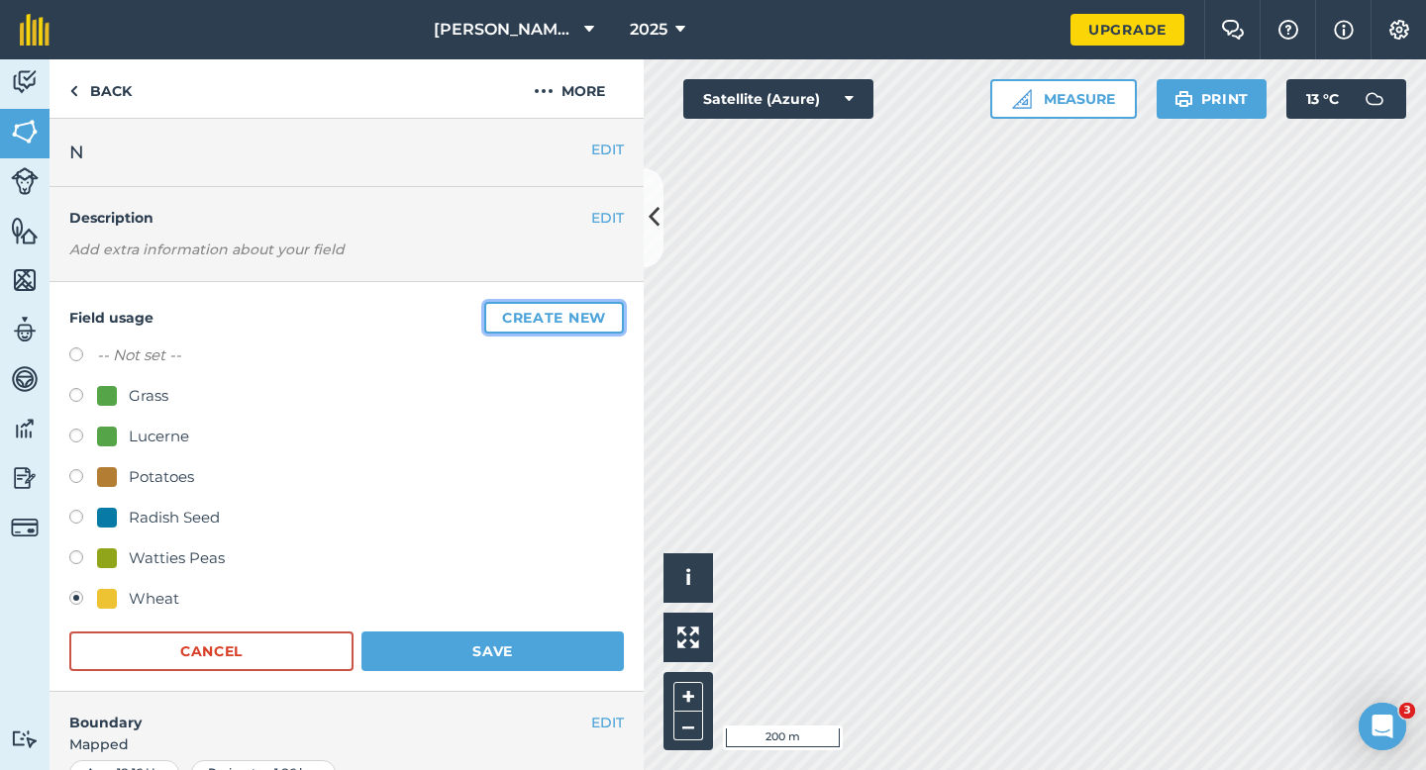
click at [573, 319] on button "Create new" at bounding box center [554, 318] width 140 height 32
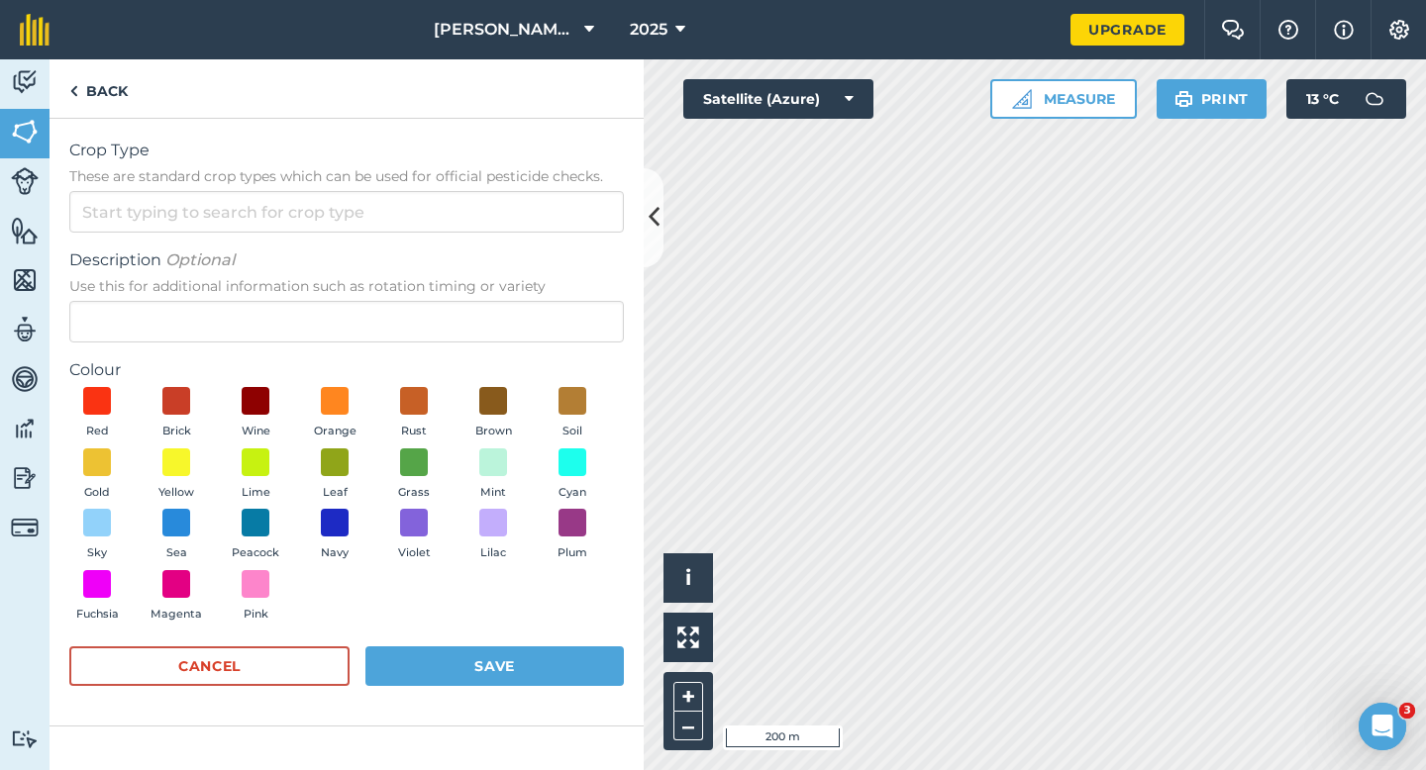
click at [541, 240] on form "Crop Type These are standard crop types which can be used for official pesticid…" at bounding box center [346, 422] width 554 height 567
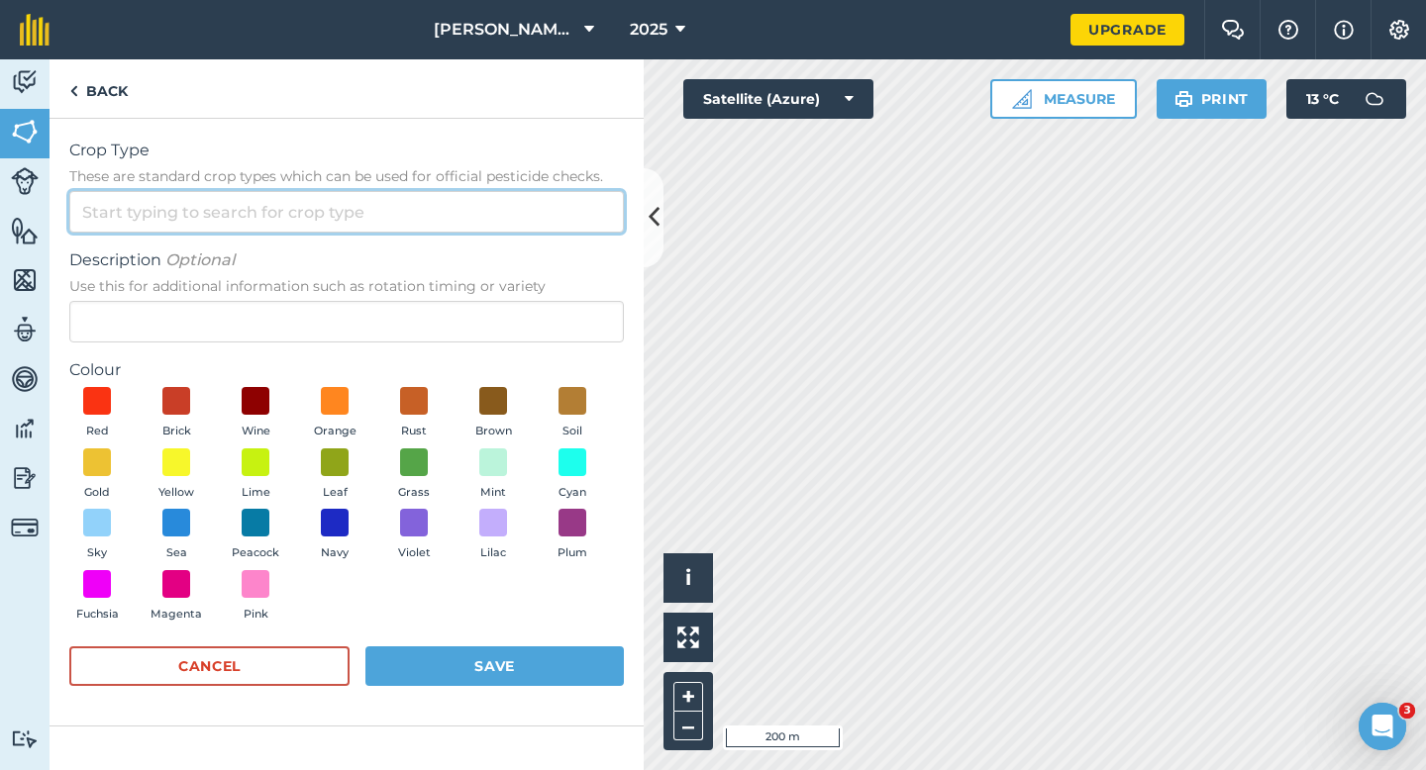
click at [541, 226] on input "Crop Type These are standard crop types which can be used for official pesticid…" at bounding box center [346, 212] width 554 height 42
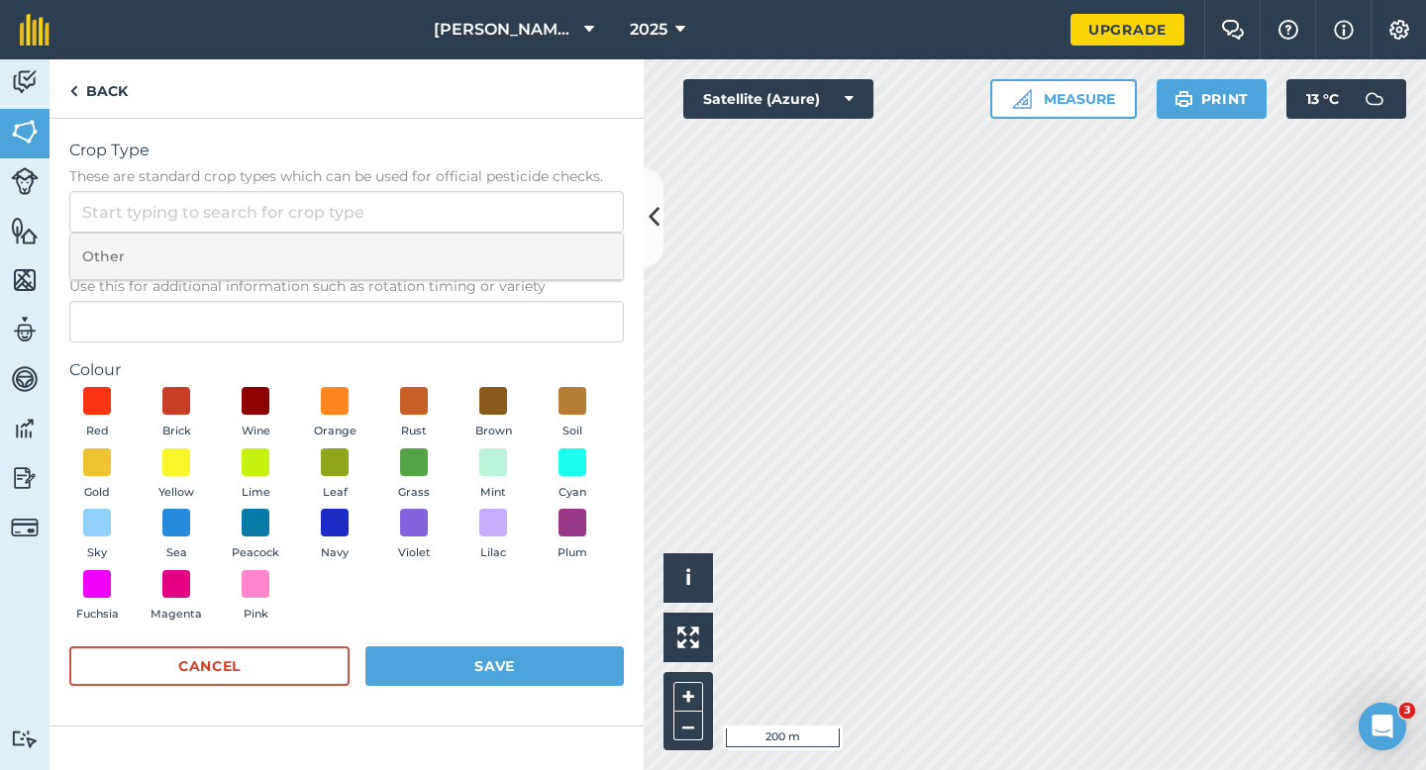
click at [541, 249] on li "Other" at bounding box center [346, 257] width 552 height 47
type input "Other"
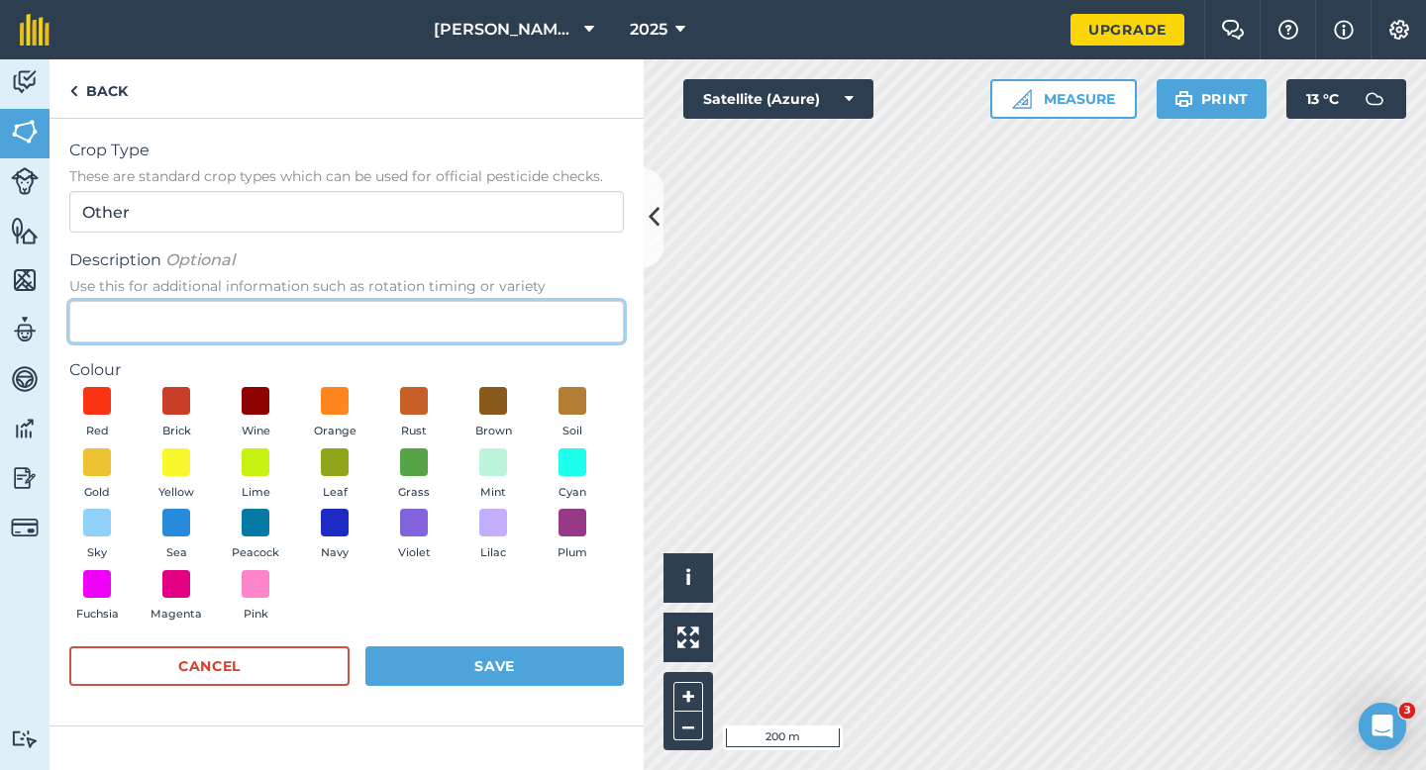
click at [541, 317] on input "Description Optional Use this for additional information such as rotation timin…" at bounding box center [346, 322] width 554 height 42
type input "Grass Seed"
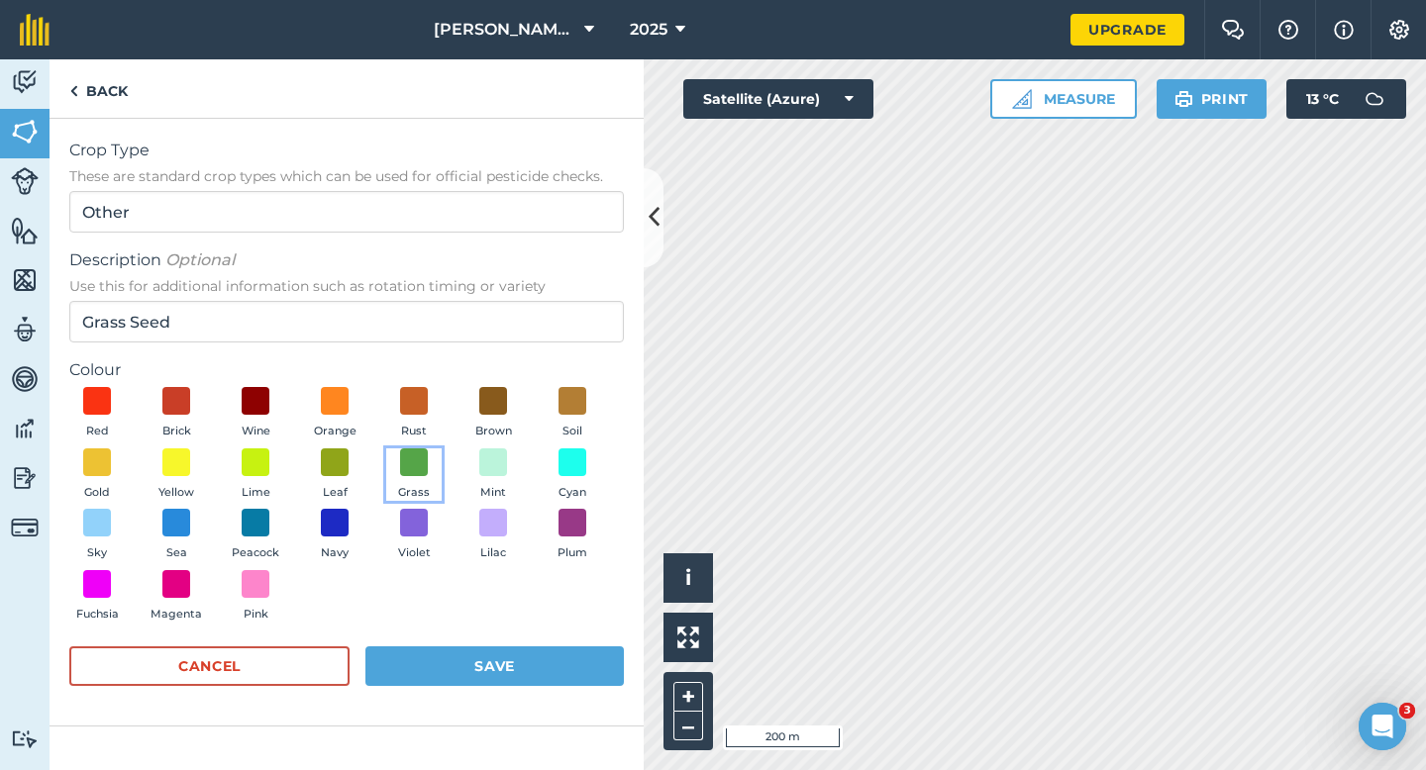
click at [432, 472] on button "Grass" at bounding box center [413, 474] width 55 height 53
click at [555, 673] on button "Save" at bounding box center [494, 667] width 258 height 40
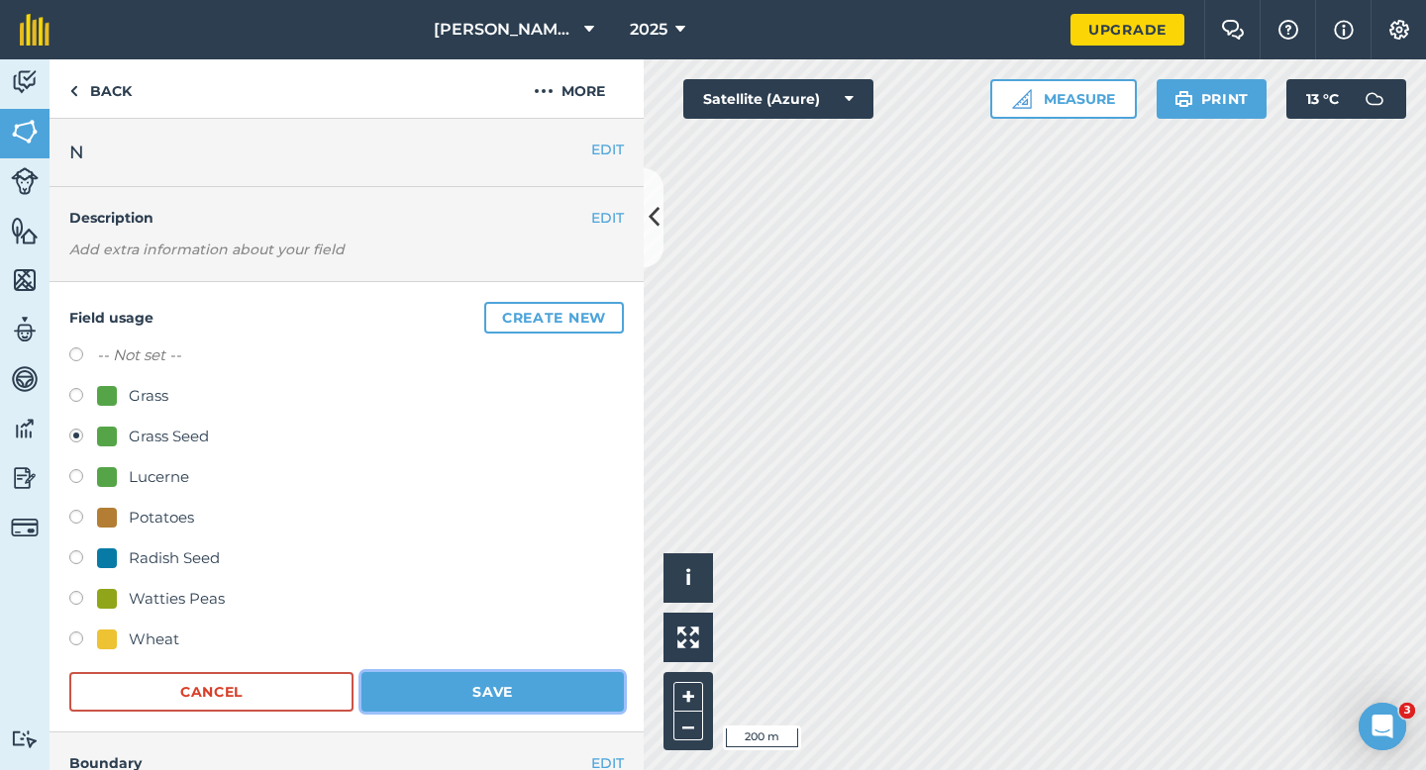
click at [544, 702] on button "Save" at bounding box center [492, 692] width 262 height 40
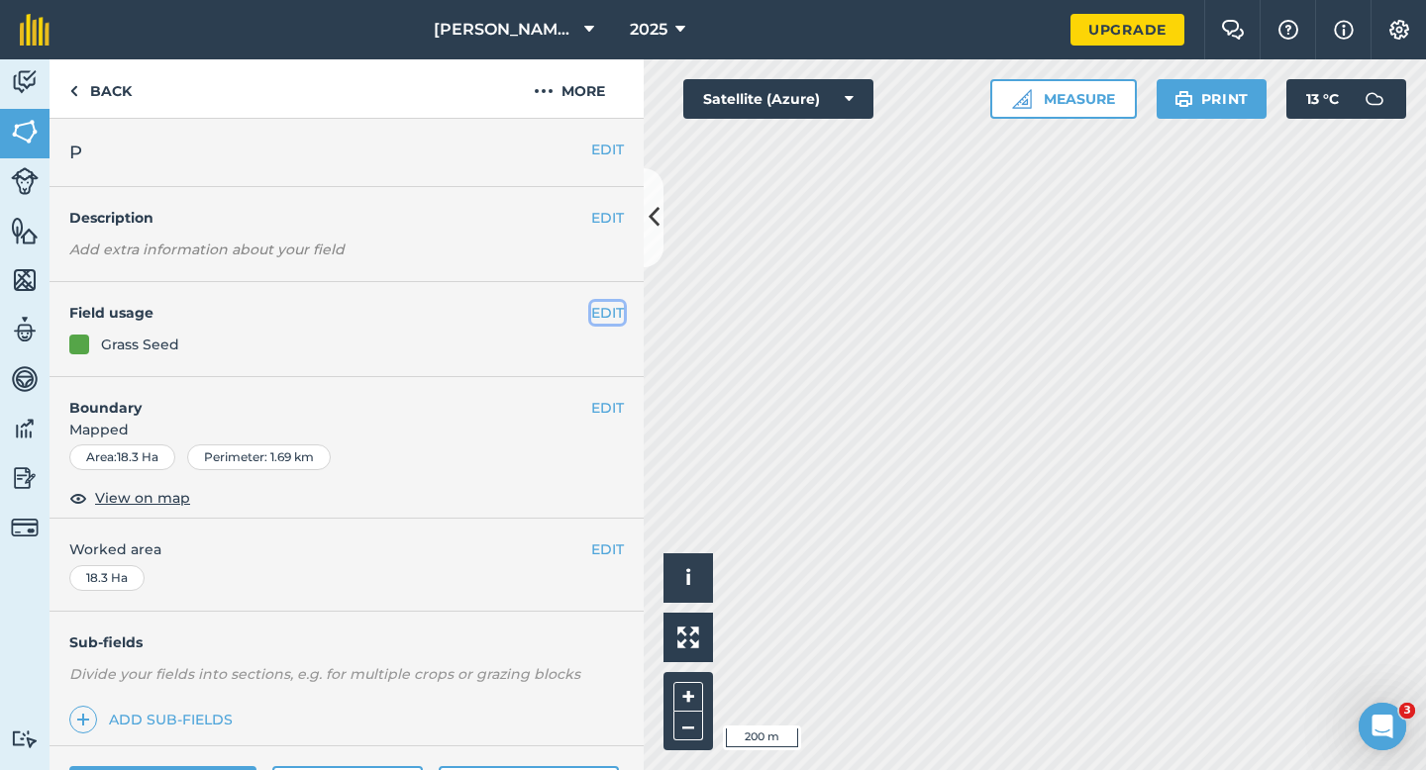
click at [616, 315] on button "EDIT" at bounding box center [607, 313] width 33 height 22
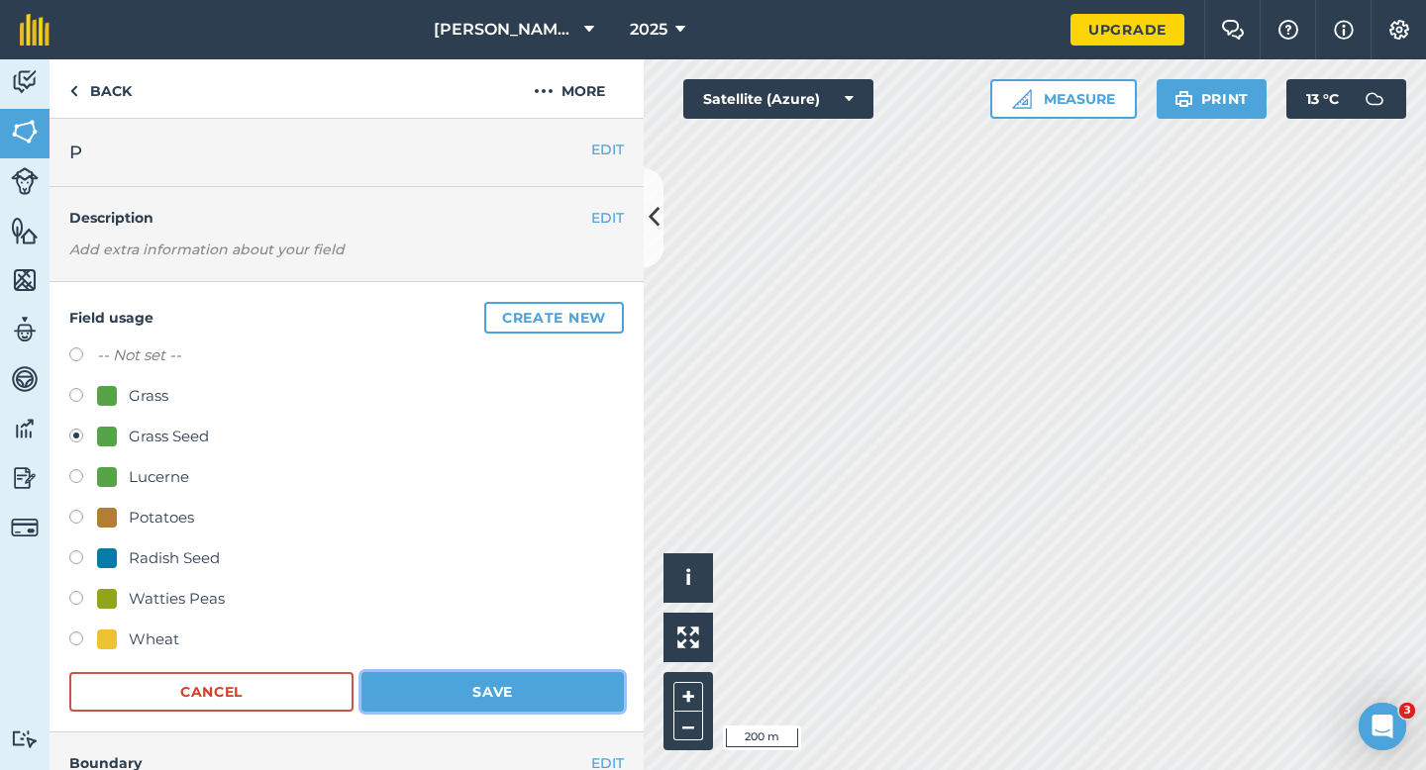
click at [456, 680] on button "Save" at bounding box center [492, 692] width 262 height 40
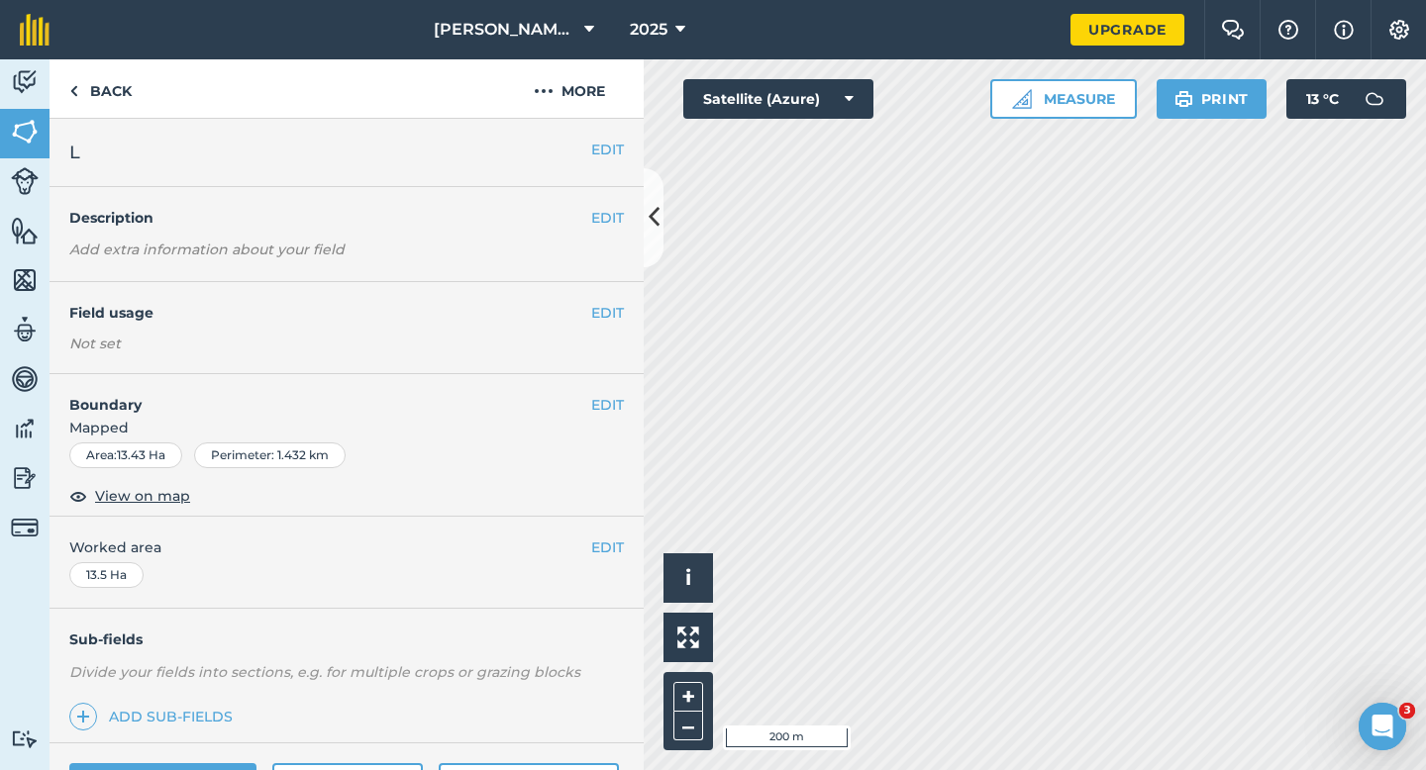
click at [610, 326] on div "EDIT Field usage Not set" at bounding box center [347, 328] width 594 height 92
click at [606, 312] on button "EDIT" at bounding box center [607, 313] width 33 height 22
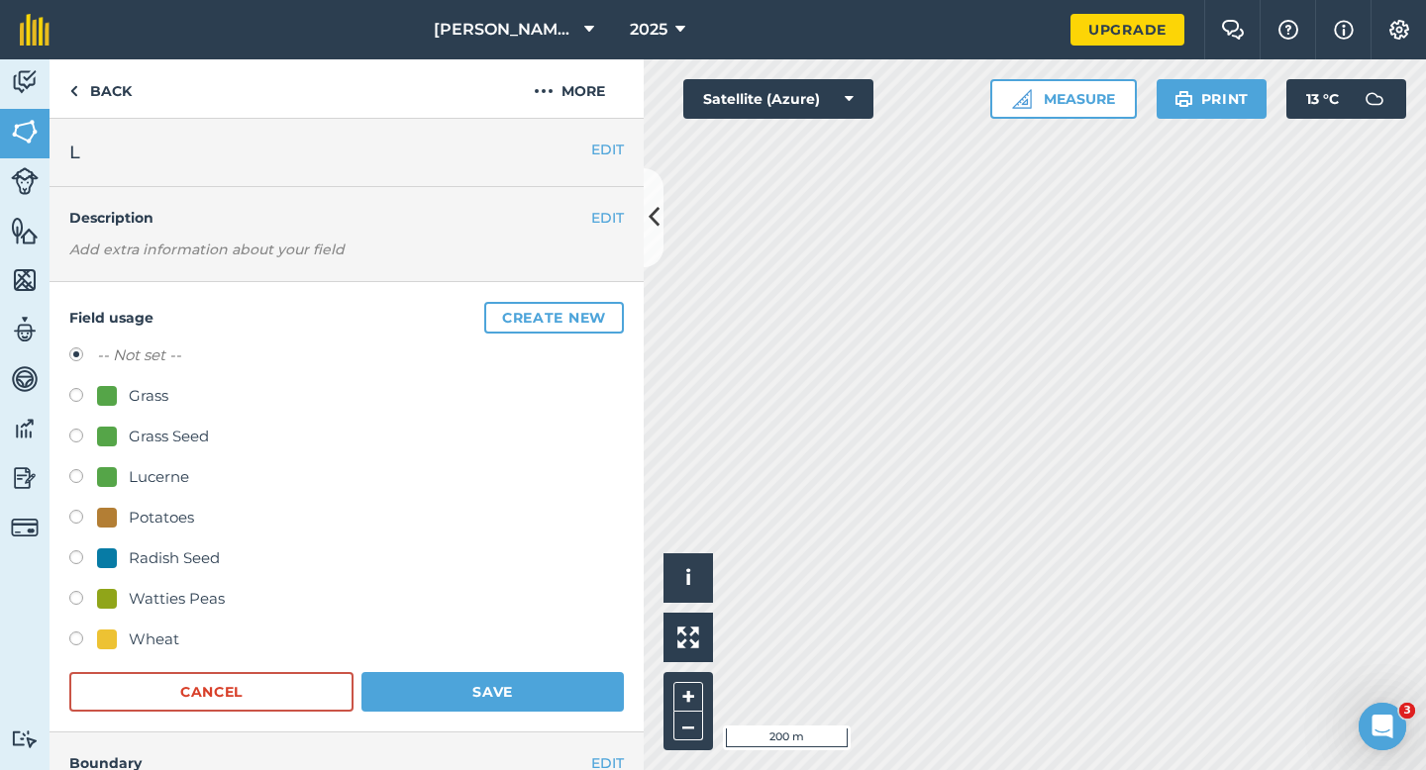
click at [189, 446] on div "Grass Seed" at bounding box center [169, 437] width 80 height 24
radio input "true"
radio input "false"
click at [433, 672] on button "Save" at bounding box center [492, 692] width 262 height 40
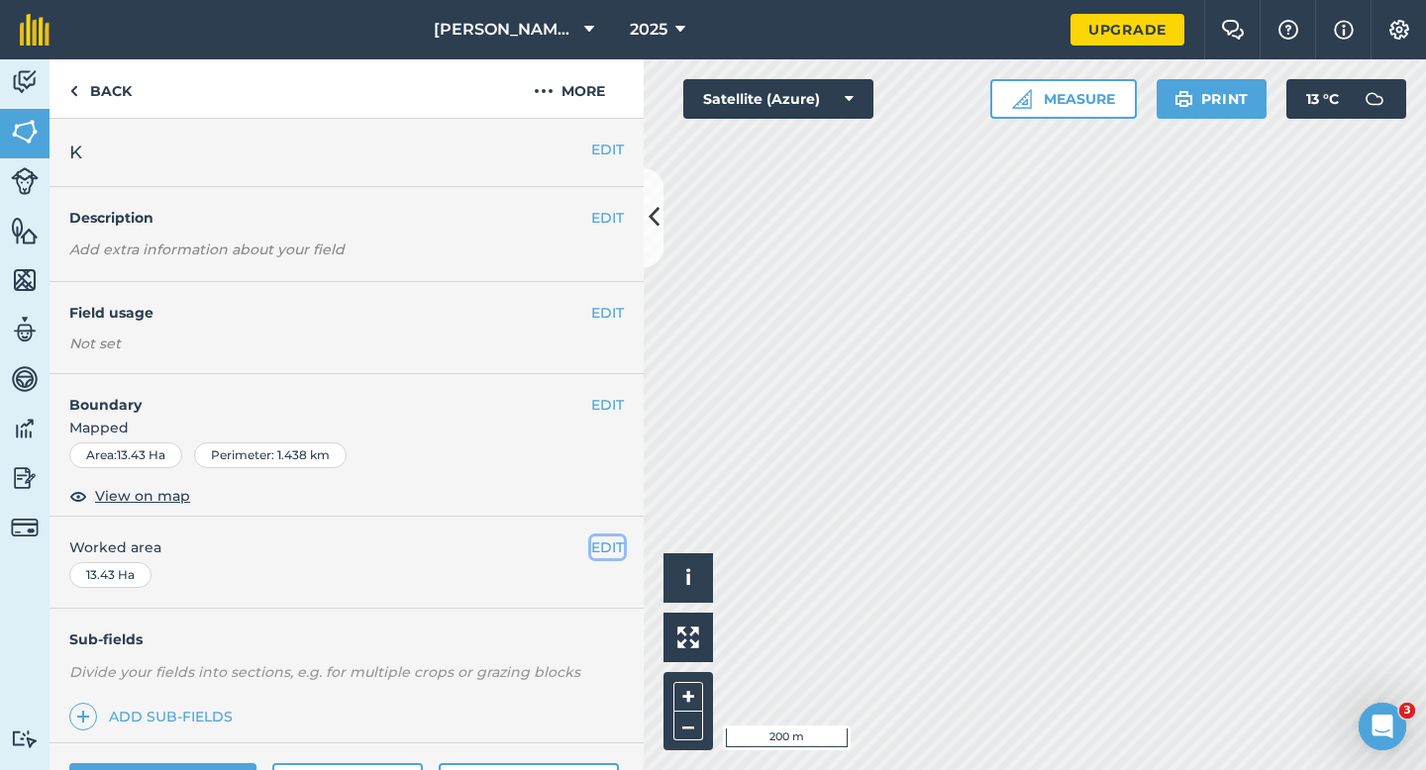
click at [613, 547] on button "EDIT" at bounding box center [607, 548] width 33 height 22
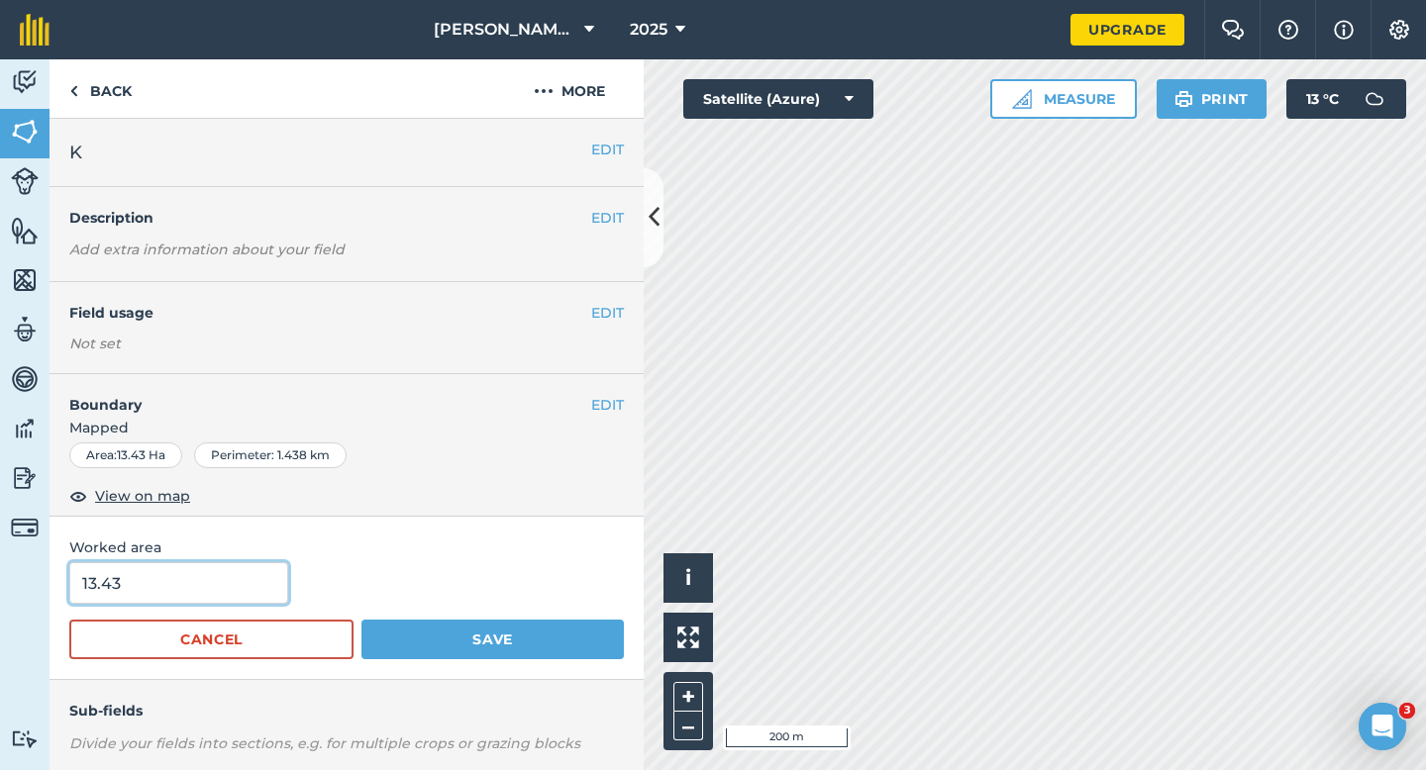
click at [215, 570] on input "13.43" at bounding box center [178, 583] width 219 height 42
click at [215, 582] on input "13.43" at bounding box center [178, 583] width 219 height 42
type input "13.5"
click at [361, 620] on button "Save" at bounding box center [492, 640] width 262 height 40
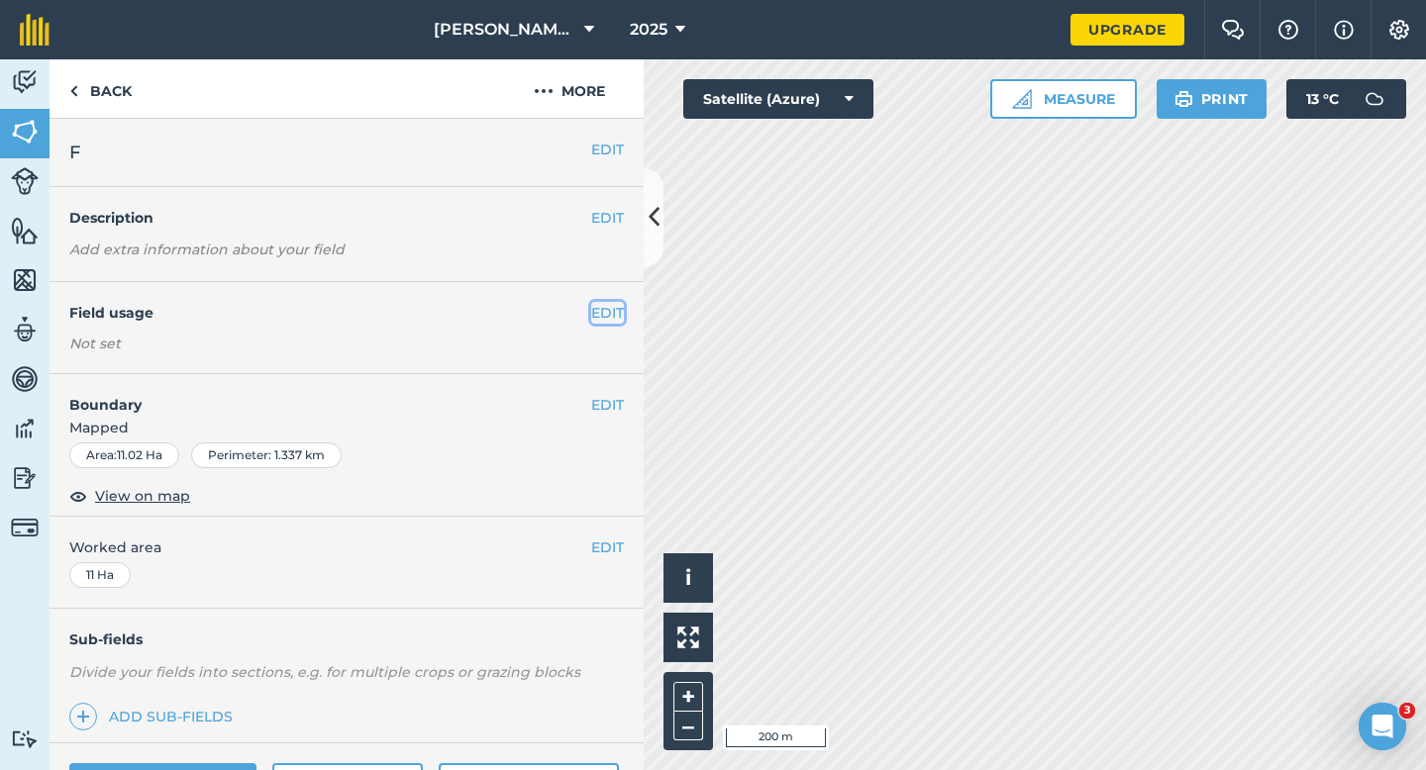
click at [610, 308] on button "EDIT" at bounding box center [607, 313] width 33 height 22
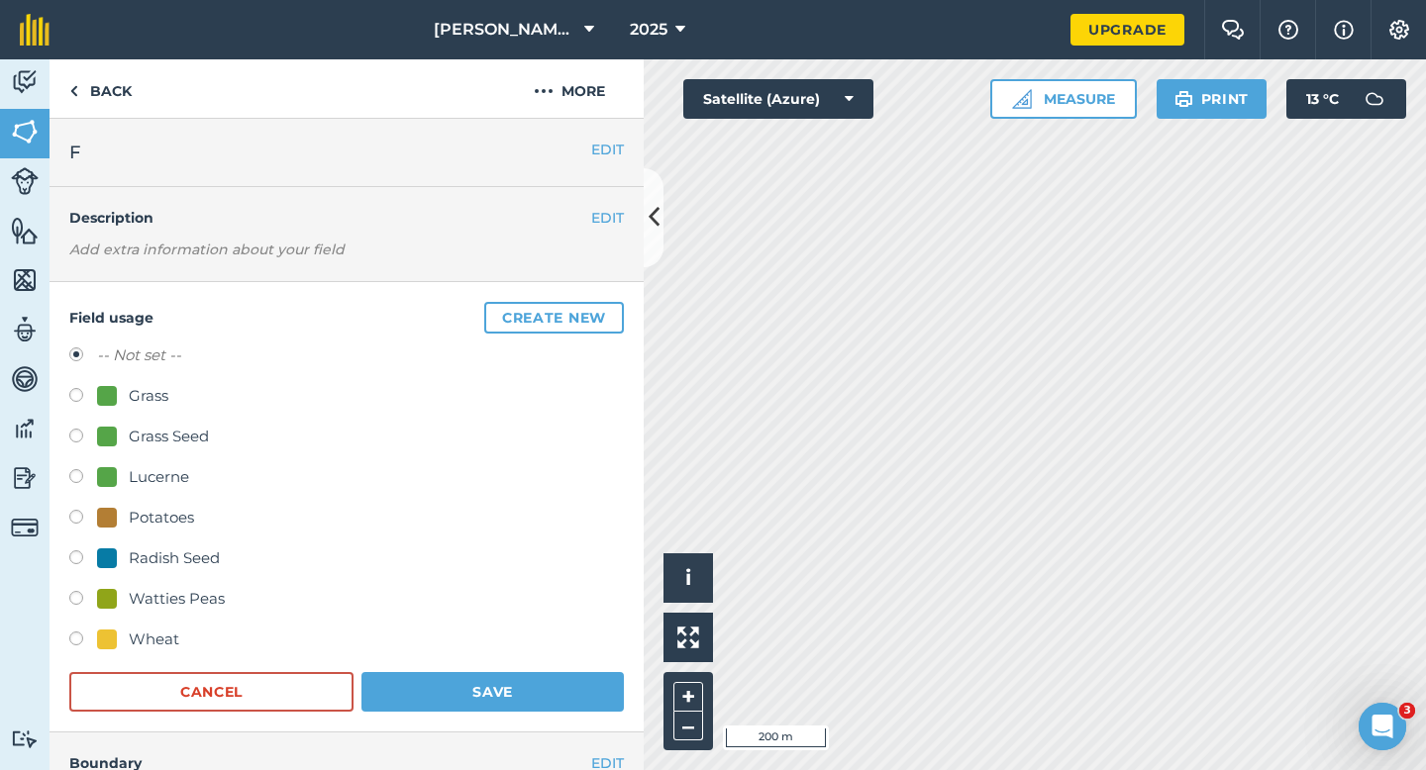
click at [151, 415] on div "-- Not set -- Grass Grass Seed Lucerne Potatoes Radish Seed Watties Peas Wheat" at bounding box center [346, 500] width 554 height 313
click at [158, 432] on div "Grass Seed" at bounding box center [169, 437] width 80 height 24
radio input "true"
radio input "false"
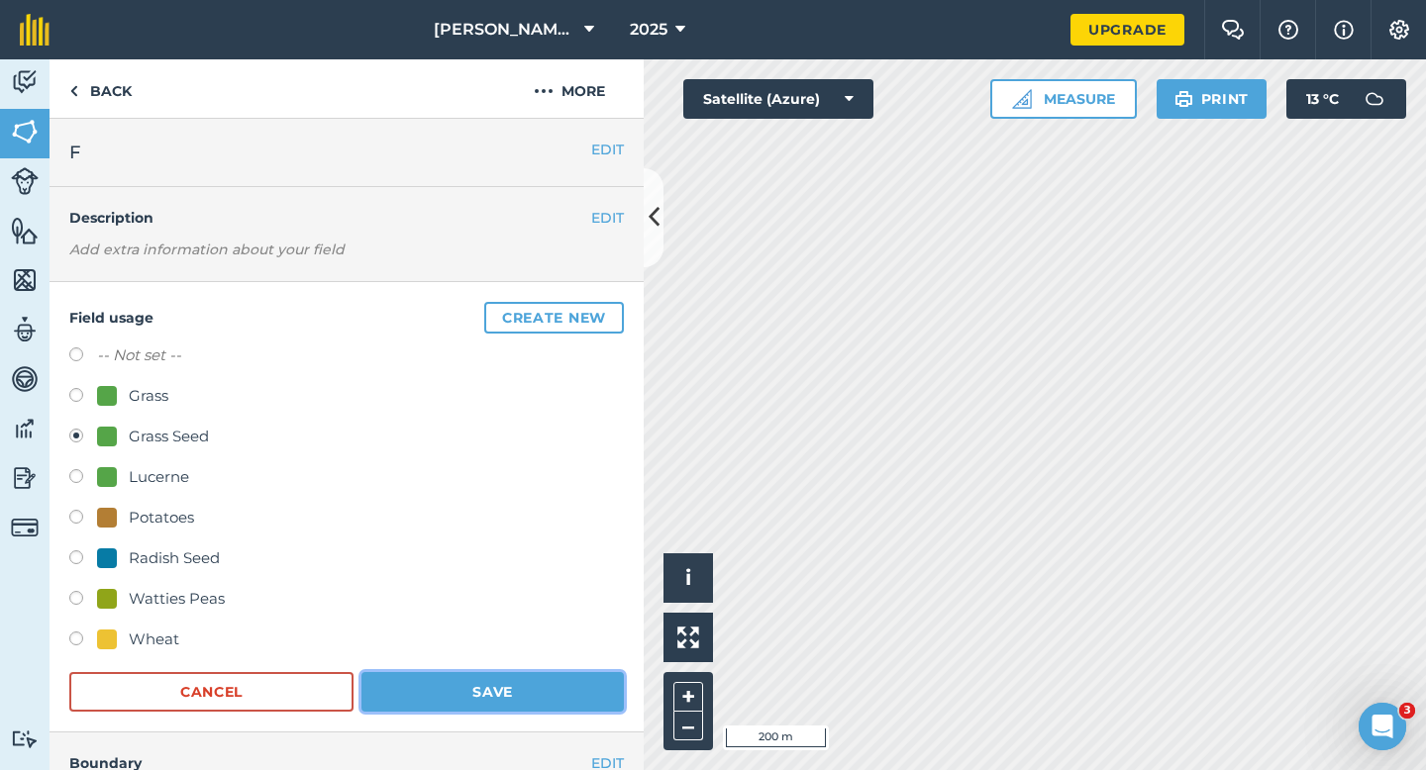
click at [469, 707] on button "Save" at bounding box center [492, 692] width 262 height 40
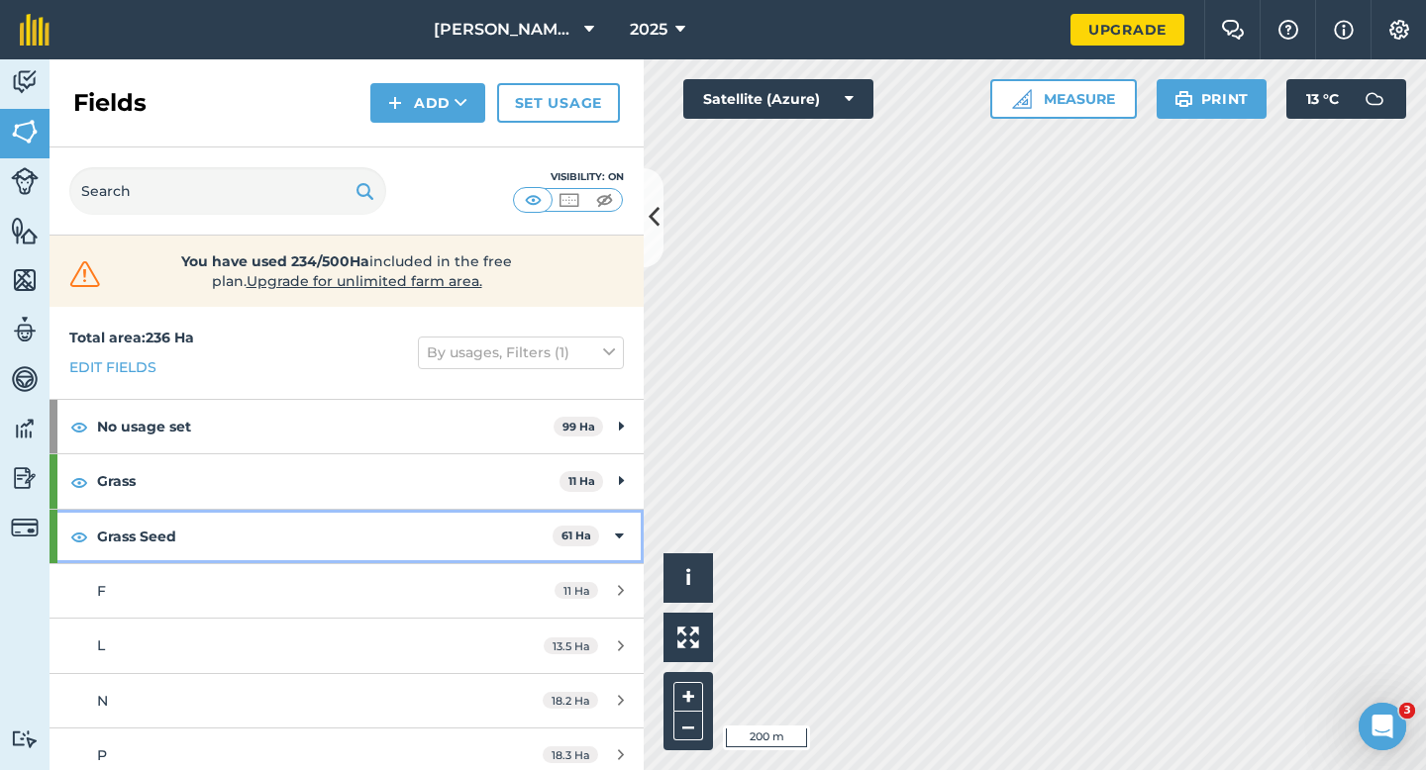
click at [633, 527] on div "Grass Seed 61 Ha" at bounding box center [347, 536] width 594 height 53
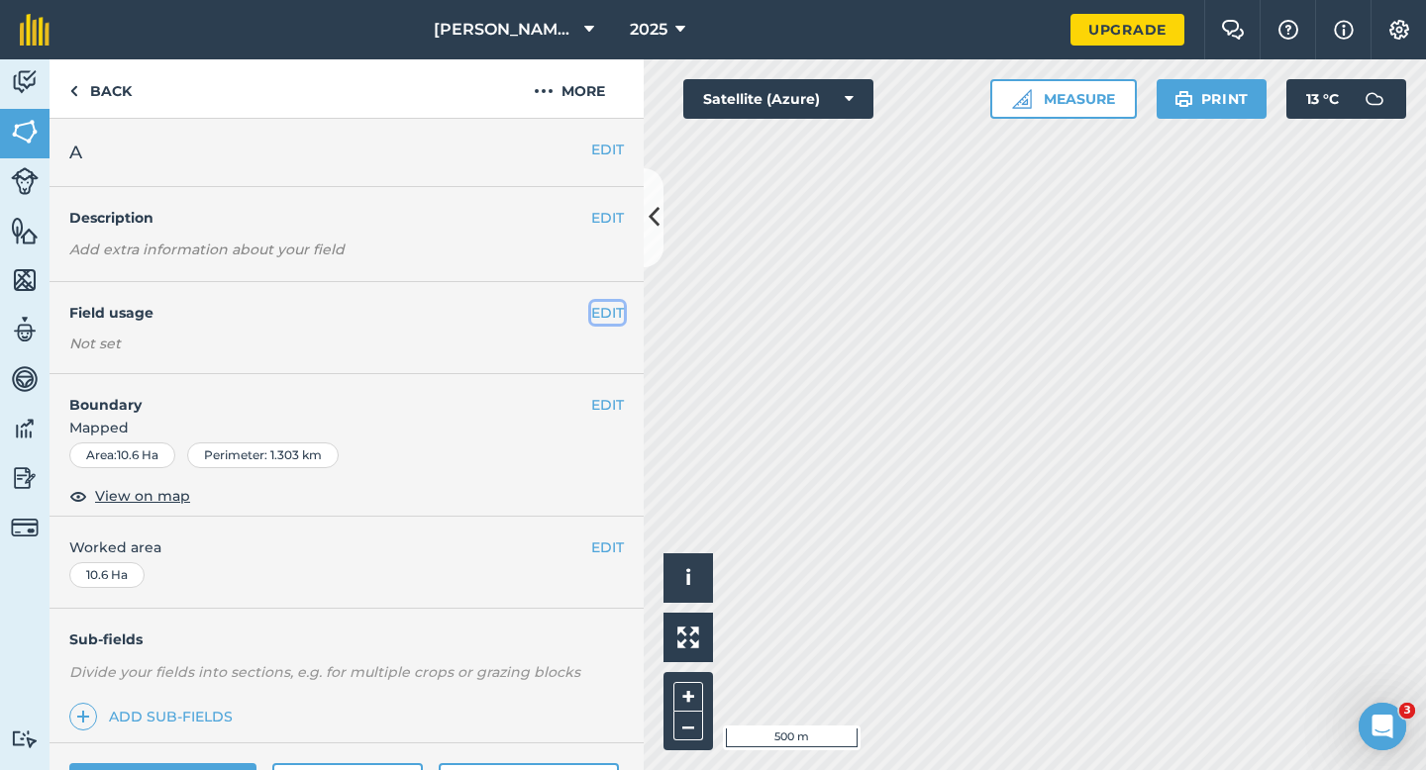
click at [599, 308] on button "EDIT" at bounding box center [607, 313] width 33 height 22
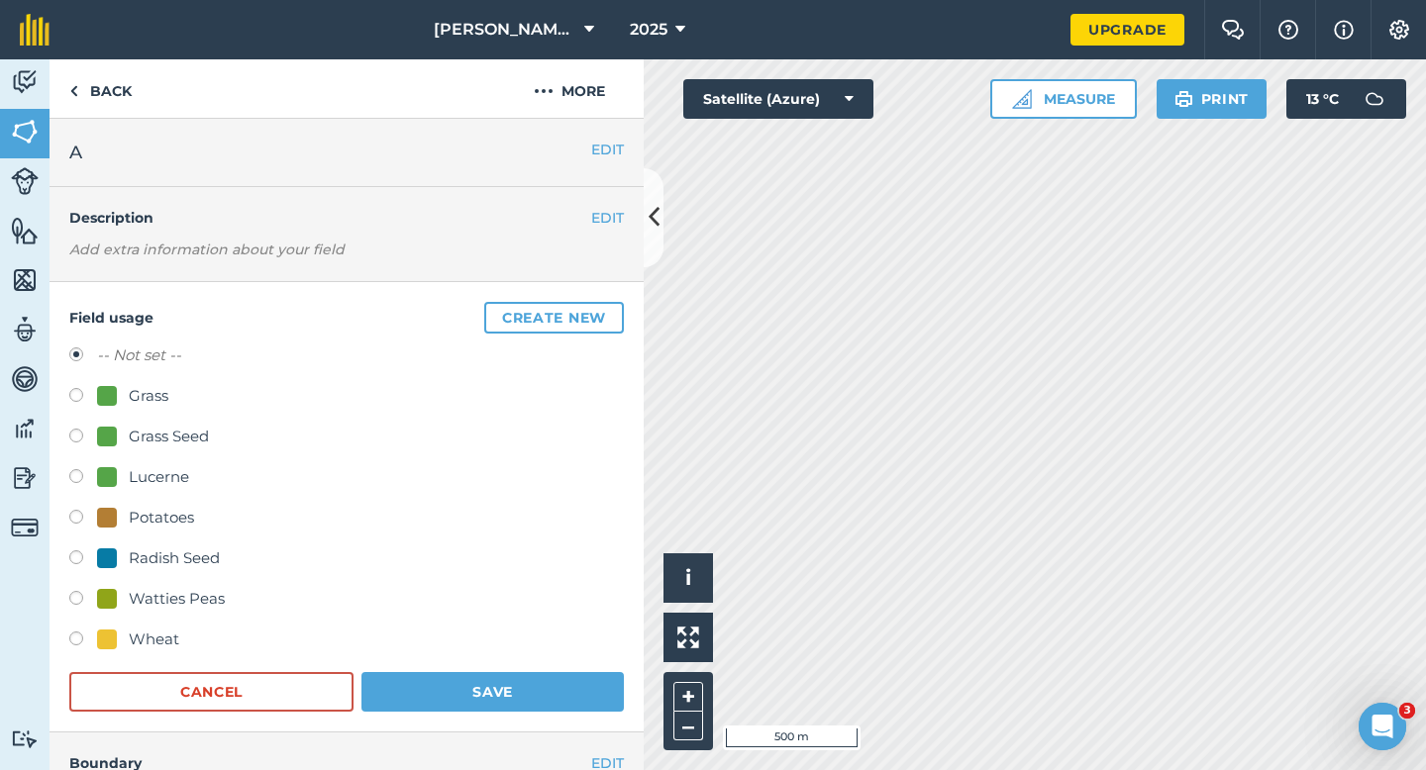
click at [185, 436] on div "Grass Seed" at bounding box center [169, 437] width 80 height 24
radio input "true"
radio input "false"
click at [514, 755] on h4 "Boundary" at bounding box center [321, 754] width 542 height 42
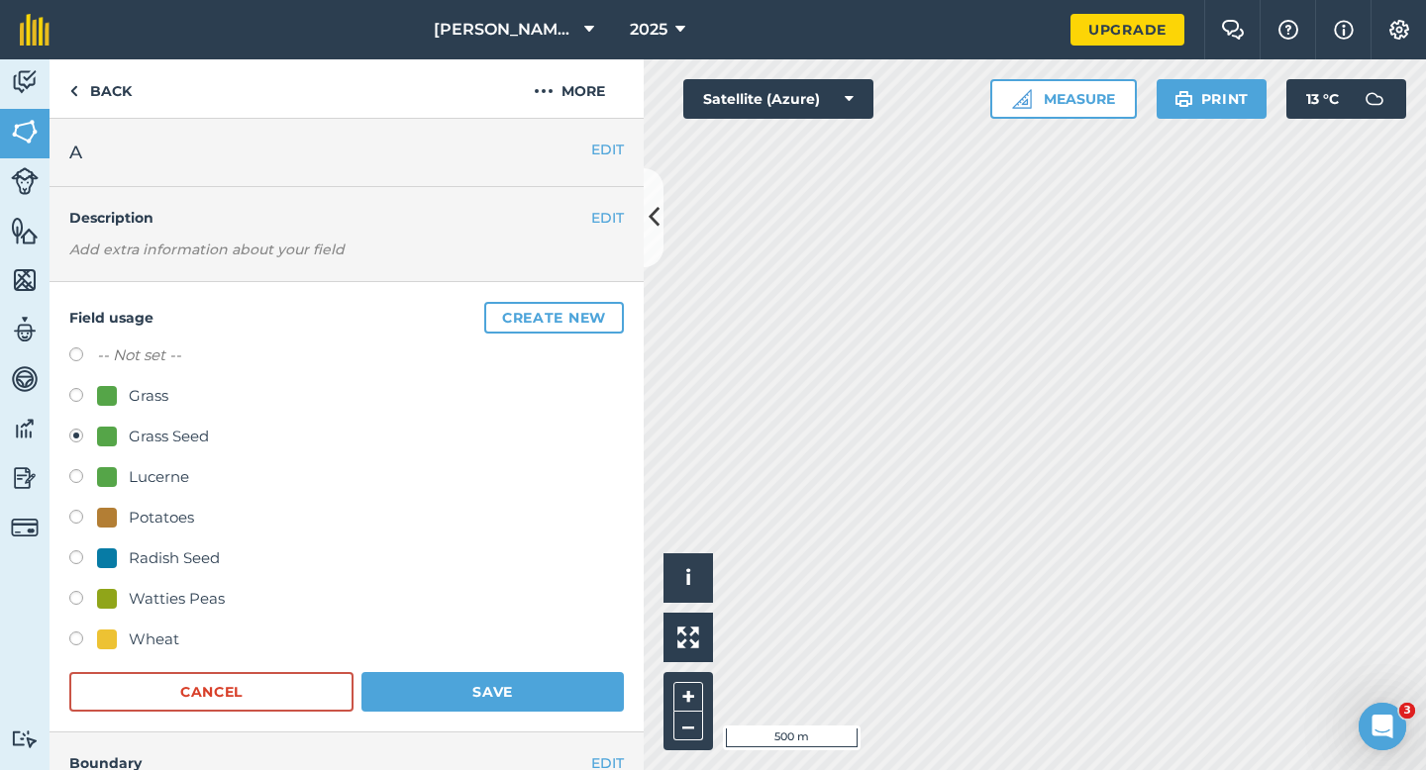
click at [519, 728] on div "Field usage Create new -- Not set -- Grass Grass Seed Lucerne Potatoes Radish S…" at bounding box center [347, 507] width 594 height 450
click at [527, 708] on button "Save" at bounding box center [492, 692] width 262 height 40
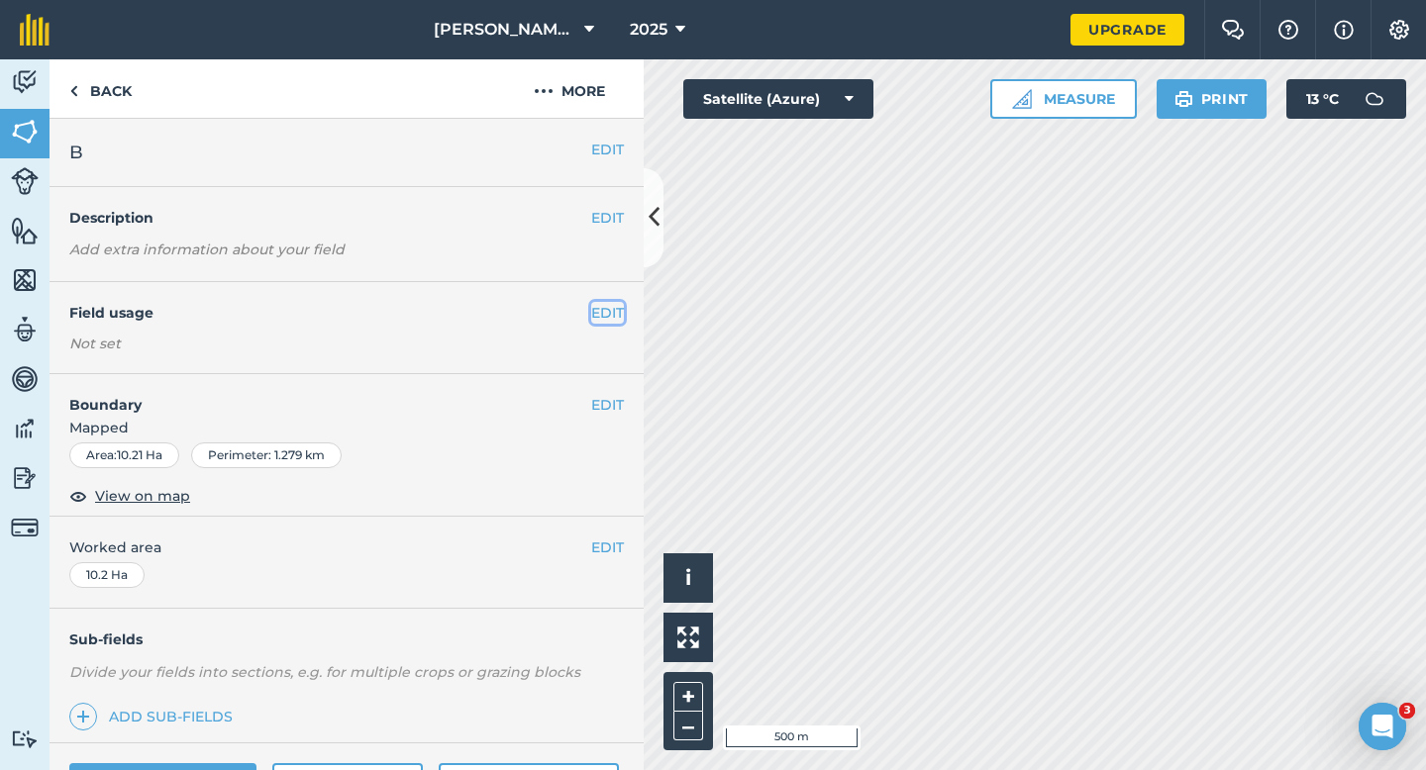
click at [604, 322] on button "EDIT" at bounding box center [607, 313] width 33 height 22
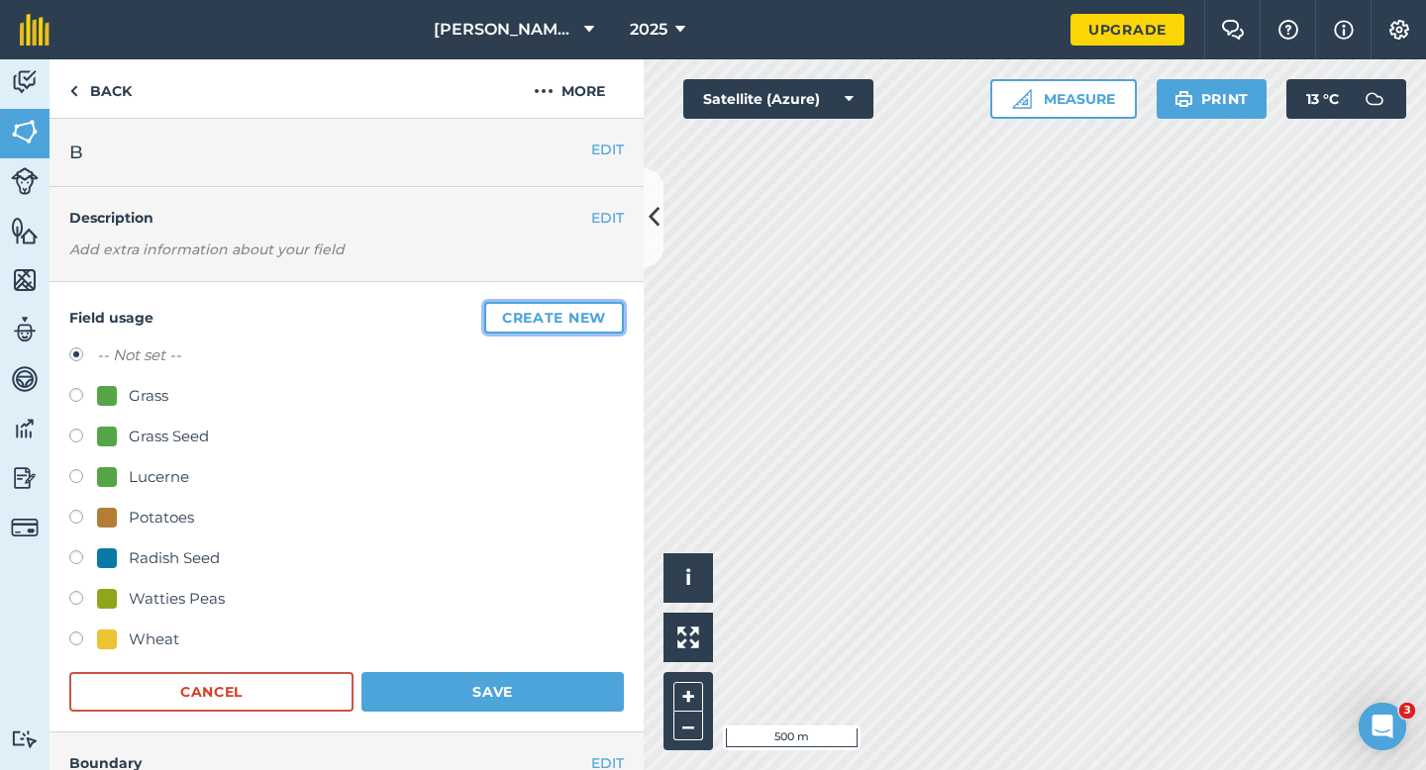
click at [604, 322] on button "Create new" at bounding box center [554, 318] width 140 height 32
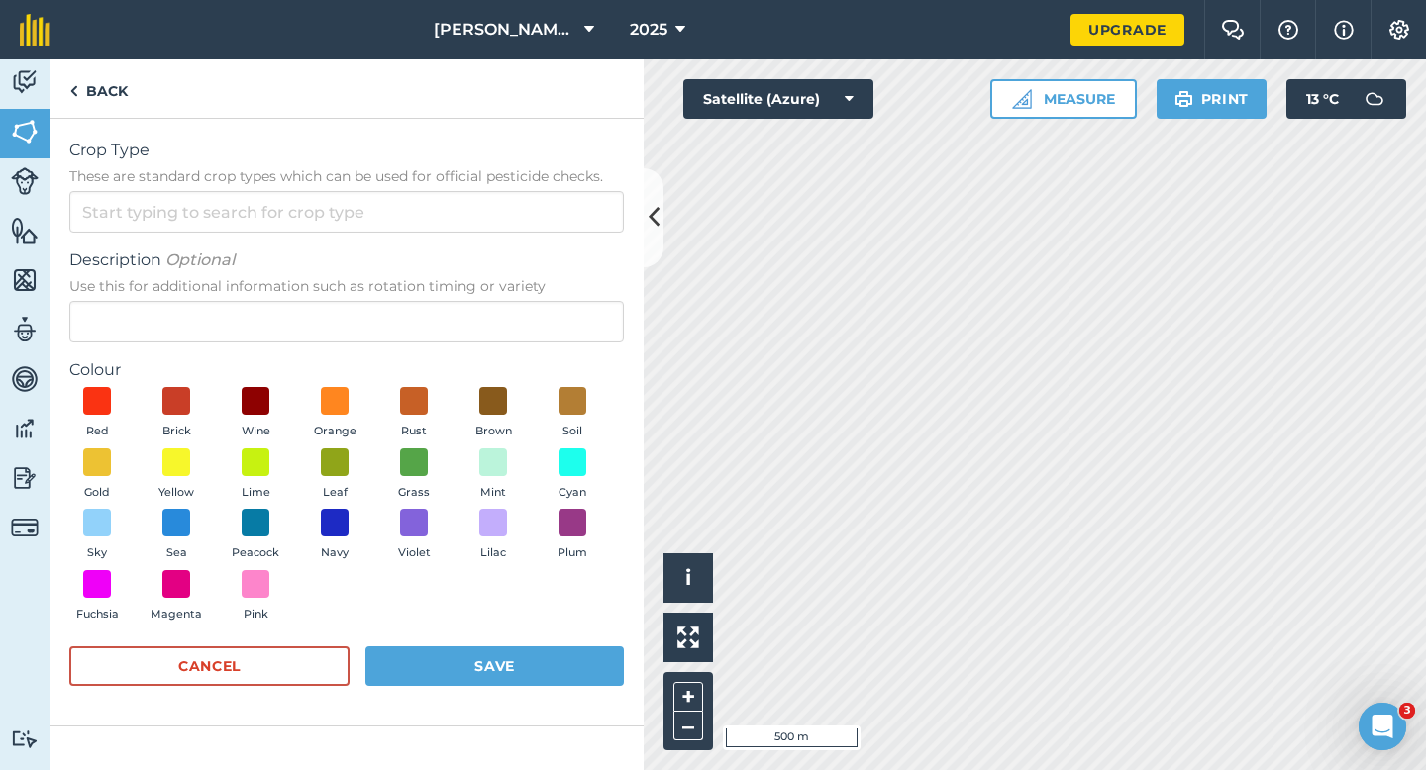
click at [602, 238] on form "Crop Type These are standard crop types which can be used for official pesticid…" at bounding box center [346, 422] width 554 height 567
click at [602, 226] on input "Crop Type These are standard crop types which can be used for official pesticid…" at bounding box center [346, 212] width 554 height 42
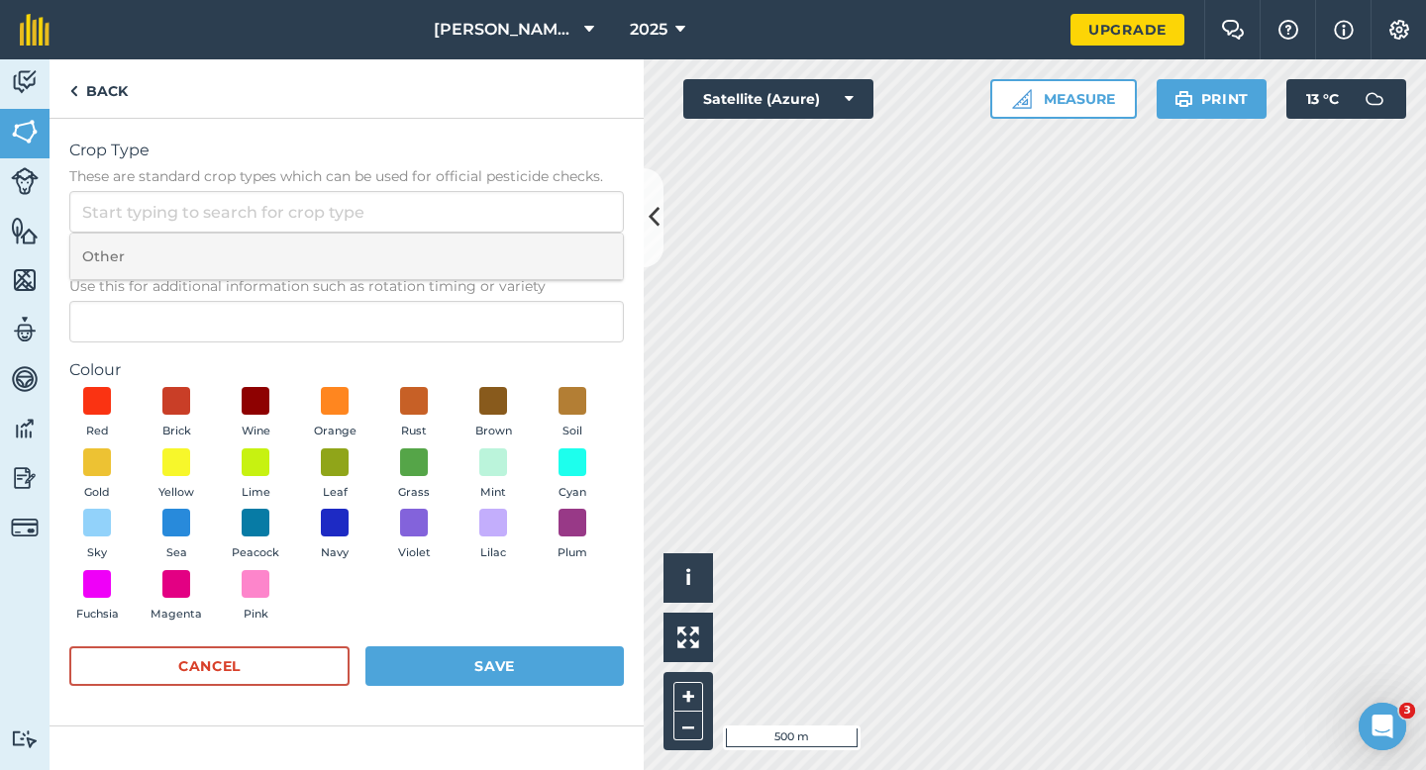
click at [602, 239] on li "Other" at bounding box center [346, 257] width 552 height 47
type input "Other"
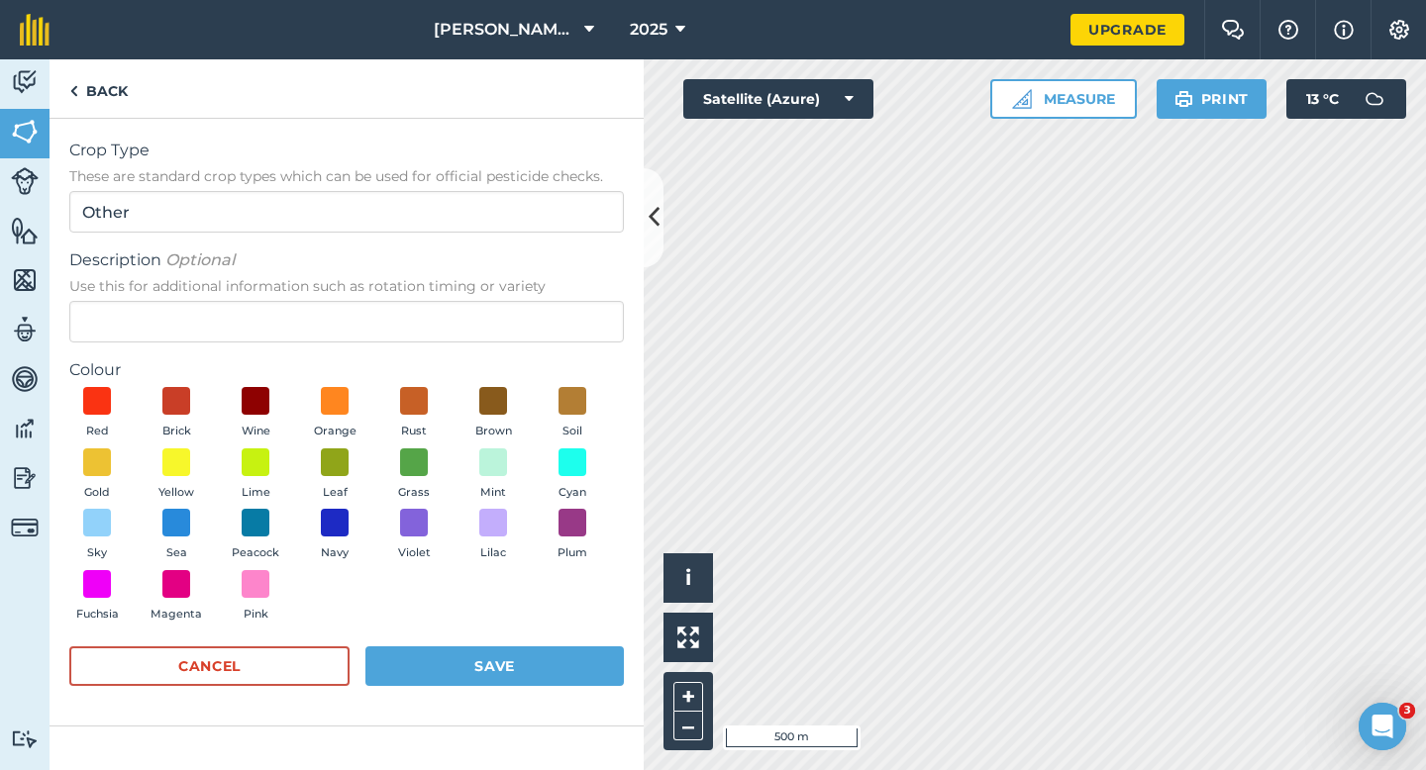
click at [547, 347] on form "Crop Type These are standard crop types which can be used for official pesticid…" at bounding box center [346, 422] width 554 height 567
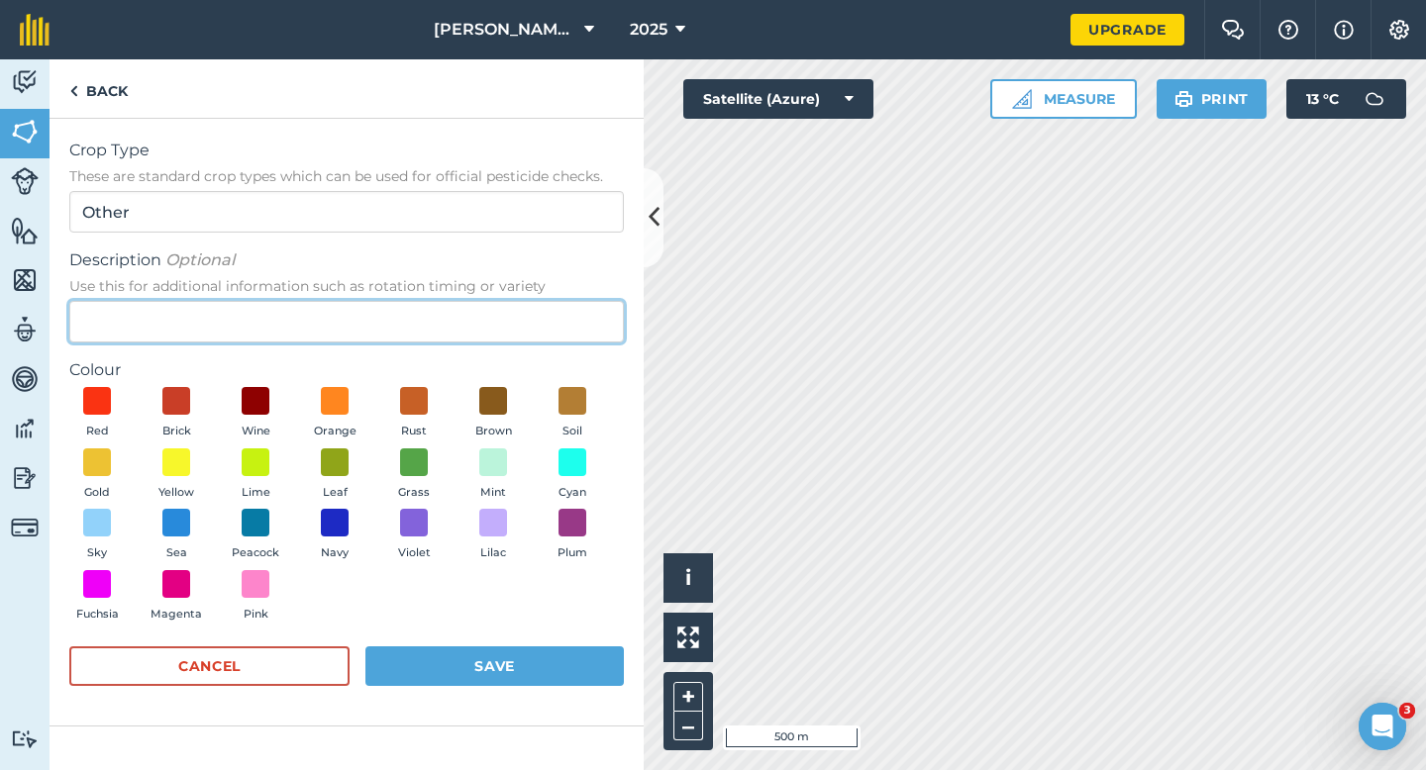
click at [546, 330] on input "Description Optional Use this for additional information such as rotation timin…" at bounding box center [346, 322] width 554 height 42
type input "Clover Seed"
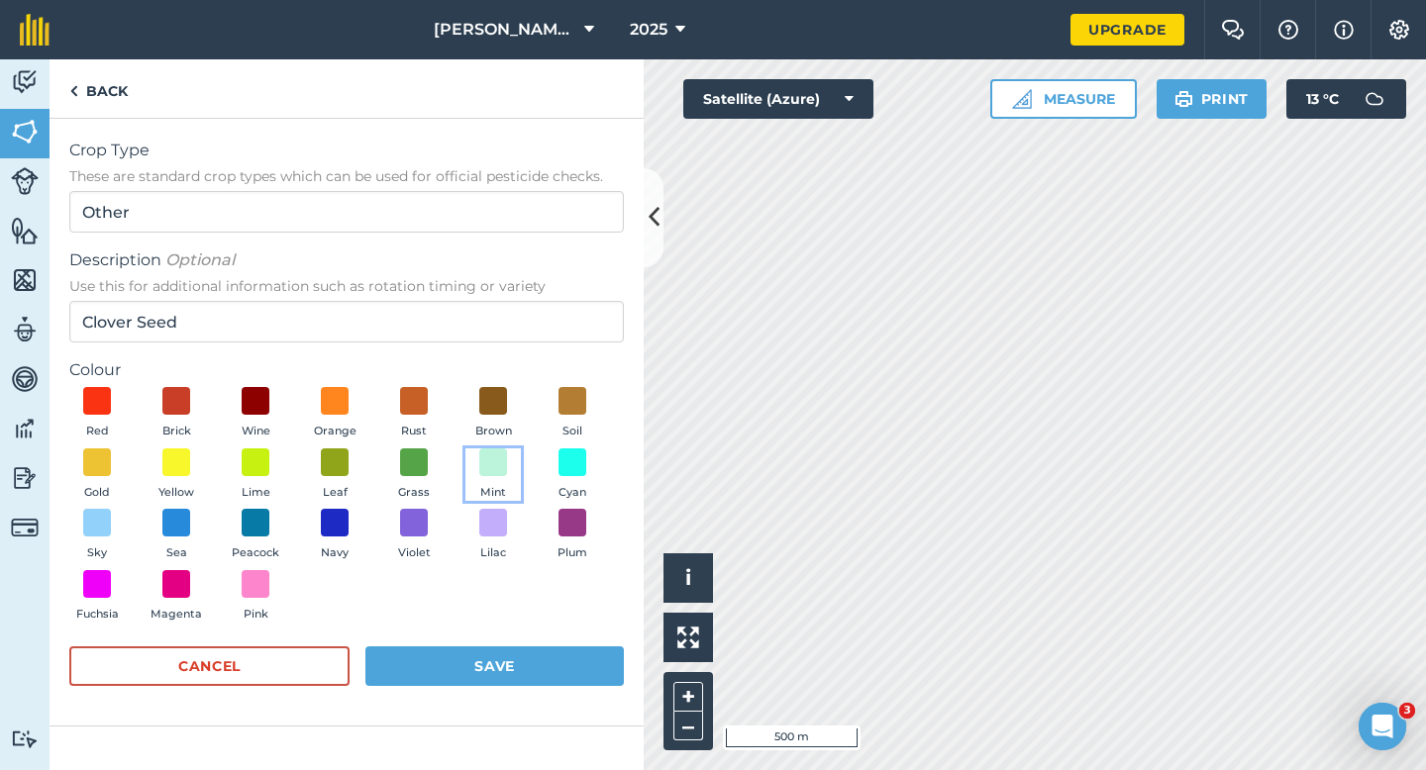
click at [498, 486] on span "Mint" at bounding box center [493, 493] width 26 height 18
click at [499, 665] on button "Save" at bounding box center [494, 667] width 258 height 40
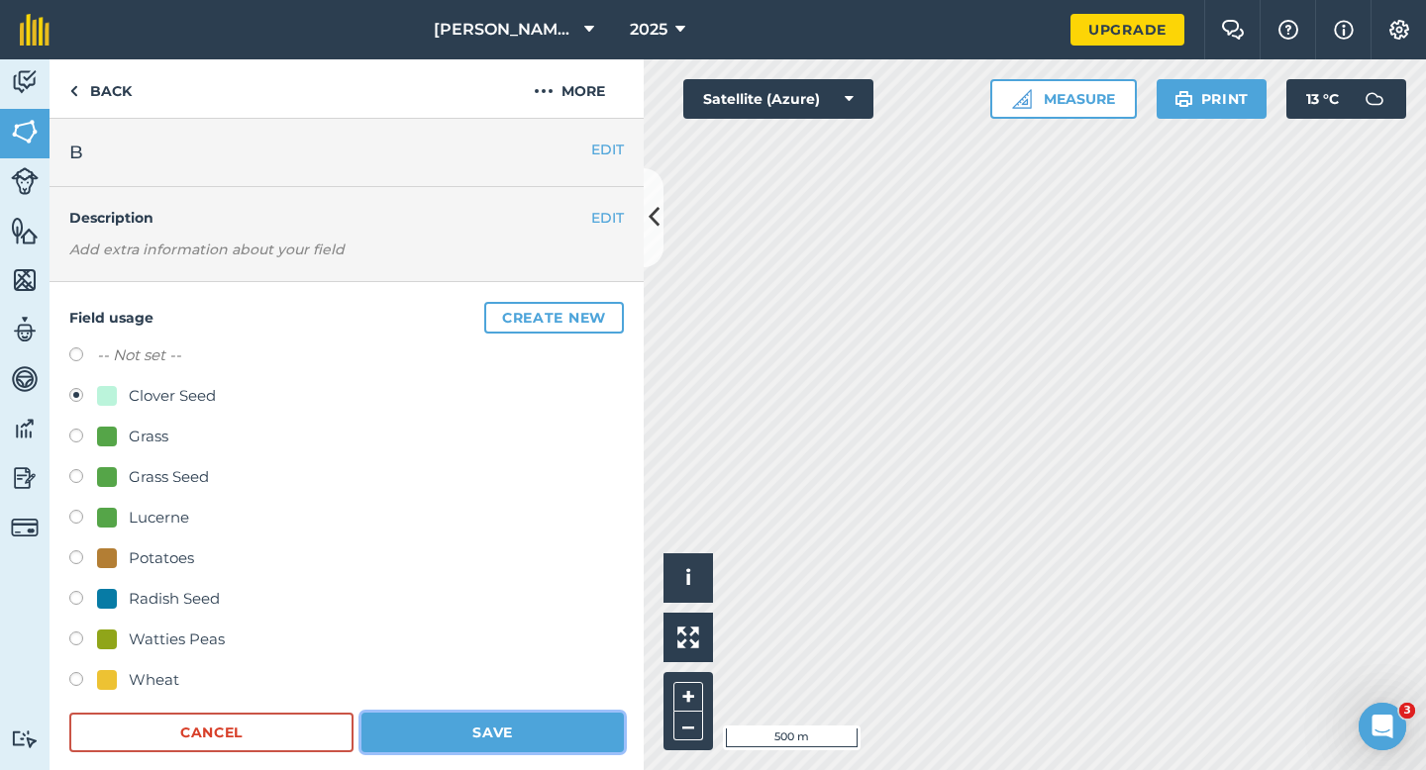
click at [495, 746] on button "Save" at bounding box center [492, 733] width 262 height 40
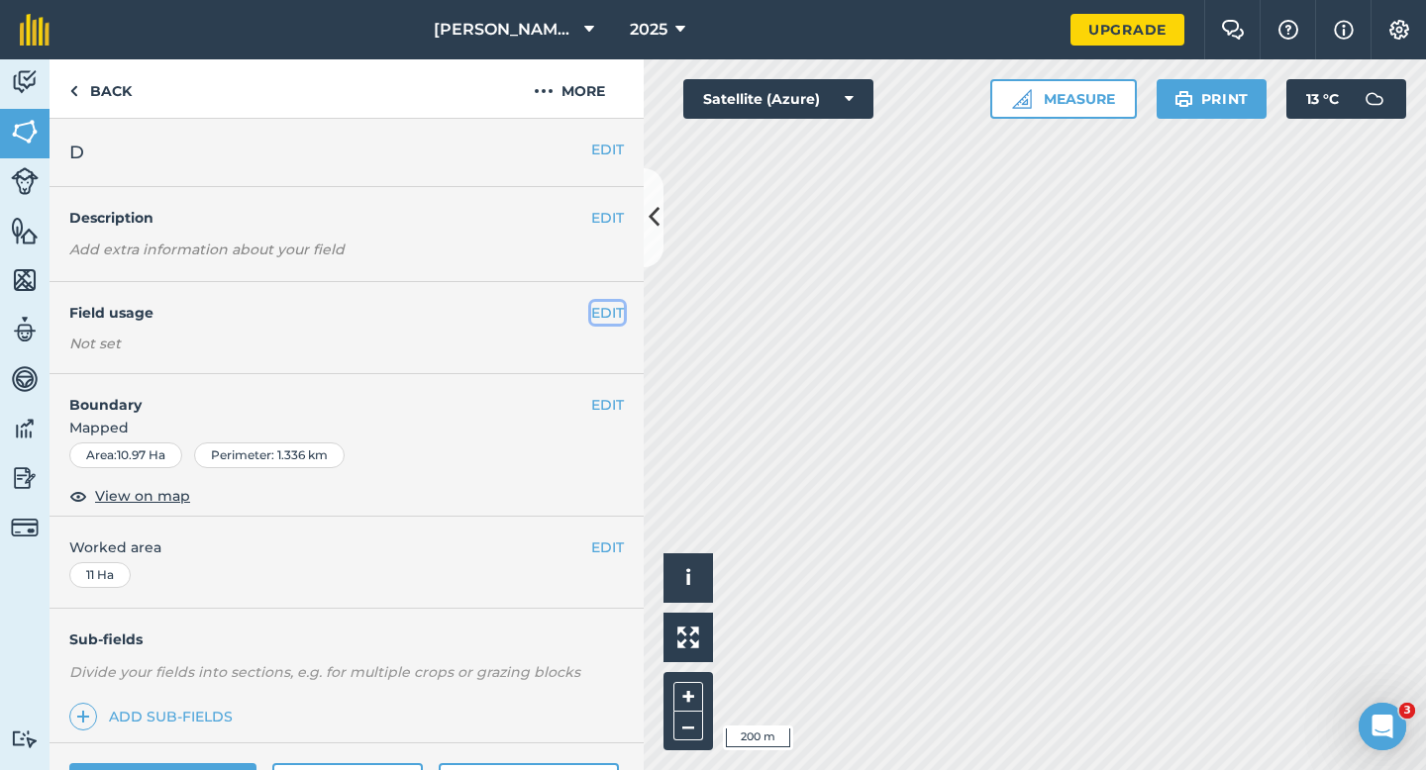
click at [614, 306] on button "EDIT" at bounding box center [607, 313] width 33 height 22
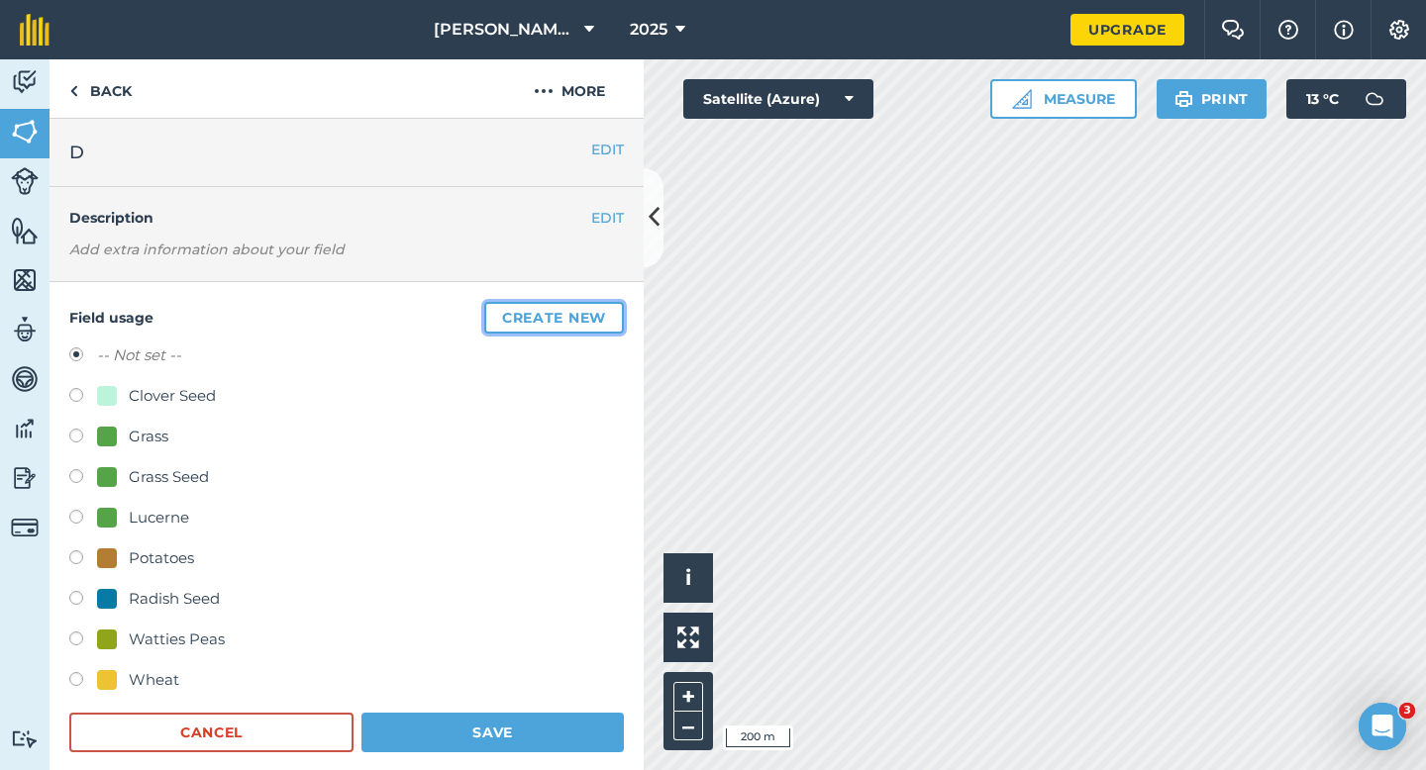
click at [614, 306] on button "Create new" at bounding box center [554, 318] width 140 height 32
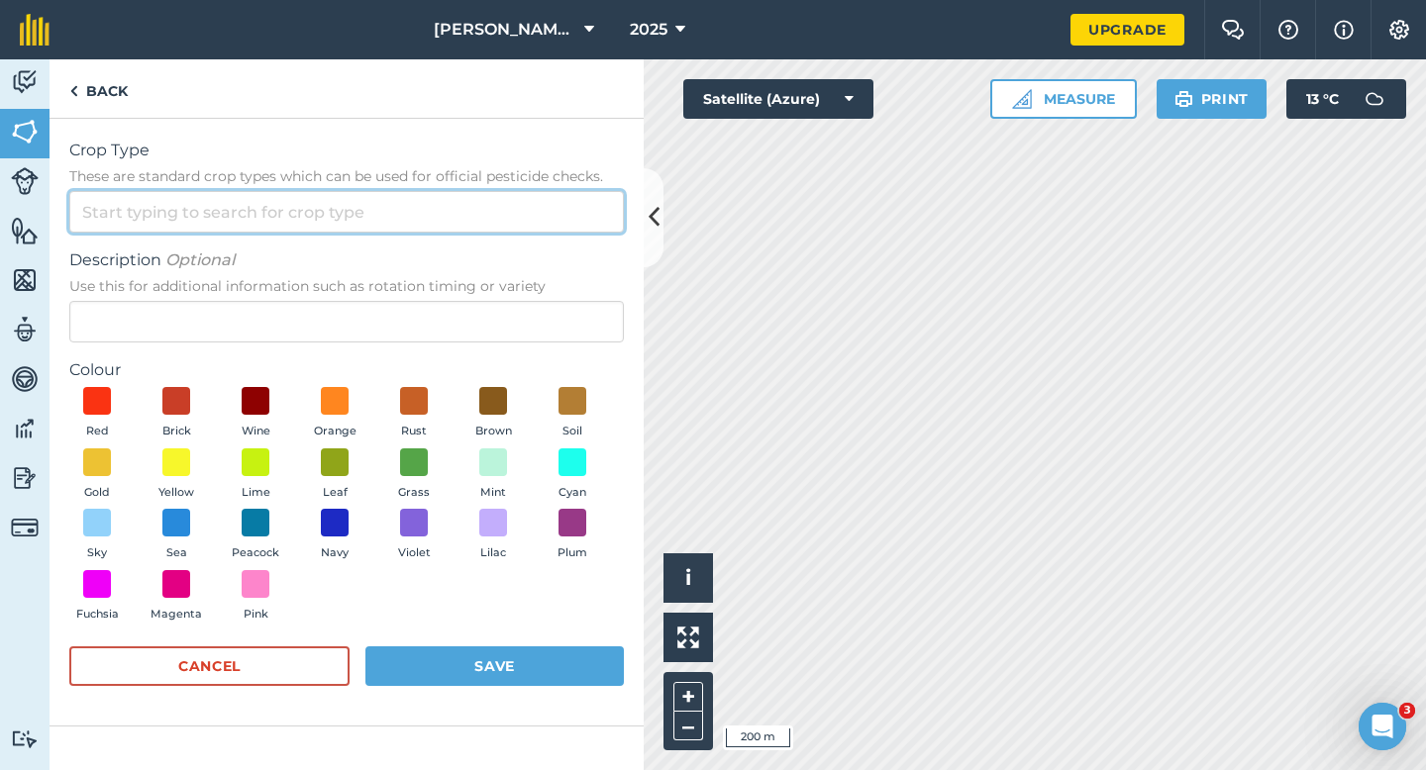
click at [551, 203] on input "Crop Type These are standard crop types which can be used for official pesticid…" at bounding box center [346, 212] width 554 height 42
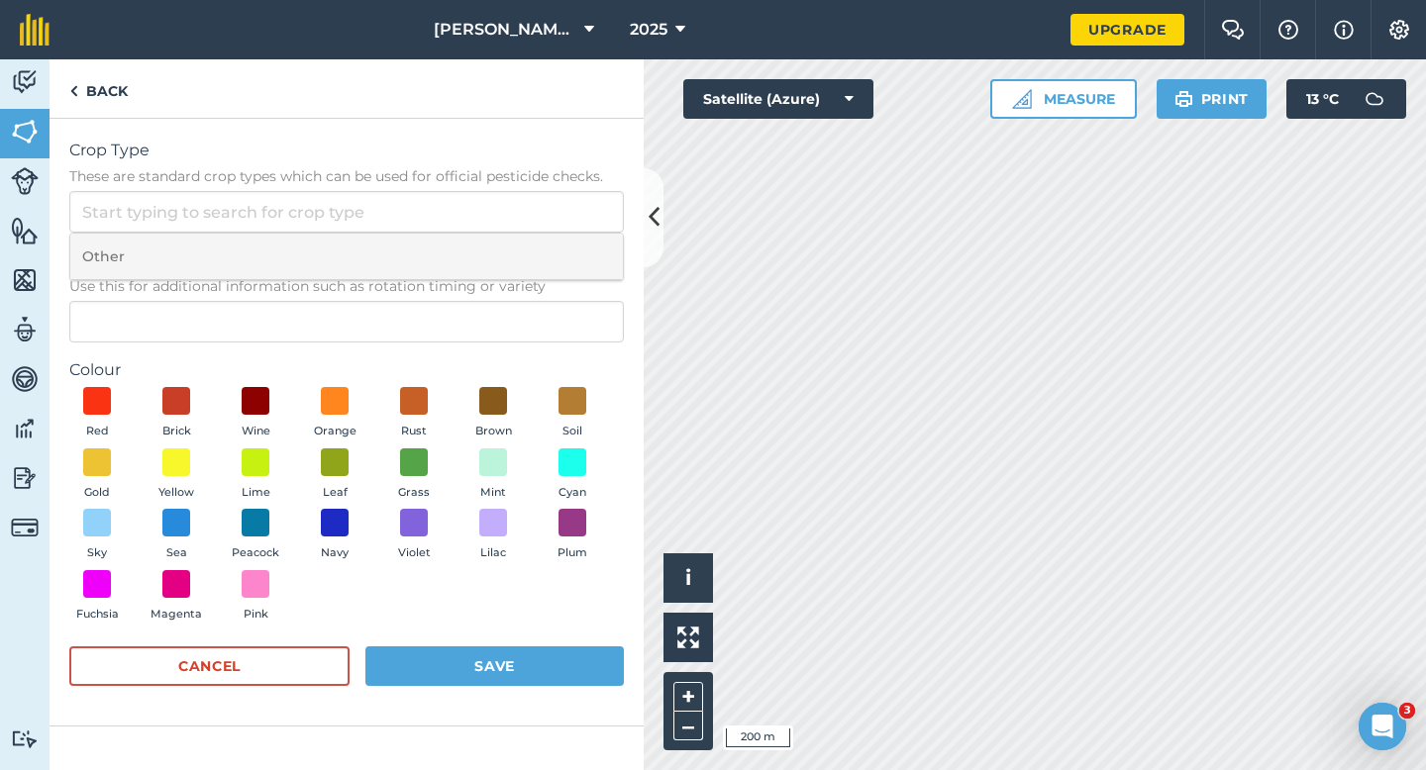
click at [551, 254] on li "Other" at bounding box center [346, 257] width 552 height 47
type input "Other"
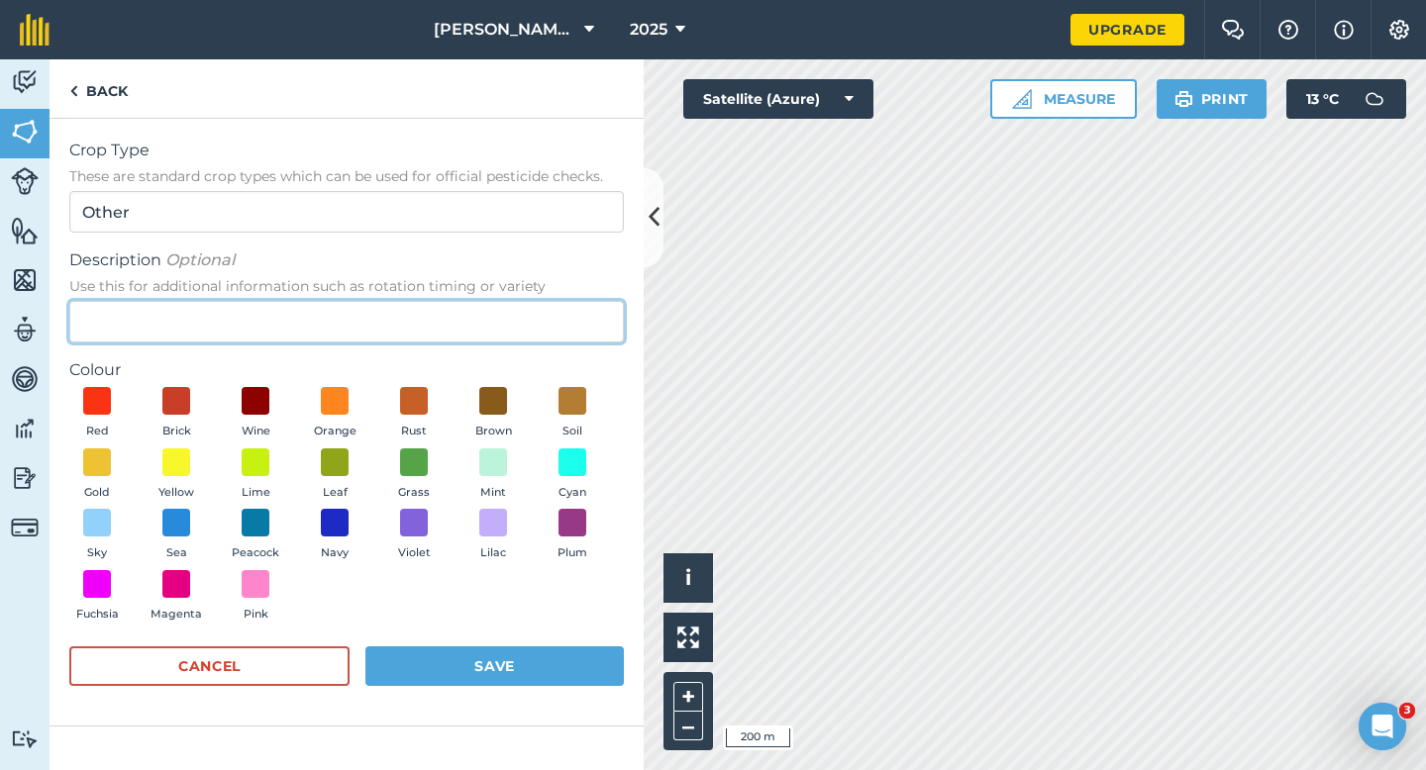
click at [551, 311] on input "Description Optional Use this for additional information such as rotation timin…" at bounding box center [346, 322] width 554 height 42
type input "Barley"
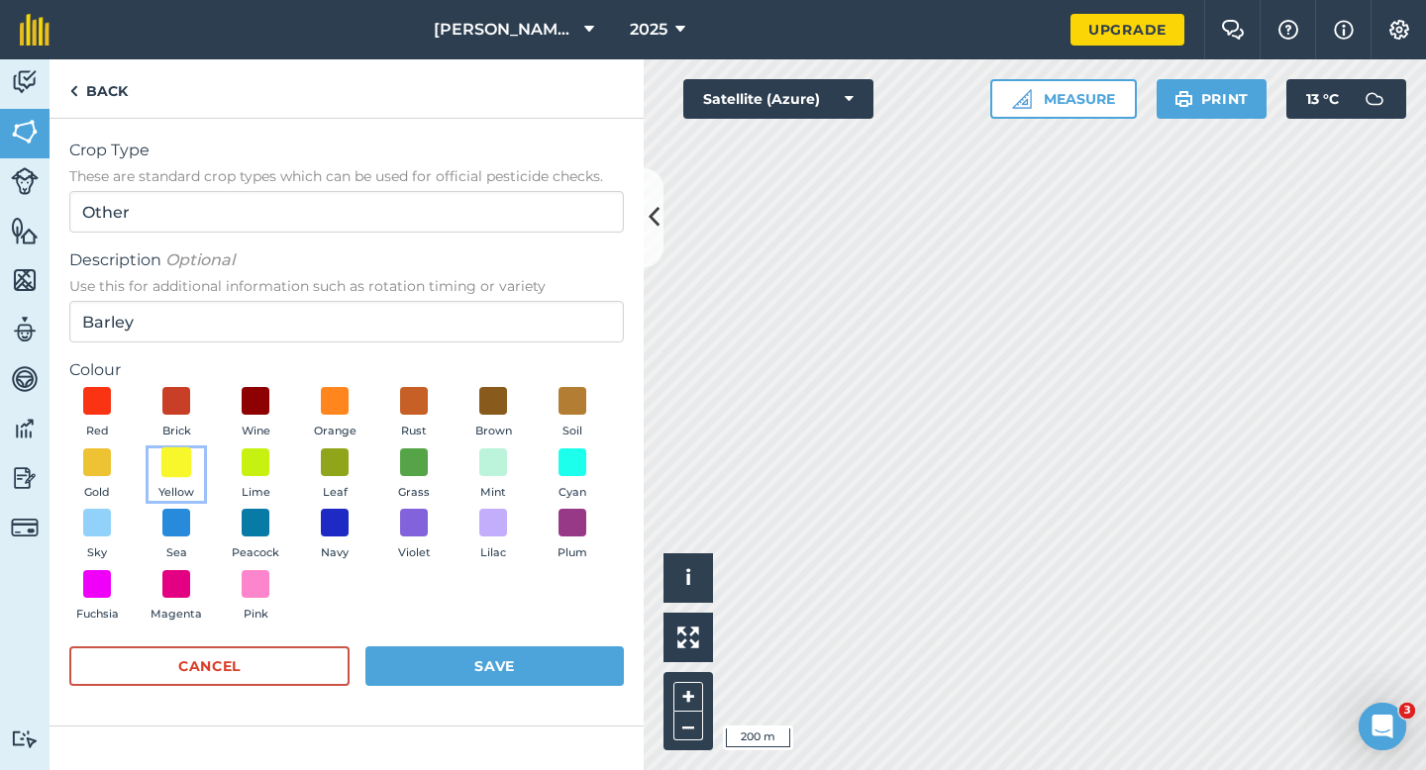
click at [166, 469] on span at bounding box center [176, 462] width 31 height 31
click at [436, 652] on button "Save" at bounding box center [494, 667] width 258 height 40
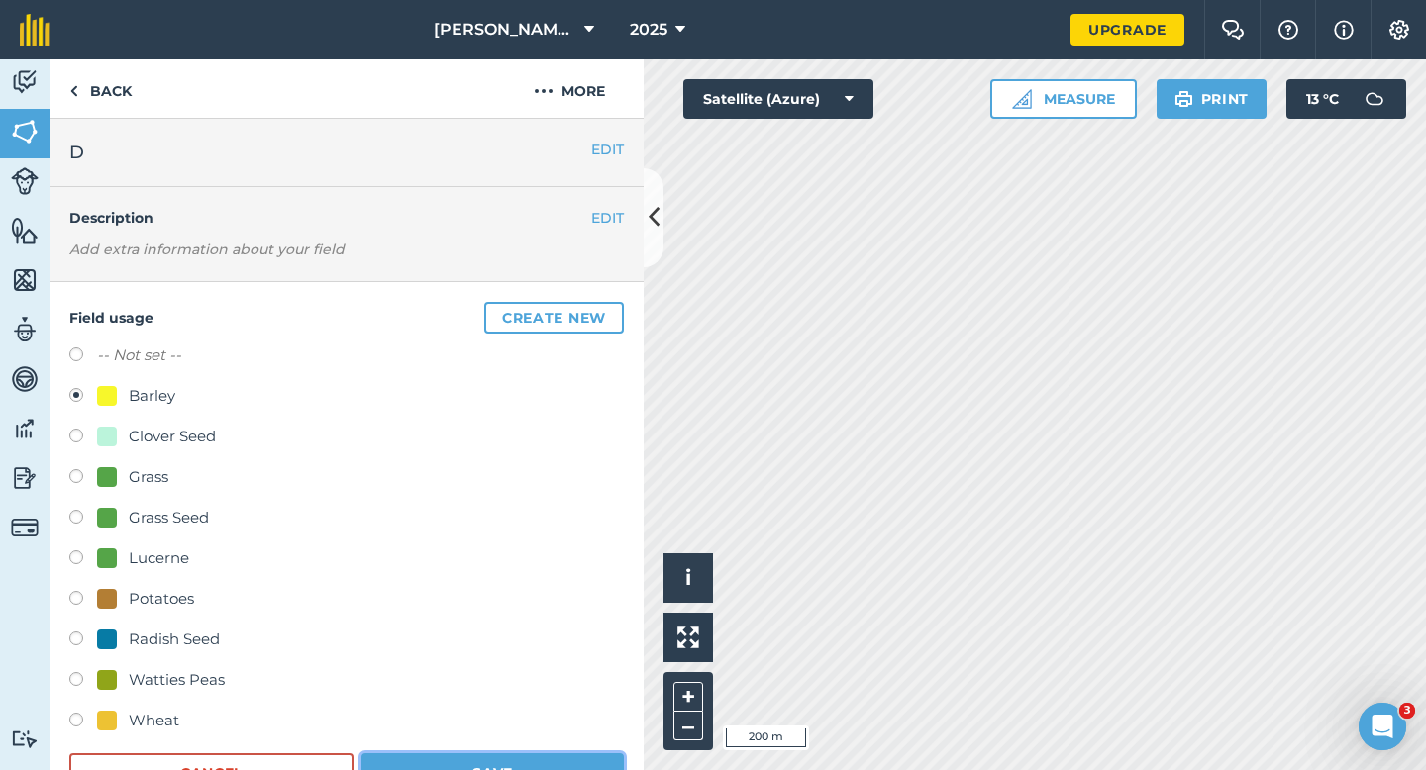
click at [541, 758] on button "Save" at bounding box center [492, 773] width 262 height 40
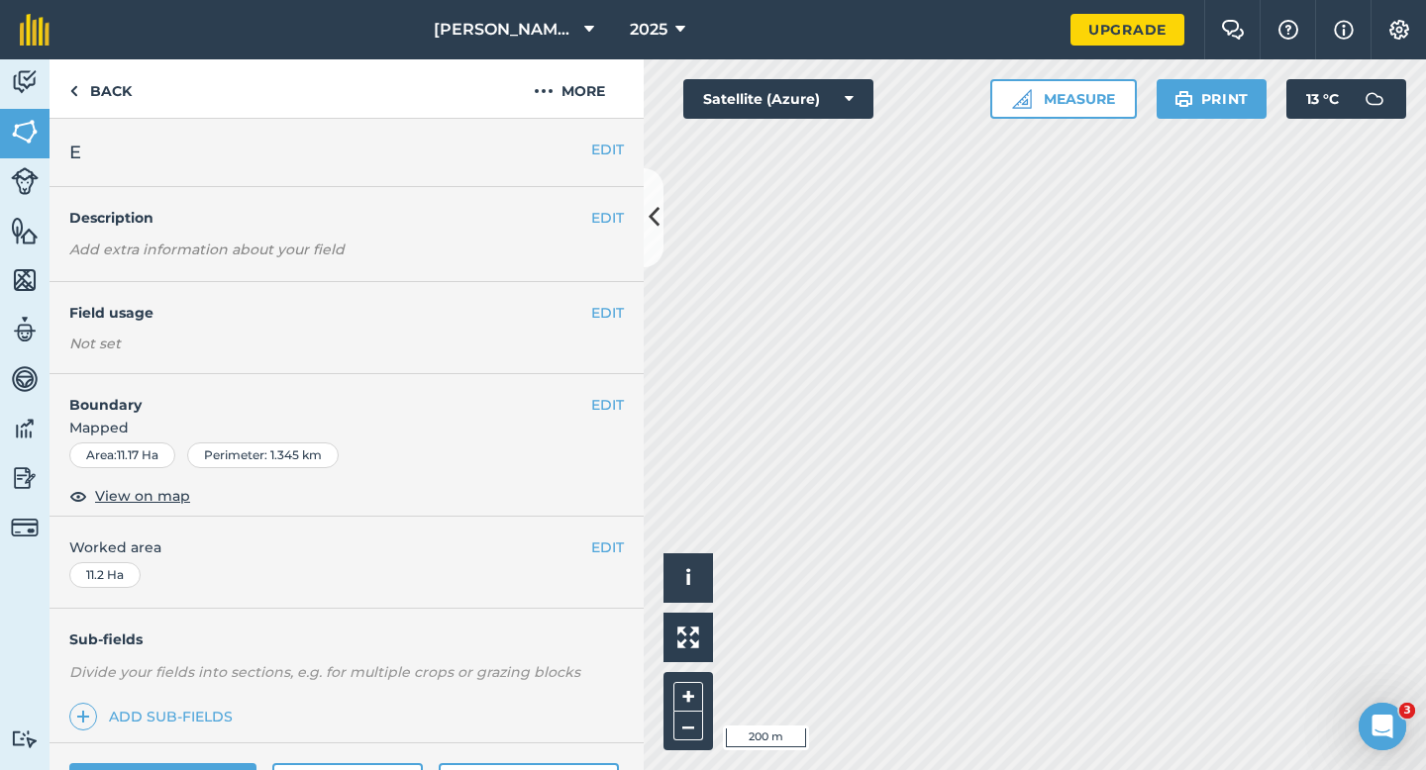
click at [588, 308] on h4 "Field usage" at bounding box center [330, 313] width 522 height 22
click at [623, 304] on button "EDIT" at bounding box center [607, 313] width 33 height 22
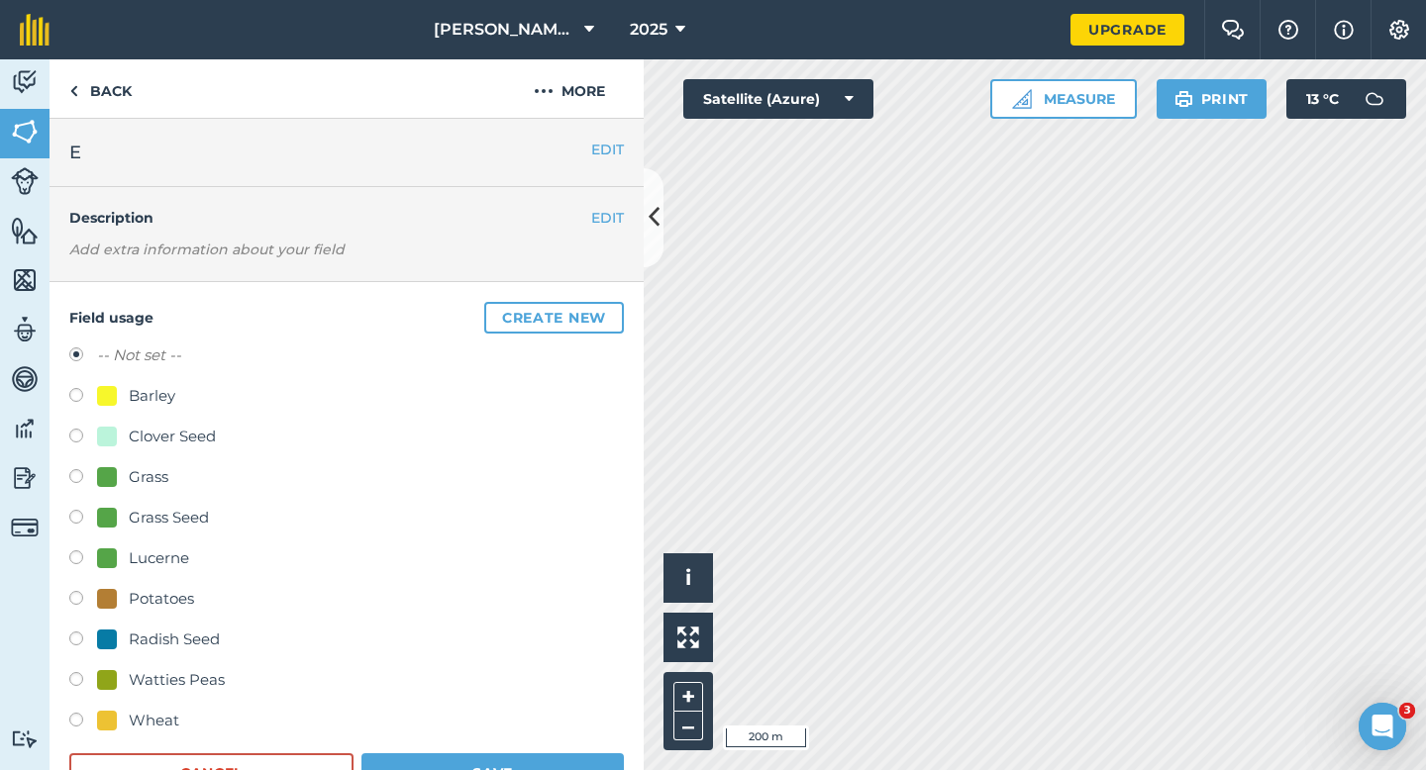
click at [136, 391] on div "Barley" at bounding box center [152, 396] width 47 height 24
radio input "true"
radio input "false"
click at [534, 769] on button "Save" at bounding box center [492, 773] width 262 height 40
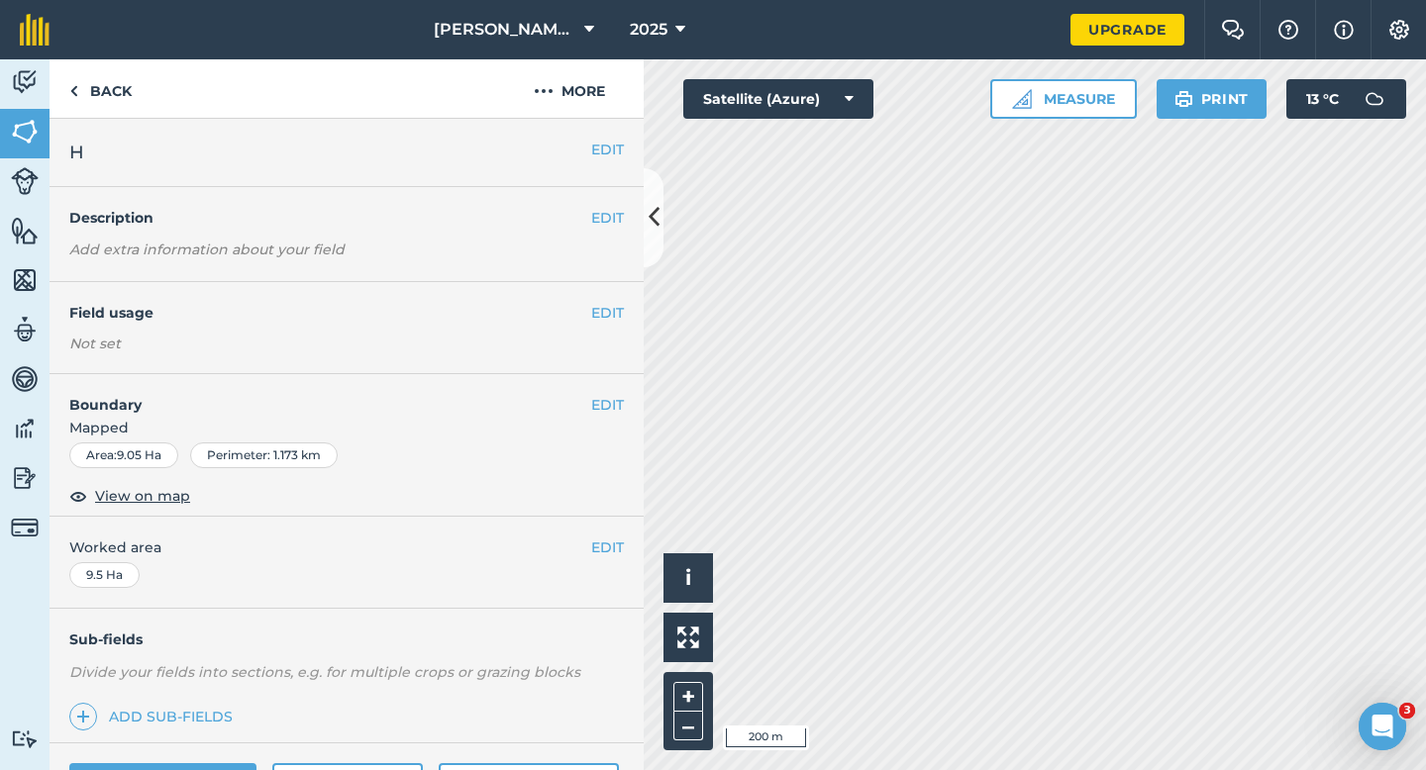
click at [603, 299] on div "EDIT Field usage Not set" at bounding box center [347, 328] width 594 height 92
click at [603, 313] on button "EDIT" at bounding box center [607, 313] width 33 height 22
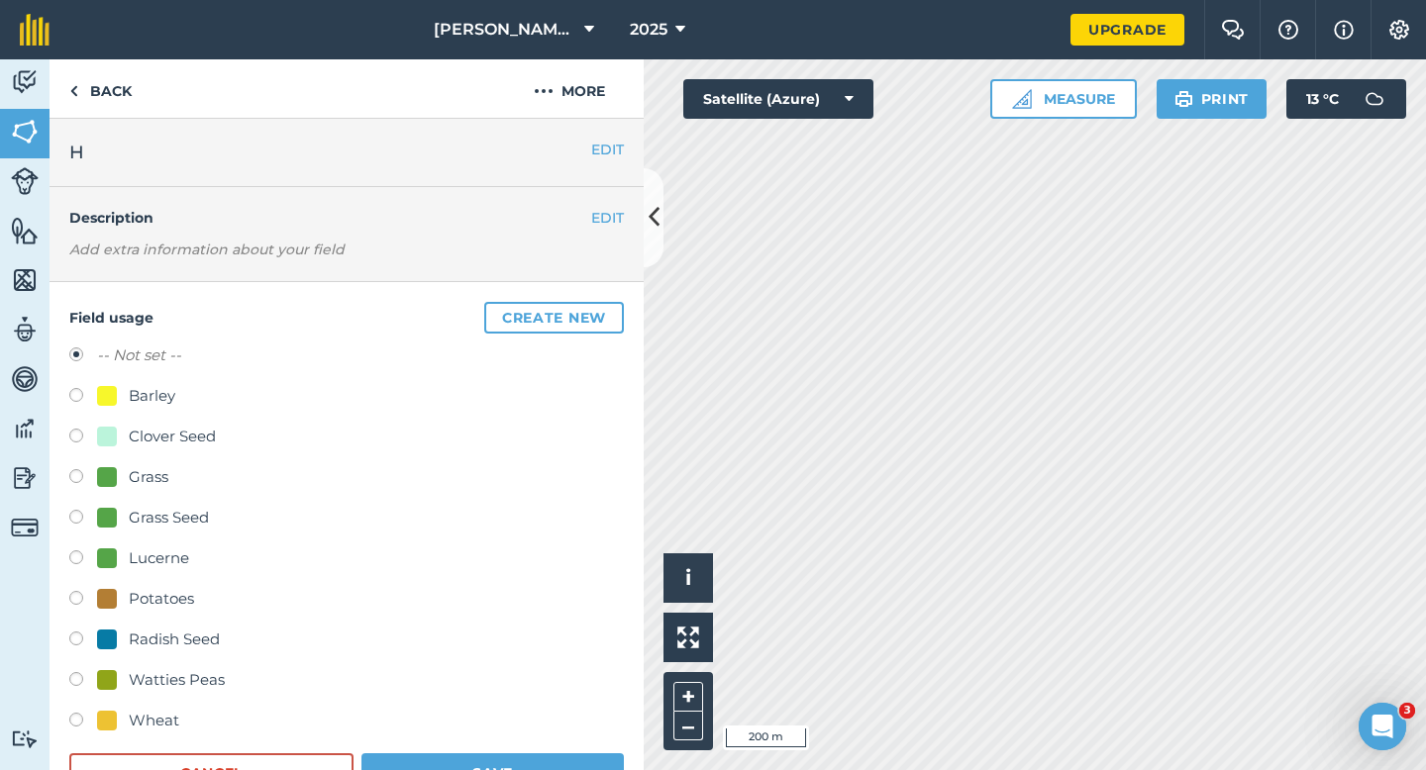
click at [104, 405] on div "Barley" at bounding box center [136, 396] width 78 height 24
radio input "true"
radio input "false"
click at [552, 769] on button "Save" at bounding box center [492, 773] width 262 height 40
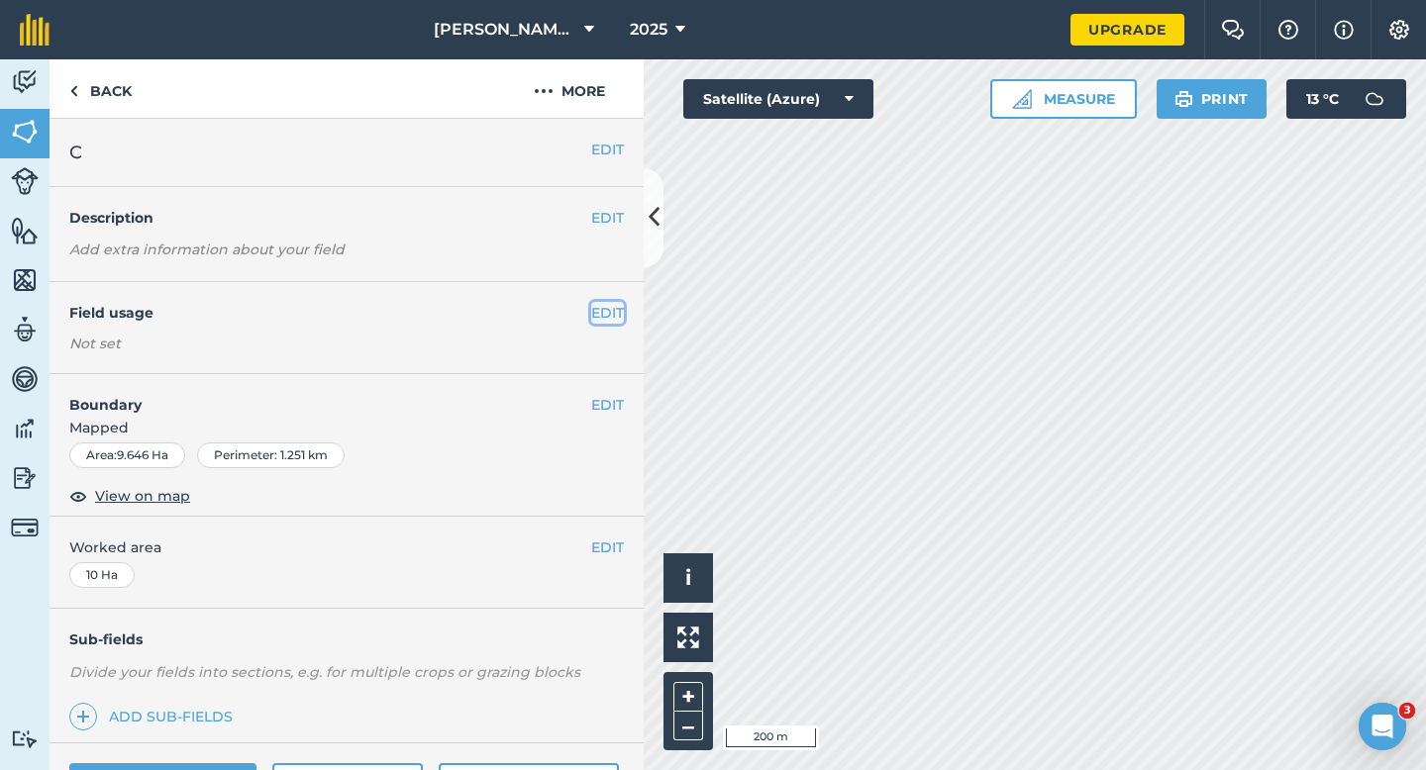
click at [607, 306] on button "EDIT" at bounding box center [607, 313] width 33 height 22
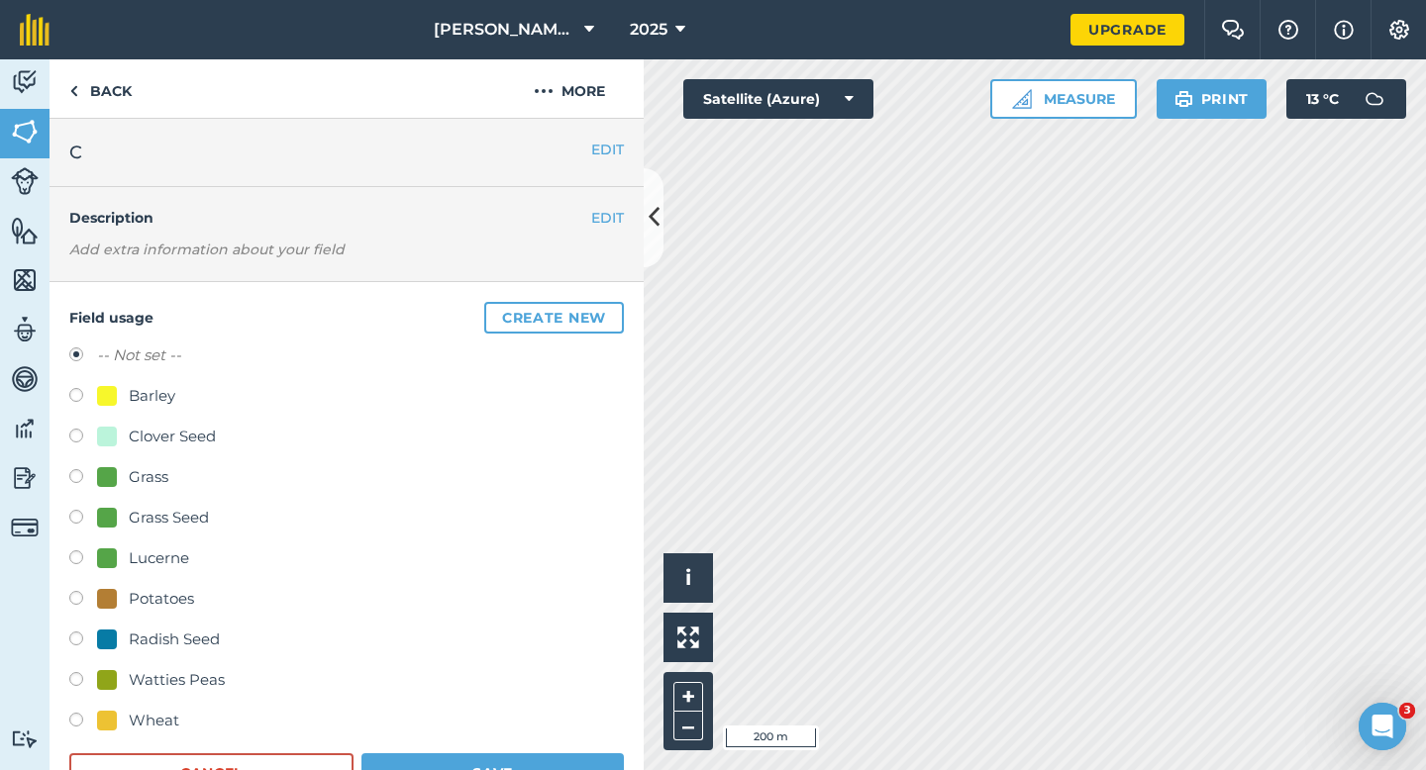
click at [169, 713] on div "Wheat" at bounding box center [154, 721] width 50 height 24
radio input "true"
radio input "false"
click at [406, 739] on form "-- Not set -- Barley Clover Seed Grass Grass Seed Lucerne Potatoes Radish Seed …" at bounding box center [346, 568] width 554 height 449
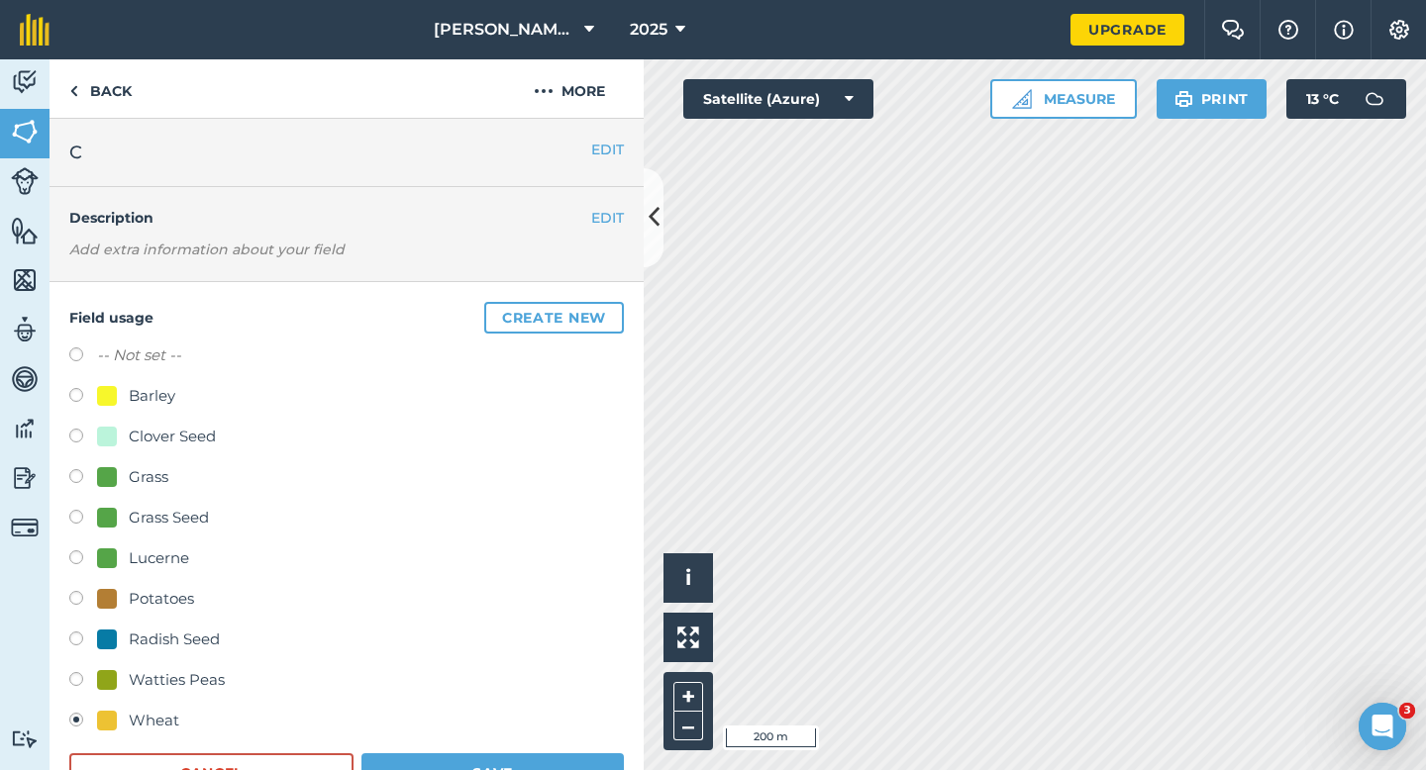
click at [417, 749] on form "-- Not set -- Barley Clover Seed Grass Grass Seed Lucerne Potatoes Radish Seed …" at bounding box center [346, 568] width 554 height 449
click at [448, 769] on button "Save" at bounding box center [492, 773] width 262 height 40
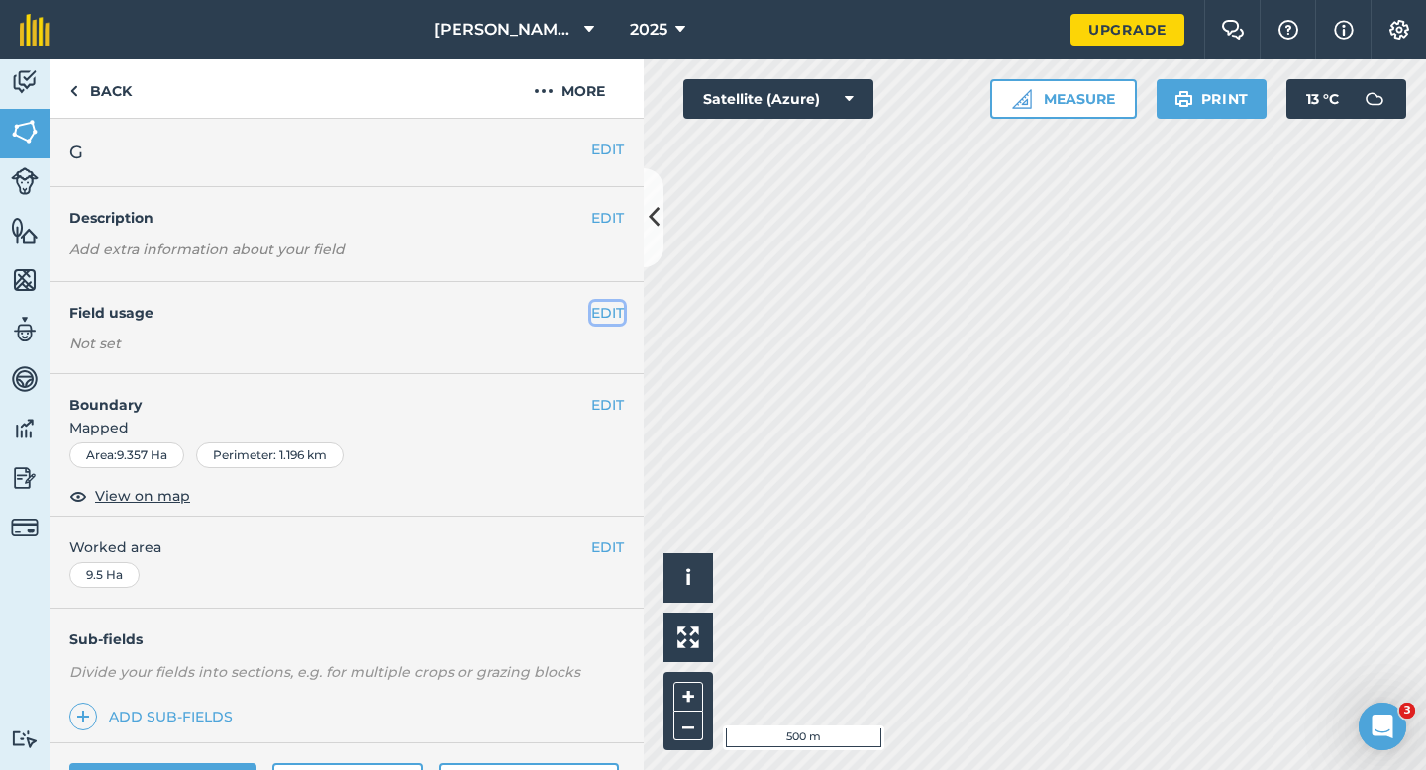
click at [602, 315] on button "EDIT" at bounding box center [607, 313] width 33 height 22
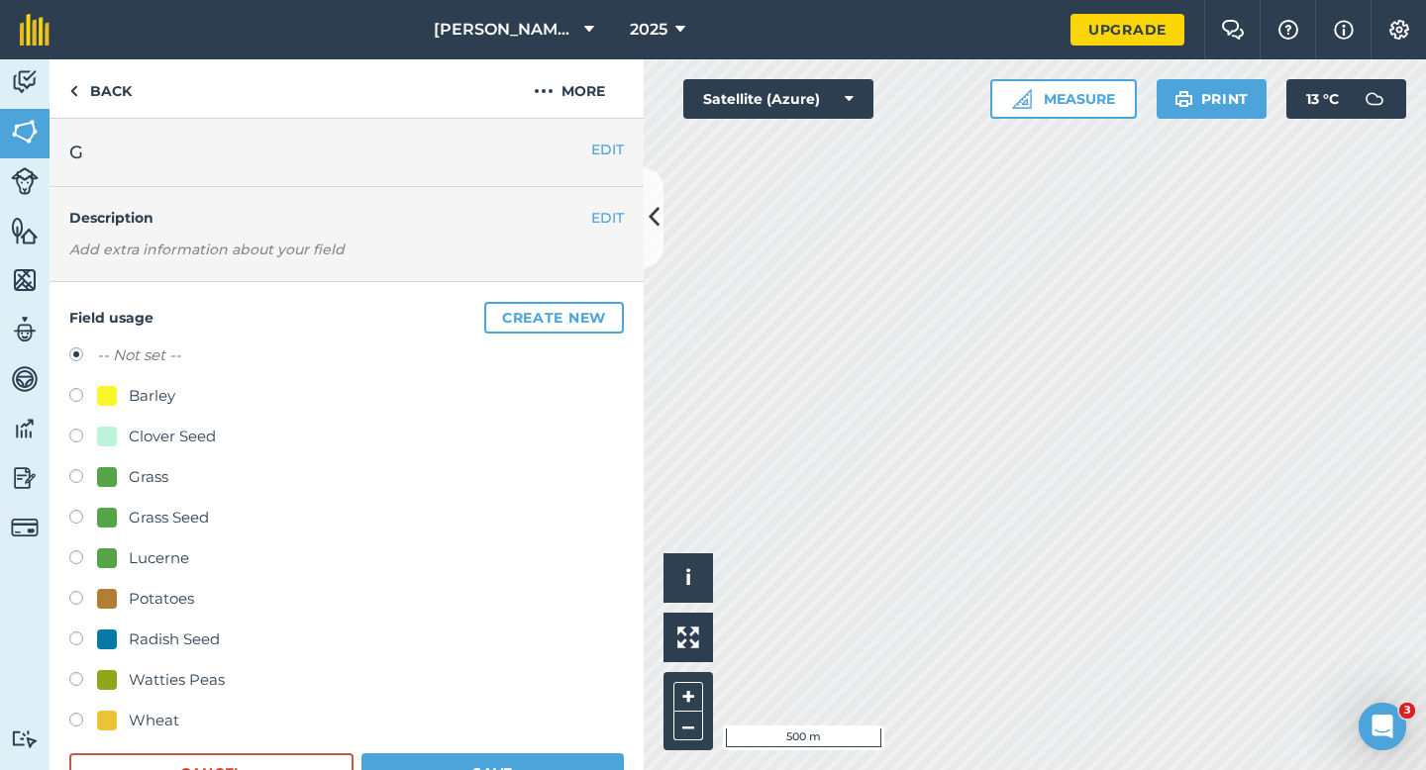
click at [154, 716] on div "Wheat" at bounding box center [154, 721] width 50 height 24
radio input "true"
radio input "false"
click at [497, 769] on button "Save" at bounding box center [492, 773] width 262 height 40
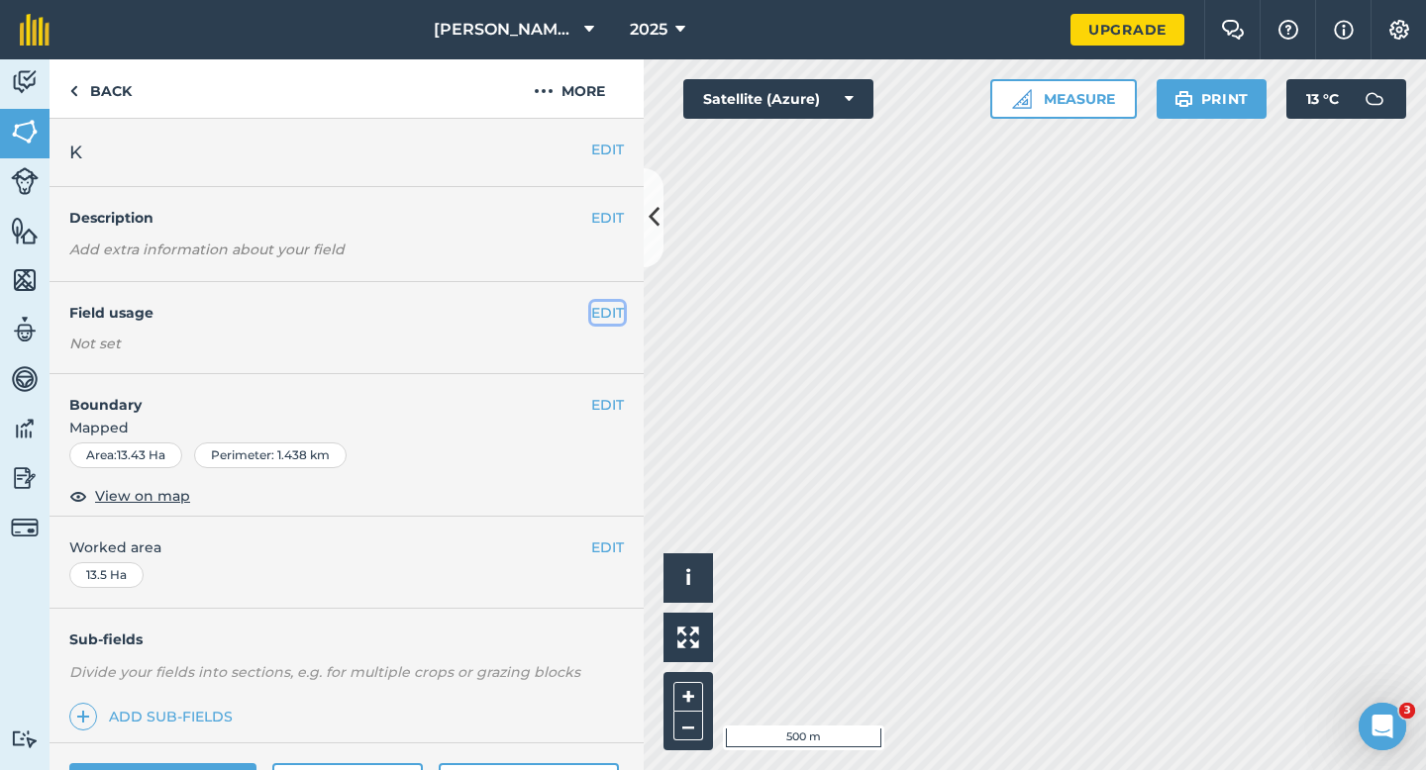
click at [603, 317] on button "EDIT" at bounding box center [607, 313] width 33 height 22
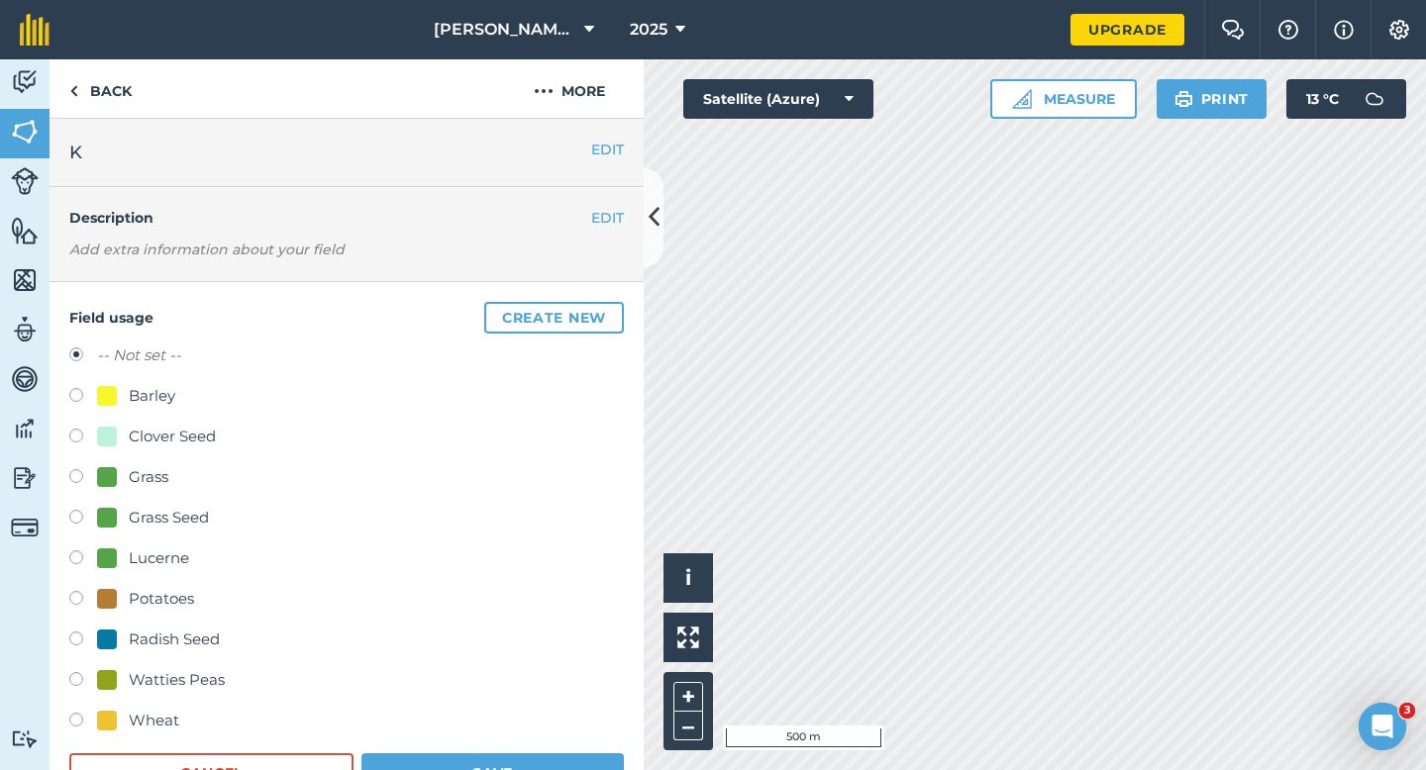
click at [180, 704] on div "-- Not set -- Barley Clover Seed Grass Grass Seed Lucerne Potatoes Radish Seed …" at bounding box center [346, 541] width 554 height 394
click at [174, 709] on div "Wheat" at bounding box center [154, 721] width 50 height 24
radio input "true"
radio input "false"
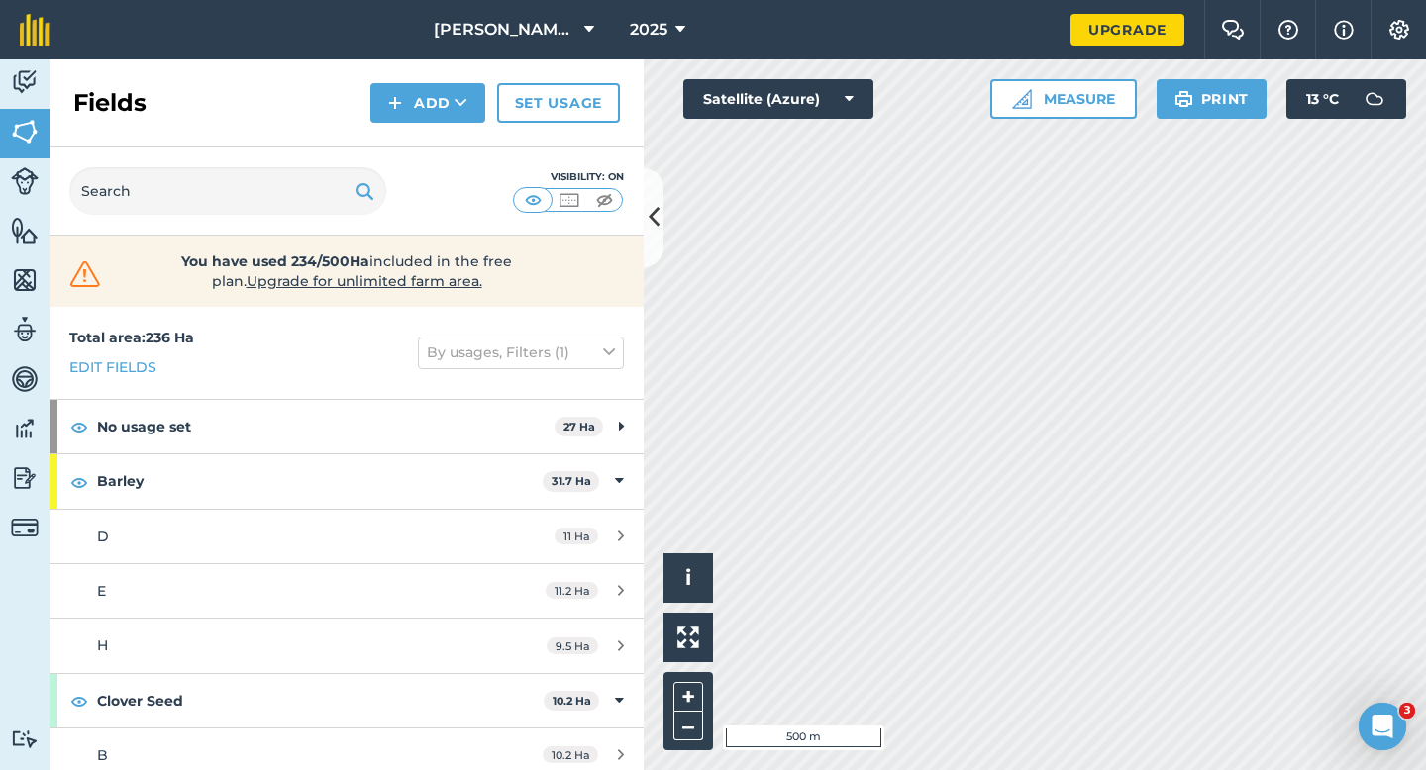
scroll to position [560, 0]
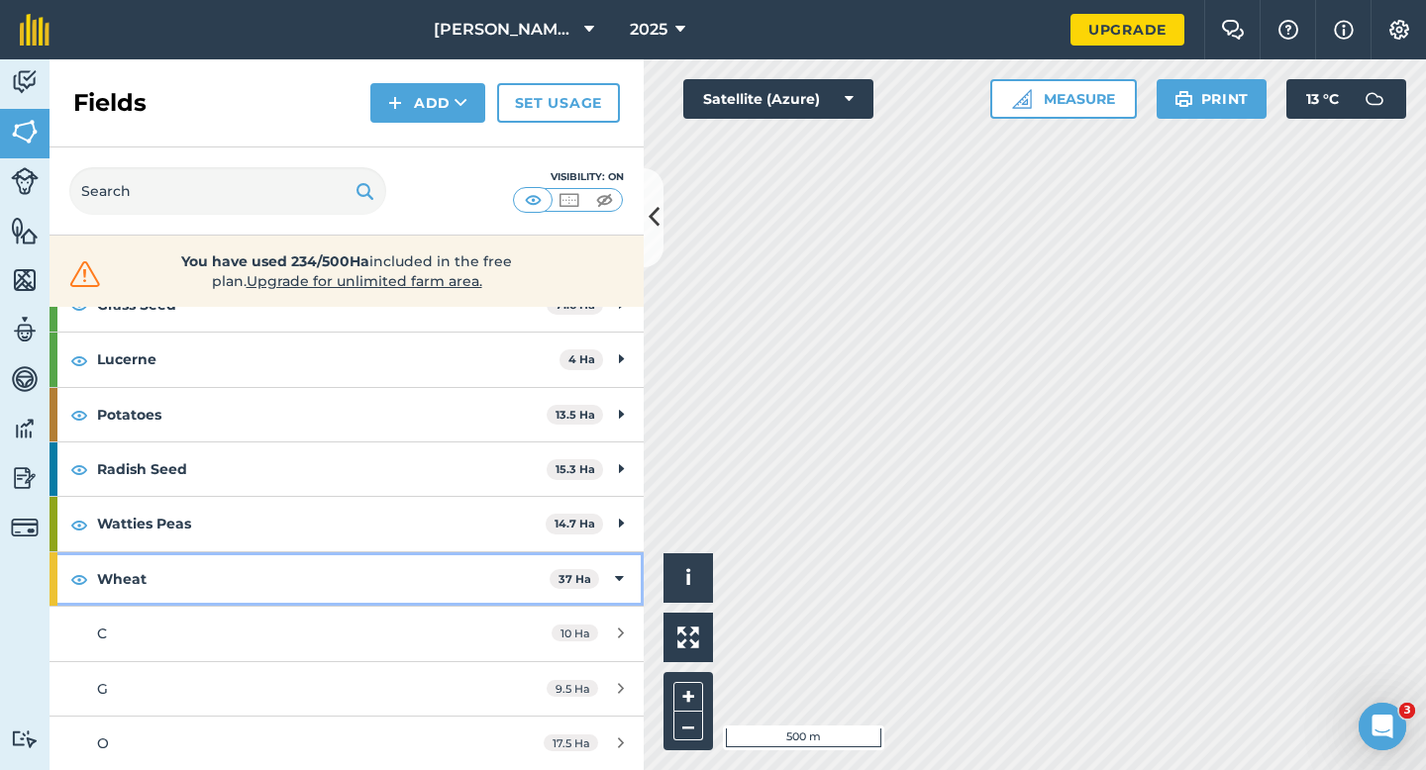
click at [461, 556] on strong "Wheat" at bounding box center [323, 578] width 452 height 53
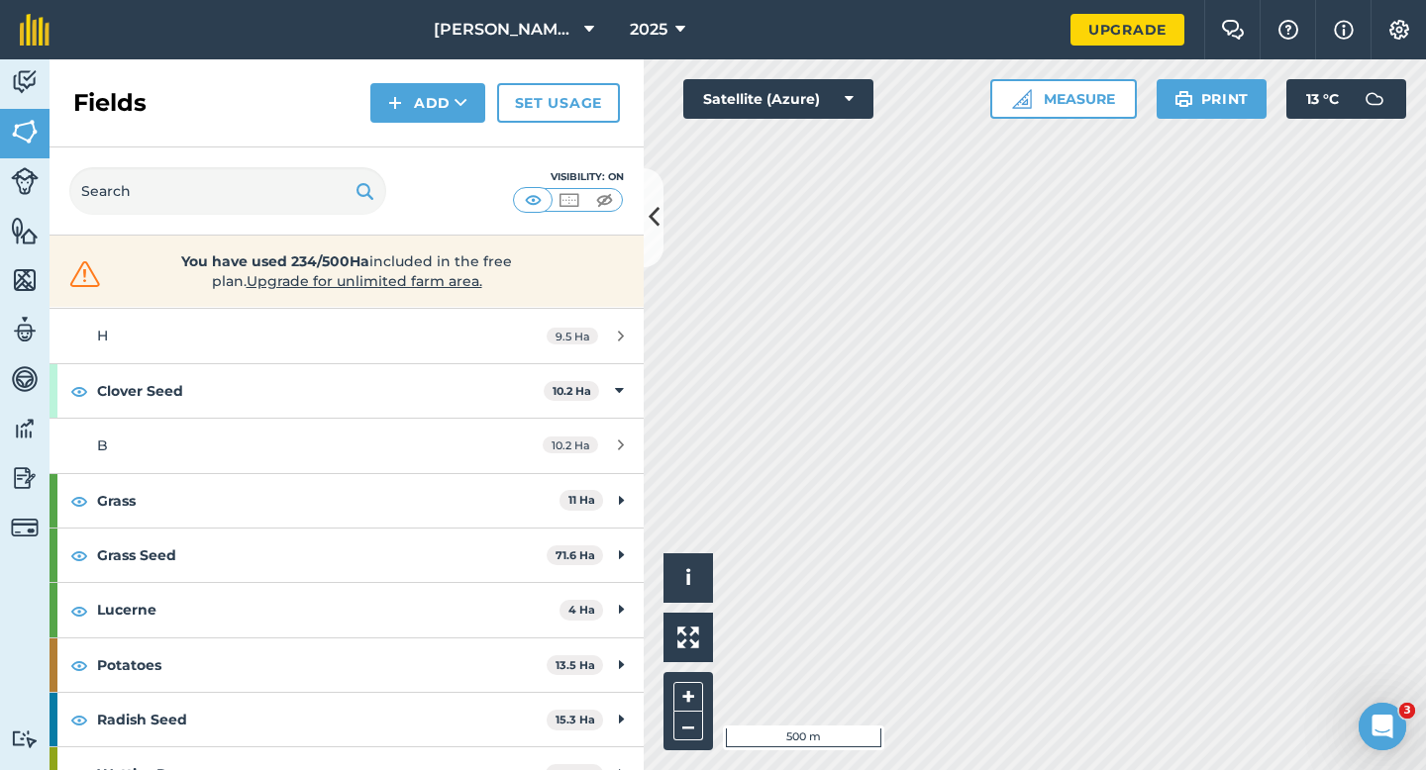
scroll to position [221, 0]
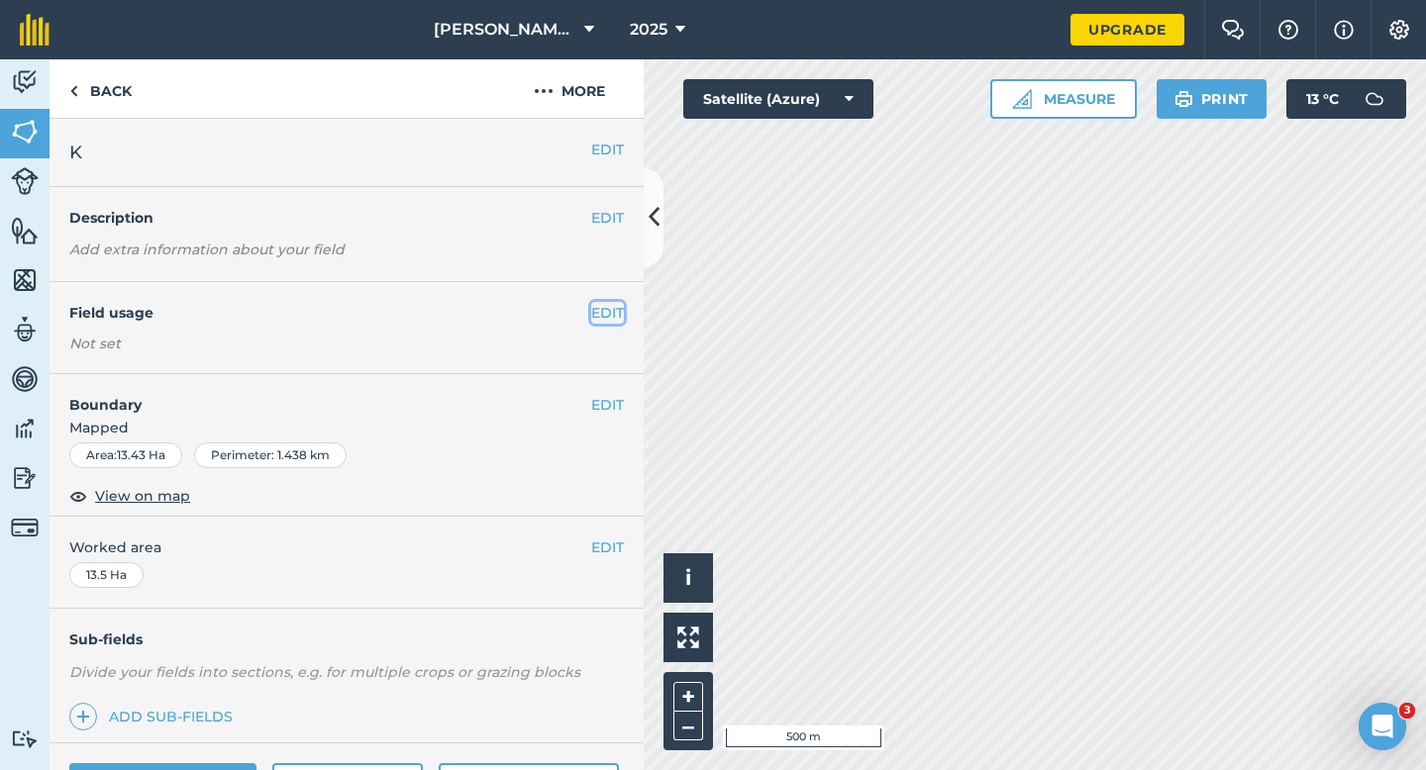
click at [605, 319] on button "EDIT" at bounding box center [607, 313] width 33 height 22
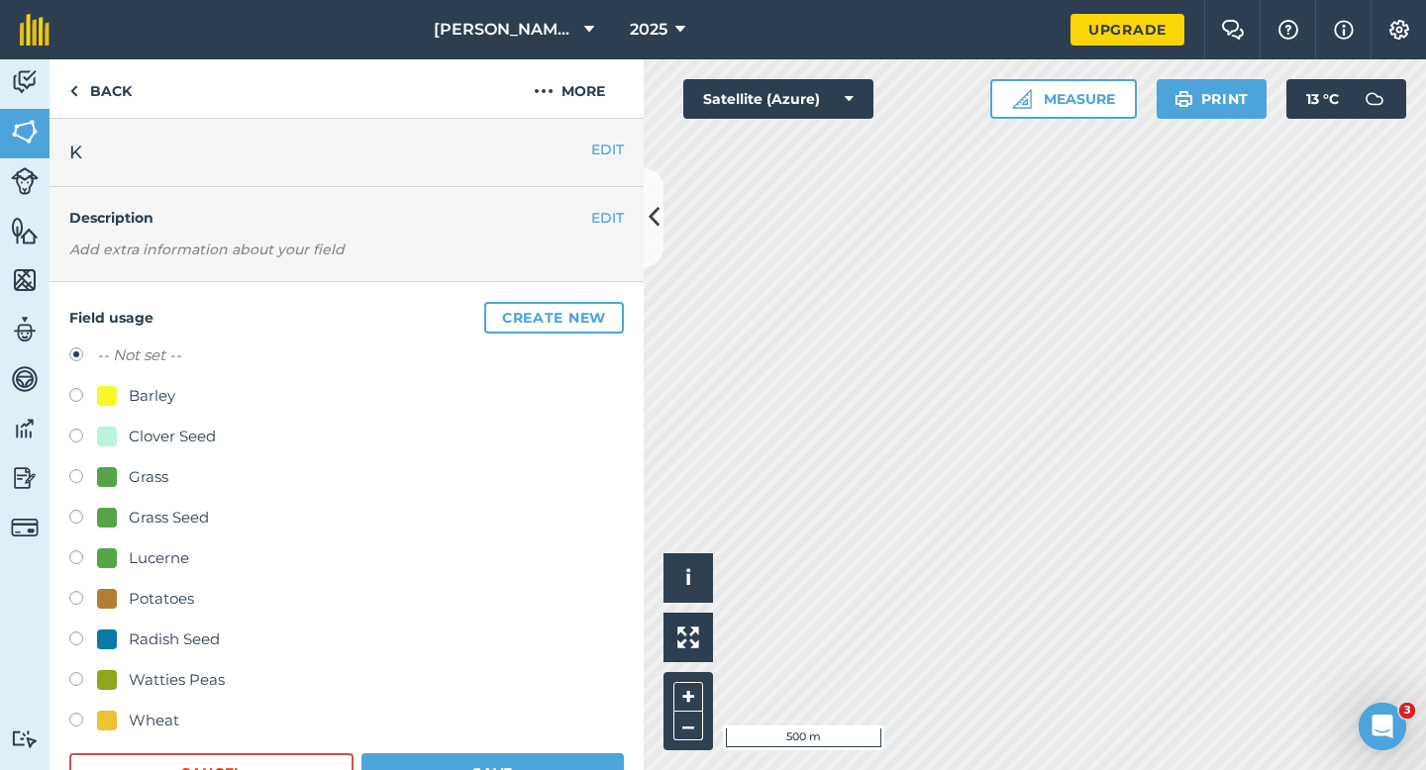
click at [160, 736] on div "Wheat" at bounding box center [346, 723] width 554 height 29
click at [158, 720] on div "Wheat" at bounding box center [154, 721] width 50 height 24
radio input "true"
radio input "false"
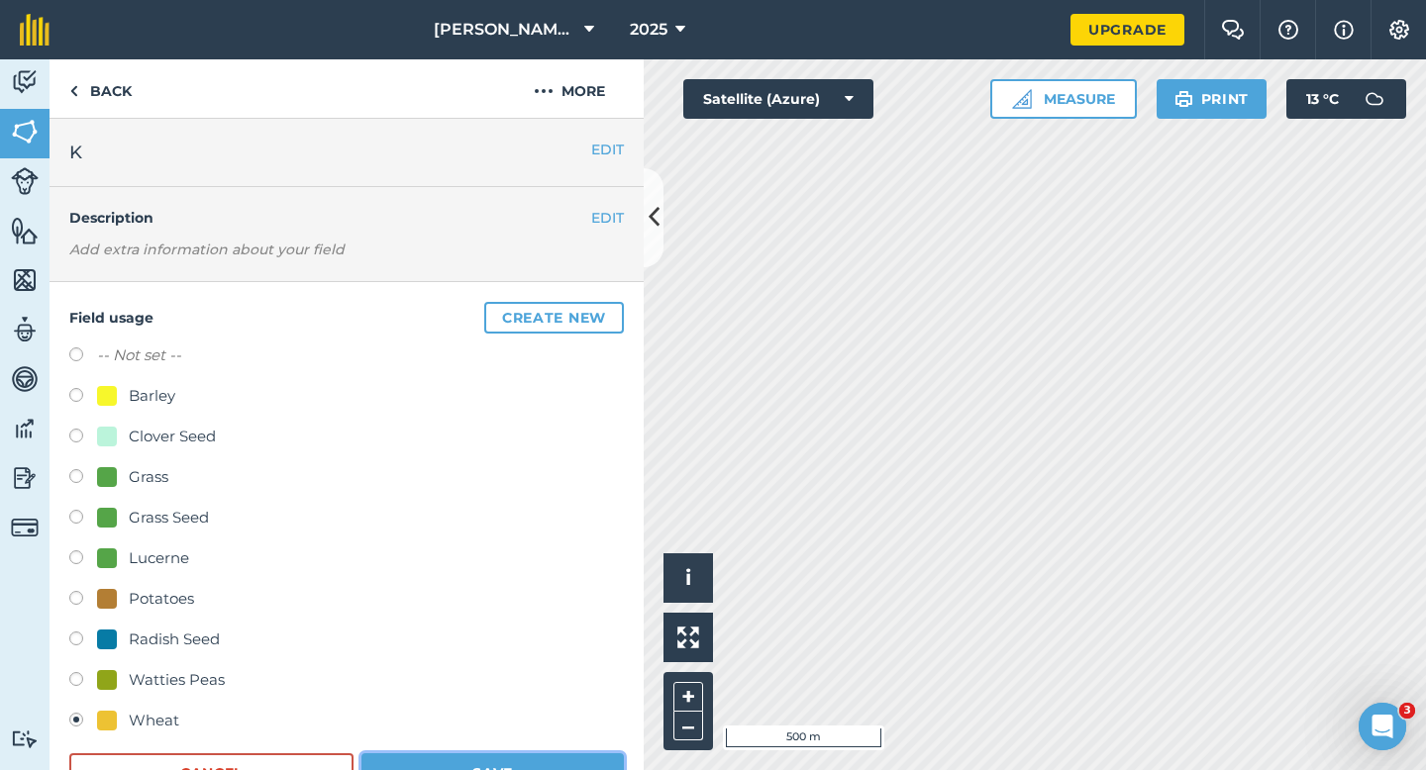
click at [417, 769] on button "Save" at bounding box center [492, 773] width 262 height 40
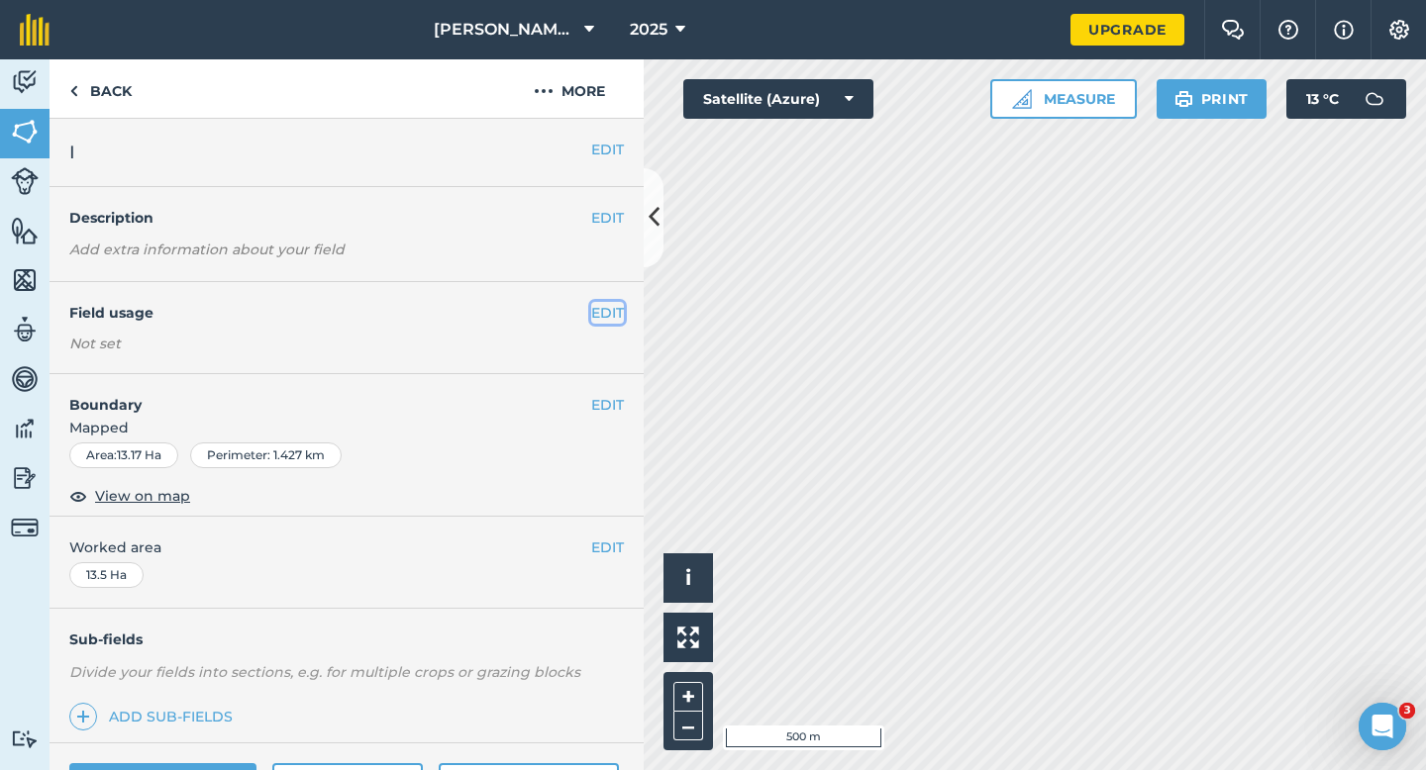
click at [612, 311] on button "EDIT" at bounding box center [607, 313] width 33 height 22
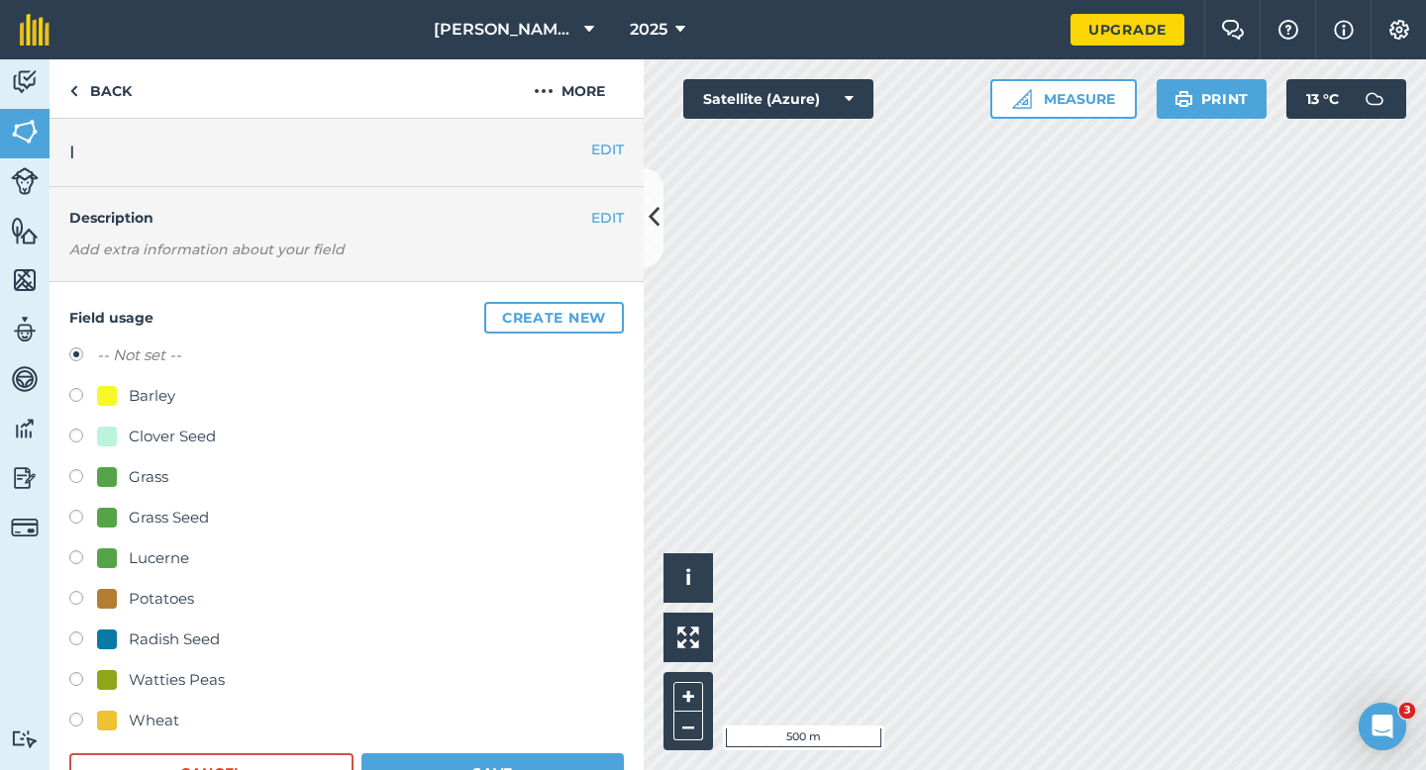
click at [130, 430] on div "Clover Seed" at bounding box center [172, 437] width 87 height 24
radio input "true"
radio input "false"
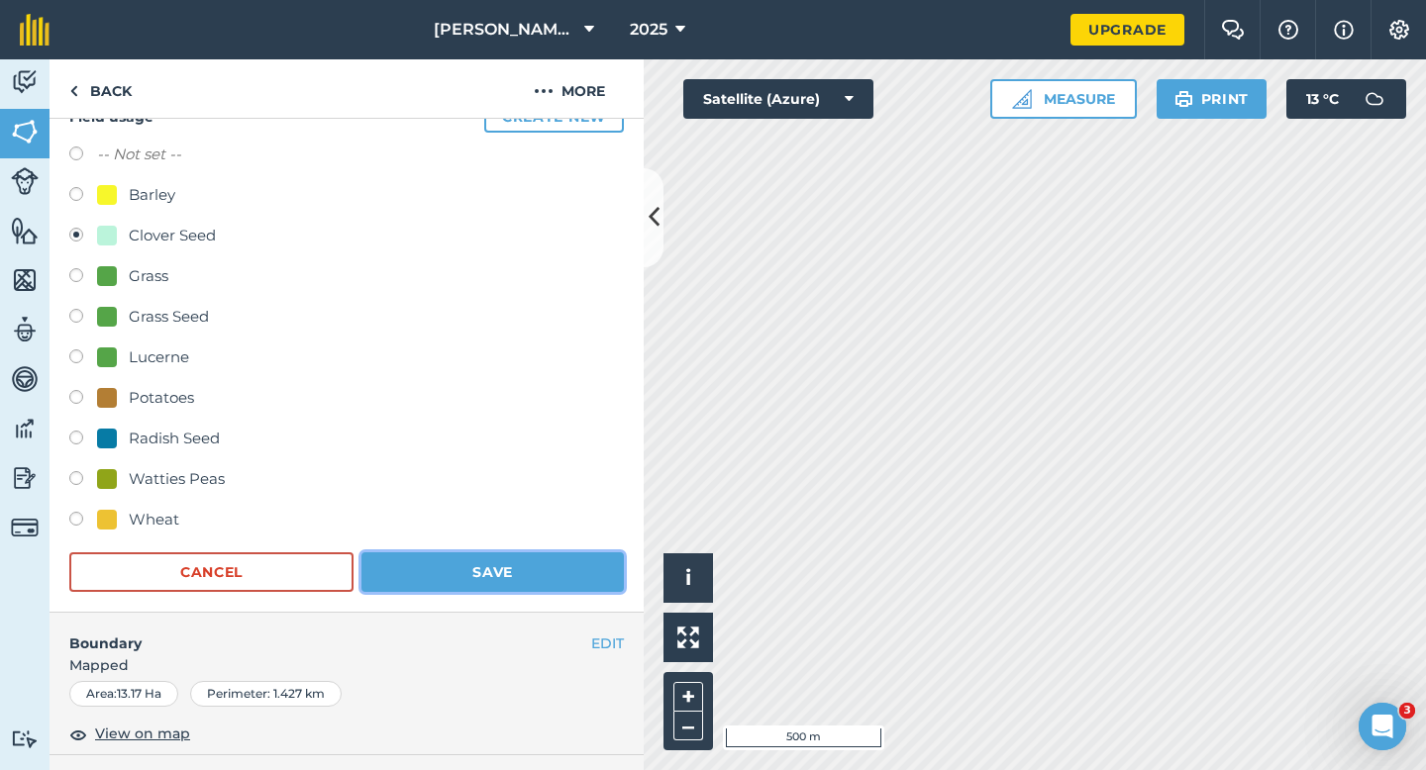
click at [488, 572] on button "Save" at bounding box center [492, 572] width 262 height 40
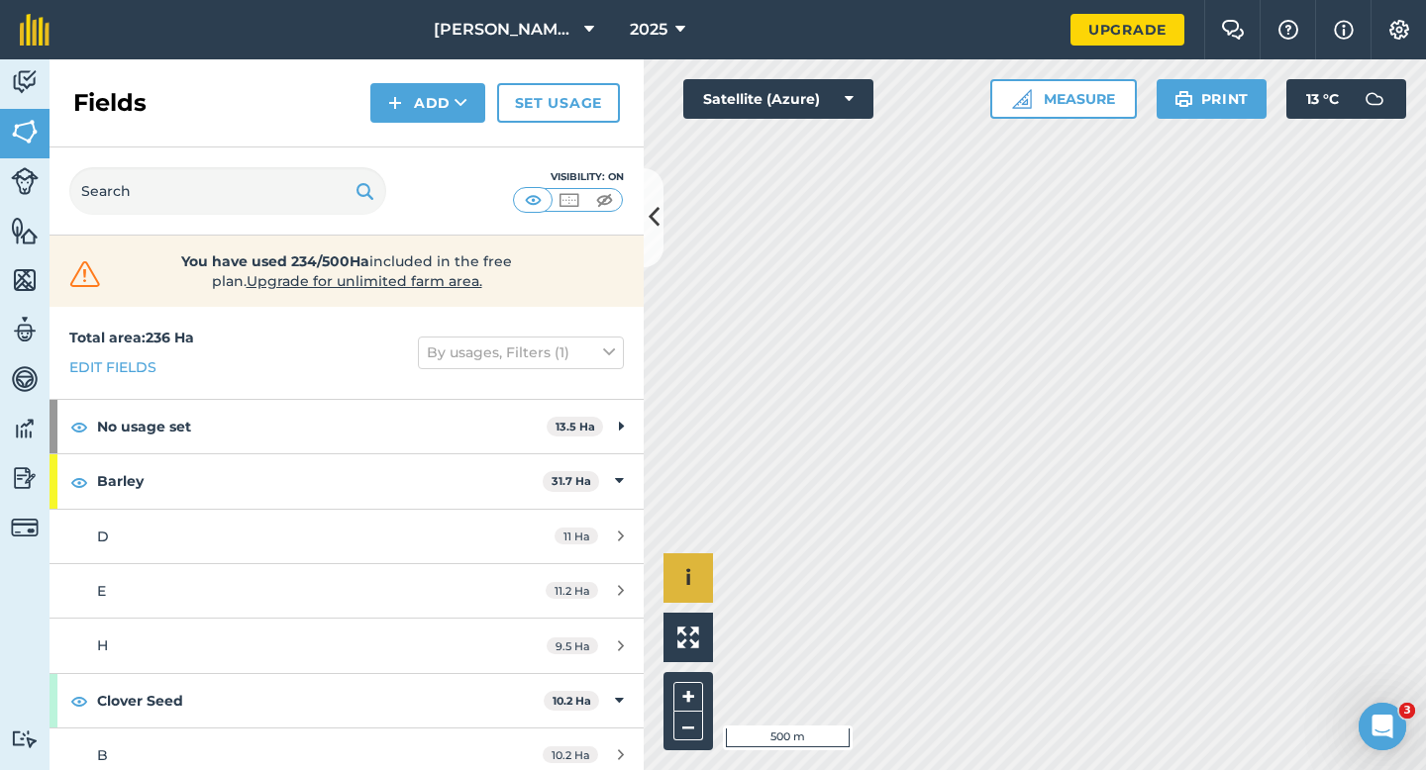
click at [698, 563] on div "Click to start drawing i © 2025 TomTom, Microsoft 500 m + –" at bounding box center [1035, 414] width 782 height 711
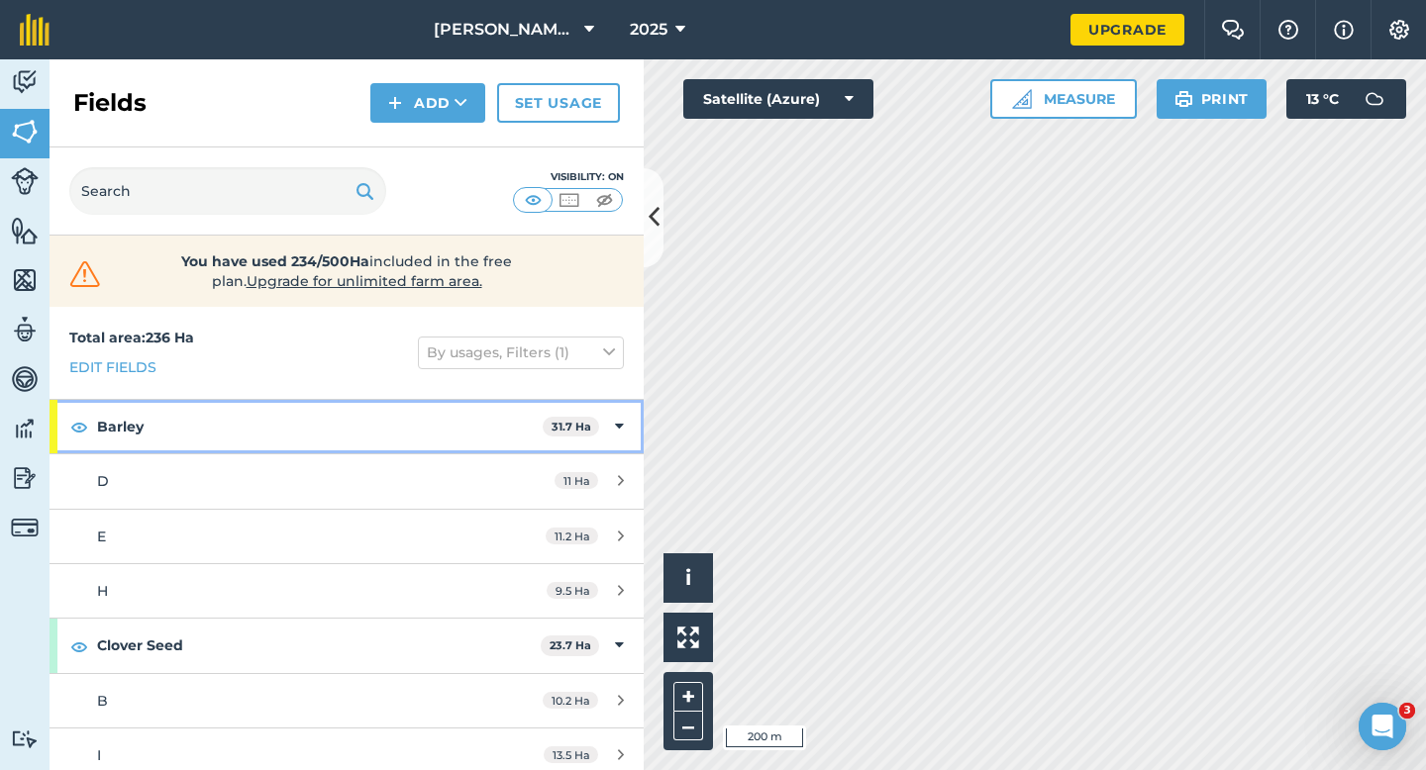
click at [624, 416] on div "Barley 31.7 Ha" at bounding box center [347, 426] width 594 height 53
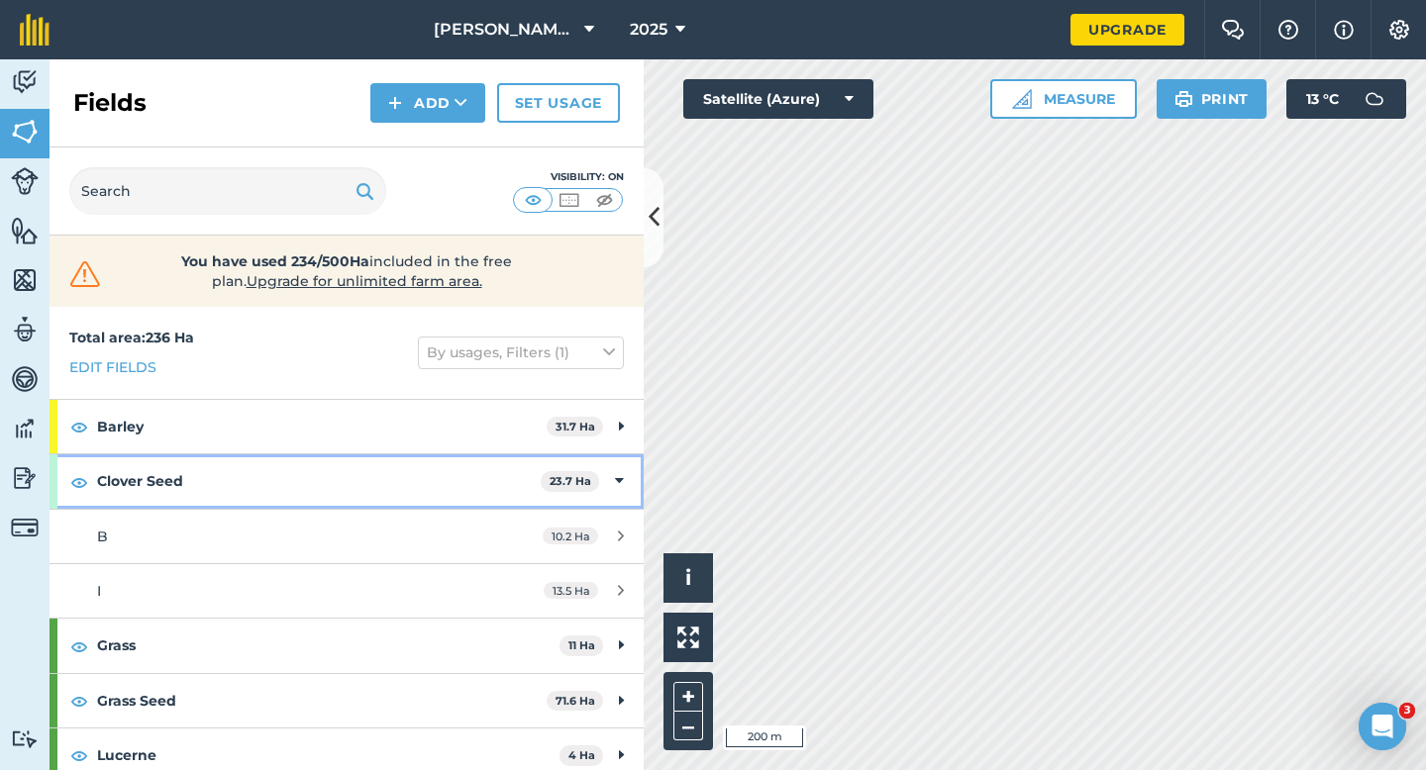
click at [615, 484] on icon at bounding box center [619, 481] width 9 height 22
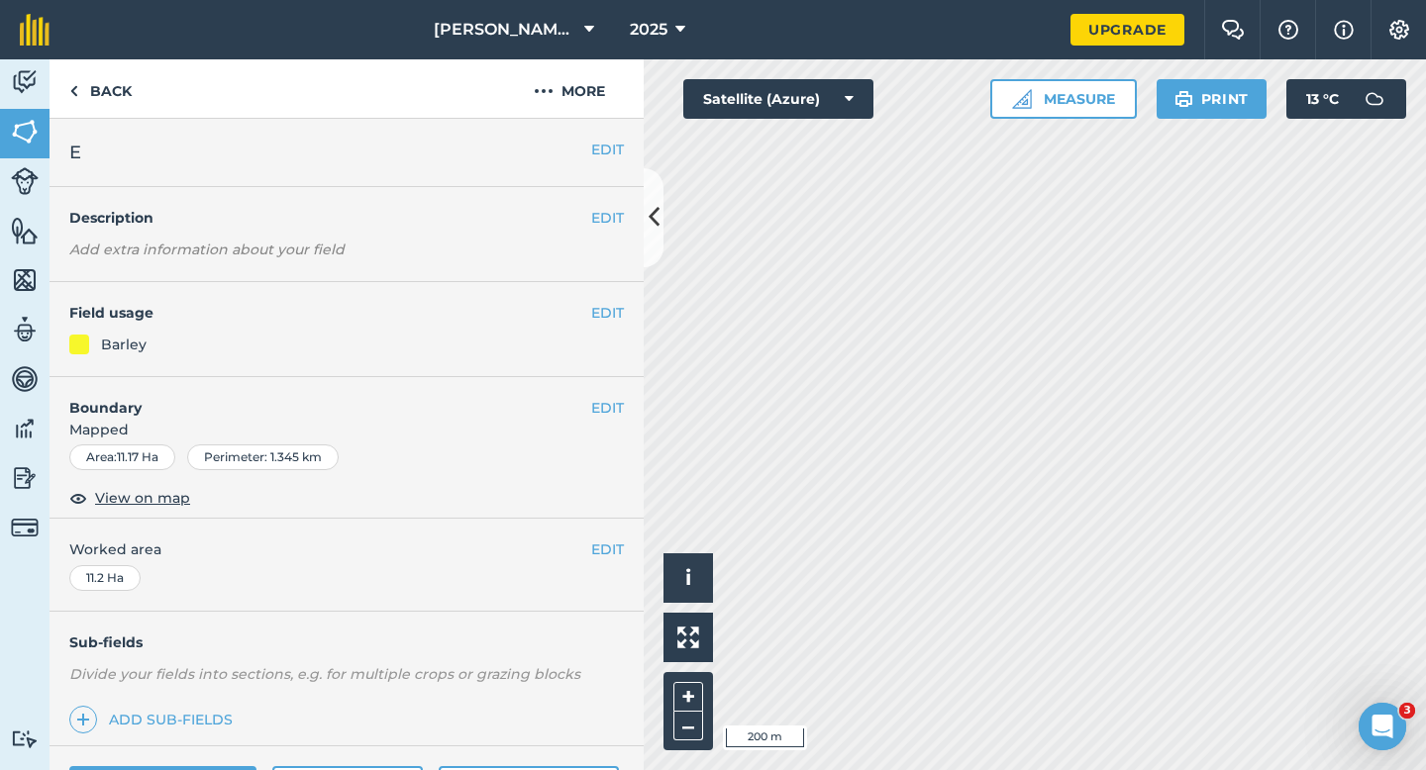
click at [601, 300] on div "EDIT Field usage Barley" at bounding box center [347, 329] width 594 height 95
click at [601, 307] on button "EDIT" at bounding box center [607, 313] width 33 height 22
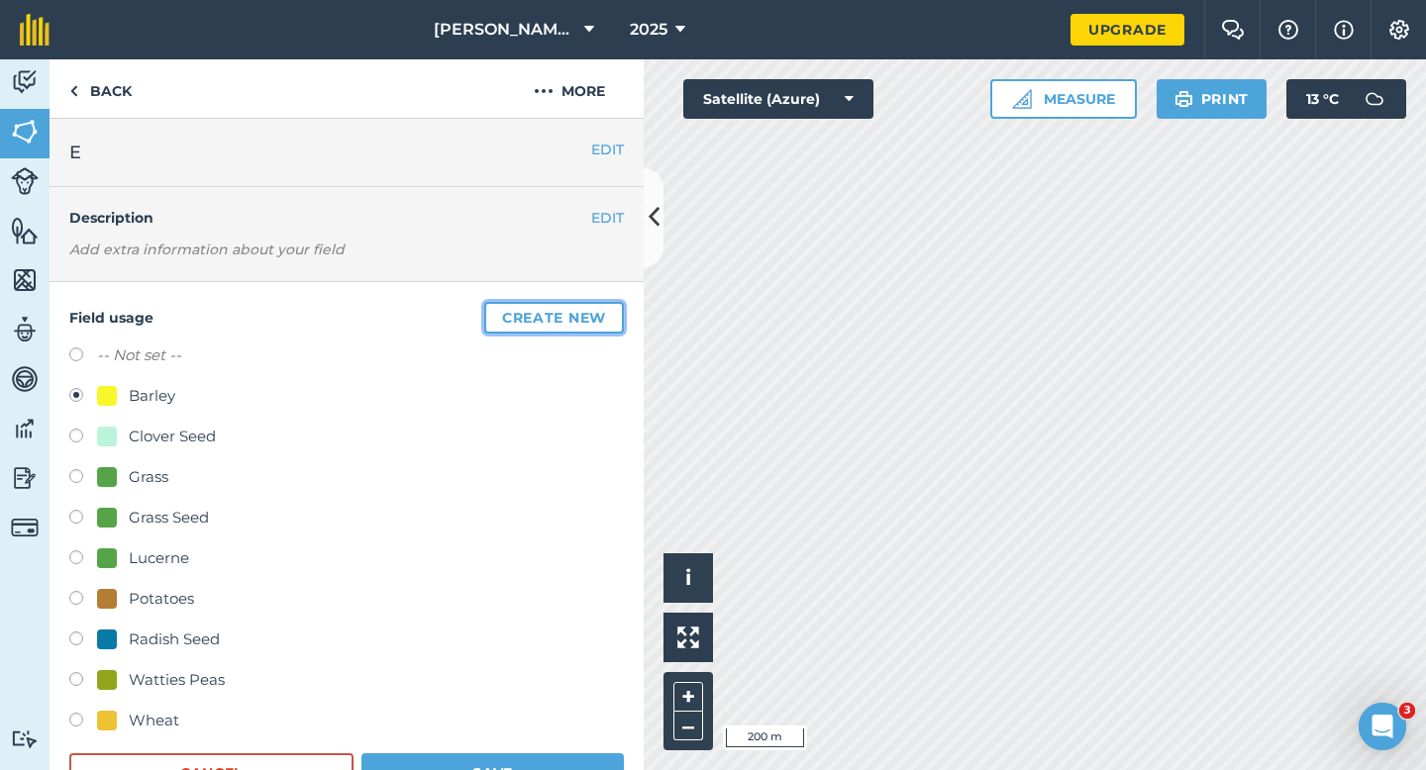
click at [600, 308] on button "Create new" at bounding box center [554, 318] width 140 height 32
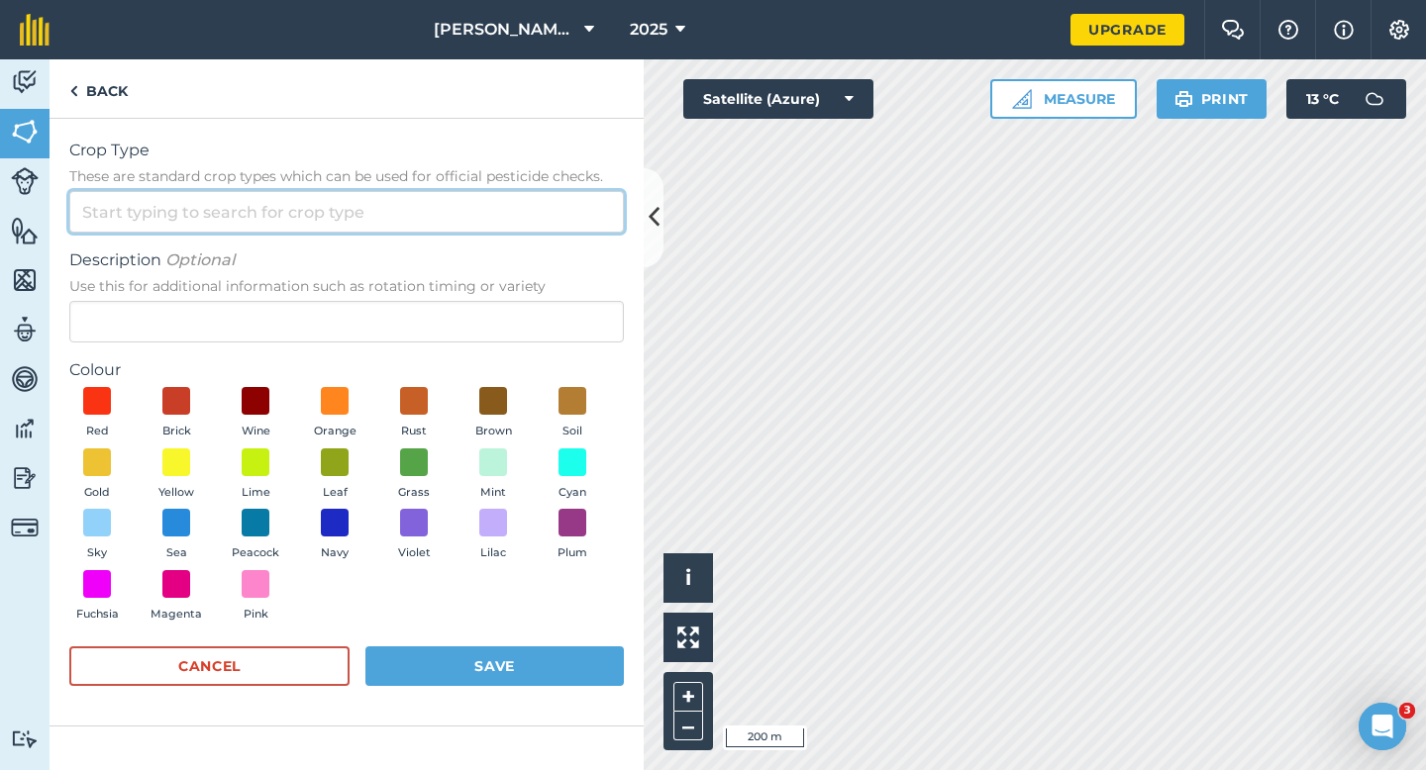
click at [511, 215] on input "Crop Type These are standard crop types which can be used for official pesticid…" at bounding box center [346, 212] width 554 height 42
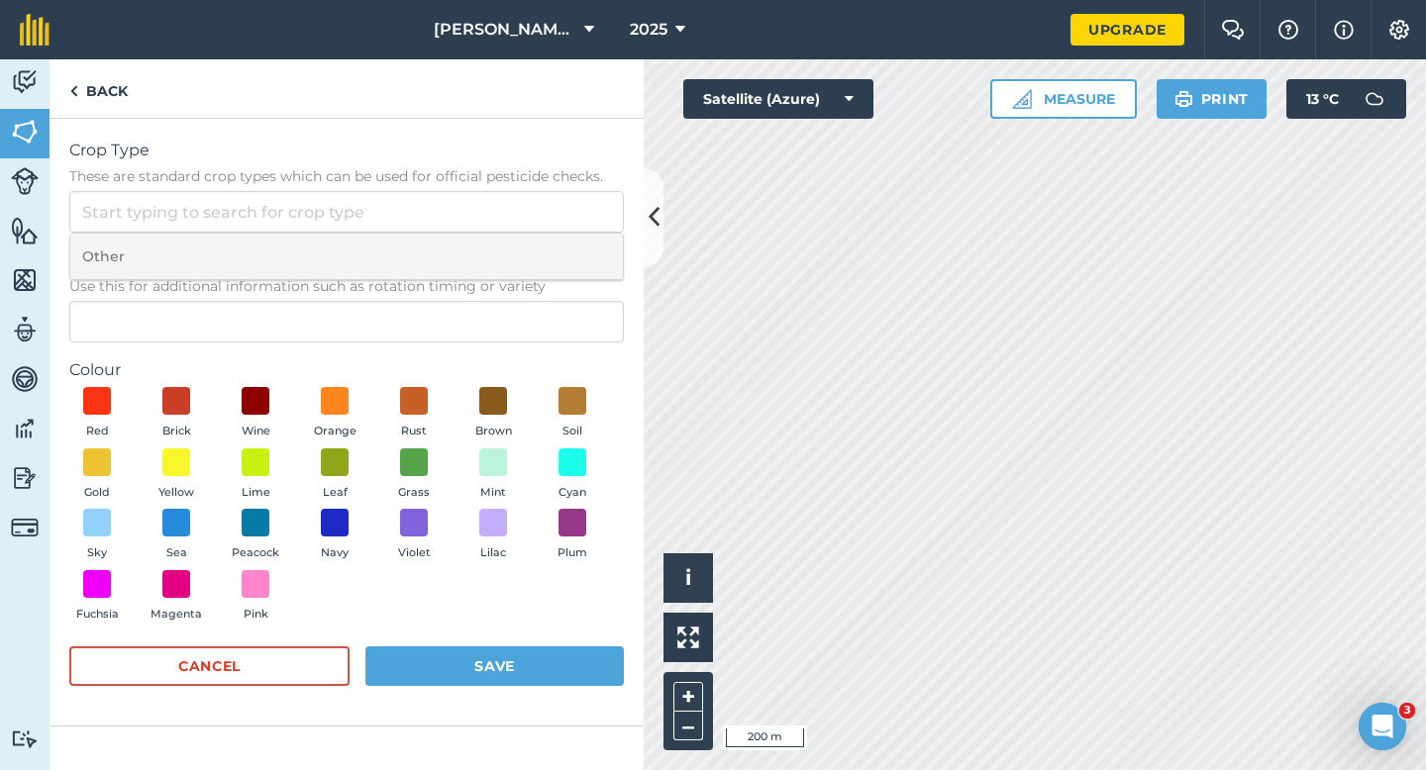
click at [511, 245] on li "Other" at bounding box center [346, 257] width 552 height 47
type input "Other"
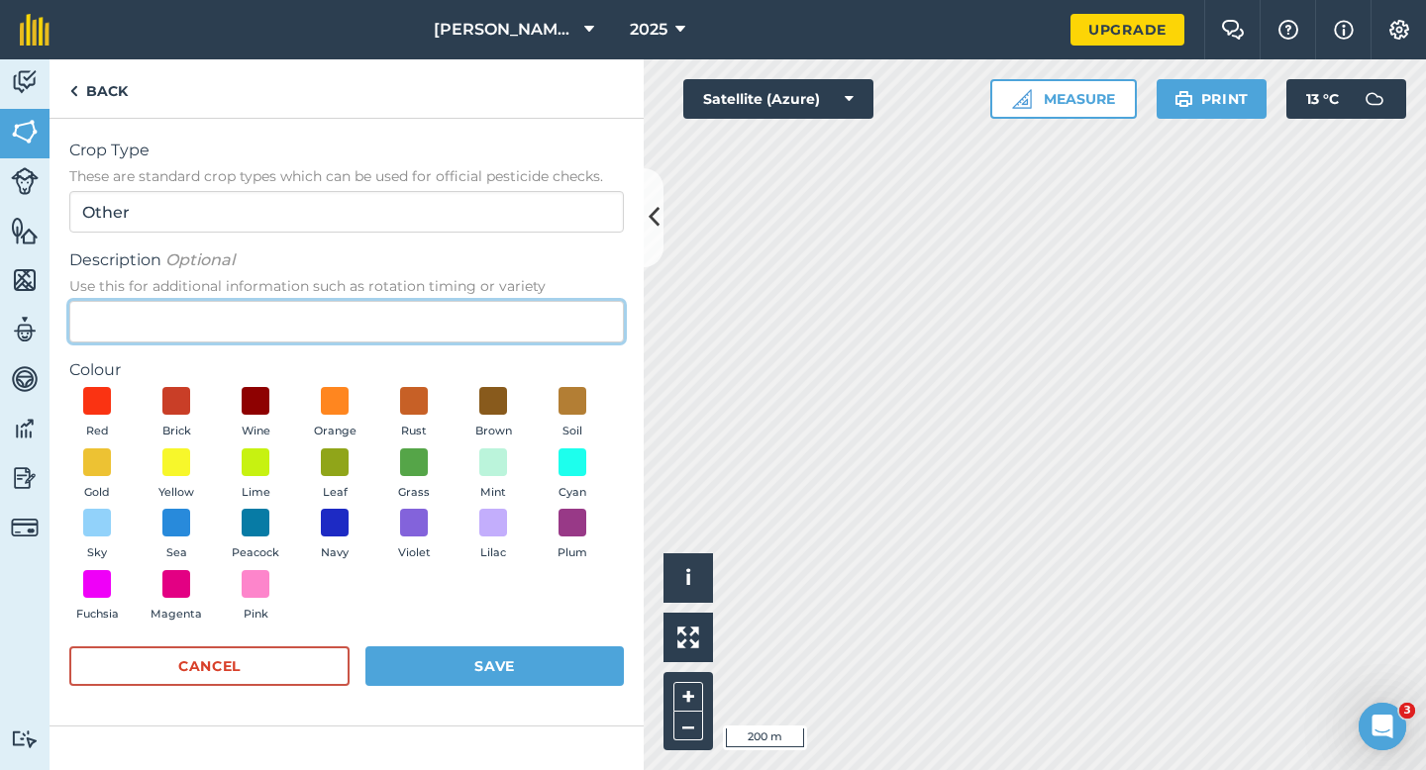
click at [511, 315] on input "Description Optional Use this for additional information such as rotation timin…" at bounding box center [346, 322] width 554 height 42
type input "Kale Seed"
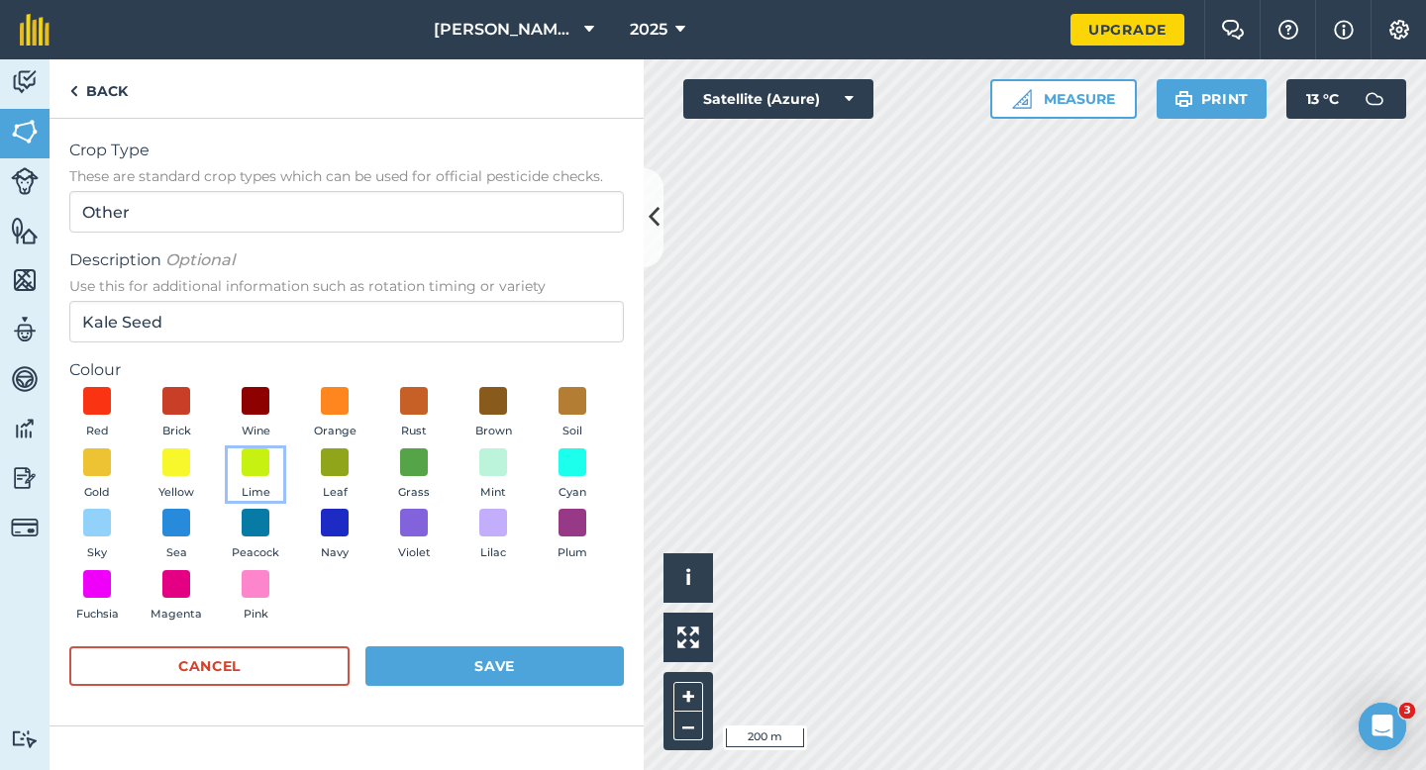
click at [270, 466] on button "Lime" at bounding box center [255, 474] width 55 height 53
click at [468, 668] on button "Save" at bounding box center [494, 667] width 258 height 40
